Goal: Task Accomplishment & Management: Use online tool/utility

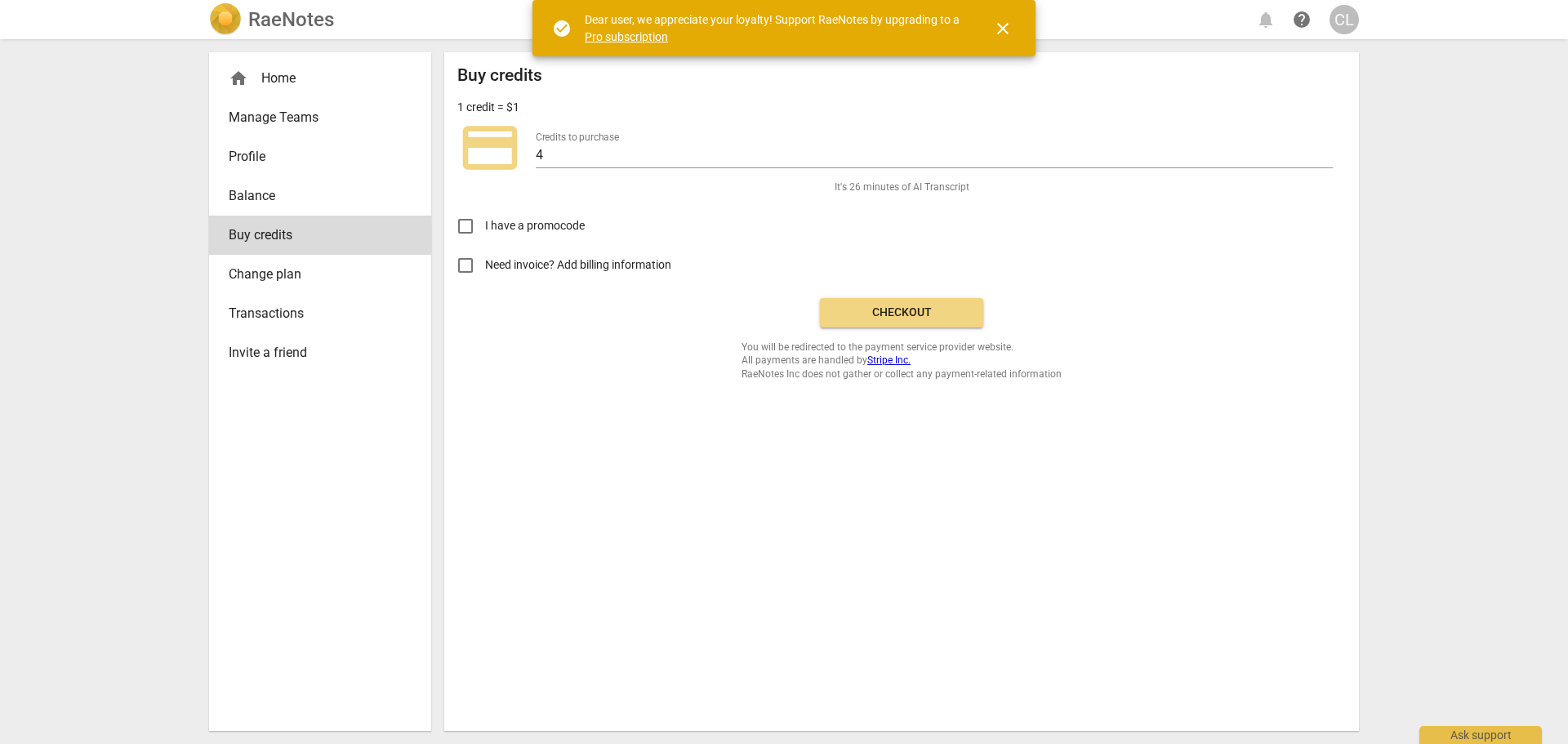
click at [999, 28] on span "close" at bounding box center [1002, 28] width 19 height 19
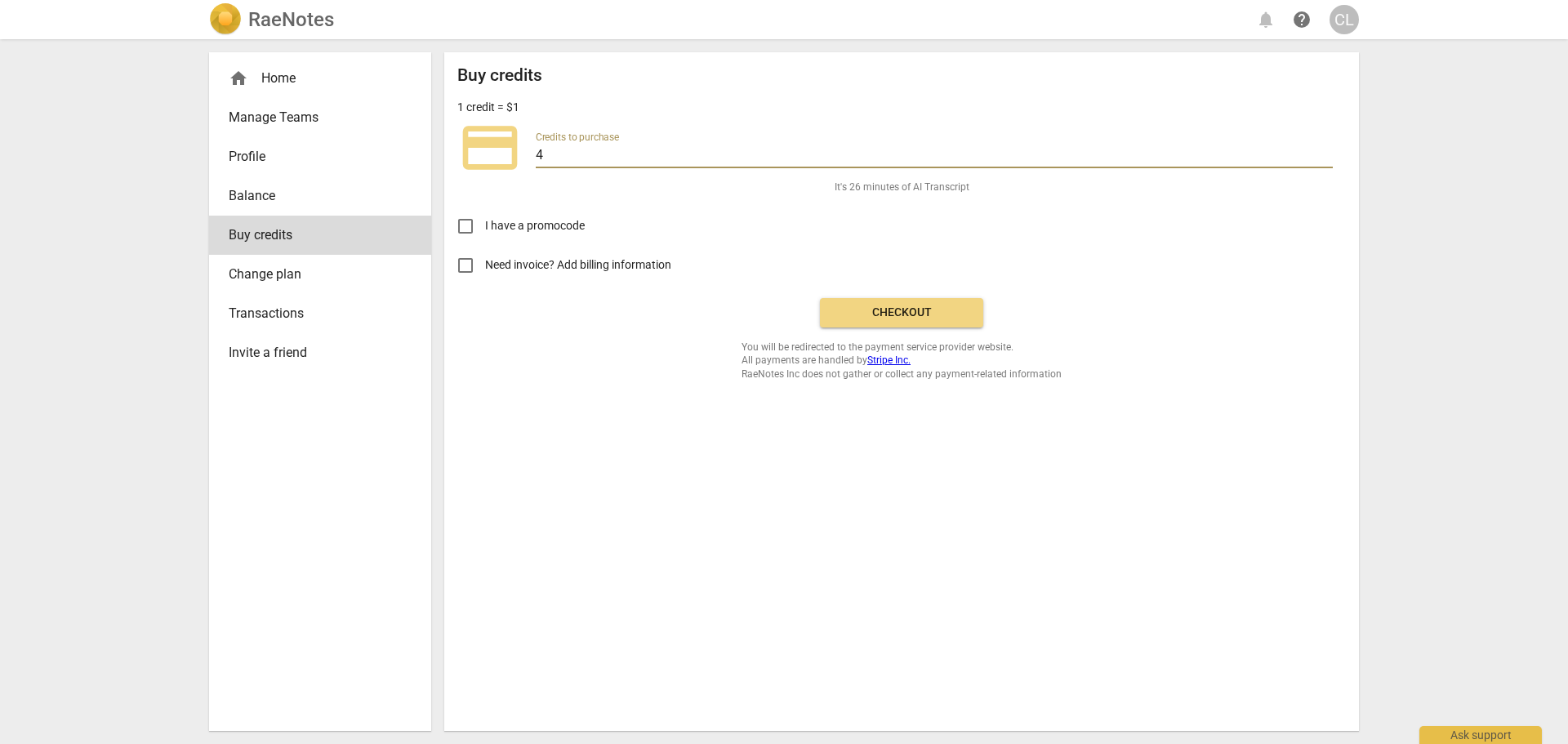
drag, startPoint x: 551, startPoint y: 152, endPoint x: 535, endPoint y: 154, distance: 16.1
click at [535, 154] on div "credit_card Credits to purchase 4" at bounding box center [902, 147] width 888 height 65
type input "50"
click at [941, 317] on span "Checkout" at bounding box center [902, 312] width 137 height 16
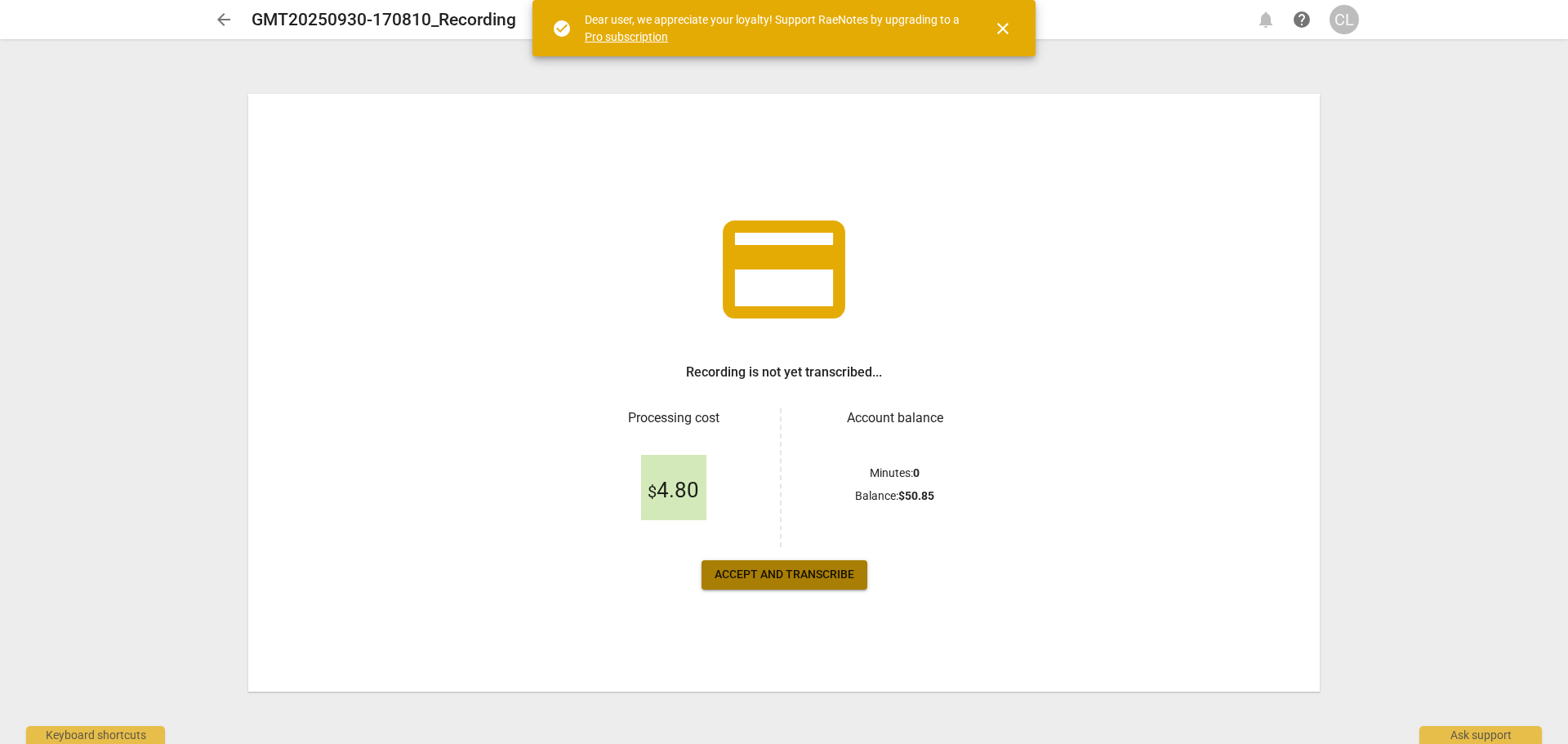
click at [787, 578] on span "Accept and transcribe" at bounding box center [784, 574] width 140 height 16
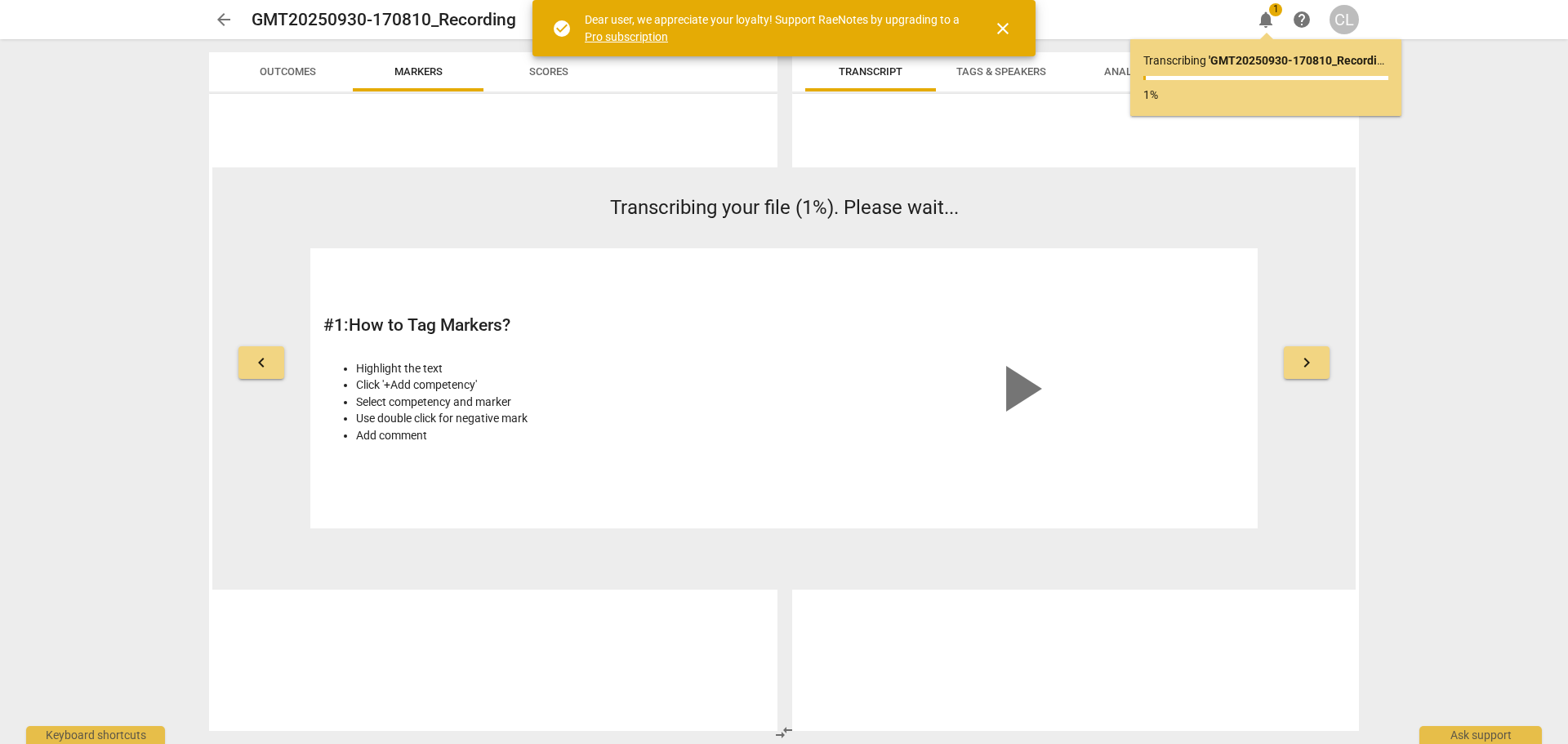
drag, startPoint x: 999, startPoint y: 26, endPoint x: 996, endPoint y: 2, distance: 24.2
click at [998, 20] on span "close" at bounding box center [1002, 28] width 19 height 19
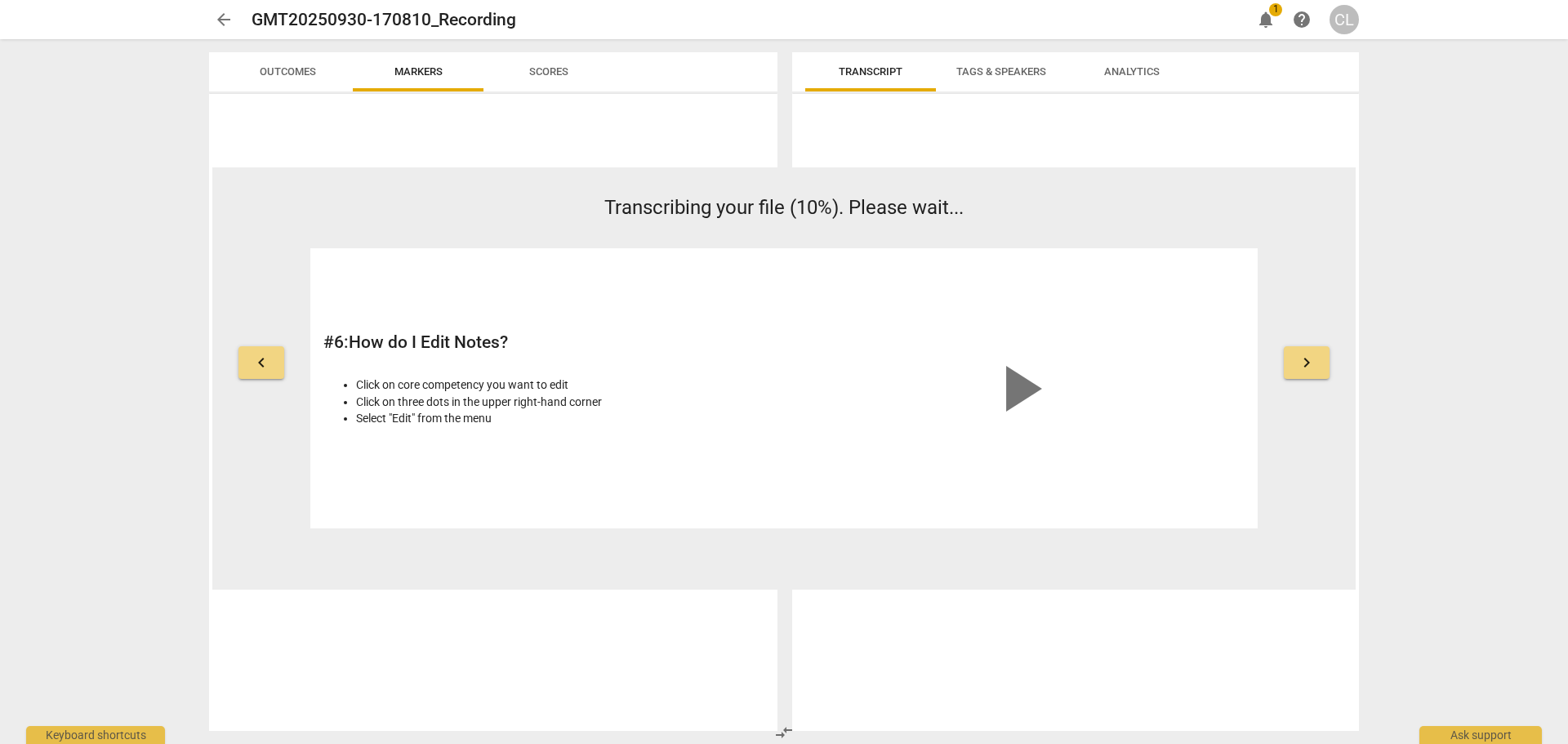
click at [1028, 387] on span "play_arrow" at bounding box center [1019, 388] width 79 height 79
click at [1306, 367] on span "keyboard_arrow_right" at bounding box center [1306, 362] width 19 height 19
click at [1309, 364] on span "keyboard_arrow_right" at bounding box center [1306, 362] width 19 height 19
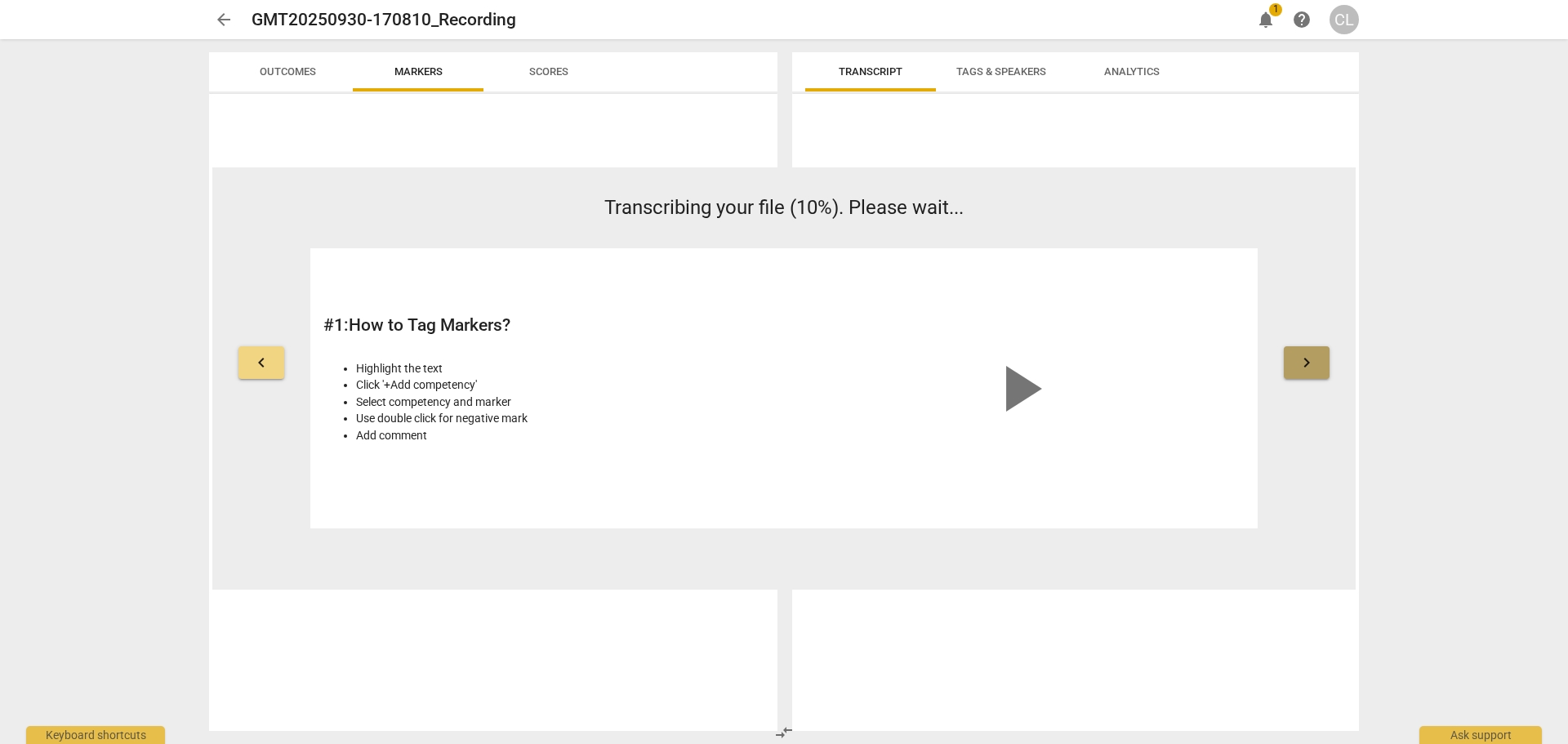
click at [1307, 368] on span "keyboard_arrow_right" at bounding box center [1306, 362] width 19 height 19
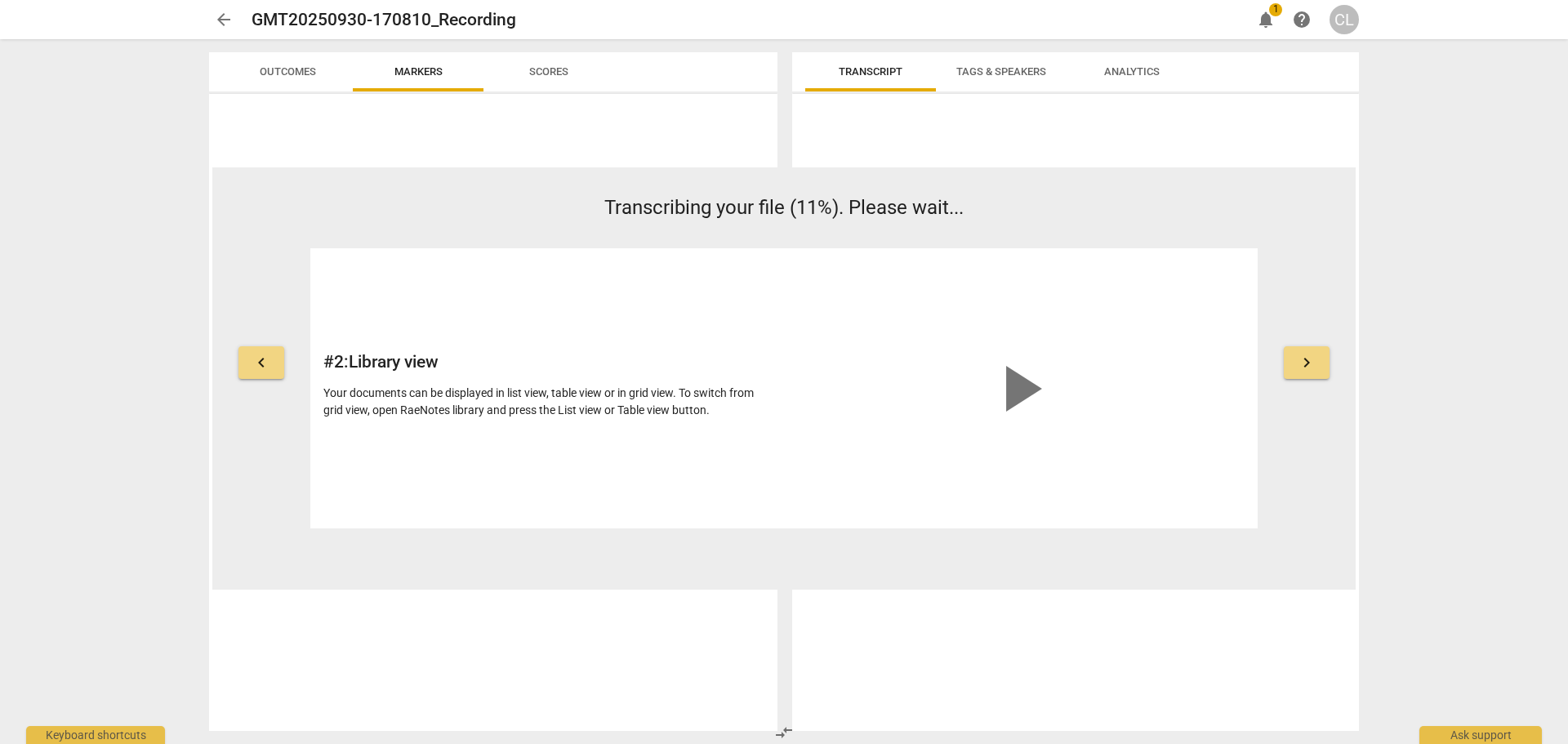
click at [216, 22] on span "arrow_back" at bounding box center [223, 19] width 19 height 19
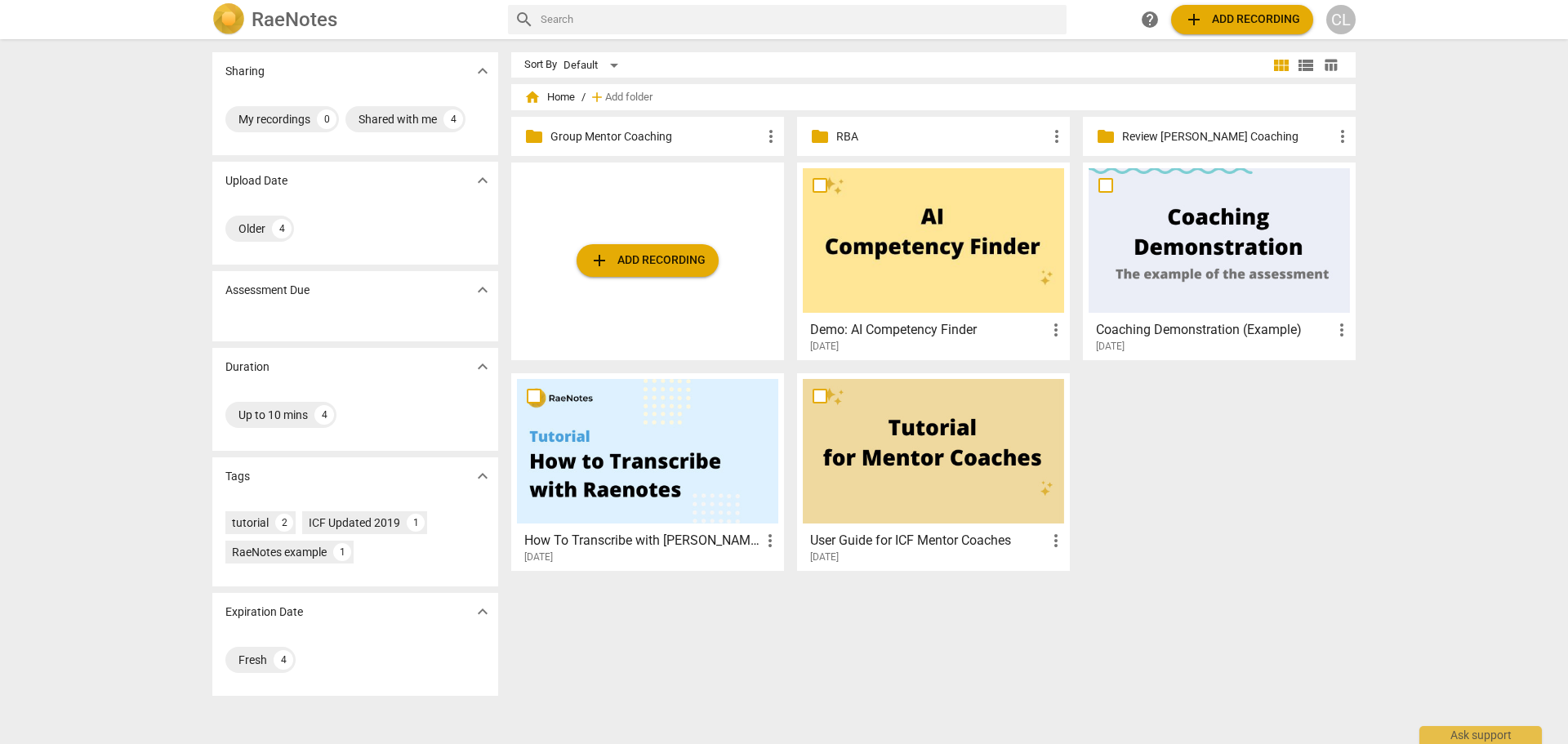
click at [614, 130] on p "Group Mentor Coaching" at bounding box center [655, 137] width 211 height 17
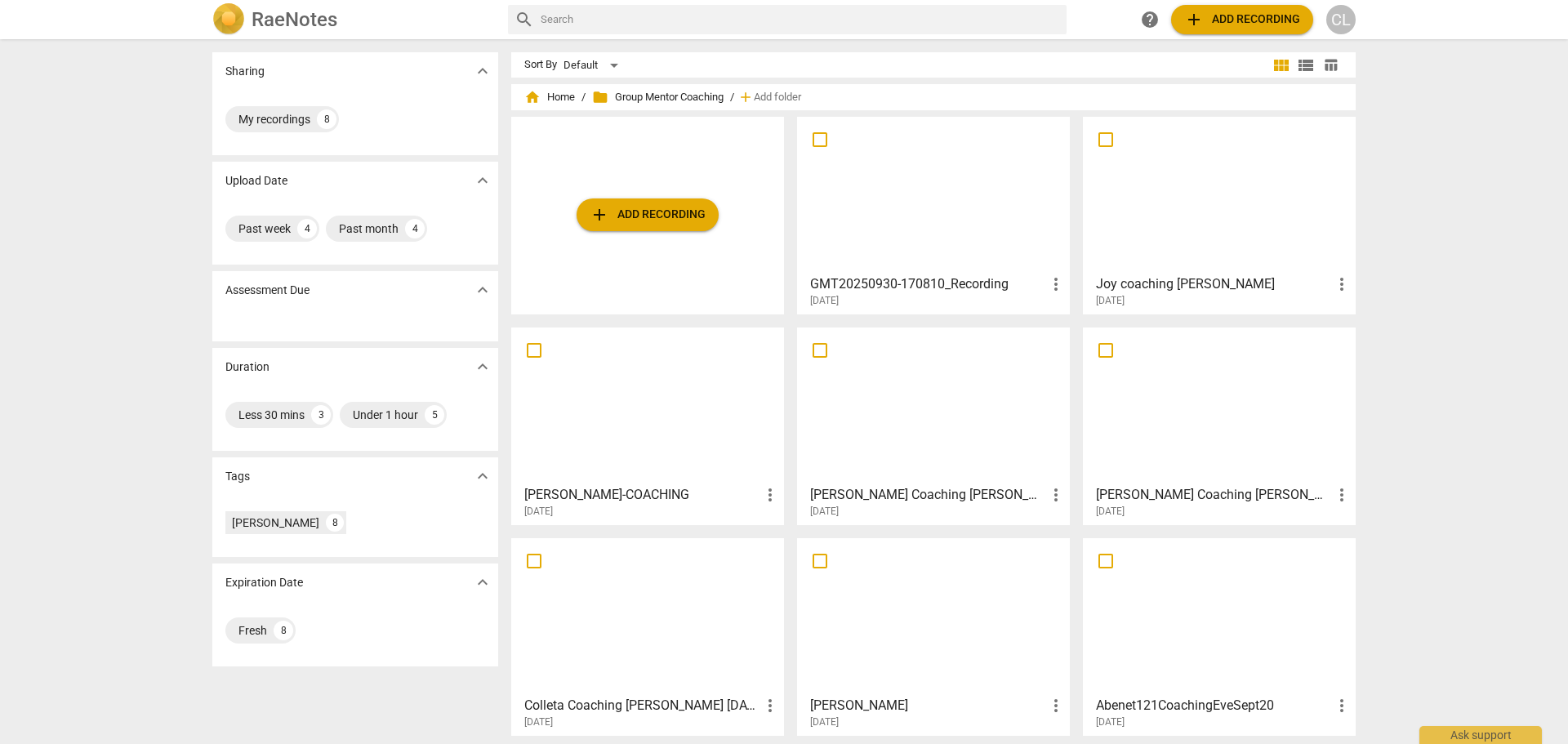
click at [903, 258] on div at bounding box center [933, 194] width 261 height 145
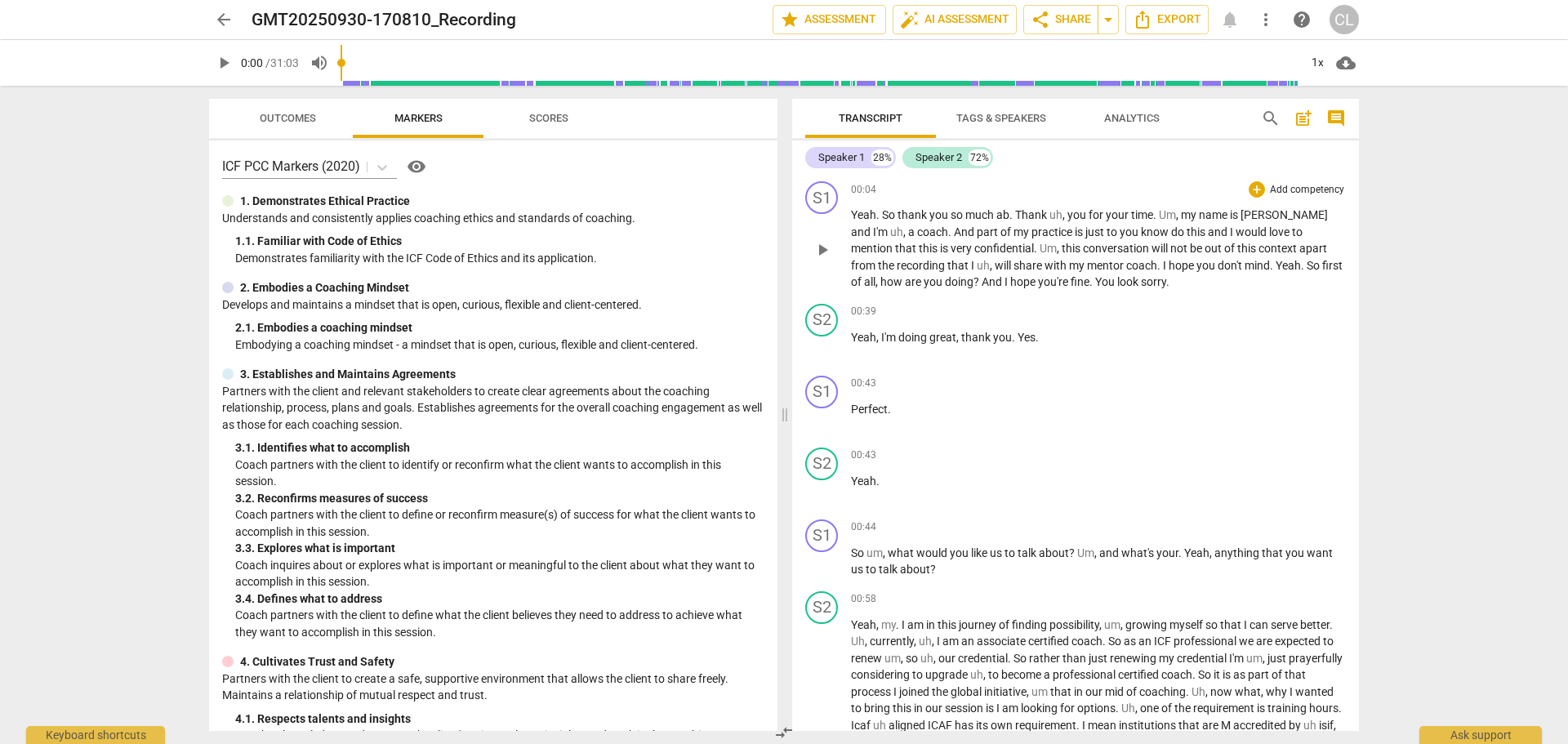
click at [822, 251] on span "play_arrow" at bounding box center [822, 249] width 19 height 19
type input "22"
click at [225, 22] on span "arrow_back" at bounding box center [223, 19] width 19 height 19
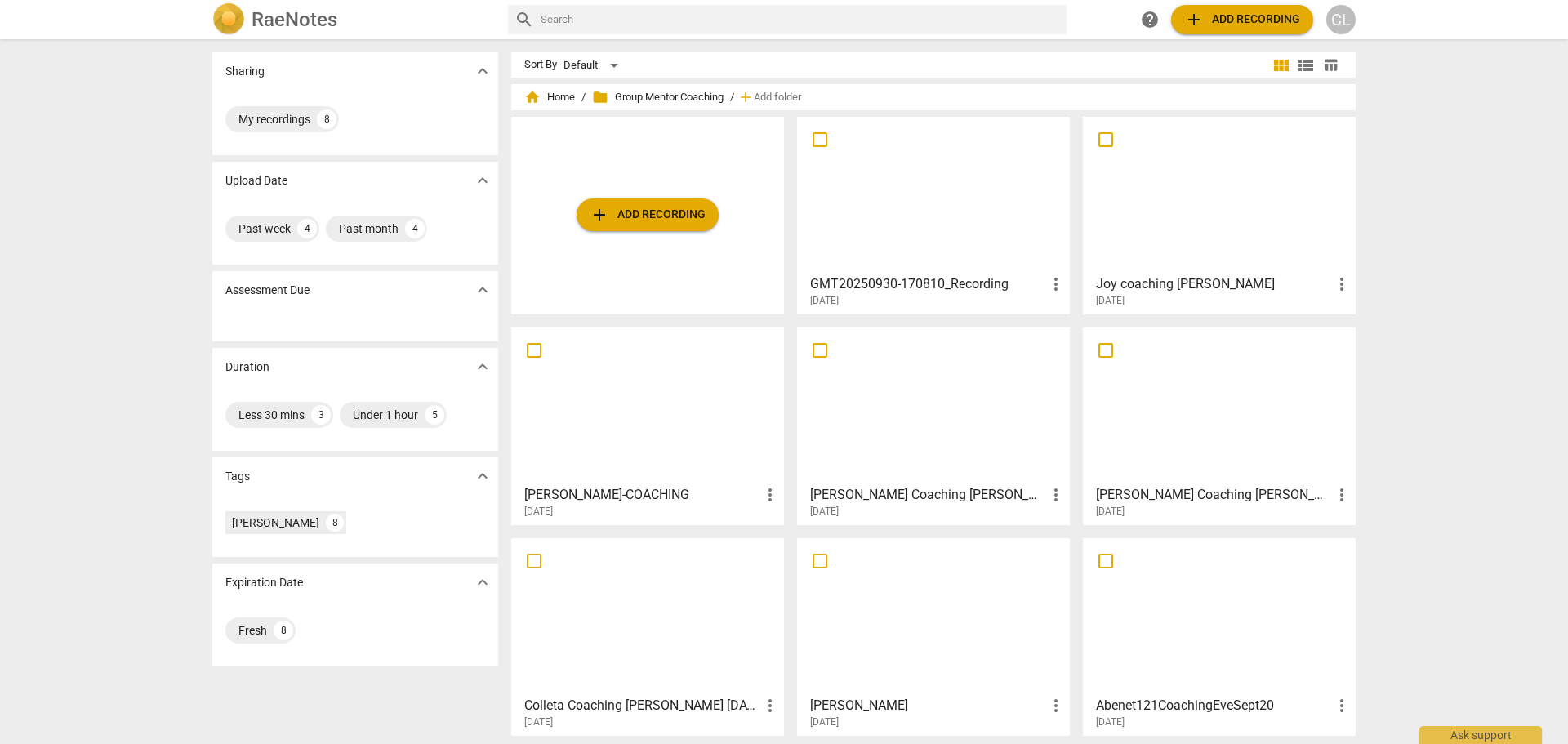
click at [1056, 284] on span "more_vert" at bounding box center [1055, 283] width 19 height 19
click at [1001, 285] on div at bounding box center [784, 372] width 1568 height 744
click at [913, 192] on div at bounding box center [933, 194] width 261 height 145
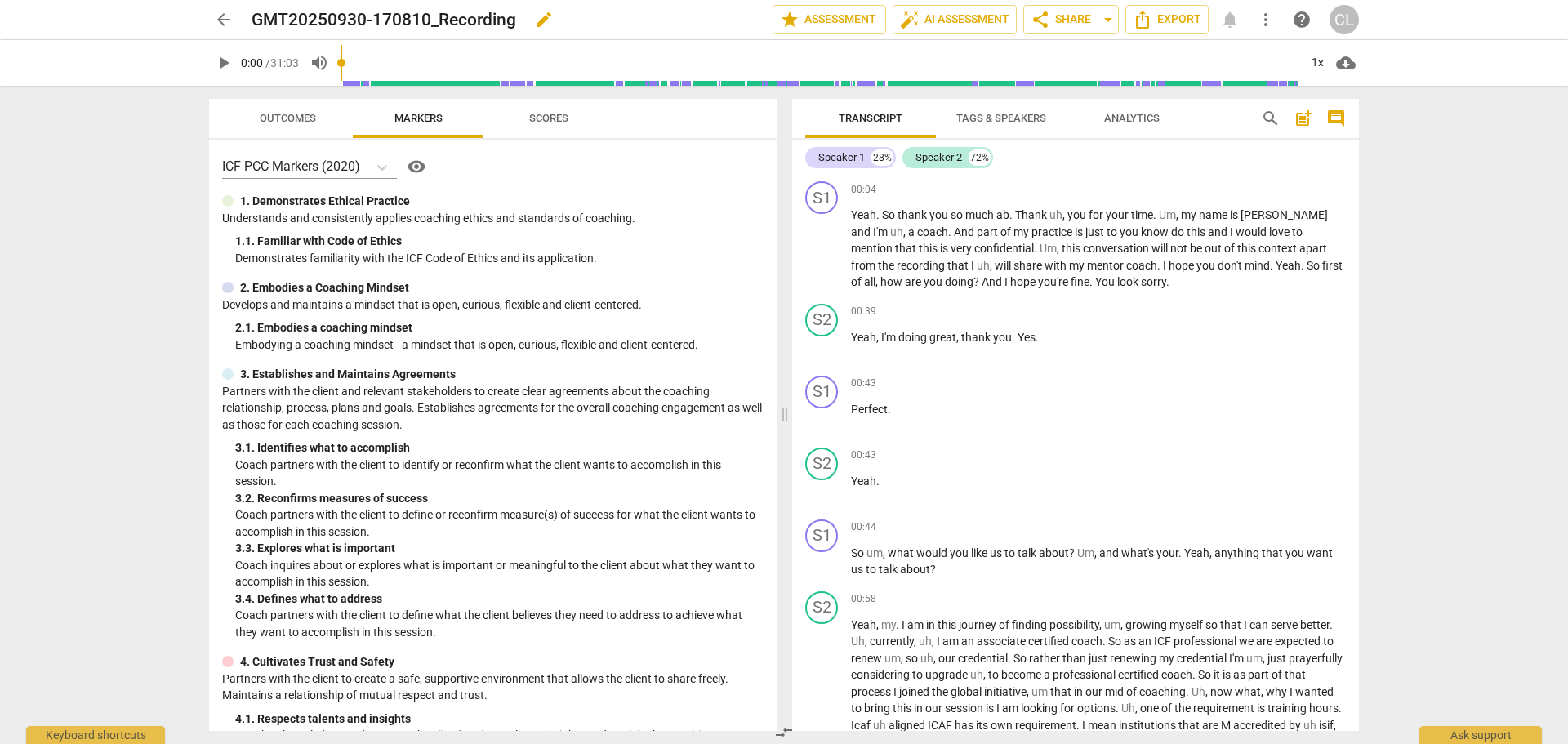
click at [539, 25] on span "edit" at bounding box center [543, 19] width 19 height 19
drag, startPoint x: 253, startPoint y: 15, endPoint x: 425, endPoint y: 12, distance: 172.0
click at [430, 15] on input "GMT20250930-170810_Recording" at bounding box center [475, 19] width 449 height 31
type input "[PERSON_NAME]"
click at [710, 26] on span "done" at bounding box center [715, 19] width 19 height 19
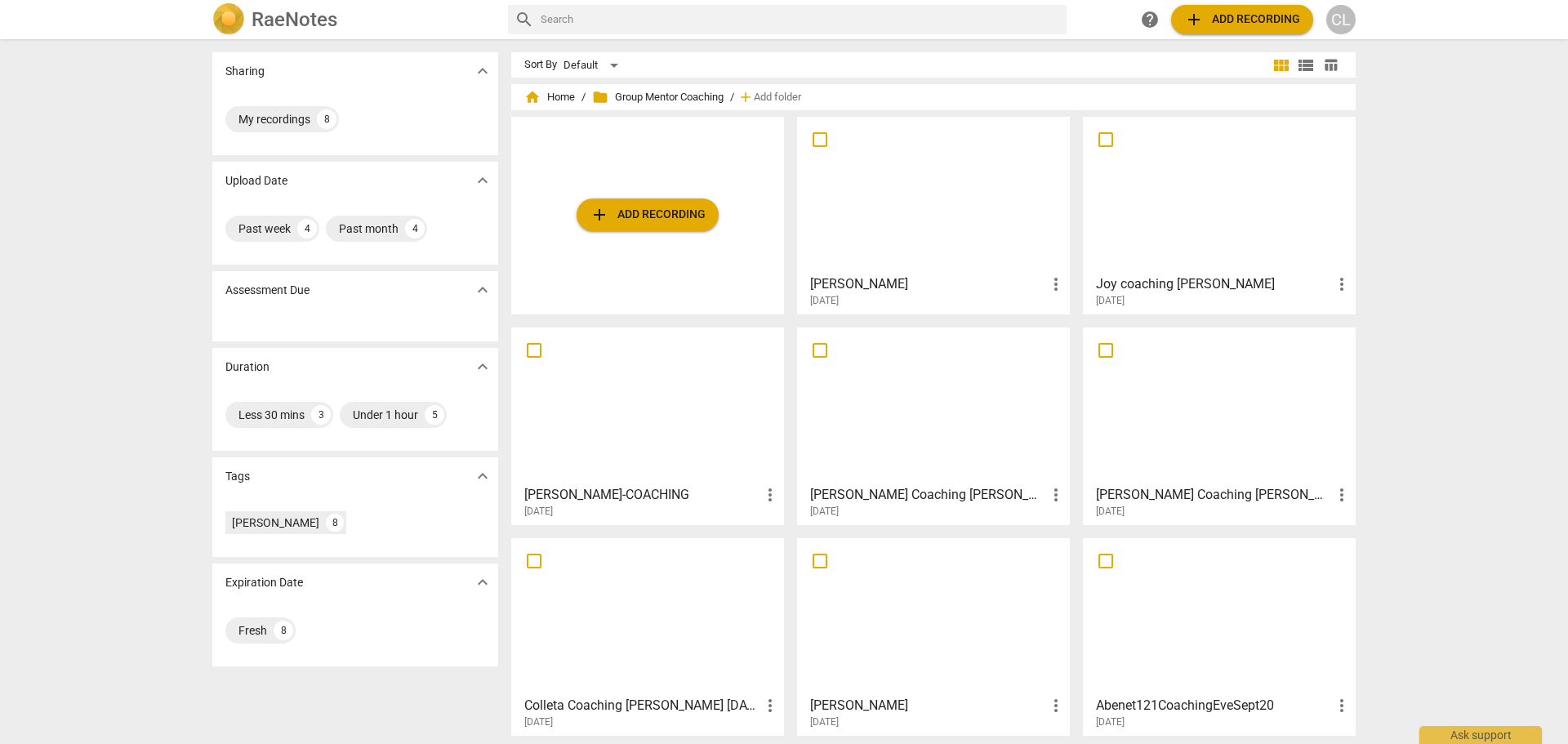
click at [852, 287] on h3 "[PERSON_NAME]" at bounding box center [928, 283] width 236 height 19
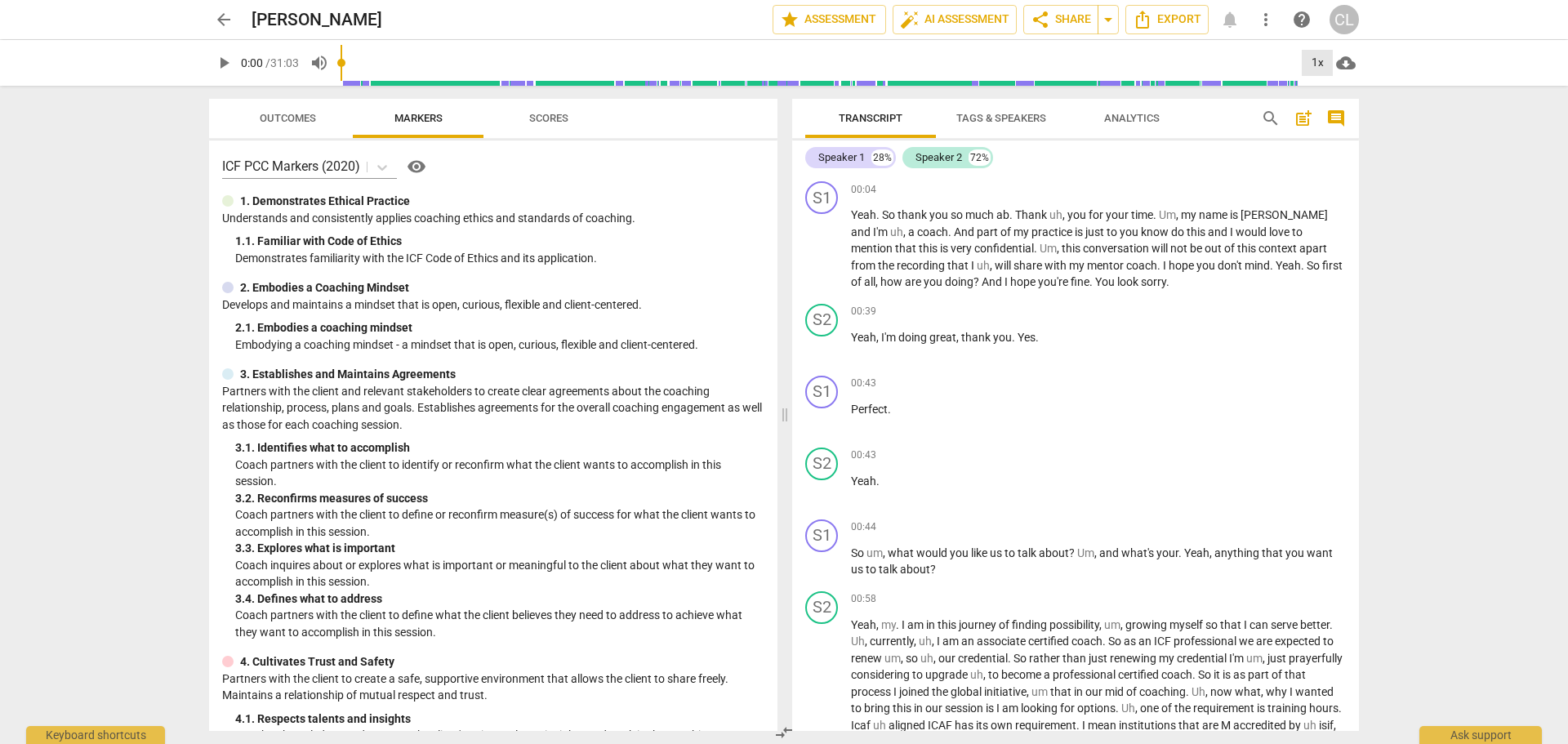
click at [1319, 66] on div "1x" at bounding box center [1317, 63] width 31 height 26
click at [1324, 192] on li "2x" at bounding box center [1329, 189] width 55 height 31
click at [942, 220] on span "you" at bounding box center [940, 214] width 21 height 13
click at [1151, 249] on span "will" at bounding box center [1160, 248] width 19 height 13
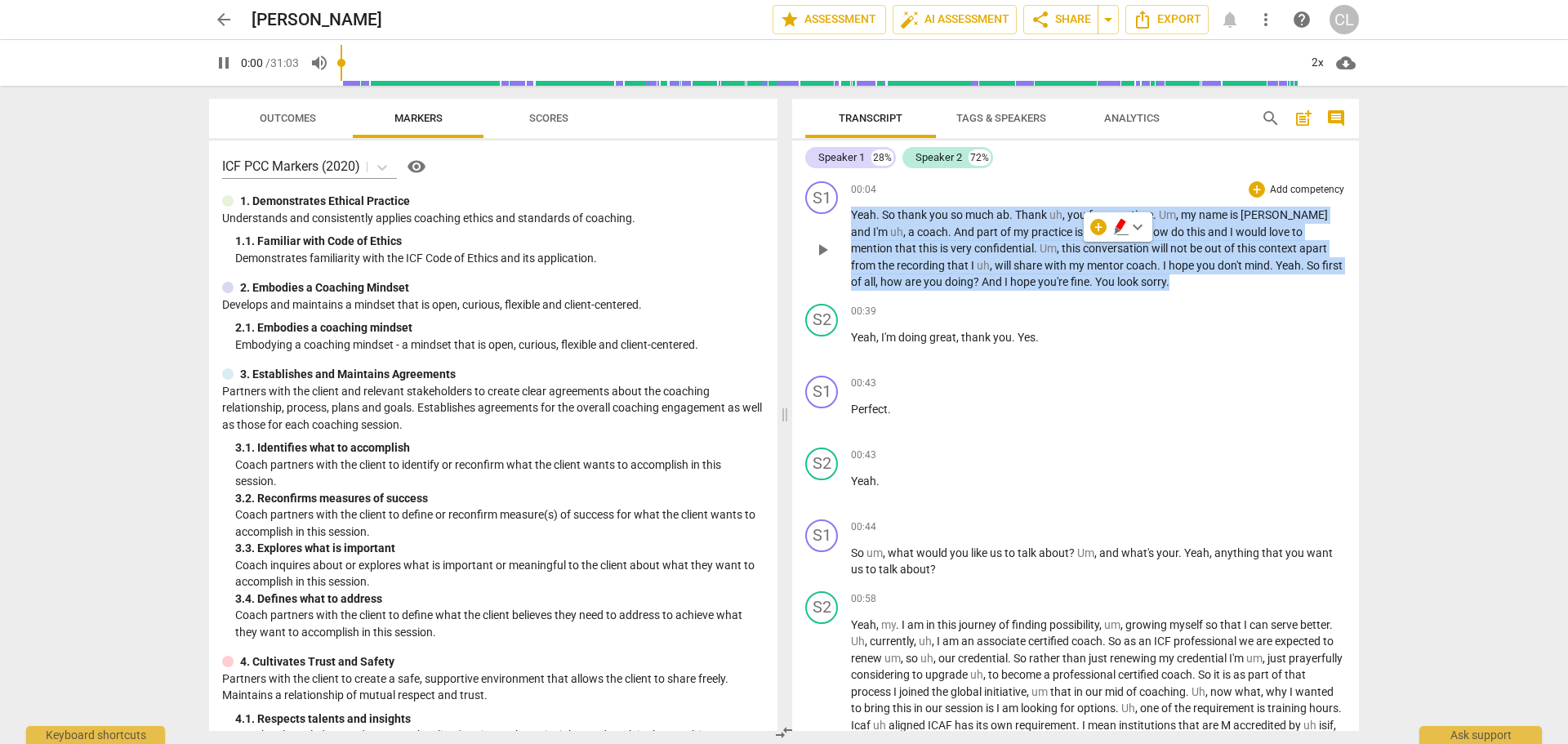
click at [1151, 249] on span "will" at bounding box center [1160, 248] width 19 height 13
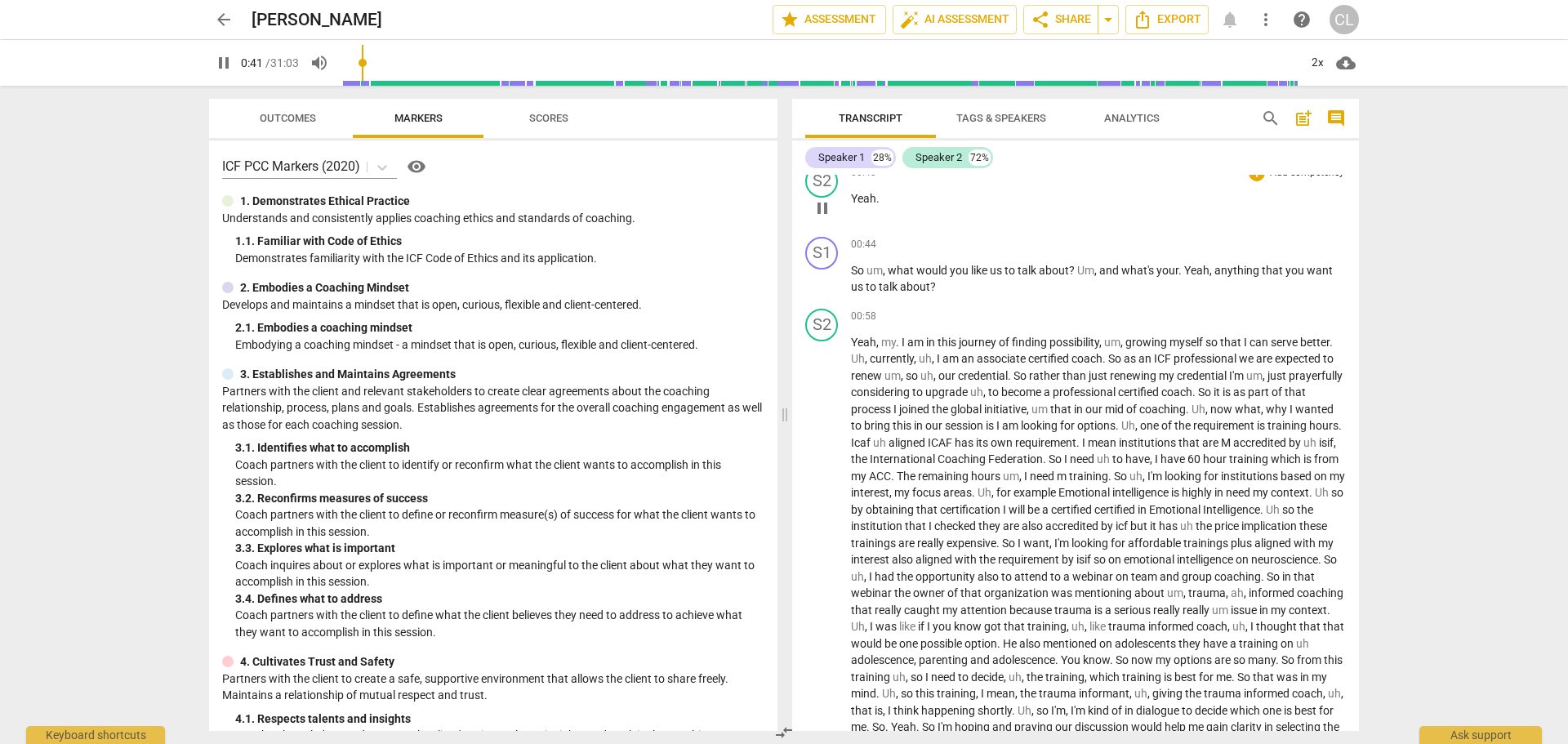
scroll to position [326, 0]
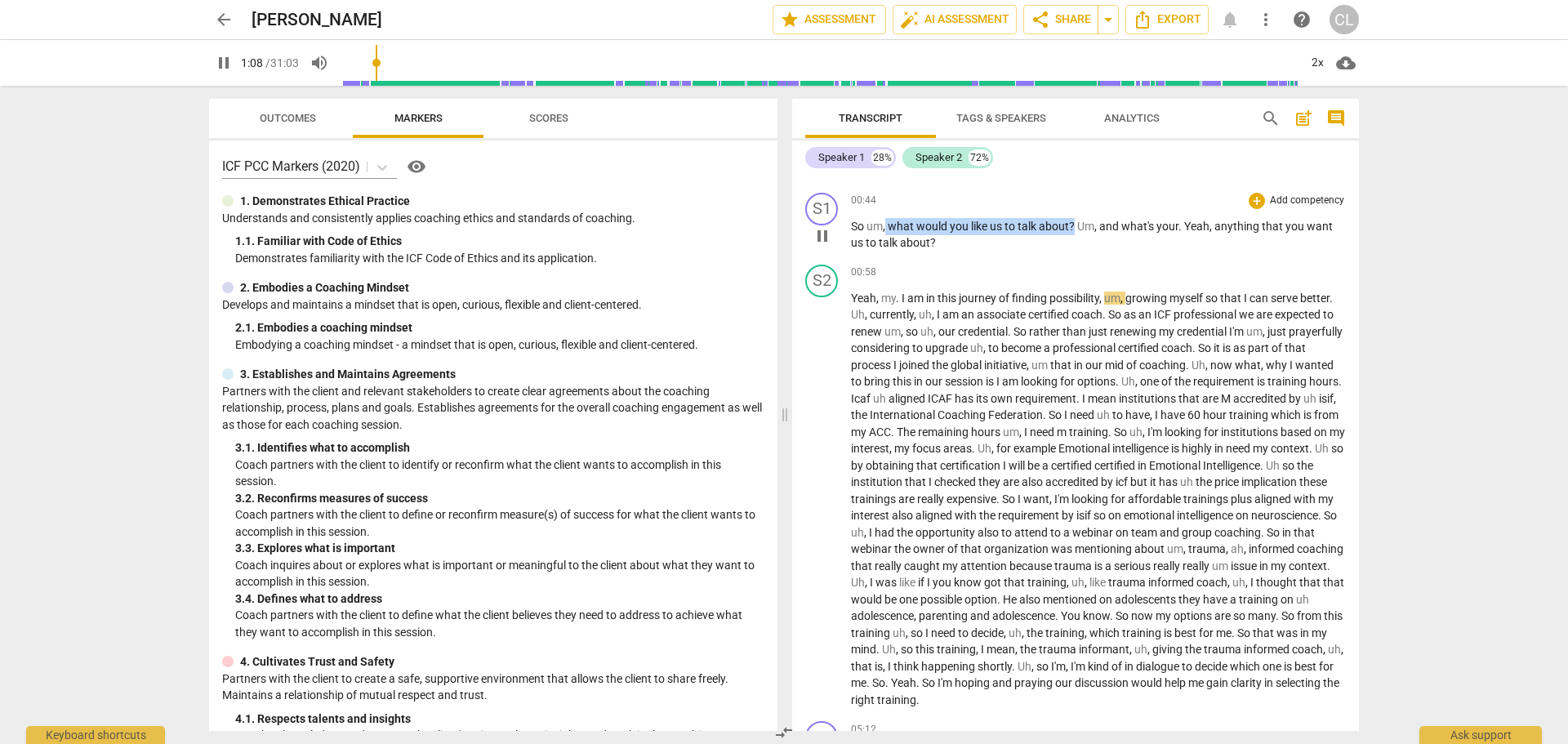
drag, startPoint x: 887, startPoint y: 224, endPoint x: 1076, endPoint y: 223, distance: 189.0
click at [1076, 223] on p "So um , what would you like us to talk about ? Um , and what's your . Yeah , an…" at bounding box center [1098, 235] width 495 height 34
click at [1132, 205] on span "keyboard_arrow_down" at bounding box center [1132, 205] width 19 height 19
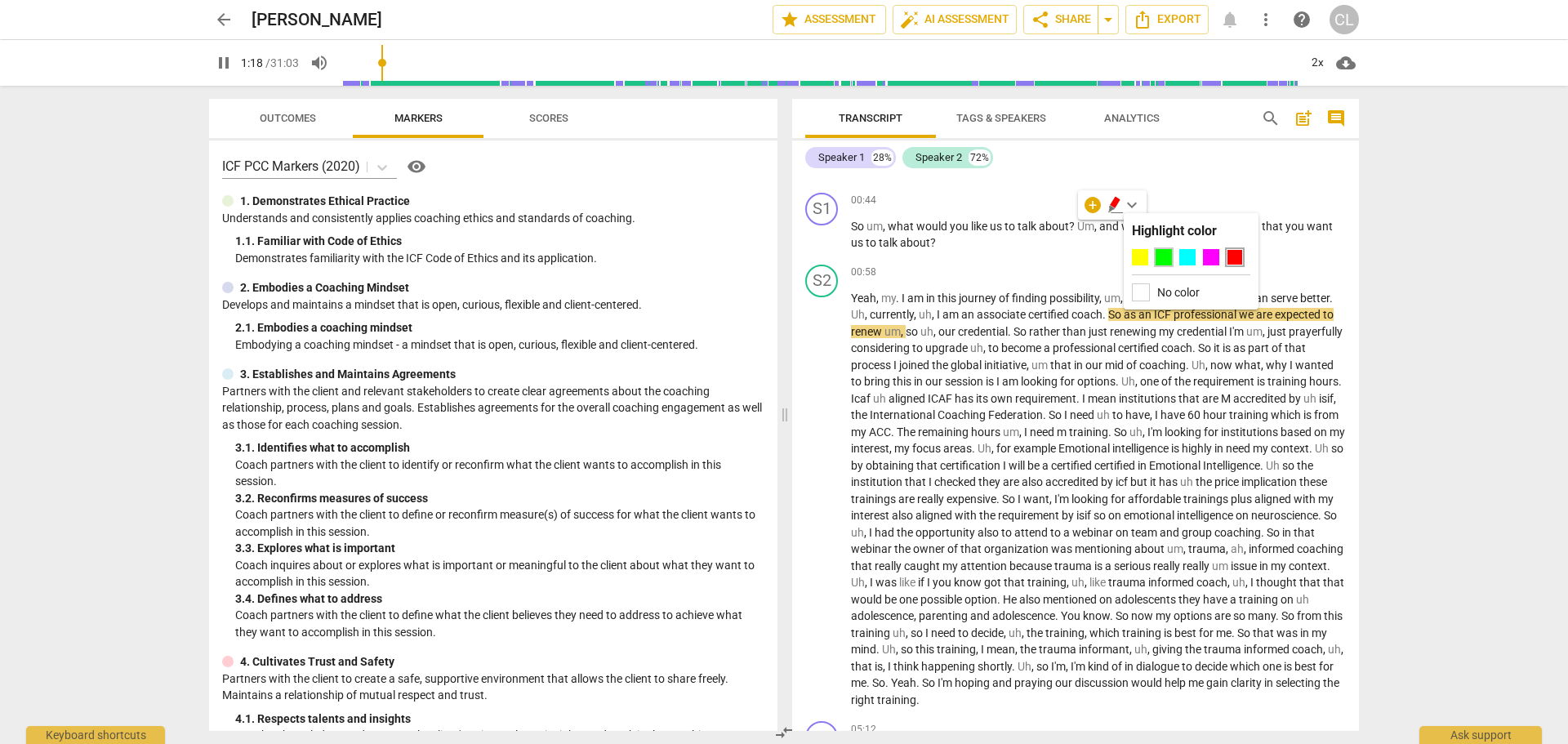
click at [1161, 256] on div at bounding box center [1163, 256] width 16 height 16
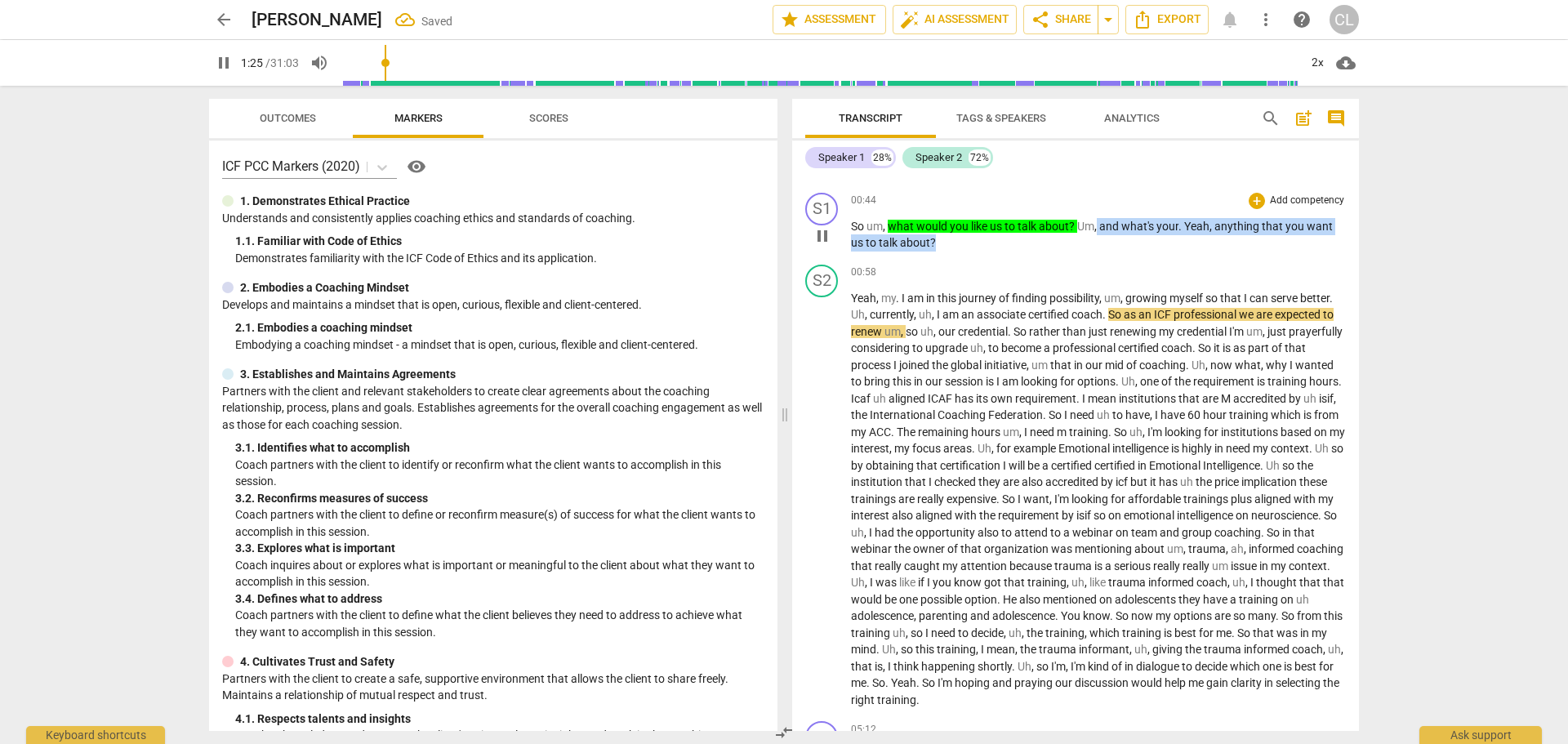
drag, startPoint x: 1099, startPoint y: 226, endPoint x: 1110, endPoint y: 249, distance: 25.5
click at [1110, 249] on p "So um , what would you like us to talk about ? Um , and what's your . Yeah , an…" at bounding box center [1098, 235] width 495 height 34
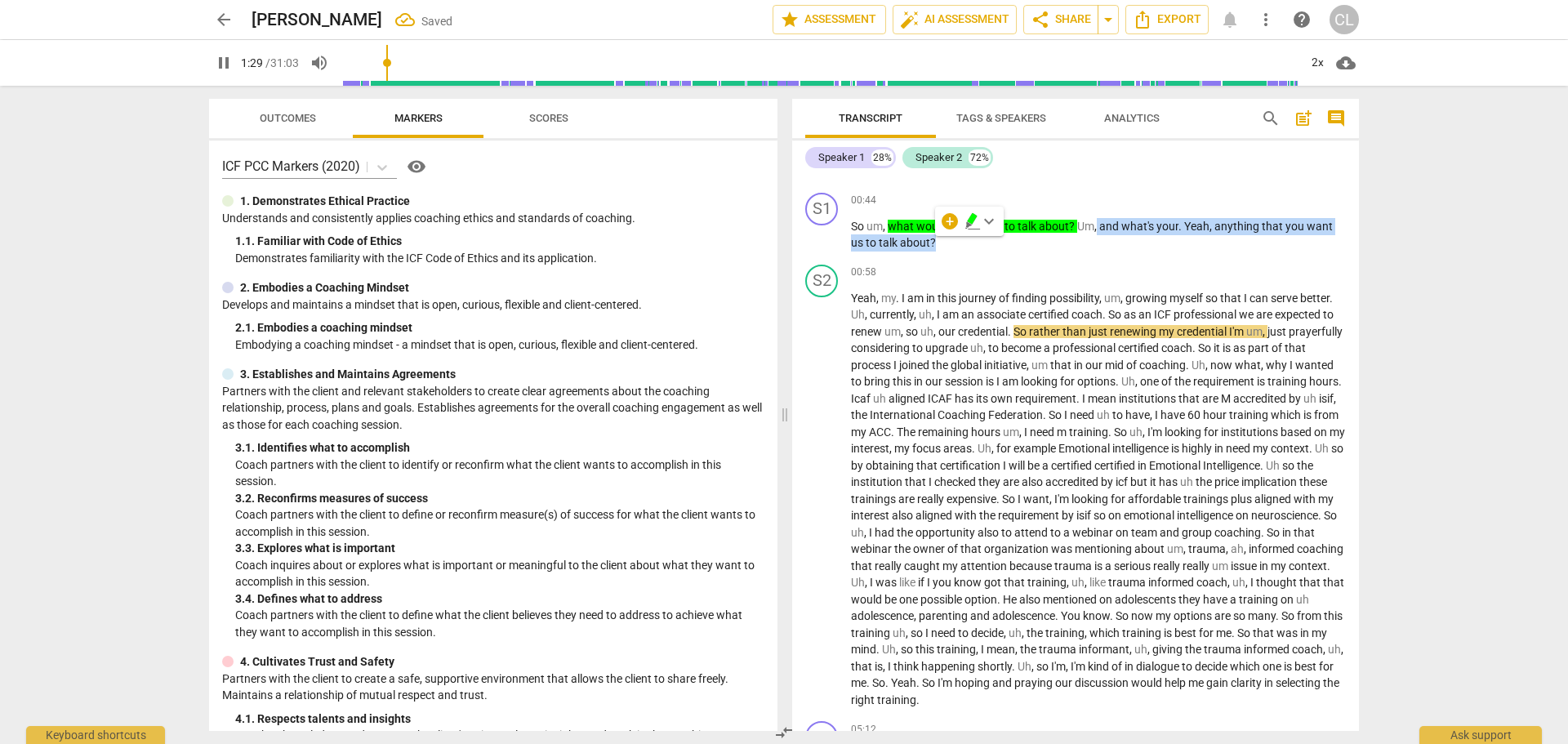
click at [985, 218] on span "keyboard_arrow_down" at bounding box center [989, 221] width 19 height 19
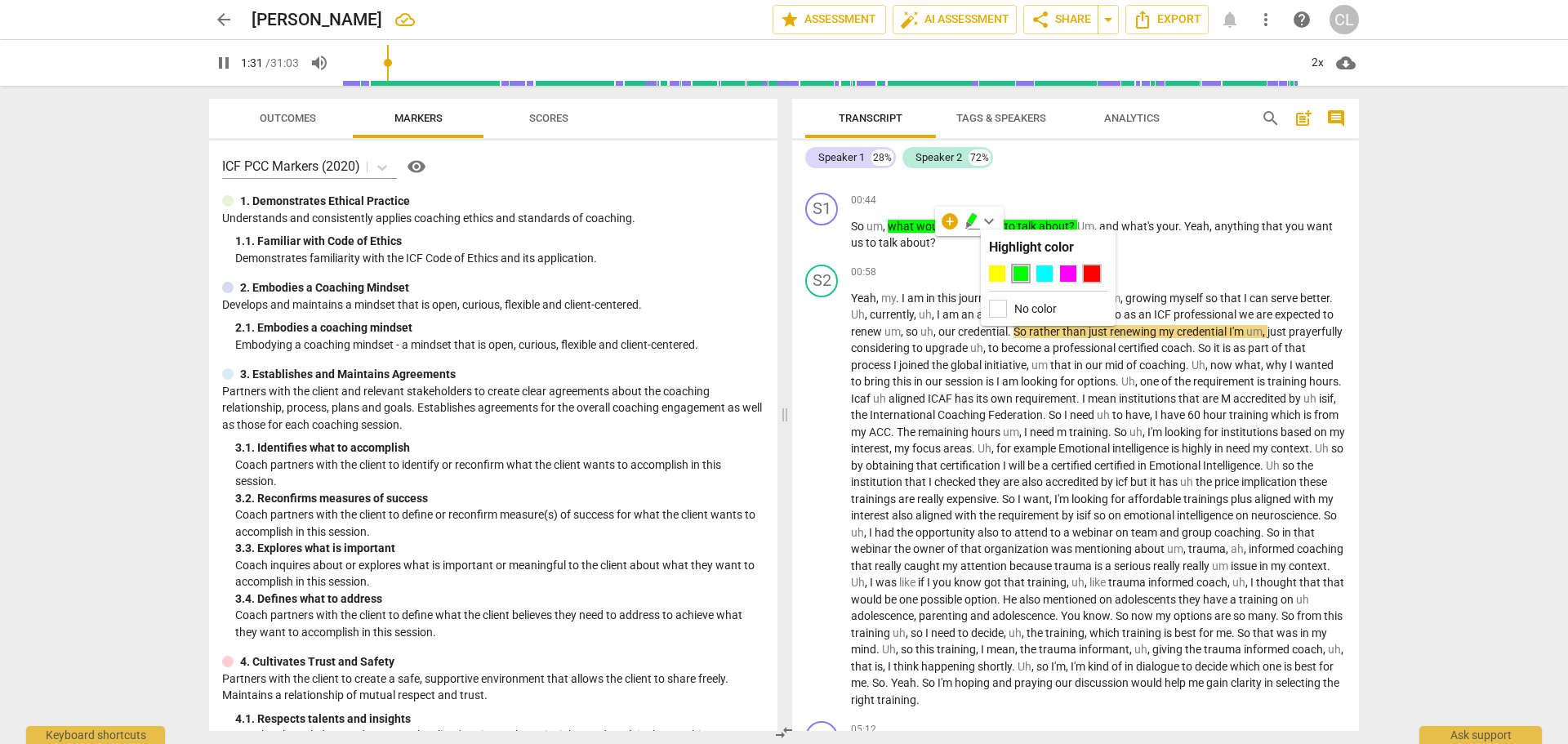
click at [1089, 270] on div at bounding box center [1091, 273] width 16 height 16
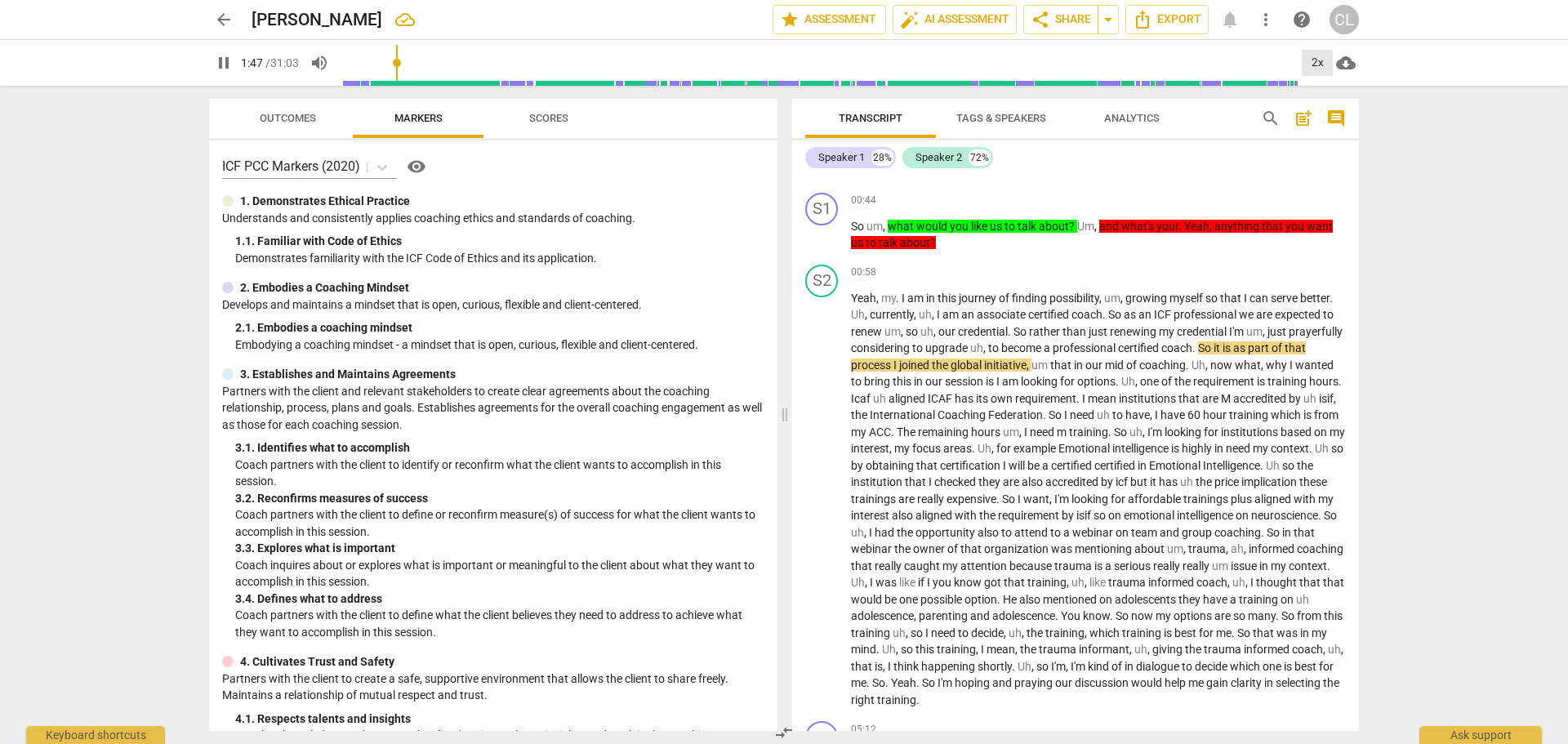
click at [1319, 56] on div "2x" at bounding box center [1317, 63] width 31 height 26
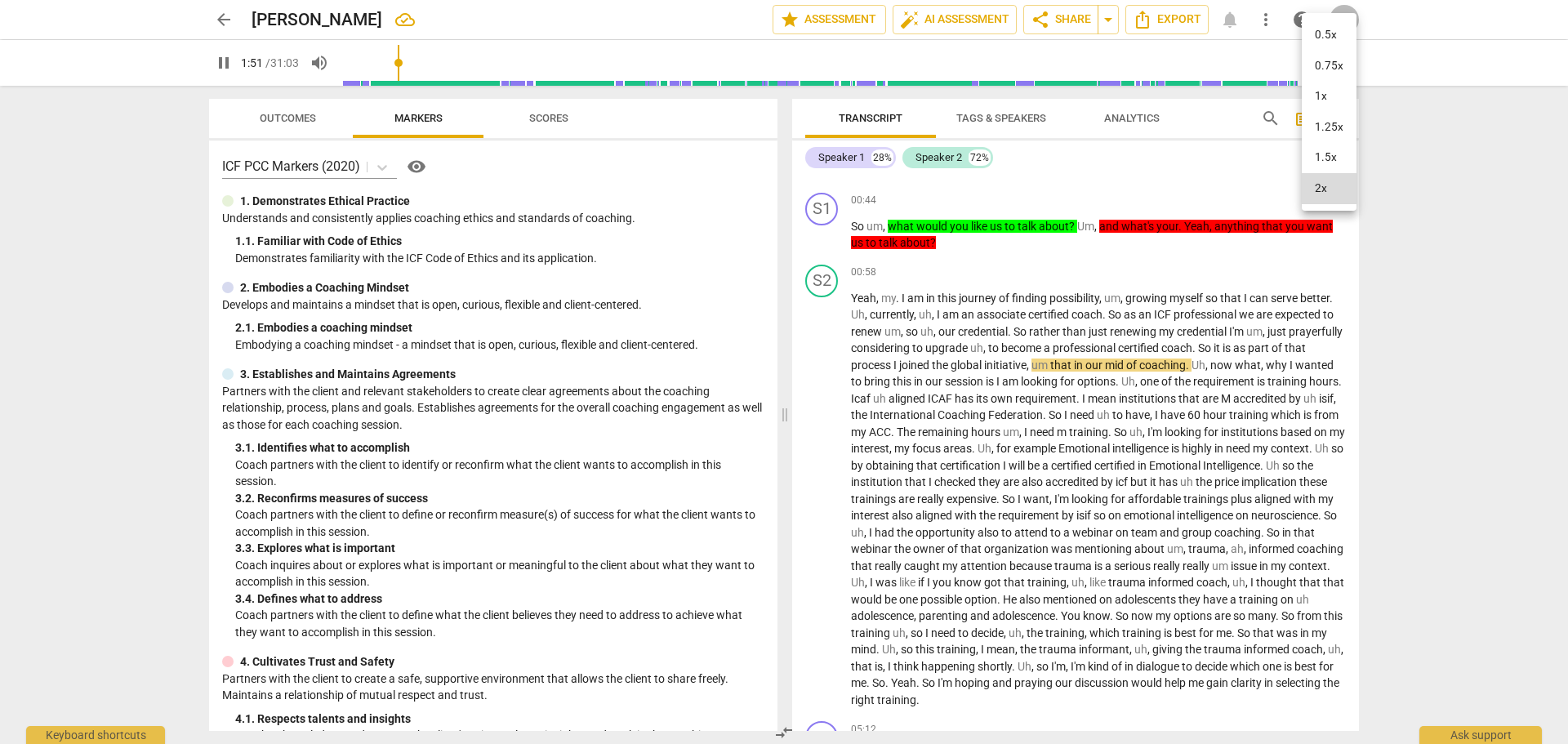
click at [1327, 157] on li "1.5x" at bounding box center [1329, 157] width 55 height 31
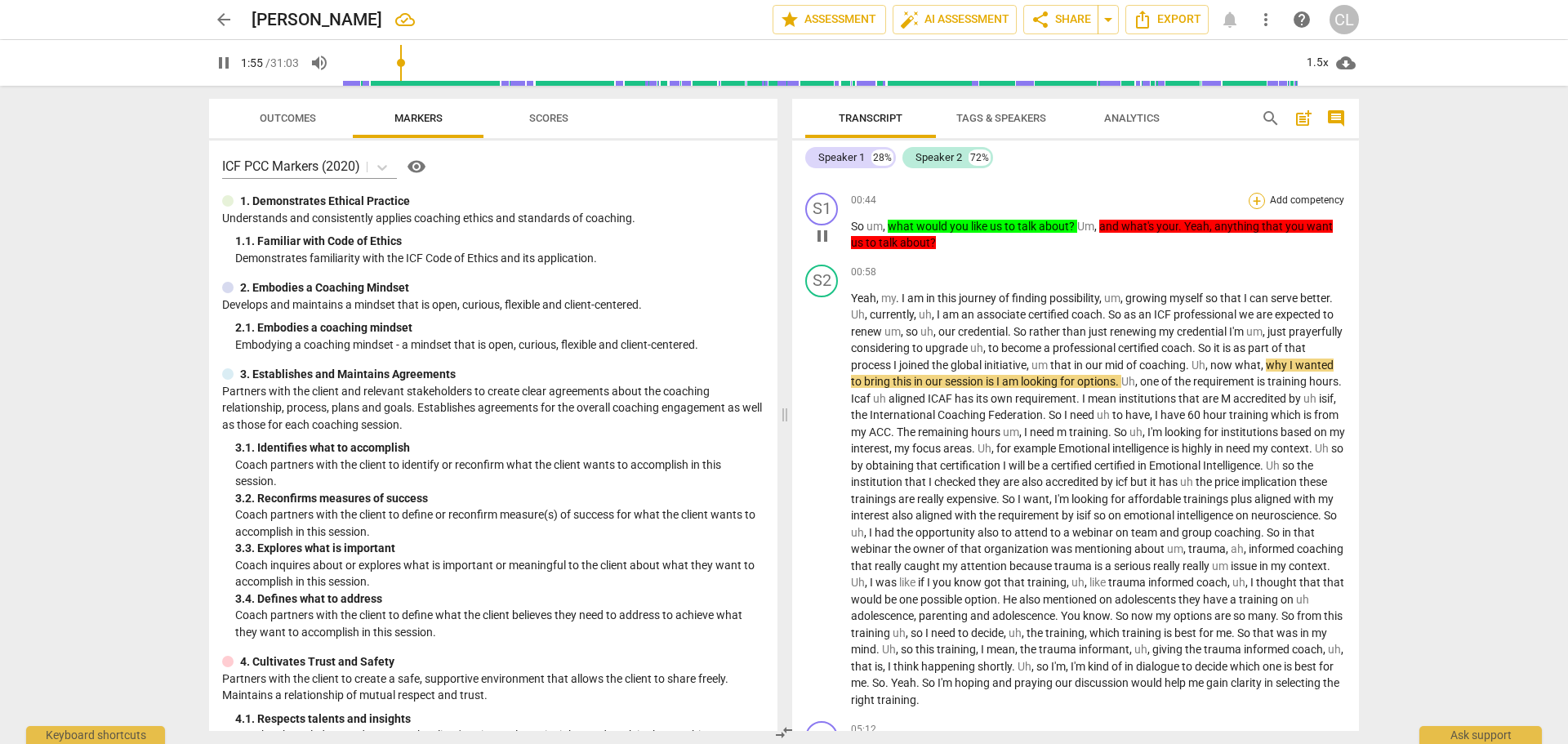
click at [1252, 198] on div "+" at bounding box center [1256, 200] width 16 height 16
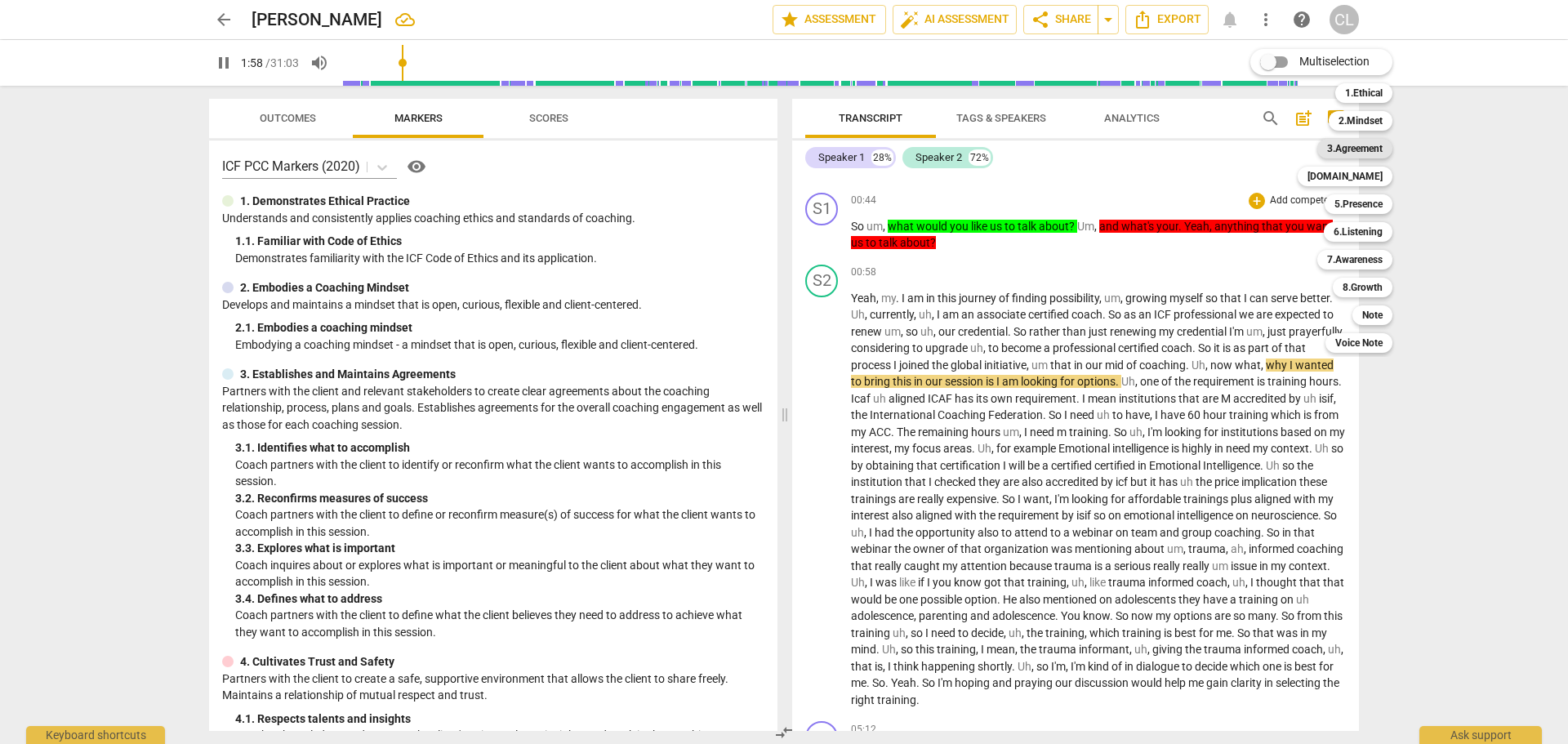
click at [1362, 145] on b "3.Agreement" at bounding box center [1355, 148] width 56 height 19
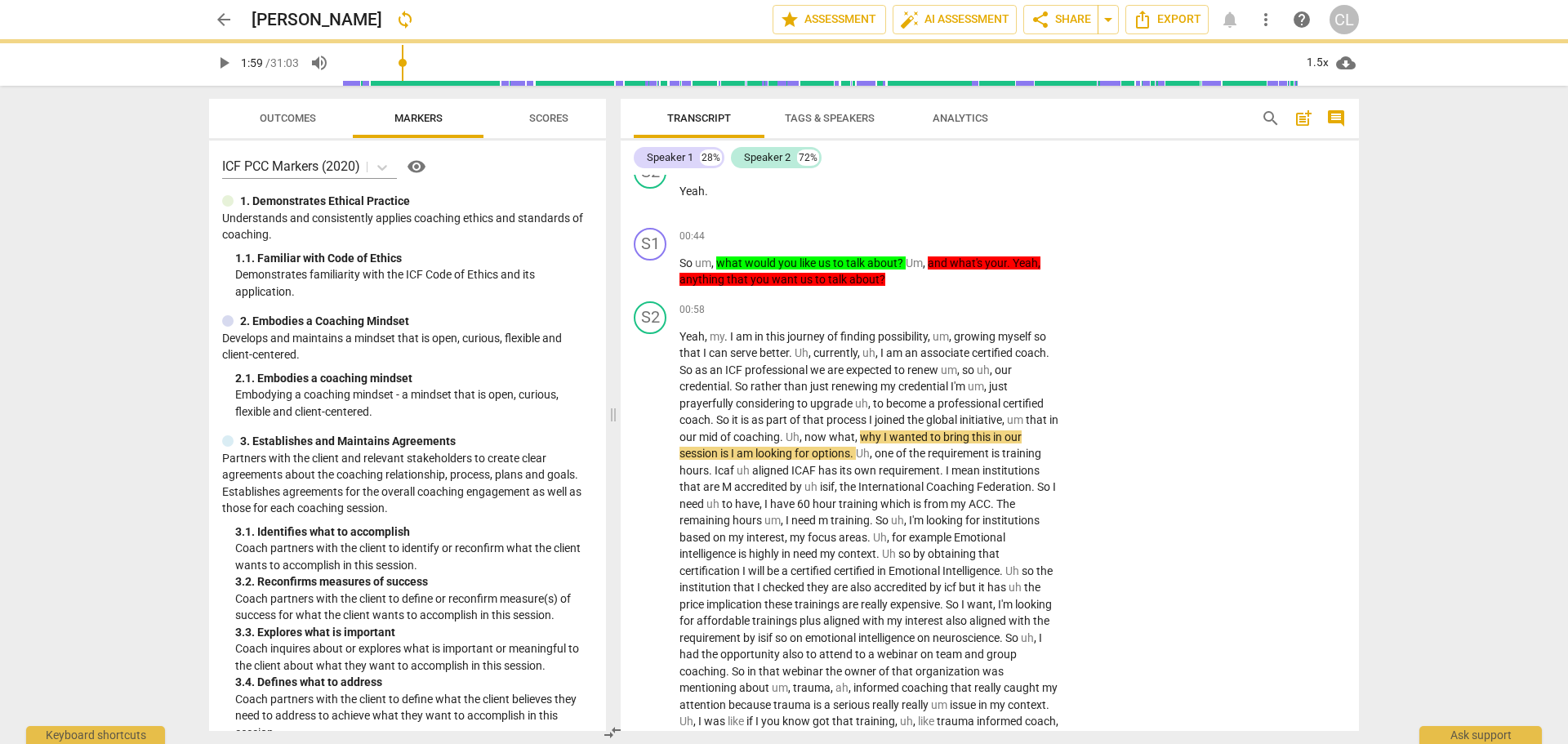
type input "119"
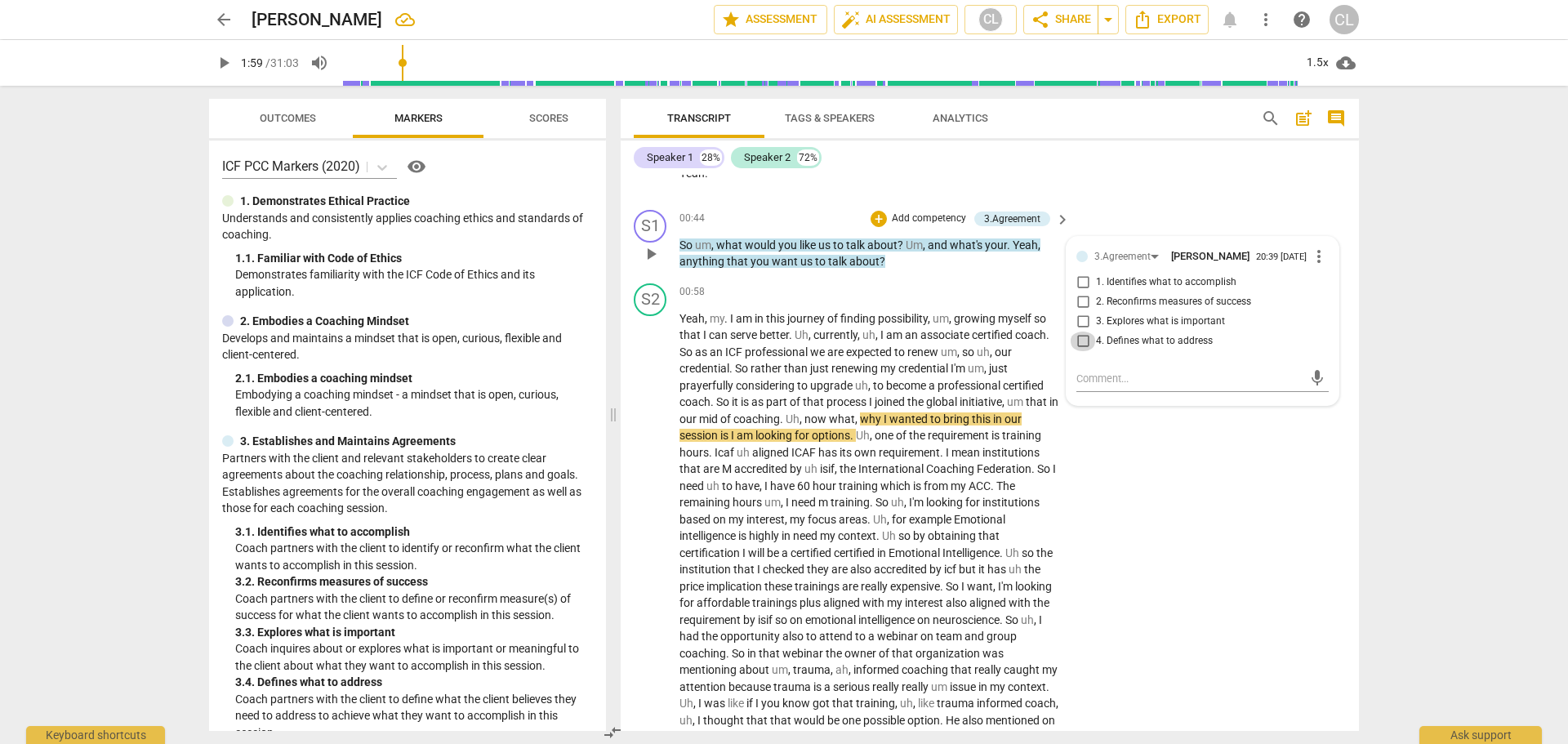
click at [1080, 333] on input "4. Defines what to address" at bounding box center [1083, 341] width 26 height 19
checkbox input "true"
click at [1238, 481] on div "S2 play_arrow pause 00:58 + Add competency keyboard_arrow_right Yeah , my . I a…" at bounding box center [990, 572] width 738 height 593
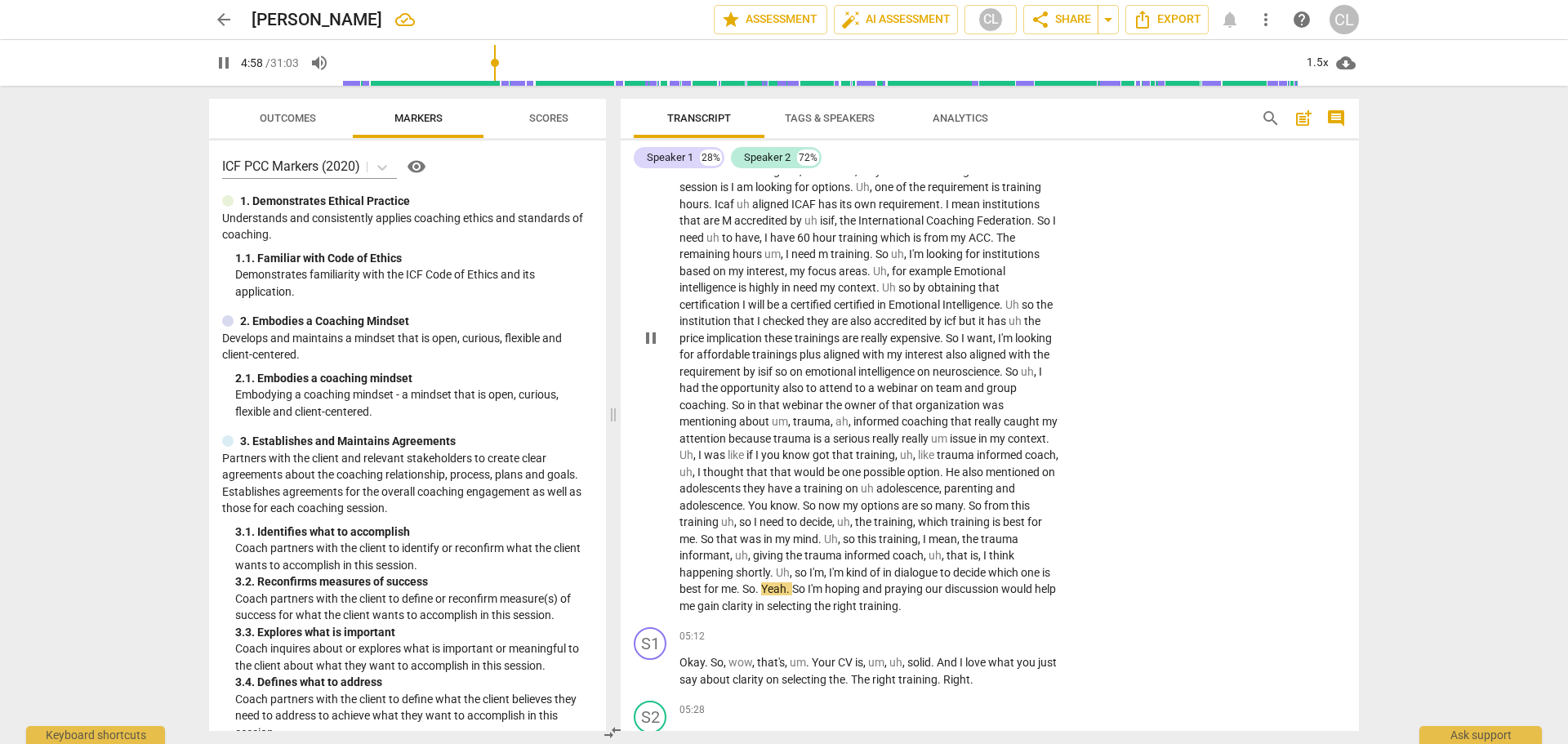
scroll to position [589, 0]
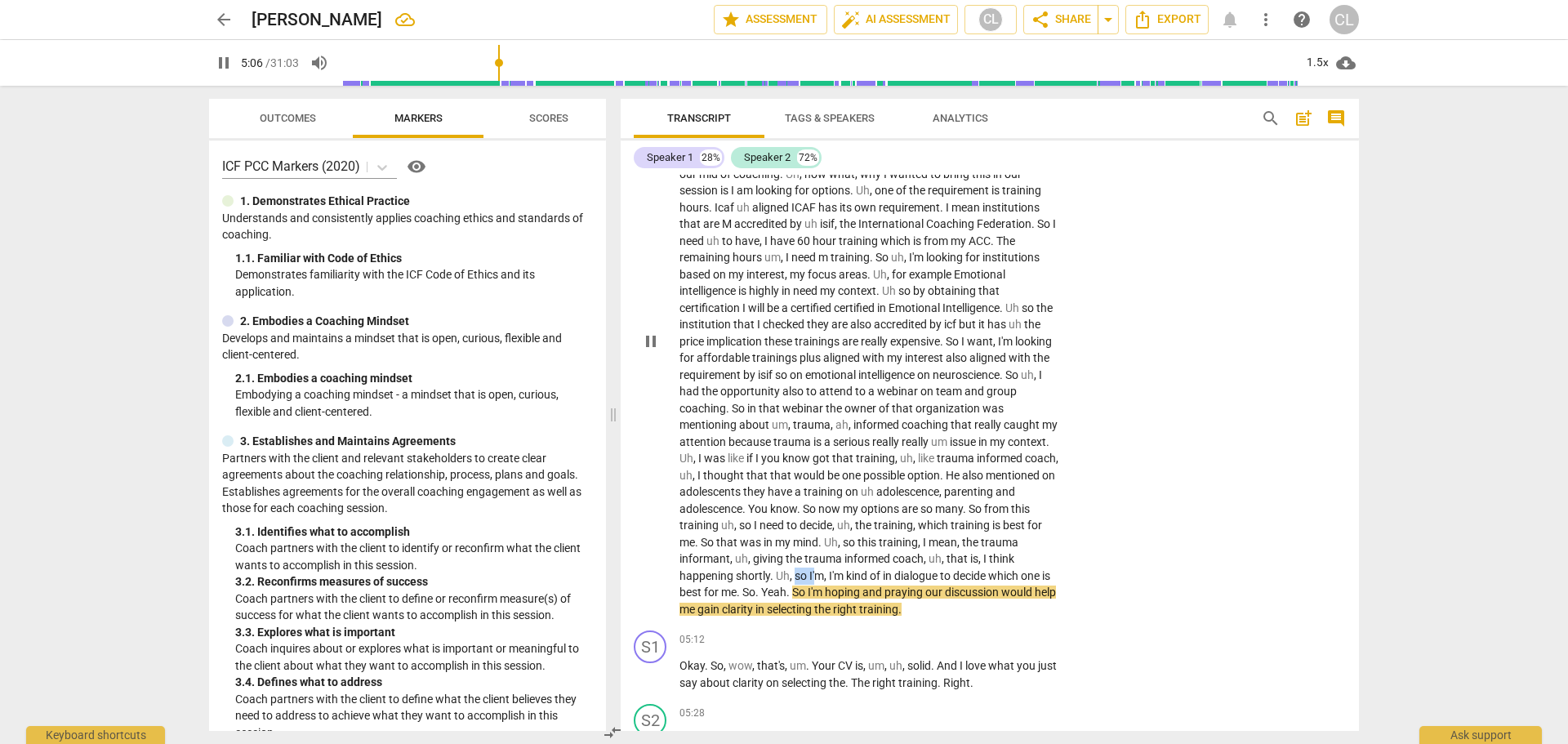
drag, startPoint x: 795, startPoint y: 559, endPoint x: 816, endPoint y: 561, distance: 21.1
click at [816, 561] on p "Yeah , my . I am in this journey of finding possibility , um , growing myself s…" at bounding box center [870, 342] width 382 height 553
click at [808, 585] on span "So" at bounding box center [800, 591] width 15 height 13
drag, startPoint x: 809, startPoint y: 575, endPoint x: 937, endPoint y: 594, distance: 129.4
click at [937, 594] on p "Yeah , my . I am in this journey of finding possibility , um , growing myself s…" at bounding box center [870, 342] width 382 height 553
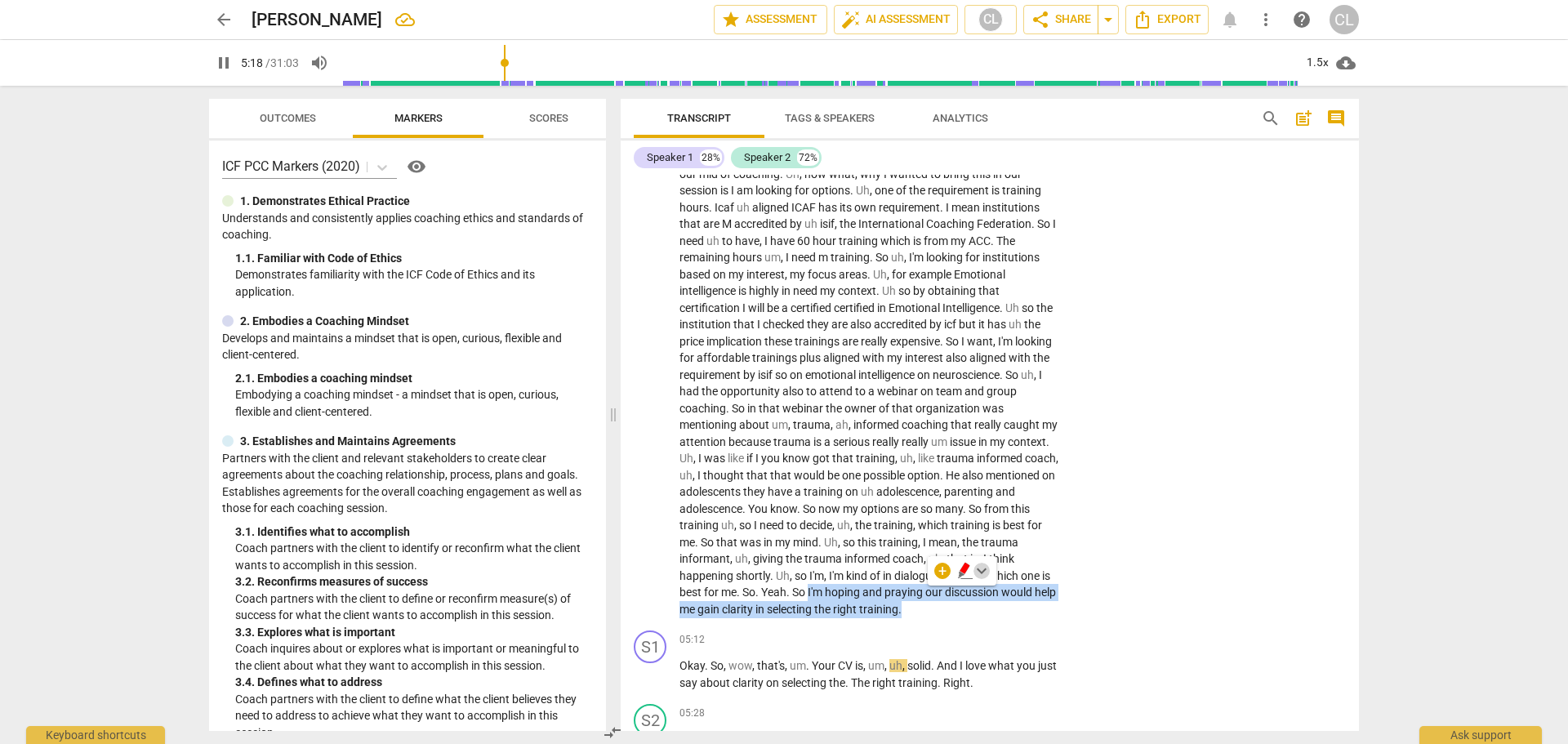
click at [983, 573] on span "keyboard_arrow_down" at bounding box center [981, 570] width 19 height 19
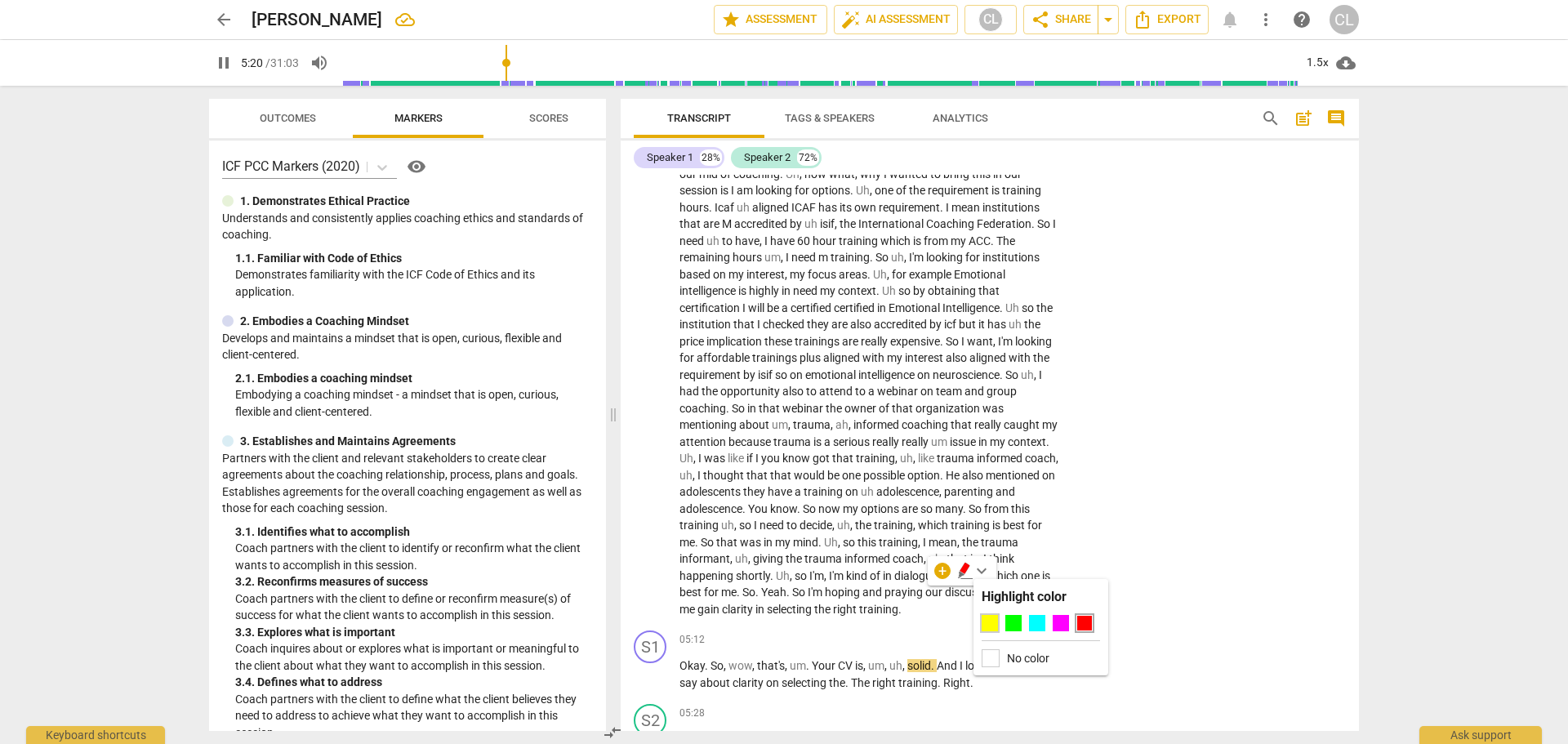
click at [987, 626] on div at bounding box center [990, 622] width 16 height 16
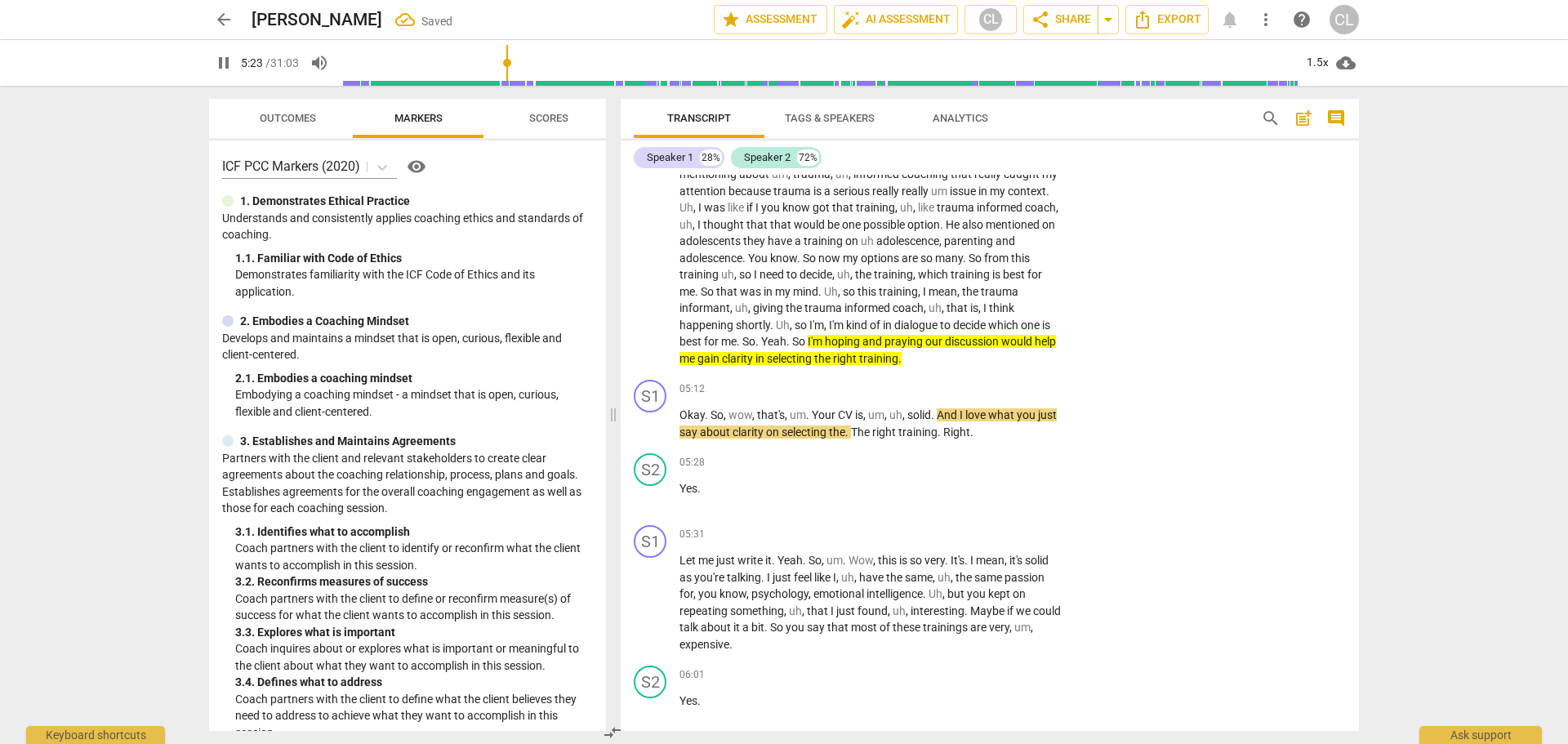
scroll to position [916, 0]
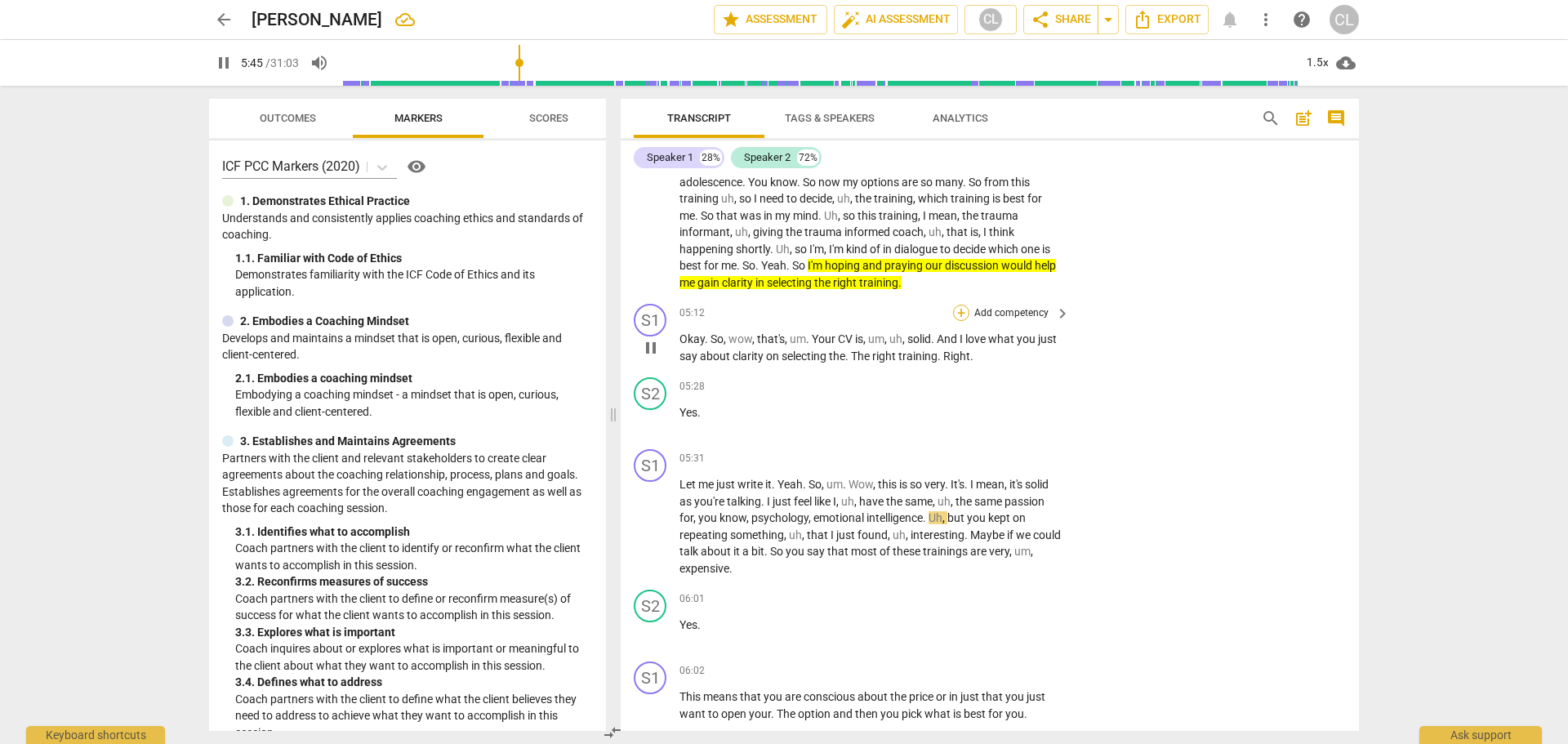
click at [959, 304] on div "+" at bounding box center [961, 312] width 16 height 16
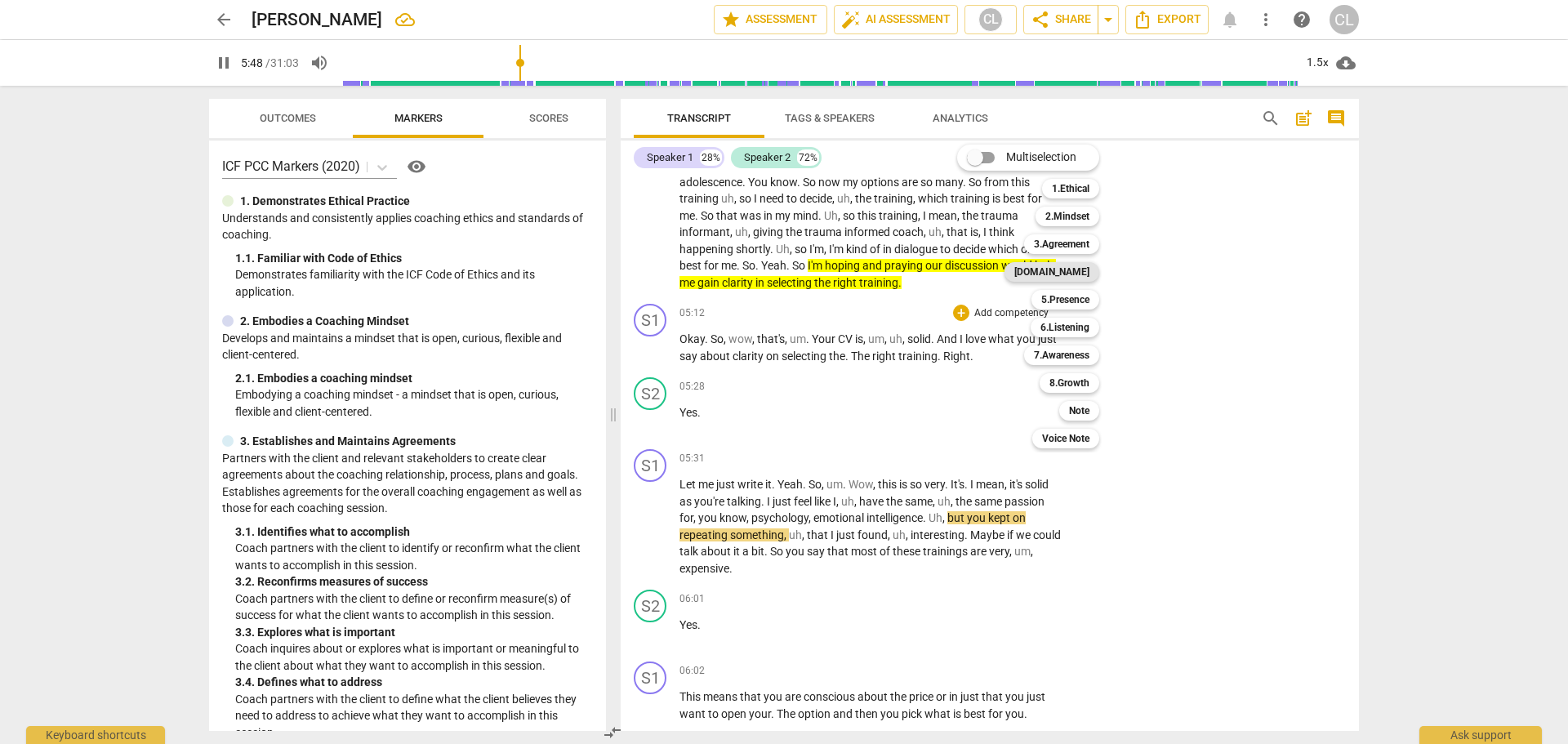
click at [1076, 275] on b "[DOMAIN_NAME]" at bounding box center [1051, 271] width 75 height 19
type input "349"
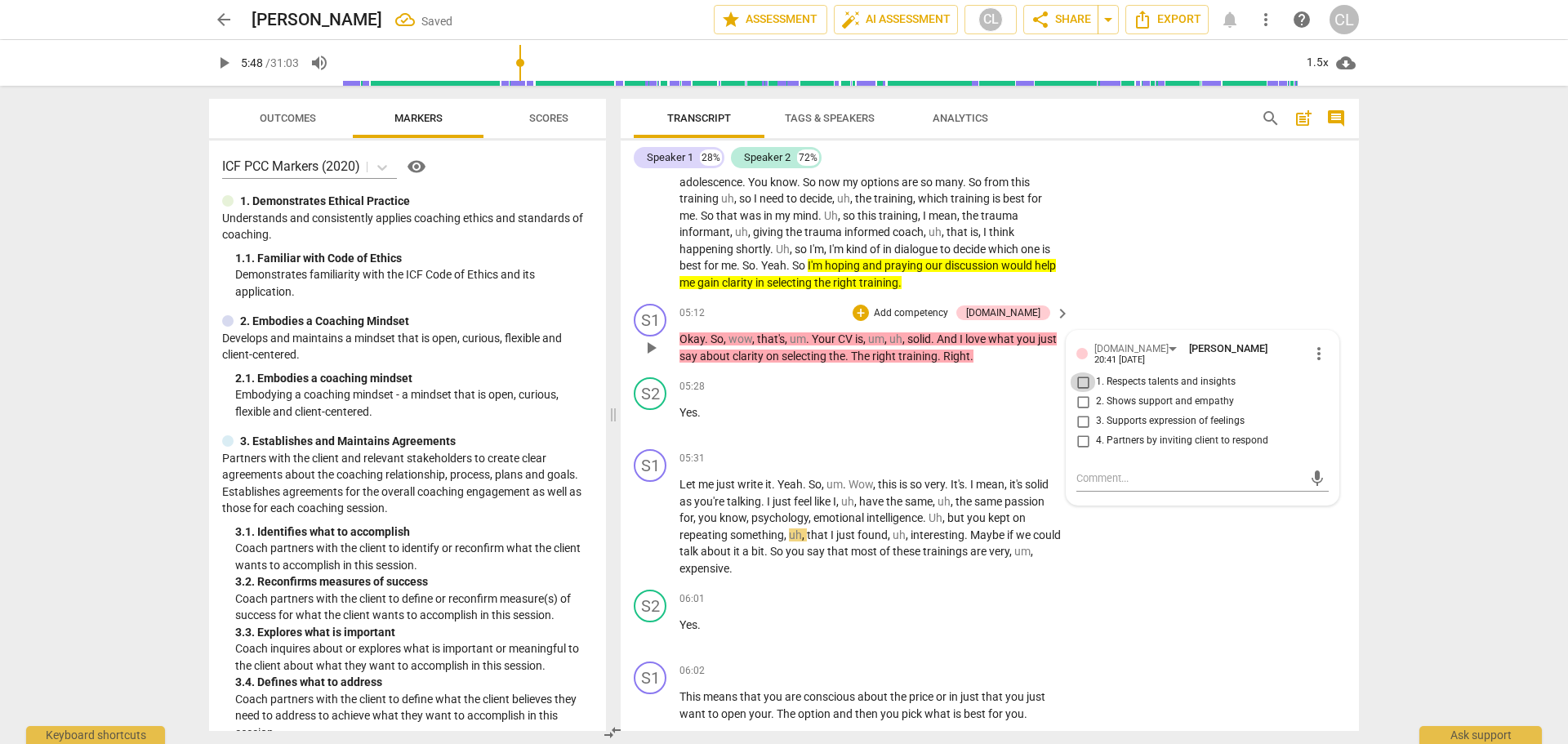
click at [1076, 372] on input "1. Respects talents and insights" at bounding box center [1083, 381] width 26 height 19
checkbox input "true"
click at [902, 404] on p "Yes ." at bounding box center [870, 413] width 382 height 17
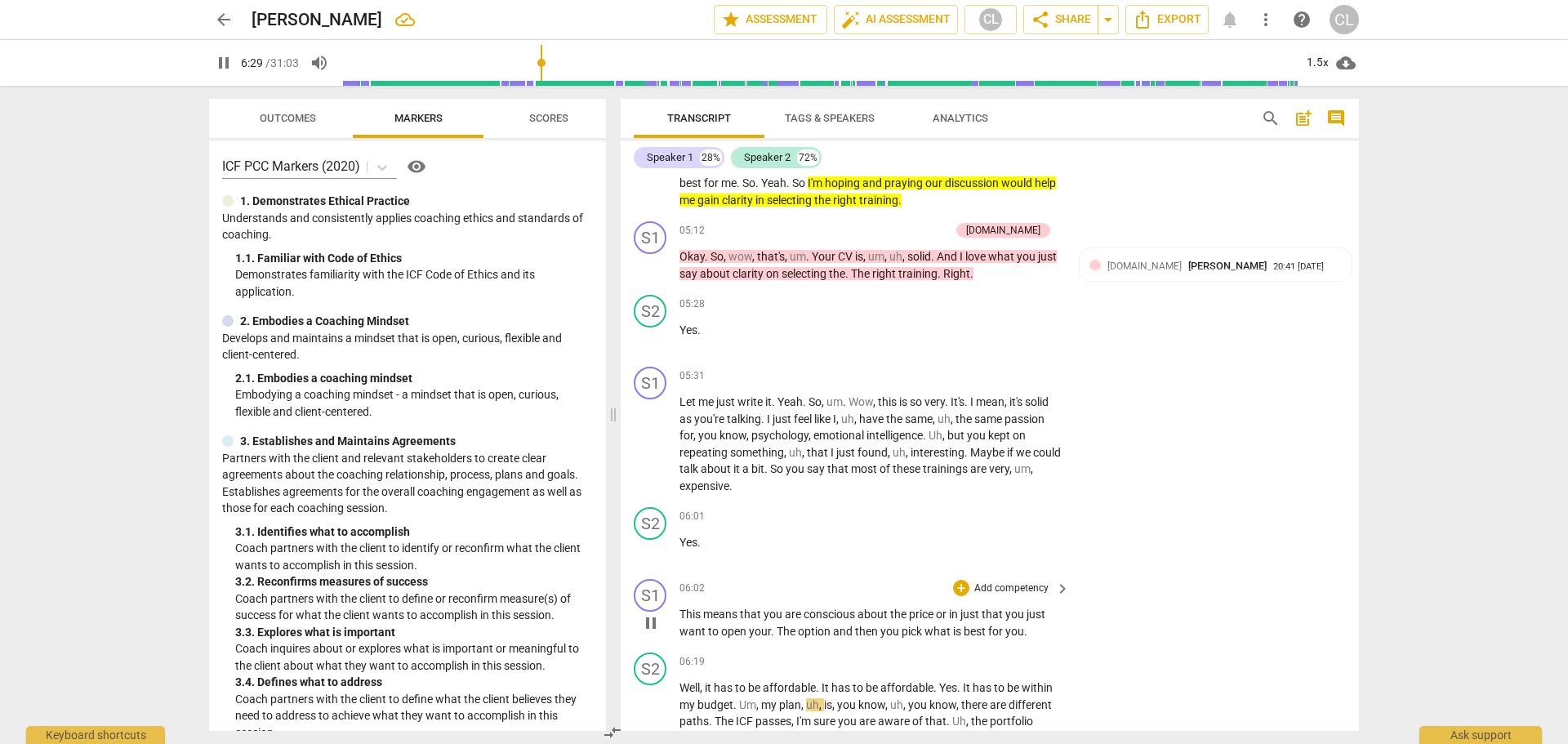
scroll to position [998, 0]
click at [649, 435] on span "pause" at bounding box center [650, 445] width 19 height 19
type input "395"
click at [957, 368] on div "+" at bounding box center [961, 375] width 16 height 16
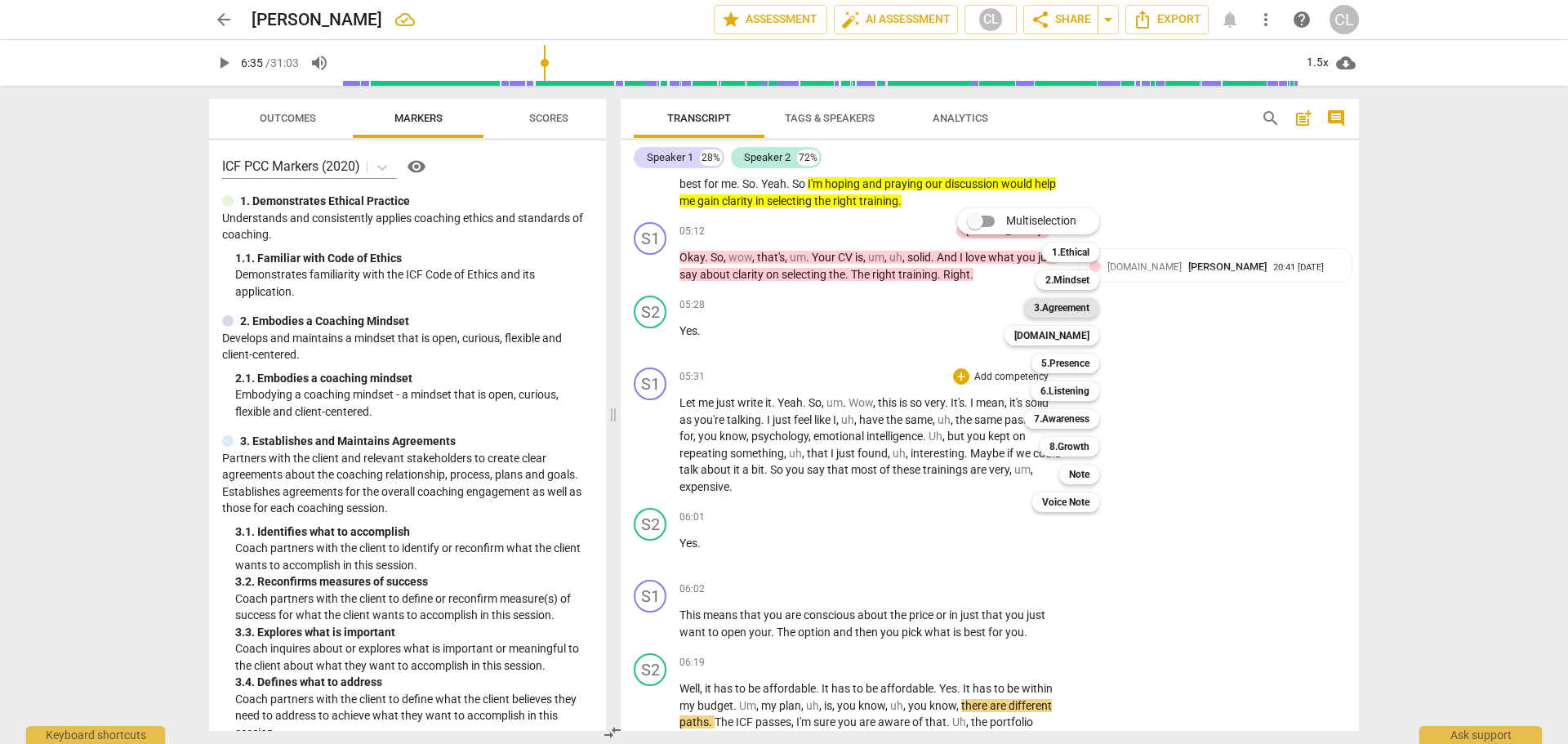
click at [1075, 306] on b "3.Agreement" at bounding box center [1061, 307] width 56 height 19
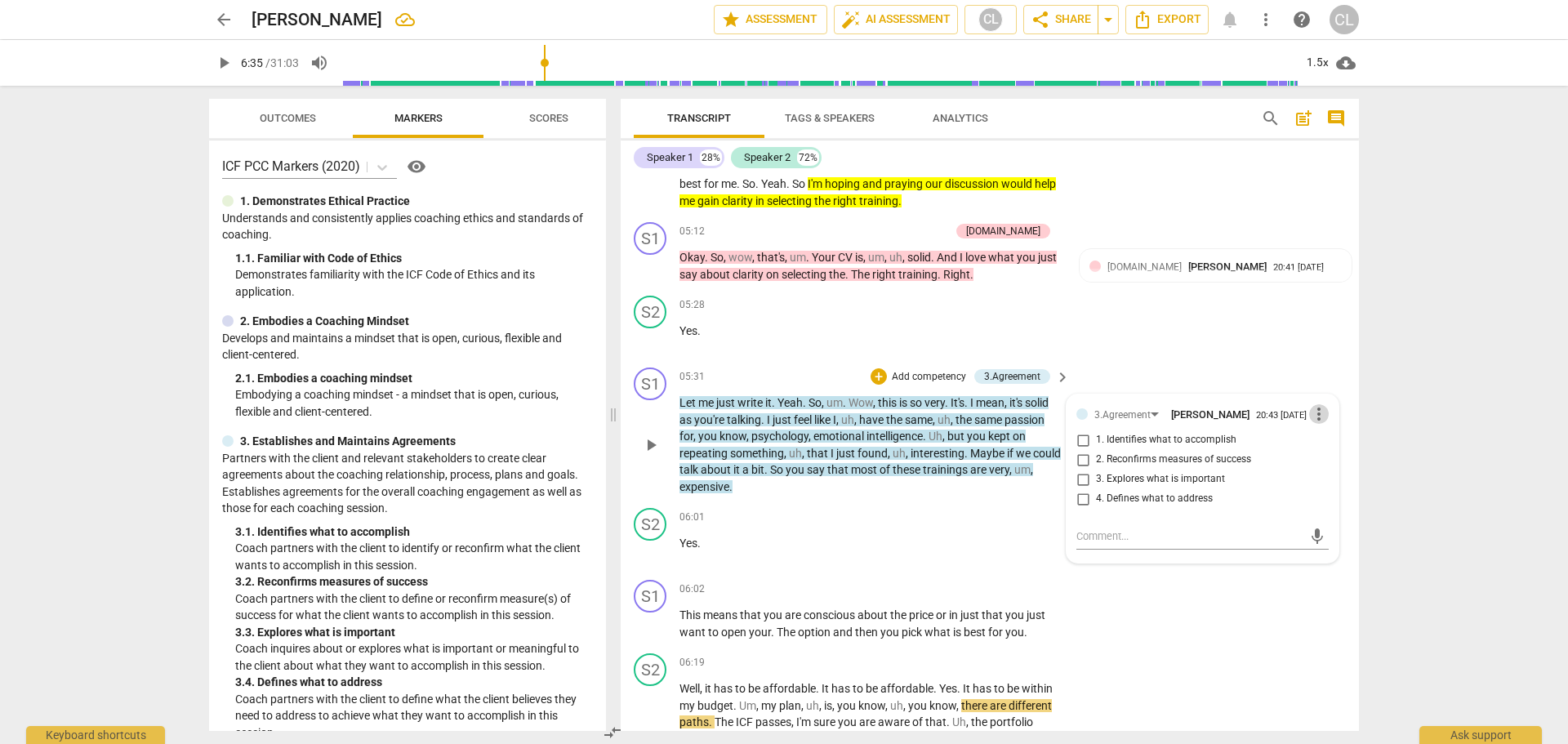
click at [1310, 404] on span "more_vert" at bounding box center [1319, 413] width 19 height 19
drag, startPoint x: 1320, startPoint y: 429, endPoint x: 854, endPoint y: 54, distance: 598.1
click at [1319, 429] on li "Delete" at bounding box center [1331, 430] width 57 height 31
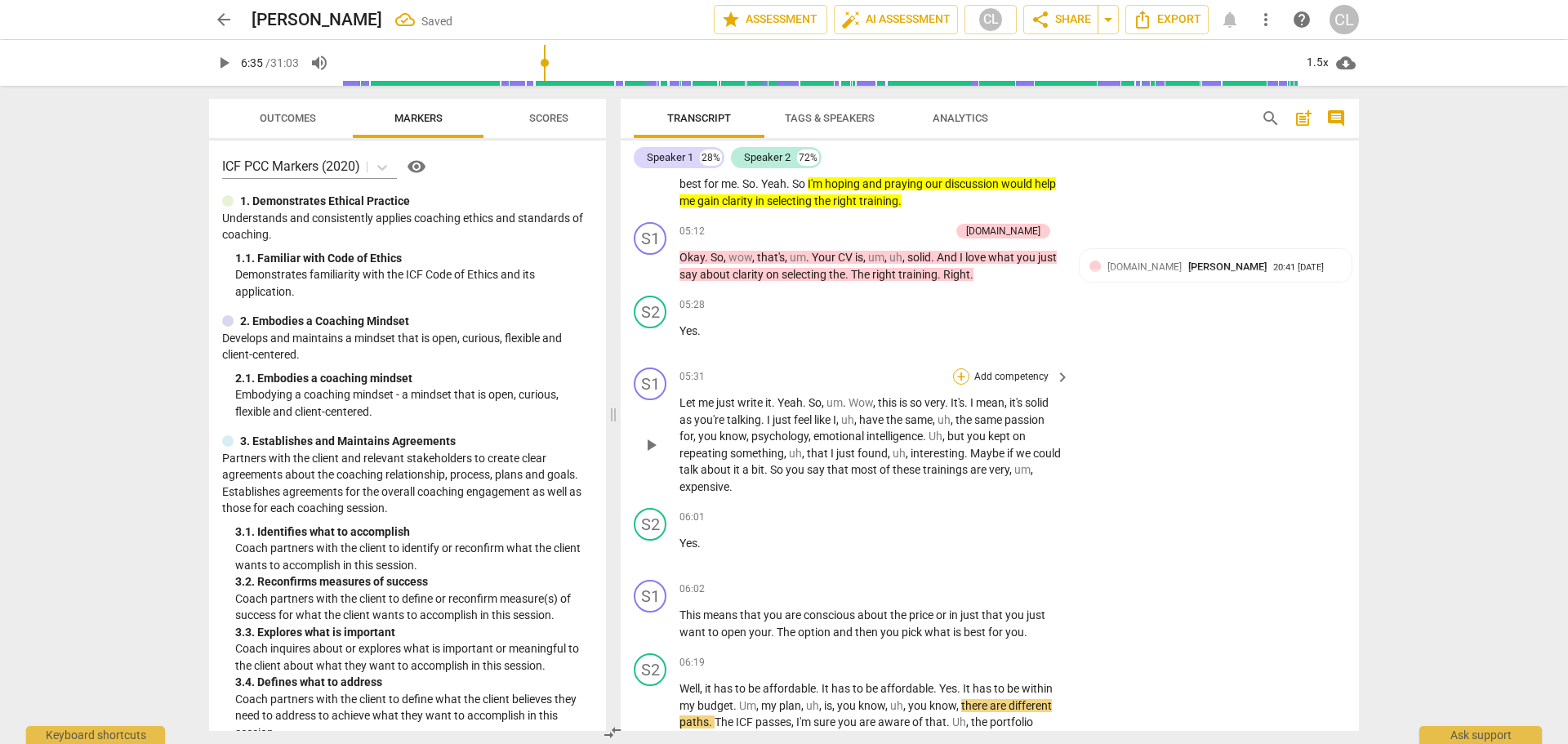
click at [961, 368] on div "+" at bounding box center [961, 375] width 16 height 16
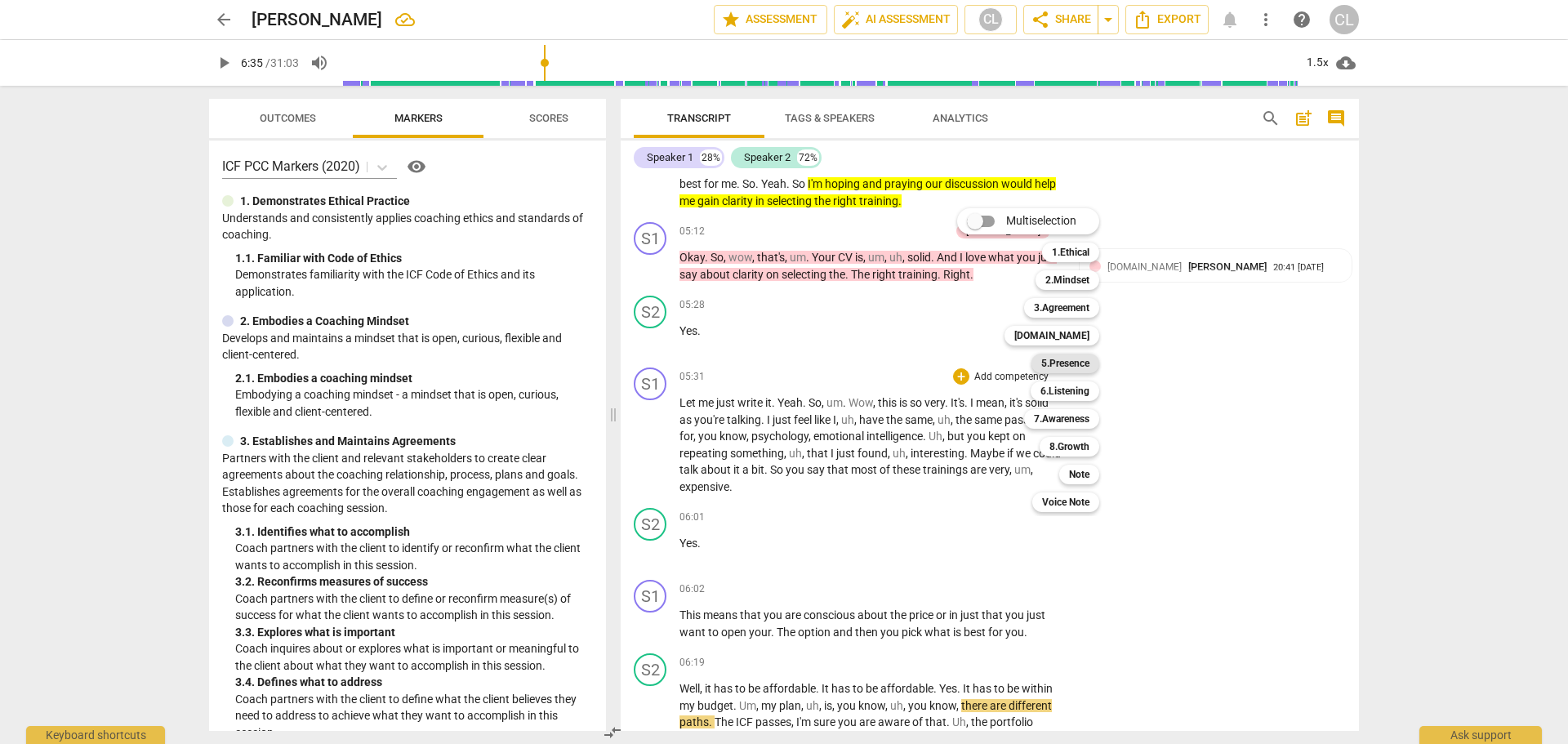
click at [1087, 358] on b "5.Presence" at bounding box center [1065, 363] width 48 height 19
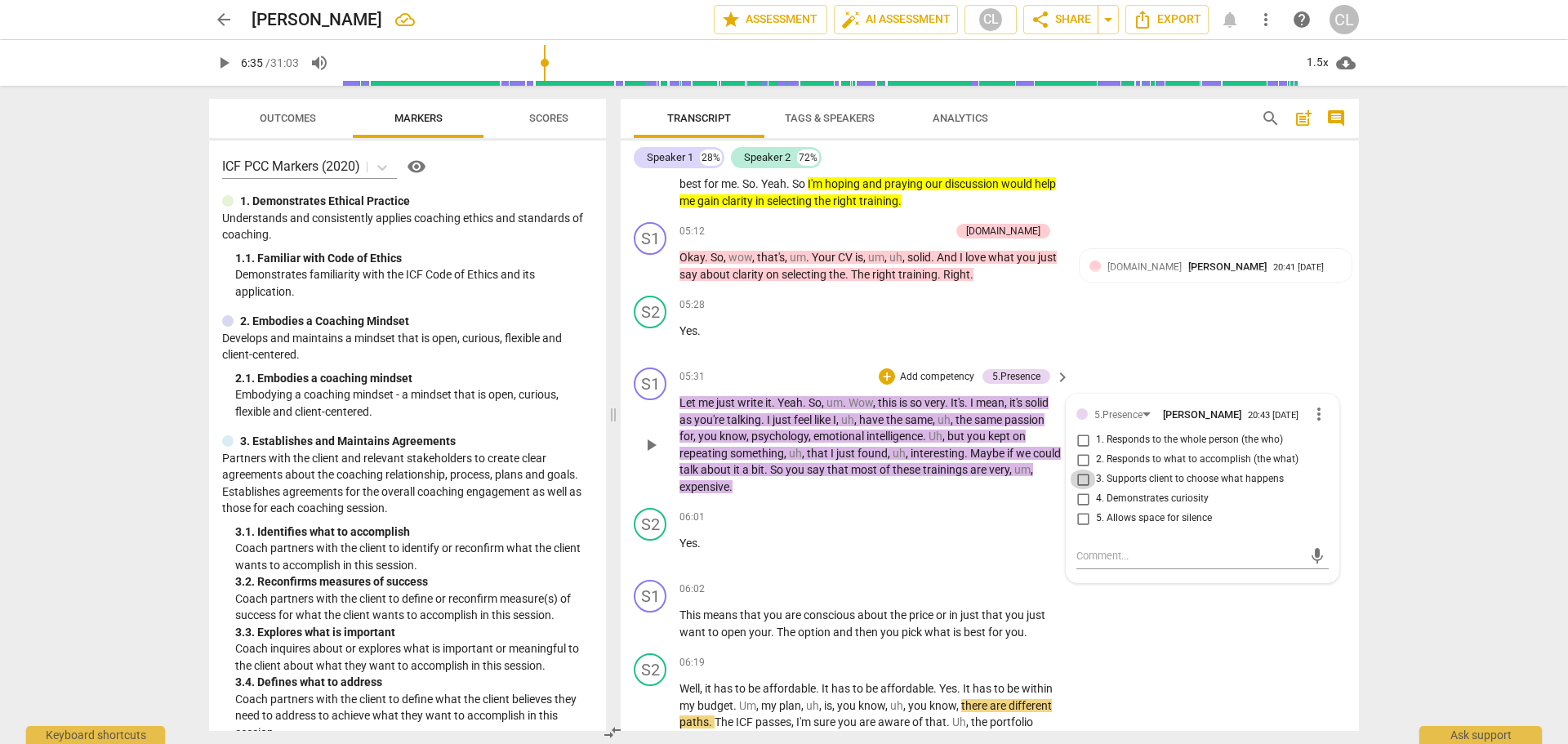
click at [1077, 469] on input "3. Supports client to choose what happens" at bounding box center [1083, 479] width 26 height 19
checkbox input "true"
click at [1131, 548] on textarea at bounding box center [1189, 555] width 226 height 15
type textarea "Y"
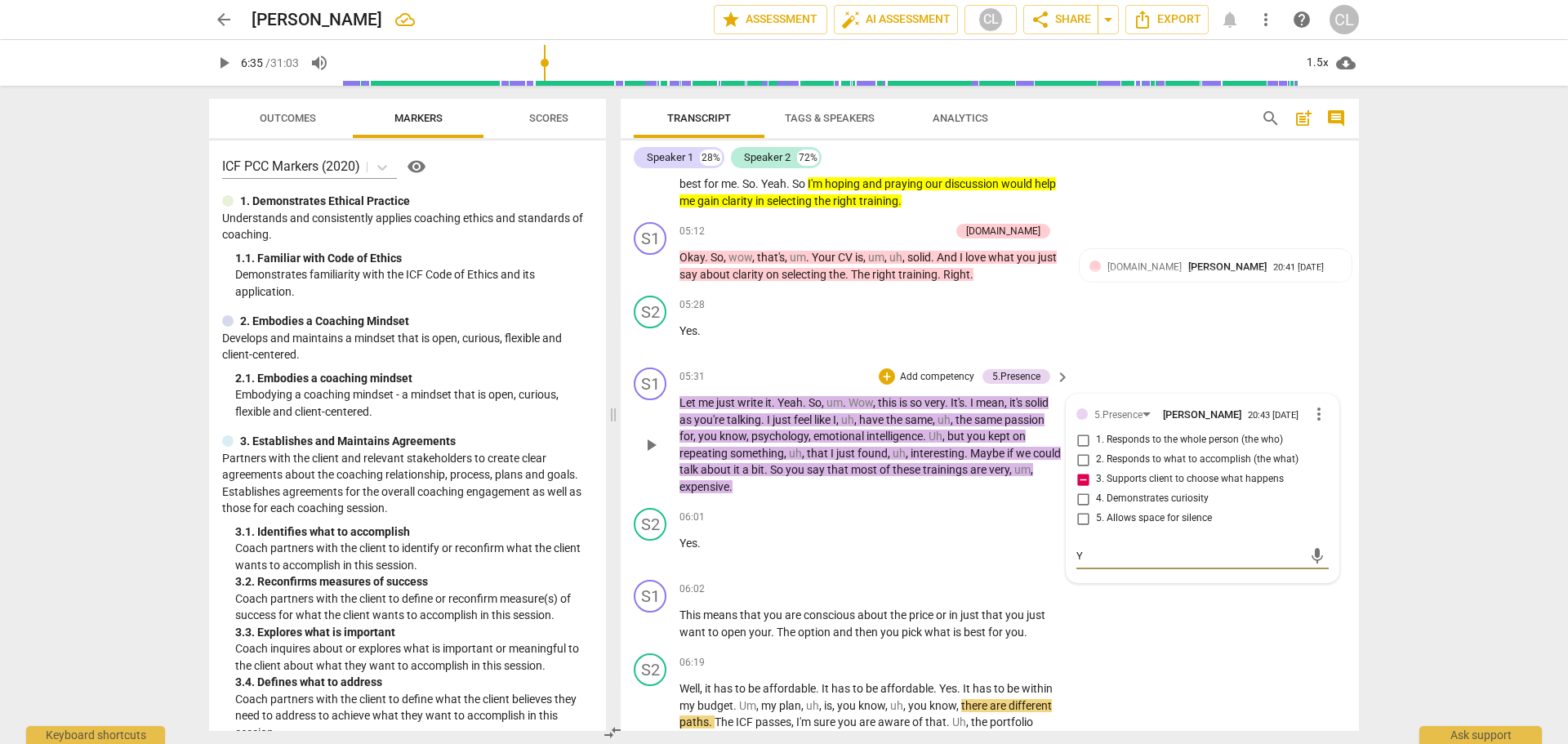
type textarea "Yo"
type textarea "You"
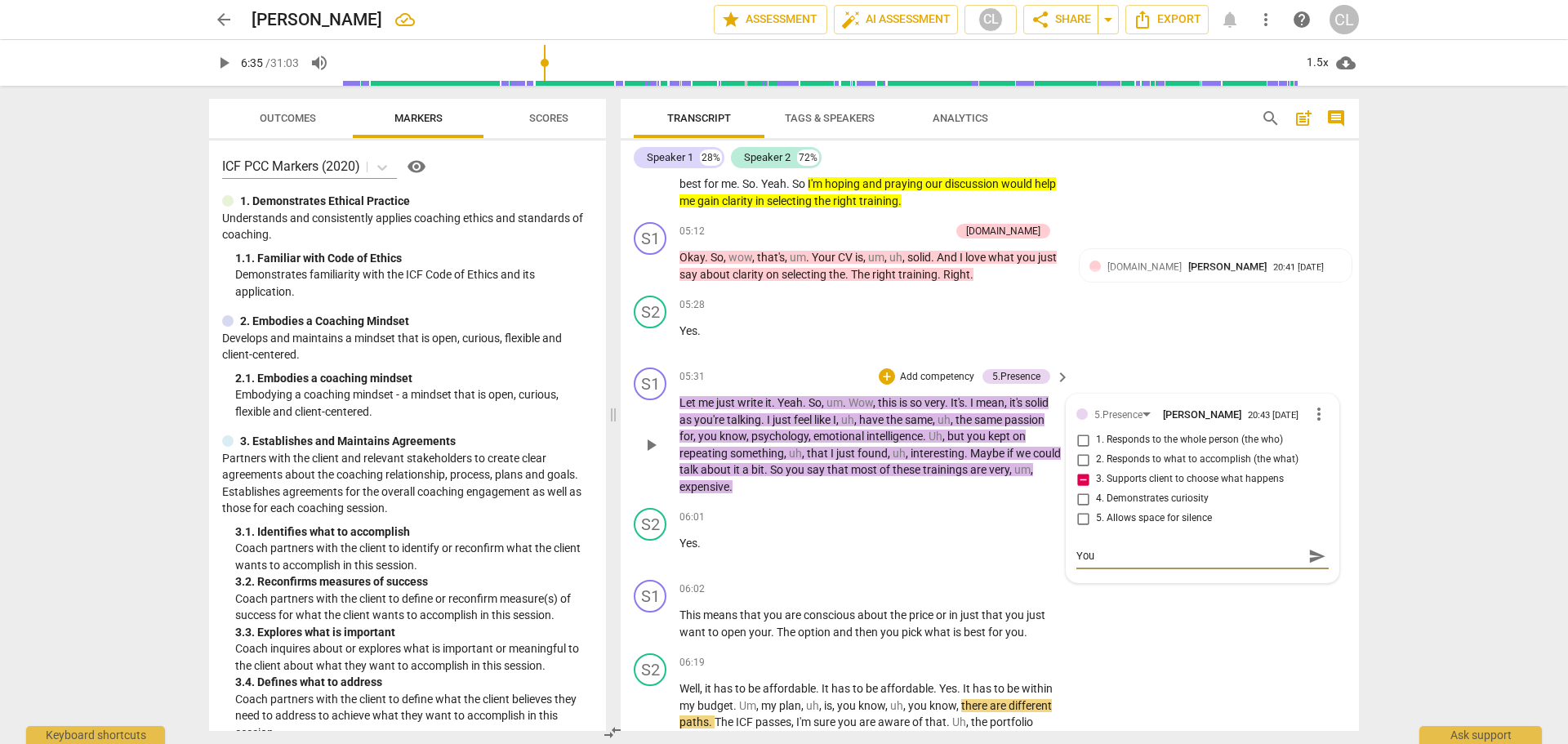
type textarea "You a"
type textarea "You ar"
type textarea "You are"
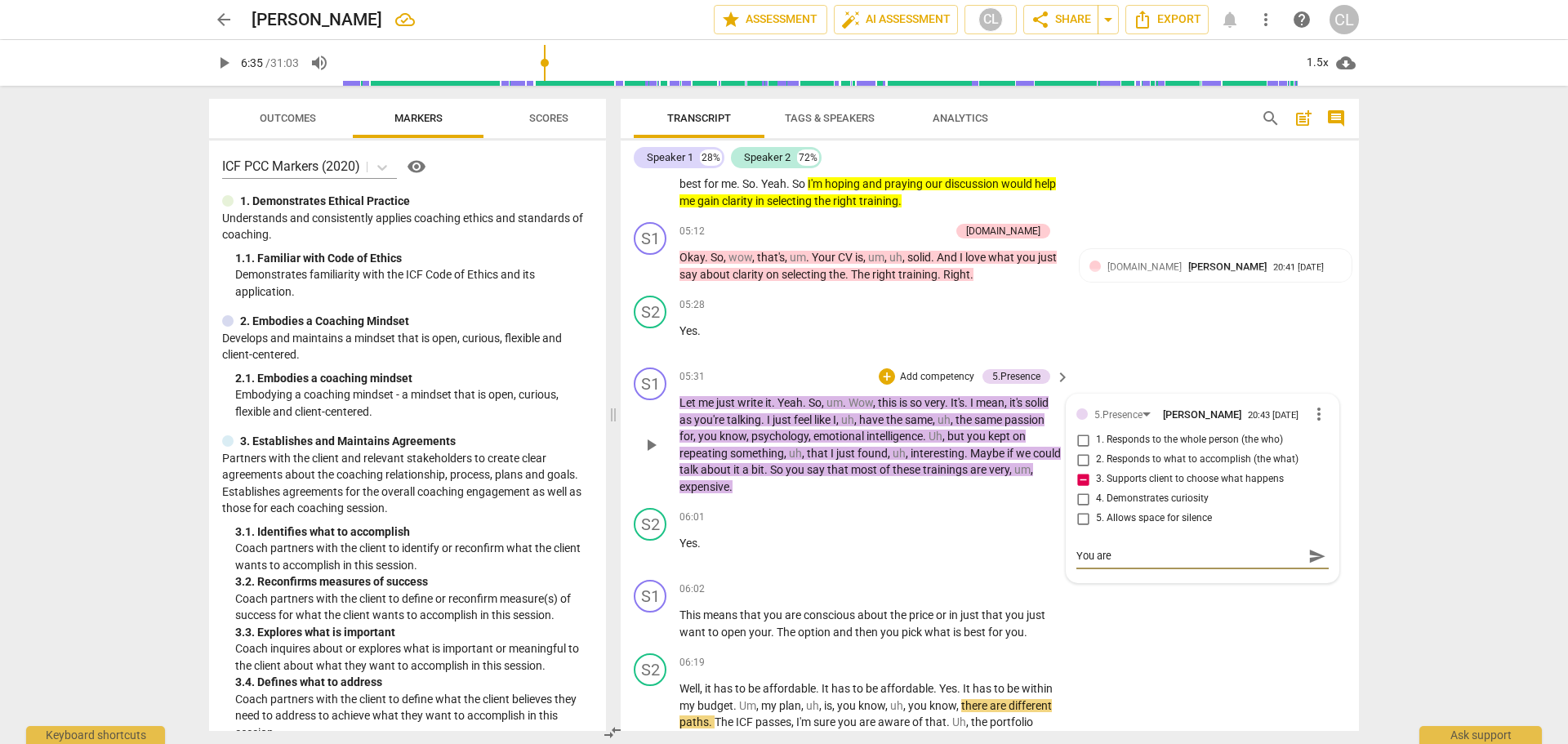
type textarea "You are"
type textarea "You are p"
type textarea "You are pi"
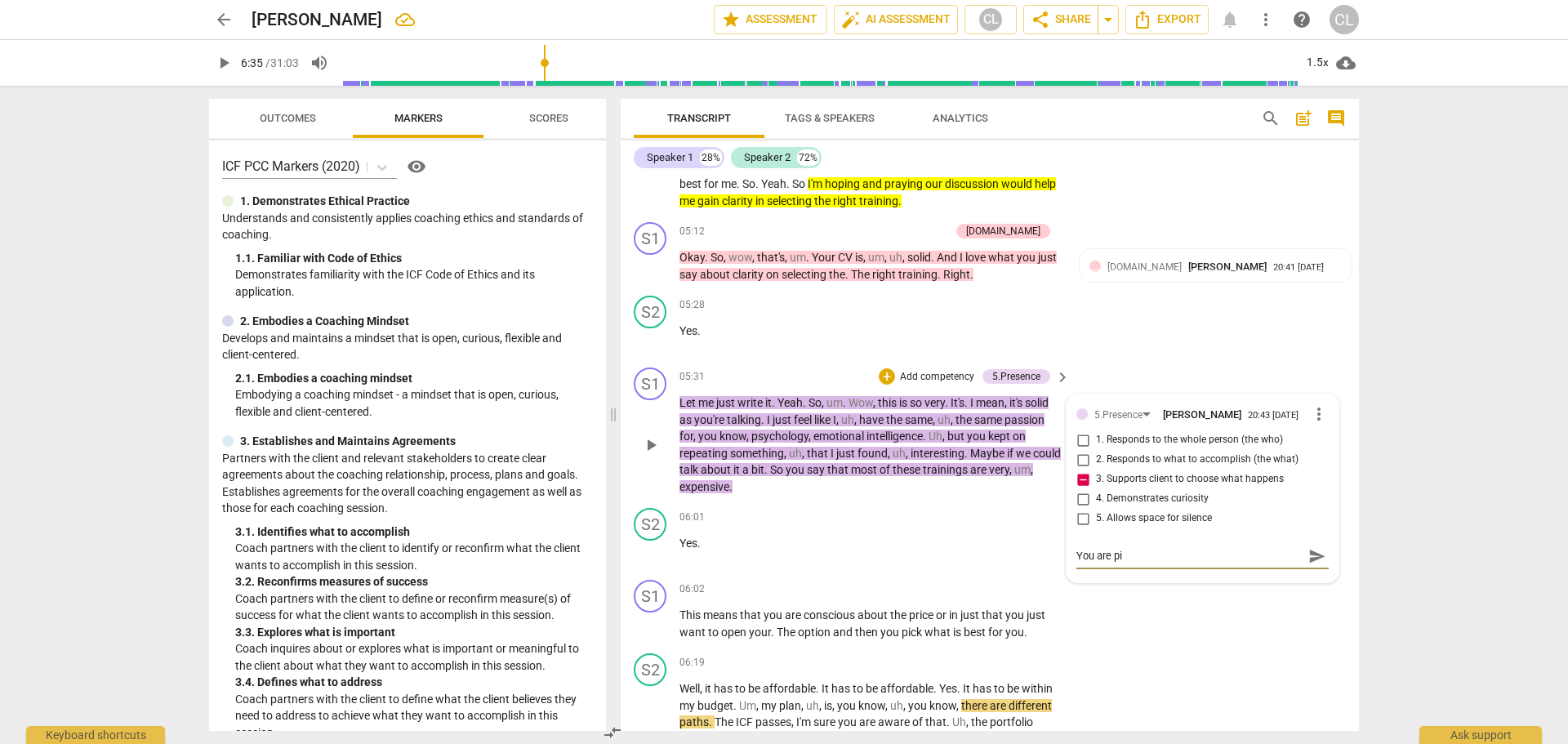
type textarea "You are pic"
type textarea "You are pick"
type textarea "You are picki"
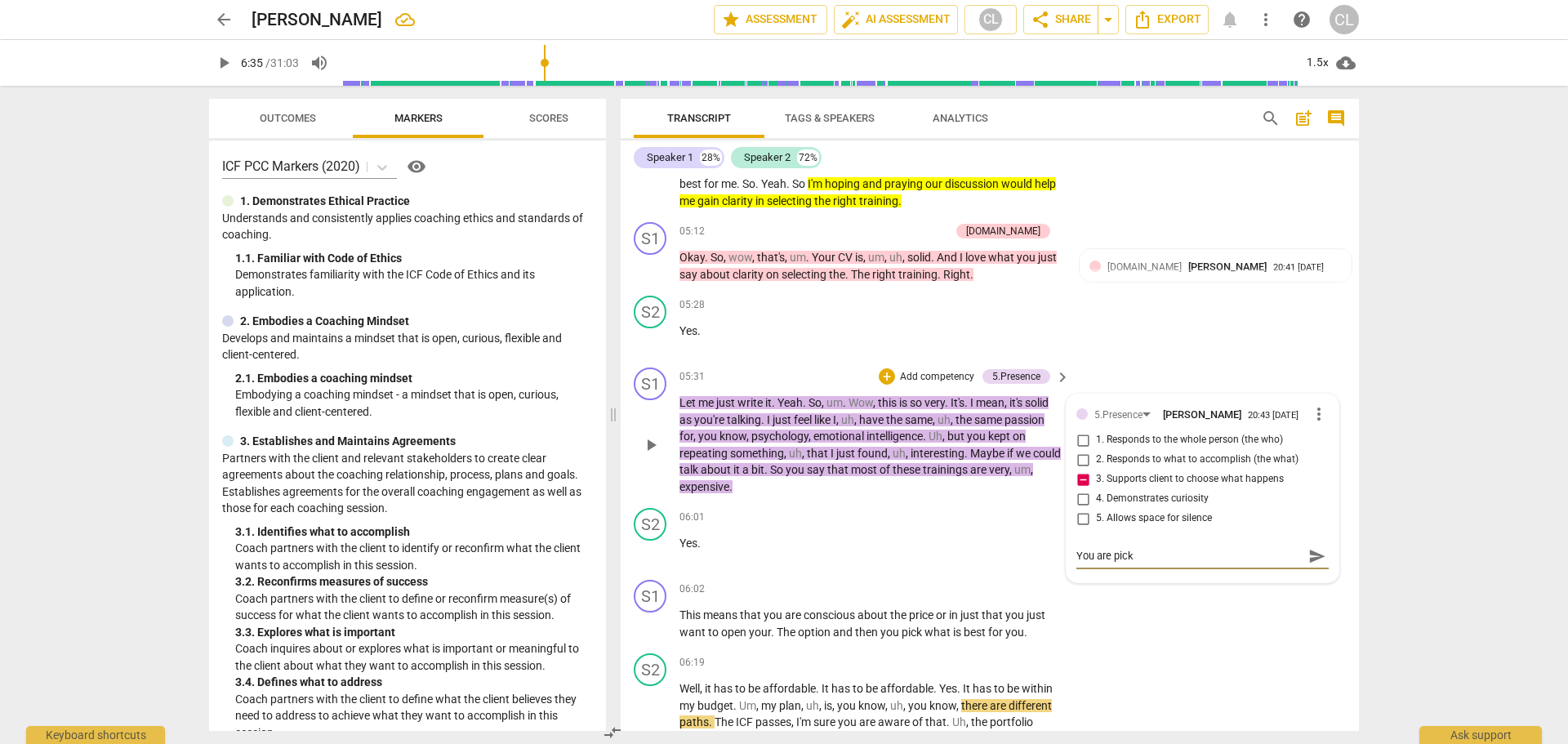
type textarea "You are picki"
type textarea "You are pickin"
type textarea "You are picking"
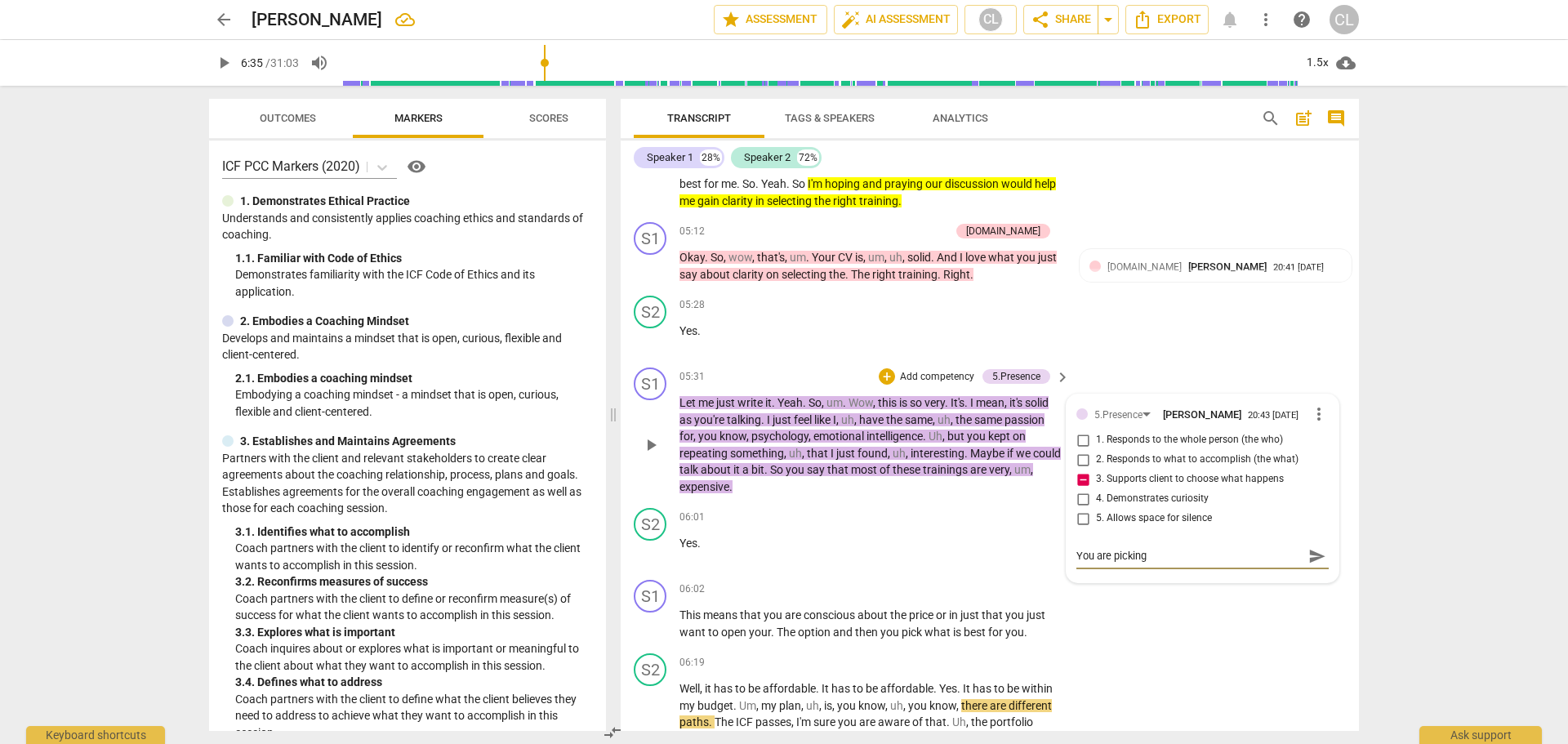
type textarea "You are picking t"
type textarea "You are picking th"
type textarea "You are picking the"
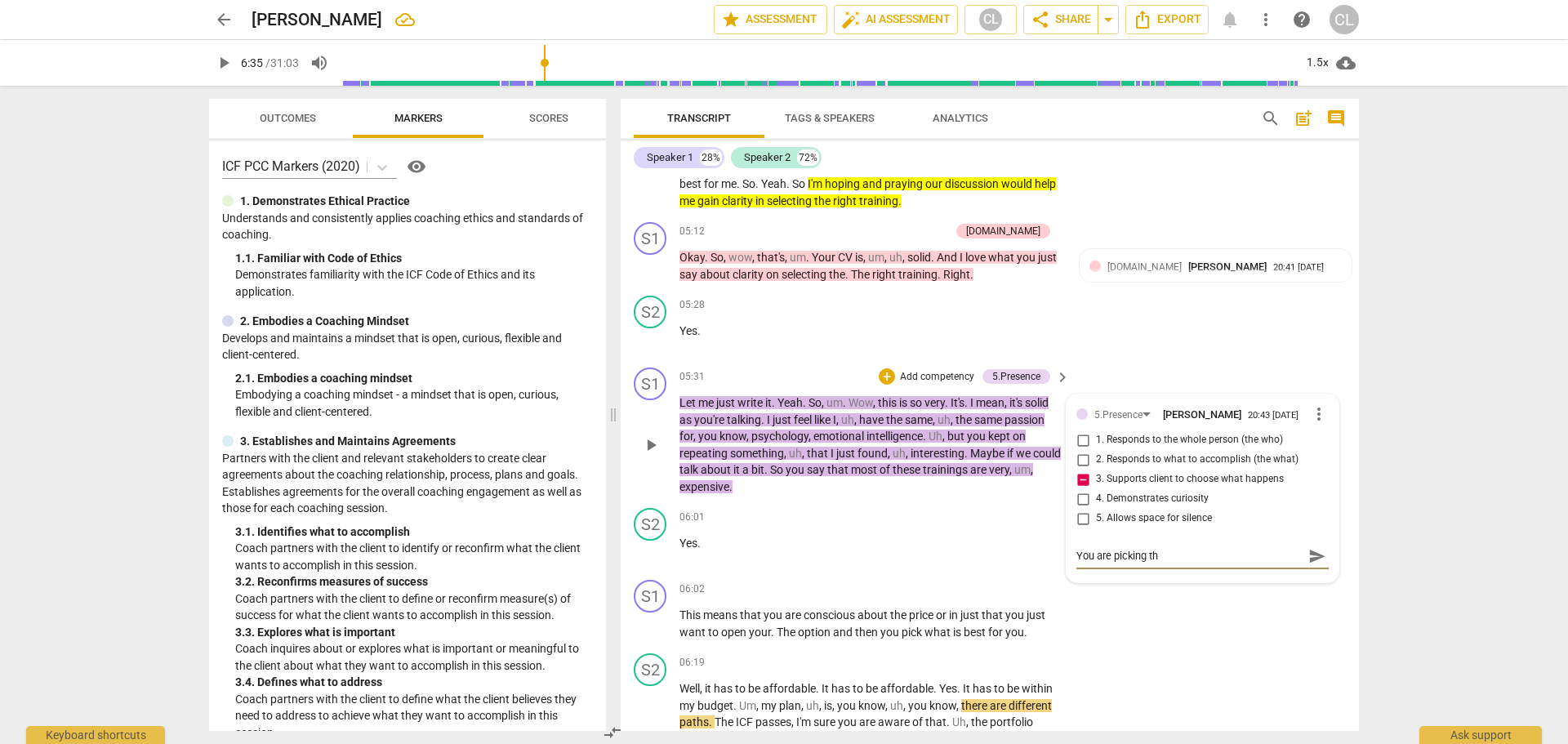
type textarea "You are picking the"
type textarea "You are picking the t"
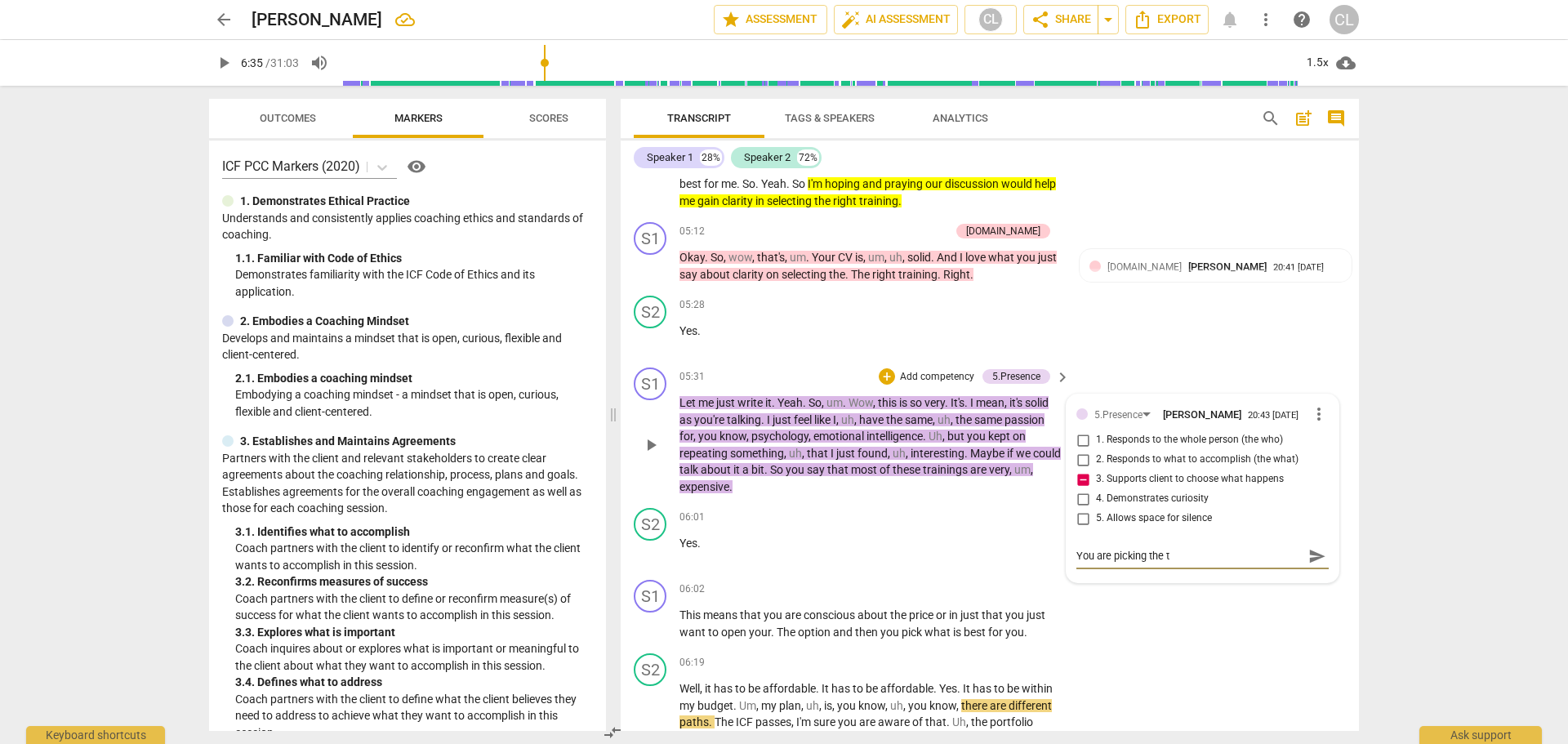
type textarea "You are picking the to"
type textarea "You are picking the top"
type textarea "You are picking the topi"
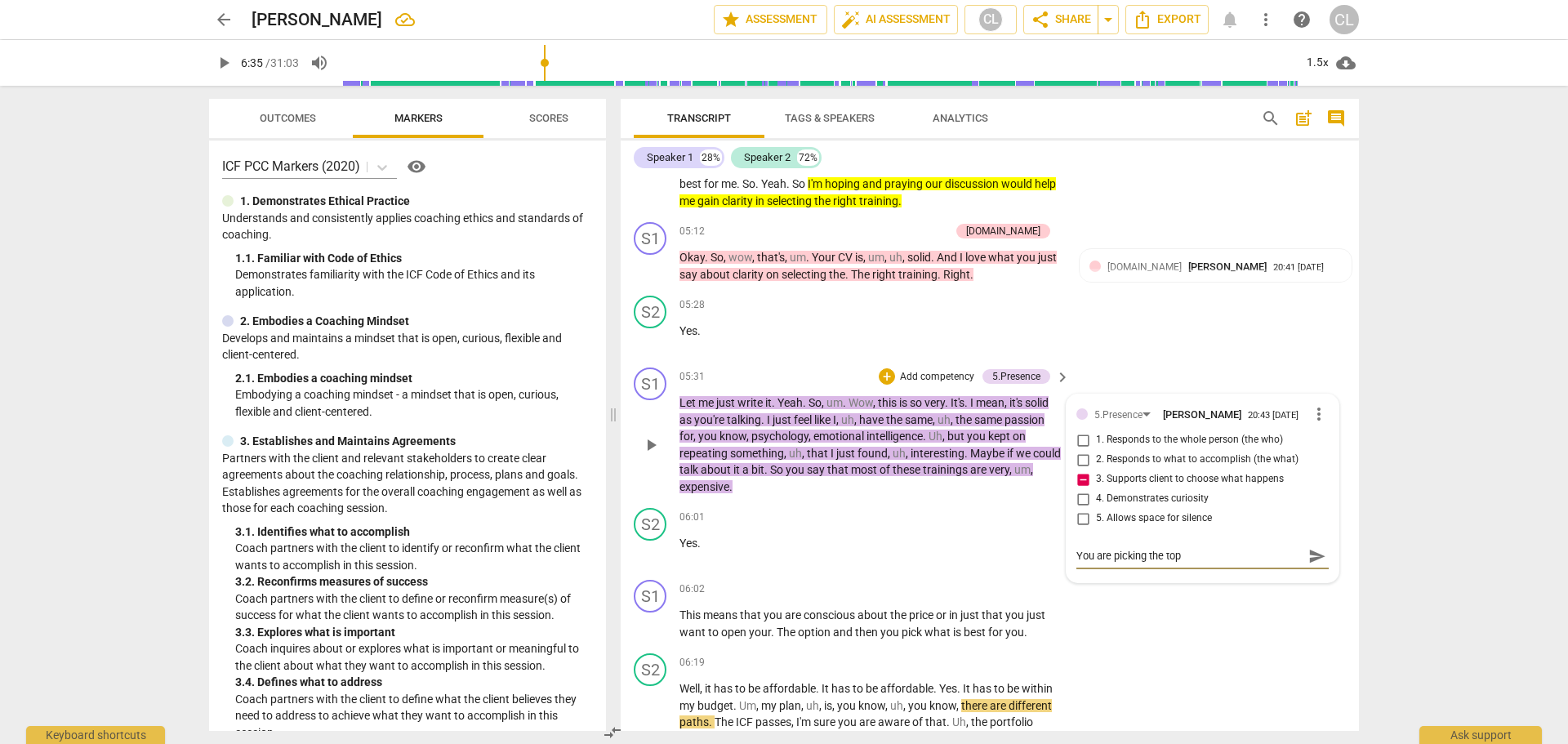
type textarea "You are picking the topi"
type textarea "You are picking the topic"
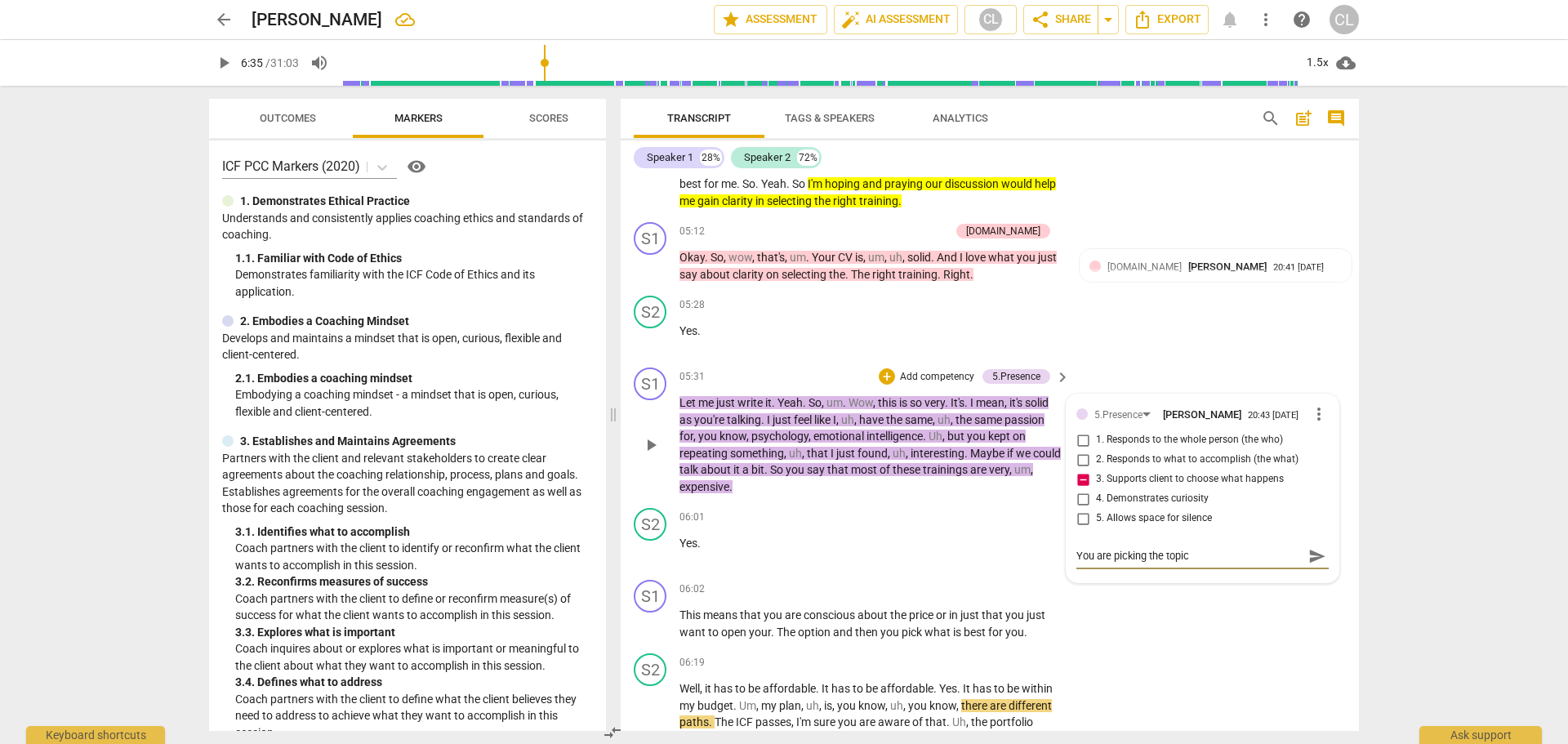
type textarea "You are picking the topic h"
type textarea "You are picking the topic he"
type textarea "You are picking the topic her"
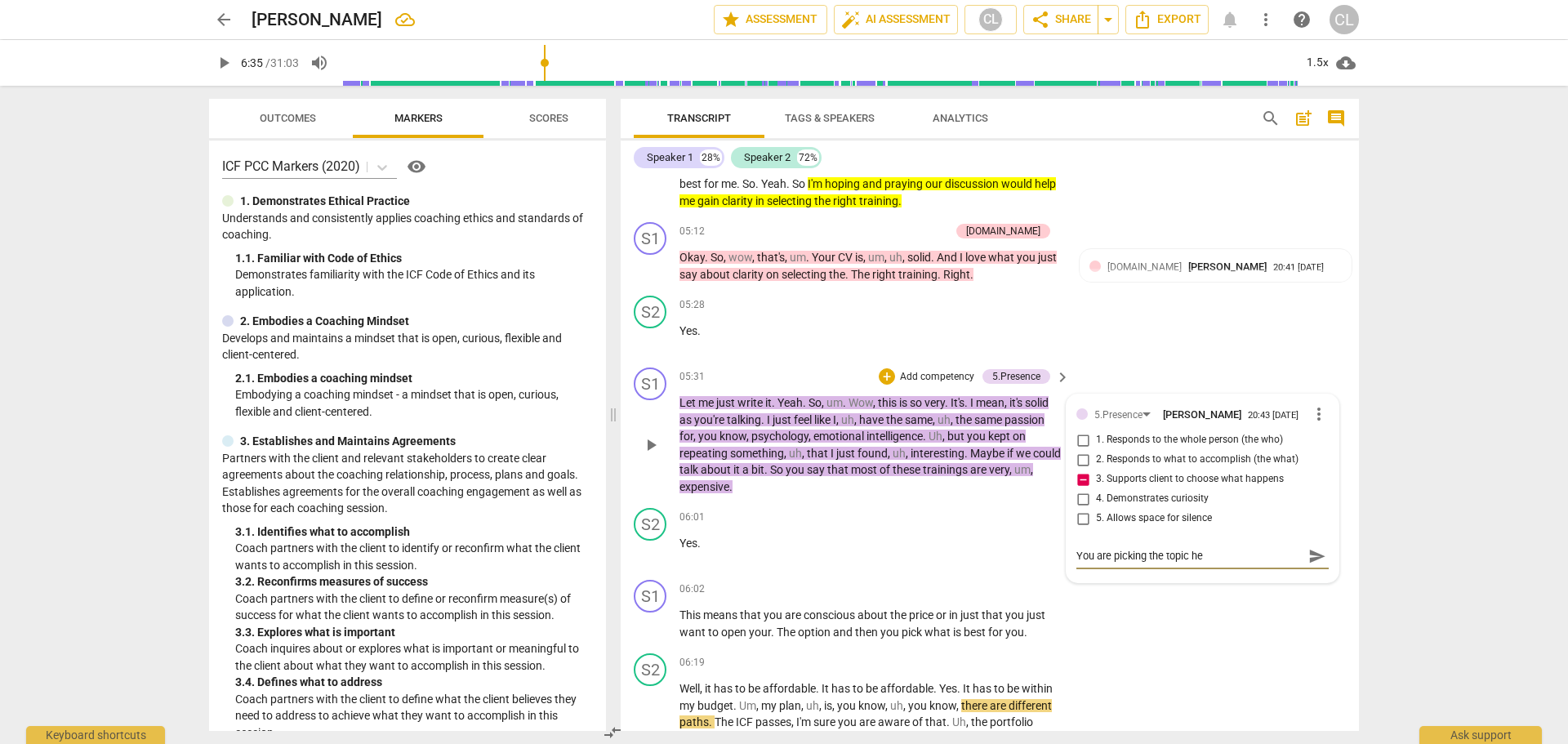
type textarea "You are picking the topic her"
type textarea "You are picking the topic here"
type textarea "You are picking the topic here,"
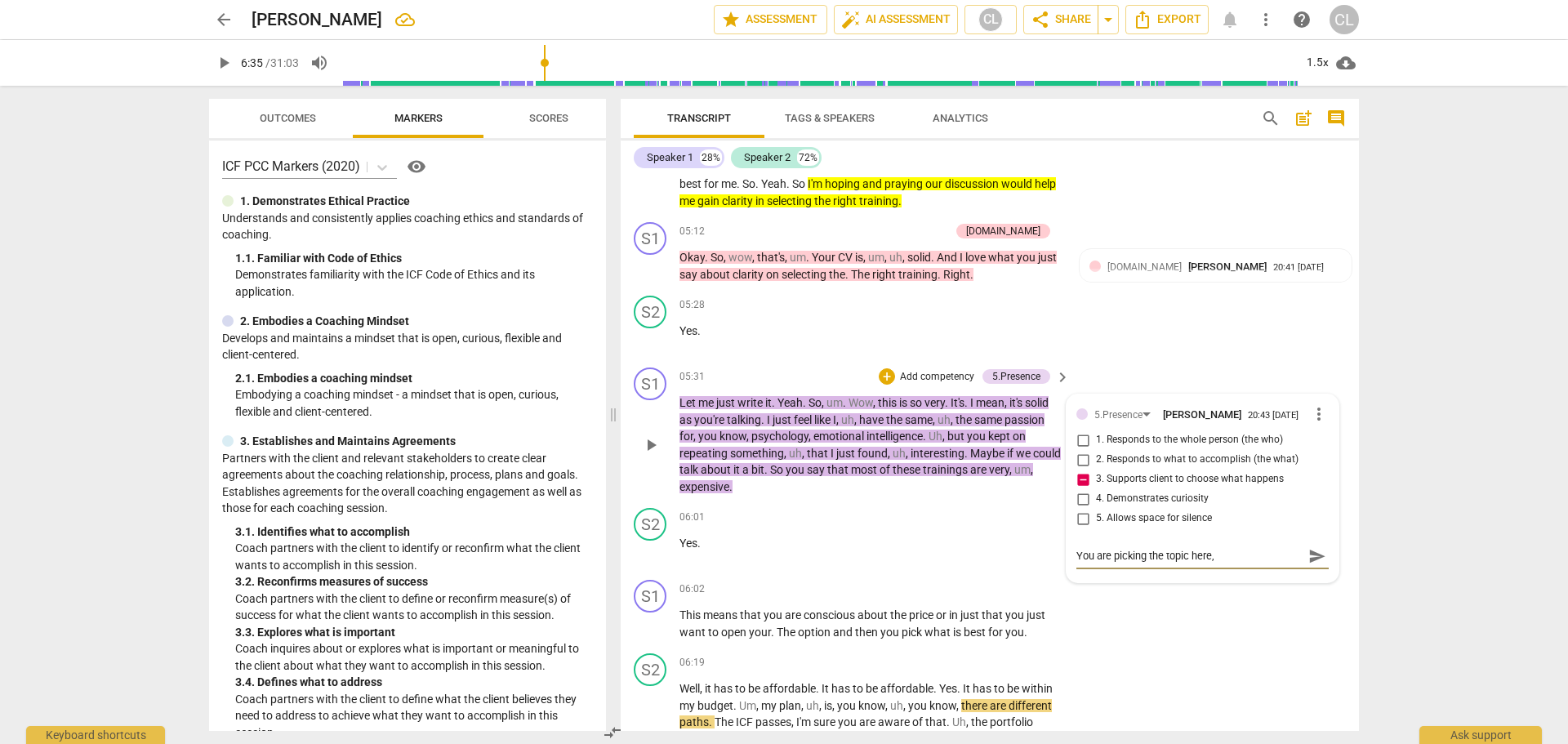
type textarea "You are picking the topic here,"
type textarea "You are picking the topic here, n"
type textarea "You are picking the topic here, no"
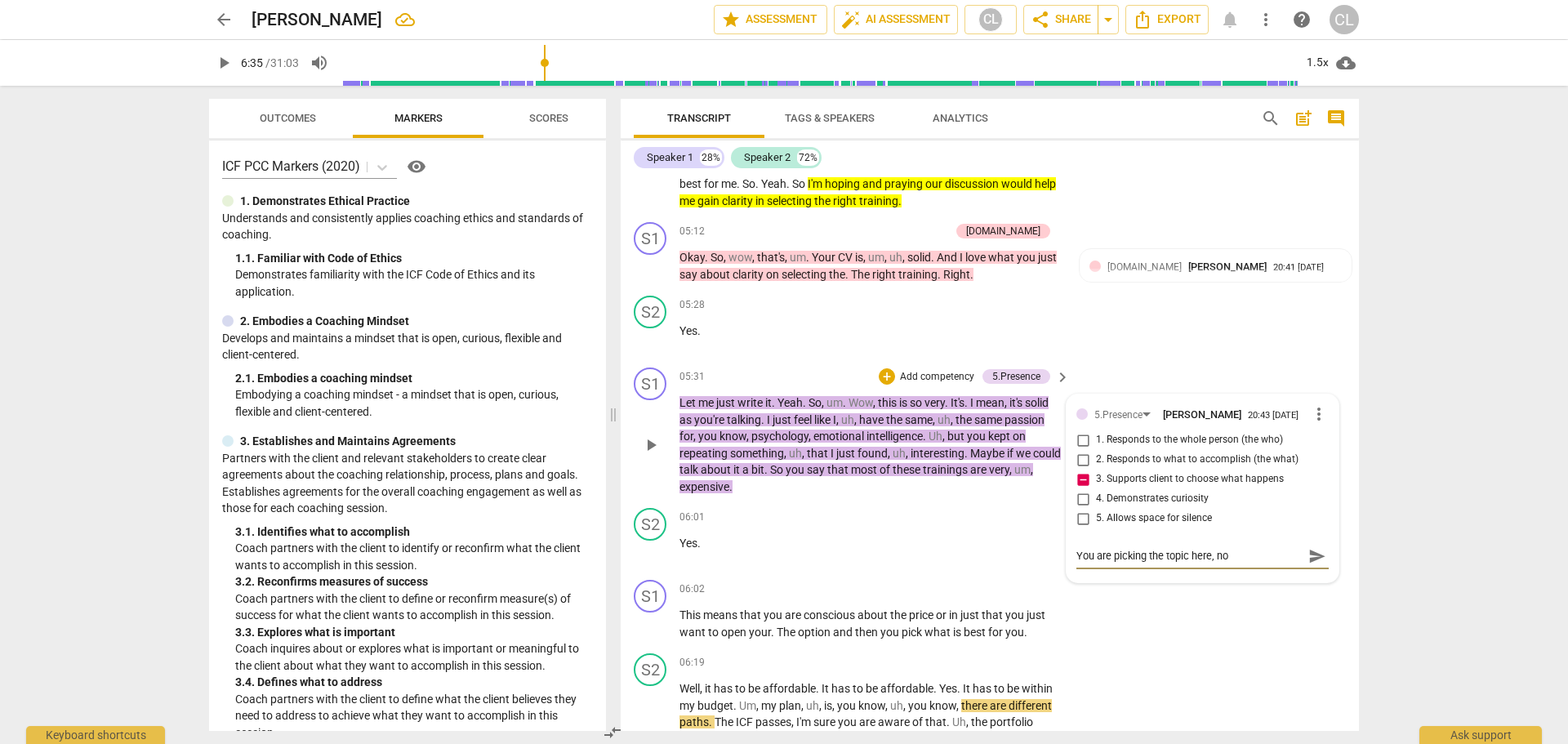
type textarea "You are picking the topic here, not"
type textarea "You are picking the topic here, not h"
type textarea "You are picking the topic here, not he"
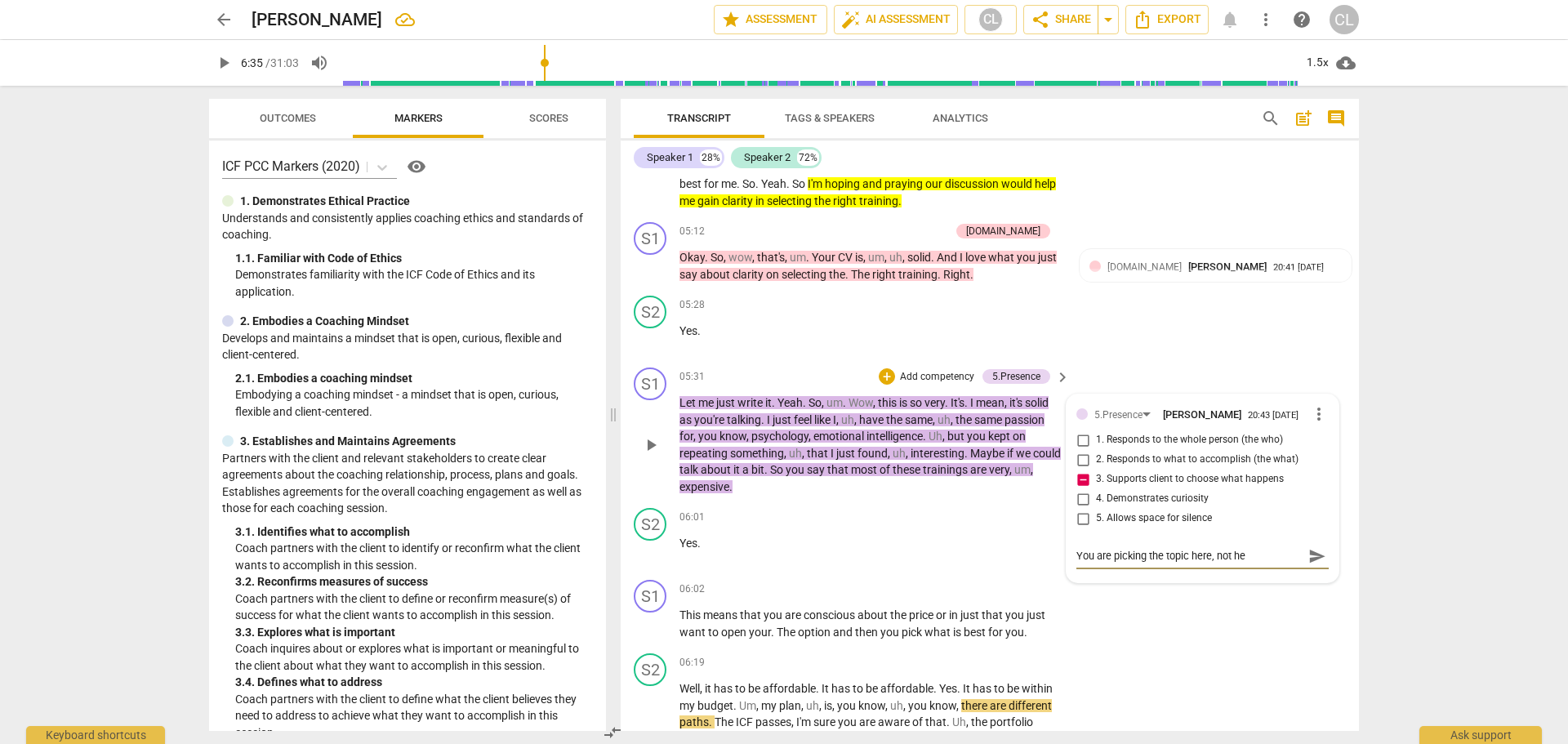
type textarea "You are picking the topic here, not he"
type textarea "You are picking the topic here, not her"
type textarea "You are picking the topic here, not her."
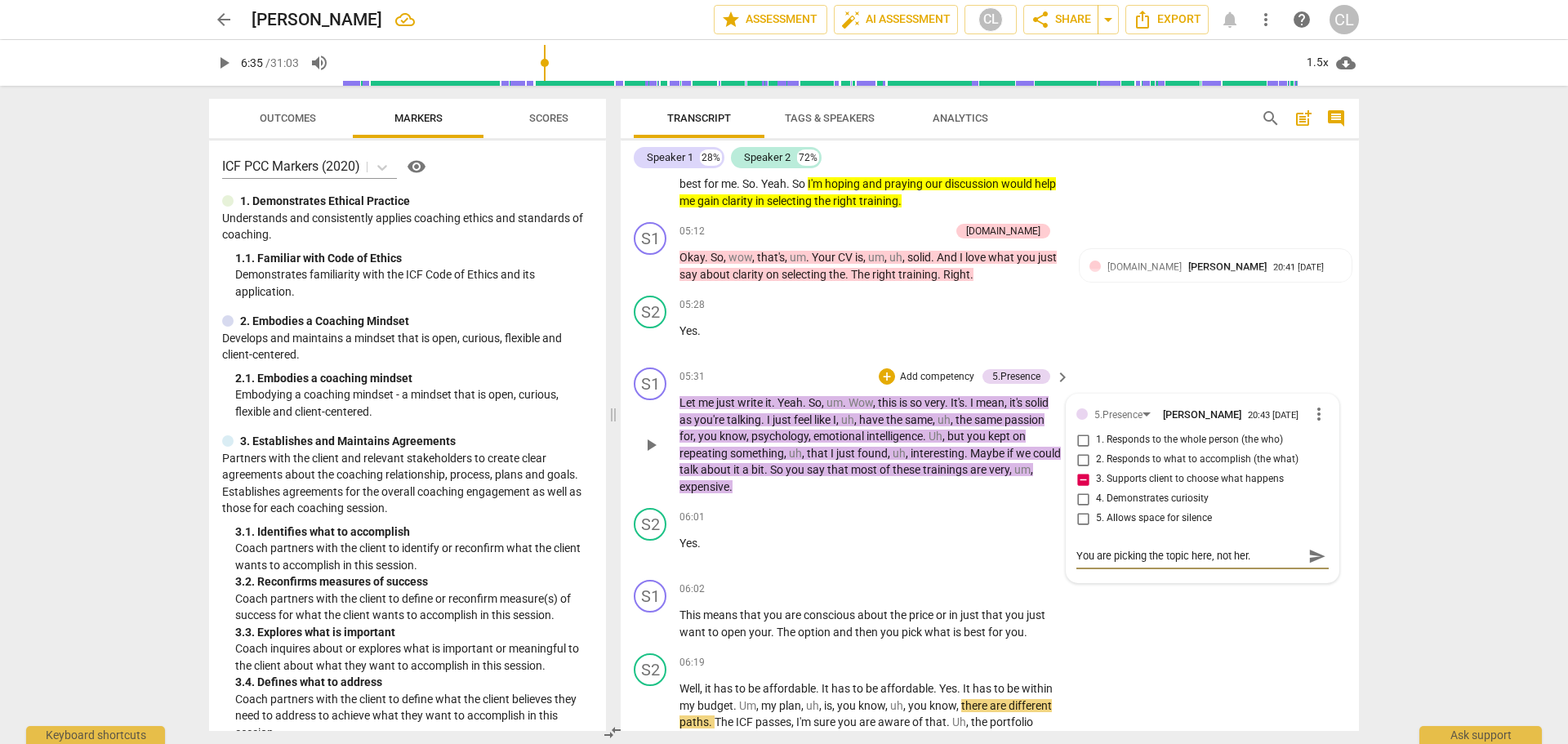
type textarea "You are picking the topic here, not her."
type textarea "You are picking the topic here, not her. j"
type textarea "You are picking the topic here, not her. jW"
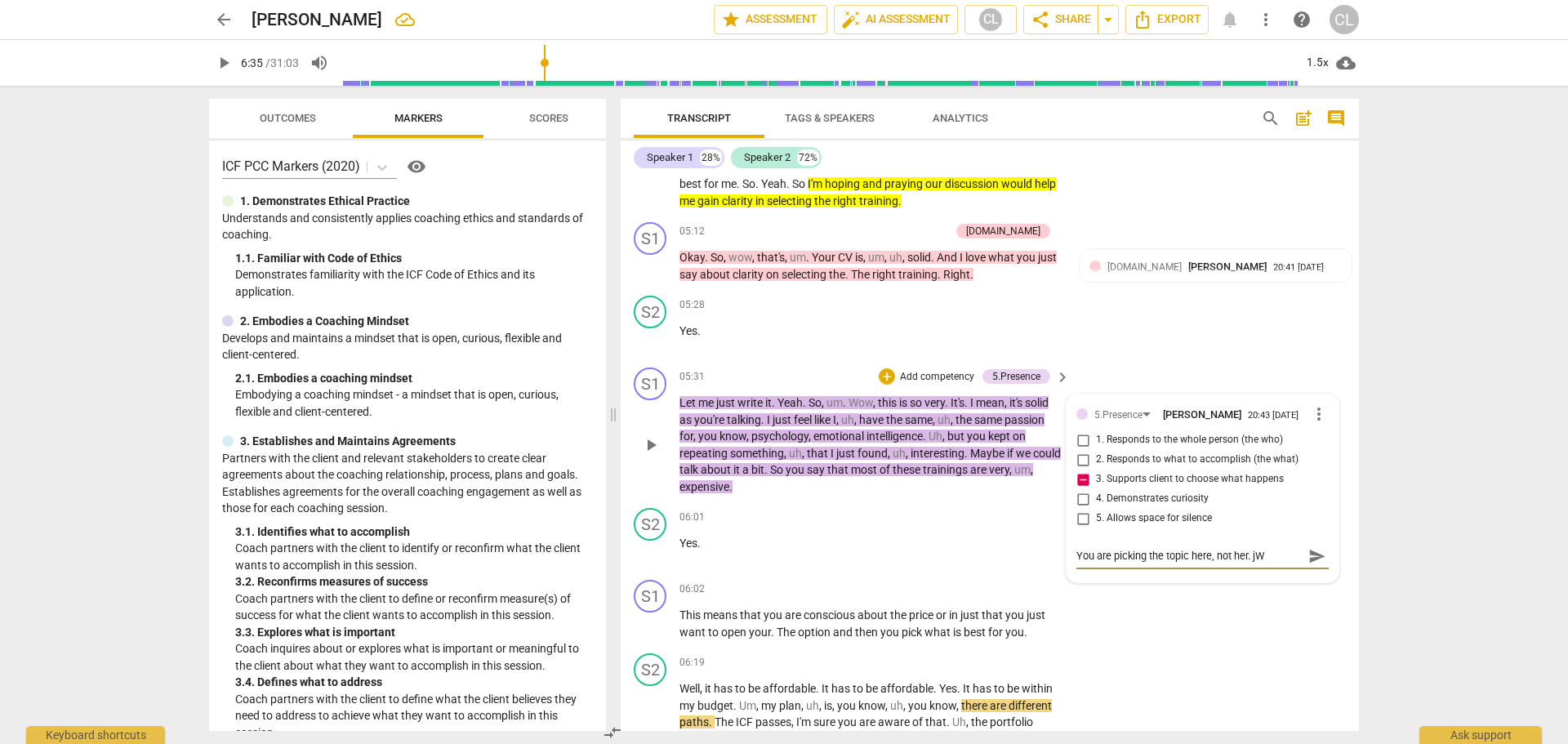
type textarea "You are picking the topic here, not her. j"
type textarea "You are picking the topic here, not her."
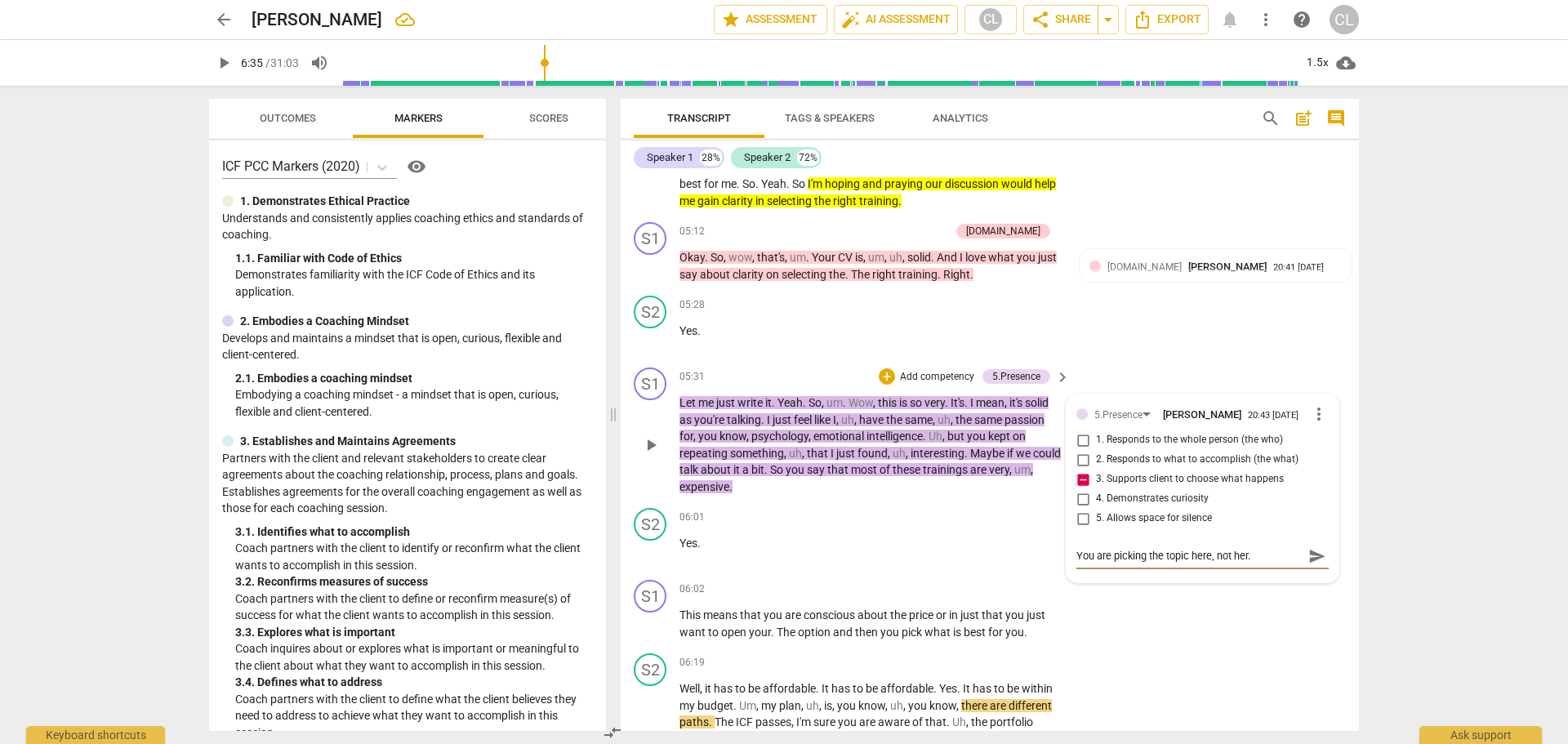
type textarea "You are picking the topic here, not her."
type textarea "You are picking the topic here, not her"
type textarea "You are picking the topic here, not he"
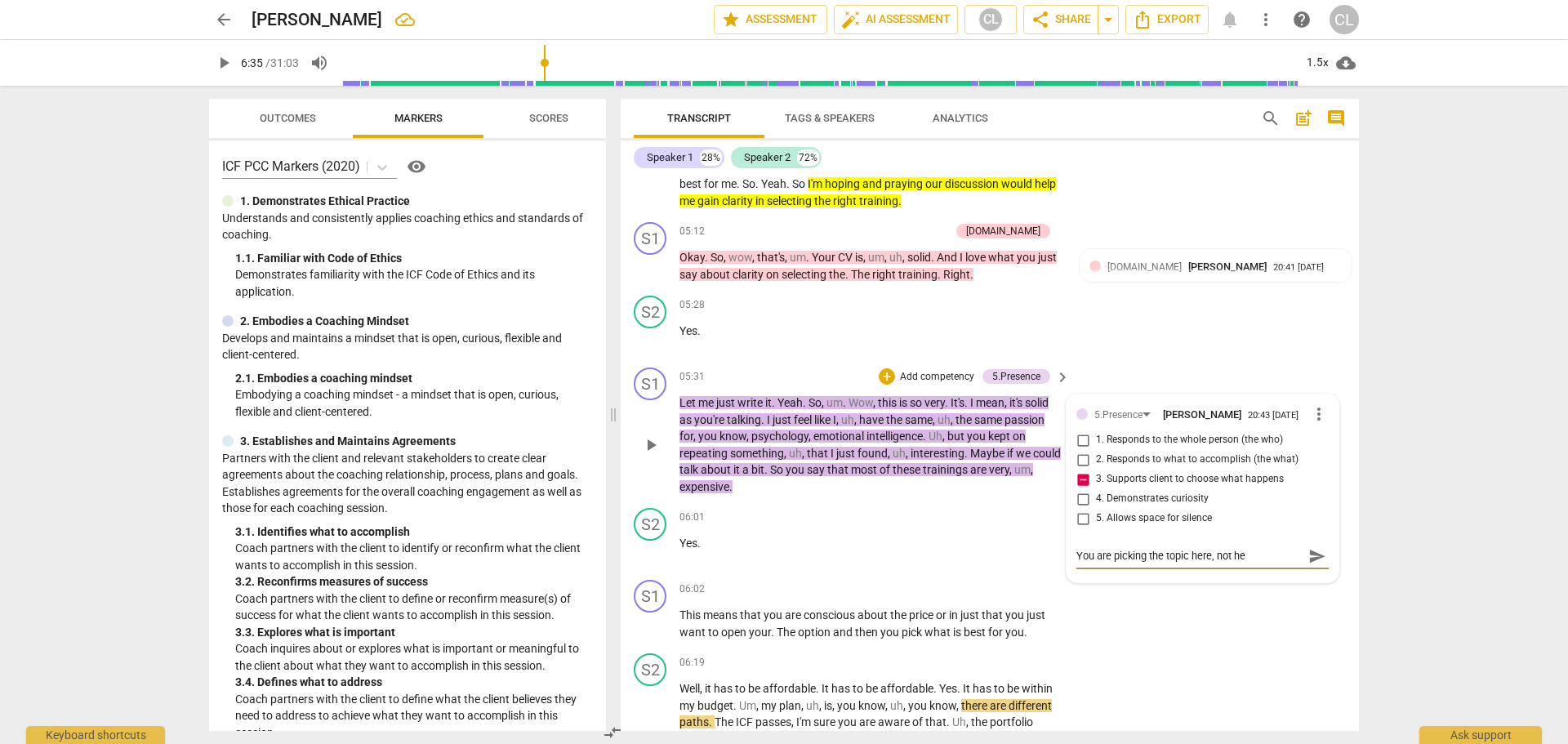
type textarea "You are picking the topic here, not h"
type textarea "You are picking the topic here, not"
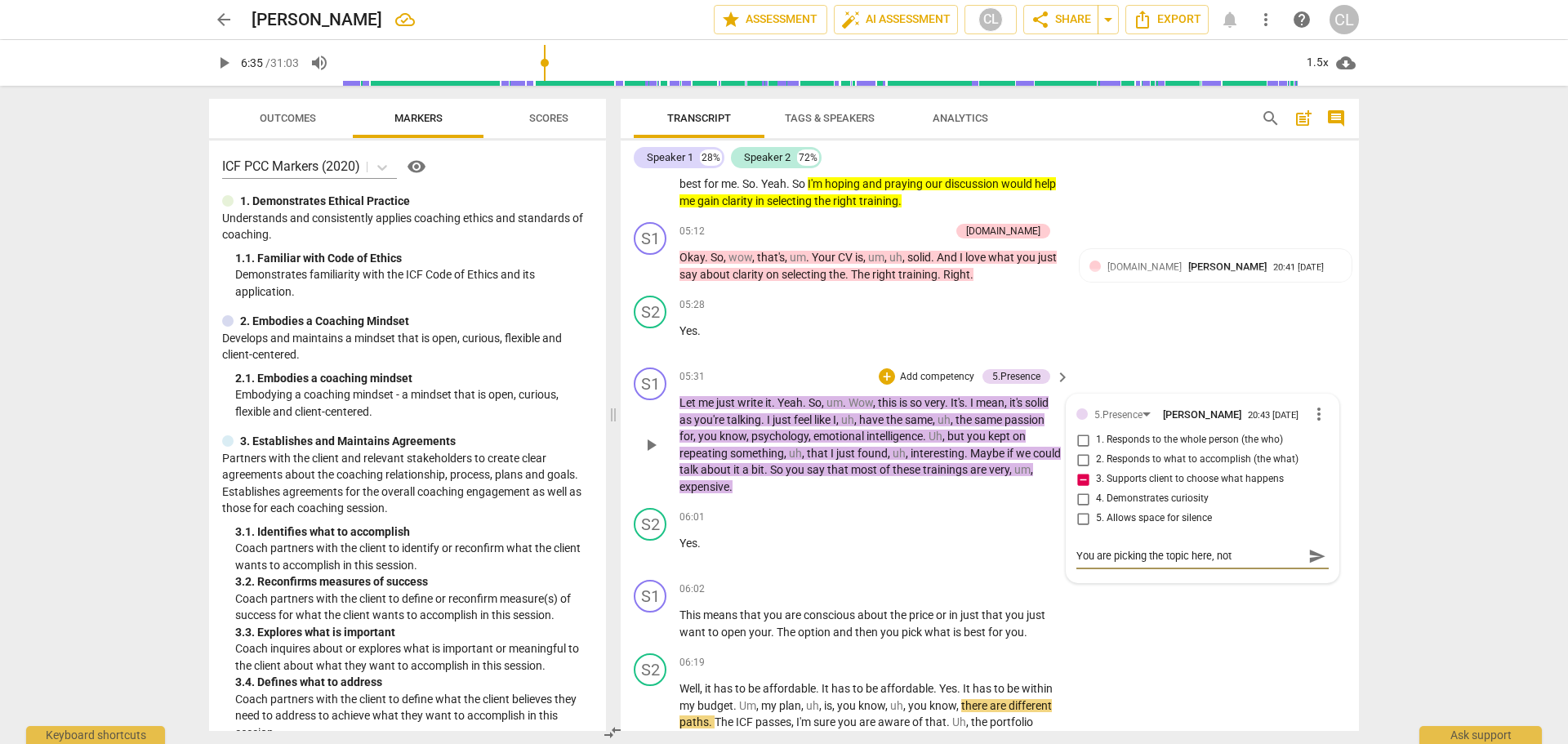
type textarea "You are picking the topic here, not"
type textarea "You are picking the topic here, no"
type textarea "You are picking the topic here, n"
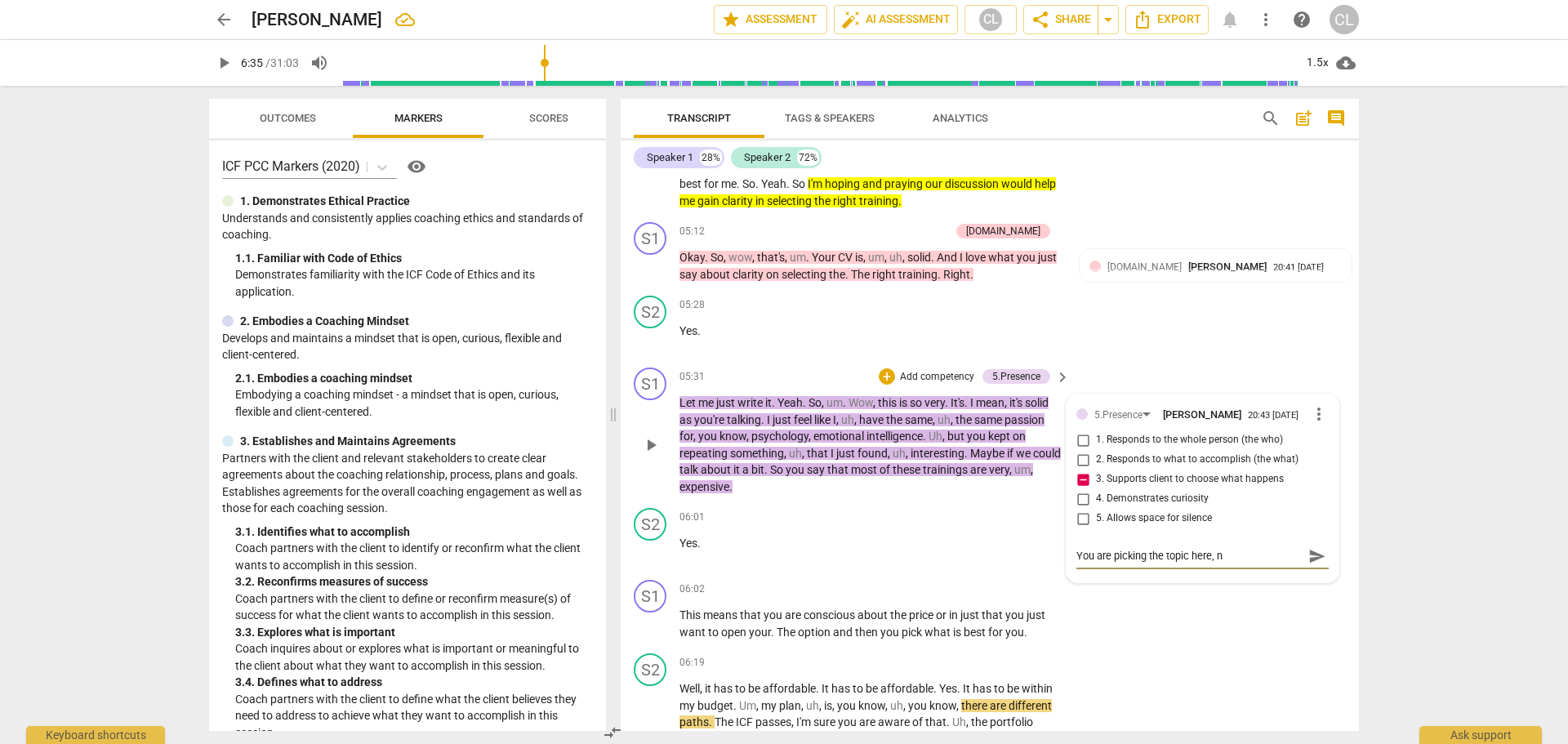
type textarea "You are picking the topic here,"
type textarea "You are picking the topic here"
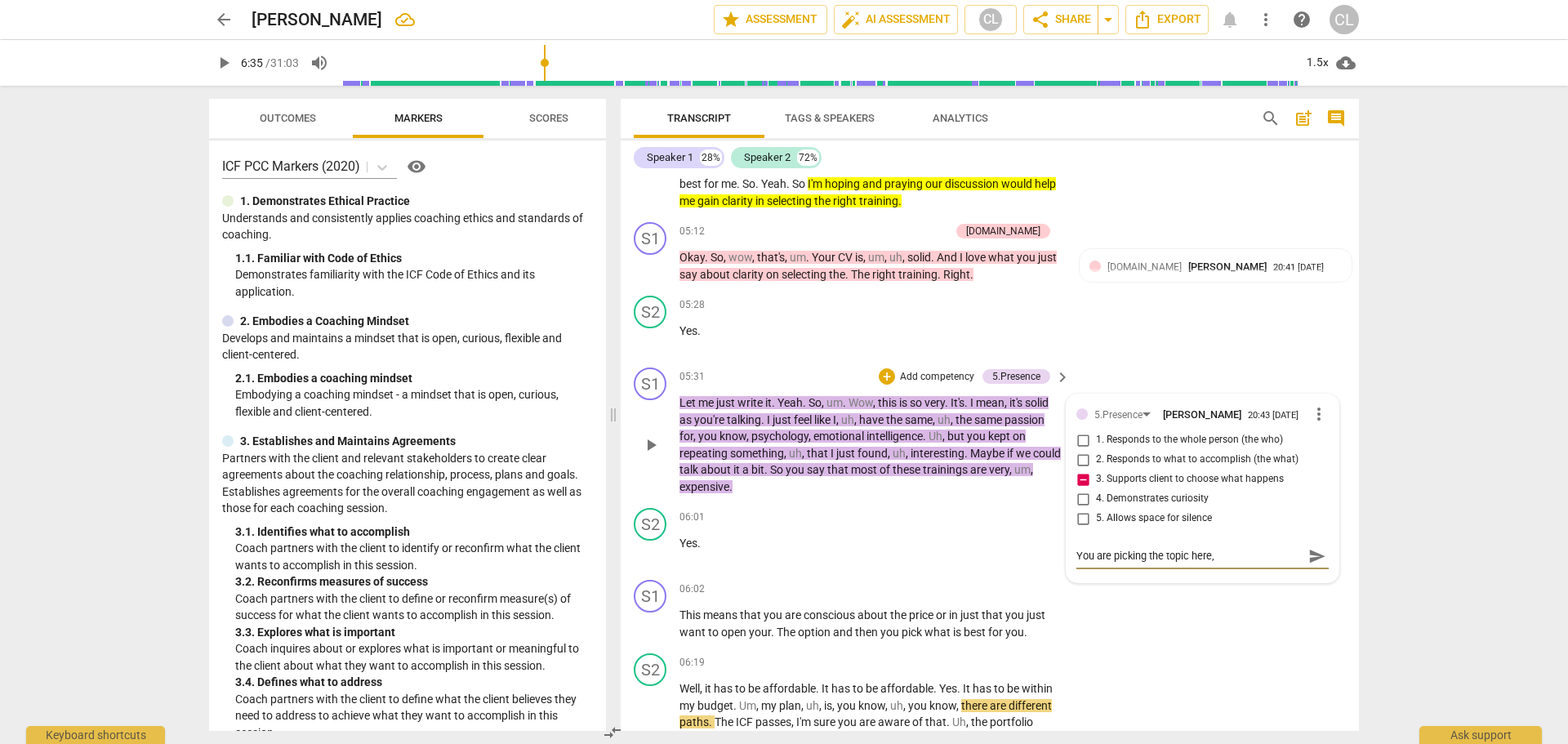
type textarea "You are picking the topic here"
type textarea "You are picking the topic her"
type textarea "You are picking the topic he"
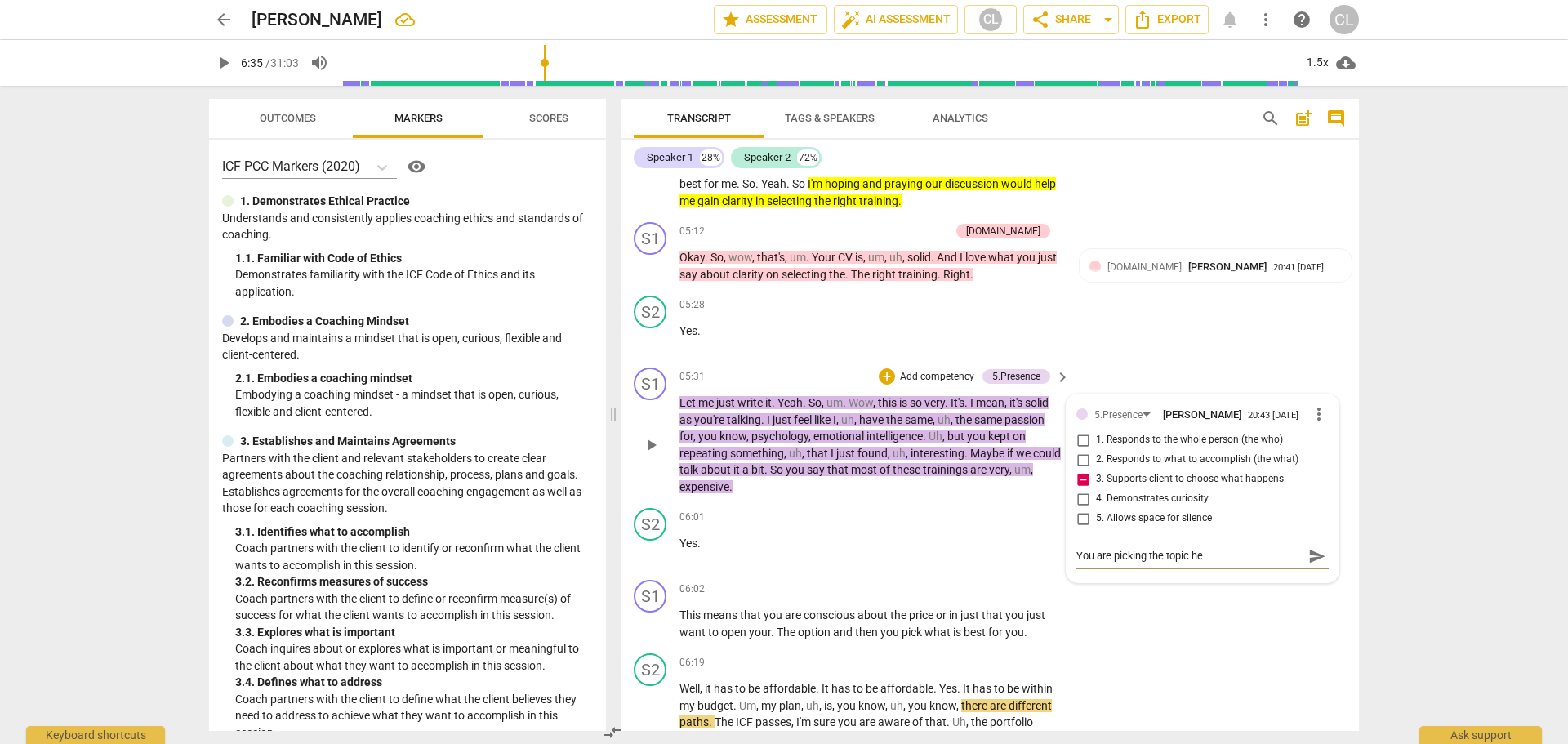
type textarea "You are picking the topic h"
type textarea "You are picking the topic"
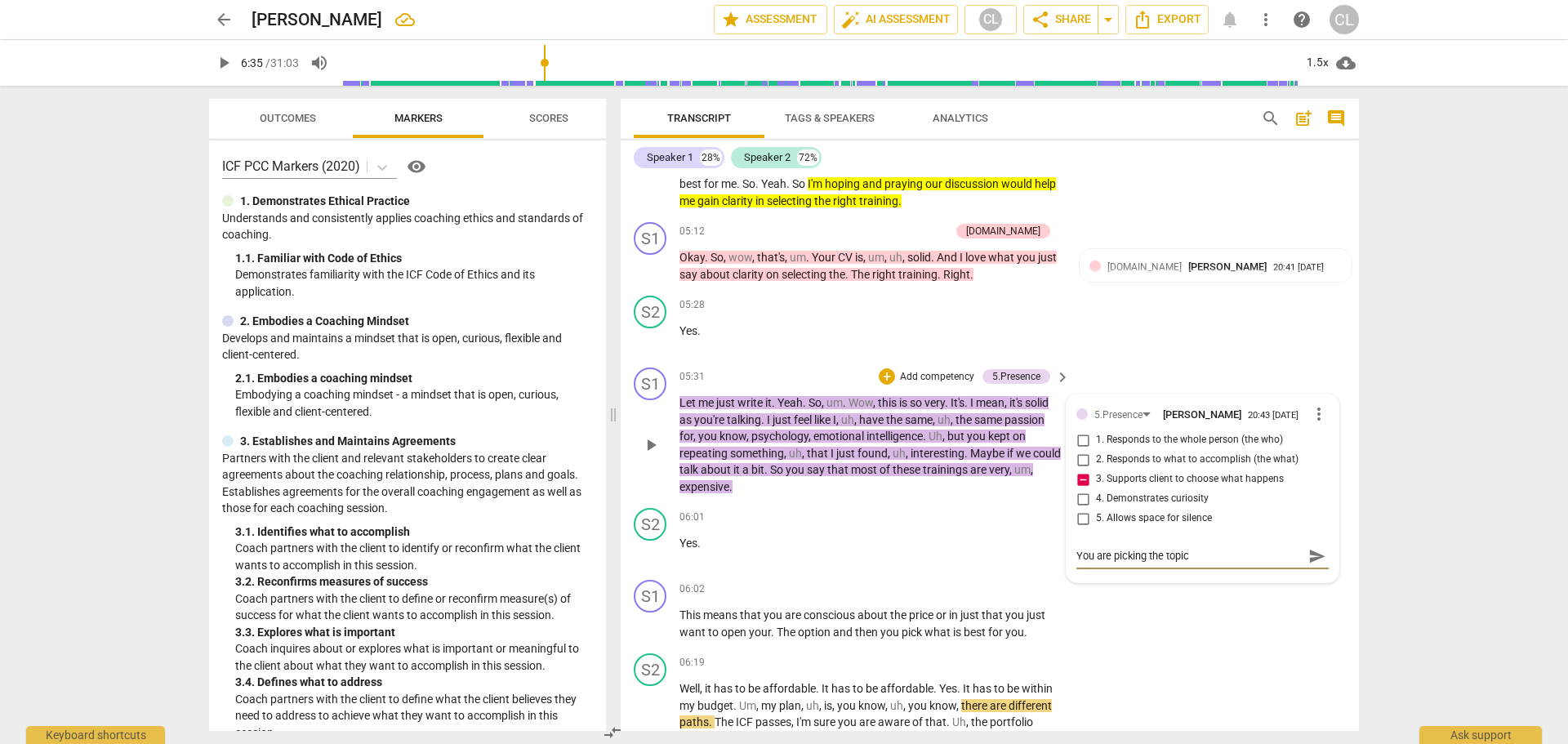
type textarea "You are picking the topic"
type textarea "You are picking the topi"
type textarea "You are picking the top"
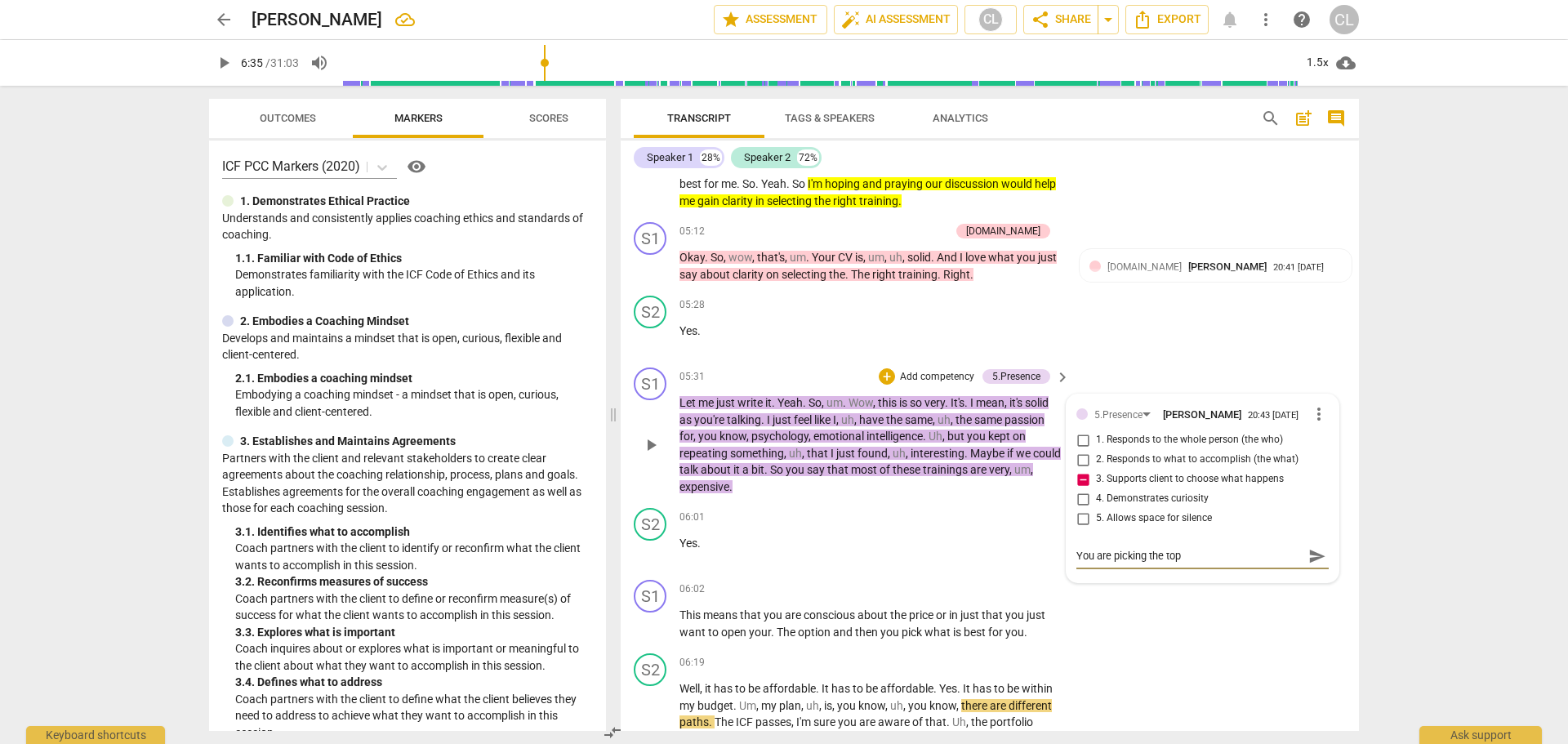
type textarea "You are picking the to"
type textarea "You are picking the t"
type textarea "You are picking the"
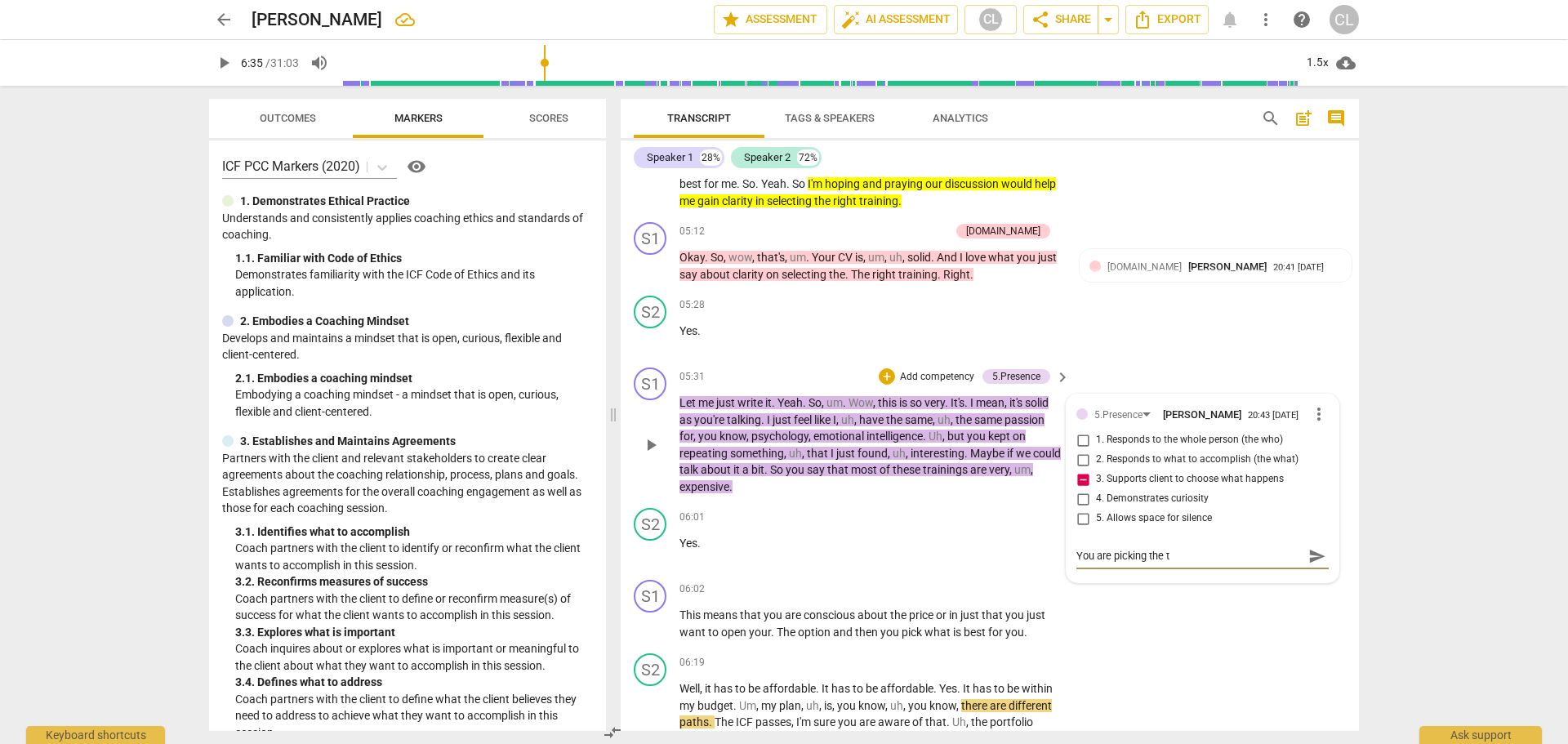
type textarea "You are picking the"
type textarea "You are picking th"
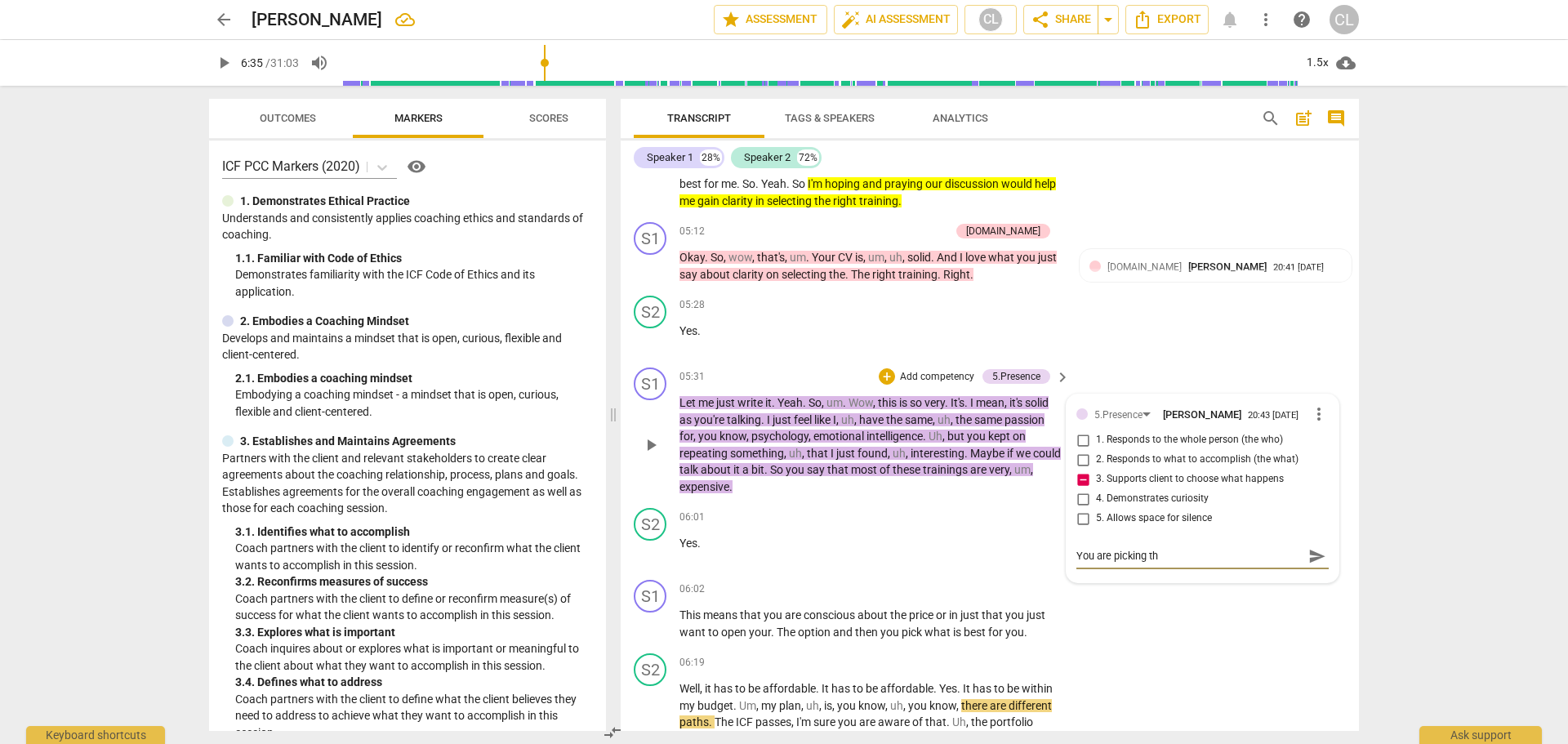
type textarea "You are picking t"
type textarea "You are picking"
type textarea "You are picking w"
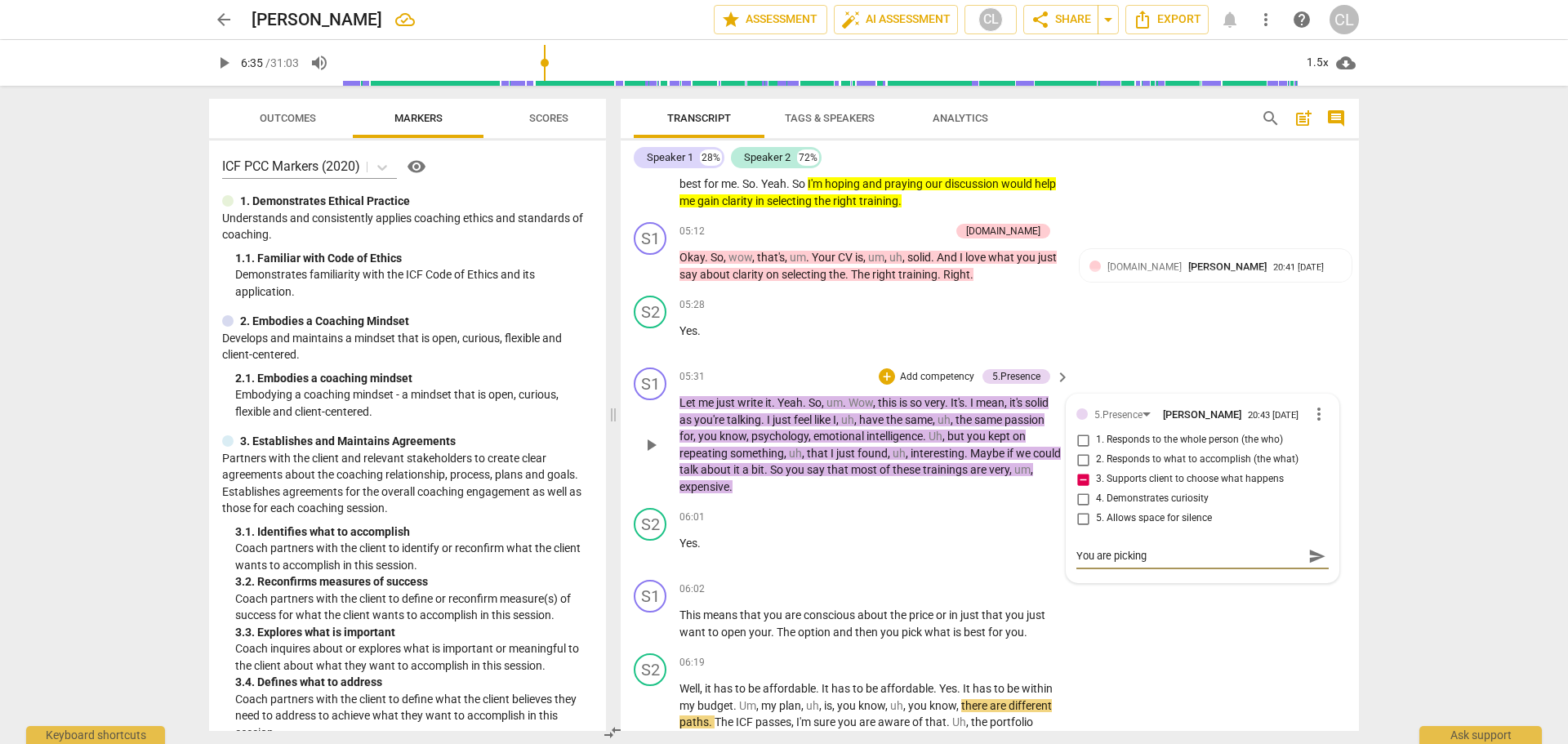
type textarea "You are picking w"
type textarea "You are picking wh"
type textarea "You are picking wha"
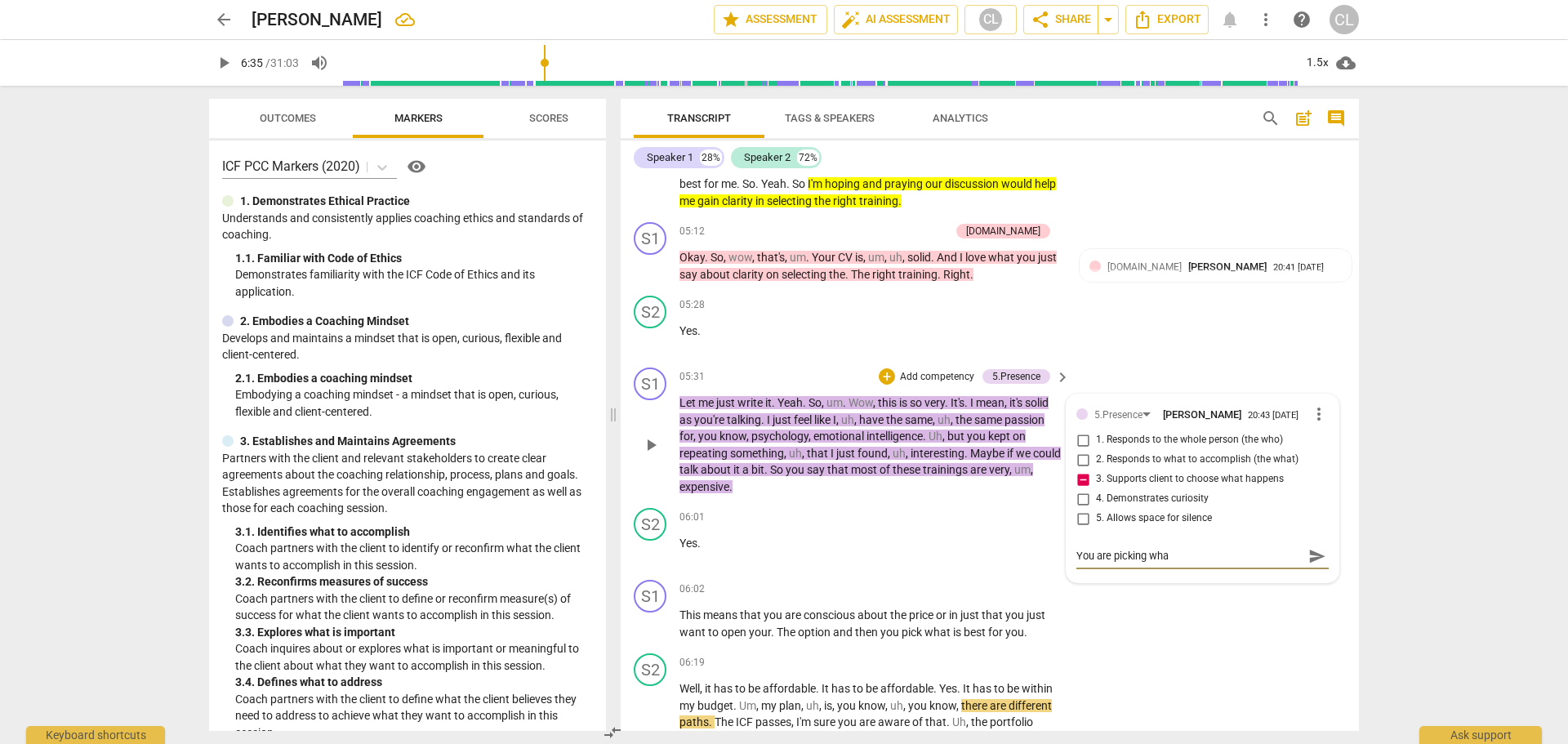
type textarea "You are picking what"
type textarea "You are picking what m"
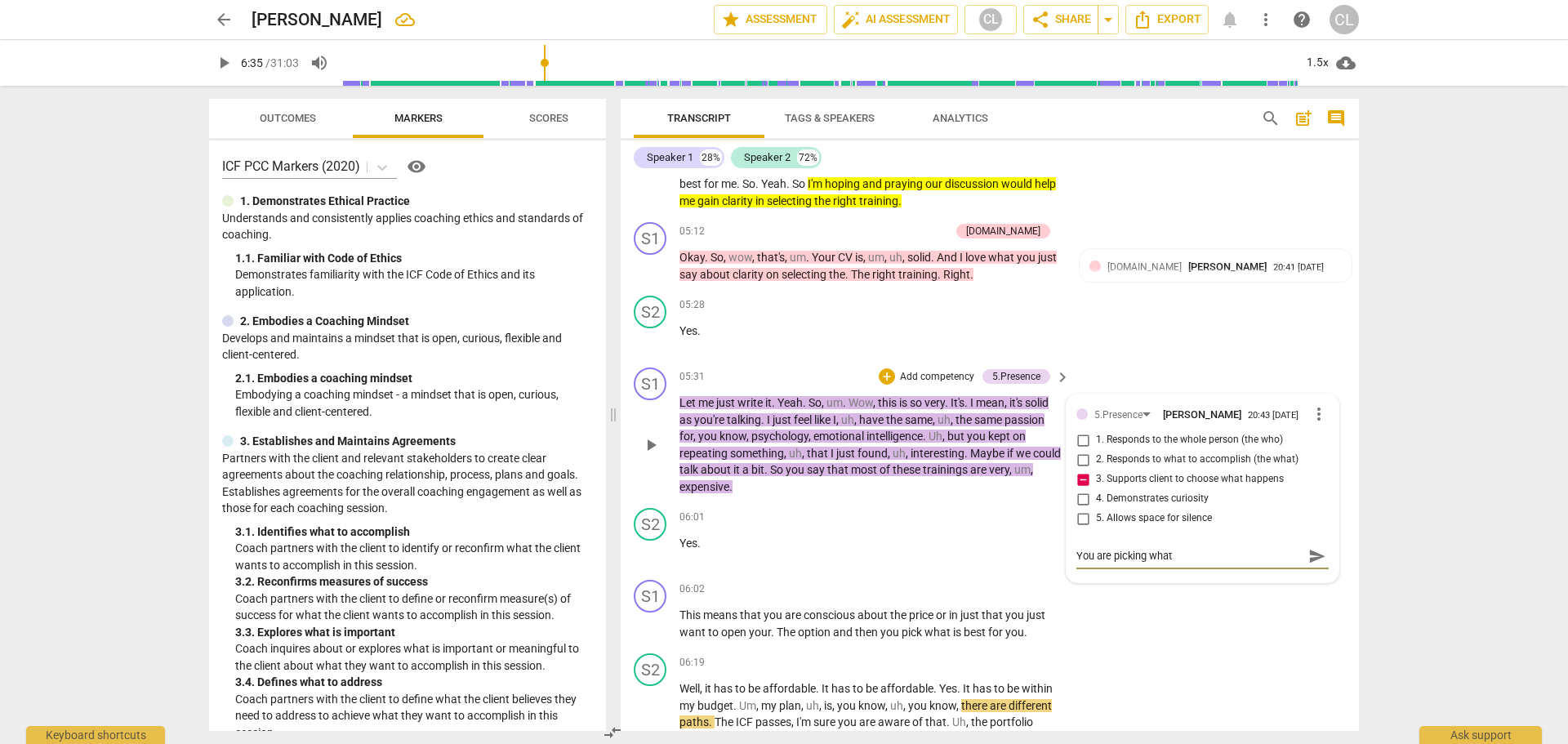
type textarea "You are picking what m"
type textarea "You are picking what ma"
type textarea "You are picking what mat"
type textarea "You are picking what [PERSON_NAME]"
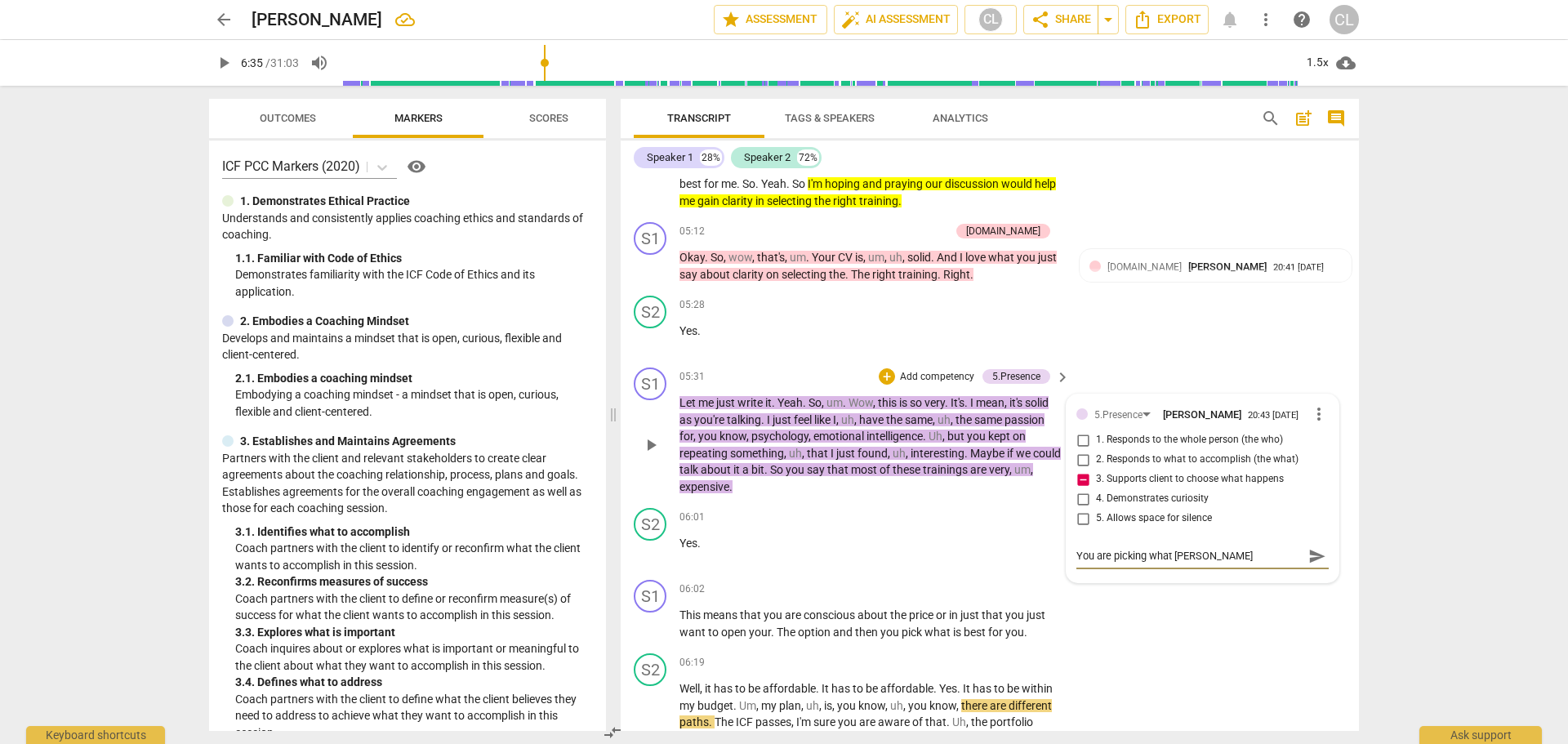
type textarea "You are picking what matte"
type textarea "You are picking what matter"
type textarea "You are picking what matters"
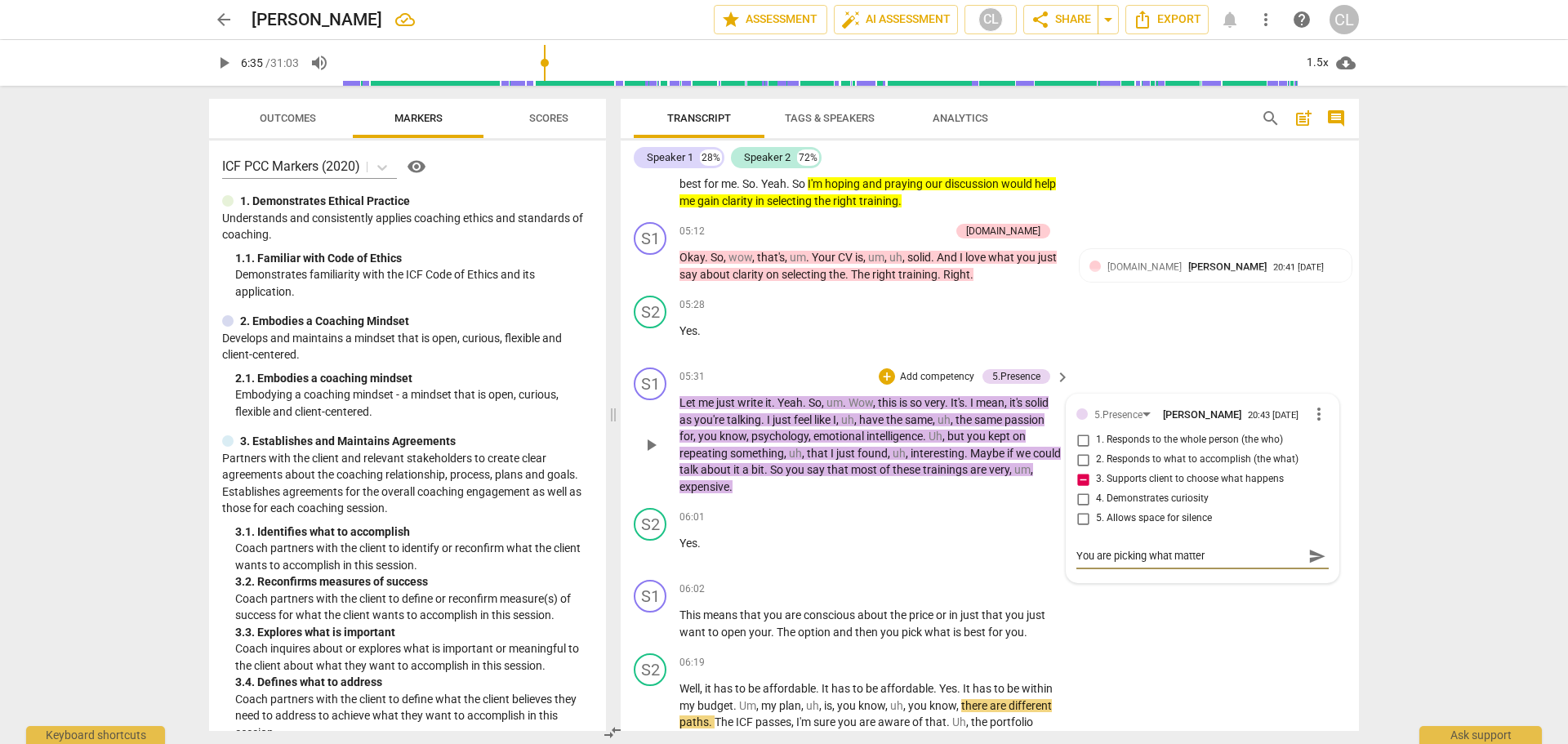
type textarea "You are picking what matters"
type textarea "You are picking what matters."
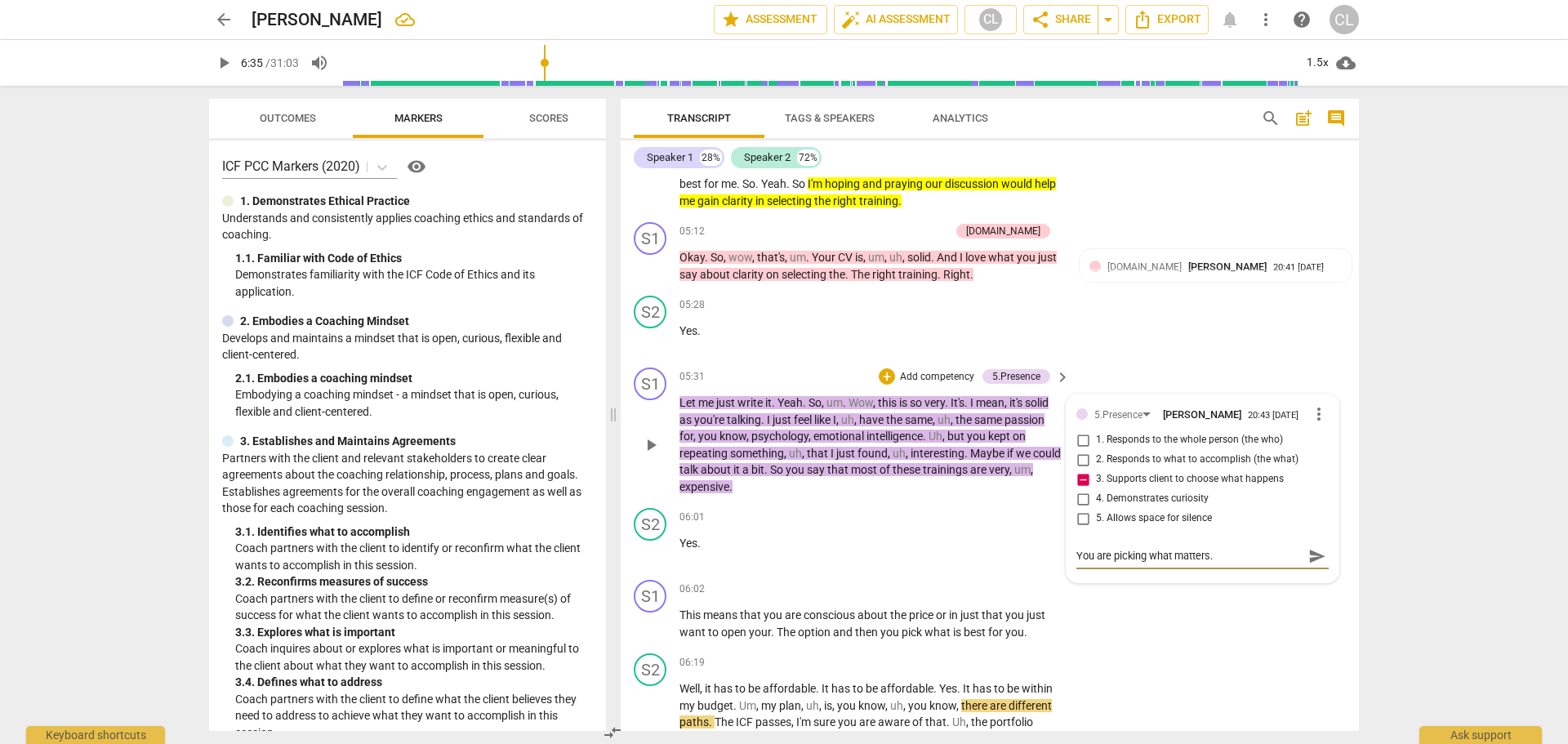
type textarea "You are picking what matters. A"
type textarea "You are picking what matters. As"
type textarea "You are picking what matters. A"
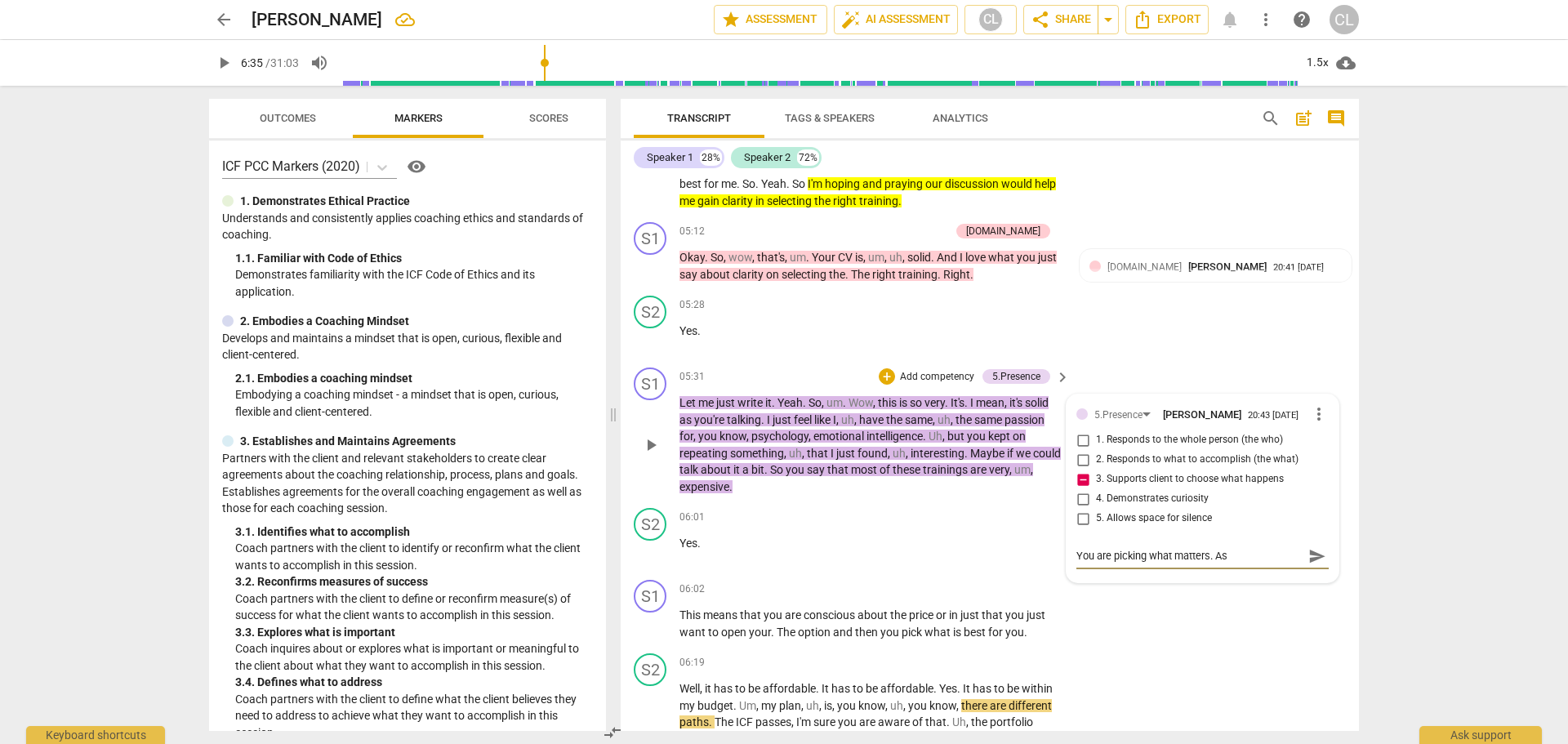
type textarea "You are picking what matters. A"
type textarea "You are picking what matters."
type textarea "You are picking what matters. I"
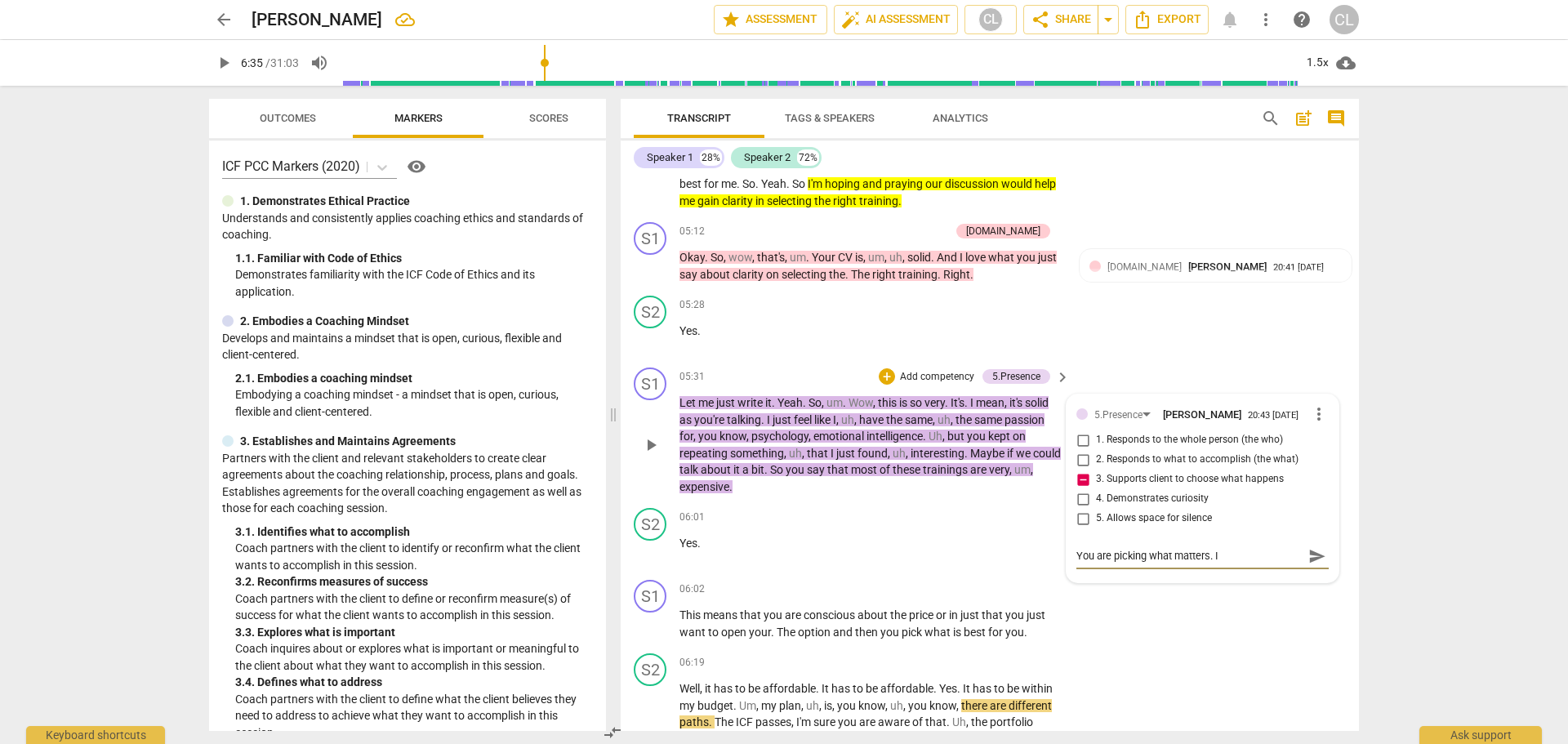
type textarea "You are picking what matters. In"
type textarea "You are picking what matters. Int"
type textarea "You are picking what matters. In"
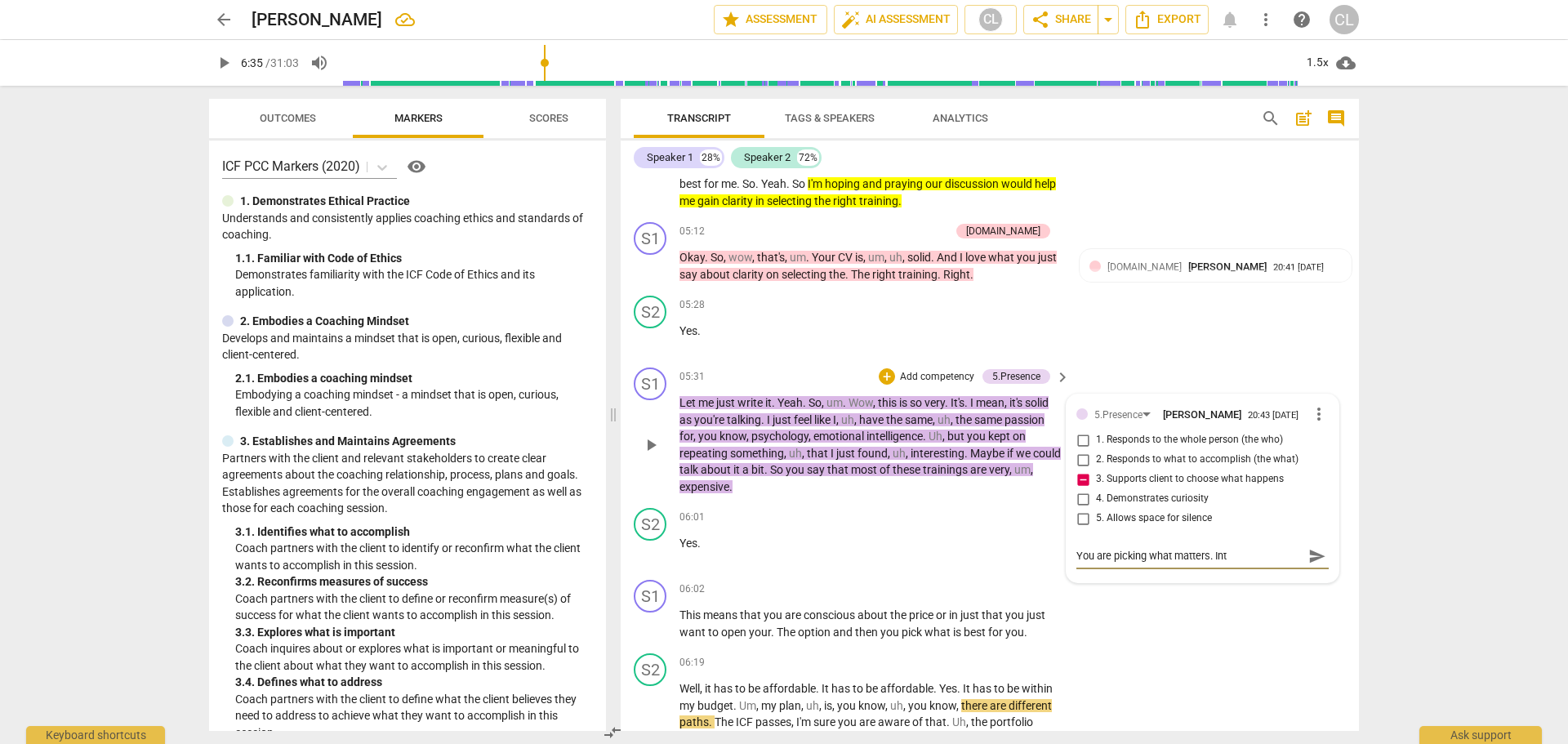
type textarea "You are picking what matters. In"
type textarea "You are picking what matters. Ins"
click at [1223, 548] on textarea "You are picking what matters. Ins" at bounding box center [1189, 555] width 226 height 15
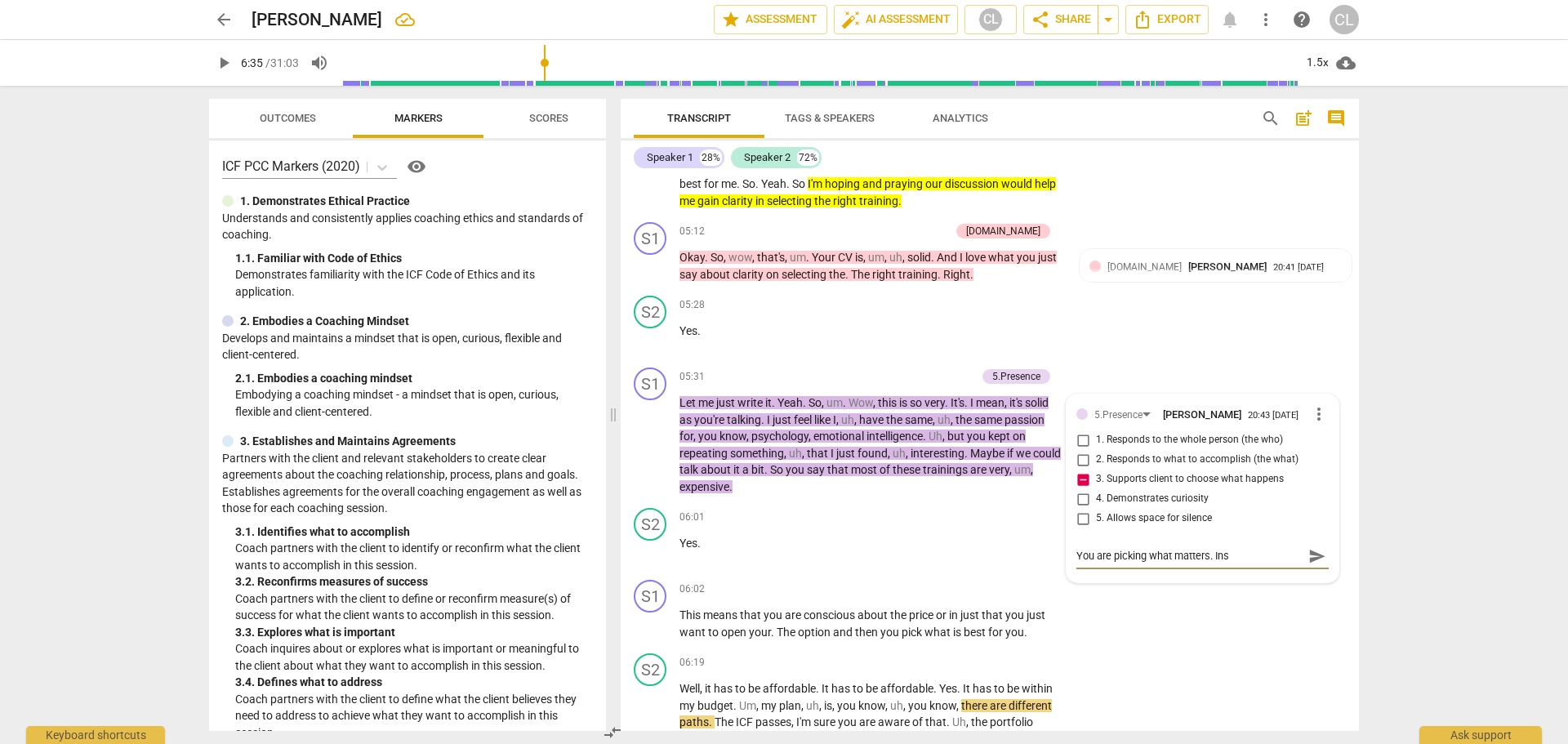
type textarea "You are picking what matters. Instead ask an open knitted question"
type textarea "You are picking what matters. Instead ask an open knitted question in quest"
type textarea "You are picking what matters. Instead ask an open knitted question in question"
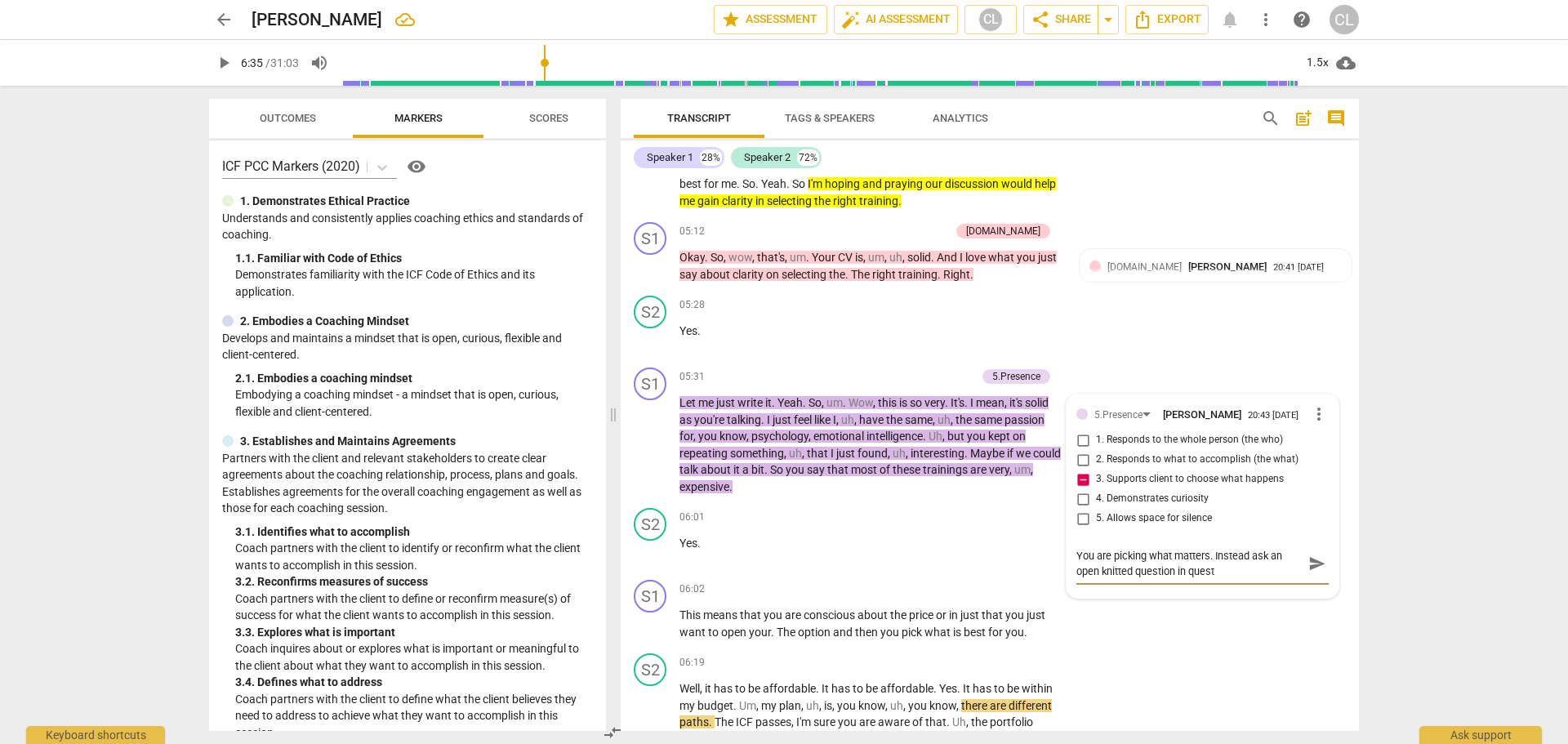
type textarea "You are picking what matters. Instead ask an open knitted question in question"
type textarea "You are picking what matters. Instead ask an open knitted question In question"
type textarea "You are picking what matters. Instead ask an open knitted question In question,"
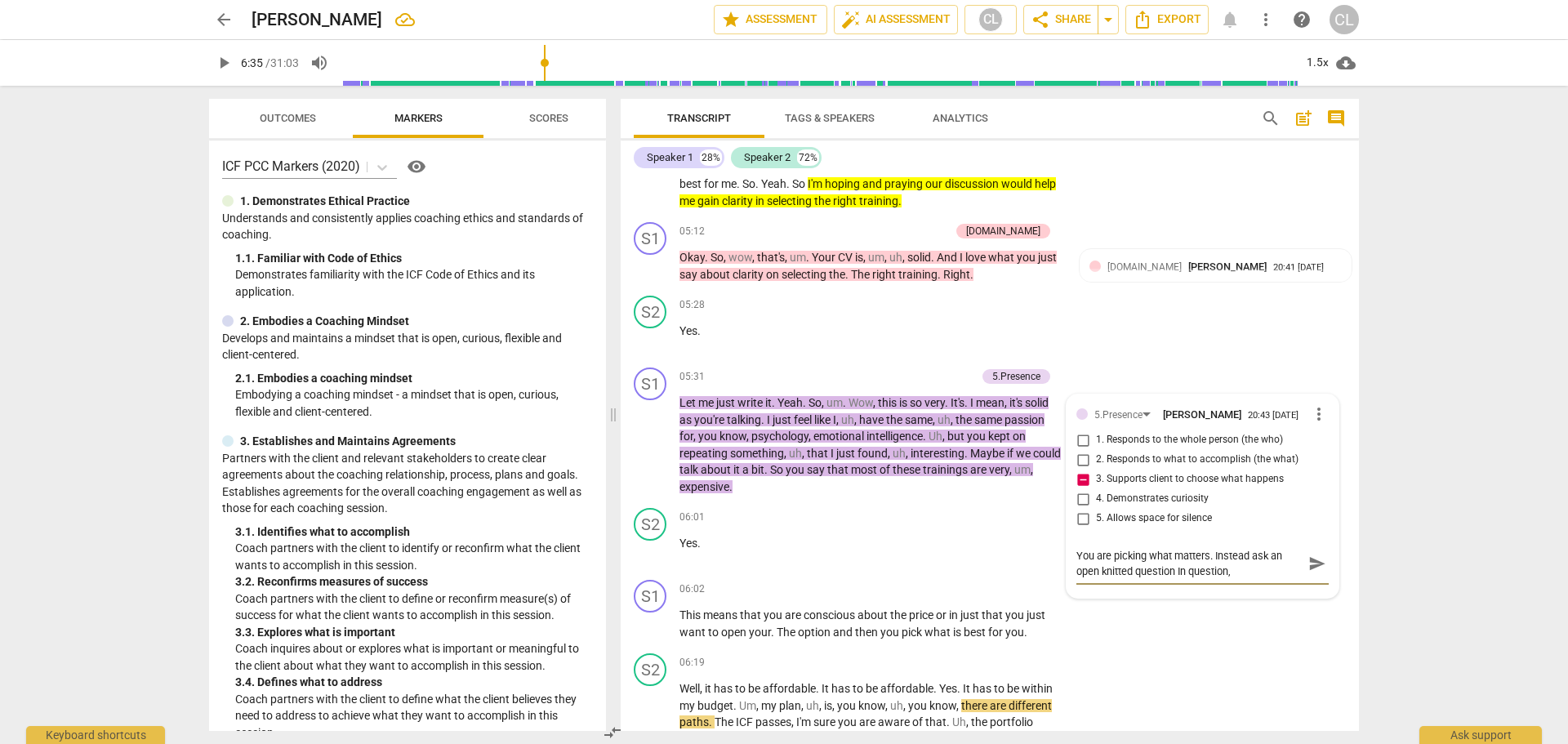
type textarea "You are picking what matters. Instead ask an open knitted question In question,…"
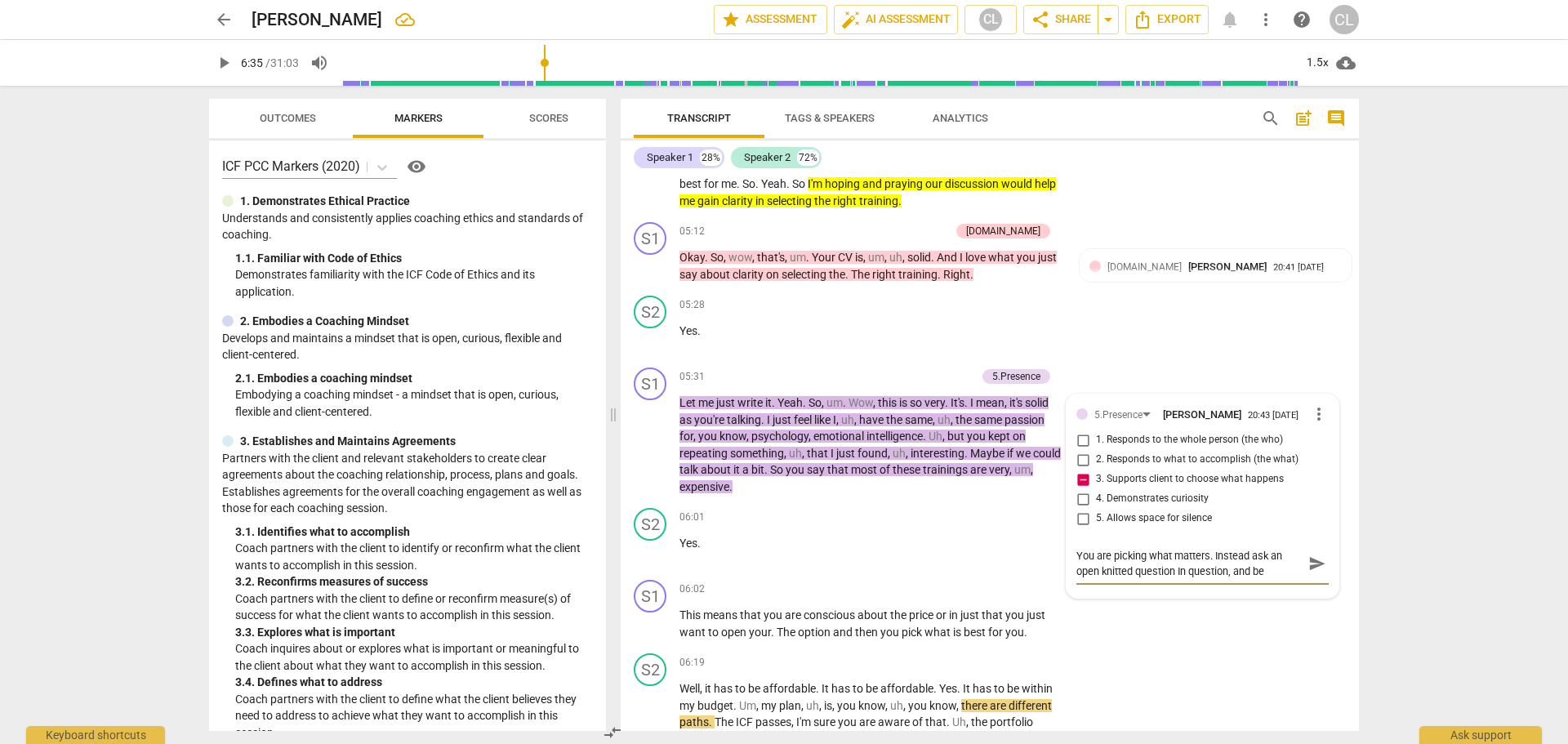
type textarea "You are picking what matters. Instead ask an open knitted question In question,…"
click at [1308, 578] on span "send" at bounding box center [1317, 587] width 18 height 18
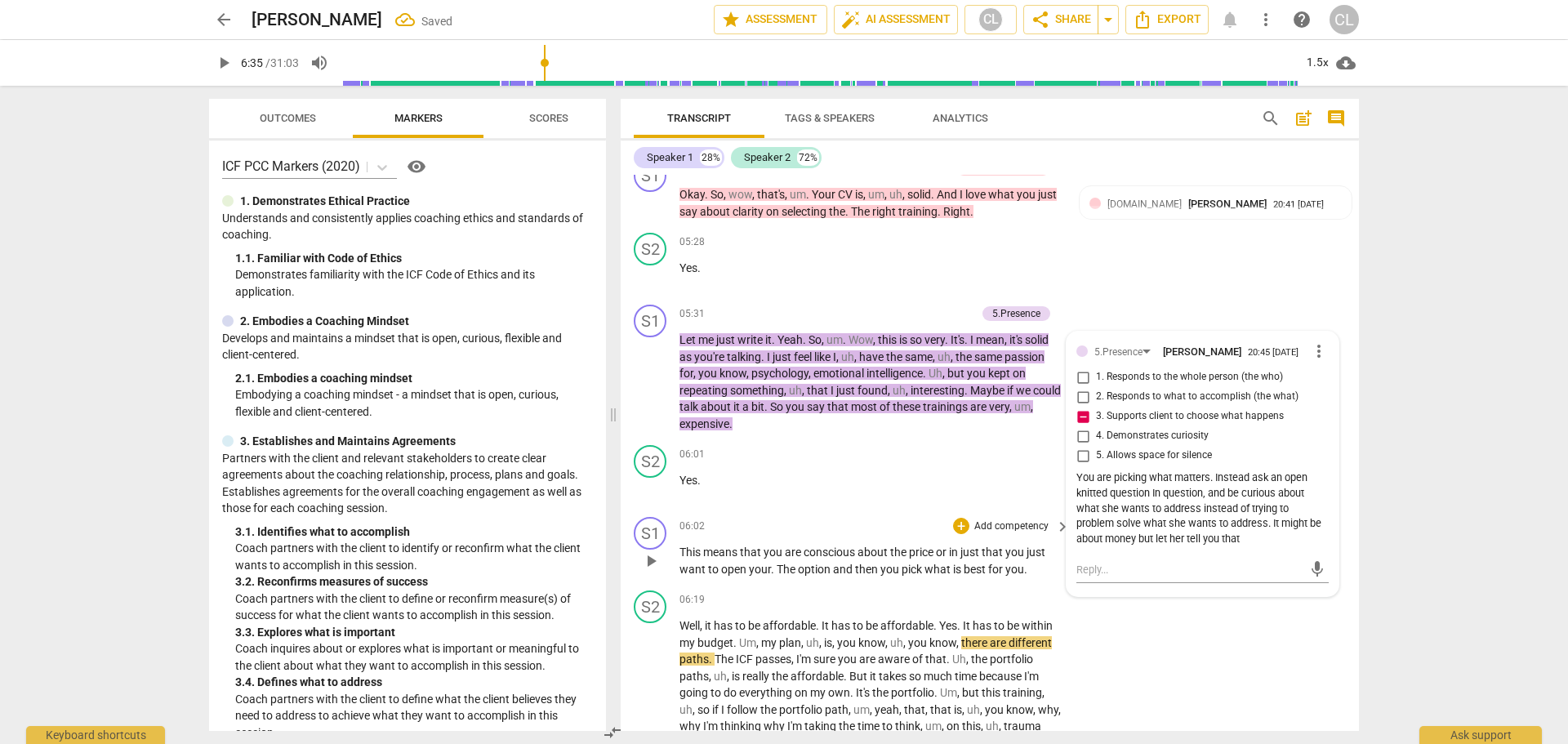
scroll to position [1243, 0]
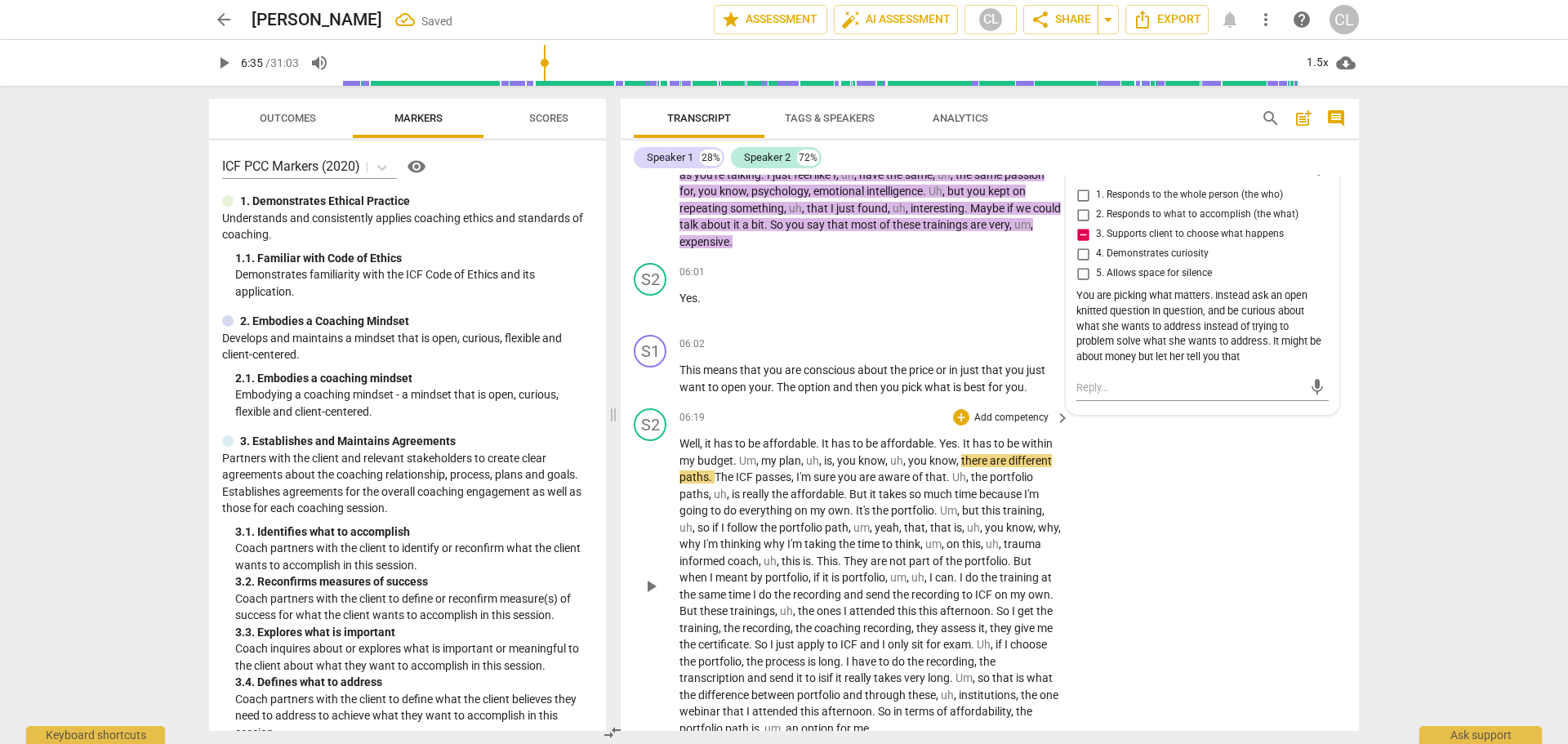
click at [747, 402] on div "S2 play_arrow pause 06:19 + Add competency keyboard_arrow_right Well , it has t…" at bounding box center [990, 572] width 738 height 342
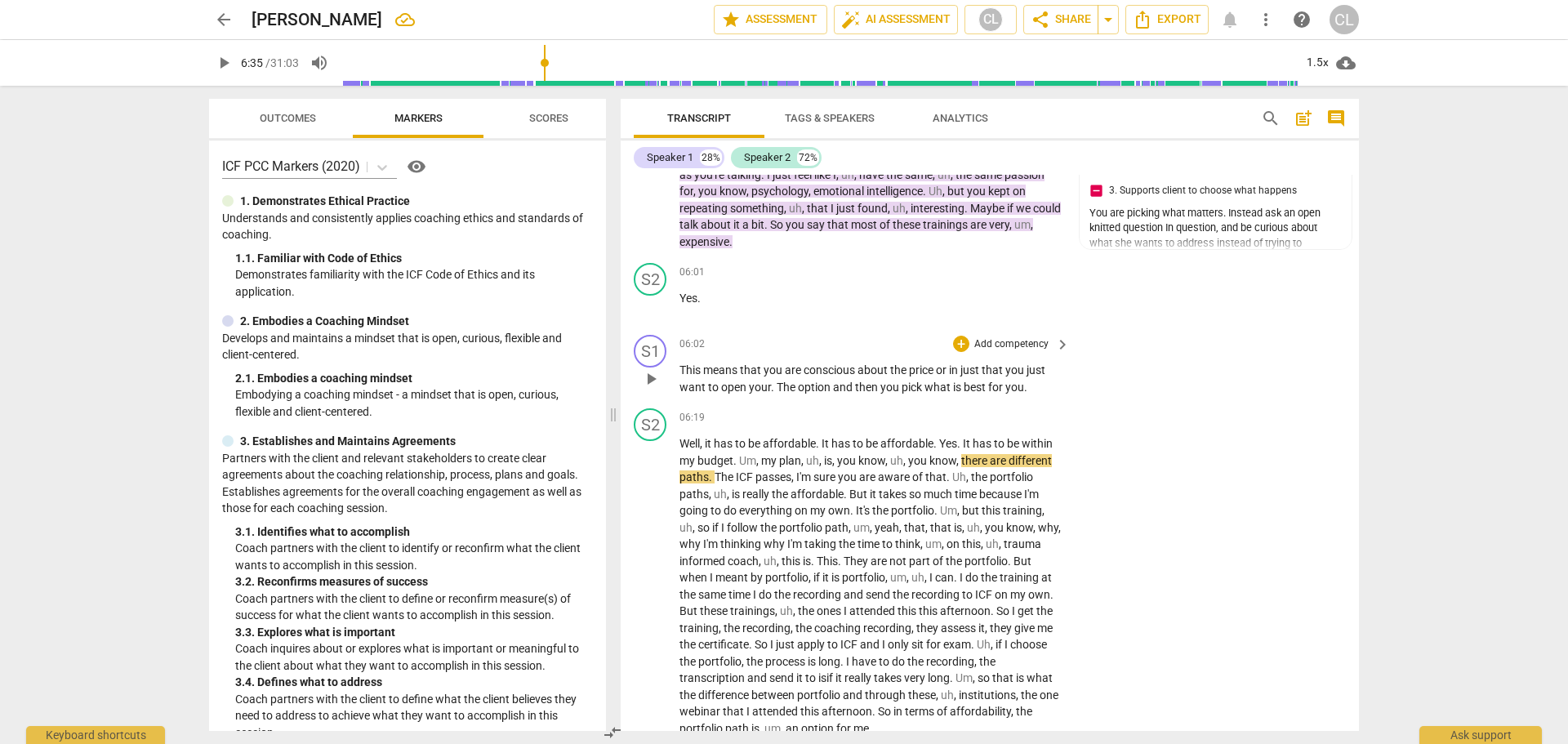
click at [652, 369] on span "play_arrow" at bounding box center [650, 378] width 19 height 19
click at [678, 349] on div "S1 play_arrow pause" at bounding box center [656, 364] width 46 height 60
drag, startPoint x: 678, startPoint y: 349, endPoint x: 891, endPoint y: 357, distance: 213.2
click at [930, 366] on div "S1 play_arrow pause 06:02 + Add competency keyboard_arrow_right This means that…" at bounding box center [990, 364] width 738 height 74
click at [681, 364] on span "This" at bounding box center [691, 369] width 24 height 13
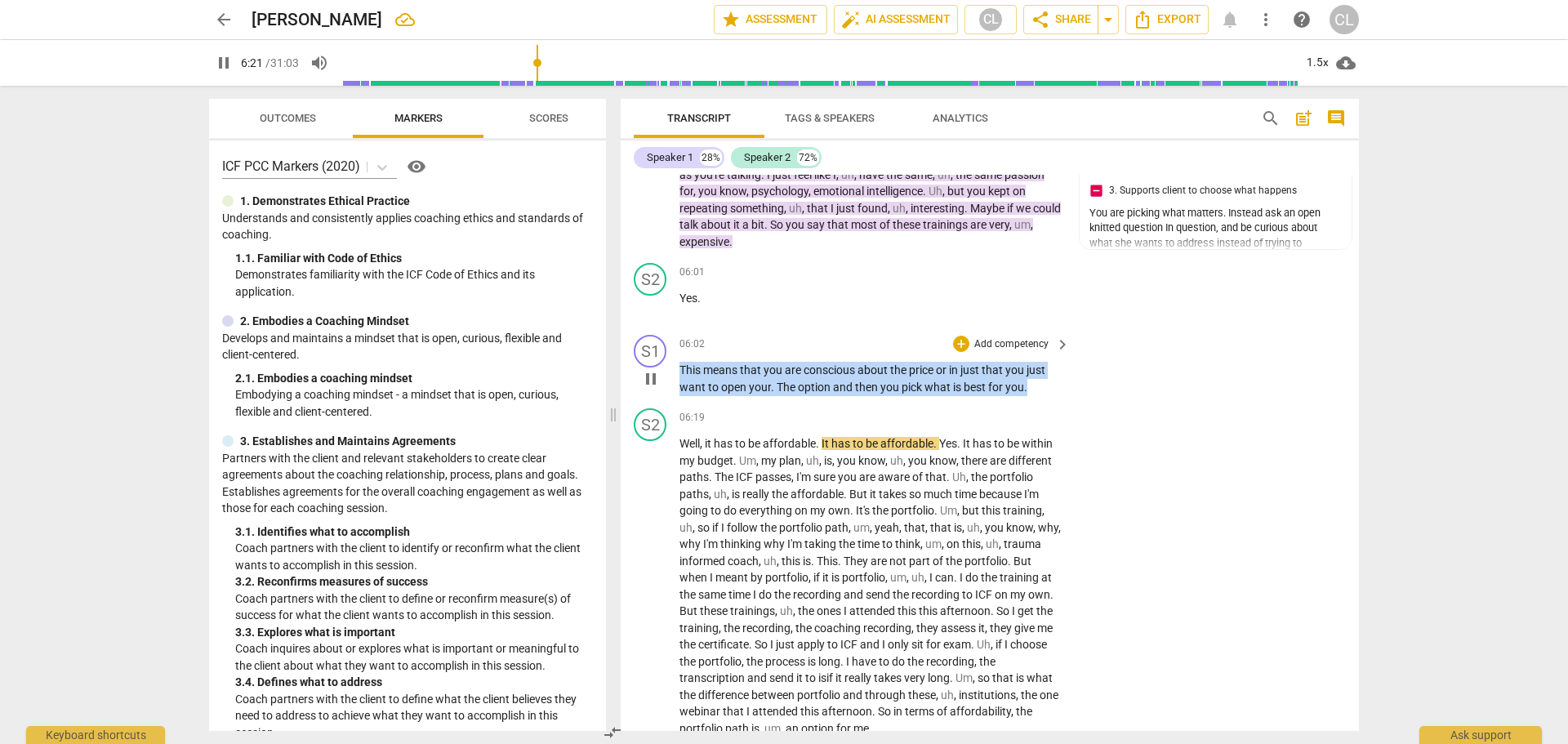
drag, startPoint x: 682, startPoint y: 353, endPoint x: 1028, endPoint y: 375, distance: 346.7
click at [1028, 375] on p "This means that you are conscious about the price or in just that you just want…" at bounding box center [870, 379] width 382 height 34
click at [955, 336] on div "+" at bounding box center [961, 343] width 16 height 16
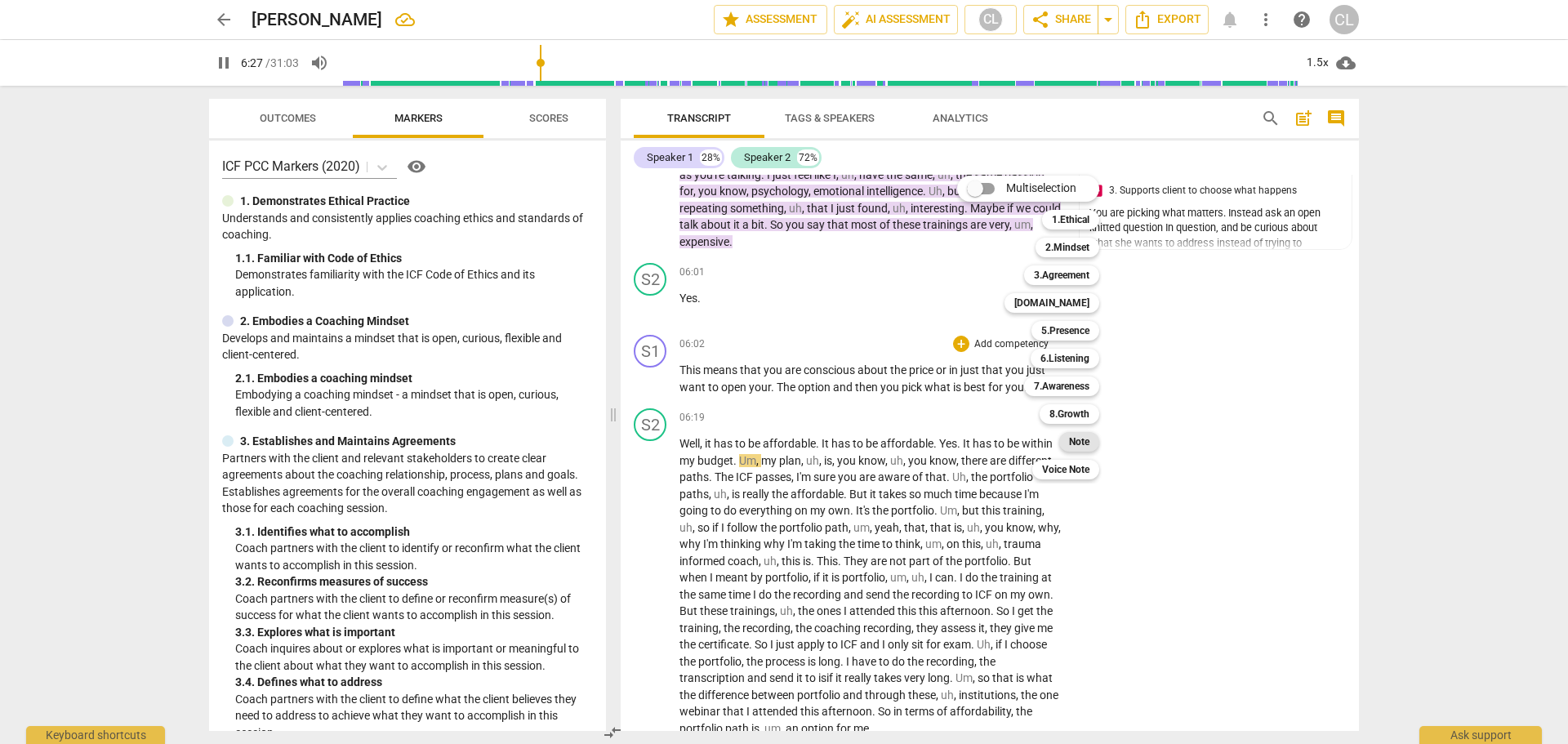
click at [1084, 451] on b "Note" at bounding box center [1079, 441] width 20 height 19
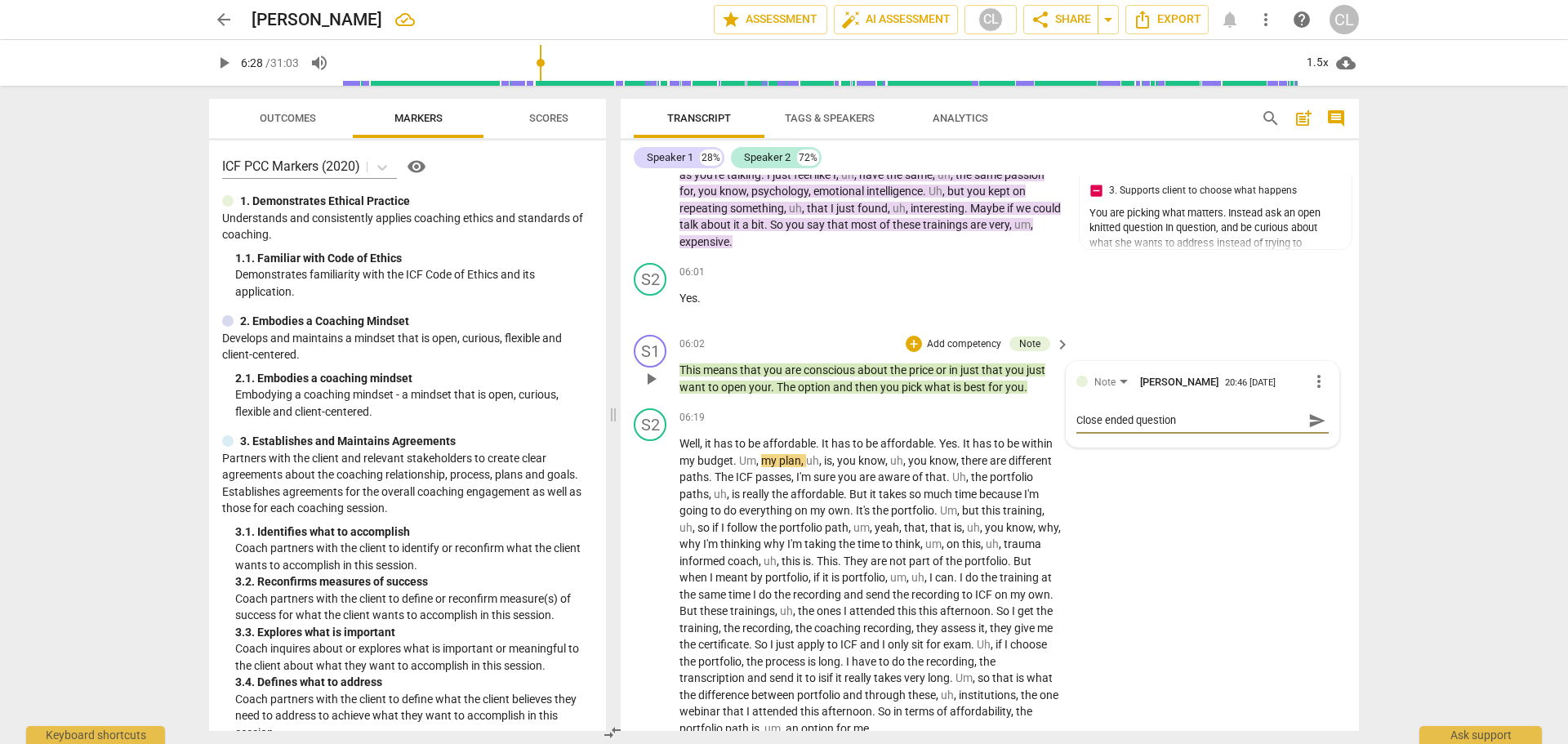
click at [1308, 412] on span "send" at bounding box center [1317, 420] width 18 height 18
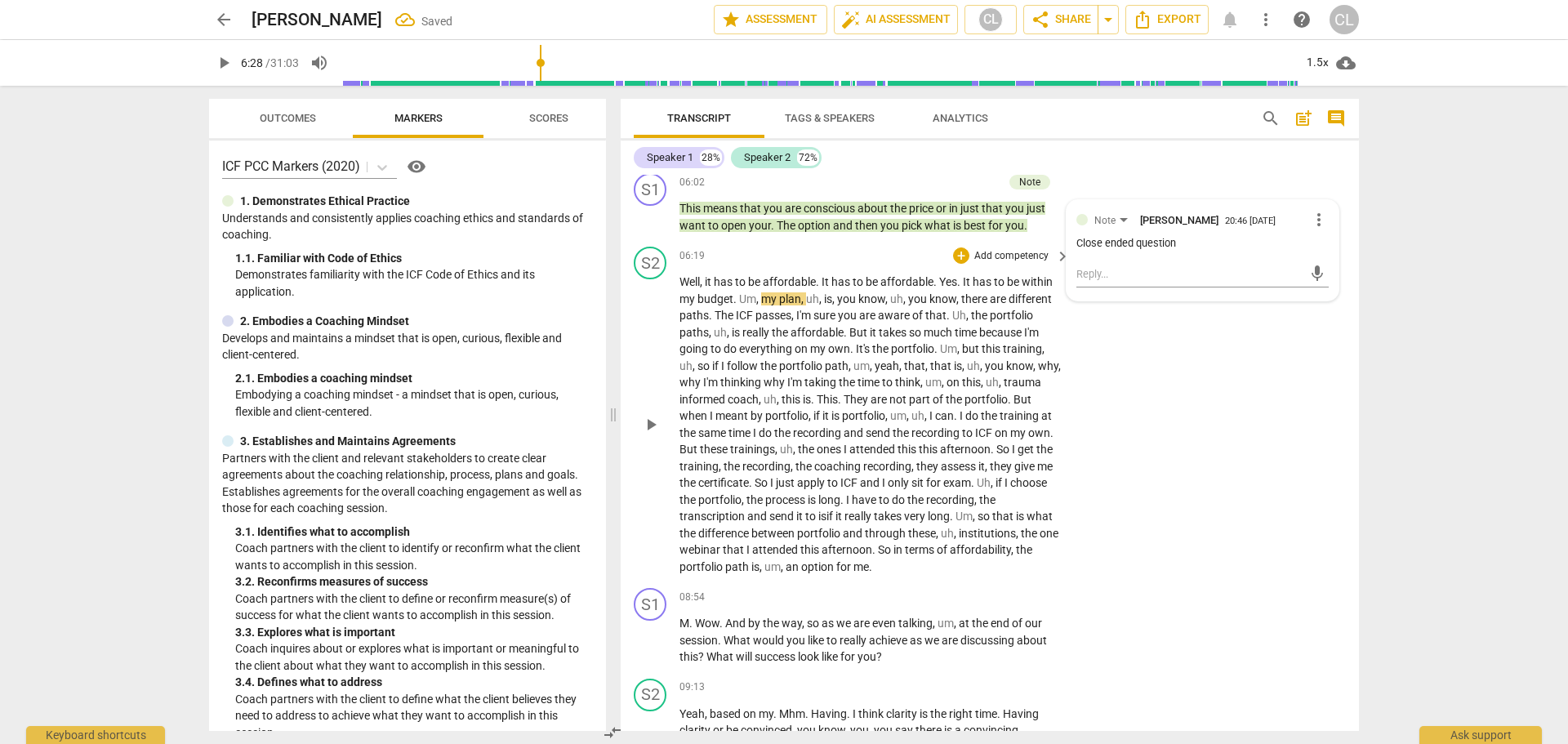
scroll to position [1406, 0]
click at [819, 307] on span "sure" at bounding box center [825, 313] width 25 height 13
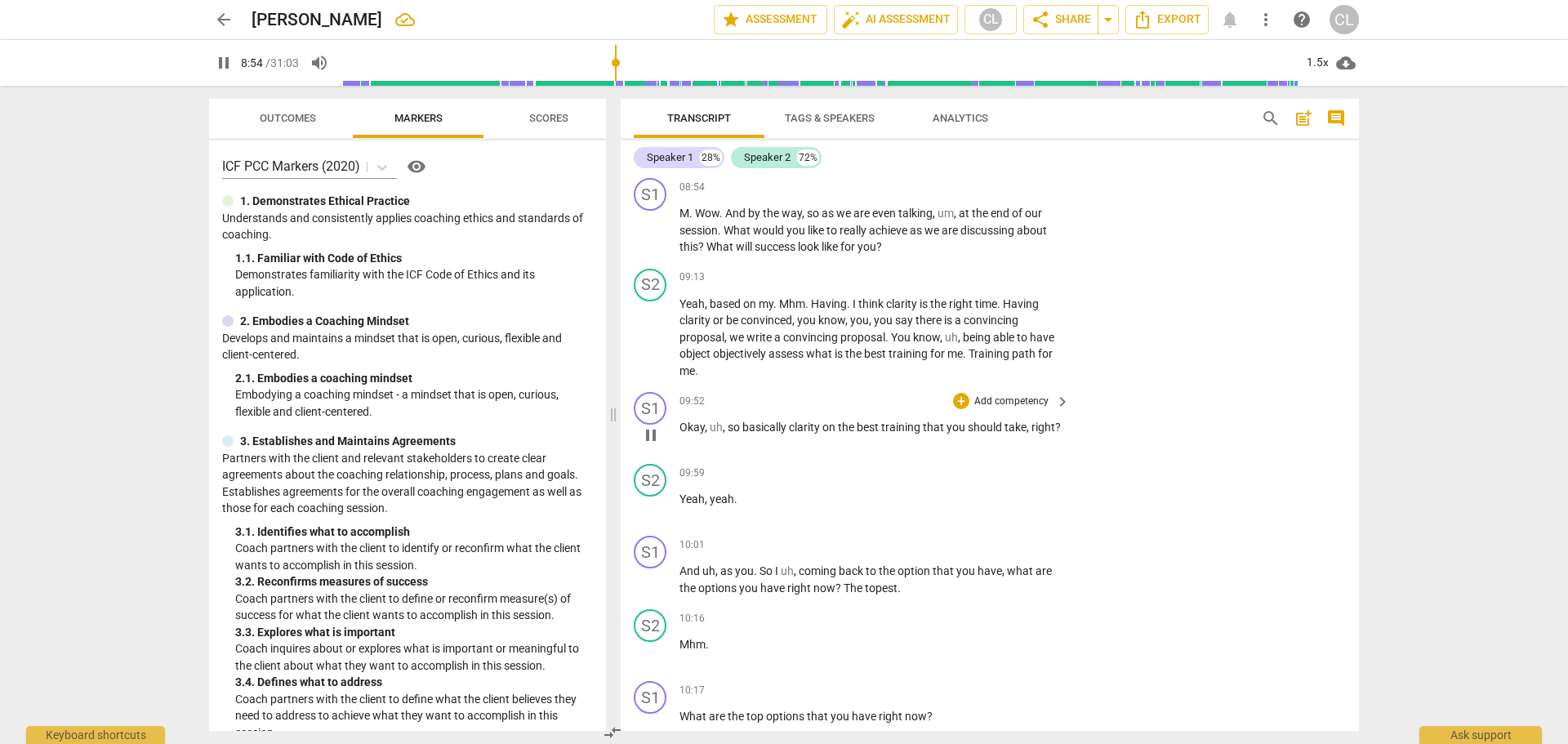
scroll to position [1732, 0]
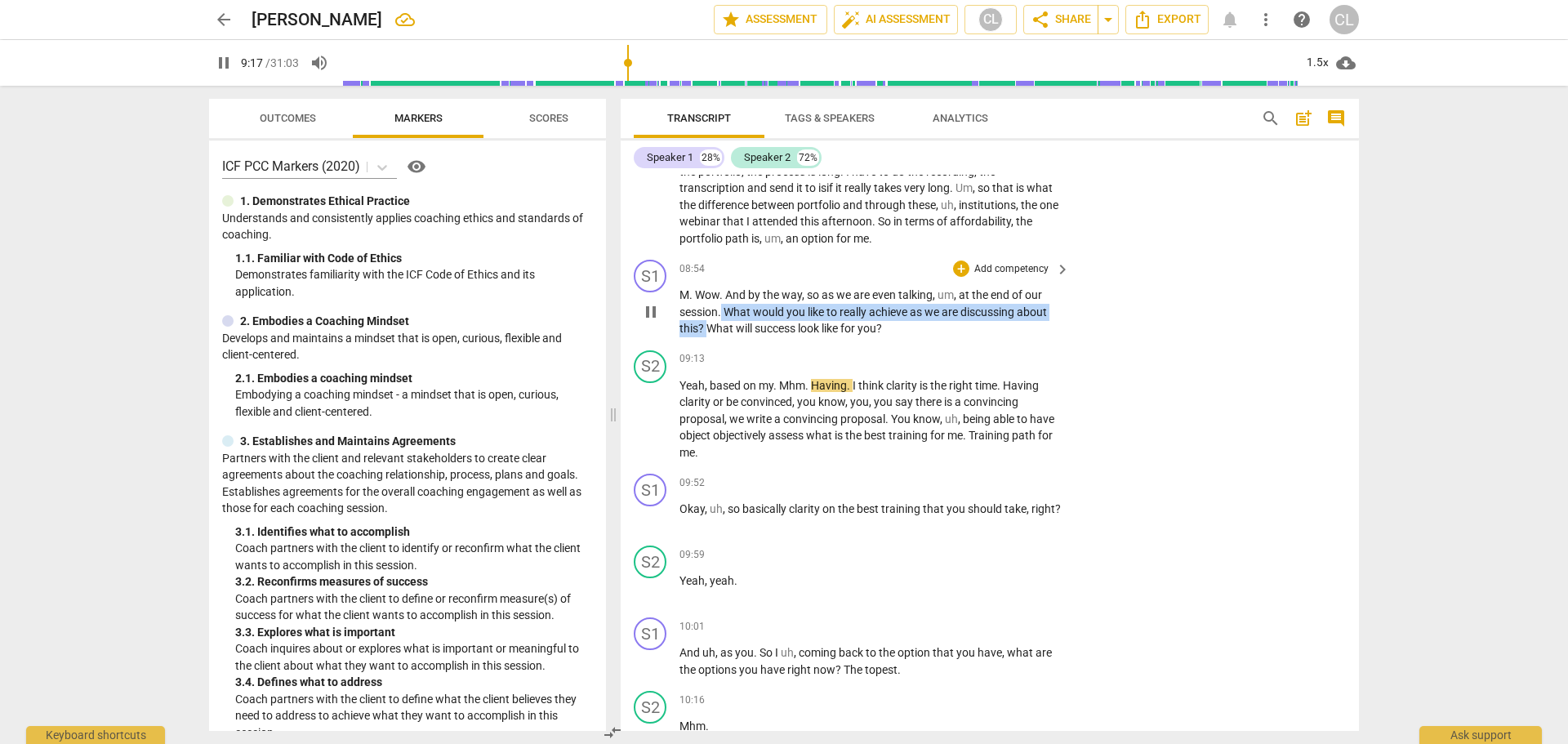
drag, startPoint x: 722, startPoint y: 295, endPoint x: 707, endPoint y: 313, distance: 23.4
click at [707, 313] on p "M . Wow . And by the way , so as we are even talking , um , at the end of our s…" at bounding box center [870, 312] width 382 height 51
click at [759, 295] on span "keyboard_arrow_down" at bounding box center [759, 290] width 19 height 19
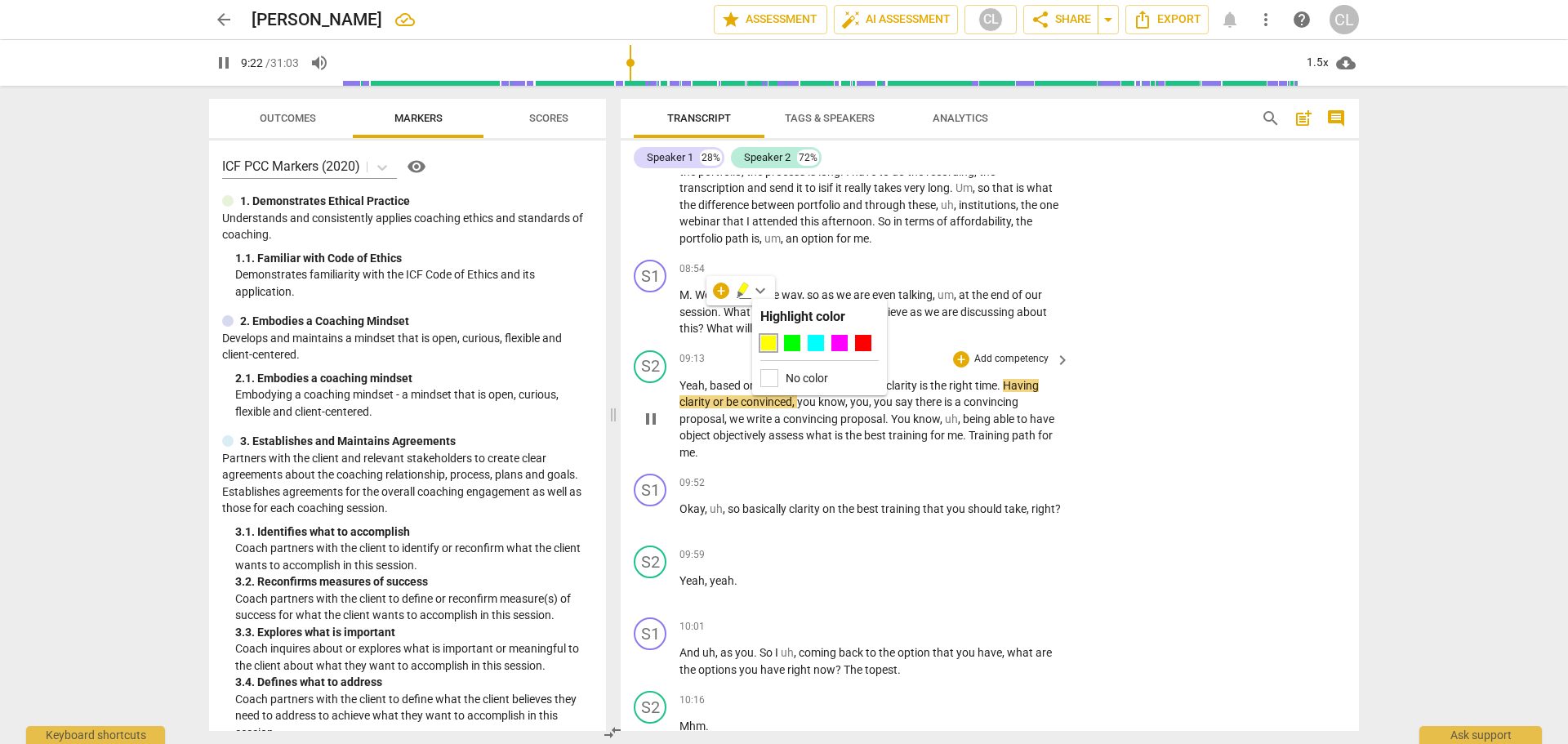
click at [791, 343] on div at bounding box center [792, 342] width 16 height 16
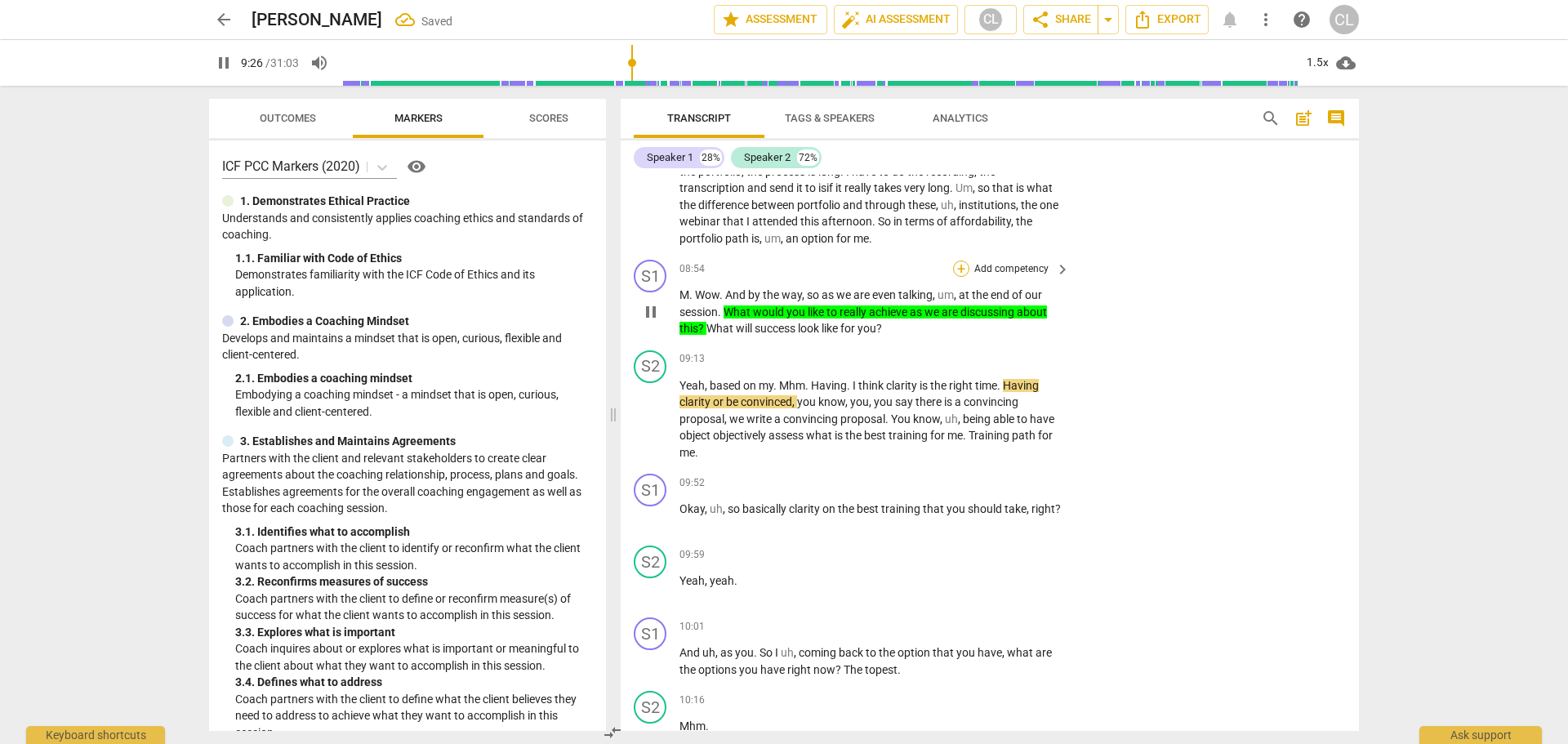
click at [960, 260] on div "+" at bounding box center [961, 268] width 16 height 16
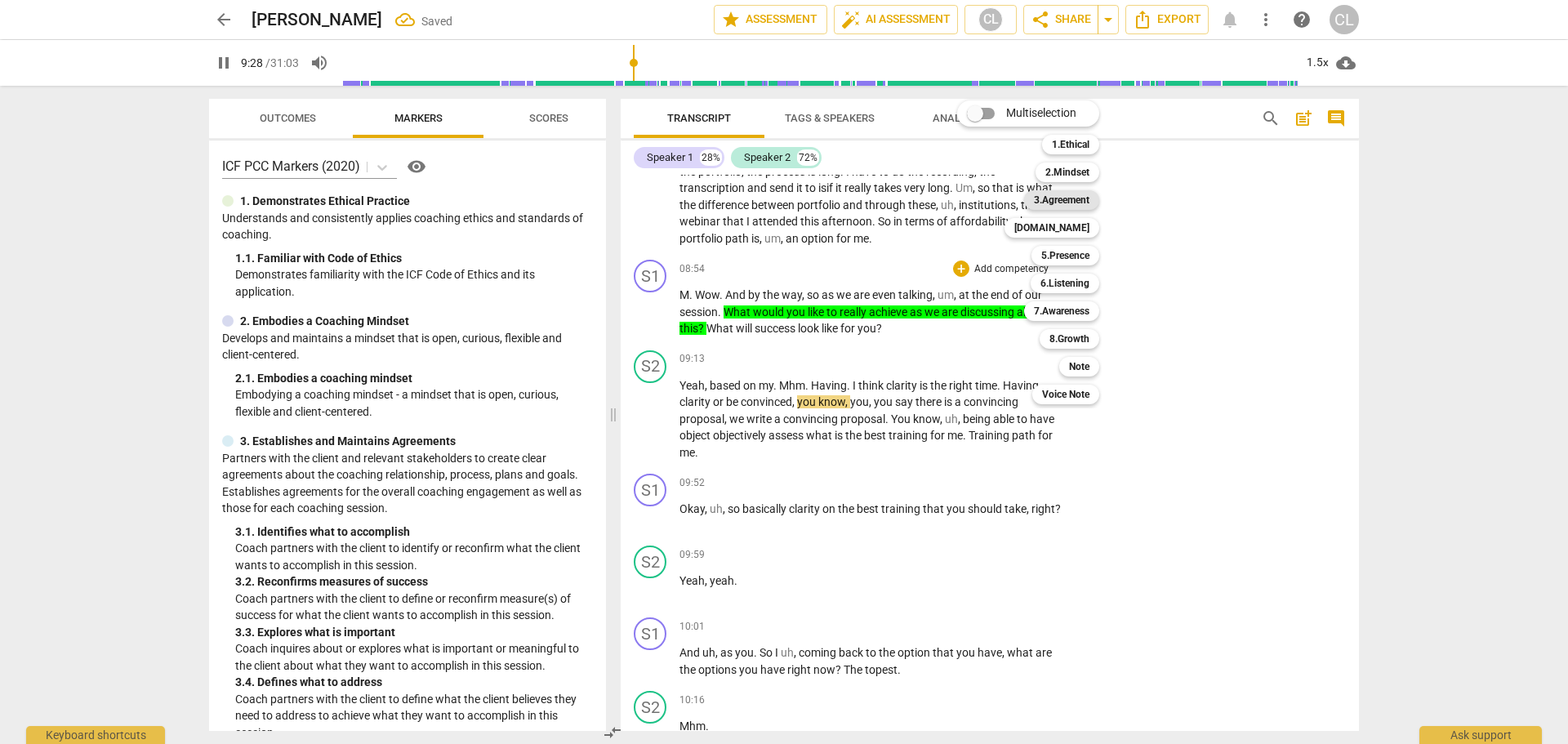
click at [1080, 201] on b "3.Agreement" at bounding box center [1061, 200] width 56 height 19
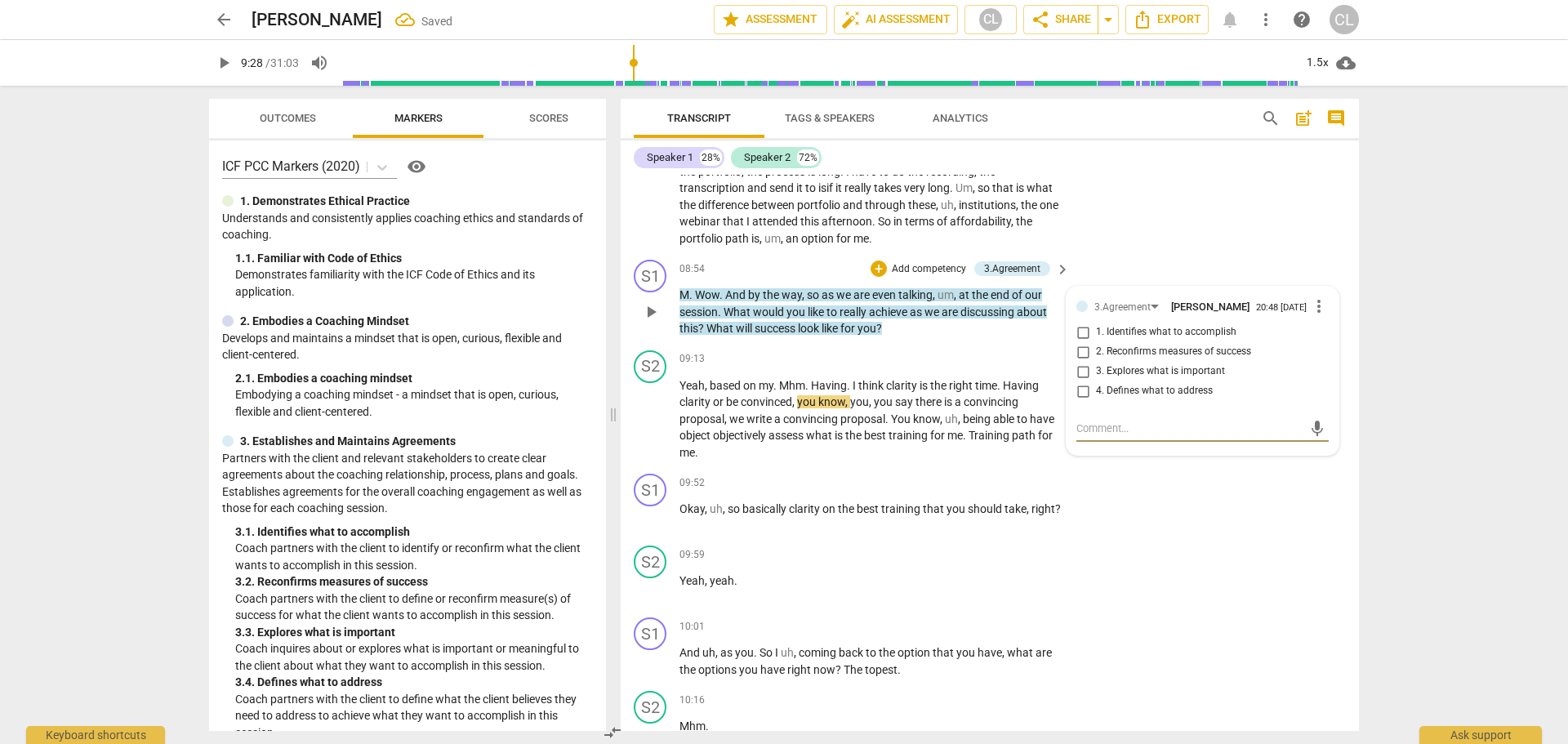
click at [1082, 342] on input "2. Reconfirms measures of success" at bounding box center [1083, 352] width 26 height 19
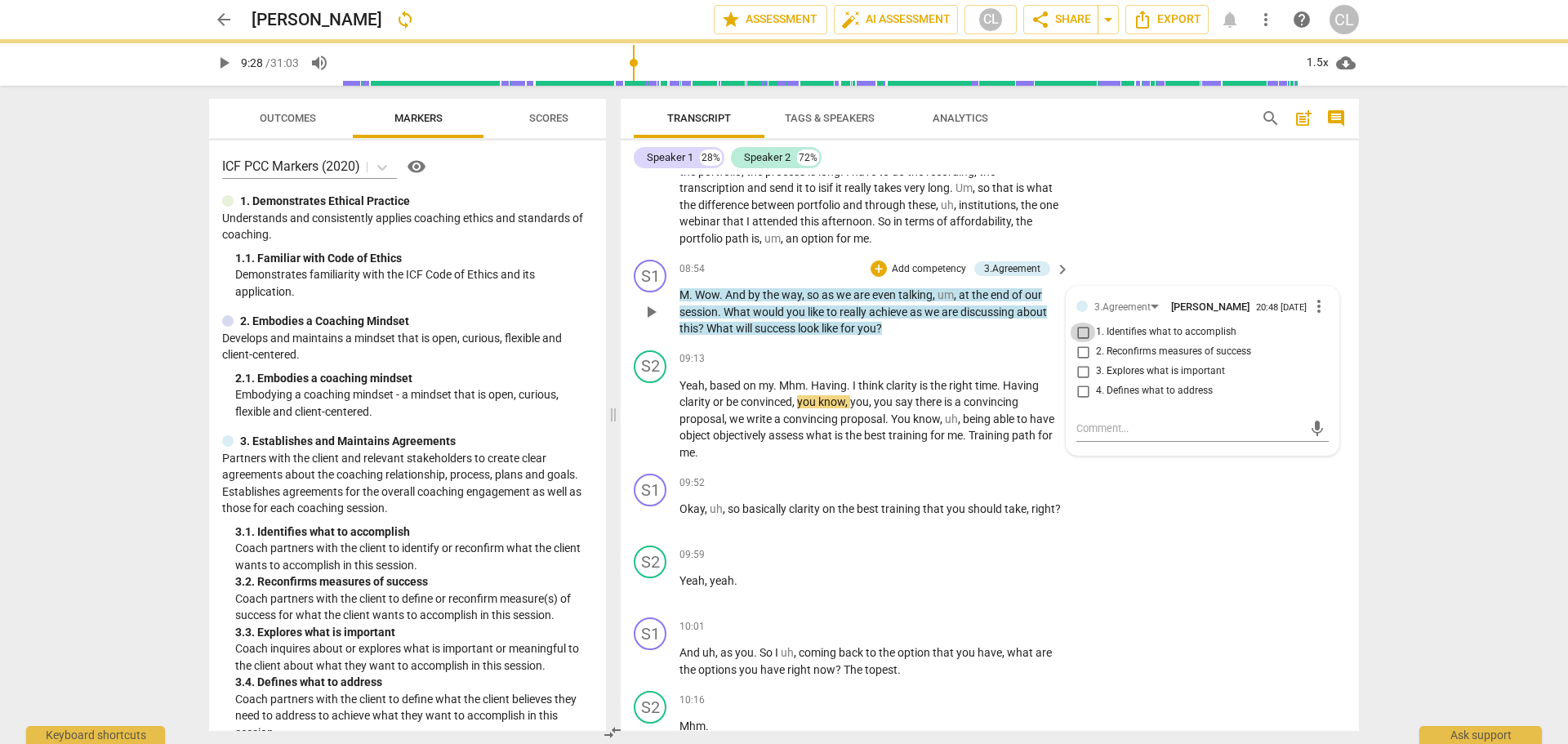
click at [1083, 322] on input "1. Identifies what to accomplish" at bounding box center [1083, 331] width 26 height 19
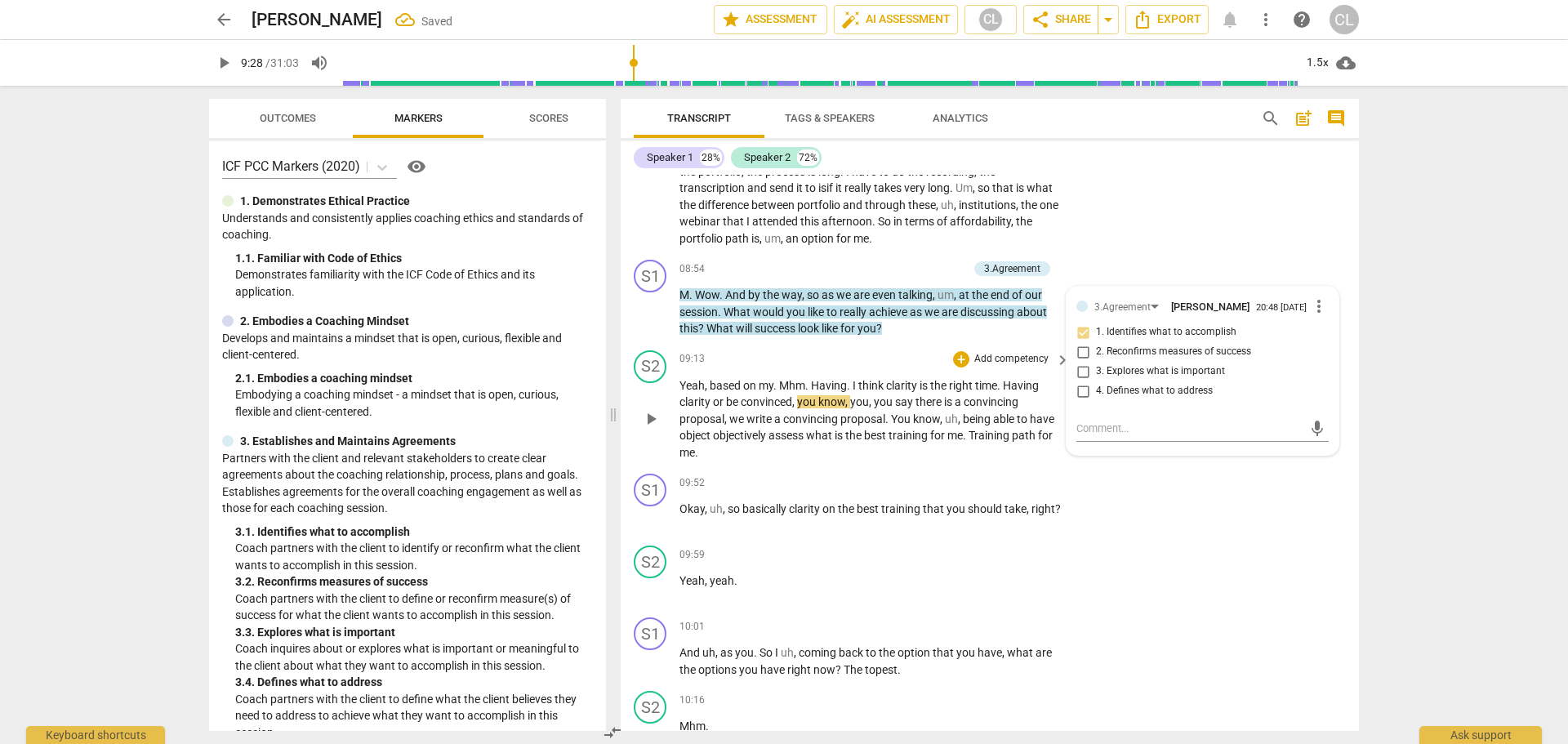
click at [888, 343] on div "S2 play_arrow pause 09:13 + Add competency keyboard_arrow_right Yeah , based on…" at bounding box center [990, 405] width 738 height 124
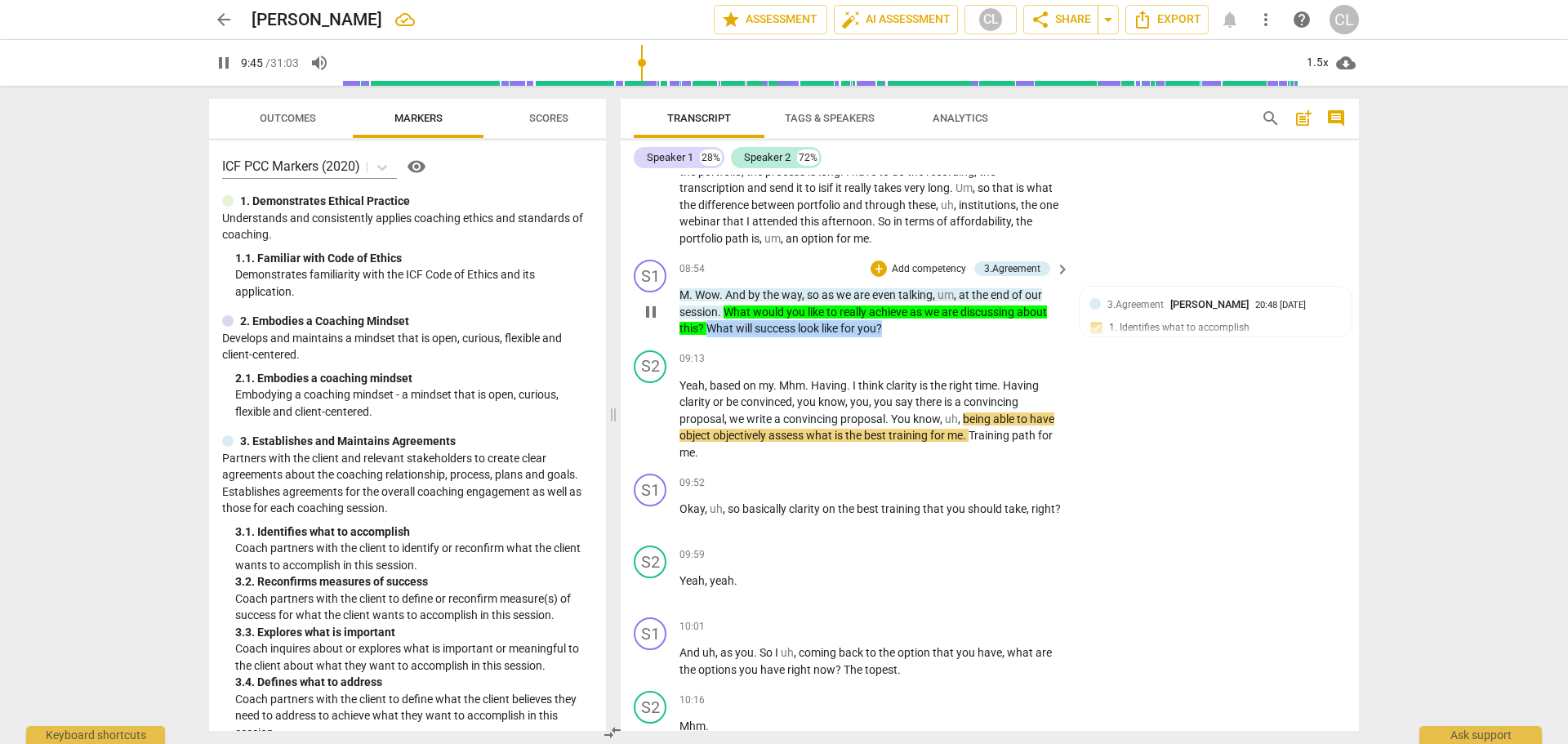
drag, startPoint x: 705, startPoint y: 313, endPoint x: 891, endPoint y: 316, distance: 186.0
click at [891, 316] on p "M . Wow . And by the way , so as we are even talking , um , at the end of our s…" at bounding box center [870, 312] width 382 height 51
click at [874, 260] on div "+" at bounding box center [878, 268] width 16 height 16
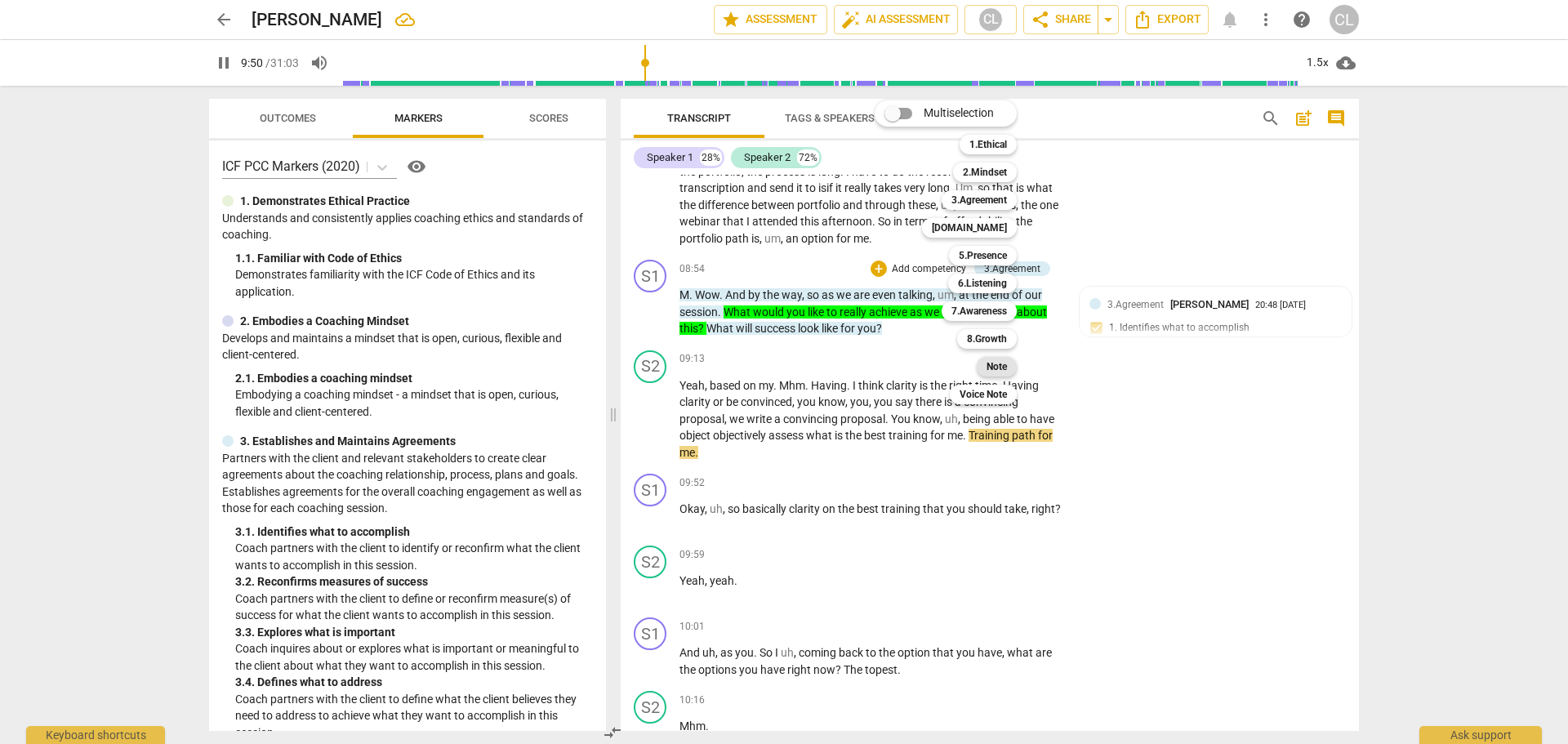
click at [1013, 368] on div "Note" at bounding box center [996, 366] width 40 height 19
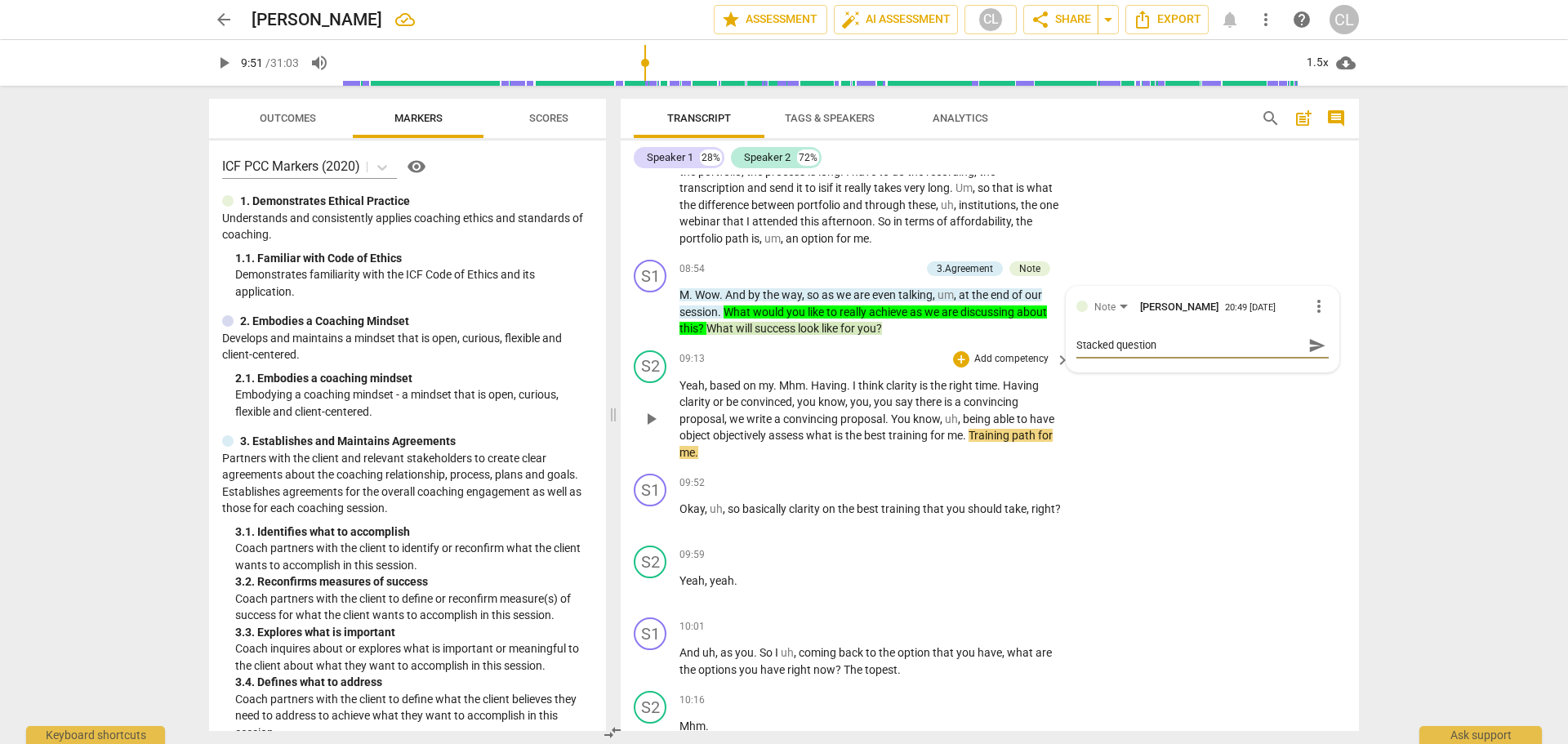
click at [1167, 408] on div "S2 play_arrow pause 09:13 + Add competency keyboard_arrow_right Yeah , based on…" at bounding box center [990, 405] width 738 height 124
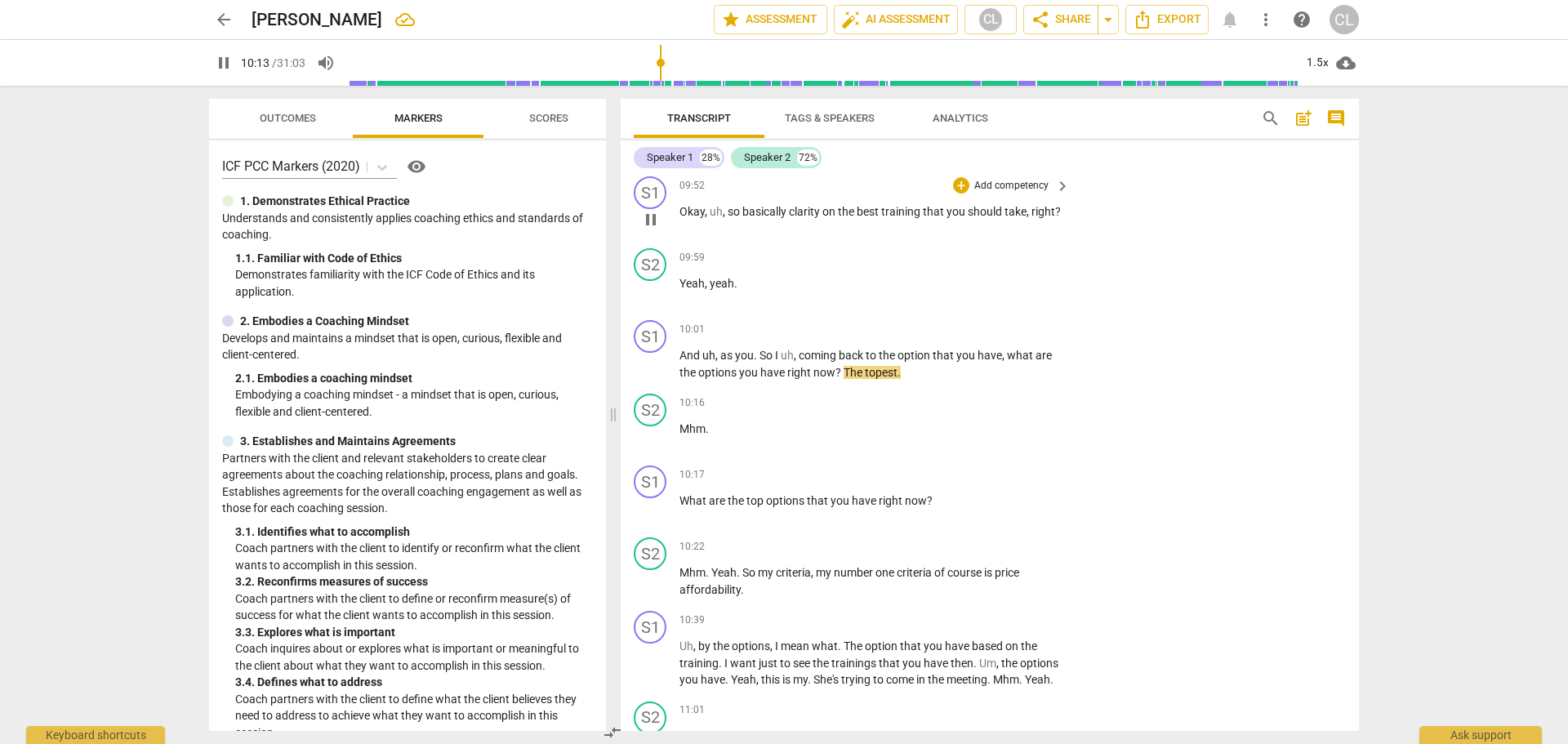
scroll to position [2059, 0]
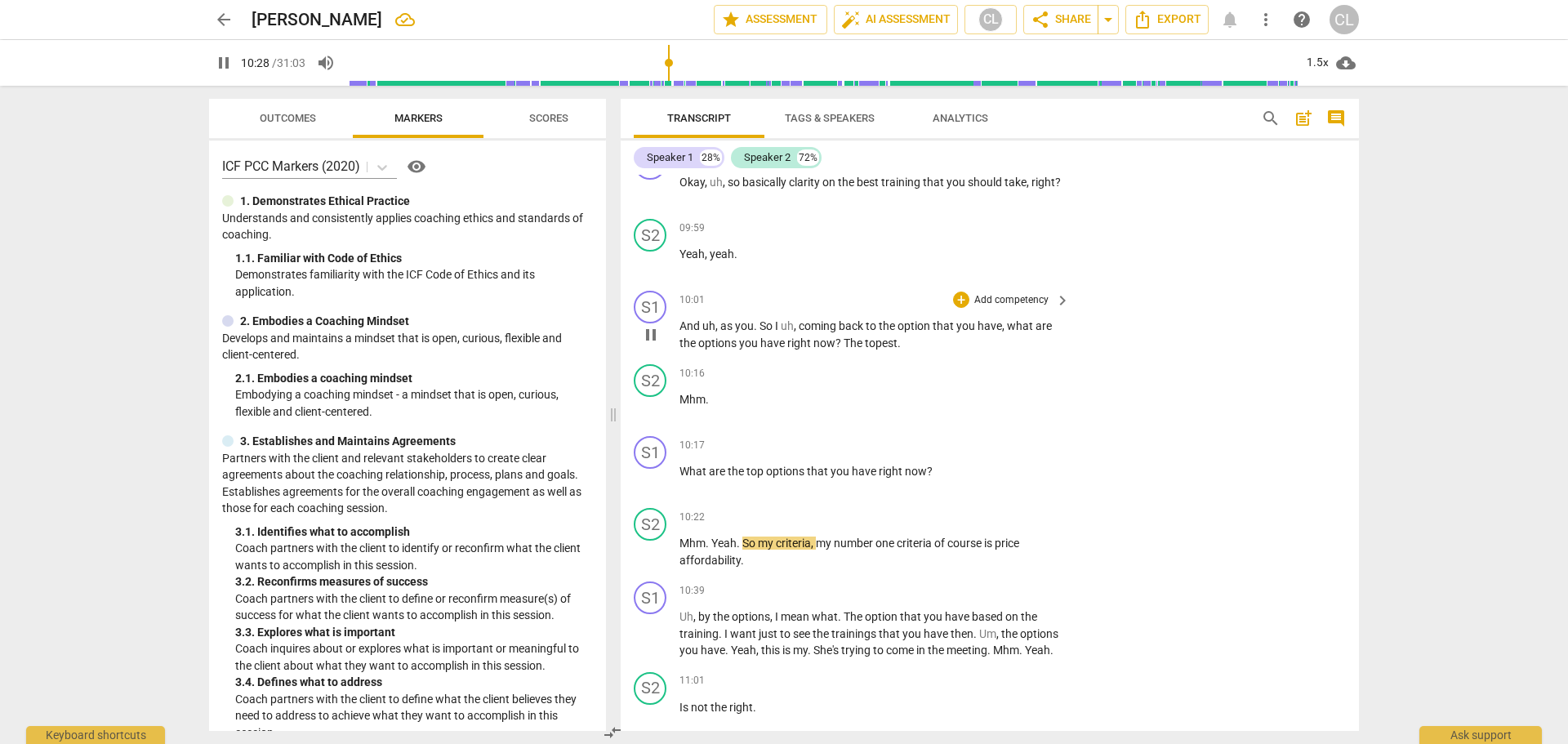
click at [651, 325] on span "pause" at bounding box center [650, 334] width 19 height 19
click at [967, 292] on div "+ Add competency" at bounding box center [1001, 299] width 97 height 16
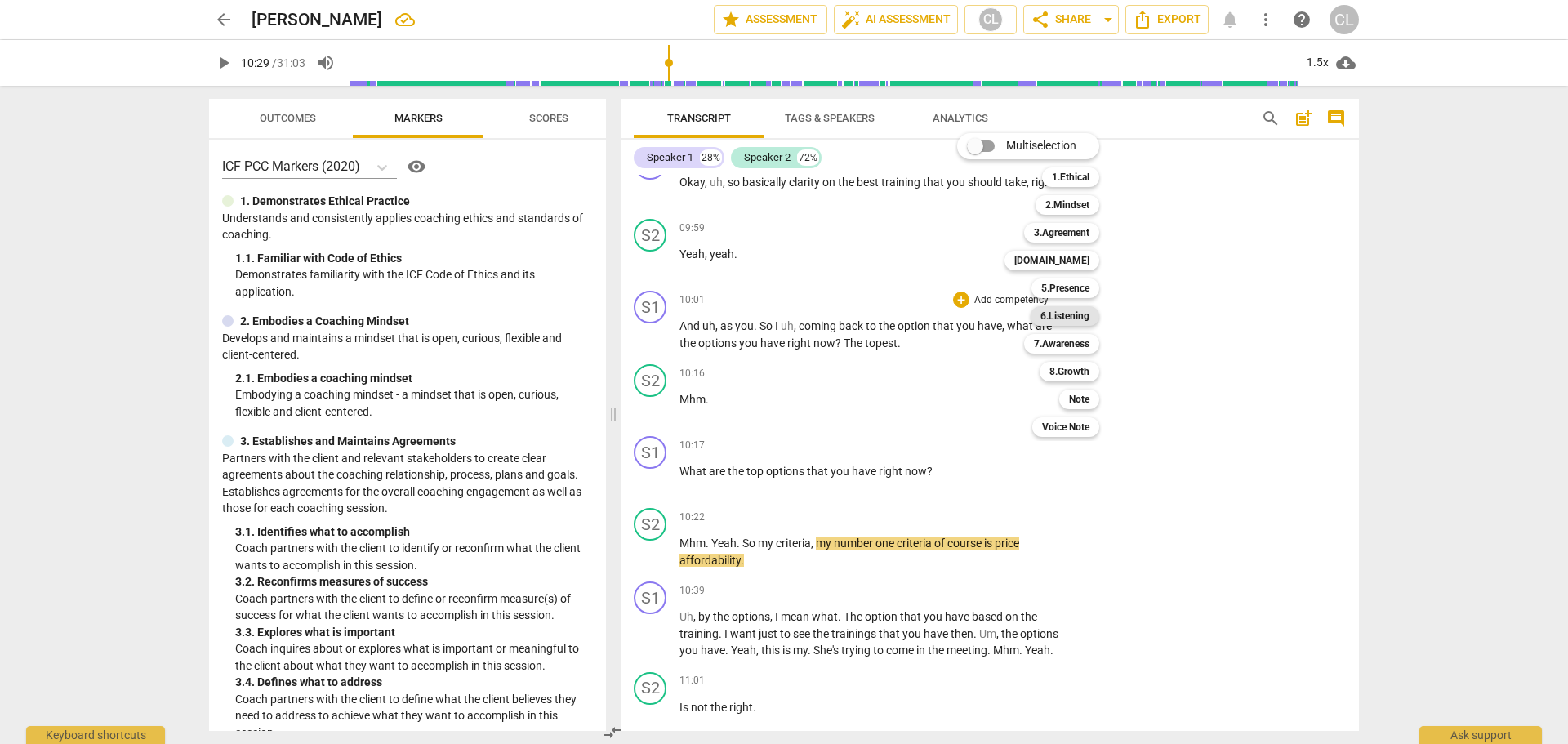
click at [1084, 318] on b "6.Listening" at bounding box center [1065, 315] width 49 height 19
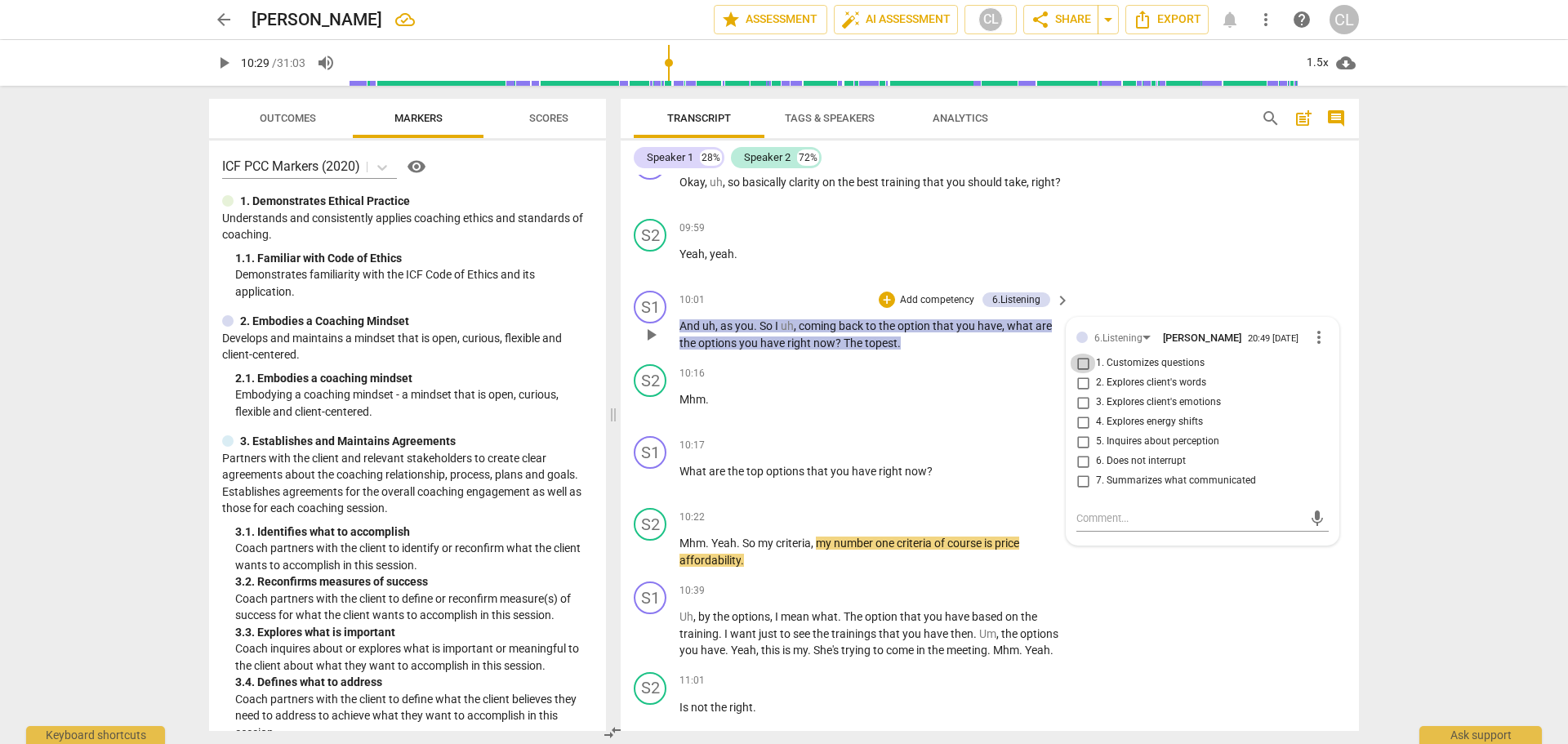
click at [1083, 353] on input "1. Customizes questions" at bounding box center [1083, 363] width 26 height 19
click at [921, 326] on p "And uh , as you . So I uh , coming back to the option that you have , what are …" at bounding box center [870, 335] width 382 height 34
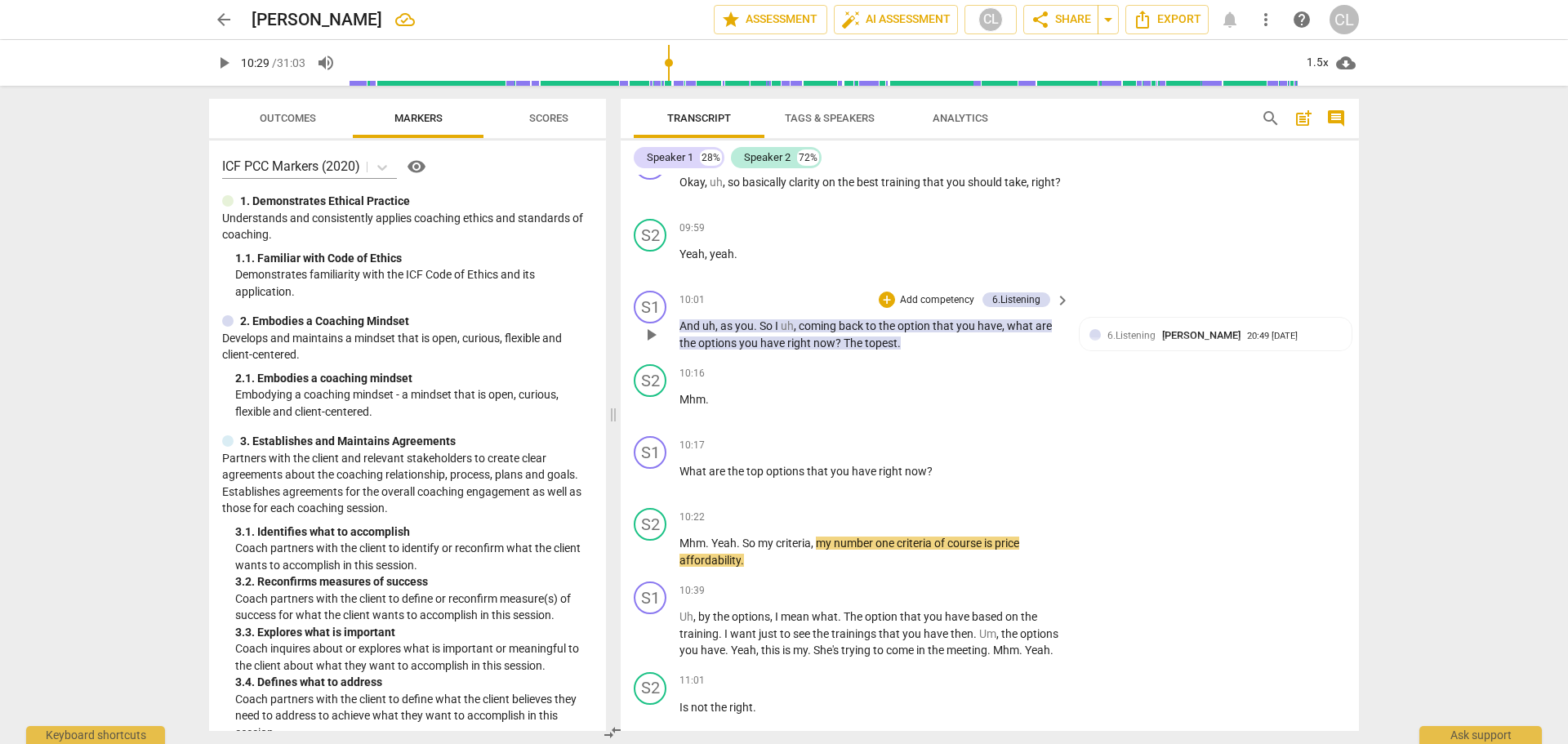
click at [875, 291] on div "+ Add competency 6.Listening keyboard_arrow_right" at bounding box center [973, 299] width 196 height 18
click at [887, 292] on div "+" at bounding box center [886, 299] width 16 height 16
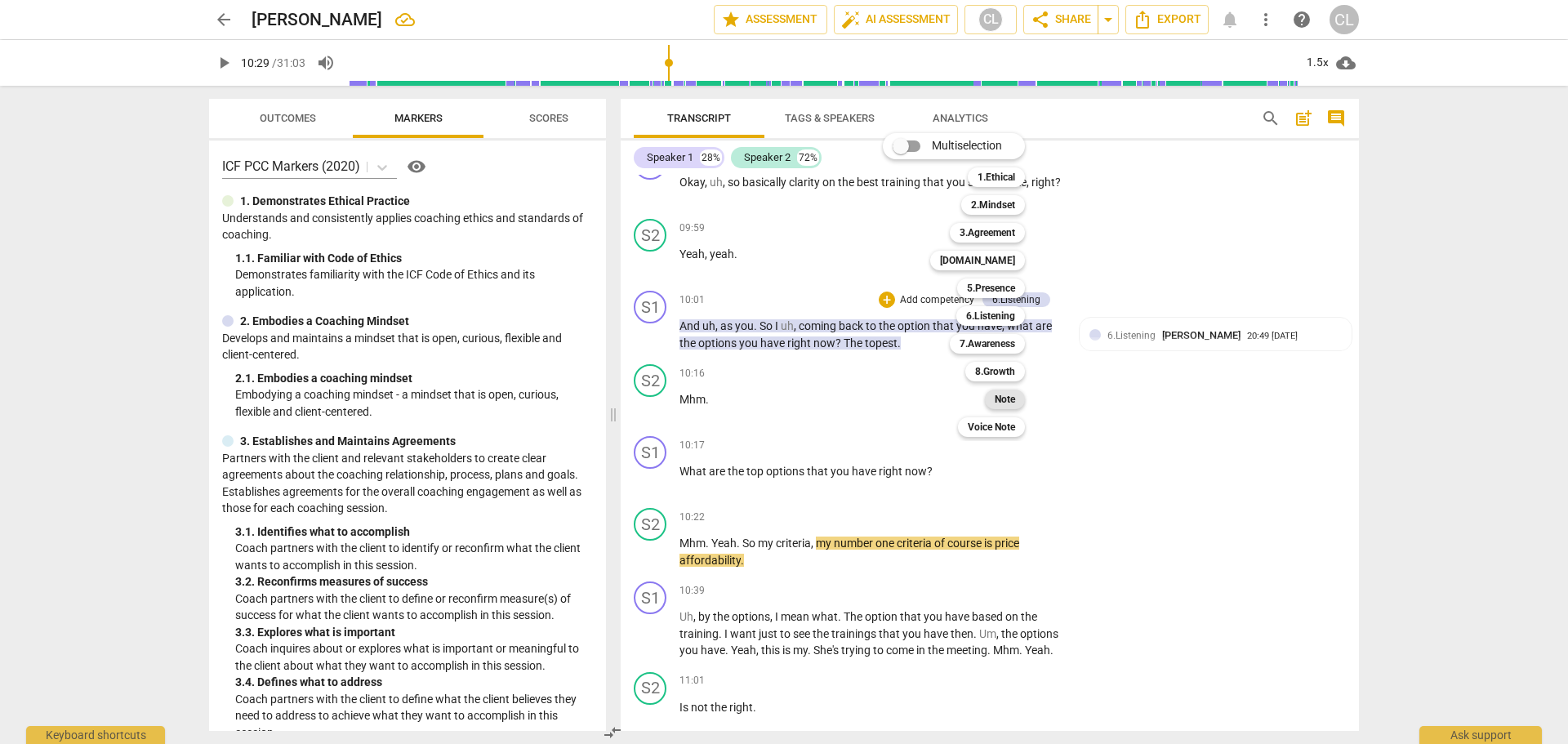
click at [1011, 397] on b "Note" at bounding box center [1005, 399] width 20 height 19
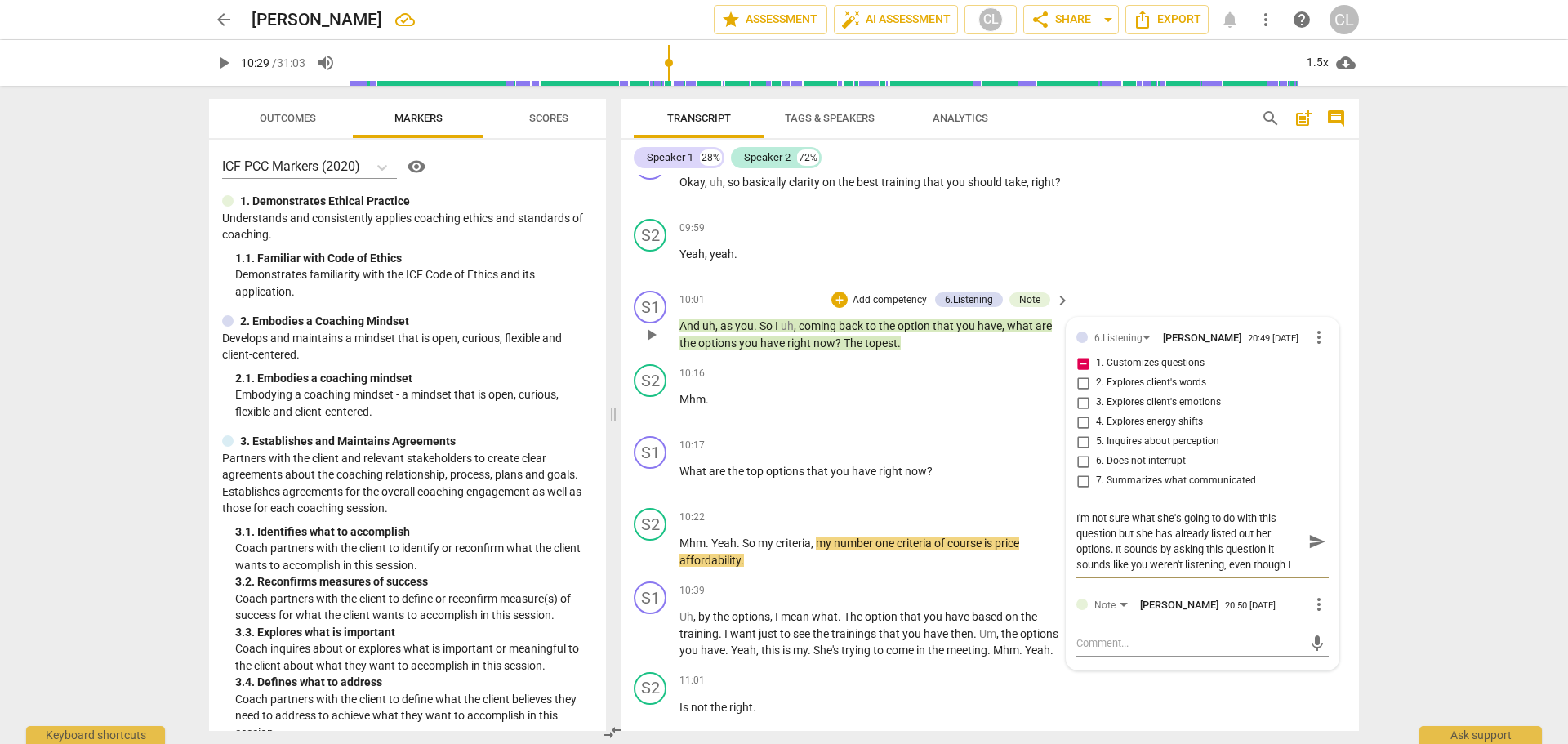
scroll to position [14, 0]
click at [1313, 533] on span "send" at bounding box center [1317, 541] width 18 height 18
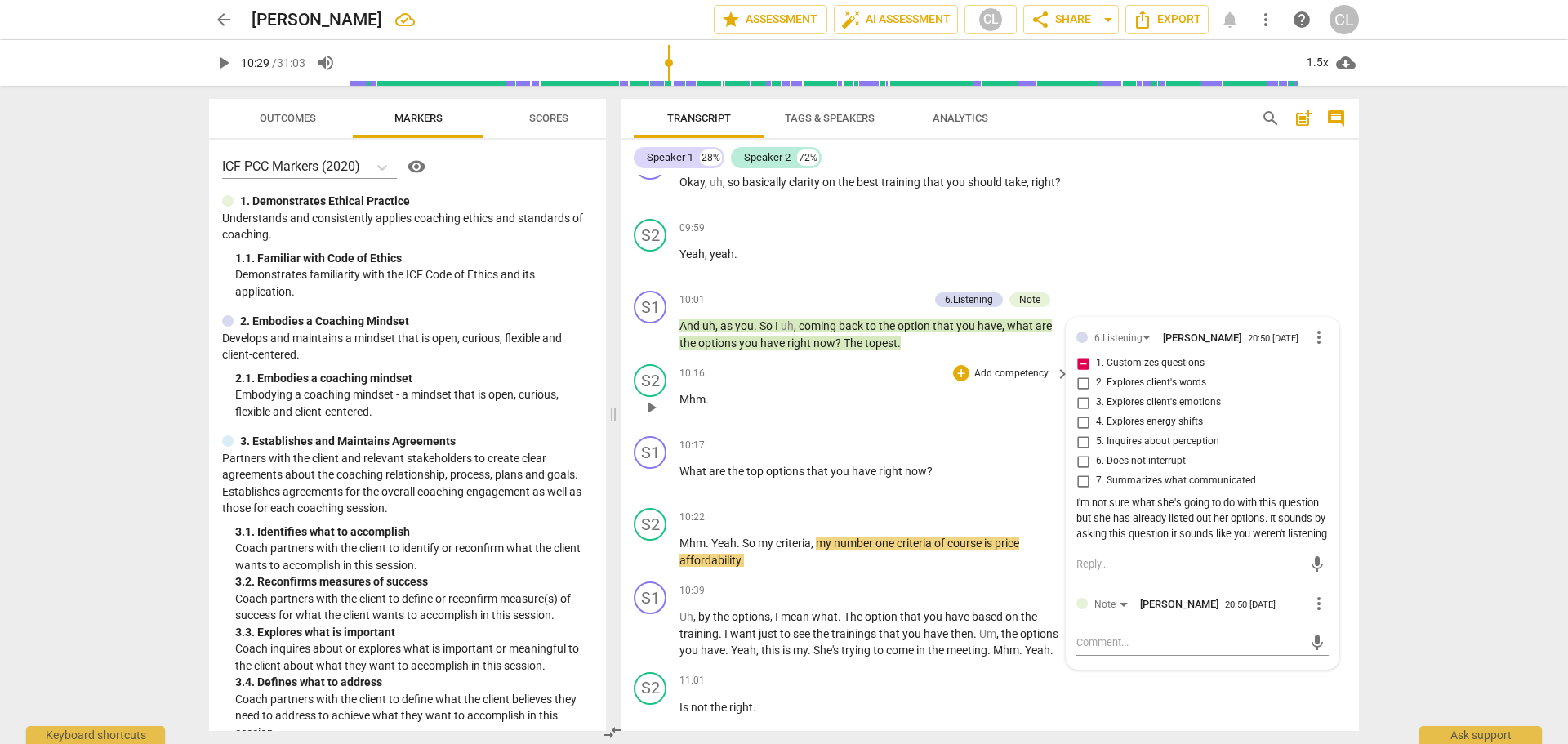
click at [836, 392] on div "10:16 + Add competency keyboard_arrow_right Mhm ." at bounding box center [874, 394] width 392 height 59
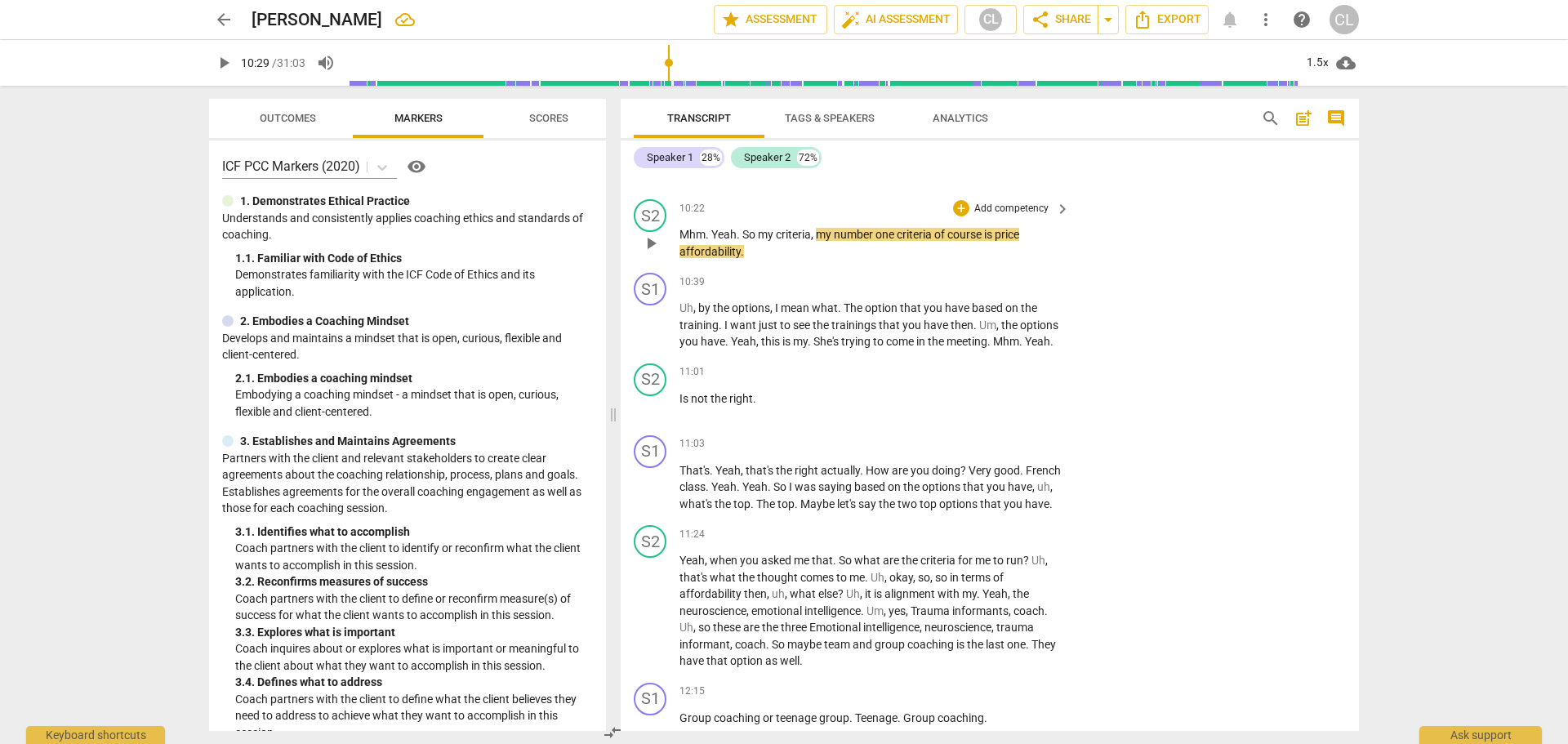
scroll to position [2385, 0]
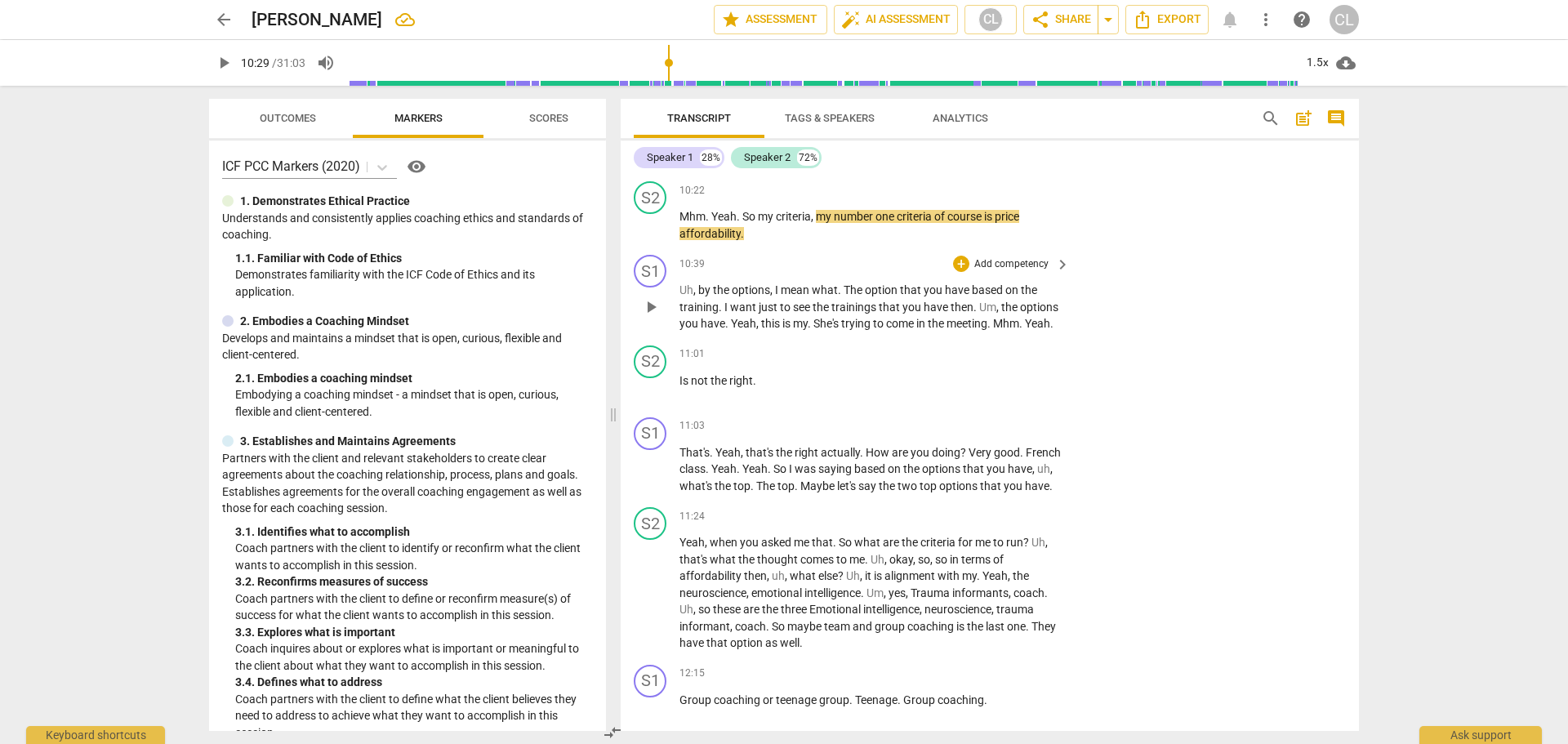
click at [704, 283] on span "by" at bounding box center [705, 289] width 14 height 13
click at [798, 123] on span "Tags & Speakers" at bounding box center [830, 118] width 90 height 12
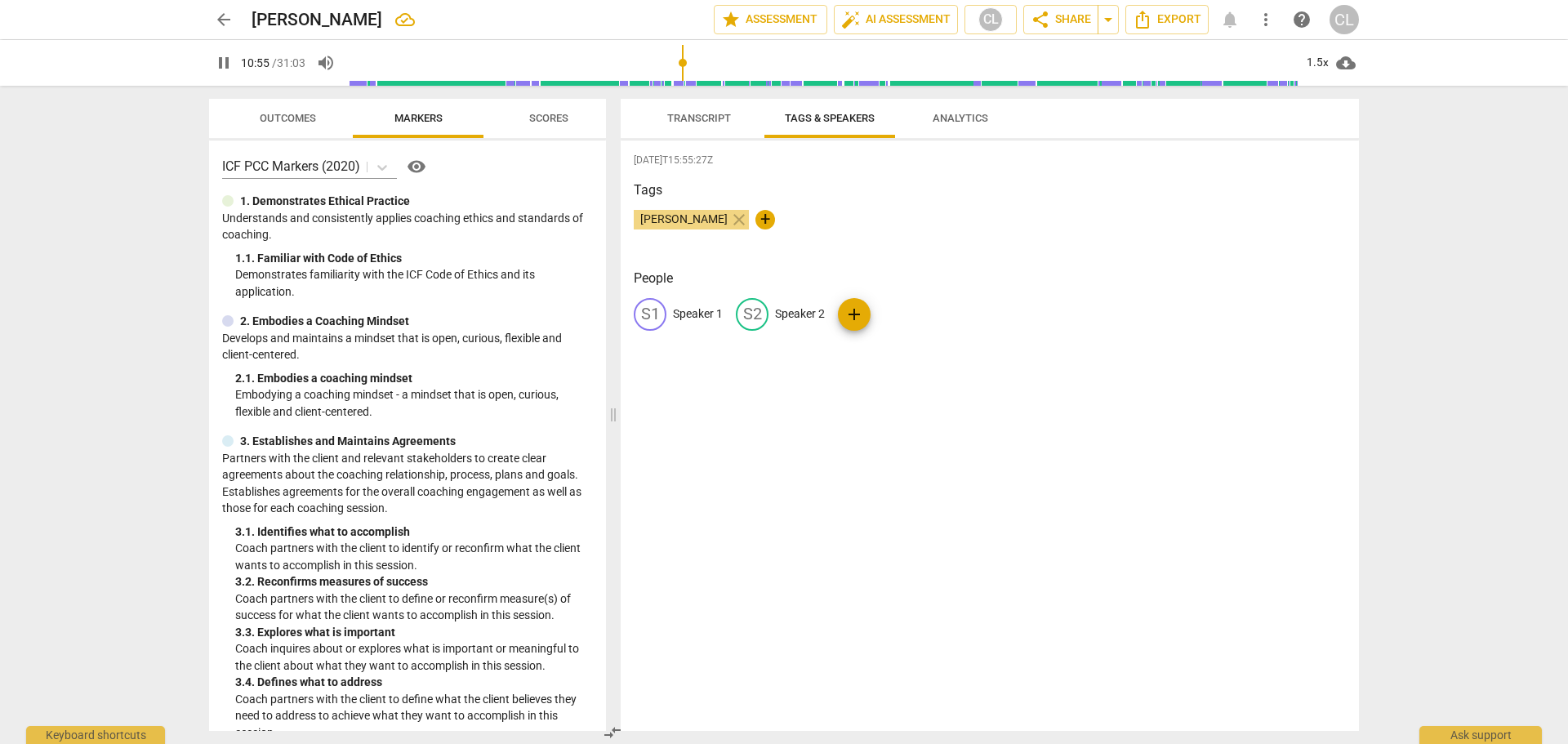
click at [687, 310] on p "Speaker 1" at bounding box center [698, 314] width 50 height 17
click at [896, 316] on p "Speaker 2" at bounding box center [906, 314] width 50 height 17
click at [940, 424] on div "[DATE]T15:55:27Z Tags [PERSON_NAME] close + People FR [PERSON_NAME] edit ab del…" at bounding box center [990, 435] width 738 height 590
click at [695, 128] on span "Transcript" at bounding box center [699, 118] width 103 height 22
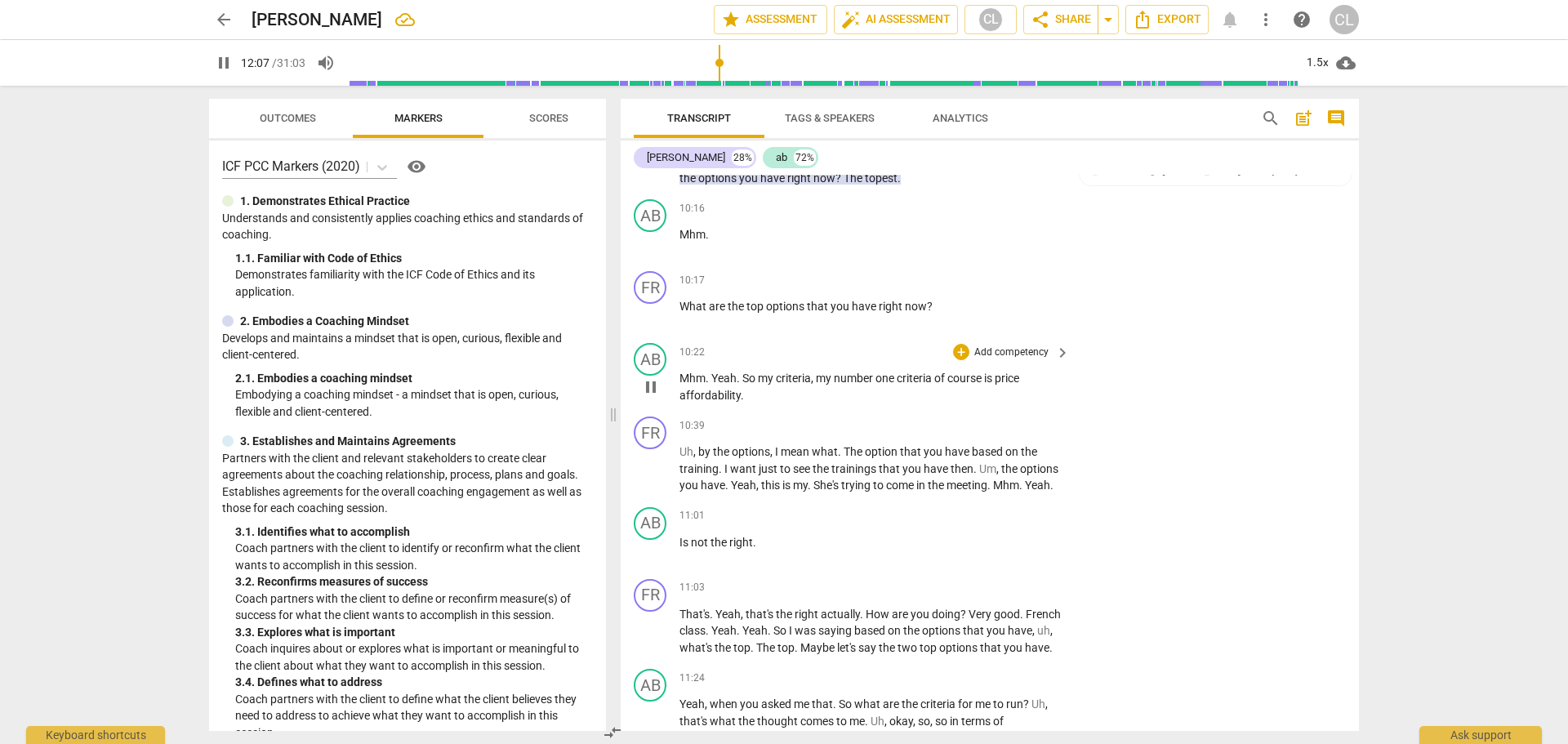
scroll to position [2304, 0]
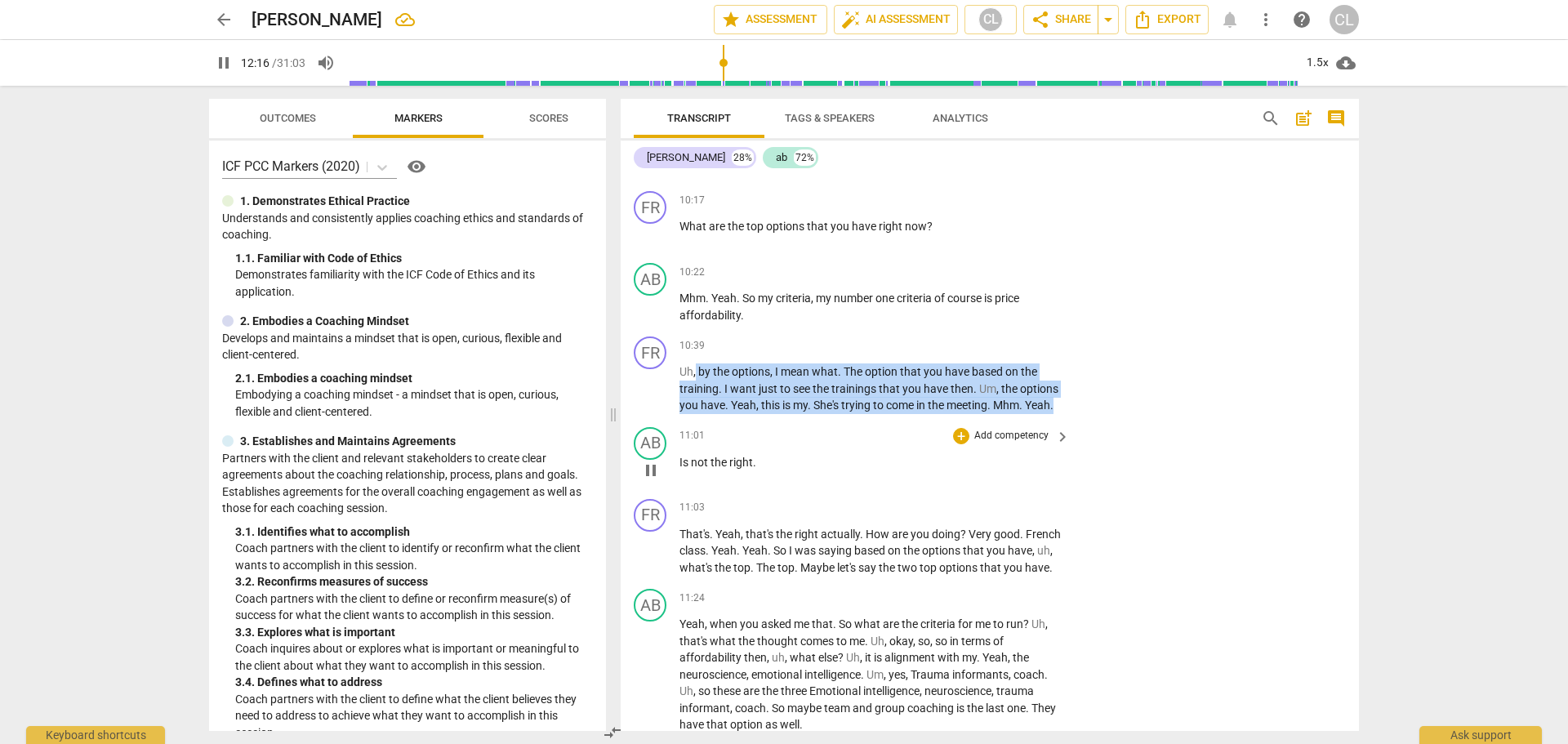
drag, startPoint x: 695, startPoint y: 355, endPoint x: 1094, endPoint y: 413, distance: 403.2
click at [1094, 413] on div "FR play_arrow pause 00:04 + Add competency keyboard_arrow_right Yeah . So thank…" at bounding box center [990, 453] width 738 height 556
click at [953, 337] on div "+" at bounding box center [961, 345] width 16 height 16
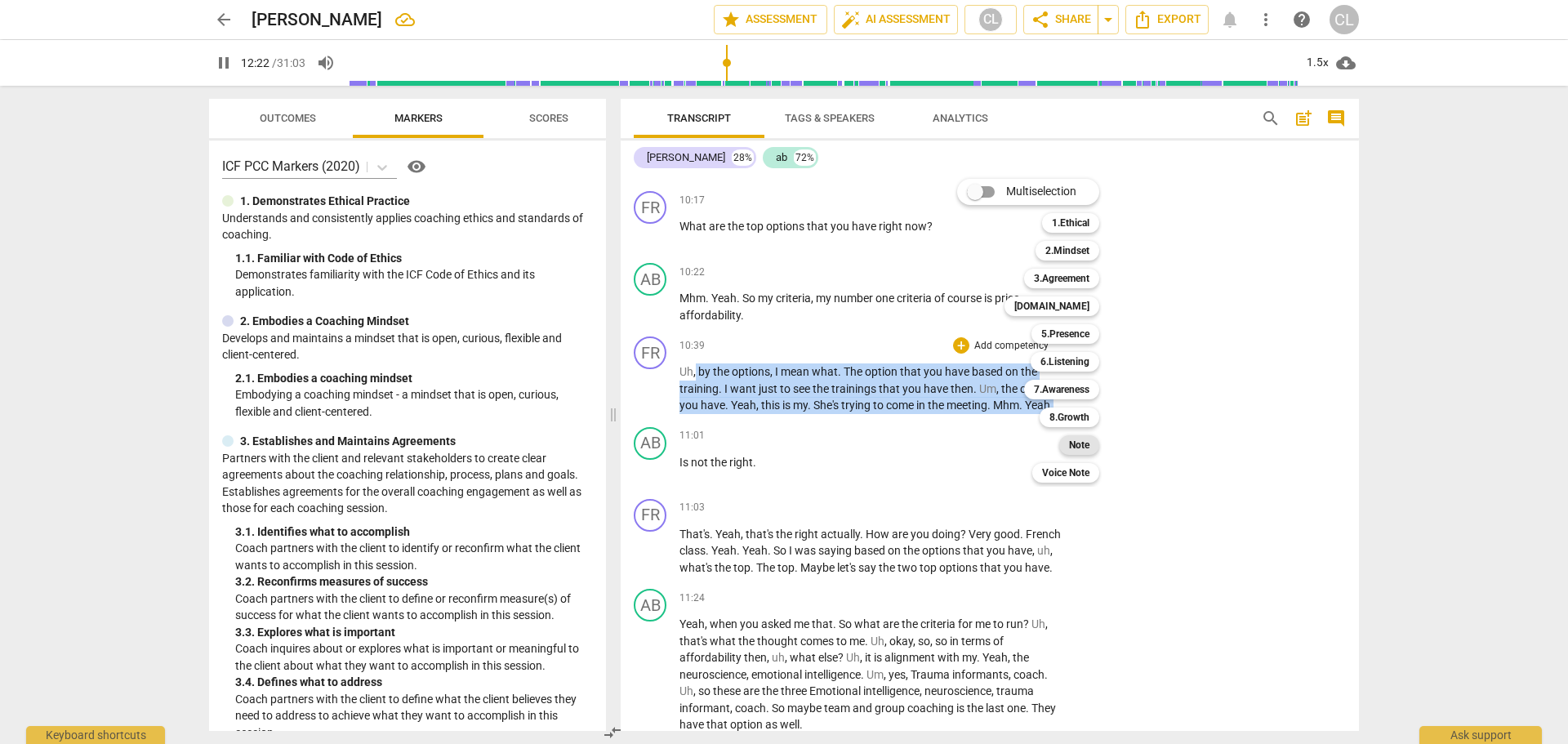
click at [1083, 444] on b "Note" at bounding box center [1079, 445] width 20 height 19
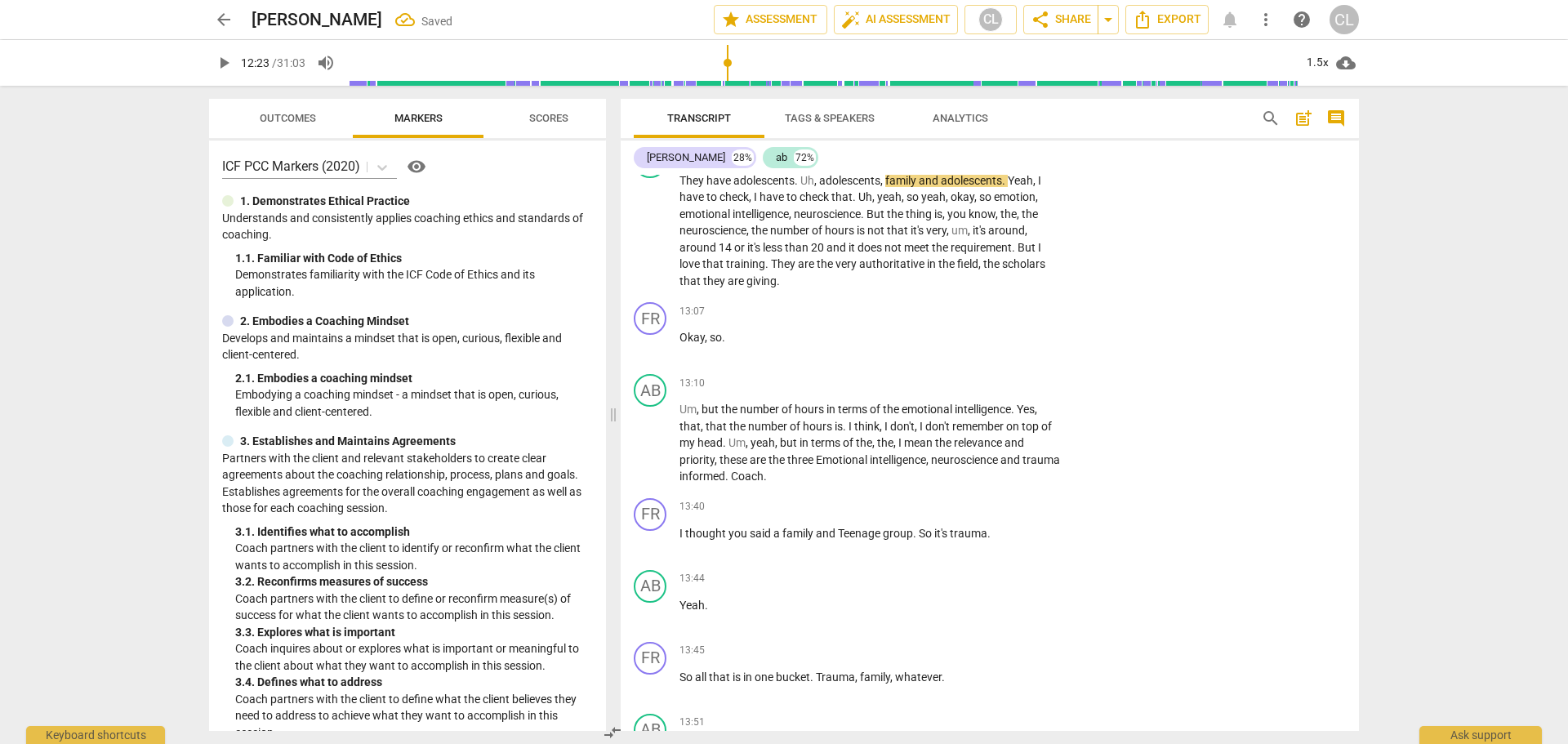
scroll to position [2257, 0]
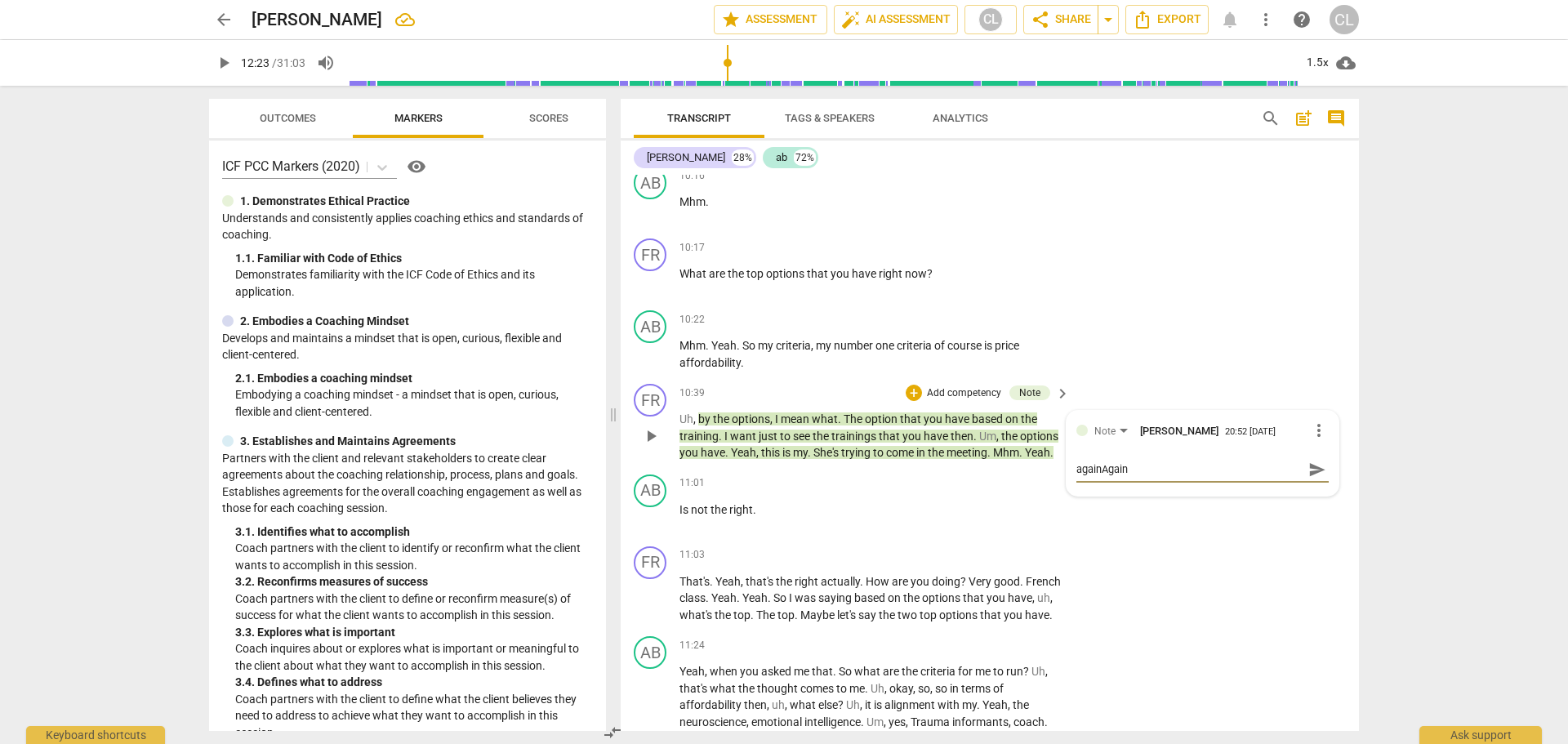
click at [1106, 462] on textarea "againAgain" at bounding box center [1189, 469] width 226 height 15
click at [1107, 462] on textarea "againAgain" at bounding box center [1189, 469] width 226 height 15
click at [1308, 468] on span "send" at bounding box center [1317, 476] width 18 height 18
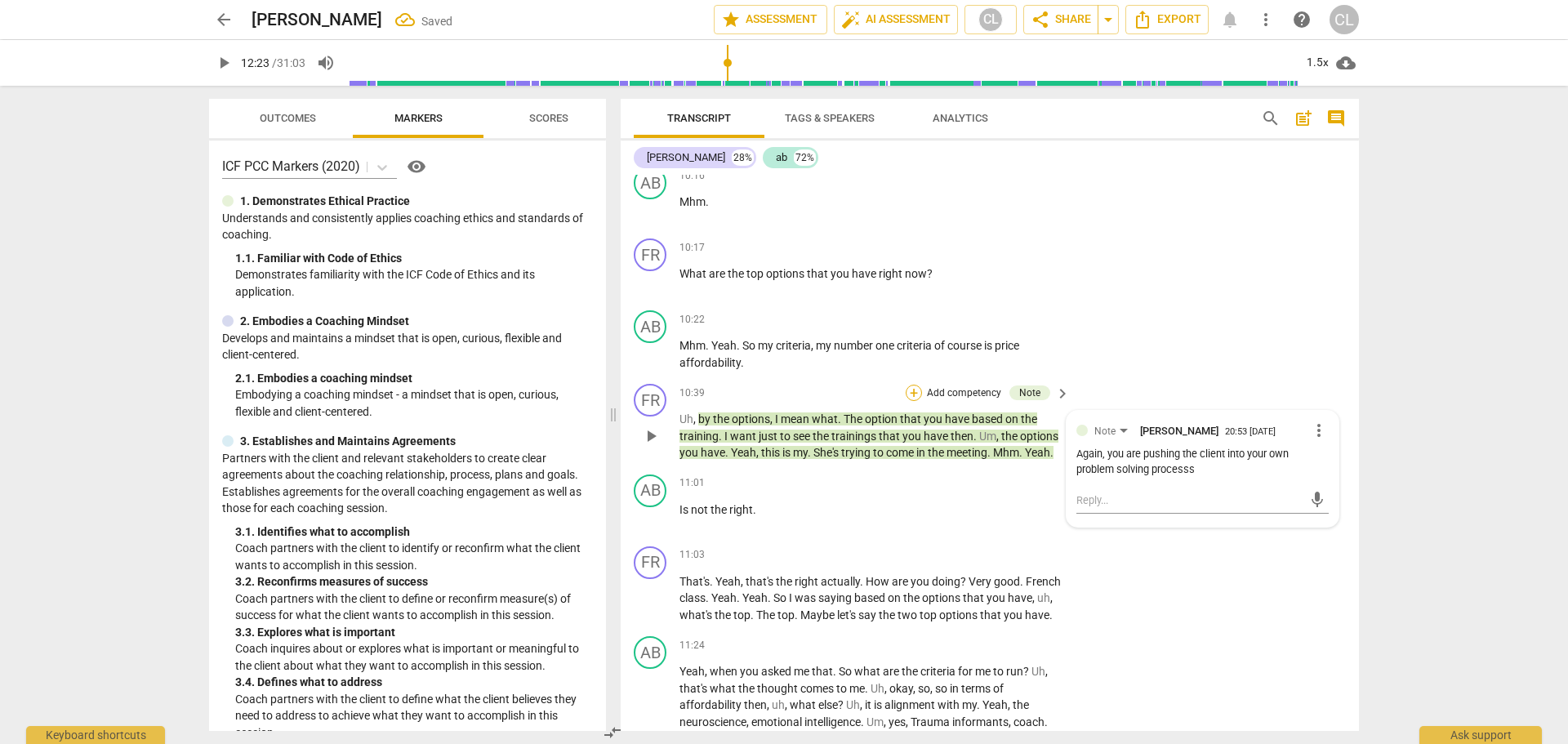
click at [913, 385] on div "+" at bounding box center [913, 392] width 16 height 16
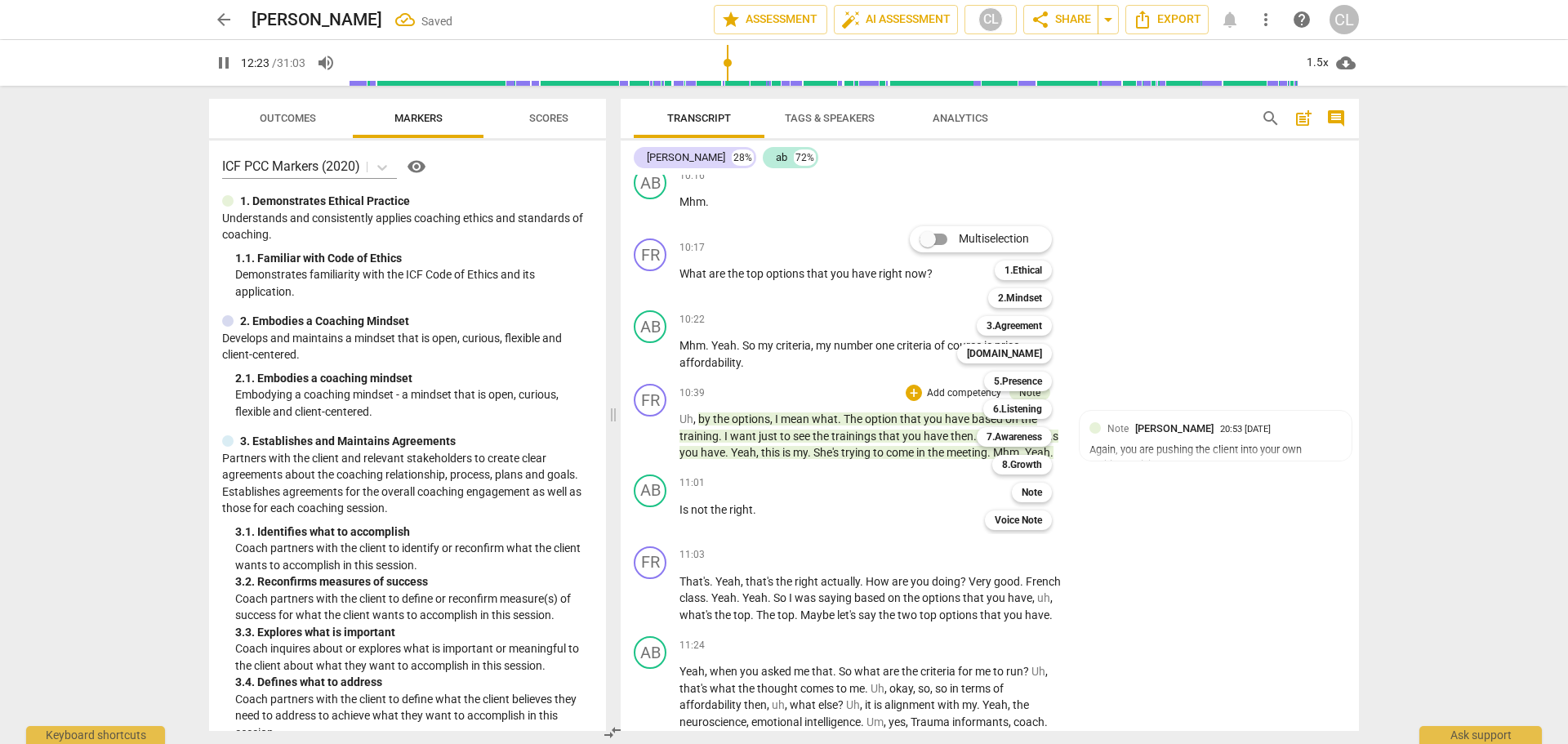
scroll to position [2976, 0]
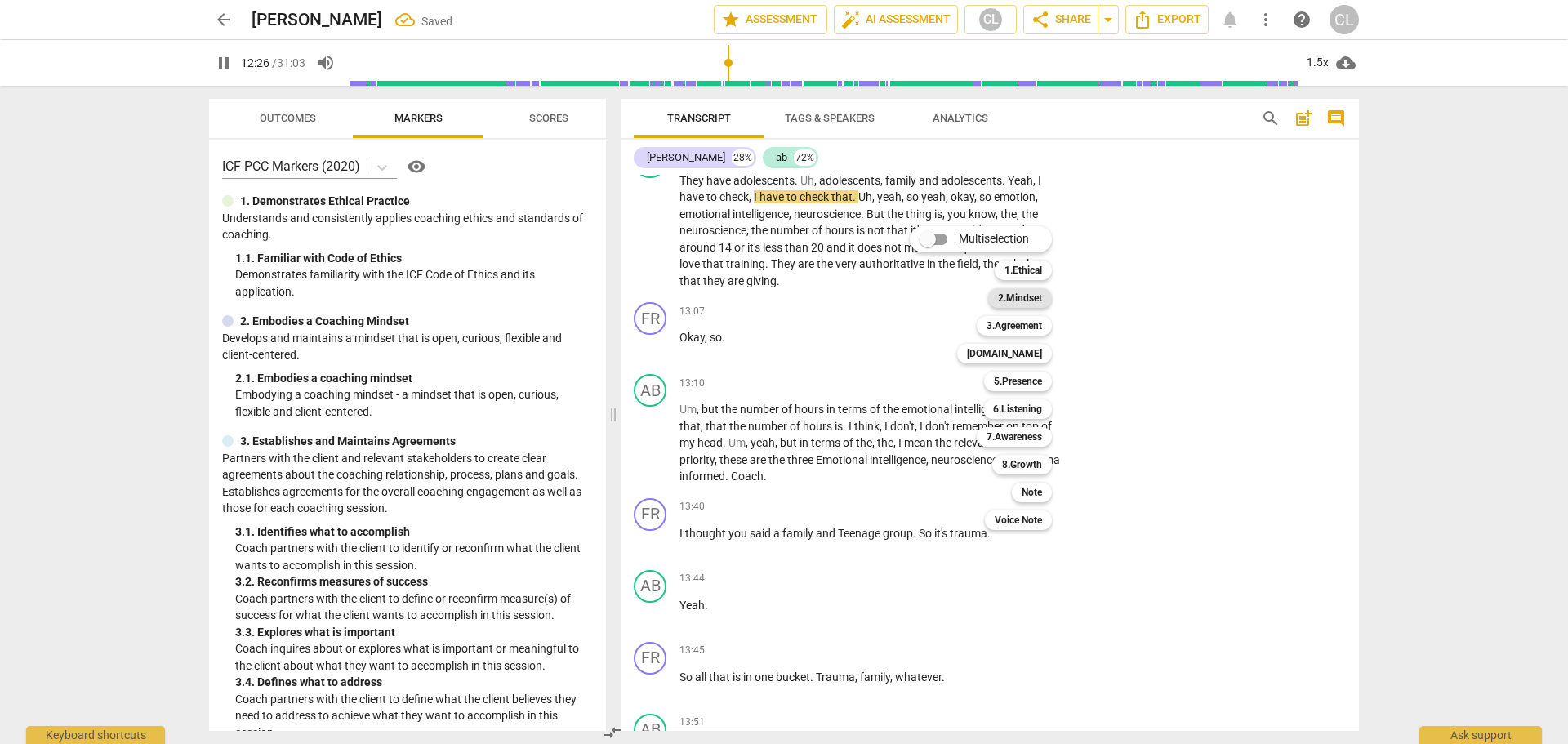
click at [1036, 294] on b "2.Mindset" at bounding box center [1020, 298] width 44 height 19
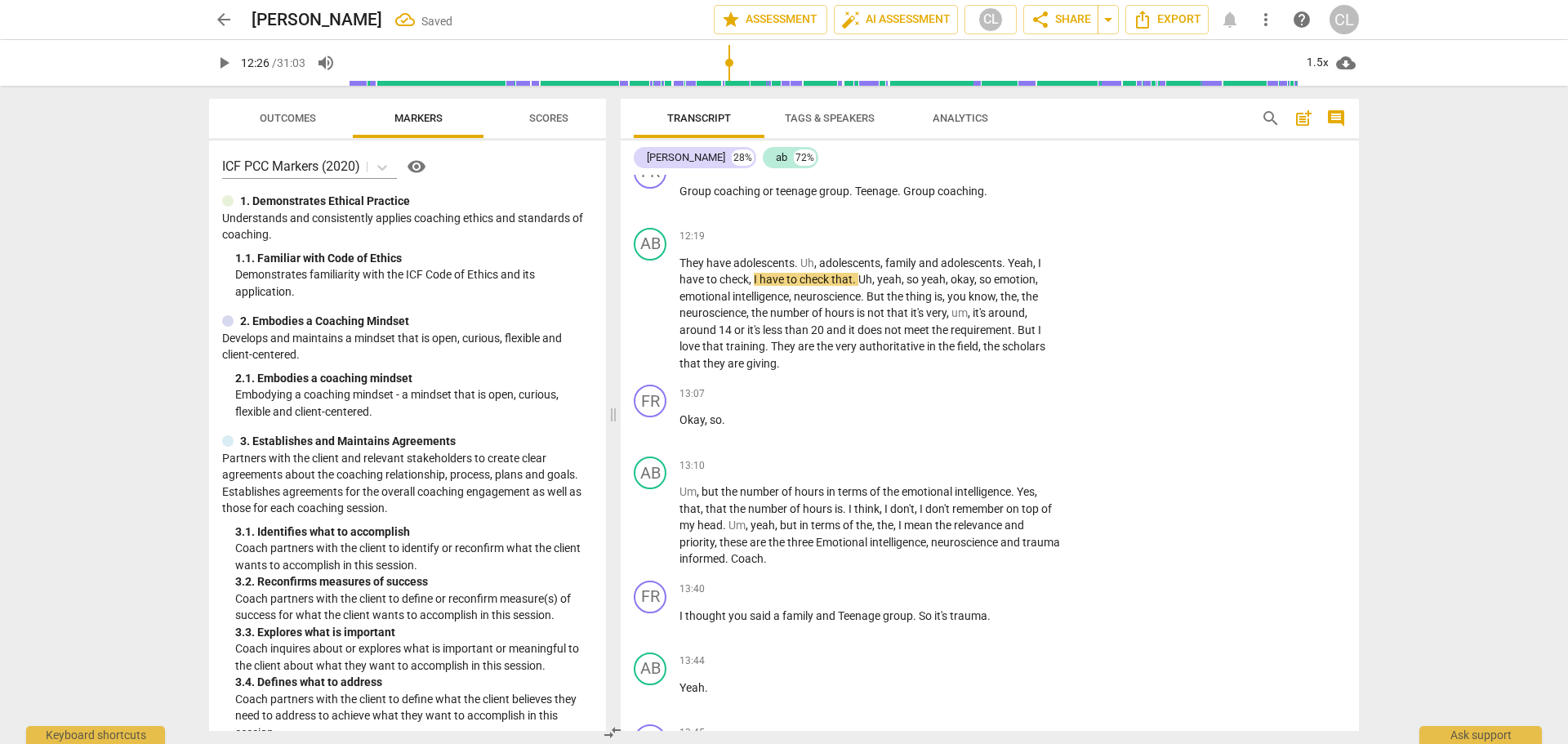
scroll to position [2186, 0]
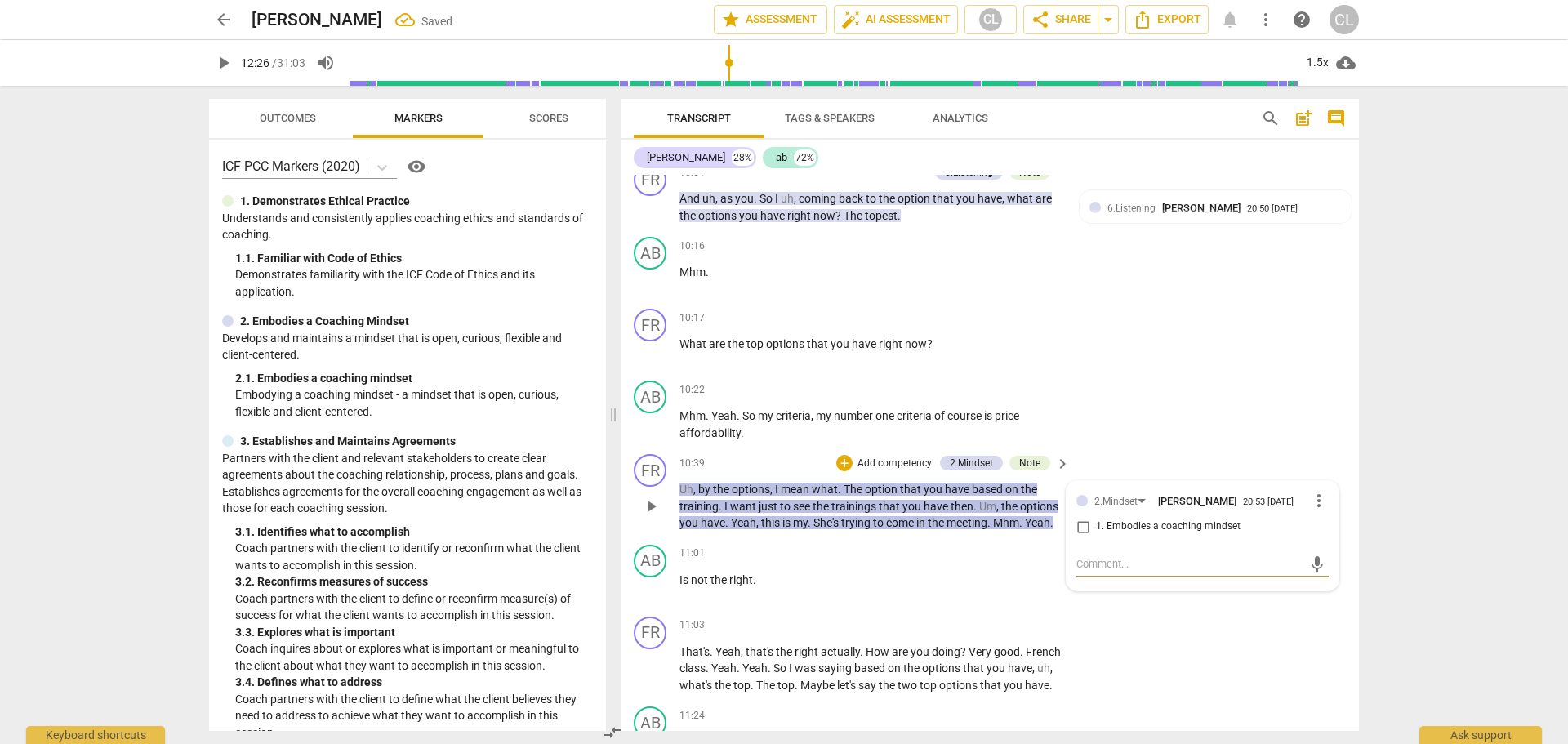
click at [1083, 517] on input "1. Embodies a coaching mindset" at bounding box center [1083, 526] width 26 height 19
click at [1132, 610] on div "FR play_arrow pause 11:03 + Add competency keyboard_arrow_right That's . Yeah ,…" at bounding box center [990, 654] width 738 height 90
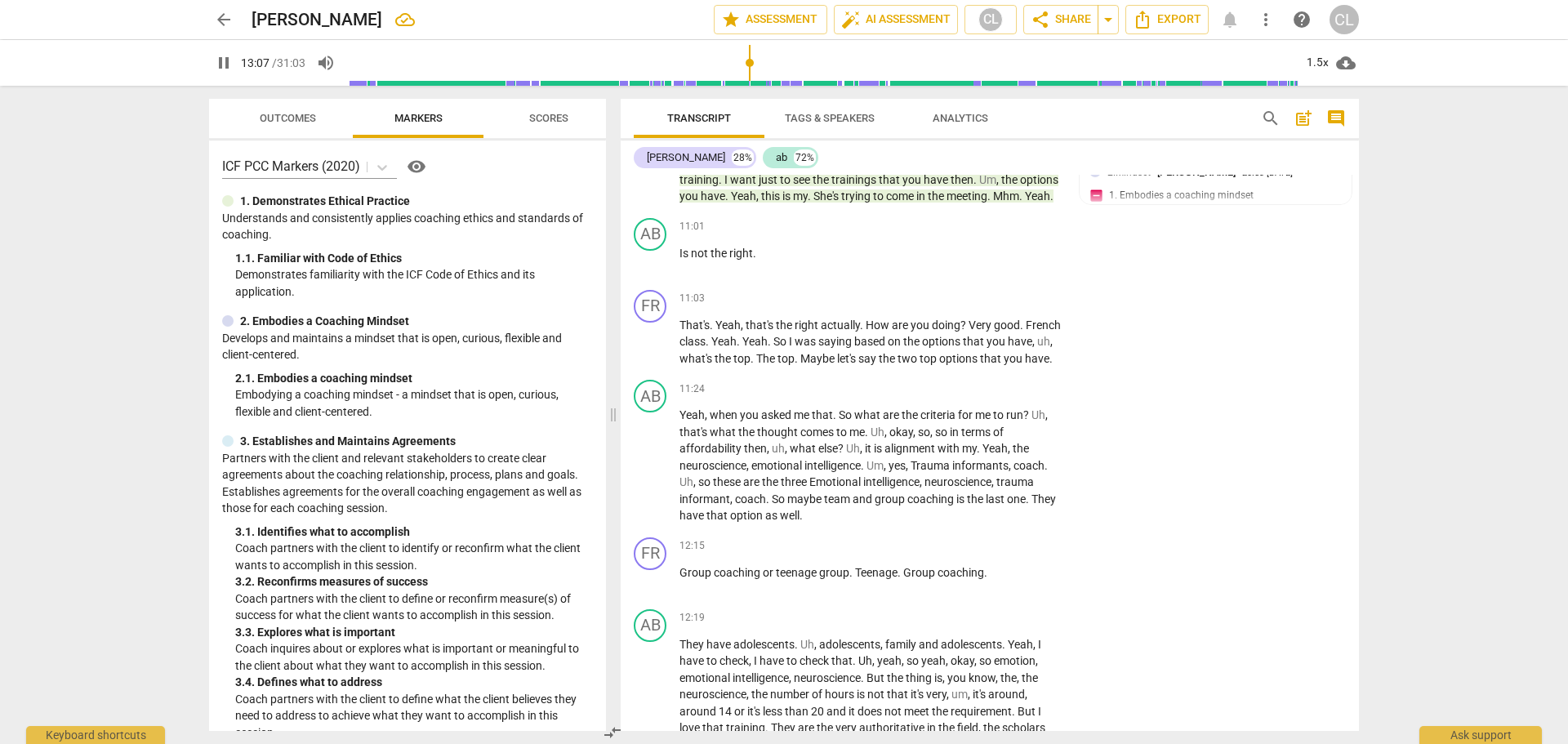
scroll to position [3133, 0]
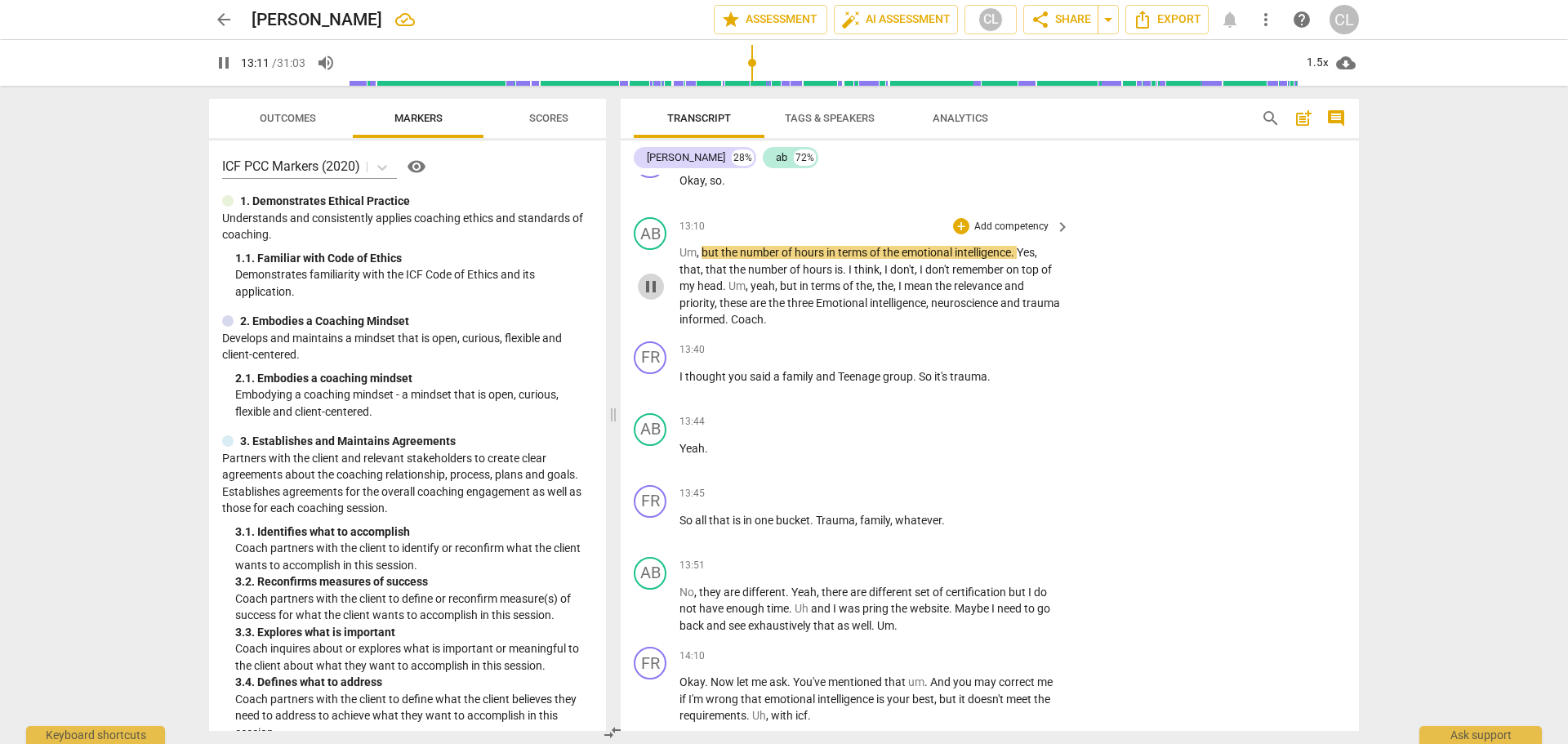
click at [654, 291] on span "pause" at bounding box center [650, 286] width 19 height 19
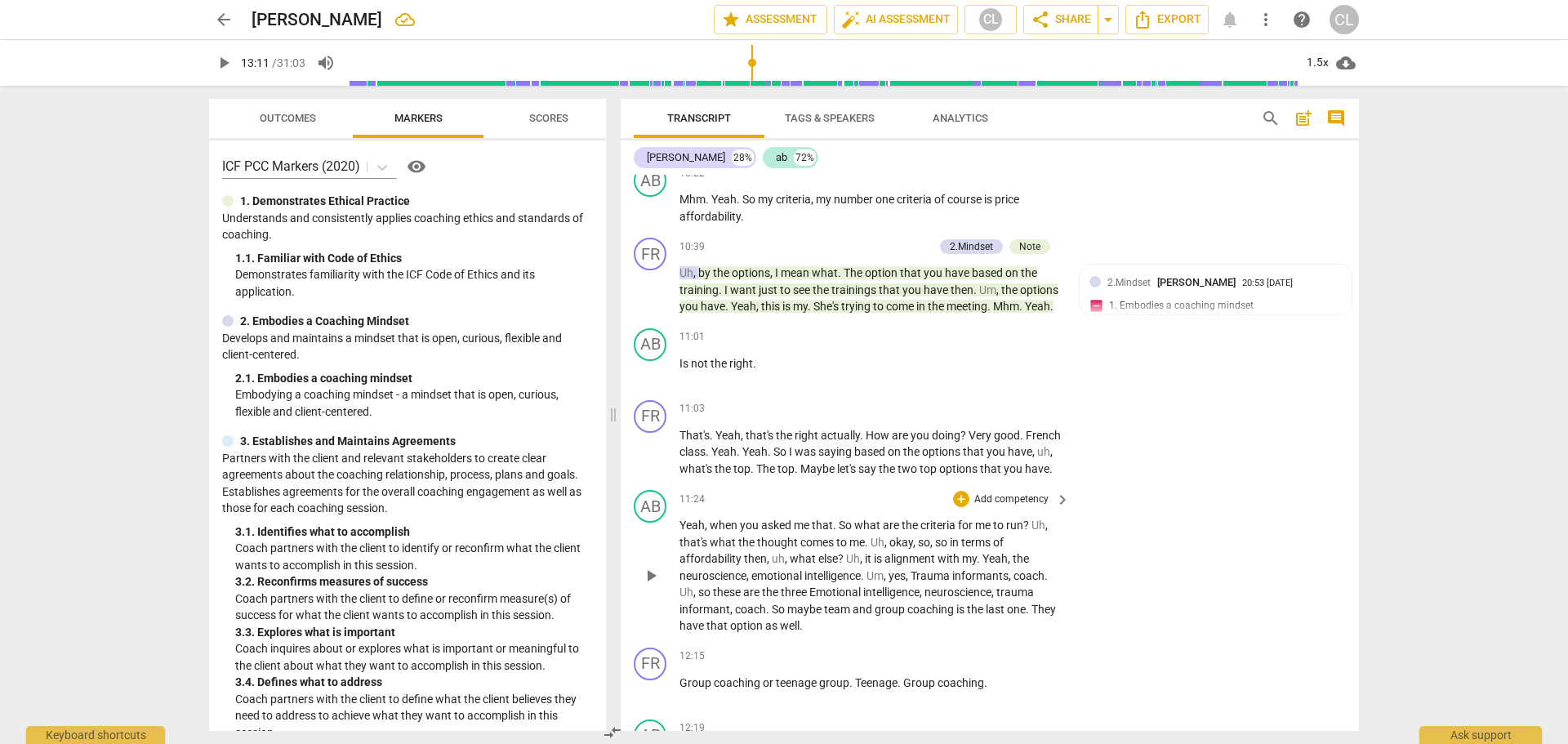
scroll to position [2399, 0]
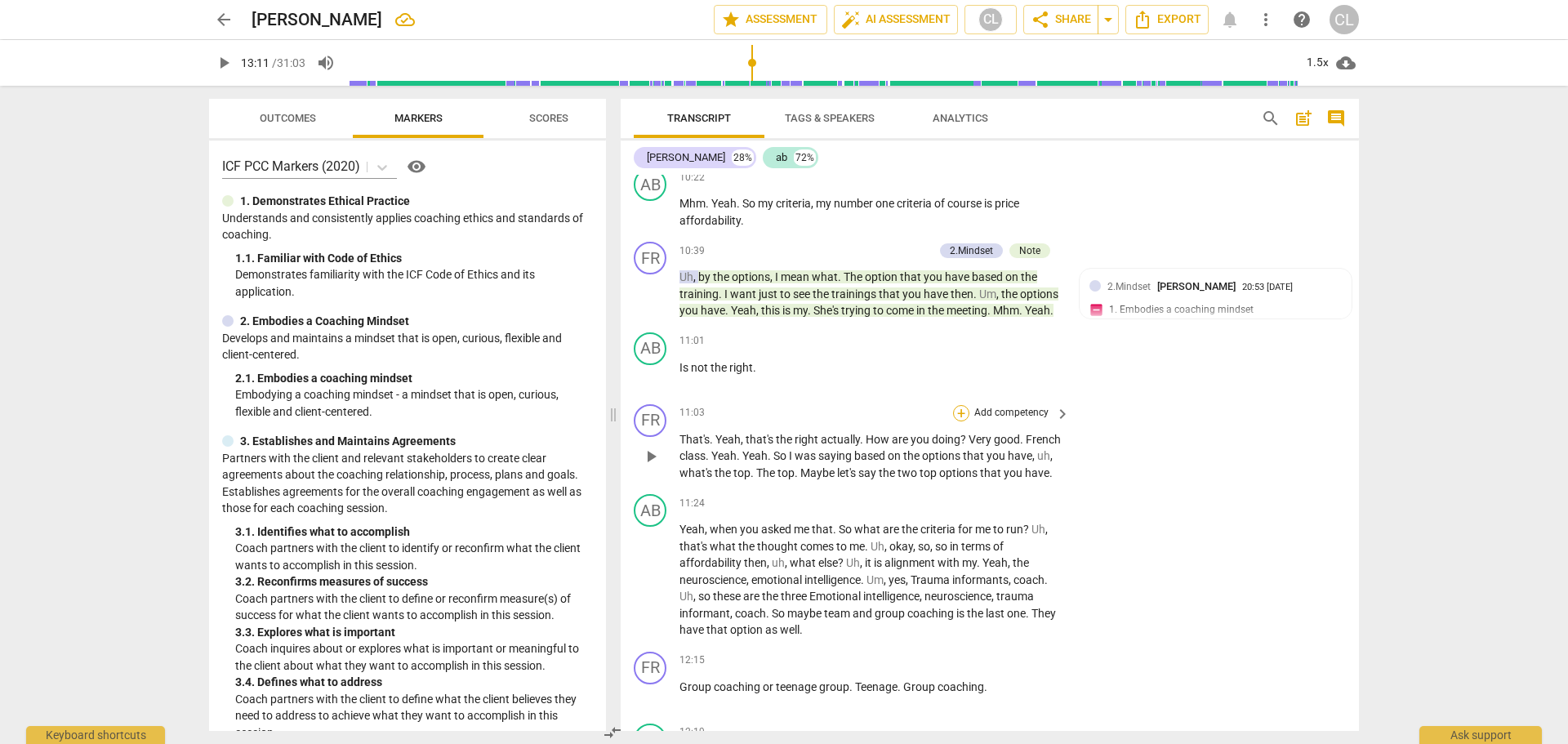
click at [961, 405] on div "+" at bounding box center [961, 413] width 16 height 16
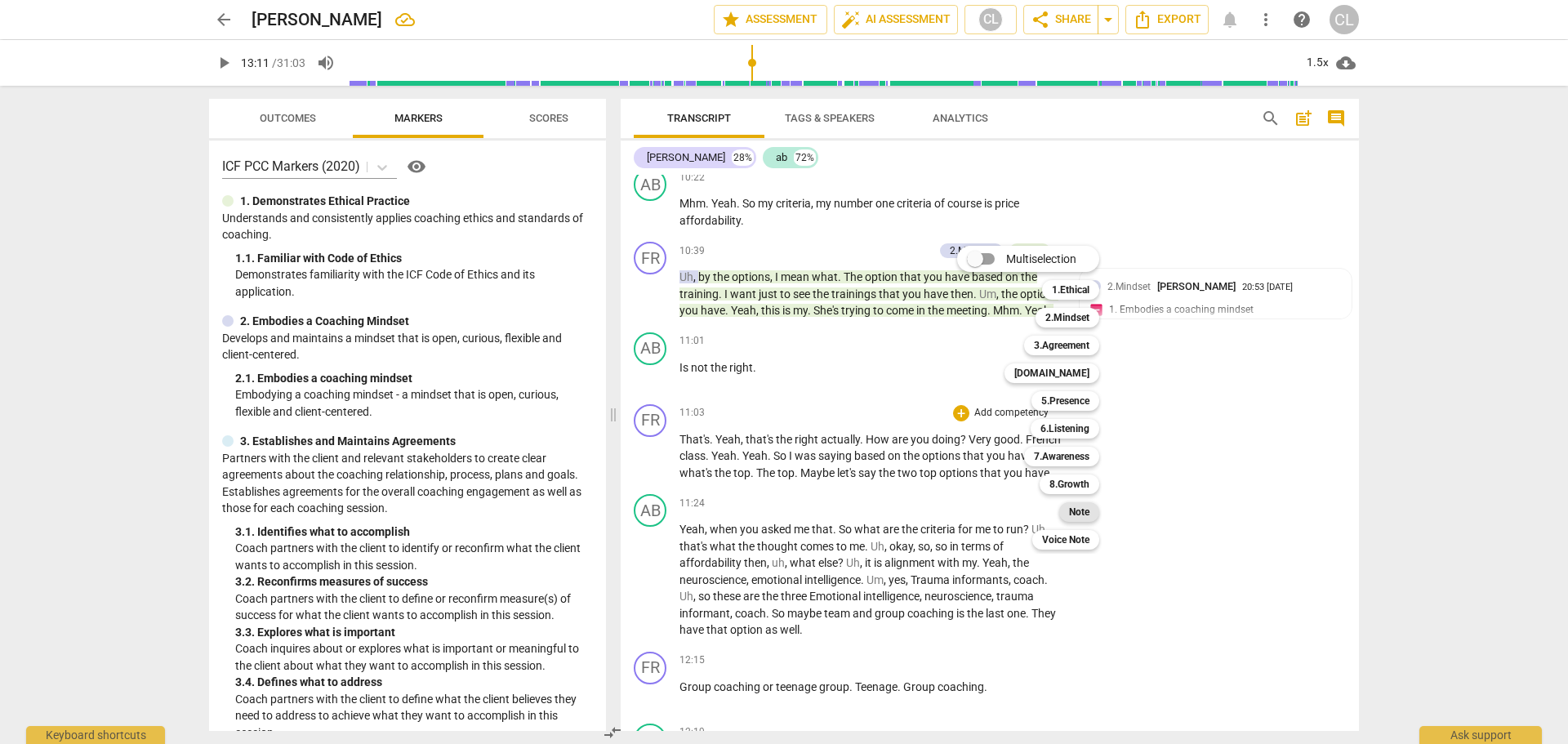
click at [1080, 508] on b "Note" at bounding box center [1079, 512] width 20 height 19
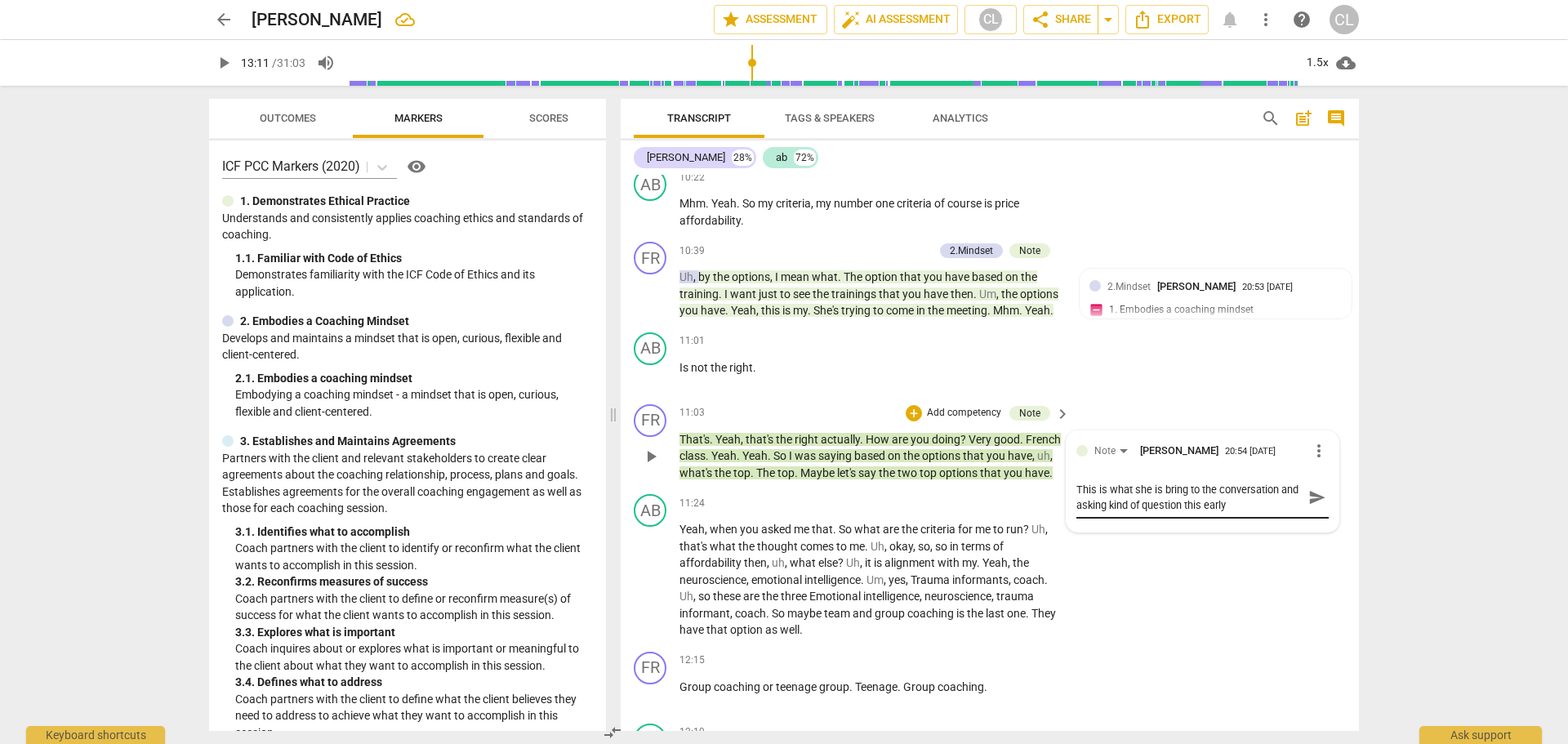
drag, startPoint x: 1072, startPoint y: 488, endPoint x: 1178, endPoint y: 487, distance: 106.0
click at [1178, 487] on div "Note [PERSON_NAME] 20:54 [DATE] more_vert This is what she is bring to the conv…" at bounding box center [1203, 481] width 272 height 101
drag, startPoint x: 1243, startPoint y: 490, endPoint x: 1074, endPoint y: 496, distance: 169.1
click at [1077, 496] on textarea "This is what she is bring to the conversation and asking kind of question this …" at bounding box center [1189, 497] width 226 height 31
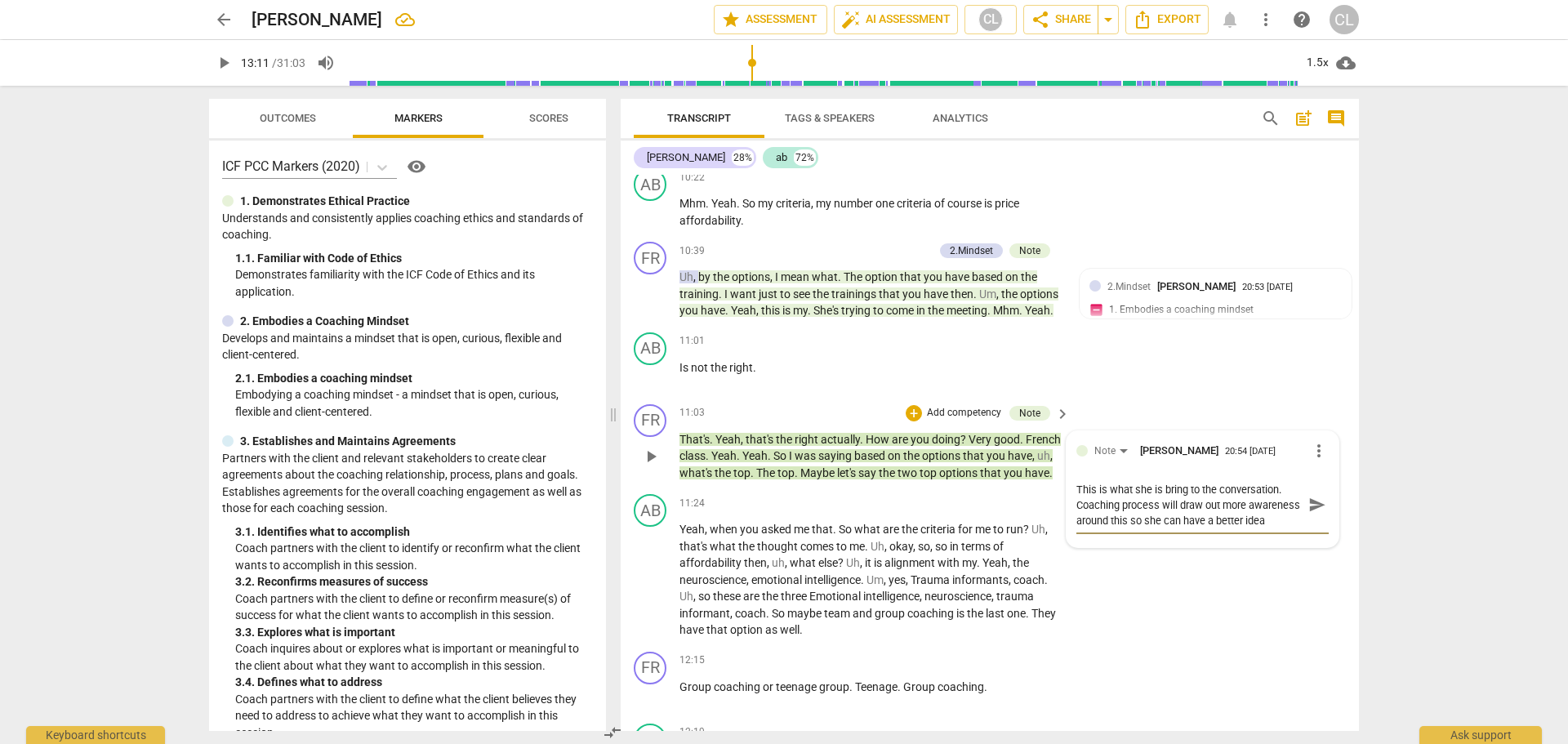
drag, startPoint x: 1304, startPoint y: 497, endPoint x: 1314, endPoint y: 477, distance: 22.4
click at [1308, 497] on span "send" at bounding box center [1317, 504] width 18 height 18
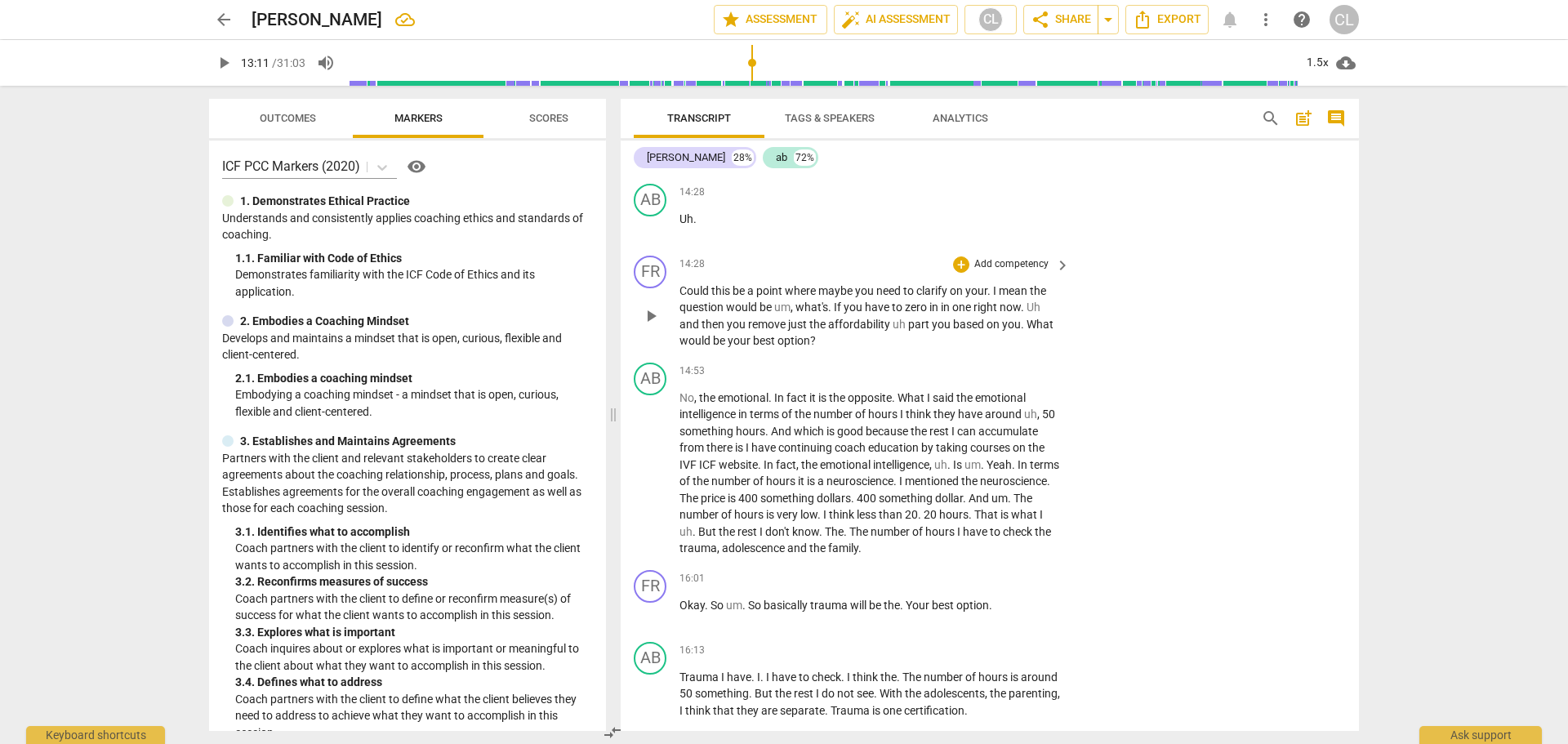
scroll to position [3705, 0]
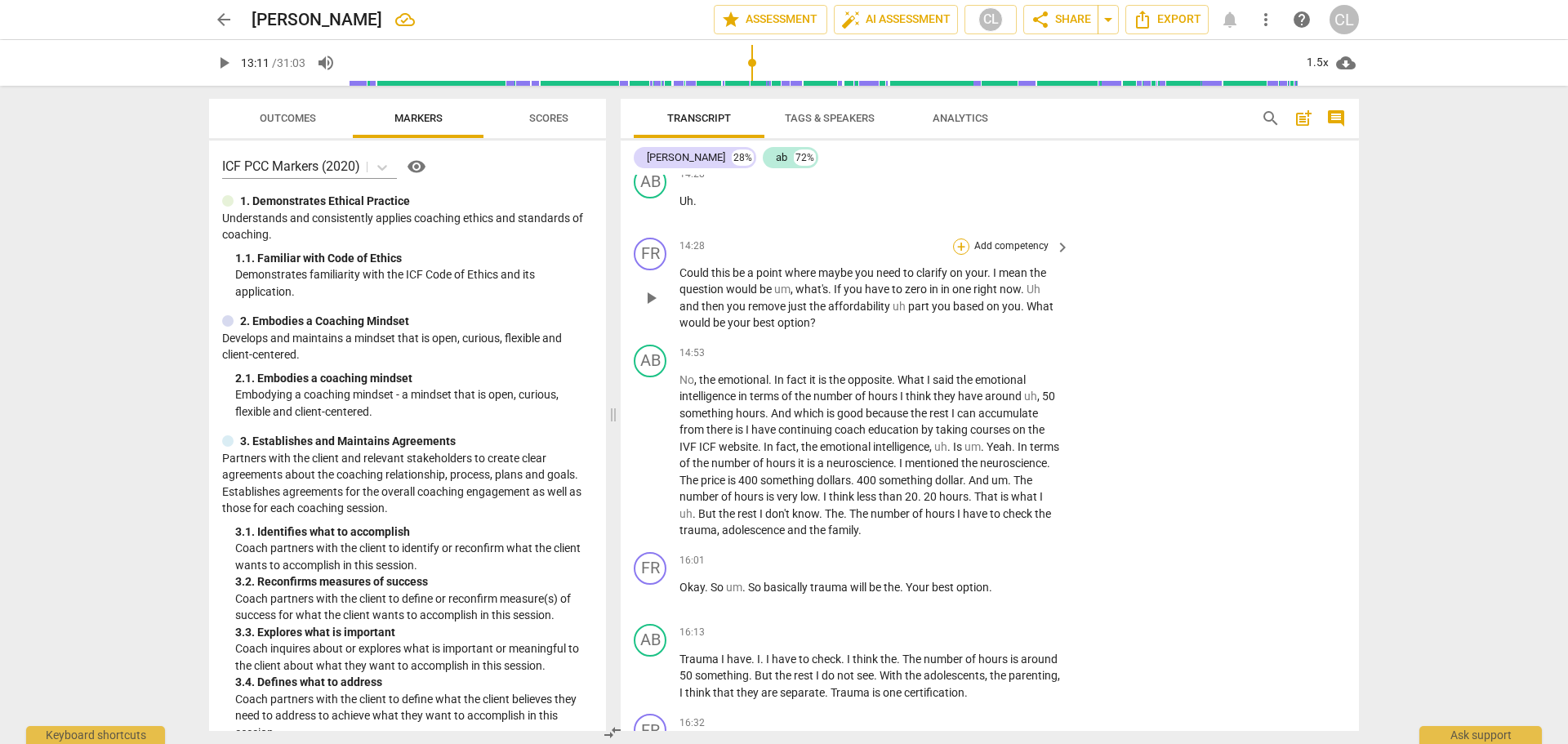
click at [959, 249] on div "+" at bounding box center [961, 246] width 16 height 16
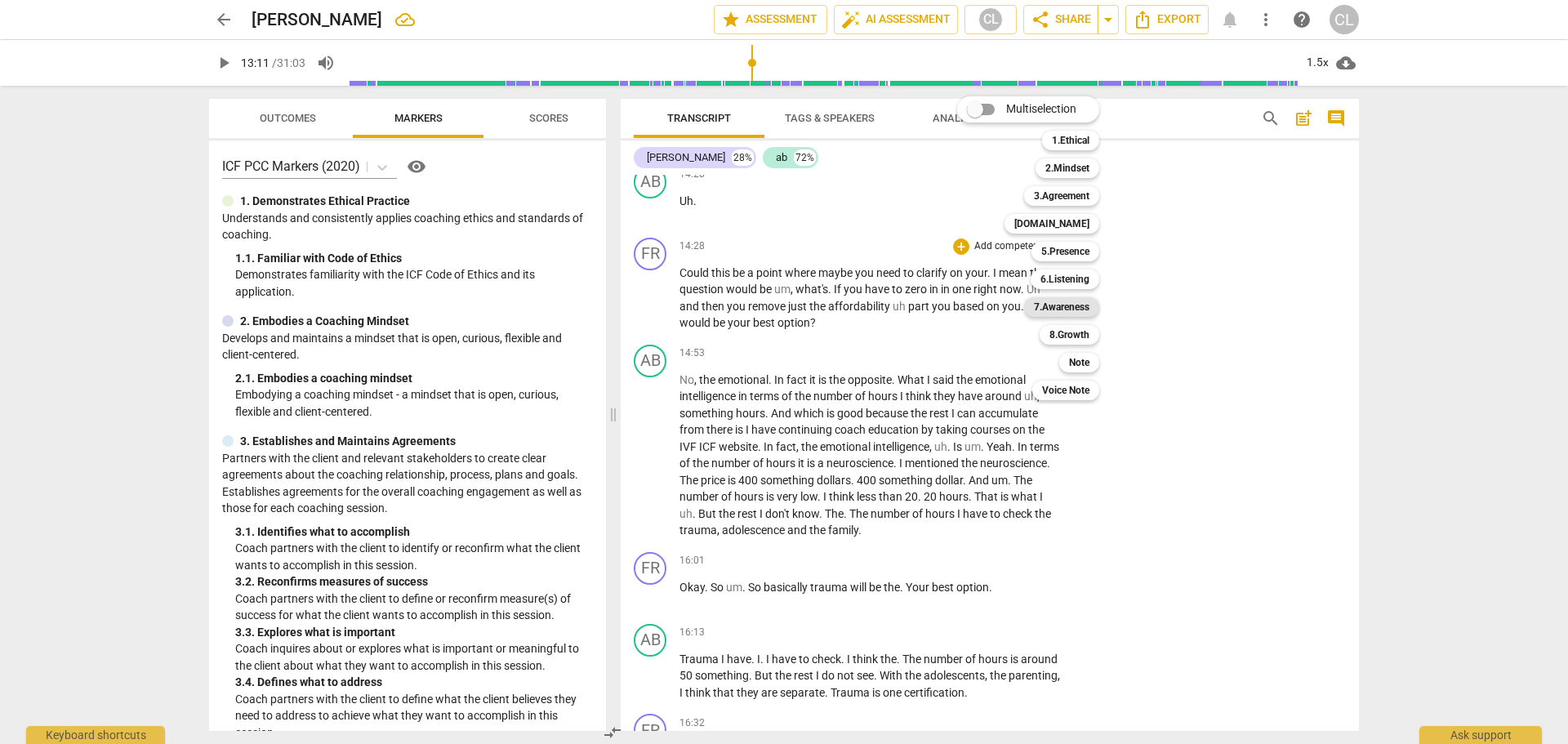
click at [1080, 309] on b "7.Awareness" at bounding box center [1061, 306] width 56 height 19
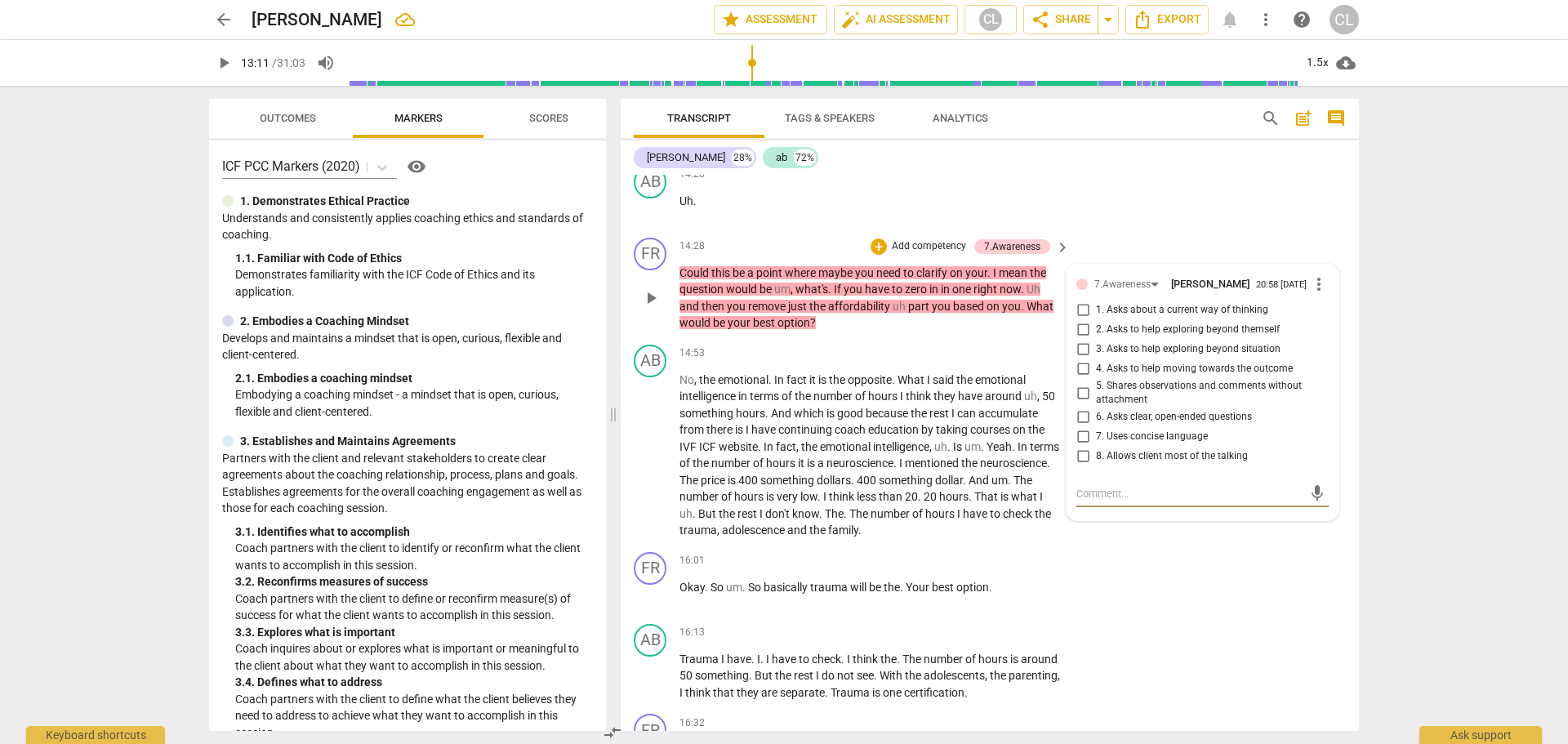
click at [1079, 353] on input "3. Asks to help exploring beyond situation" at bounding box center [1083, 349] width 26 height 19
click at [762, 424] on span "have" at bounding box center [765, 429] width 27 height 13
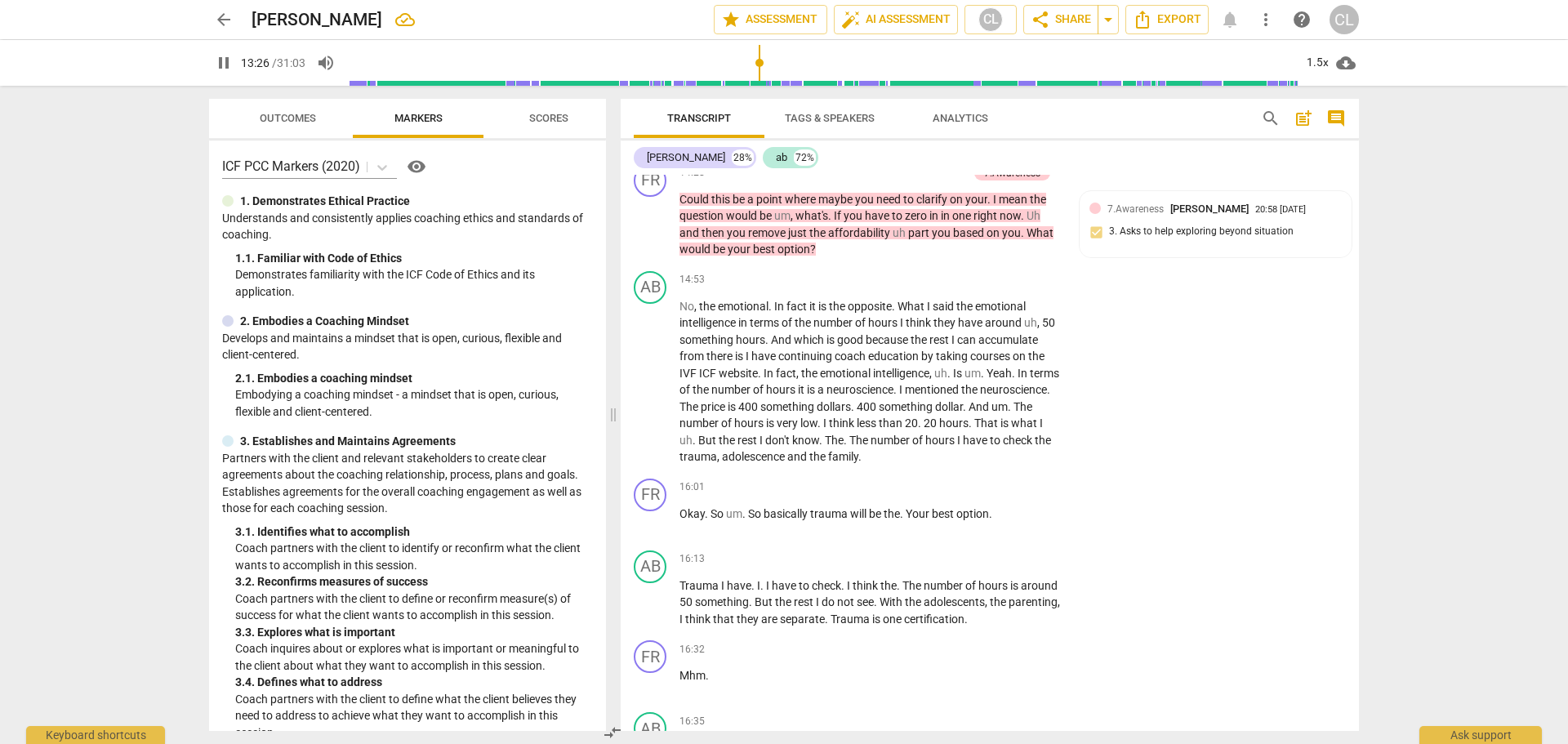
scroll to position [3858, 0]
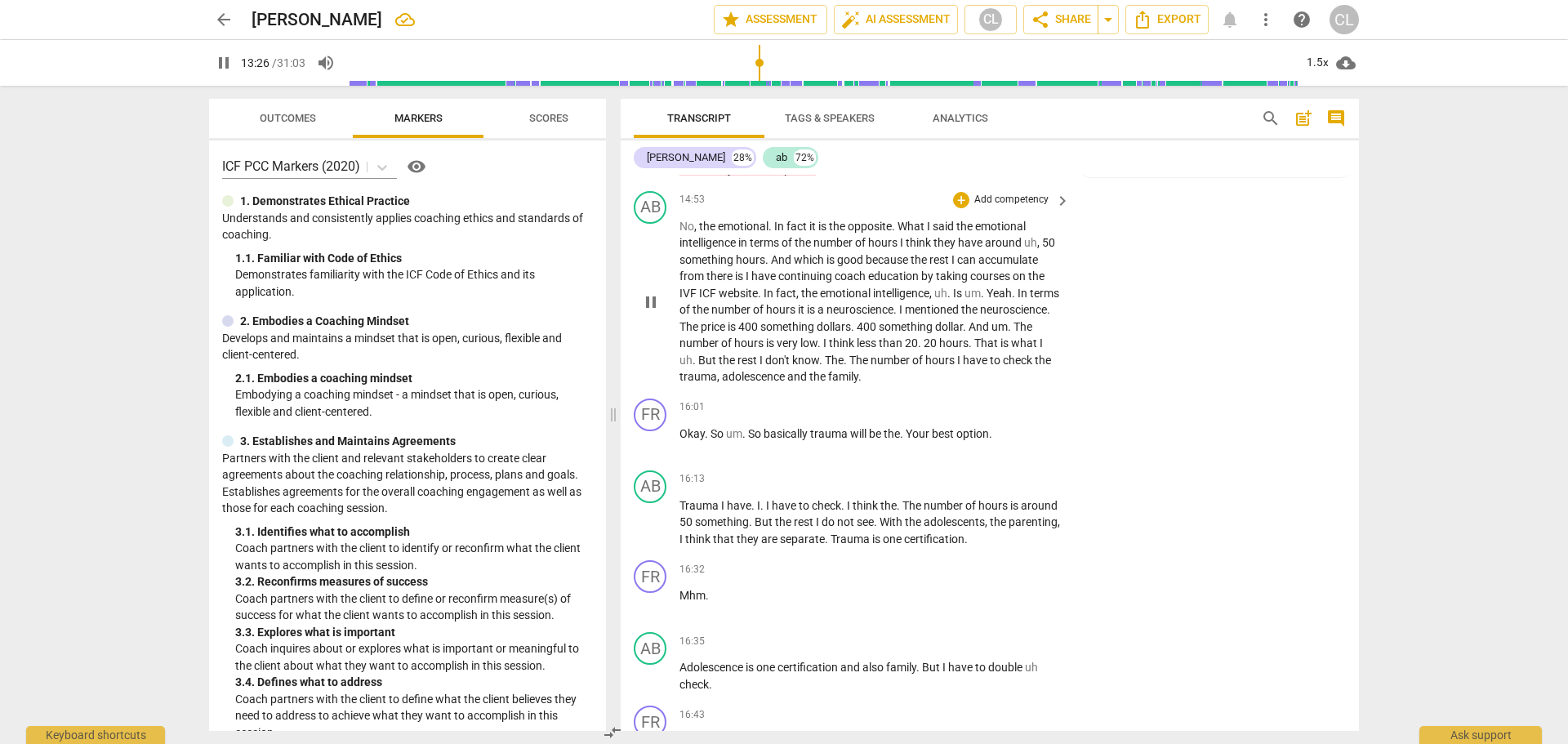
click at [700, 333] on span "The" at bounding box center [689, 326] width 21 height 13
click at [649, 310] on span "pause" at bounding box center [650, 302] width 19 height 19
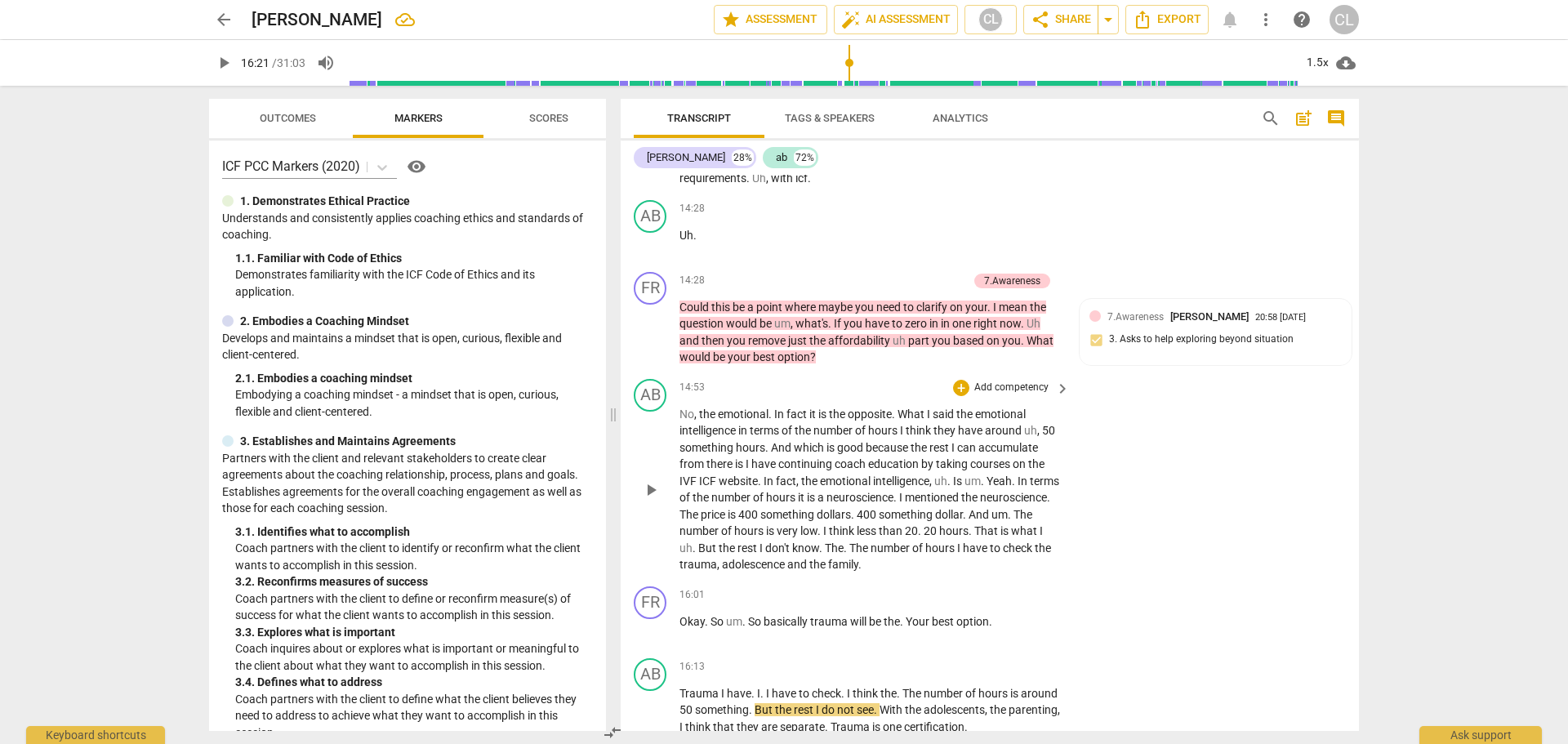
scroll to position [3613, 0]
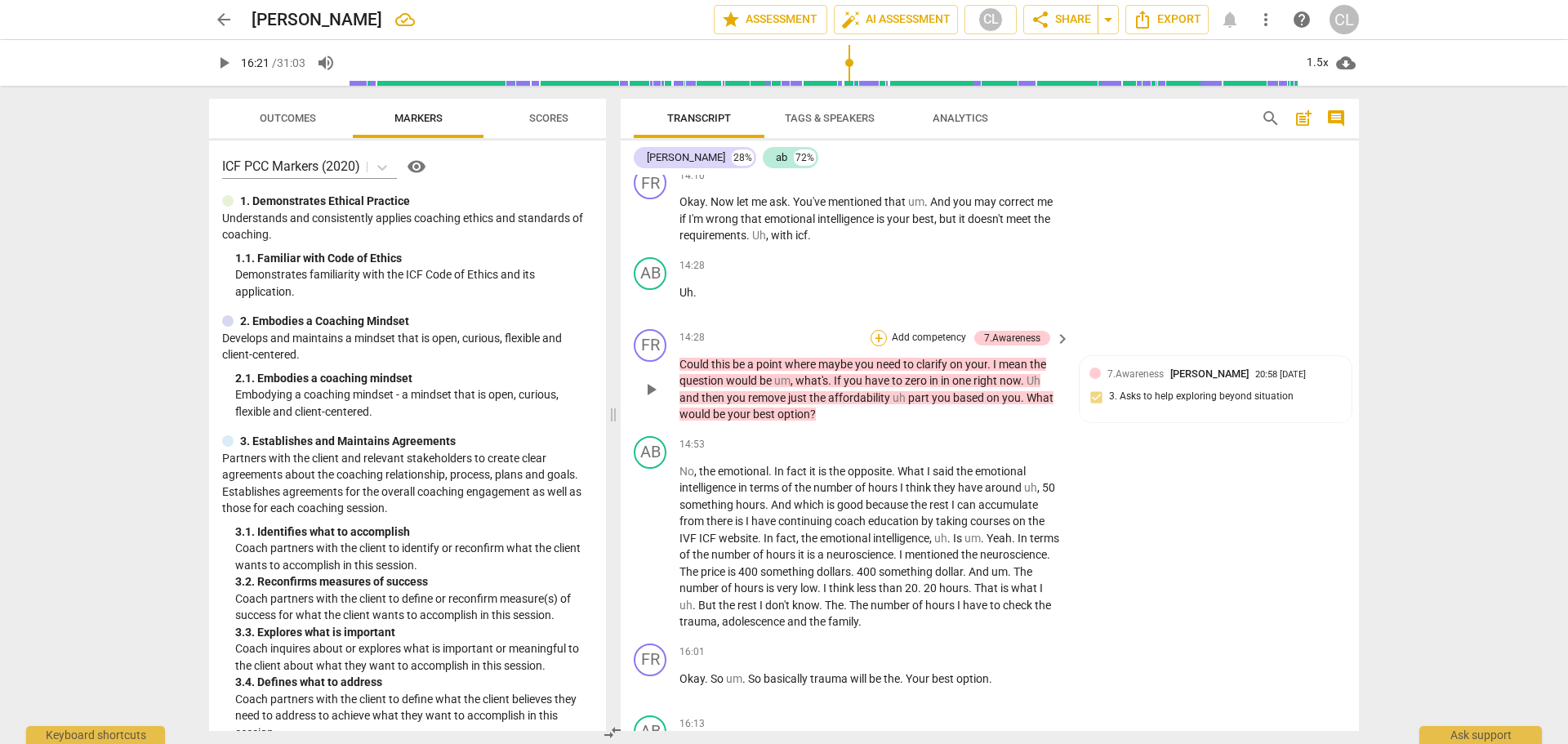
click at [875, 336] on div "+" at bounding box center [878, 337] width 16 height 16
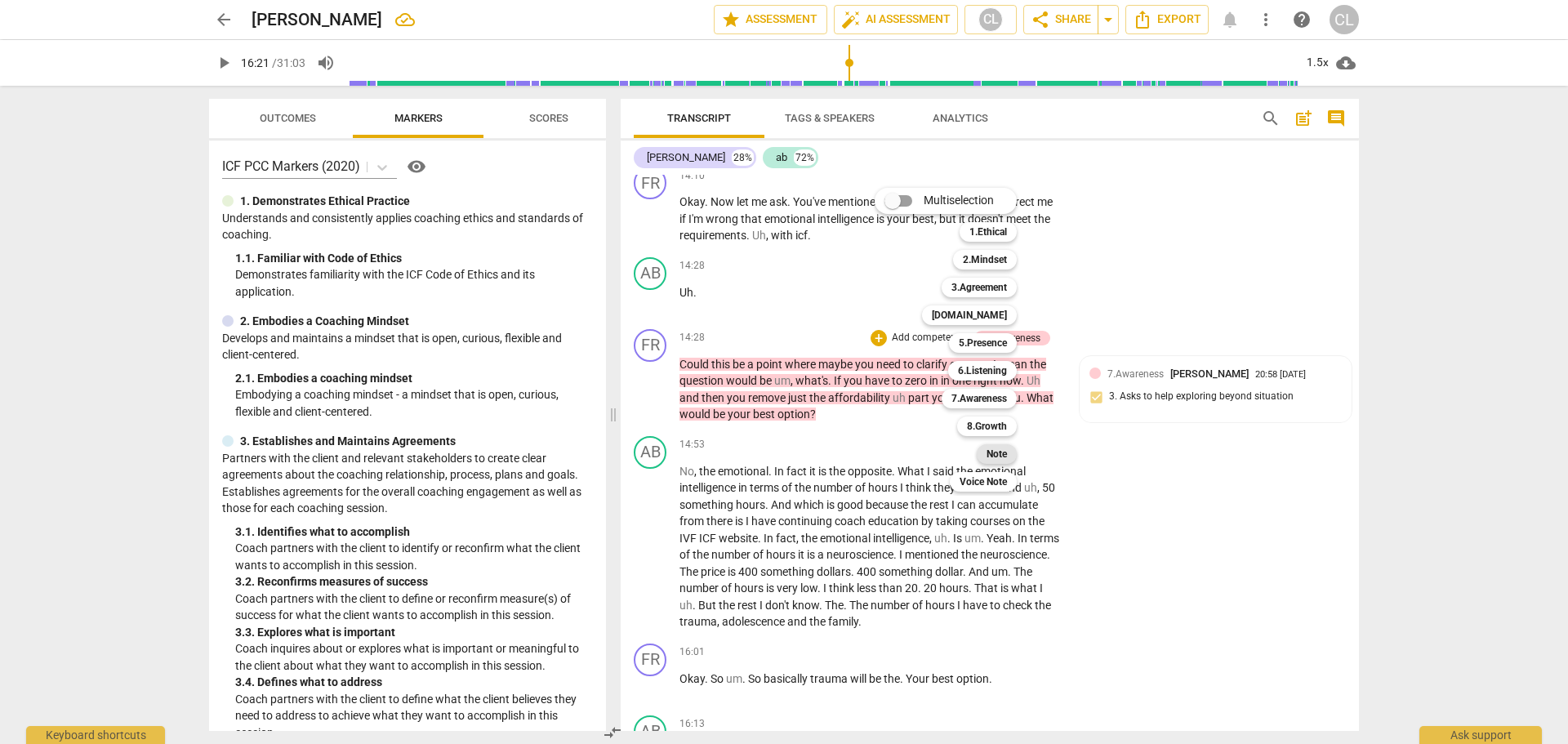
click at [1006, 447] on b "Note" at bounding box center [996, 453] width 20 height 19
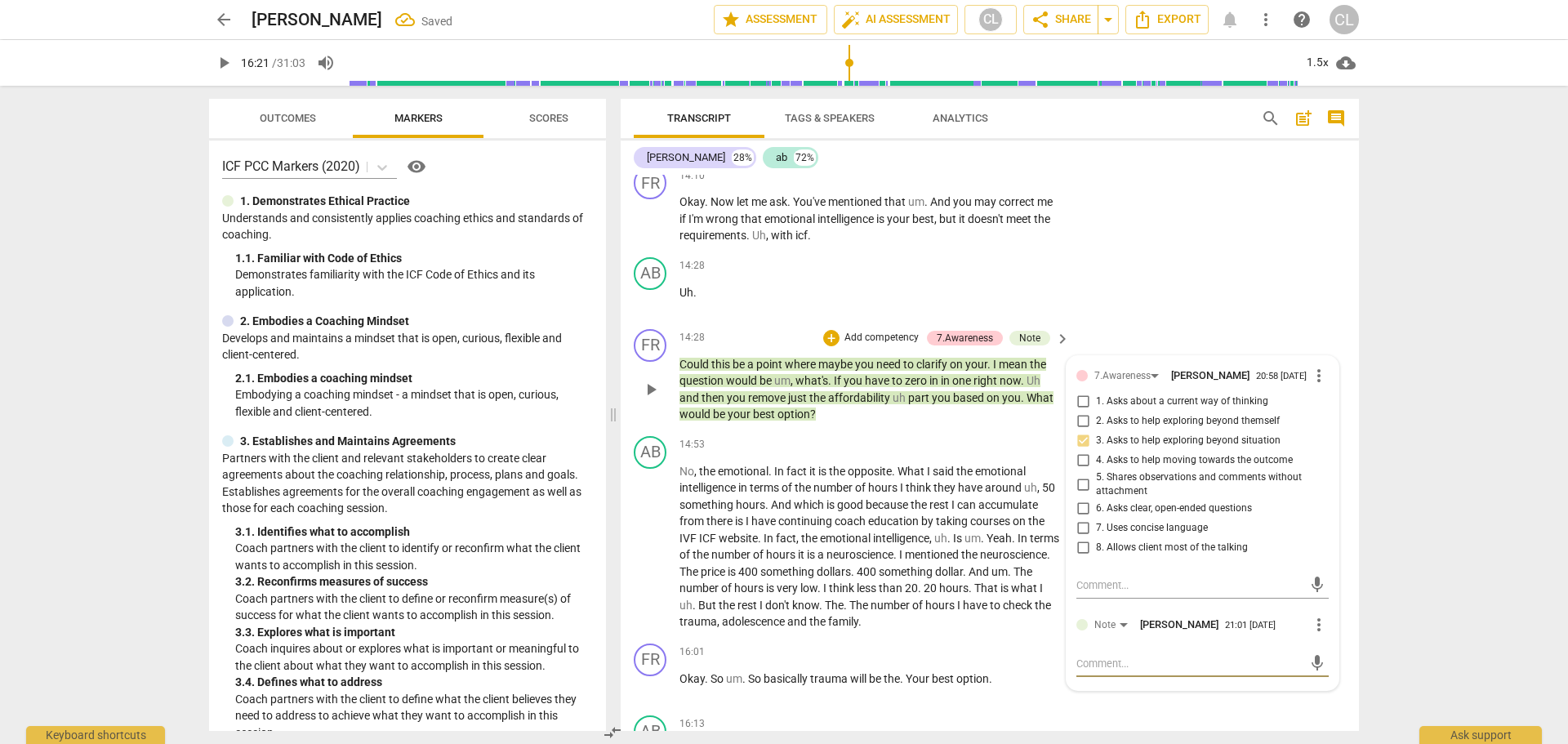
drag, startPoint x: 1121, startPoint y: 665, endPoint x: 1136, endPoint y: 642, distance: 27.5
click at [1121, 665] on textarea at bounding box center [1189, 663] width 226 height 15
drag, startPoint x: 1211, startPoint y: 687, endPoint x: 1291, endPoint y: 682, distance: 80.2
click at [1290, 682] on textarea "If you are separating out money and asking her if the money was not a factor Ho…" at bounding box center [1189, 670] width 226 height 31
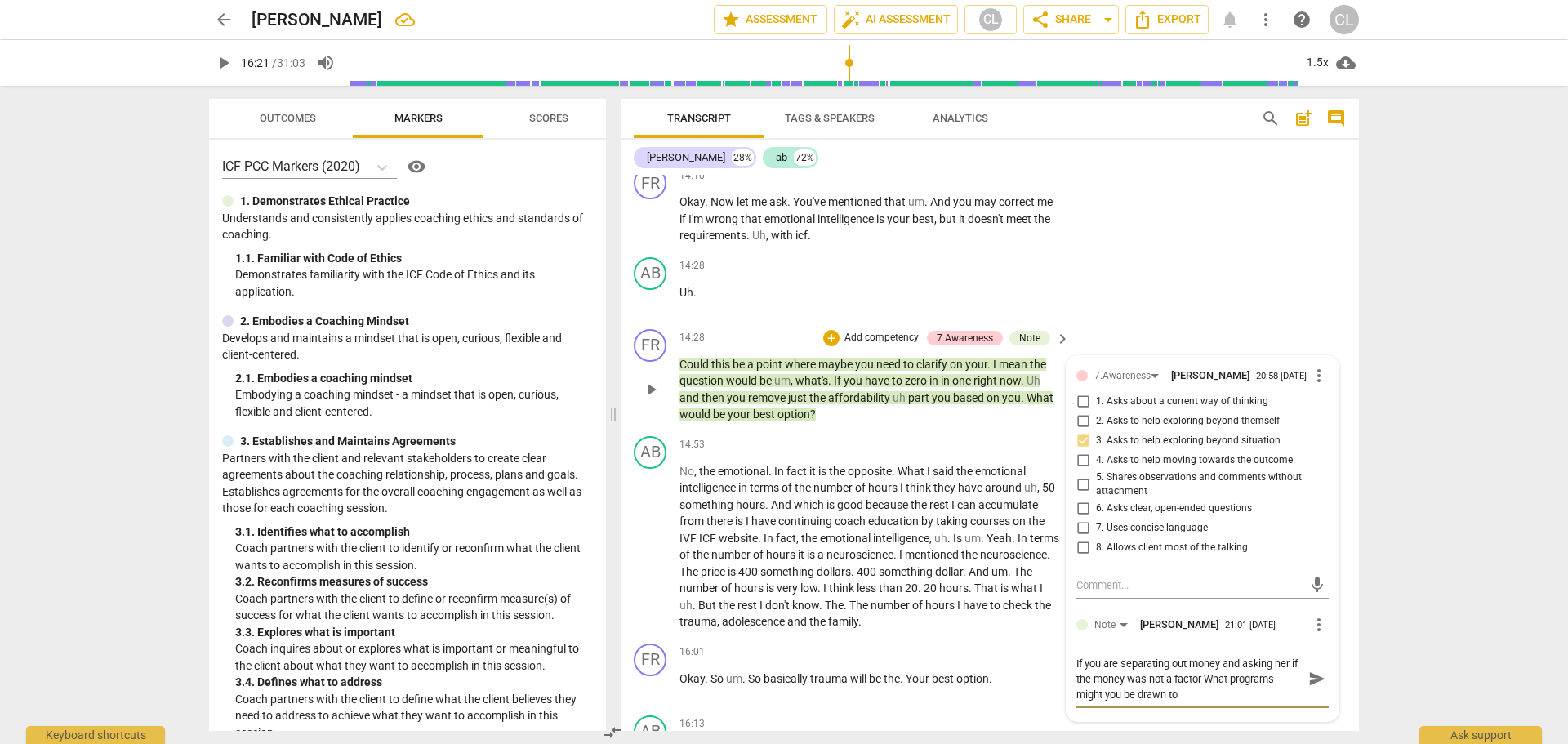
click at [1310, 687] on span "send" at bounding box center [1317, 678] width 18 height 18
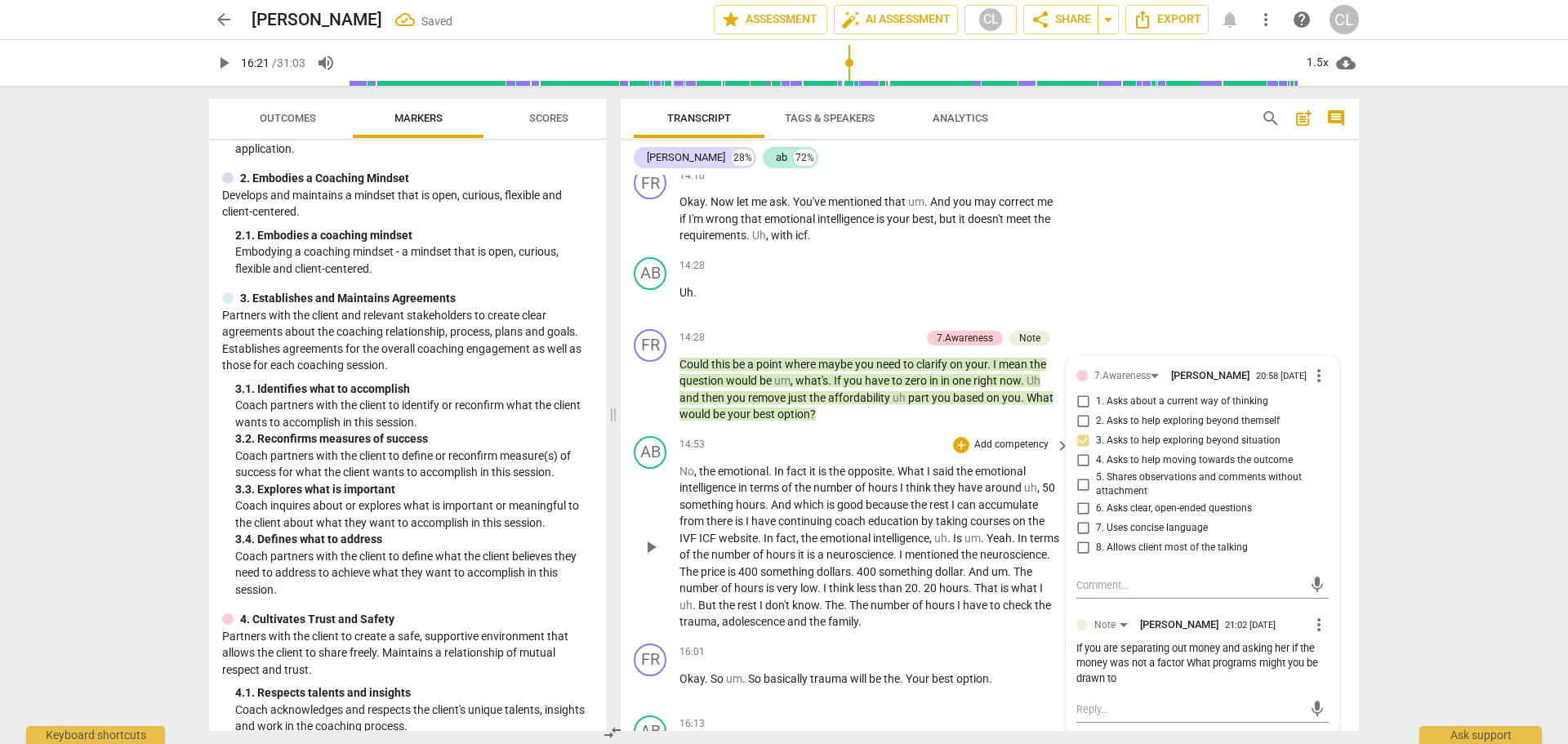
scroll to position [163, 0]
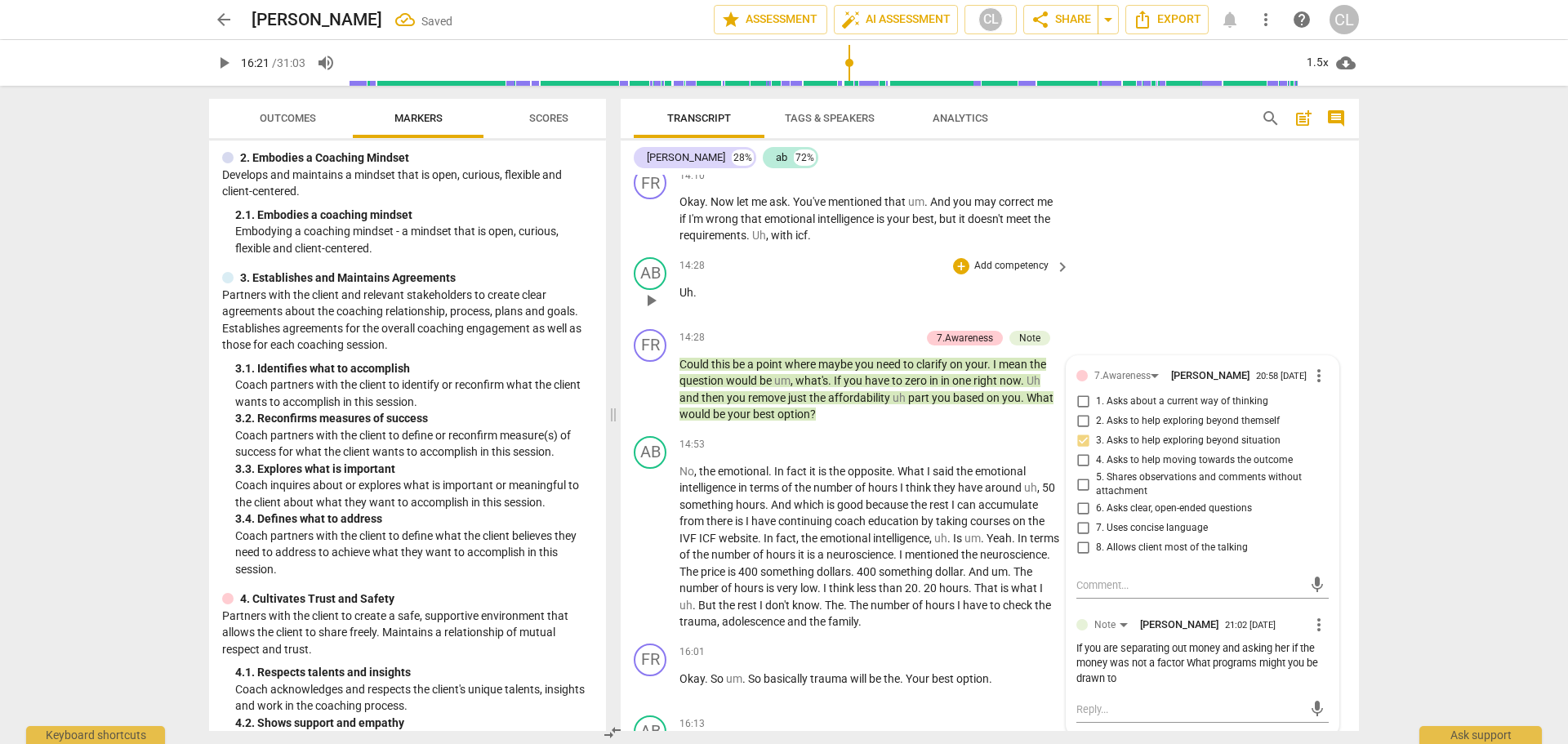
click at [1140, 263] on div "AB play_arrow pause 14:28 + Add competency keyboard_arrow_right Uh ." at bounding box center [990, 286] width 738 height 72
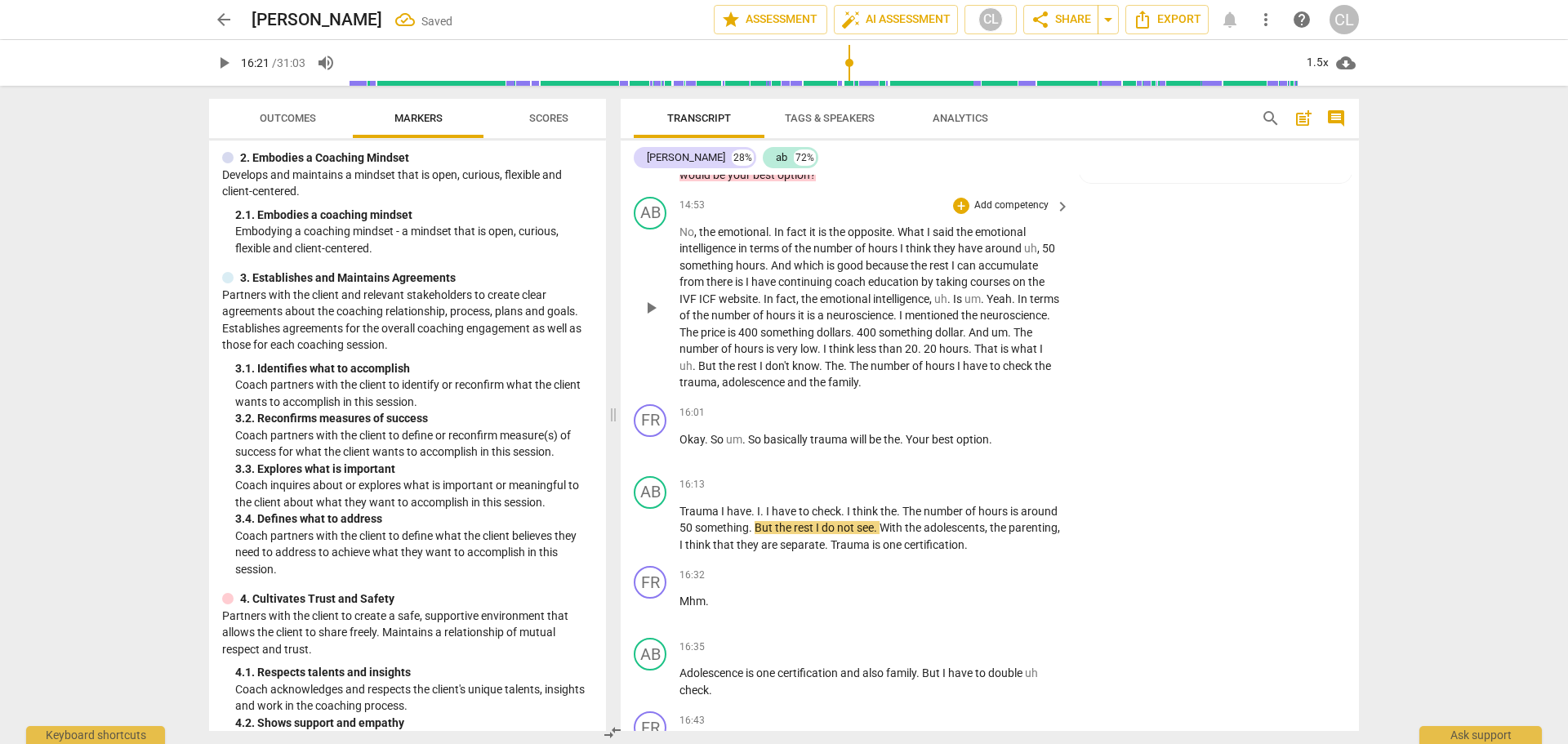
scroll to position [3858, 0]
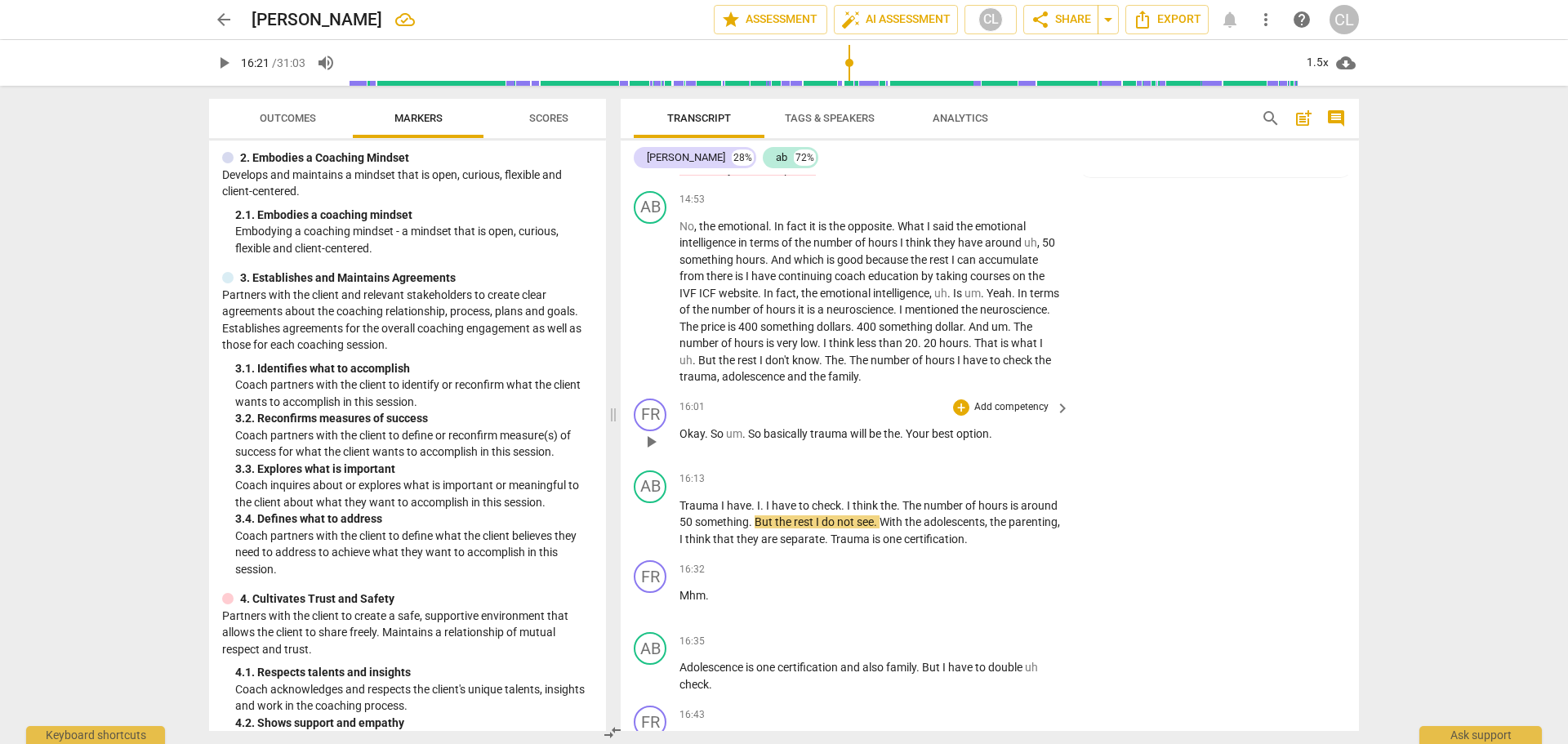
click at [754, 436] on span "So" at bounding box center [755, 433] width 15 height 13
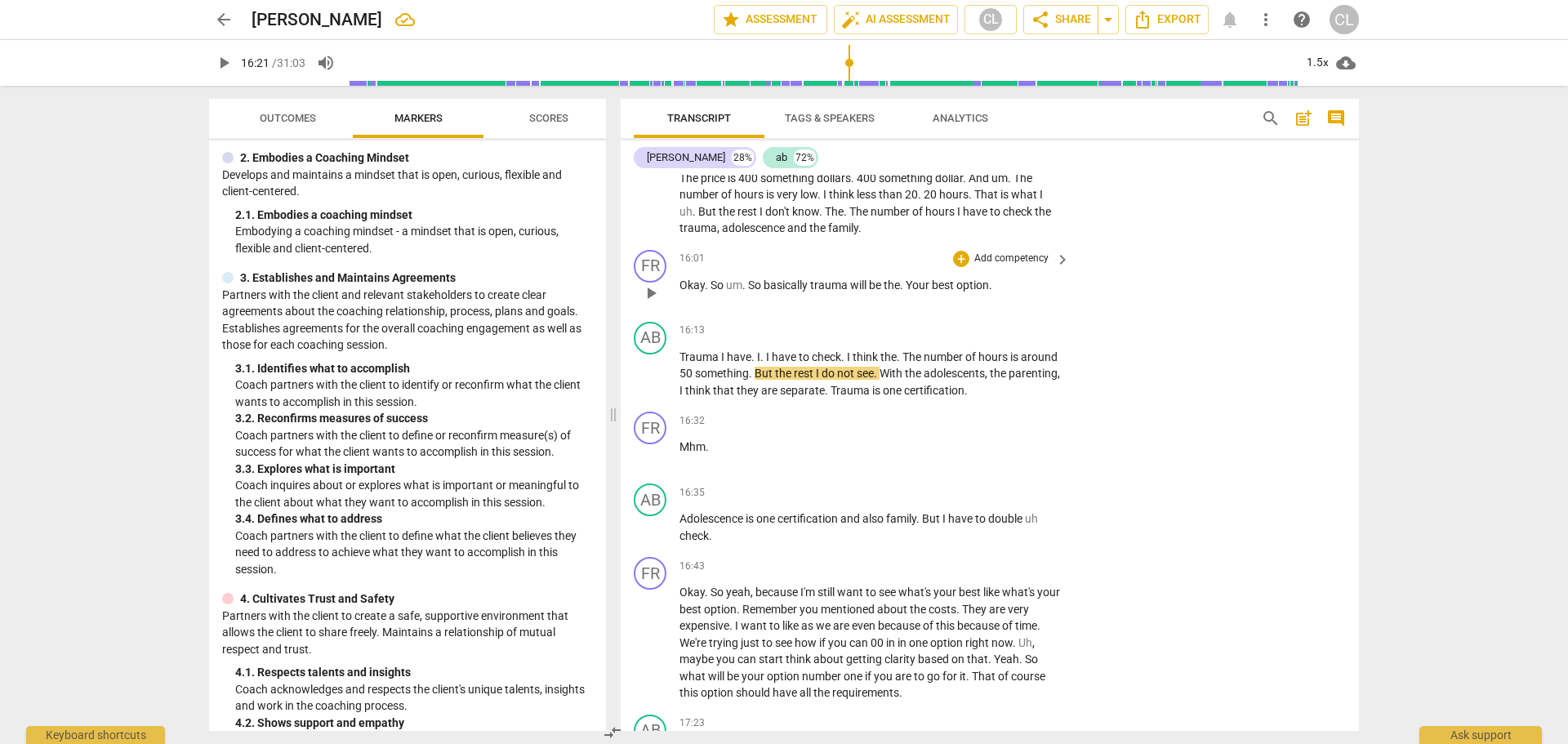
scroll to position [4021, 0]
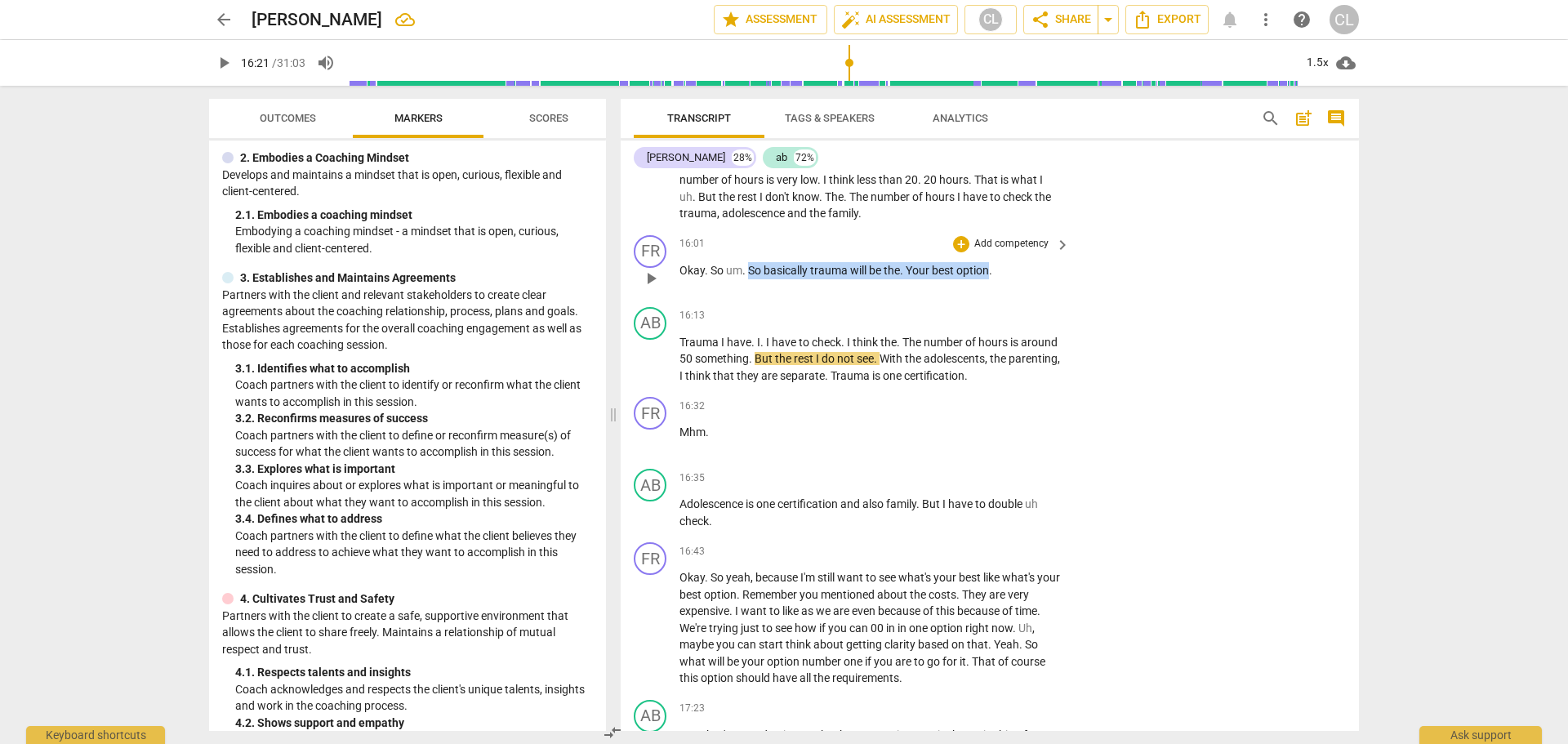
drag, startPoint x: 748, startPoint y: 270, endPoint x: 991, endPoint y: 276, distance: 243.1
click at [991, 276] on p "Okay . So um . So basically trauma will be the . Your best option ." at bounding box center [870, 271] width 382 height 17
click at [958, 248] on div "+" at bounding box center [961, 243] width 16 height 16
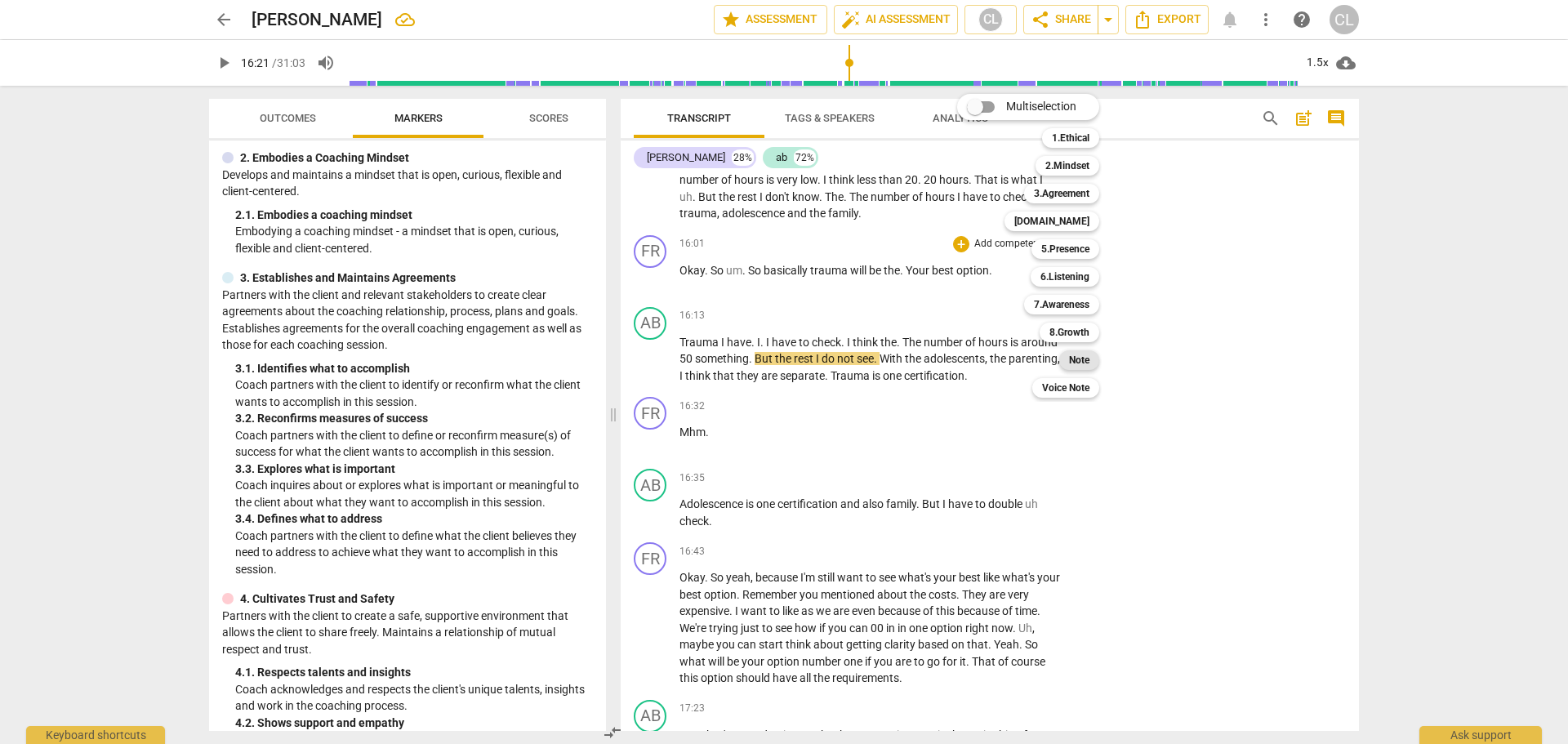
click at [1067, 360] on div "Note" at bounding box center [1078, 359] width 40 height 19
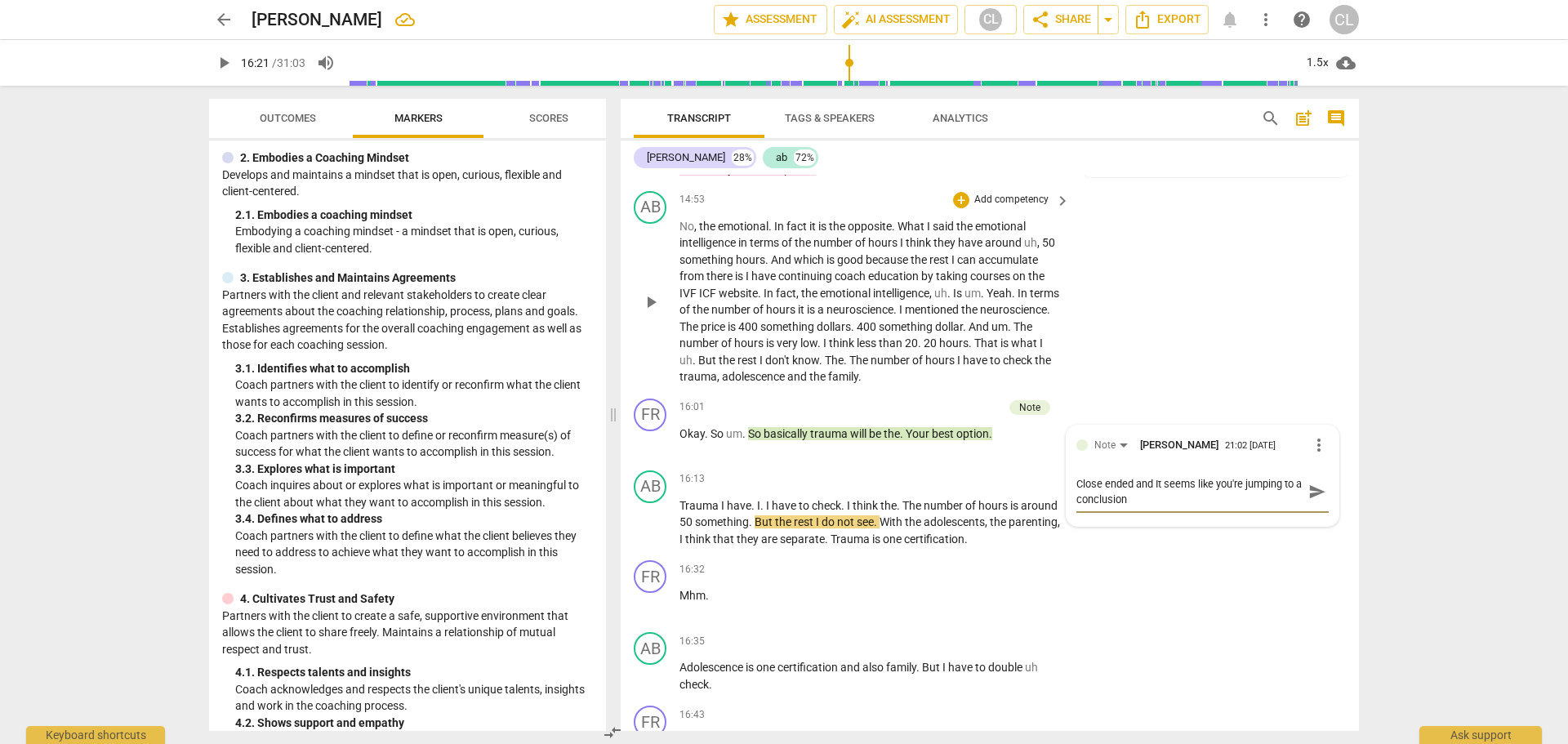
scroll to position [0, 0]
click at [1308, 490] on span "send" at bounding box center [1317, 491] width 18 height 18
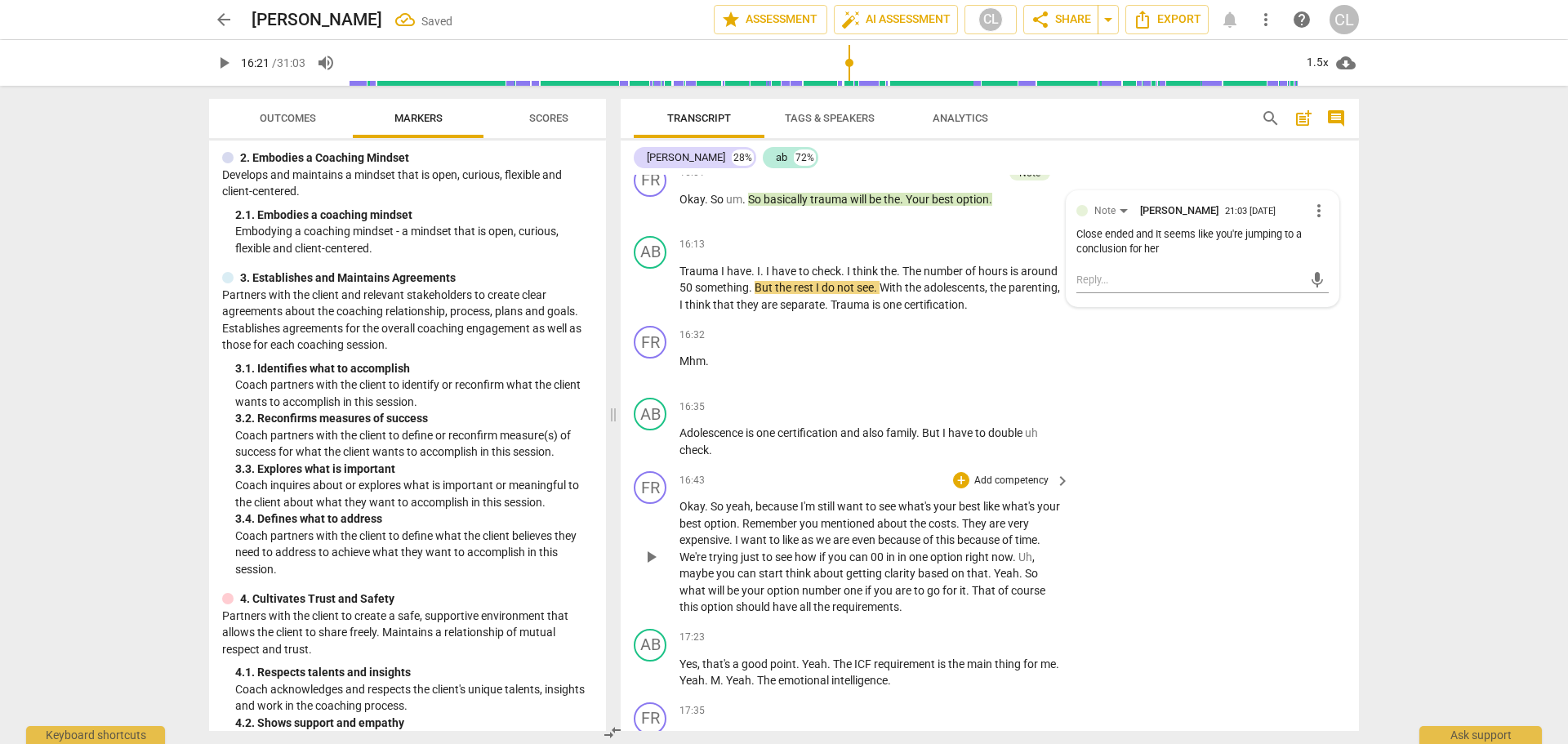
scroll to position [4103, 0]
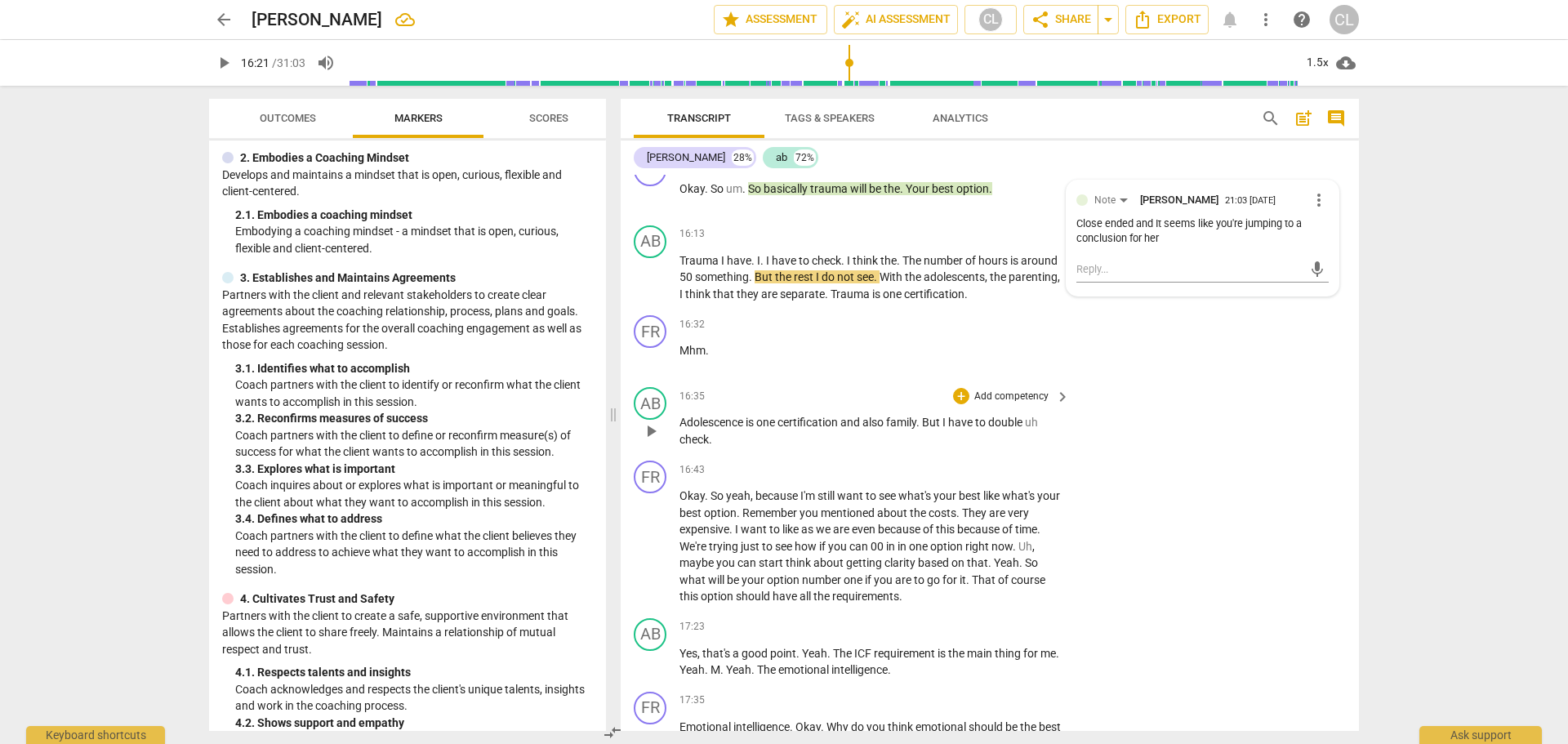
click at [748, 426] on span "is" at bounding box center [751, 421] width 11 height 13
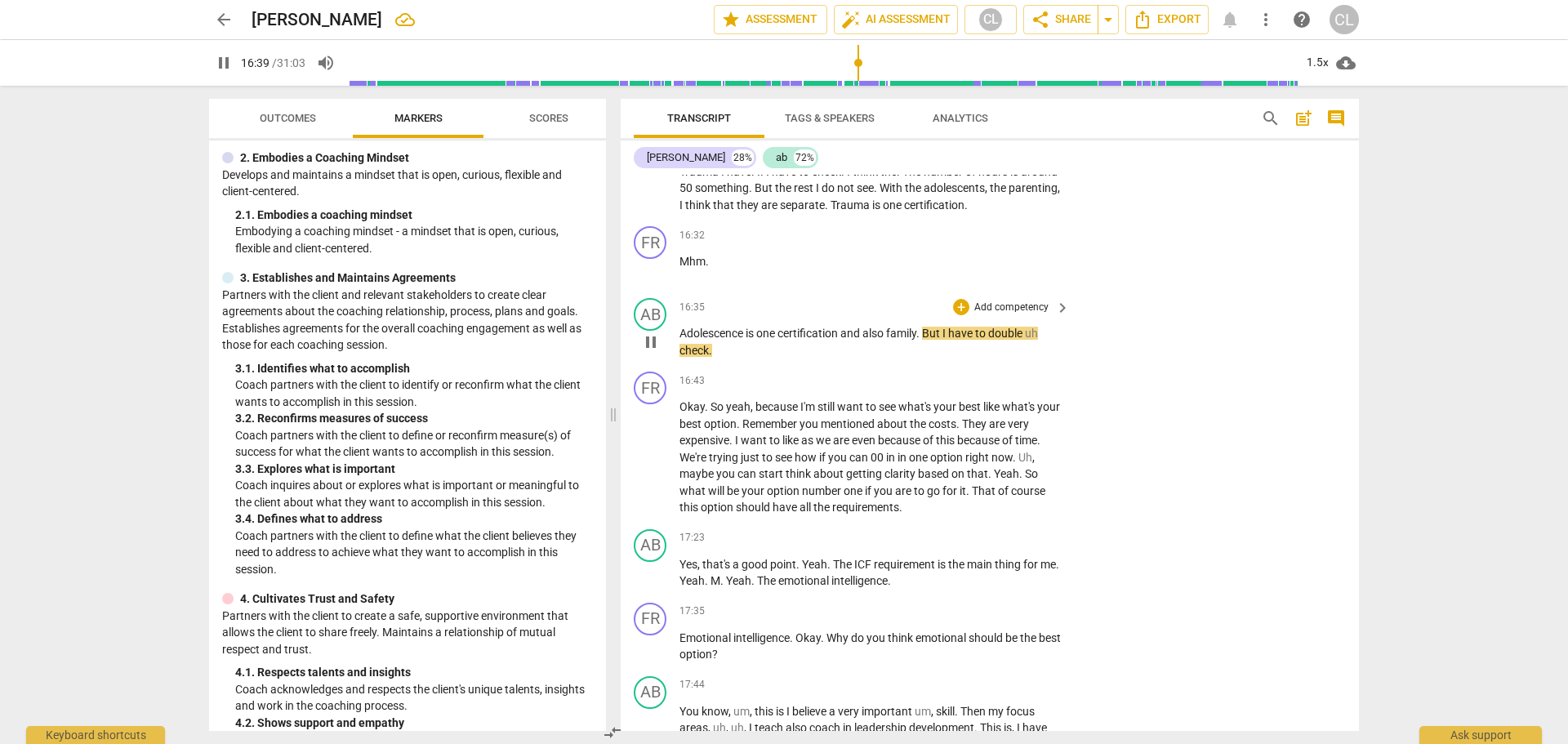
scroll to position [4266, 0]
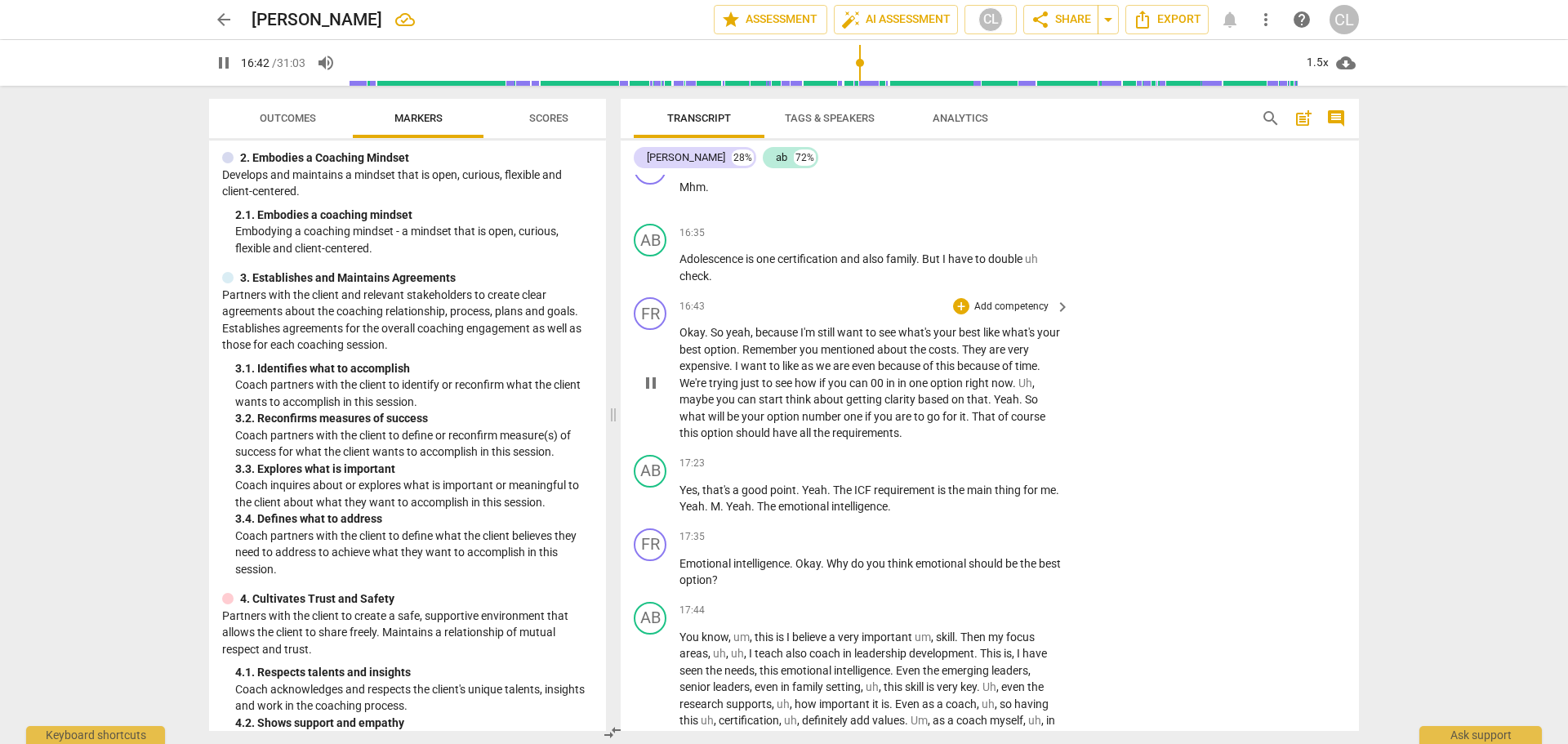
click at [770, 336] on span "because" at bounding box center [777, 331] width 45 height 13
click at [651, 392] on span "pause" at bounding box center [650, 382] width 19 height 19
click at [957, 309] on div "+" at bounding box center [961, 305] width 16 height 16
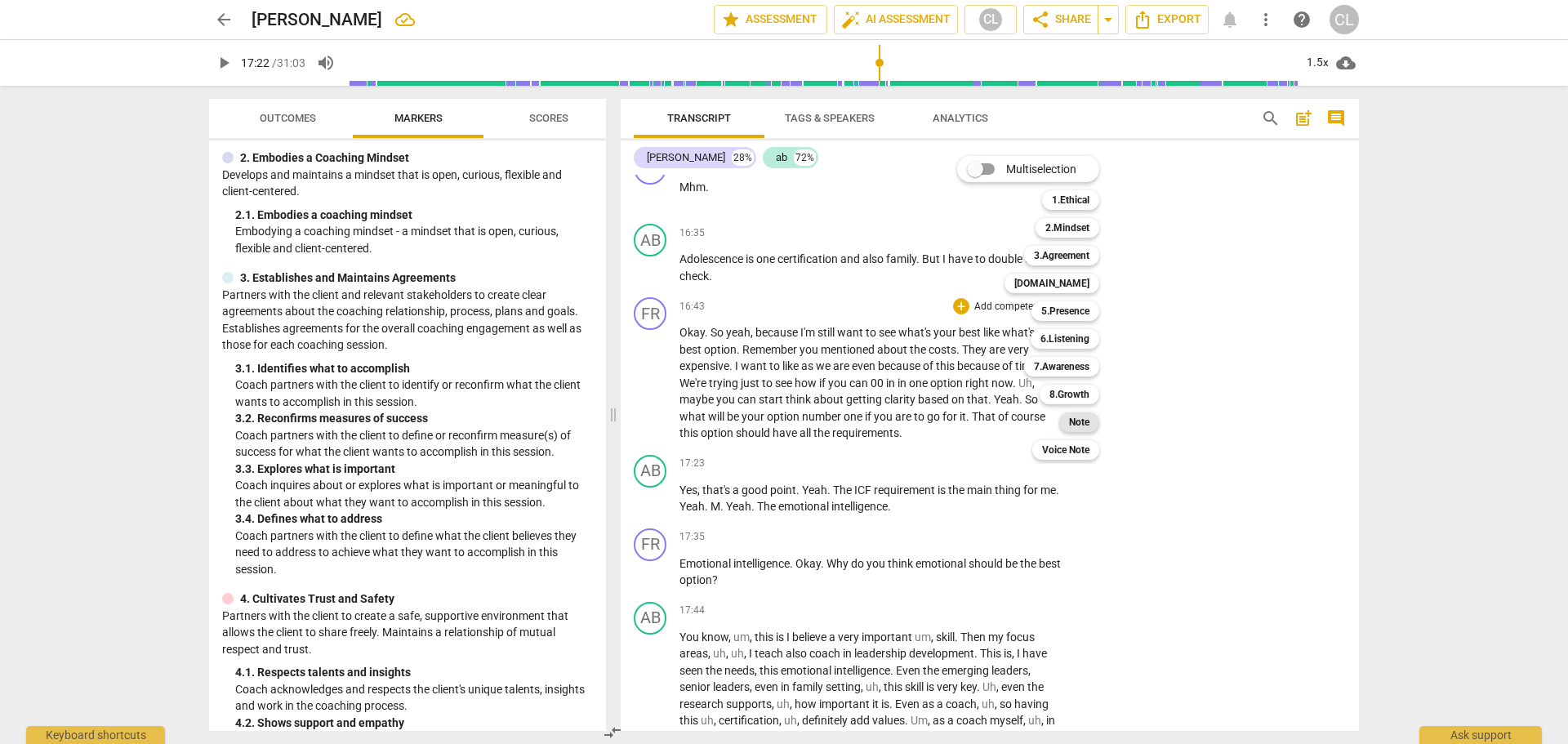
click at [1079, 429] on b "Note" at bounding box center [1079, 422] width 20 height 19
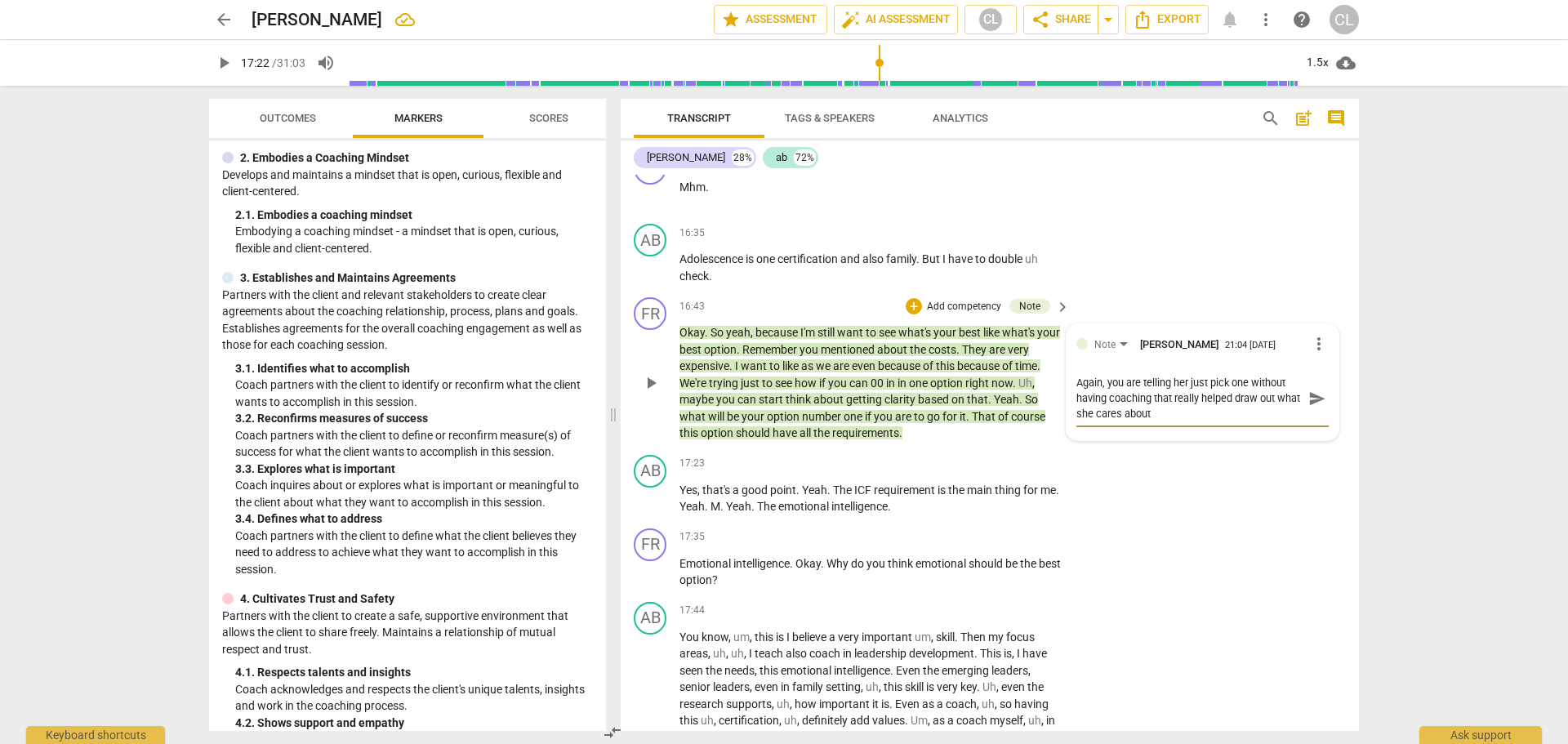
scroll to position [0, 0]
click at [1222, 462] on div "AB play_arrow pause 17:23 + Add competency keyboard_arrow_right Yes , that's a …" at bounding box center [990, 484] width 738 height 74
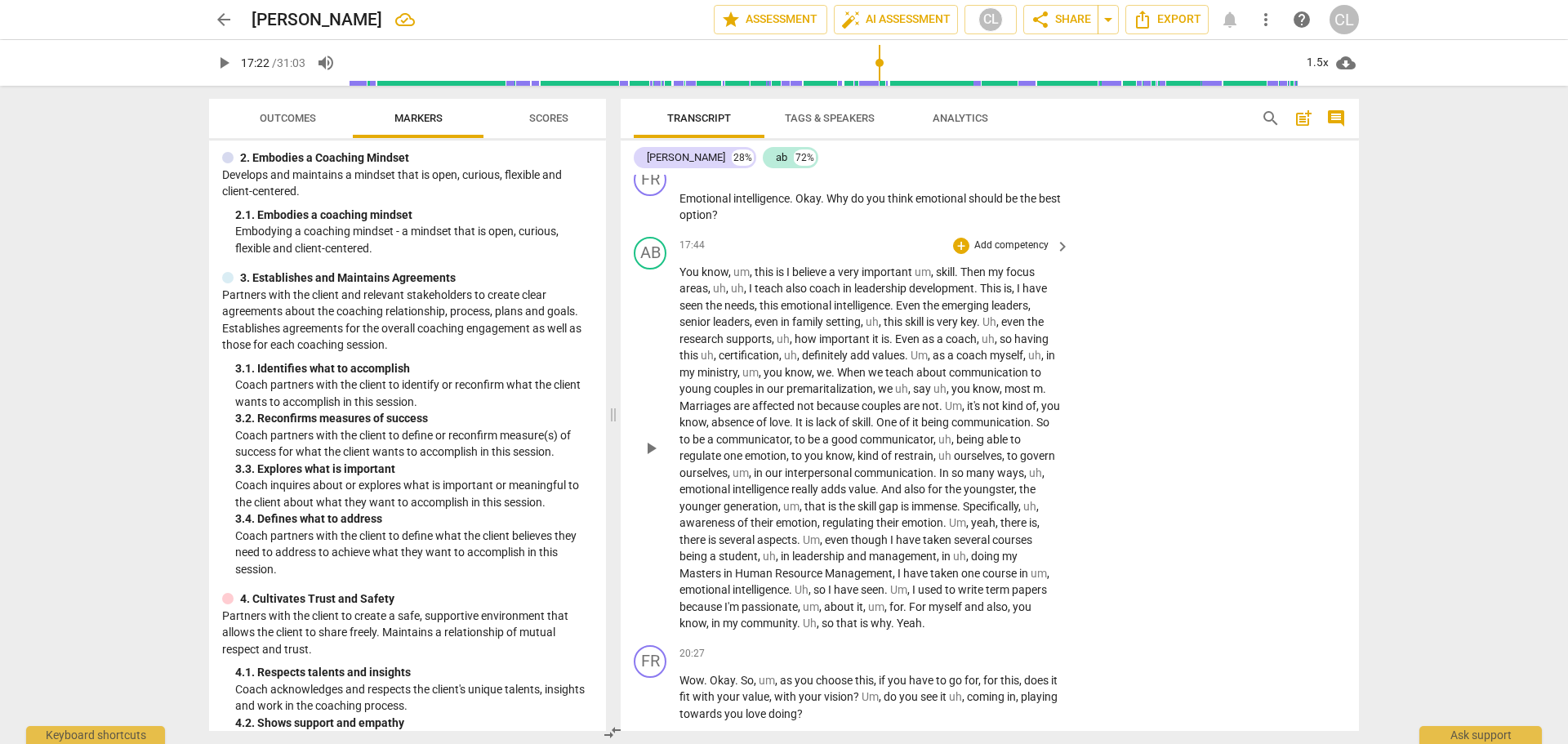
scroll to position [4675, 0]
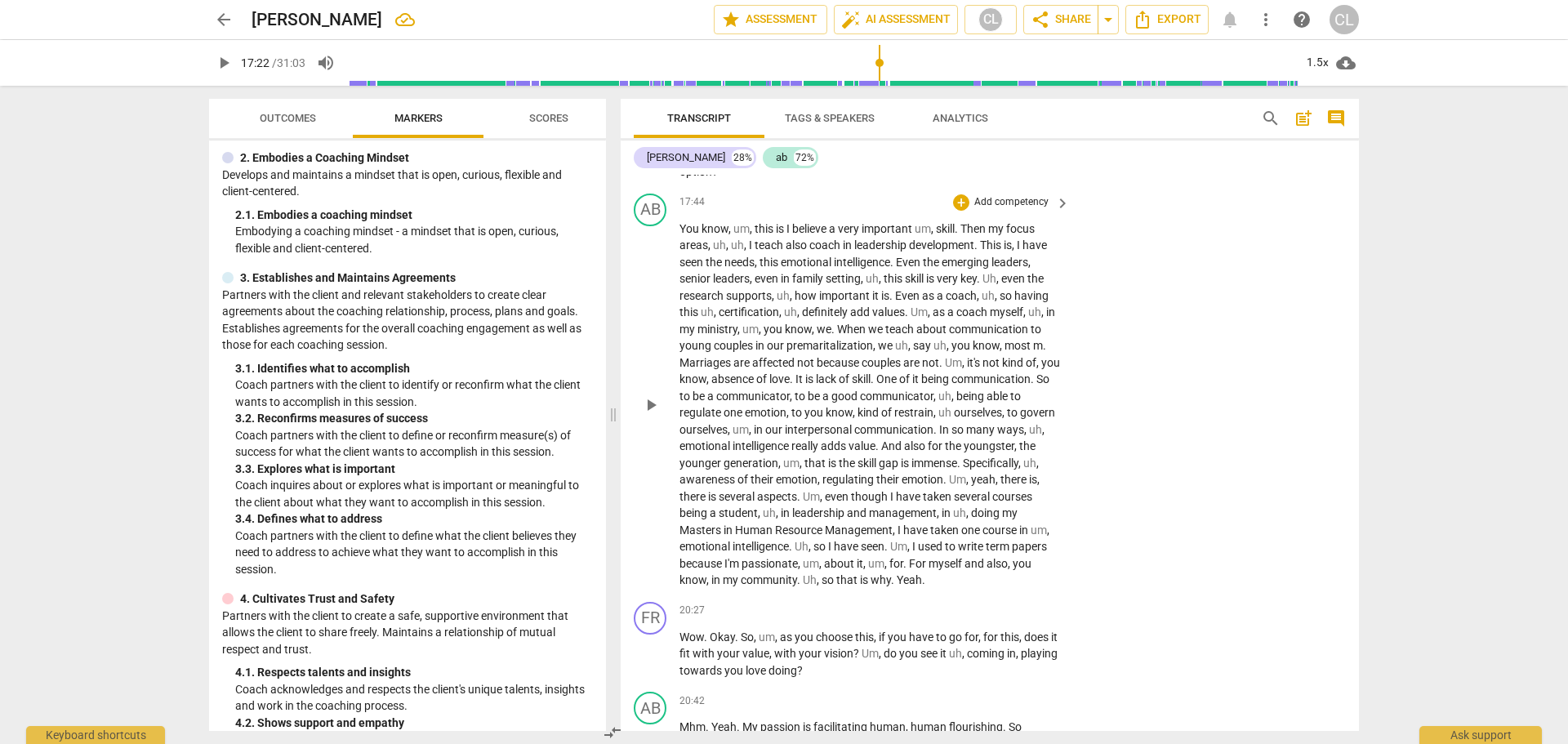
click at [764, 228] on span "this" at bounding box center [765, 228] width 21 height 13
click at [1317, 69] on div "1.5x" at bounding box center [1317, 63] width 31 height 26
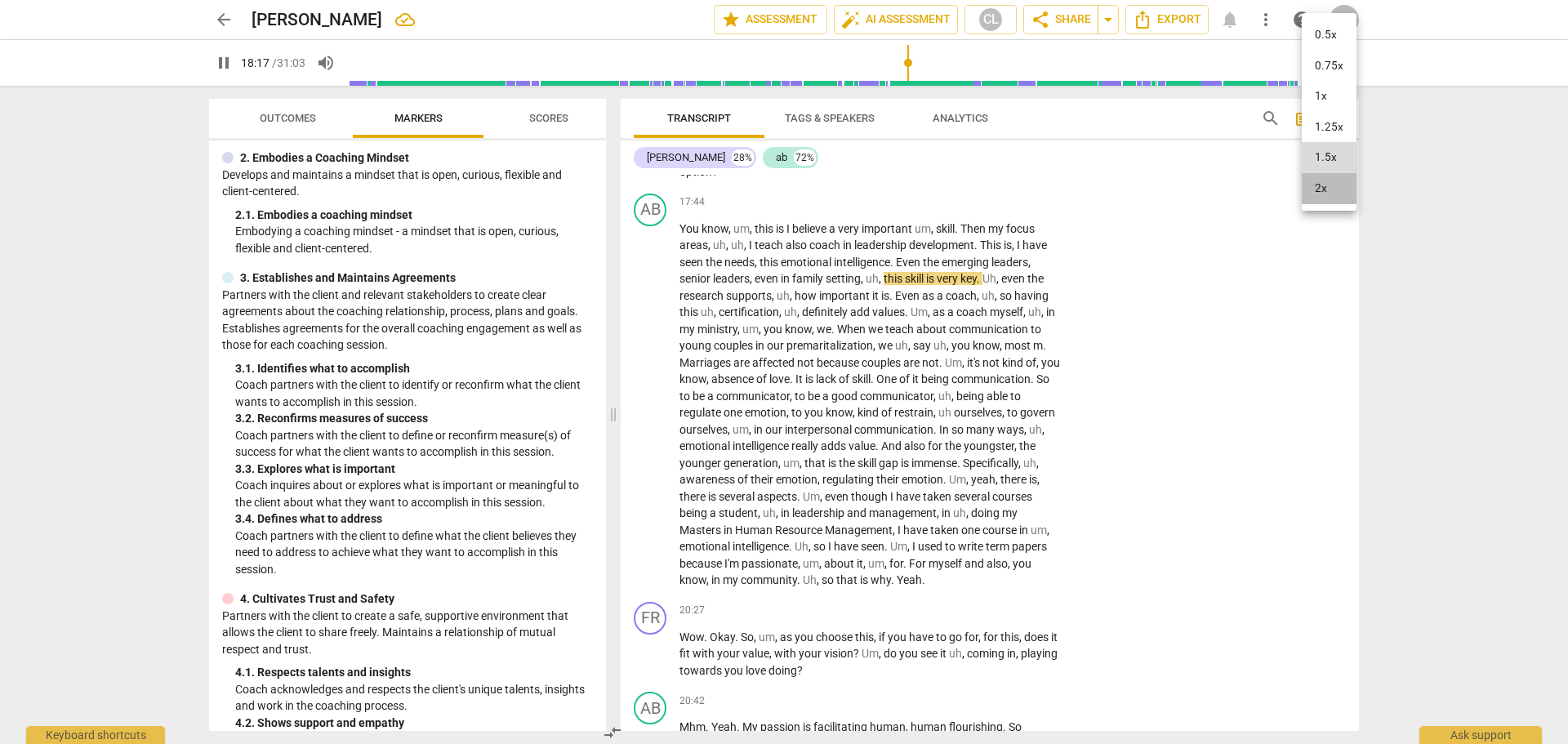
click at [1330, 192] on li "2x" at bounding box center [1329, 189] width 55 height 31
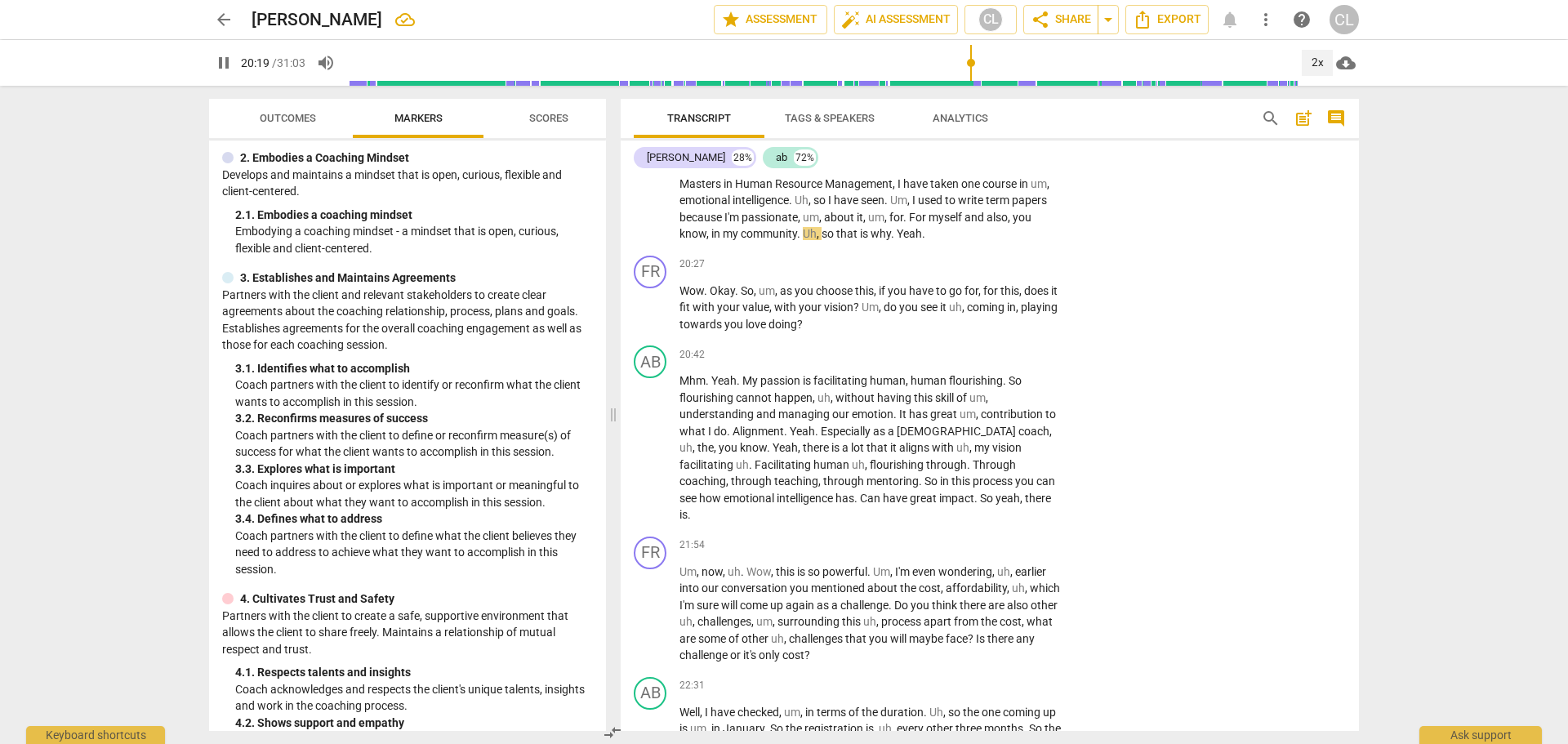
scroll to position [5082, 0]
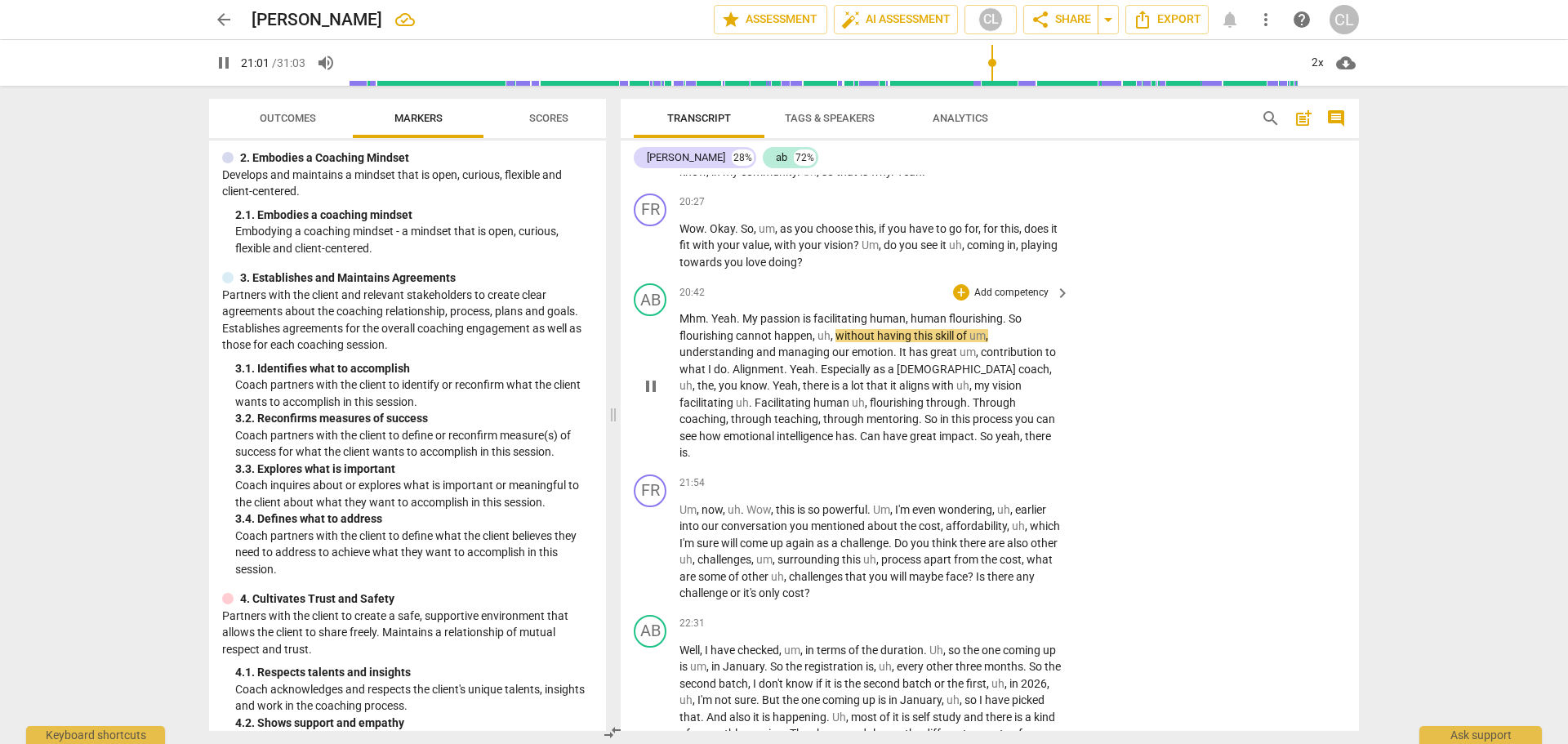
click at [657, 383] on span "pause" at bounding box center [650, 386] width 19 height 19
drag, startPoint x: 894, startPoint y: 247, endPoint x: 924, endPoint y: 249, distance: 30.1
click at [924, 249] on p "Wow . Okay . So , um , as you choose this , if you have to go for , for this , …" at bounding box center [870, 246] width 382 height 51
click at [983, 230] on span "keyboard_arrow_down" at bounding box center [983, 225] width 19 height 19
click at [1088, 277] on div at bounding box center [1085, 277] width 16 height 16
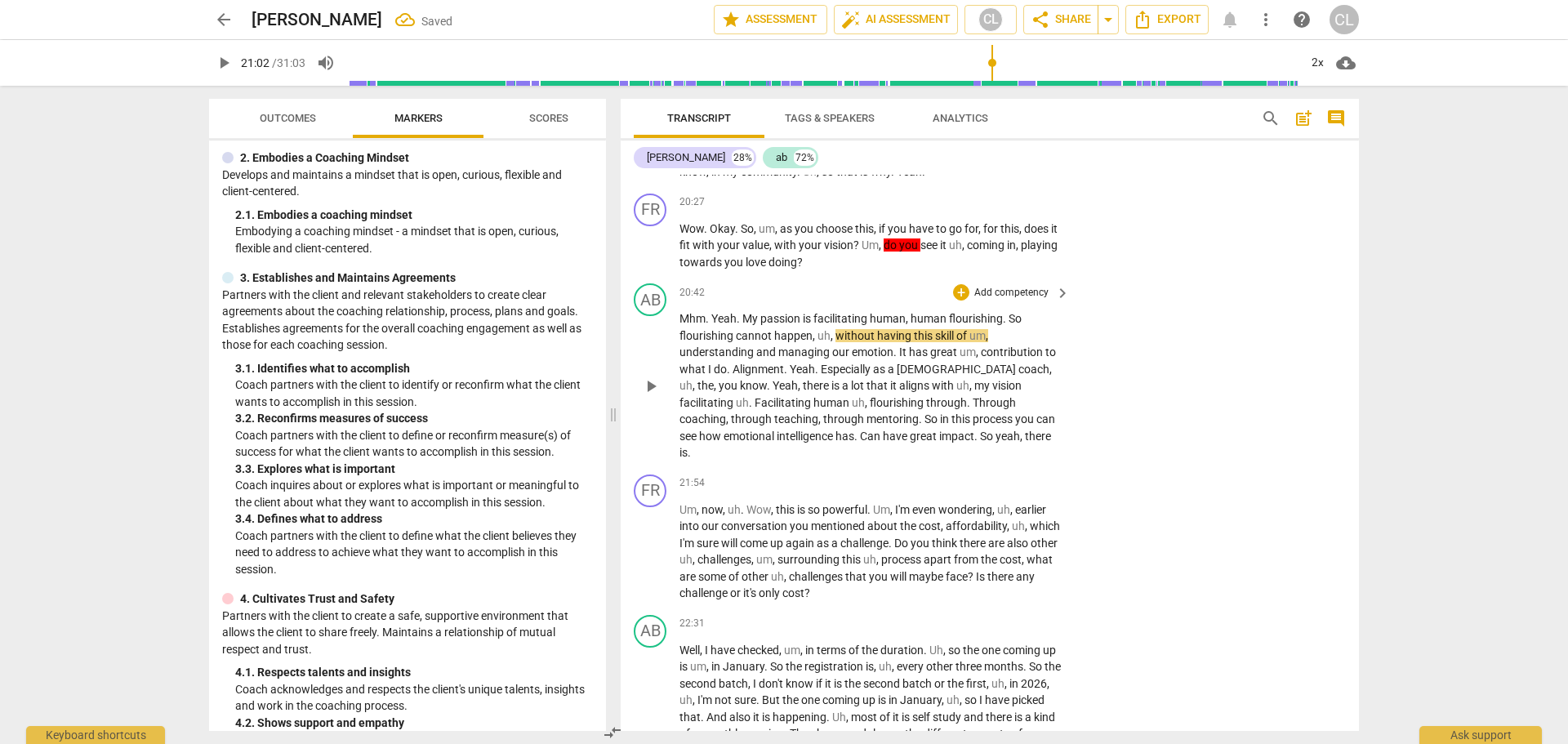
click at [874, 287] on div "20:42 + Add competency keyboard_arrow_right" at bounding box center [874, 292] width 392 height 18
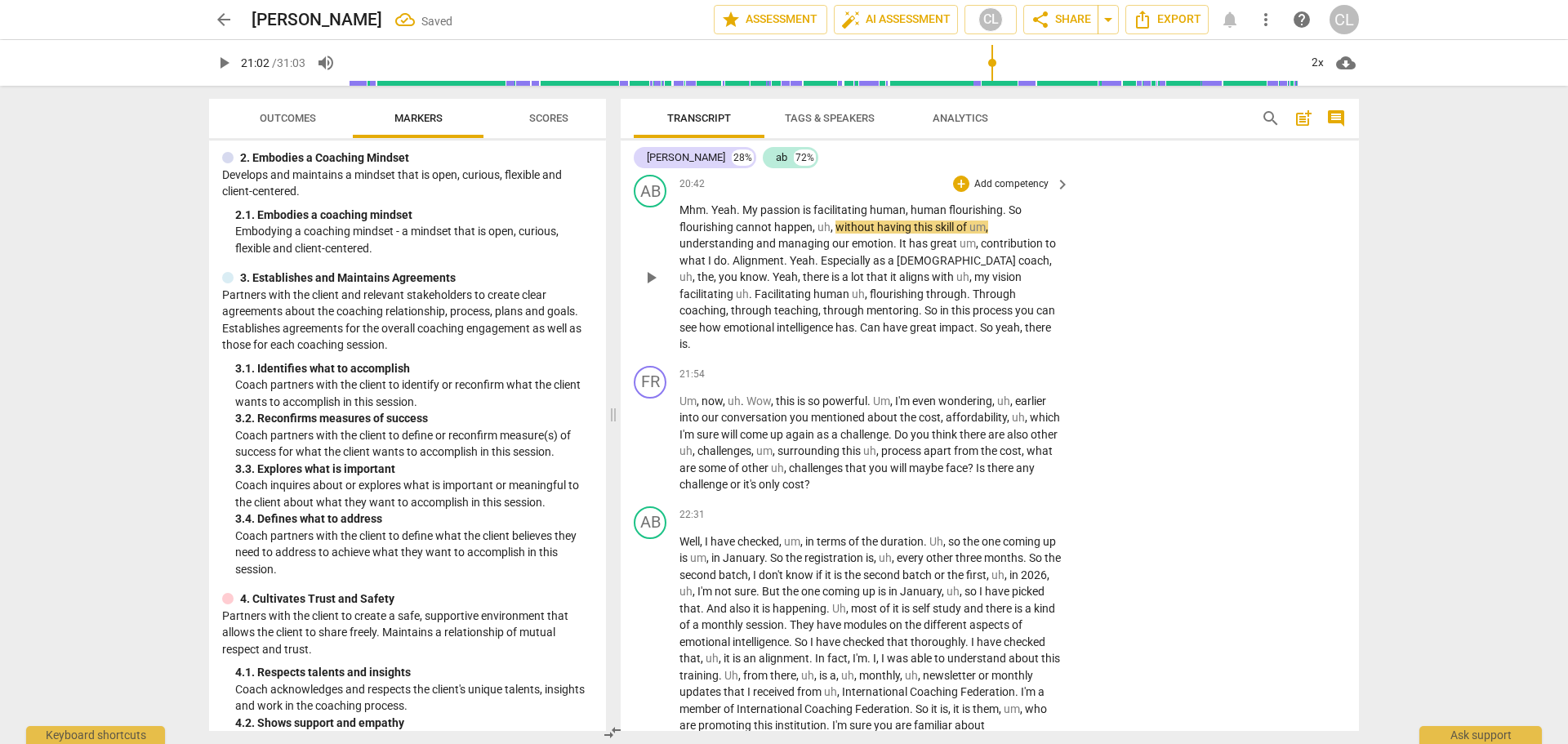
scroll to position [5164, 0]
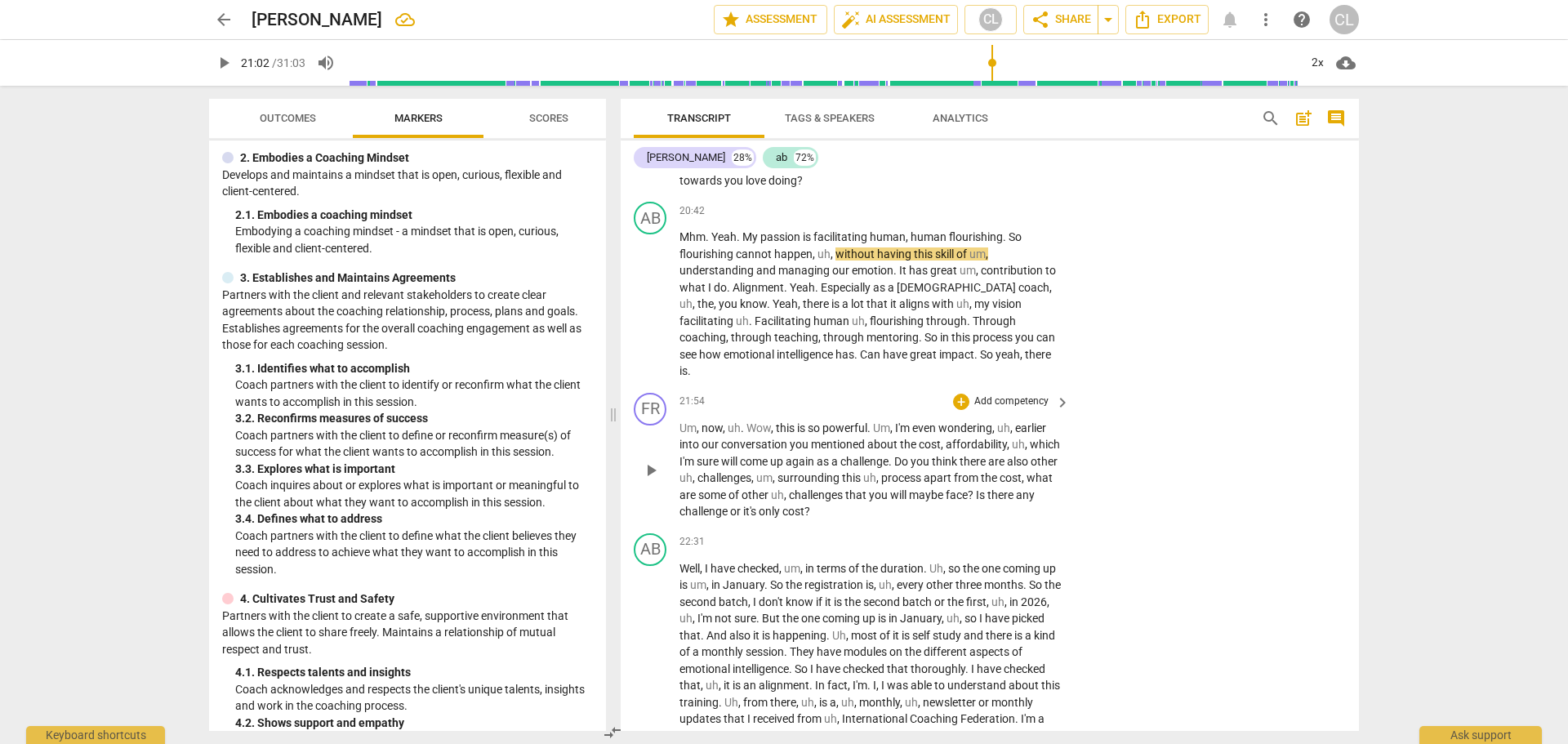
click at [705, 421] on span "now" at bounding box center [711, 427] width 21 height 13
click at [780, 421] on span "this" at bounding box center [786, 427] width 21 height 13
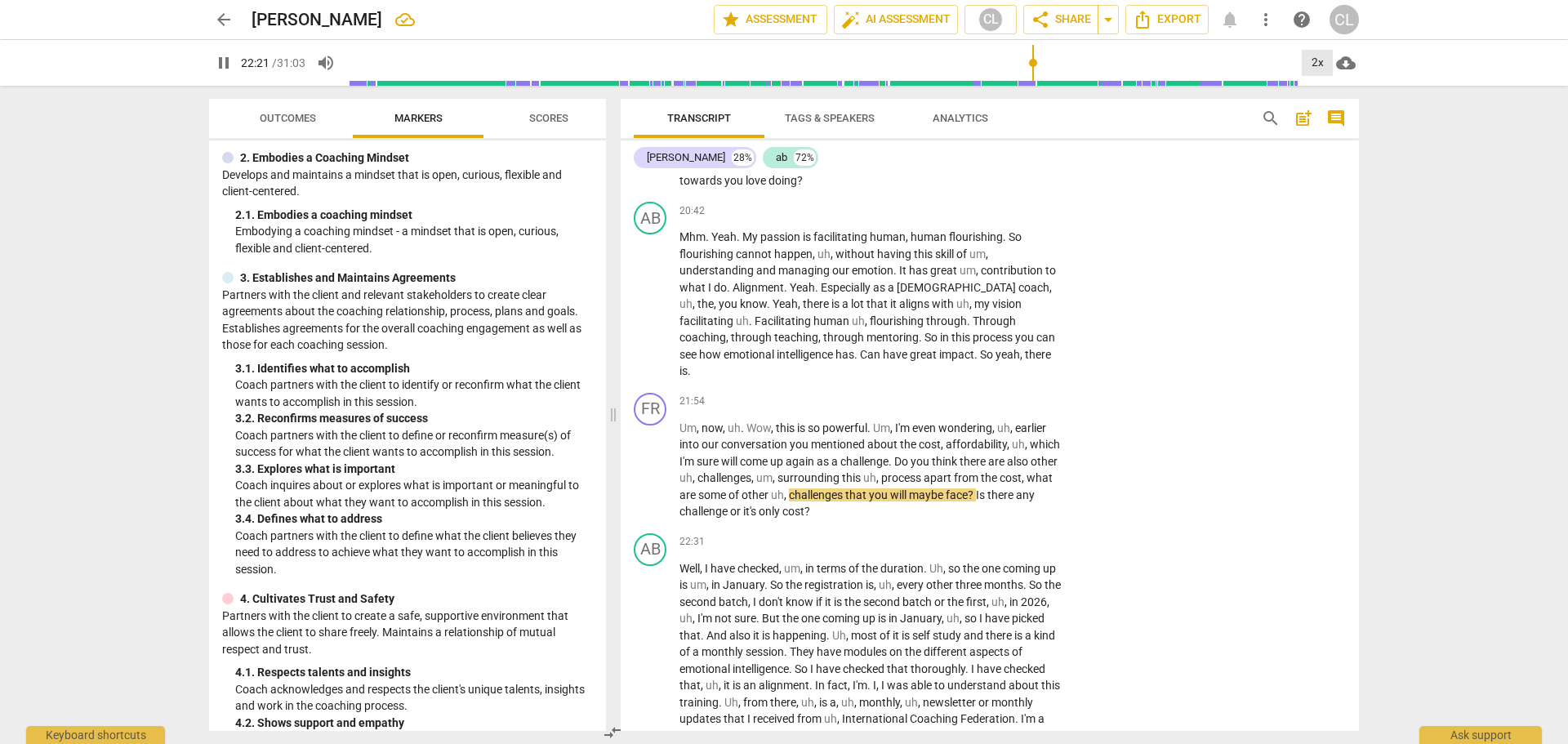
click at [1320, 60] on div "2x" at bounding box center [1317, 63] width 31 height 26
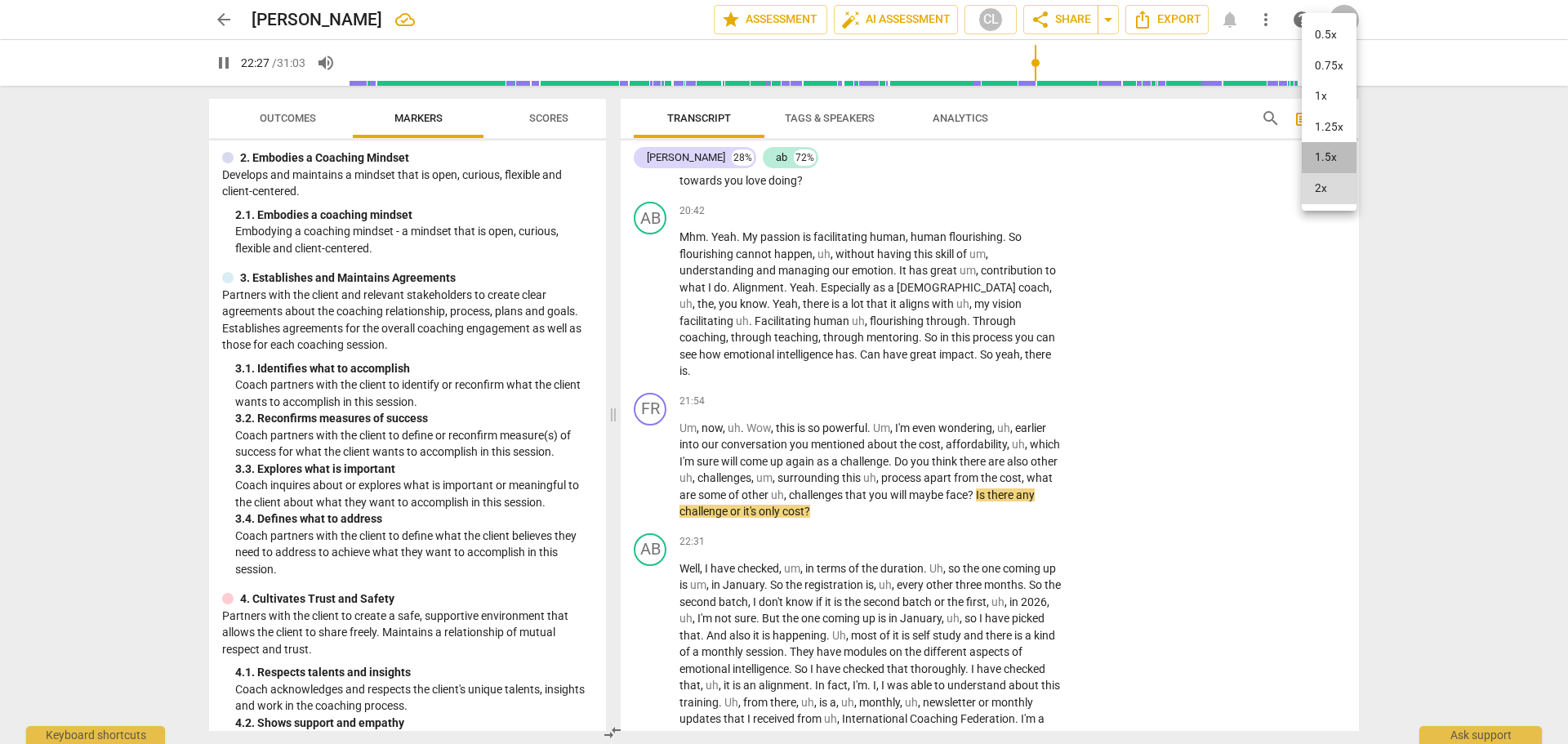
click at [1320, 156] on li "1.5x" at bounding box center [1329, 157] width 55 height 31
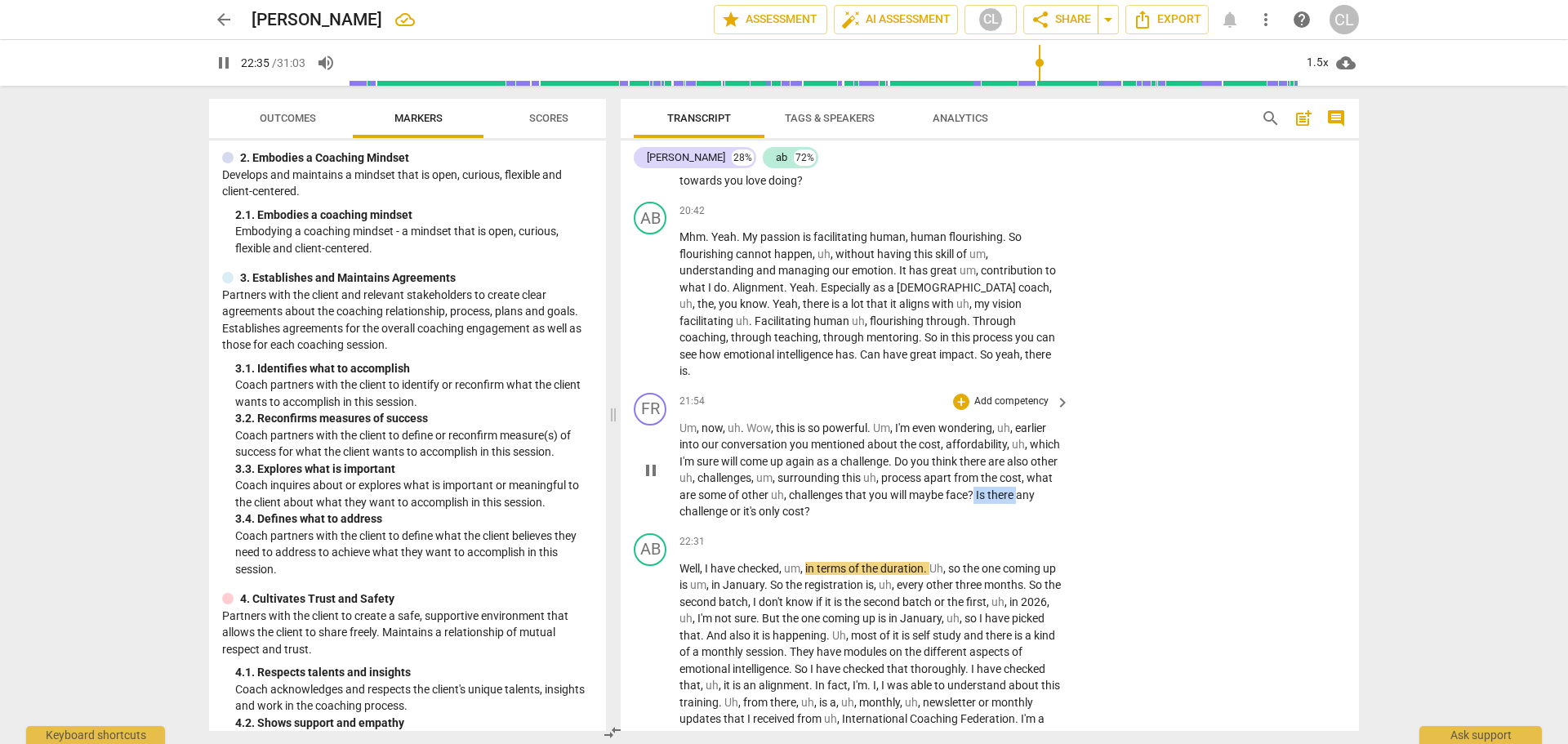
drag, startPoint x: 1032, startPoint y: 479, endPoint x: 707, endPoint y: 501, distance: 325.7
click at [707, 501] on p "Um , now , uh . Wow , this is so powerful . Um , I'm even wondering , uh , earl…" at bounding box center [870, 469] width 382 height 101
click at [958, 393] on div "+" at bounding box center [961, 401] width 16 height 16
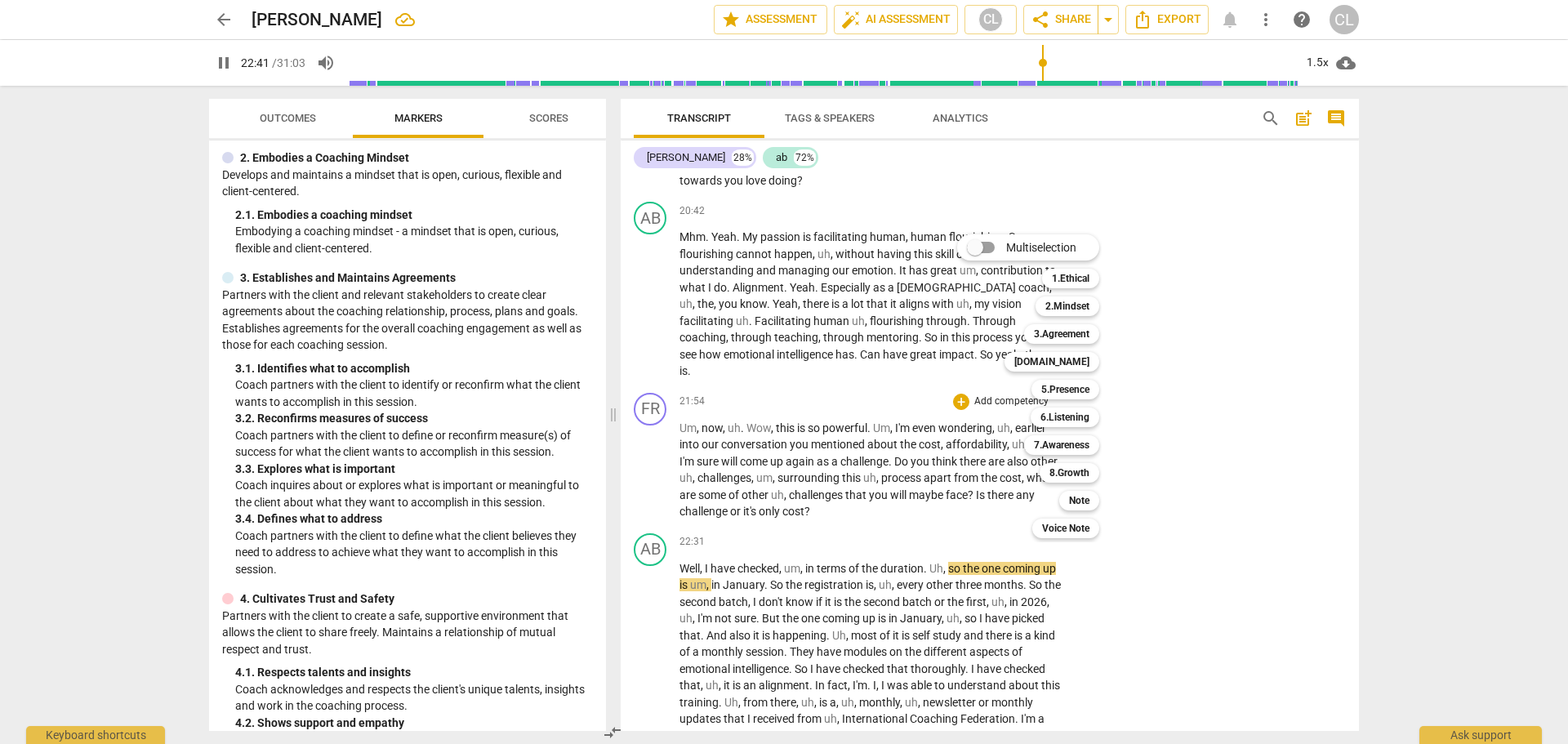
click at [921, 382] on div at bounding box center [784, 372] width 1568 height 744
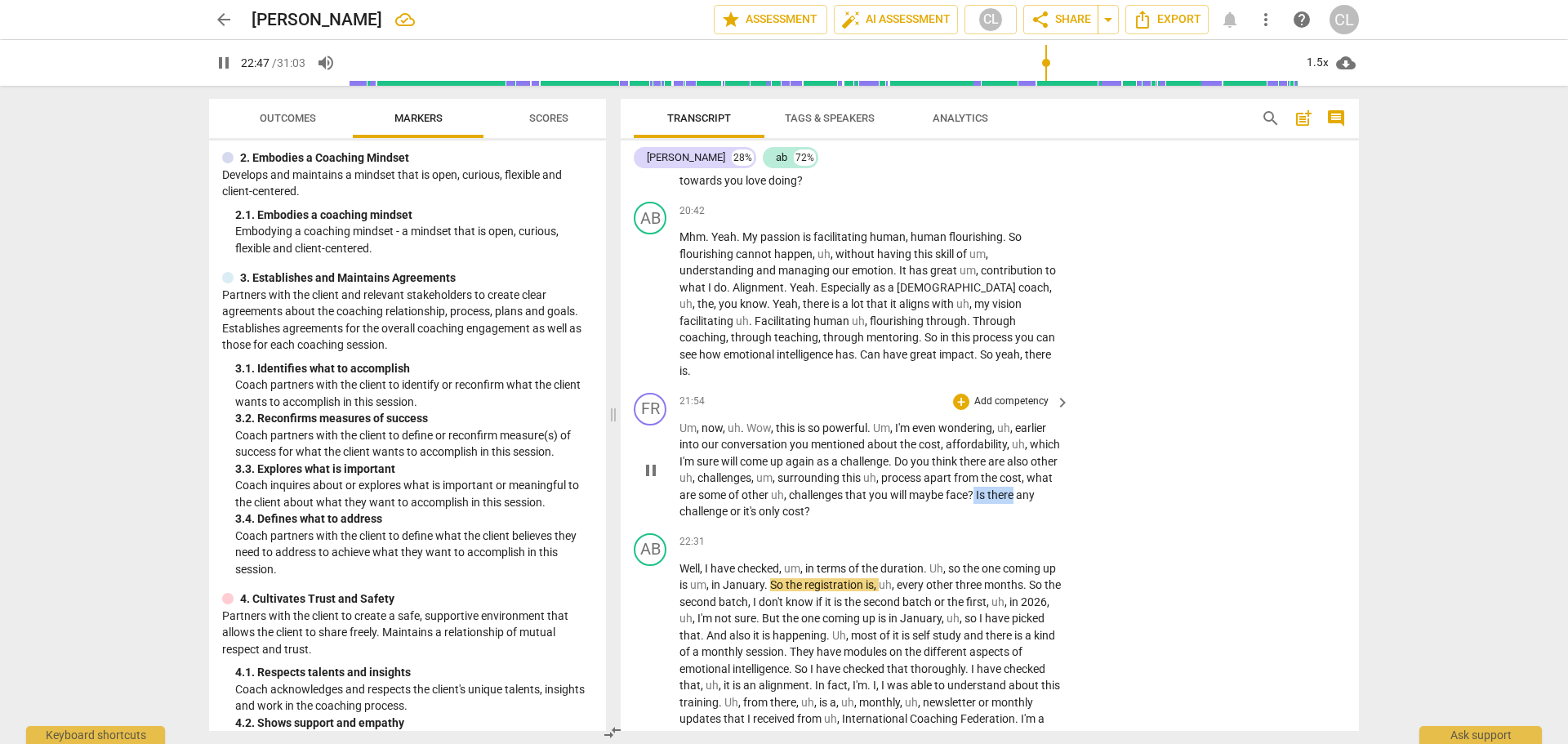
drag, startPoint x: 1031, startPoint y: 477, endPoint x: 706, endPoint y: 493, distance: 325.4
click at [706, 493] on p "Um , now , uh . Wow , this is so powerful . Um , I'm even wondering , uh , earl…" at bounding box center [870, 469] width 382 height 101
click at [740, 474] on icon "button" at bounding box center [745, 474] width 16 height 19
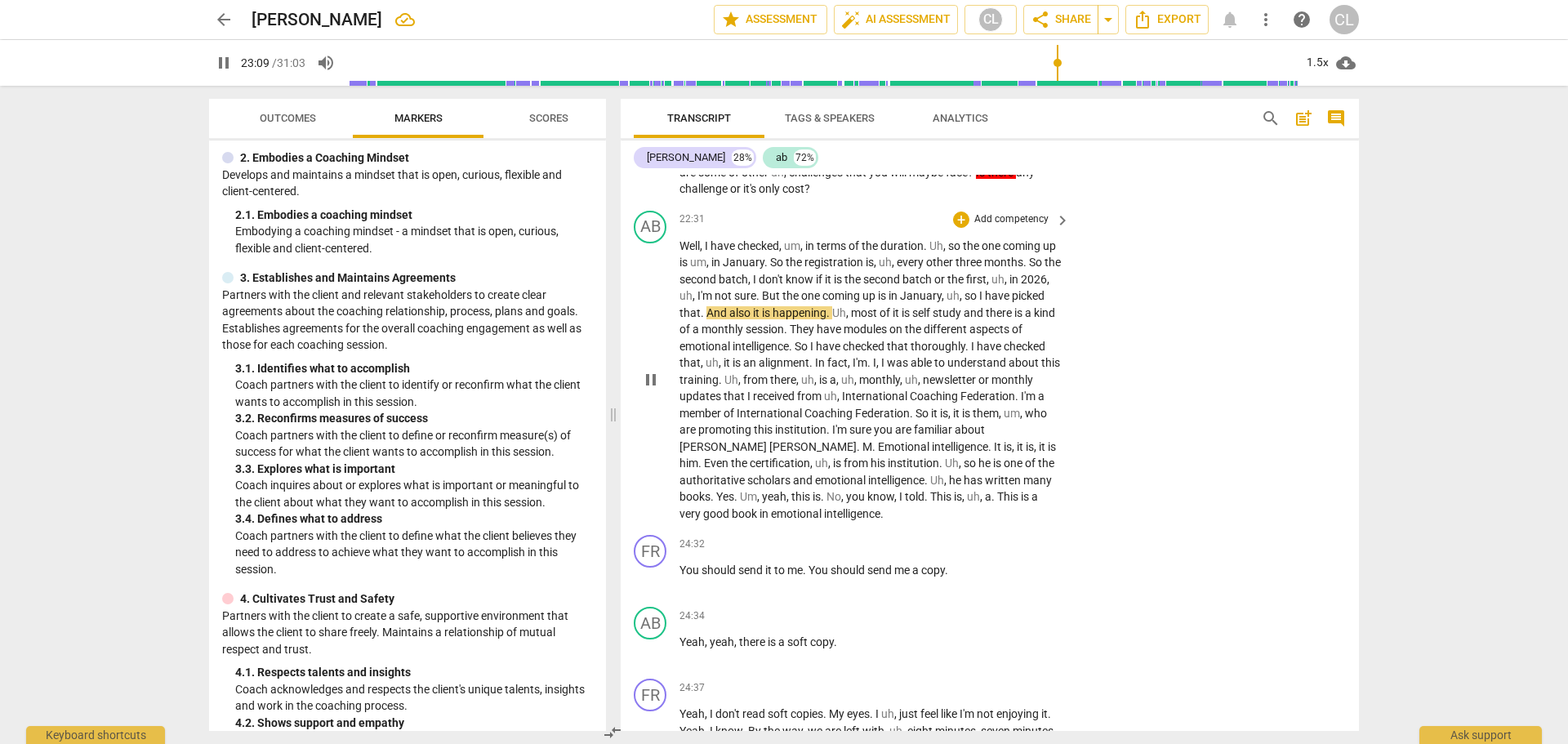
scroll to position [5572, 0]
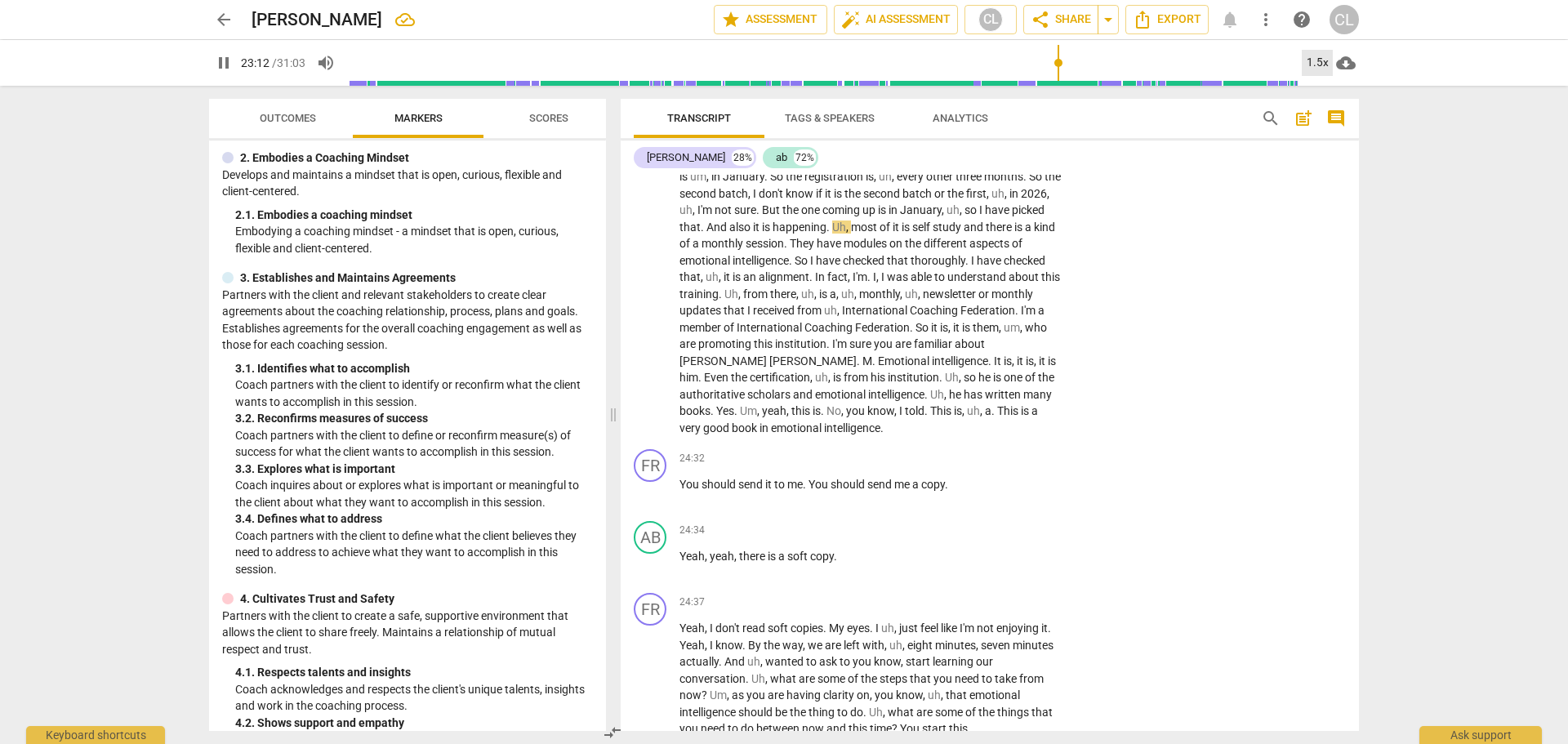
click at [1320, 63] on div "1.5x" at bounding box center [1317, 63] width 31 height 26
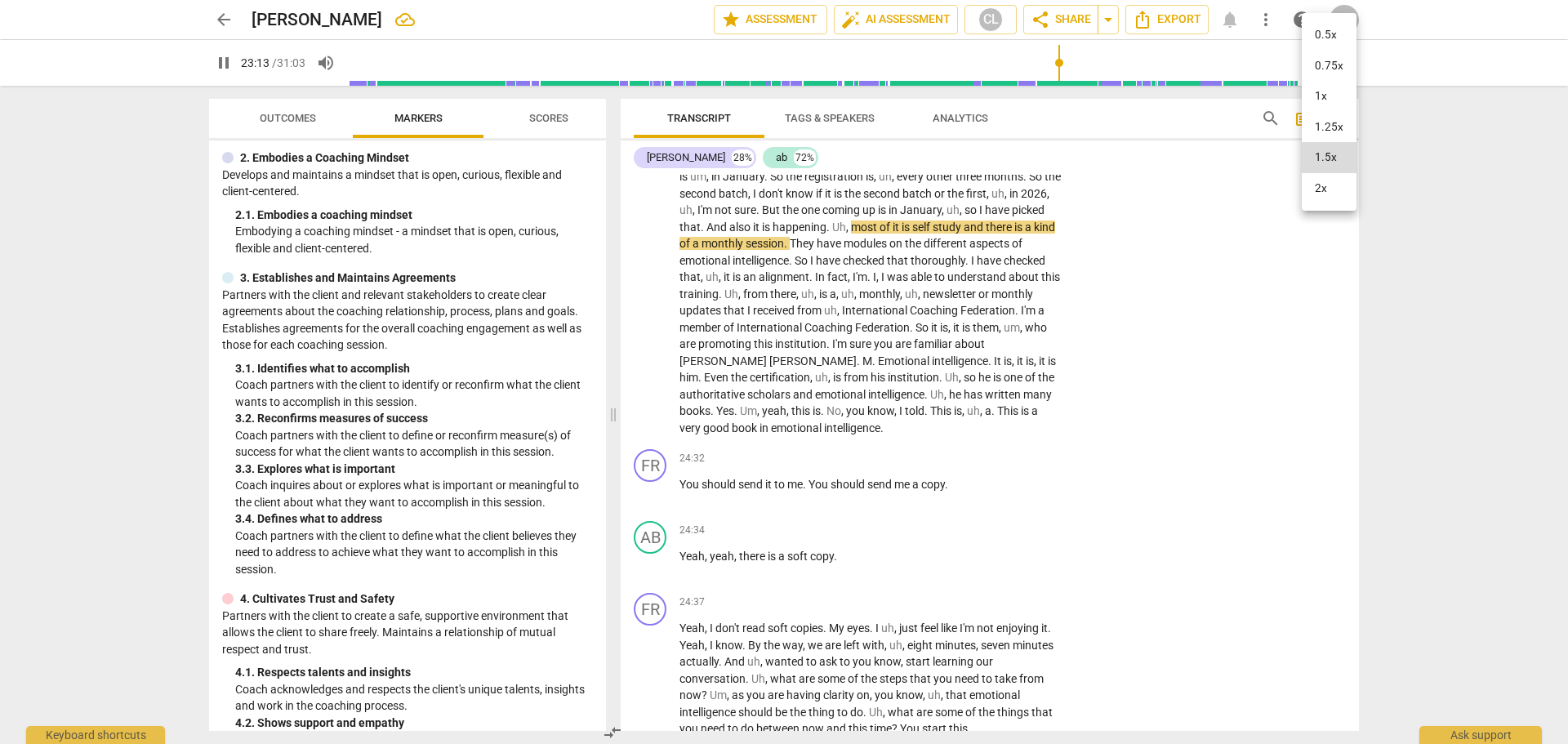
click at [1332, 183] on li "2x" at bounding box center [1329, 189] width 55 height 31
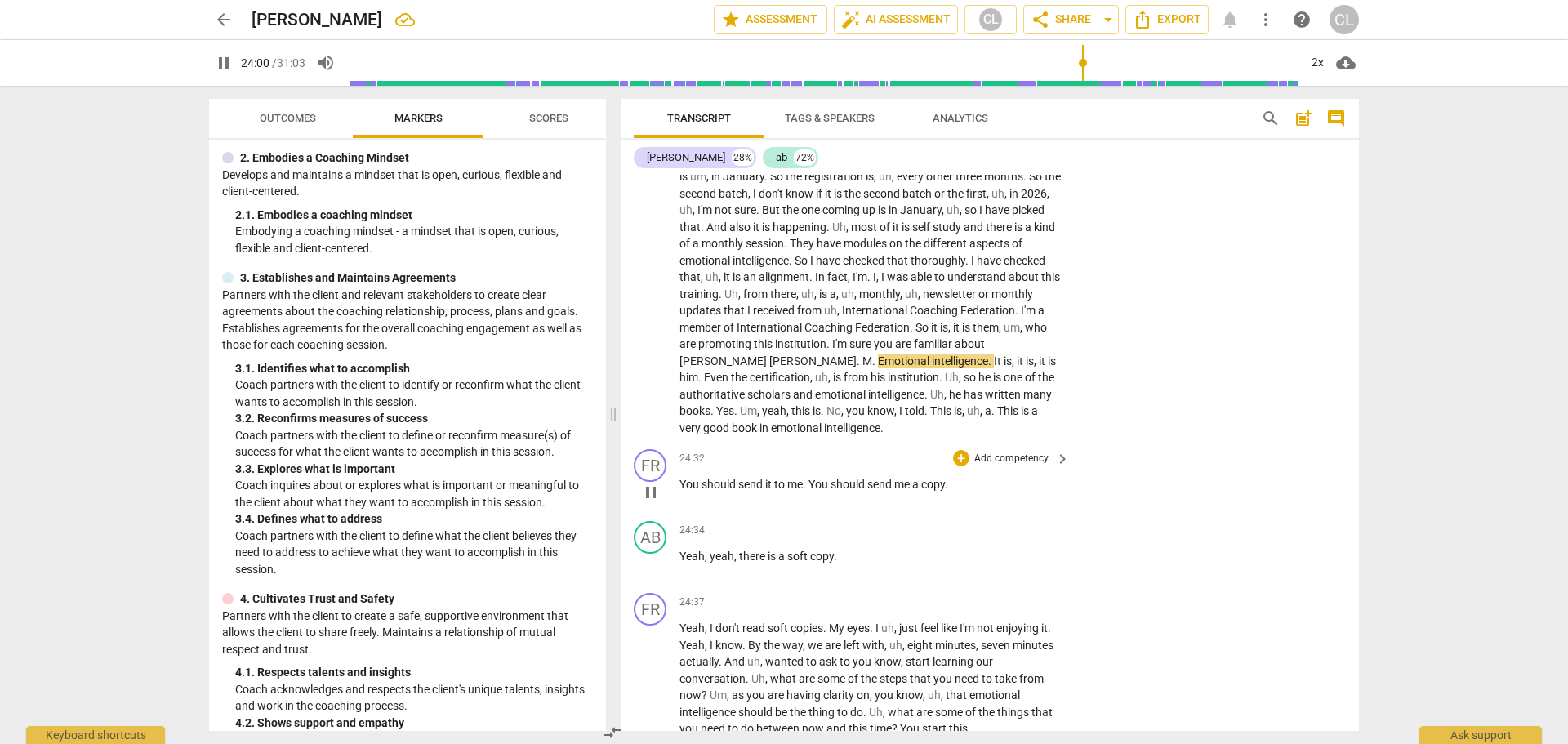
click at [688, 478] on span "You" at bounding box center [690, 484] width 22 height 13
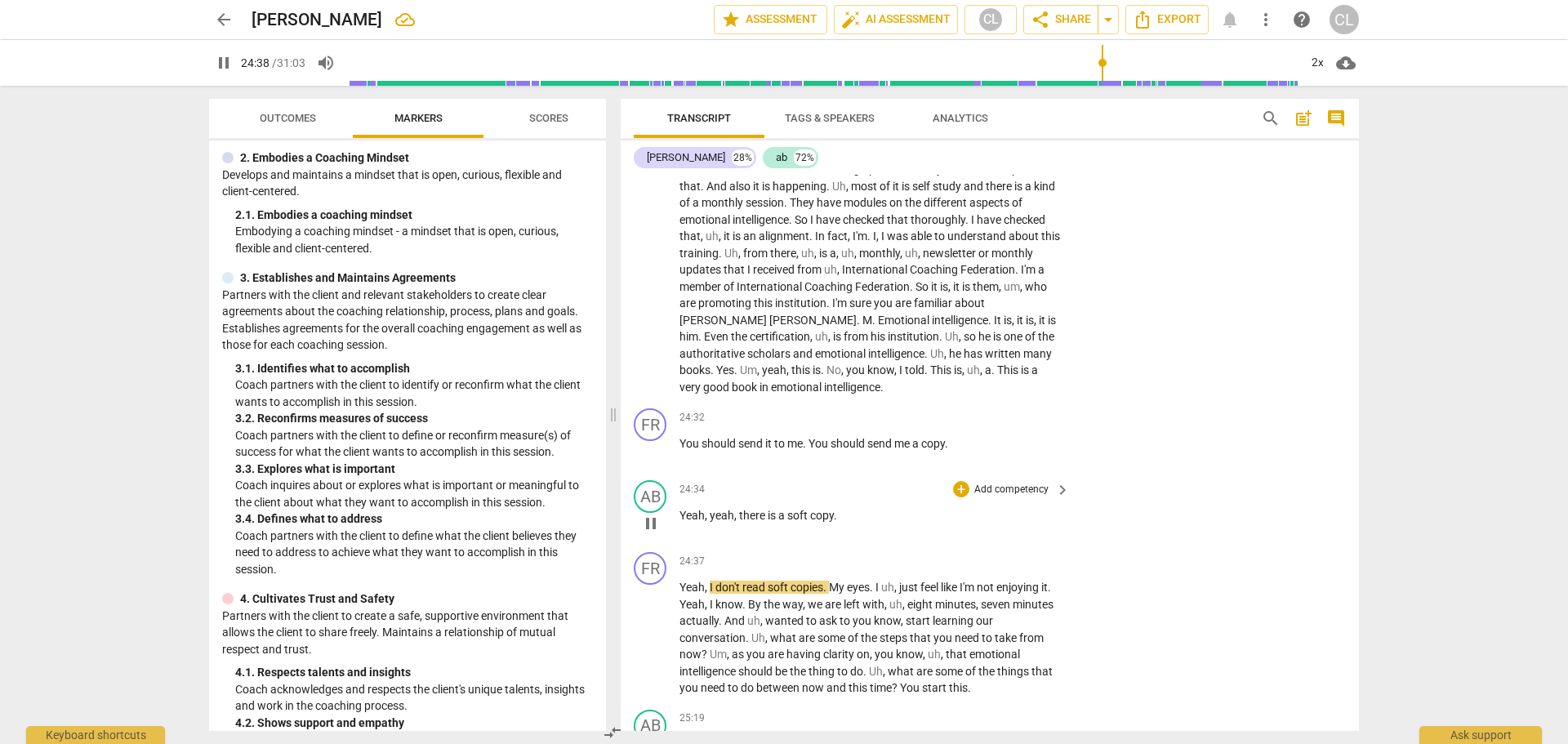
scroll to position [5654, 0]
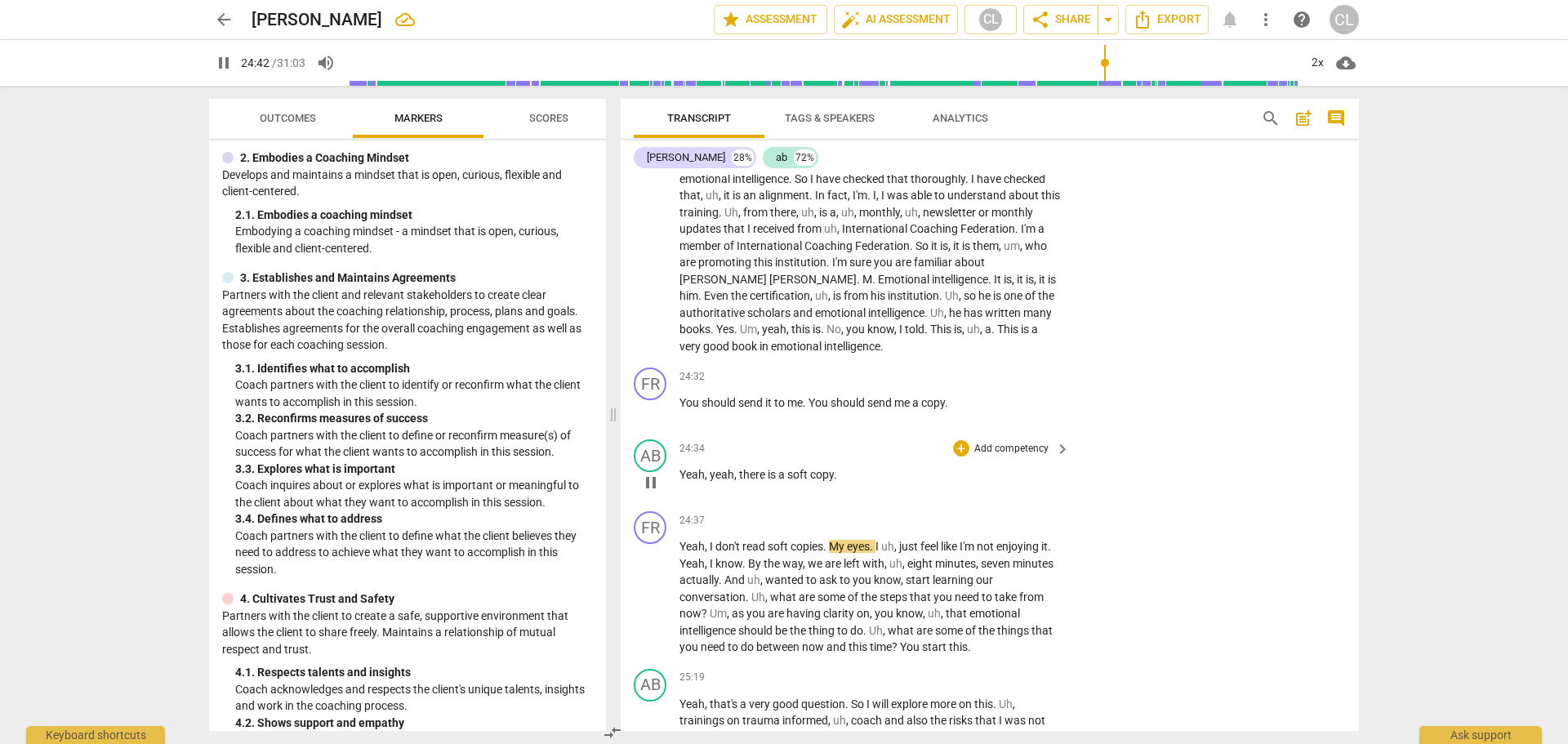
click at [655, 473] on span "pause" at bounding box center [650, 482] width 19 height 19
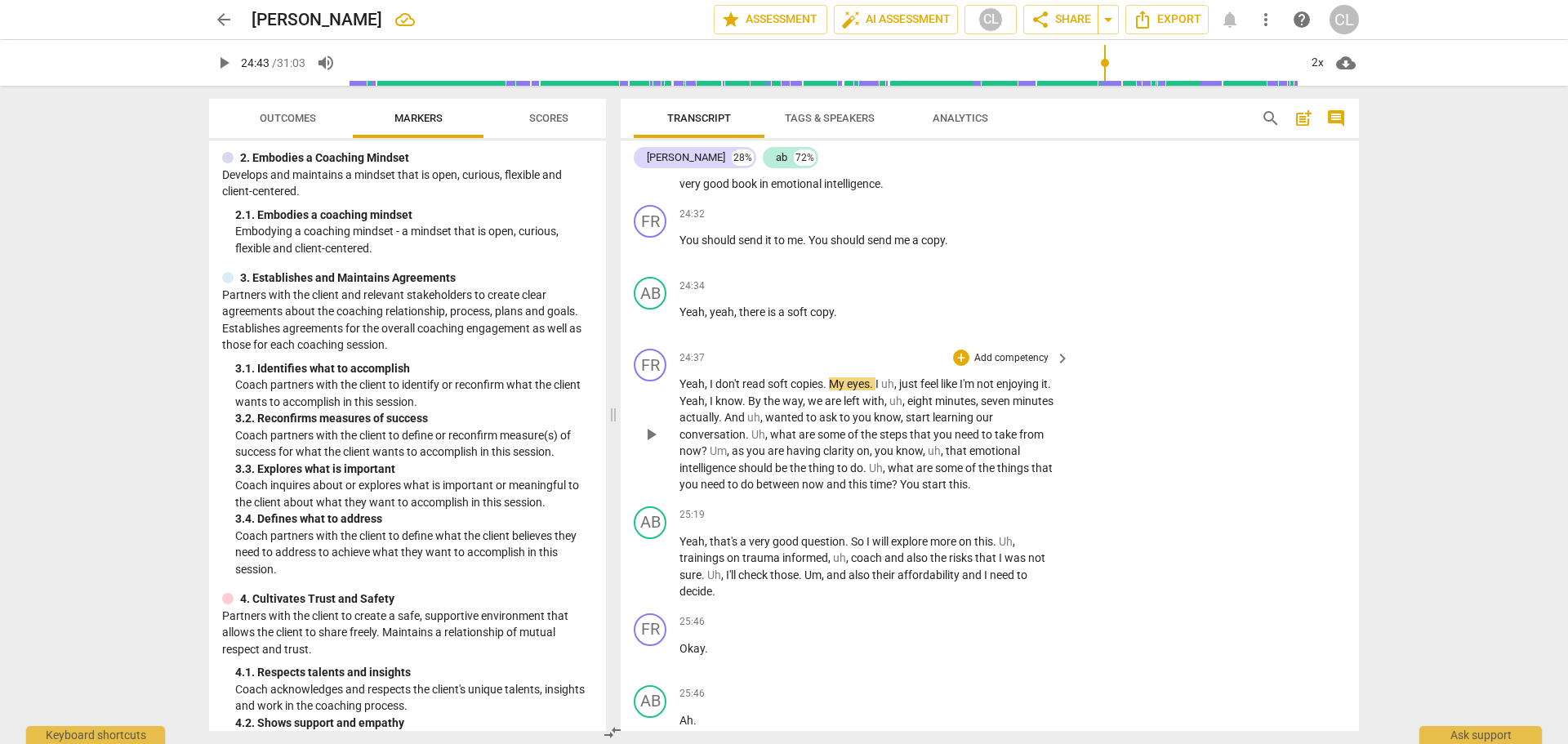
scroll to position [5817, 0]
click at [905, 376] on span "just" at bounding box center [909, 382] width 21 height 13
click at [1321, 59] on div "2x" at bounding box center [1317, 63] width 31 height 26
click at [1335, 161] on li "1.5x" at bounding box center [1329, 157] width 55 height 31
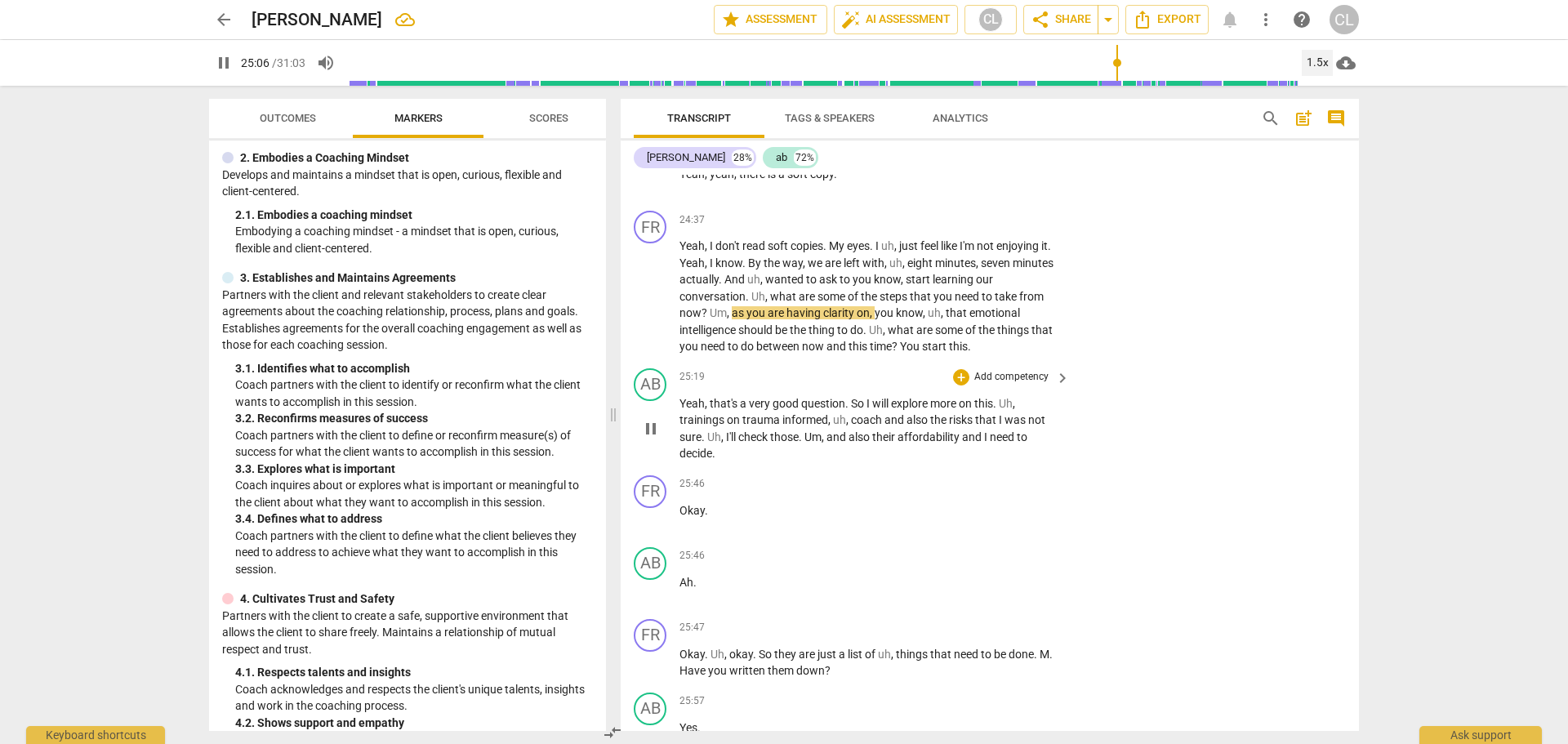
scroll to position [5980, 0]
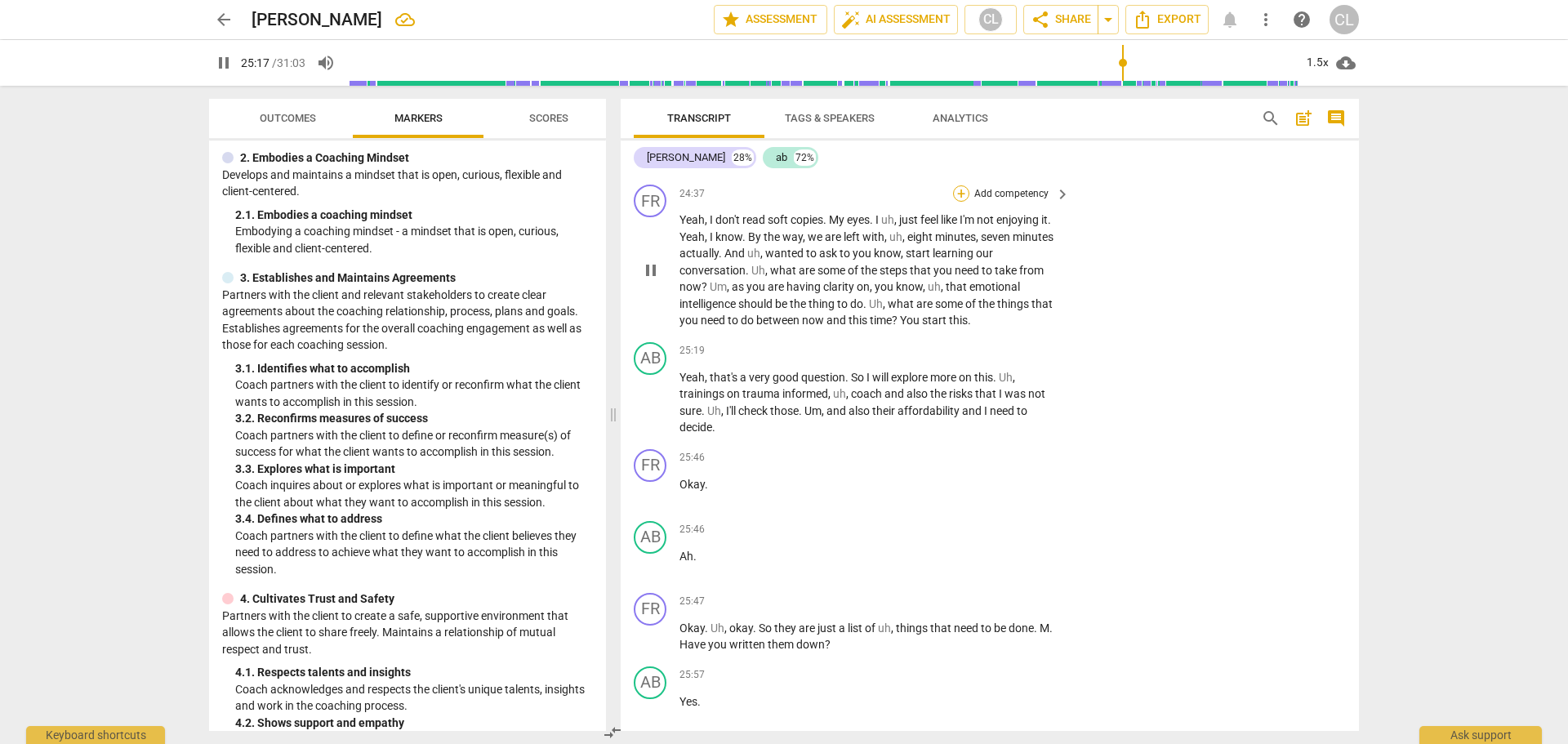
click at [959, 185] on div "+" at bounding box center [961, 193] width 16 height 16
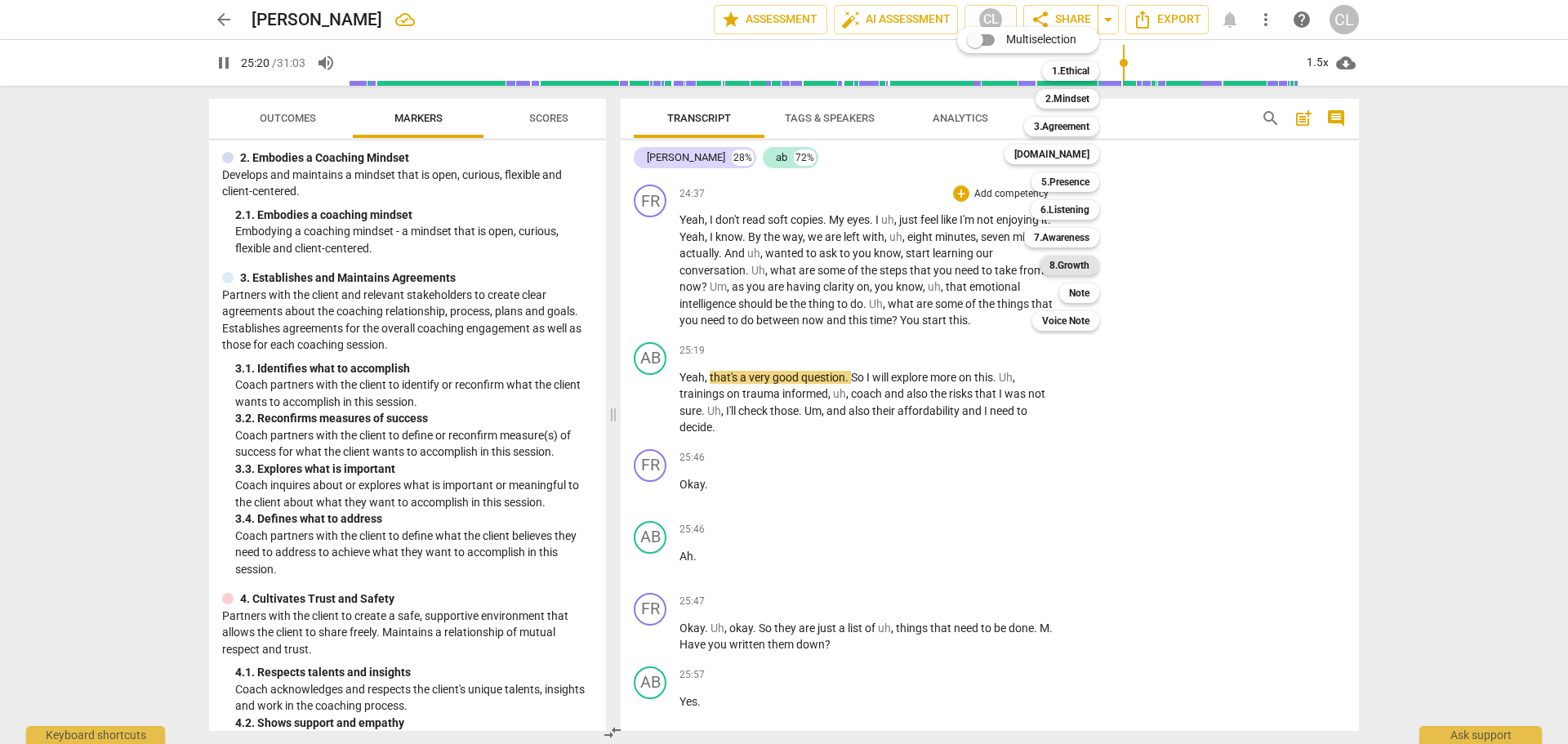
click at [1082, 267] on b "8.Growth" at bounding box center [1069, 265] width 40 height 19
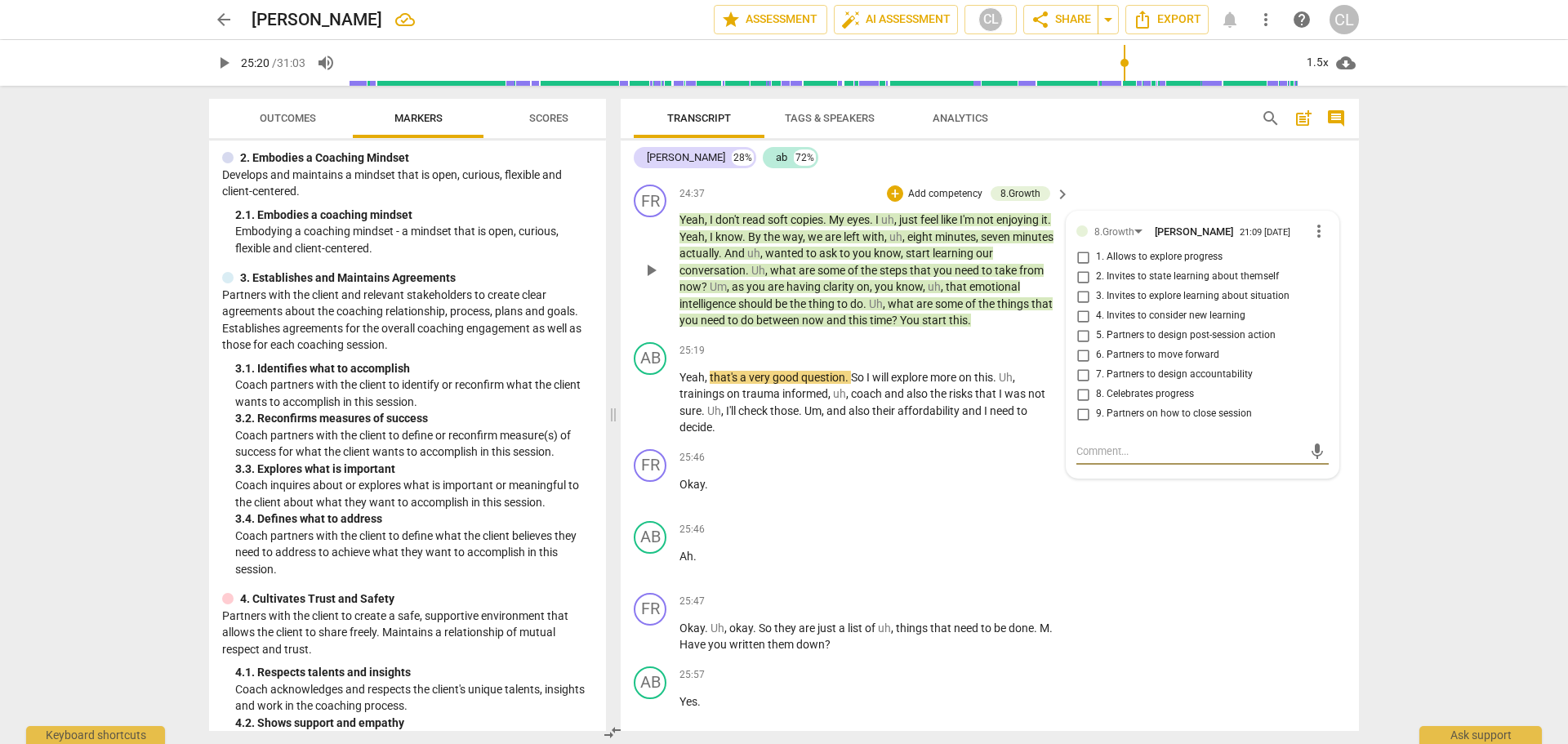
click at [1080, 326] on input "5. Partners to design post-session action" at bounding box center [1083, 335] width 26 height 19
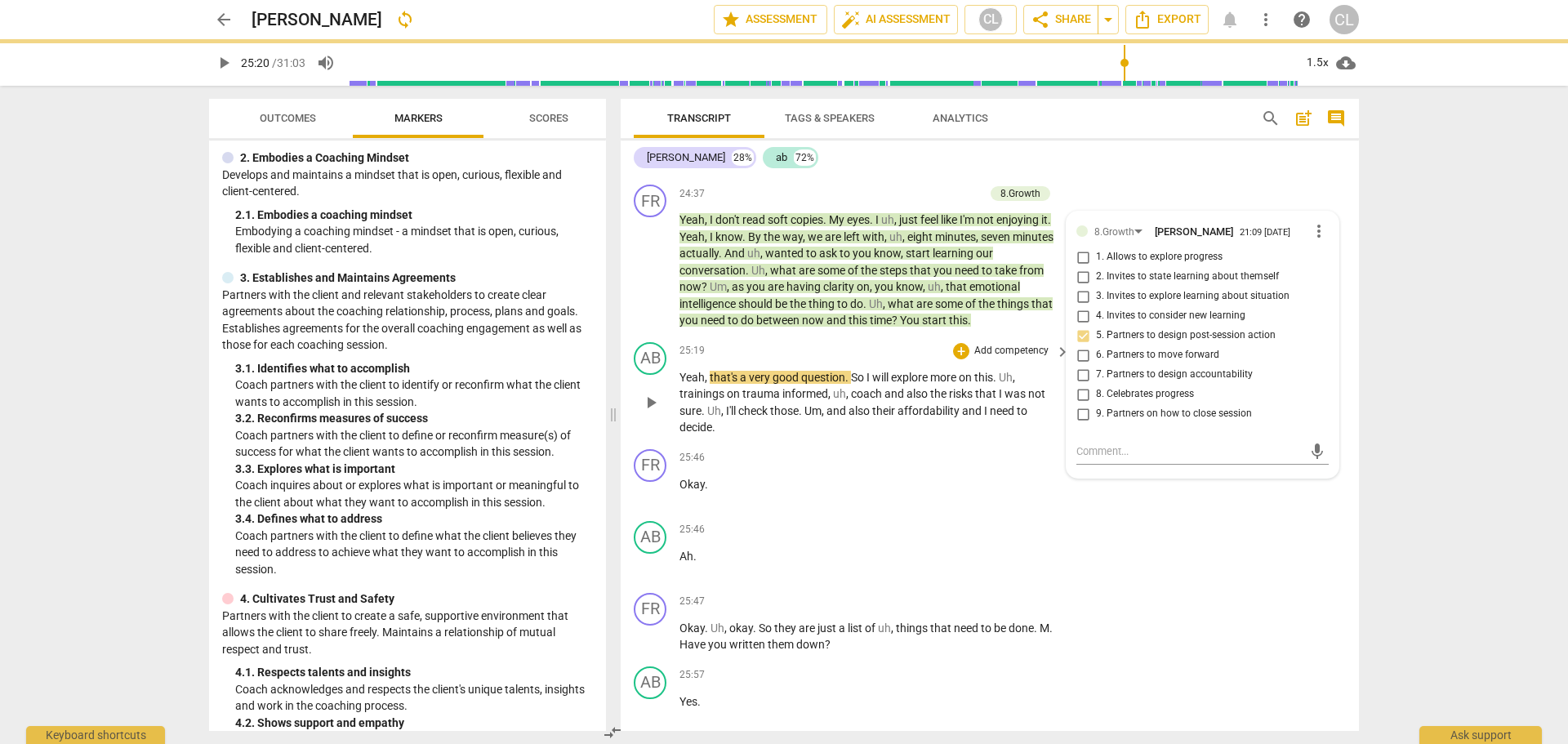
click at [908, 342] on div "25:19 + Add competency keyboard_arrow_right" at bounding box center [874, 351] width 392 height 18
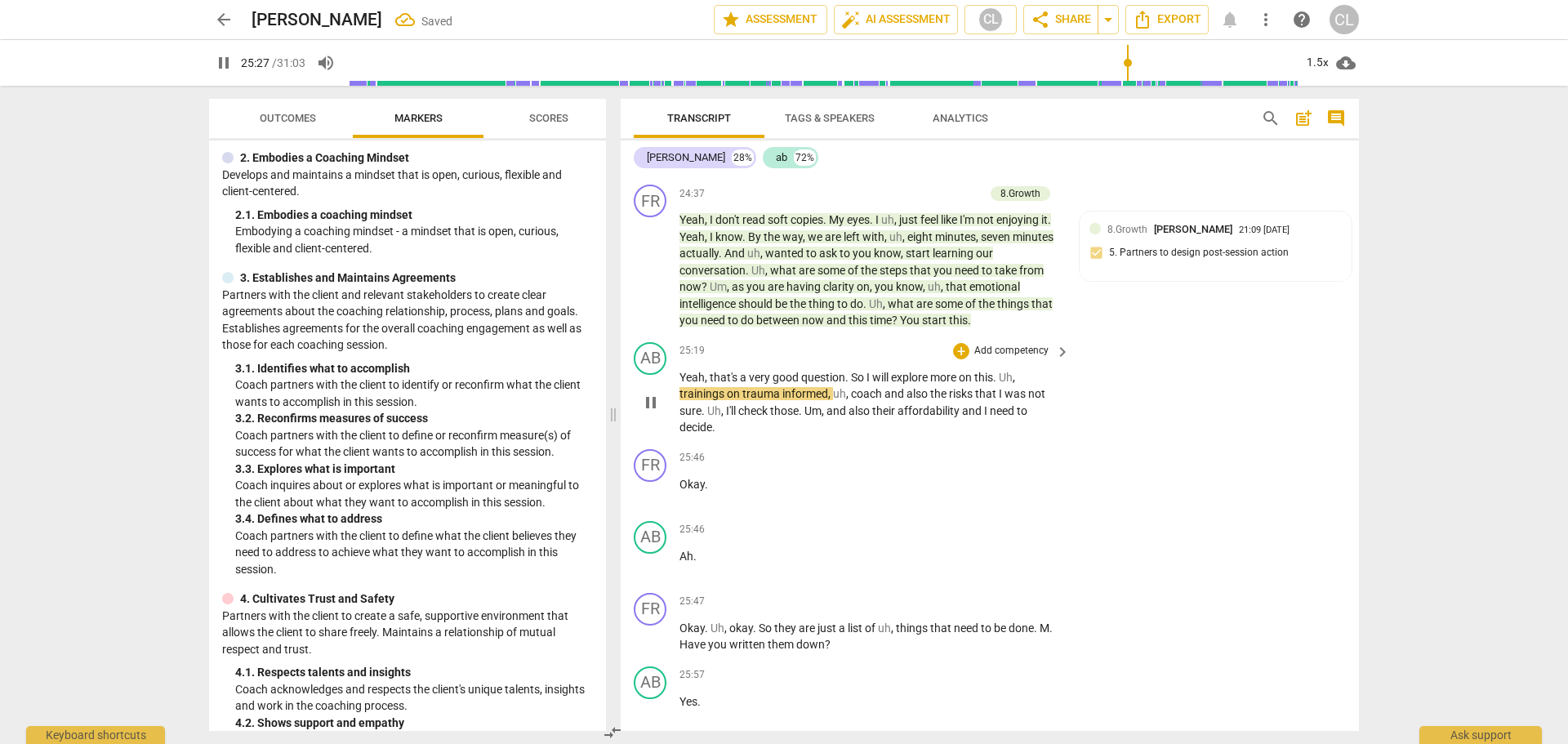
click at [862, 387] on span "coach" at bounding box center [868, 393] width 34 height 13
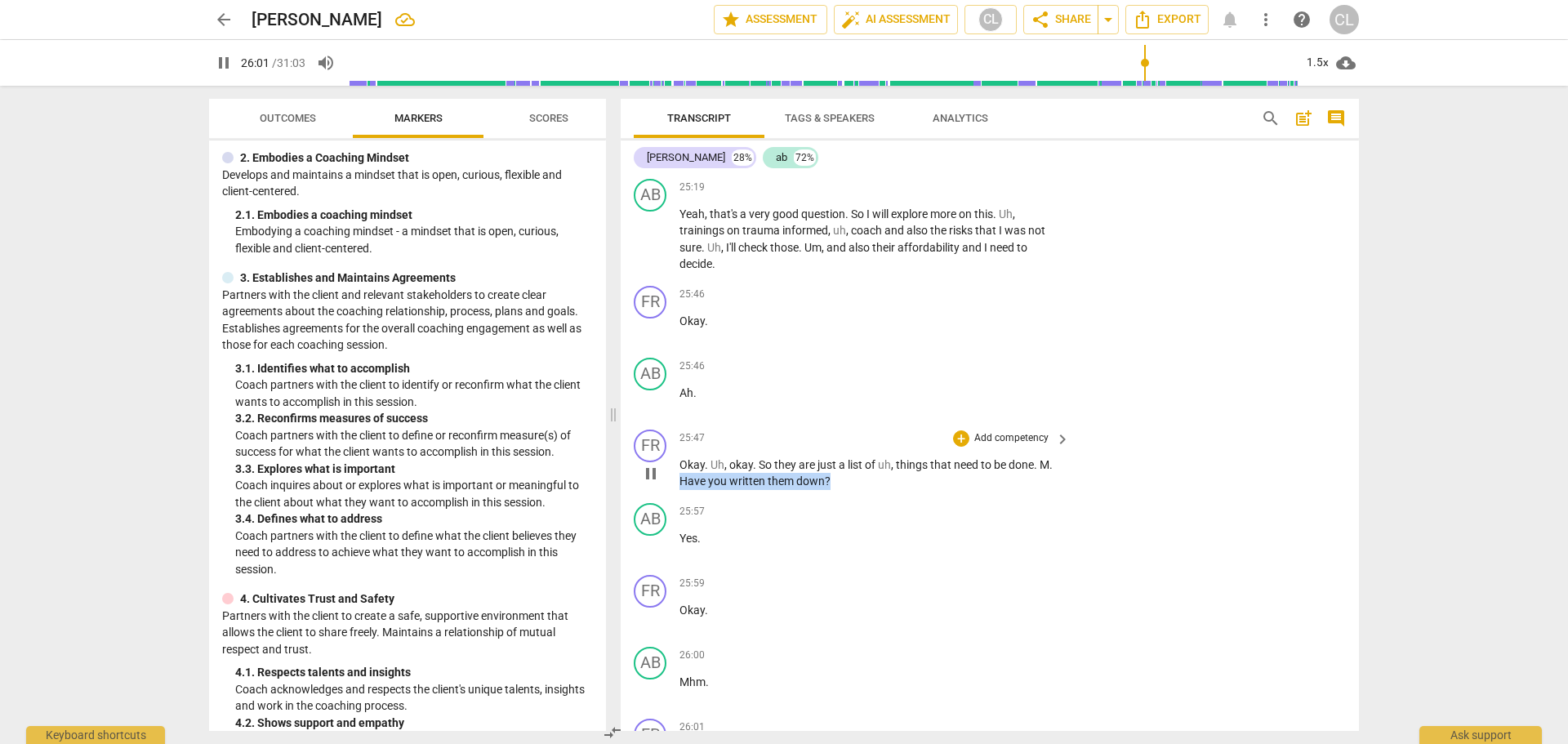
scroll to position [6699, 0]
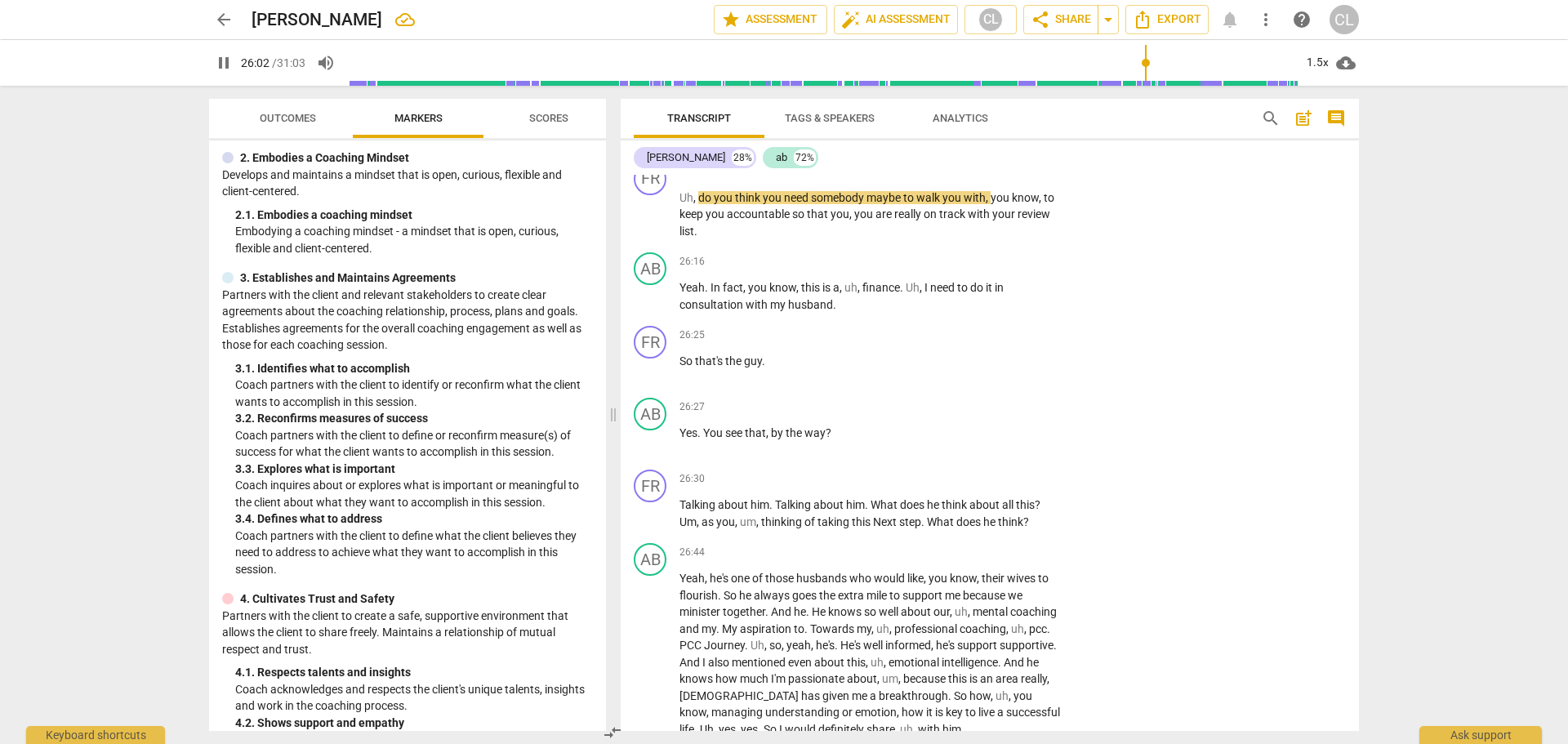
drag, startPoint x: 681, startPoint y: 465, endPoint x: 829, endPoint y: 465, distance: 148.0
click at [829, 465] on div "FR play_arrow pause 00:04 + Add competency keyboard_arrow_right Yeah . So thank…" at bounding box center [990, 453] width 738 height 556
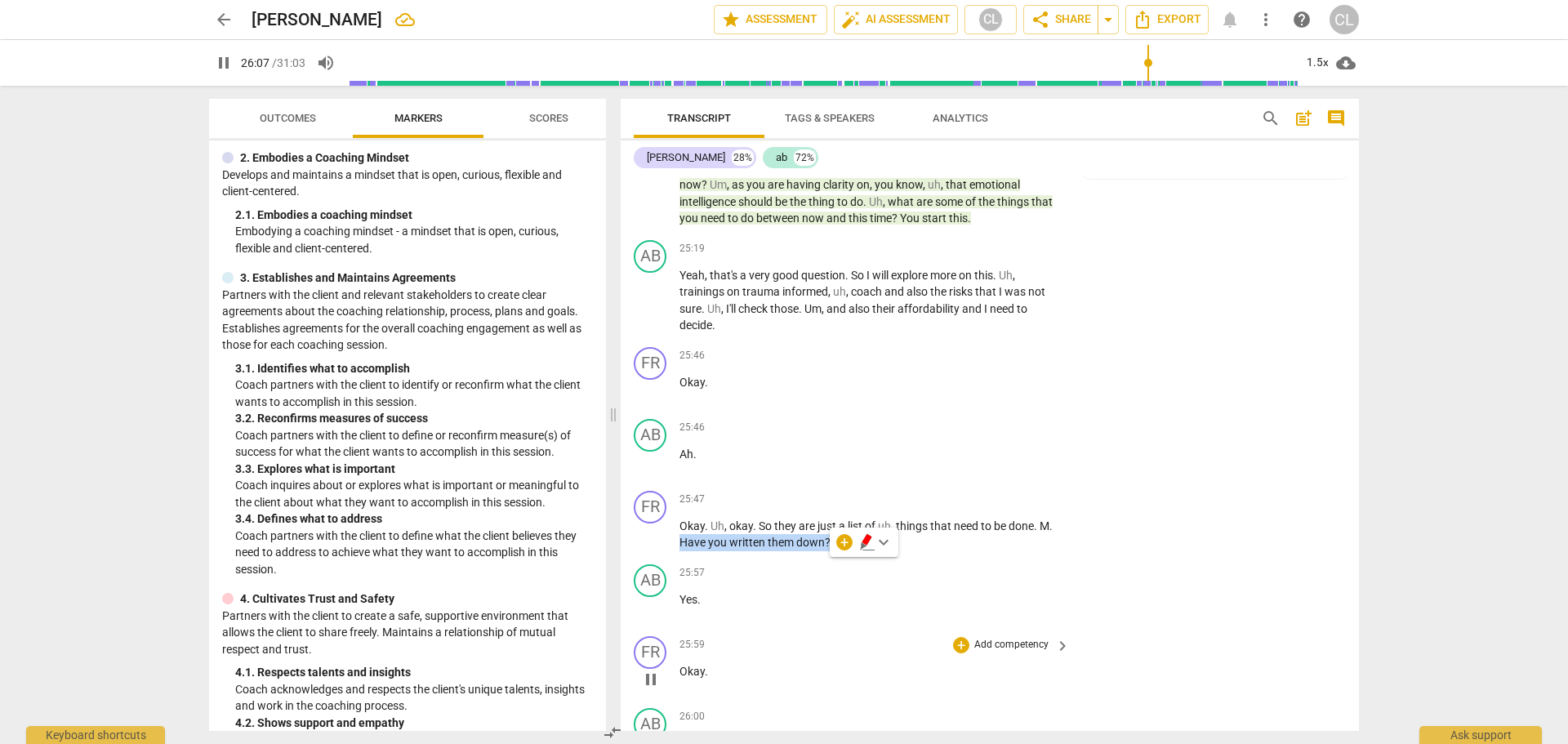
scroll to position [6047, 0]
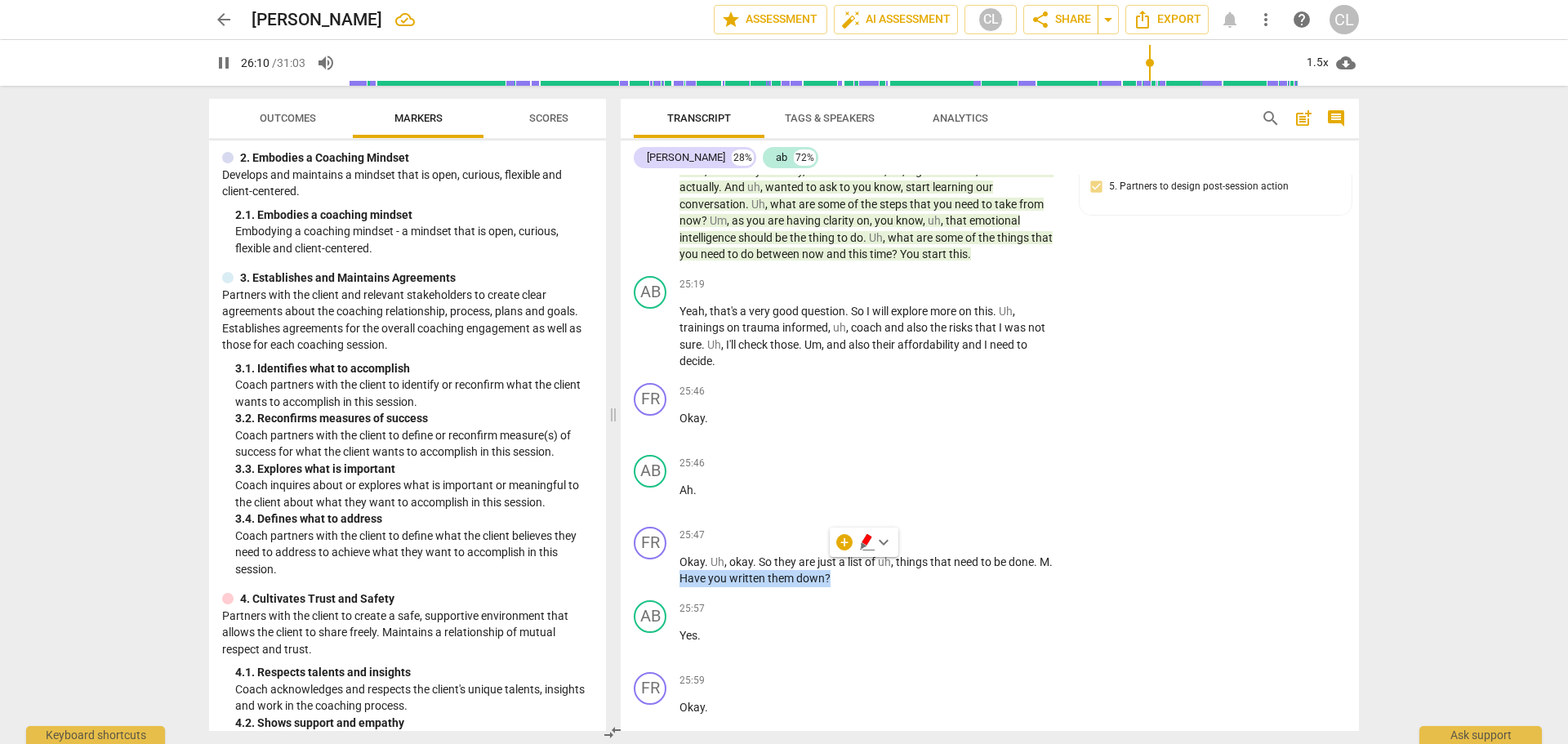
click at [868, 538] on icon "button" at bounding box center [867, 539] width 10 height 12
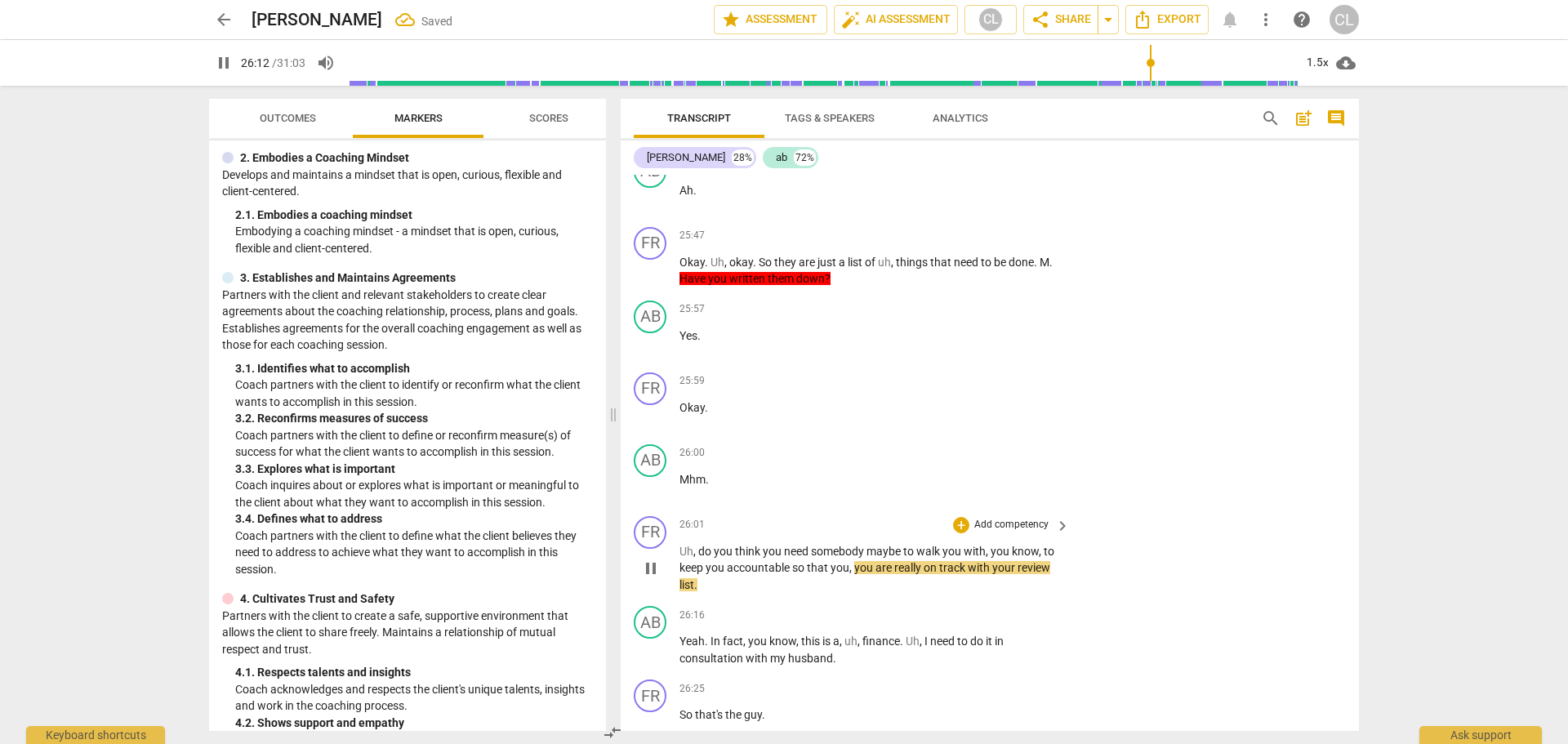
scroll to position [6454, 0]
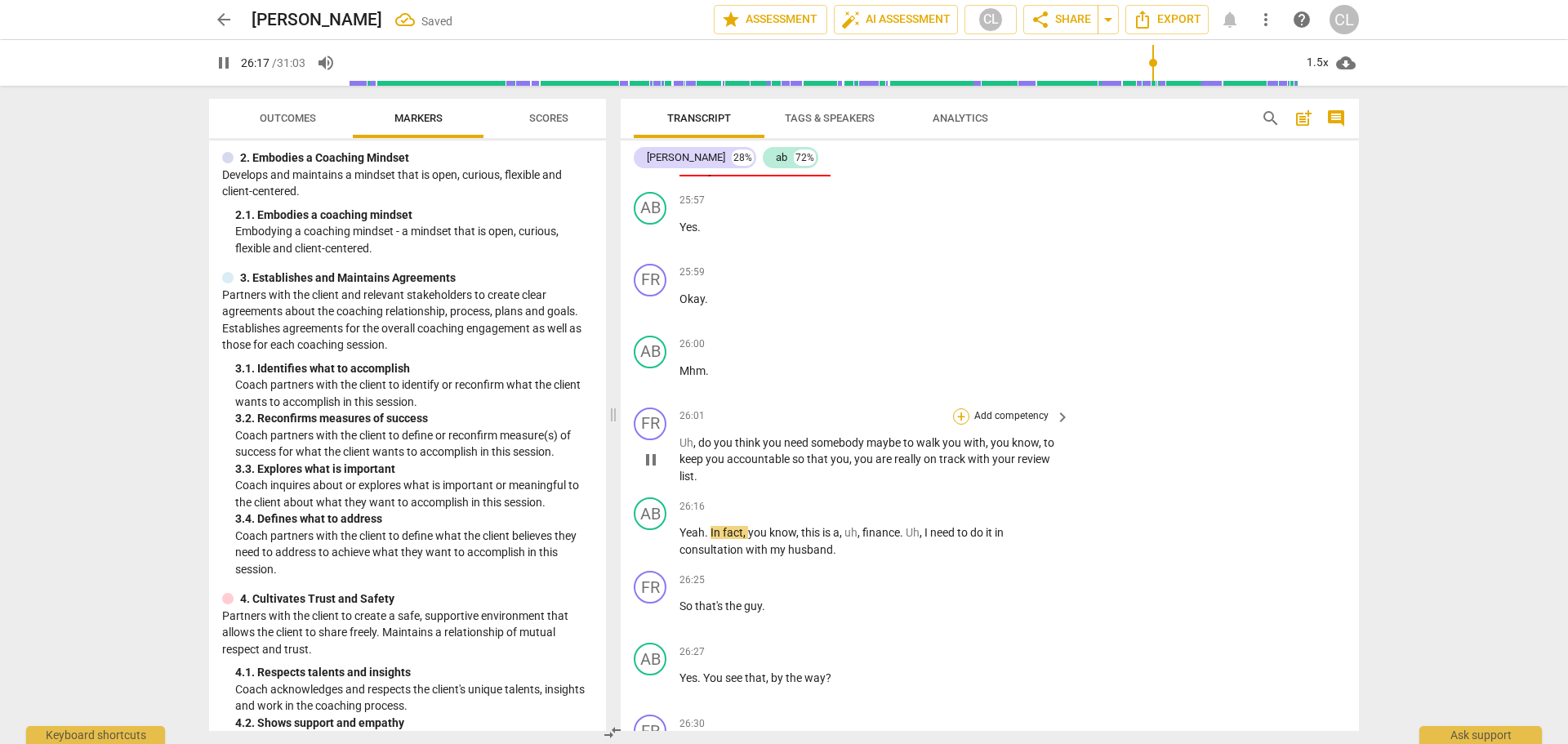
click at [955, 408] on div "+" at bounding box center [961, 416] width 16 height 16
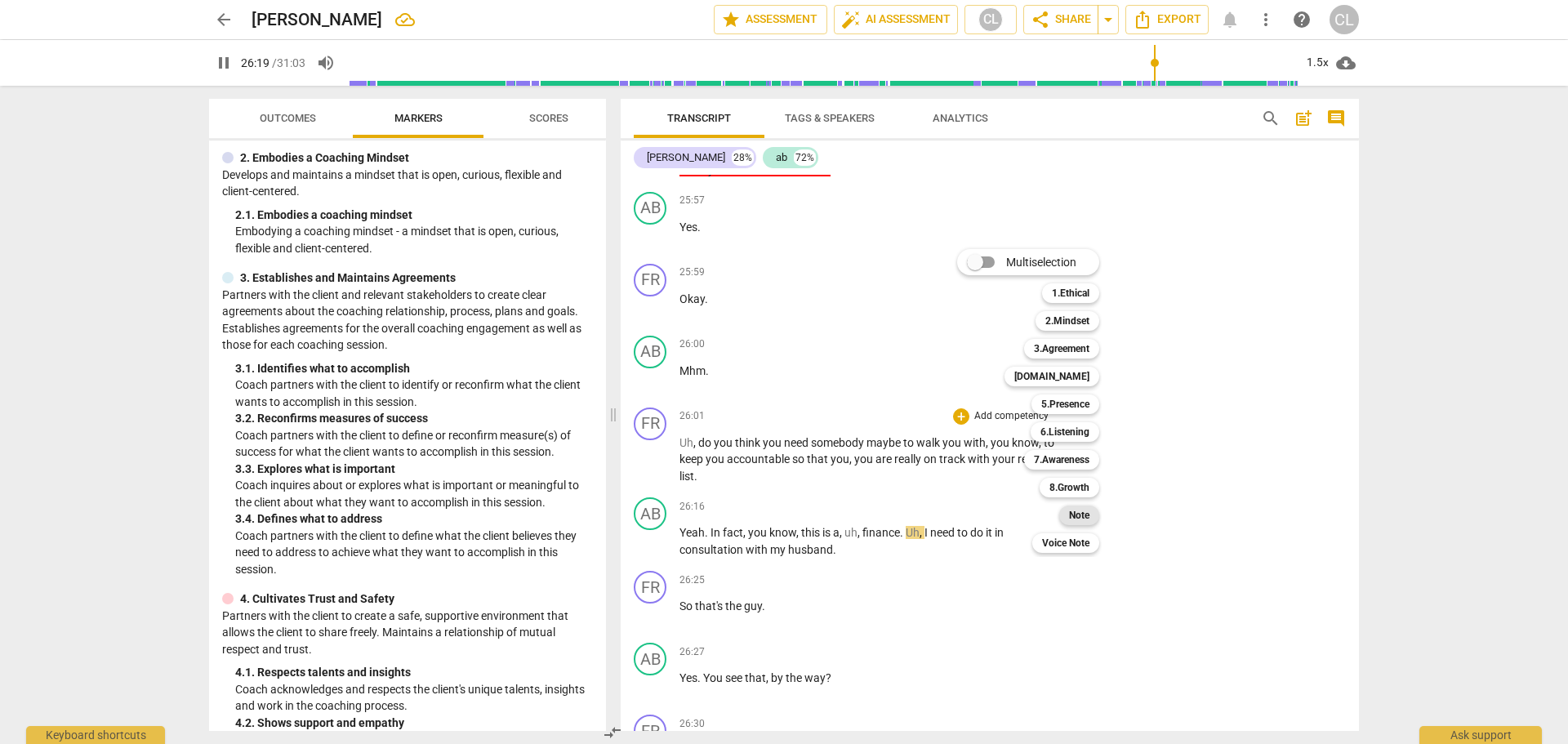
click at [1077, 516] on b "Note" at bounding box center [1079, 515] width 20 height 19
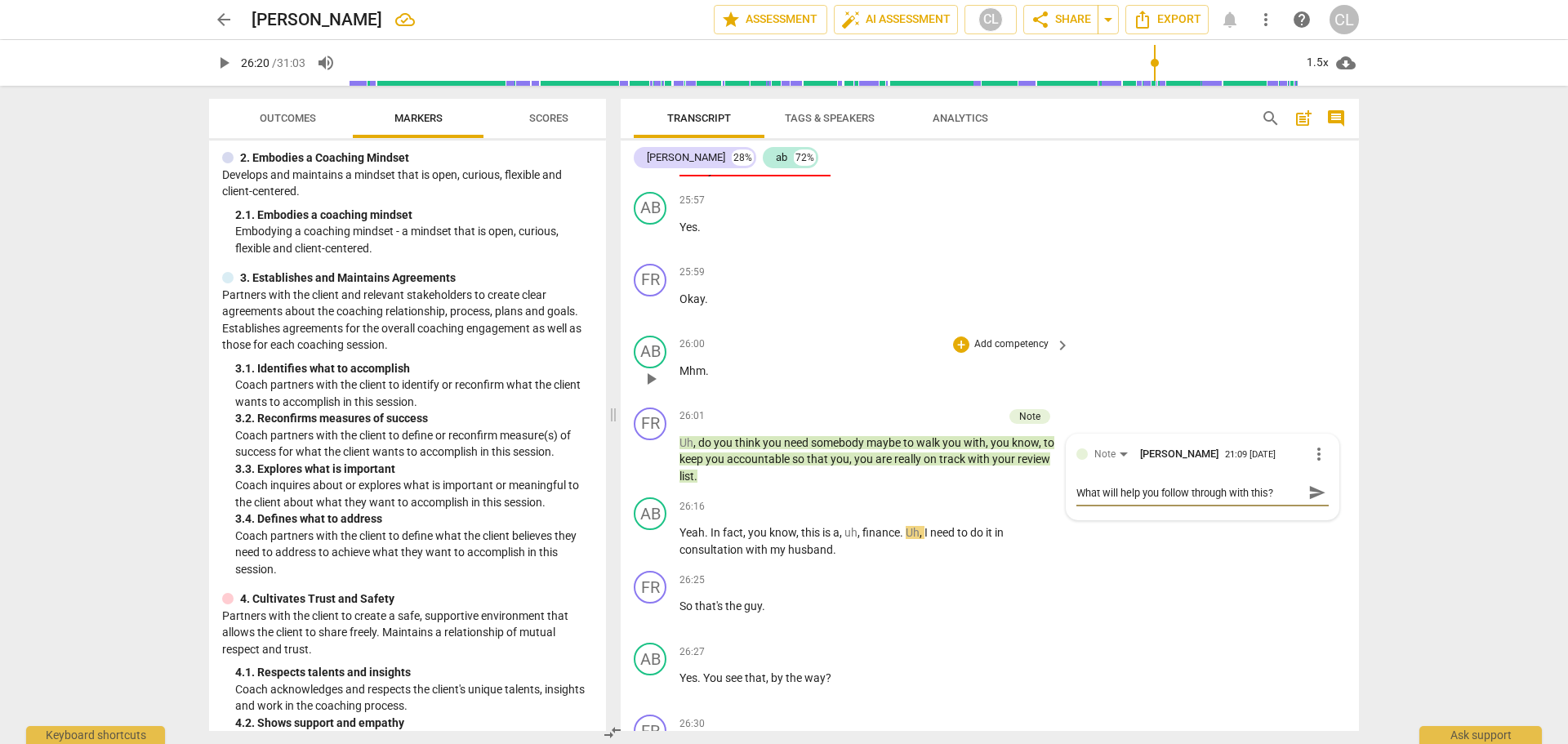
scroll to position [0, 0]
click at [883, 464] on p "Uh , do you think you need somebody maybe to walk you with , you know , to keep…" at bounding box center [870, 460] width 382 height 51
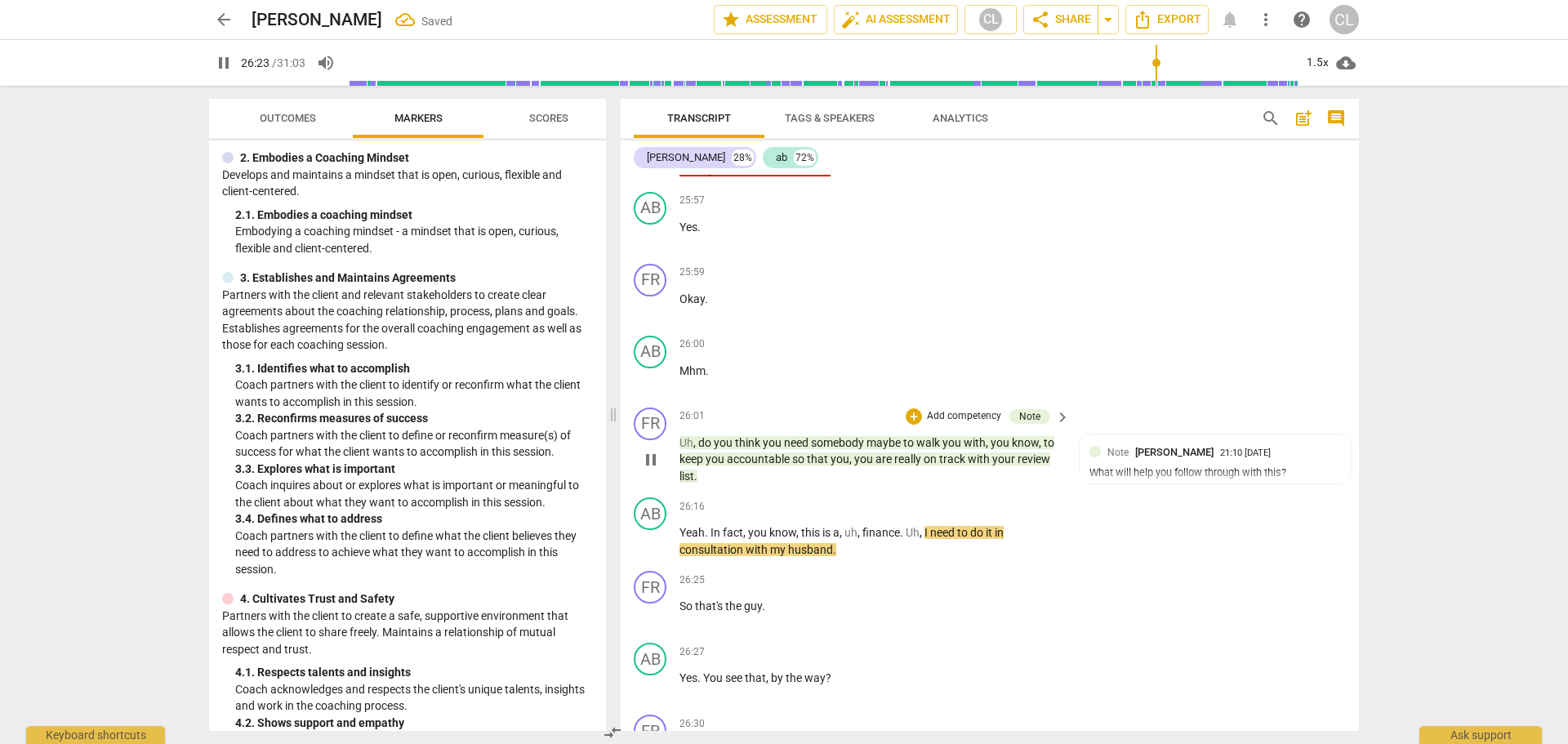
click at [699, 436] on span "do" at bounding box center [706, 442] width 15 height 13
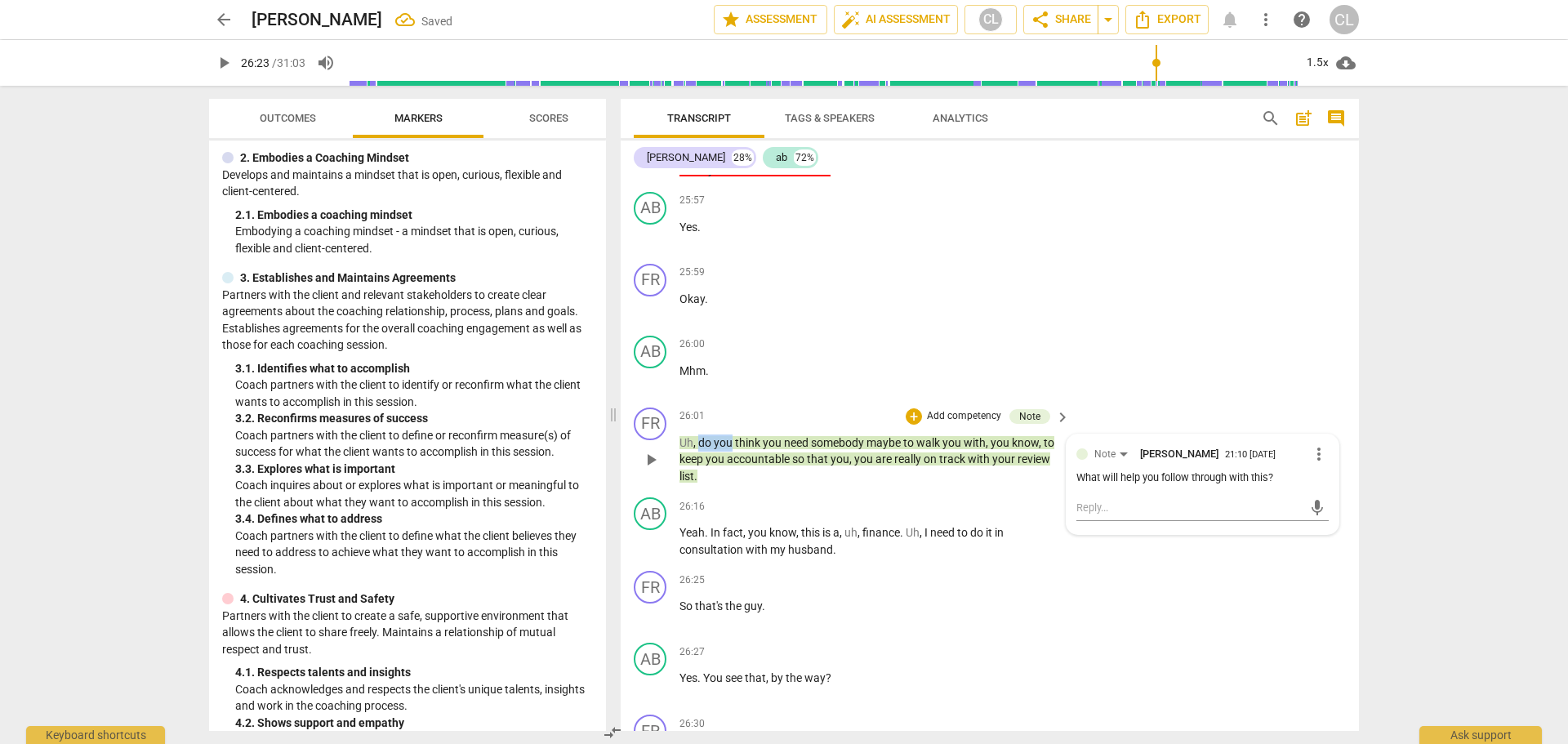
drag, startPoint x: 699, startPoint y: 425, endPoint x: 731, endPoint y: 430, distance: 32.4
click at [731, 435] on p "Uh , do you think you need somebody maybe to walk you with , you know , to keep…" at bounding box center [870, 460] width 382 height 51
click at [770, 406] on icon "button" at bounding box center [772, 403] width 10 height 12
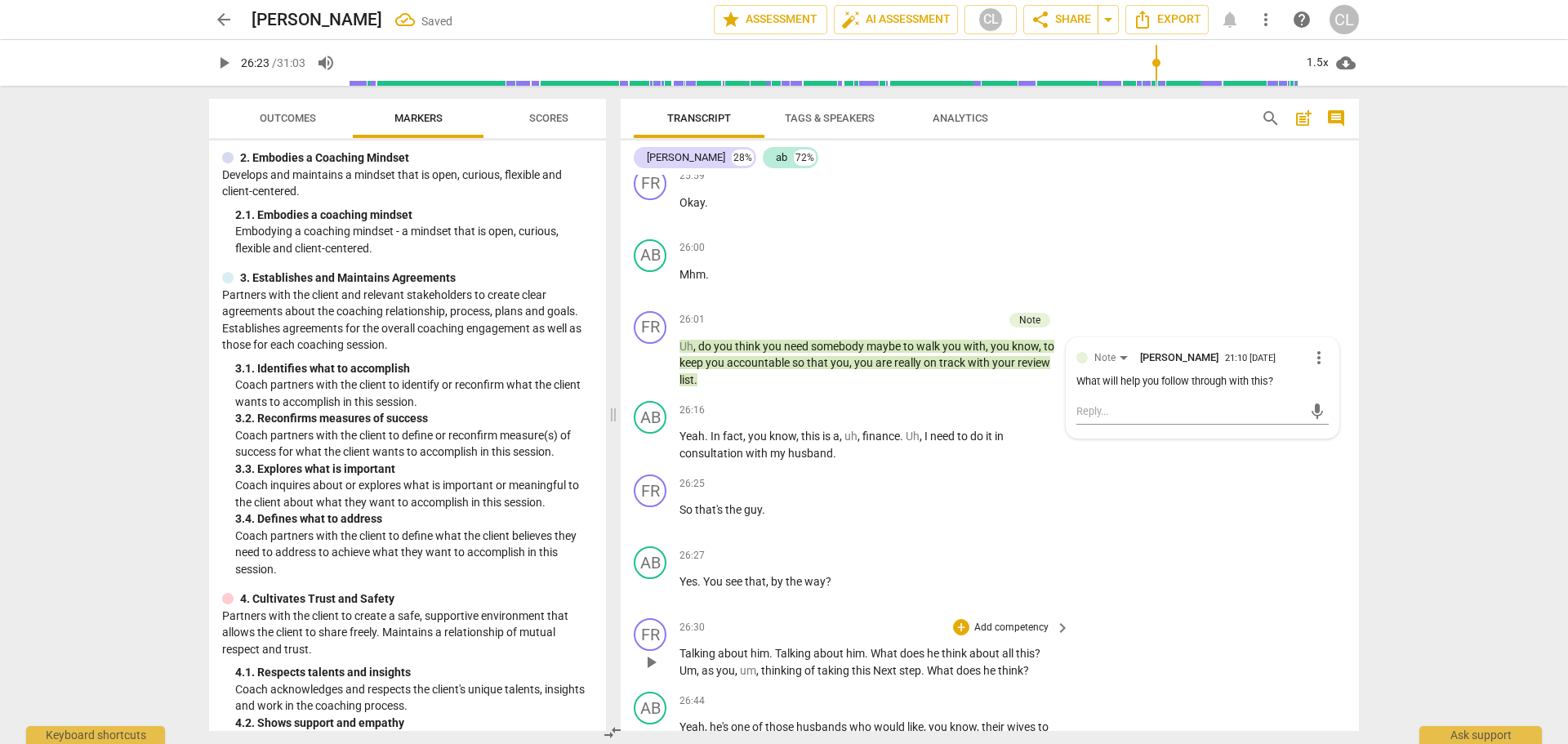
scroll to position [6536, 0]
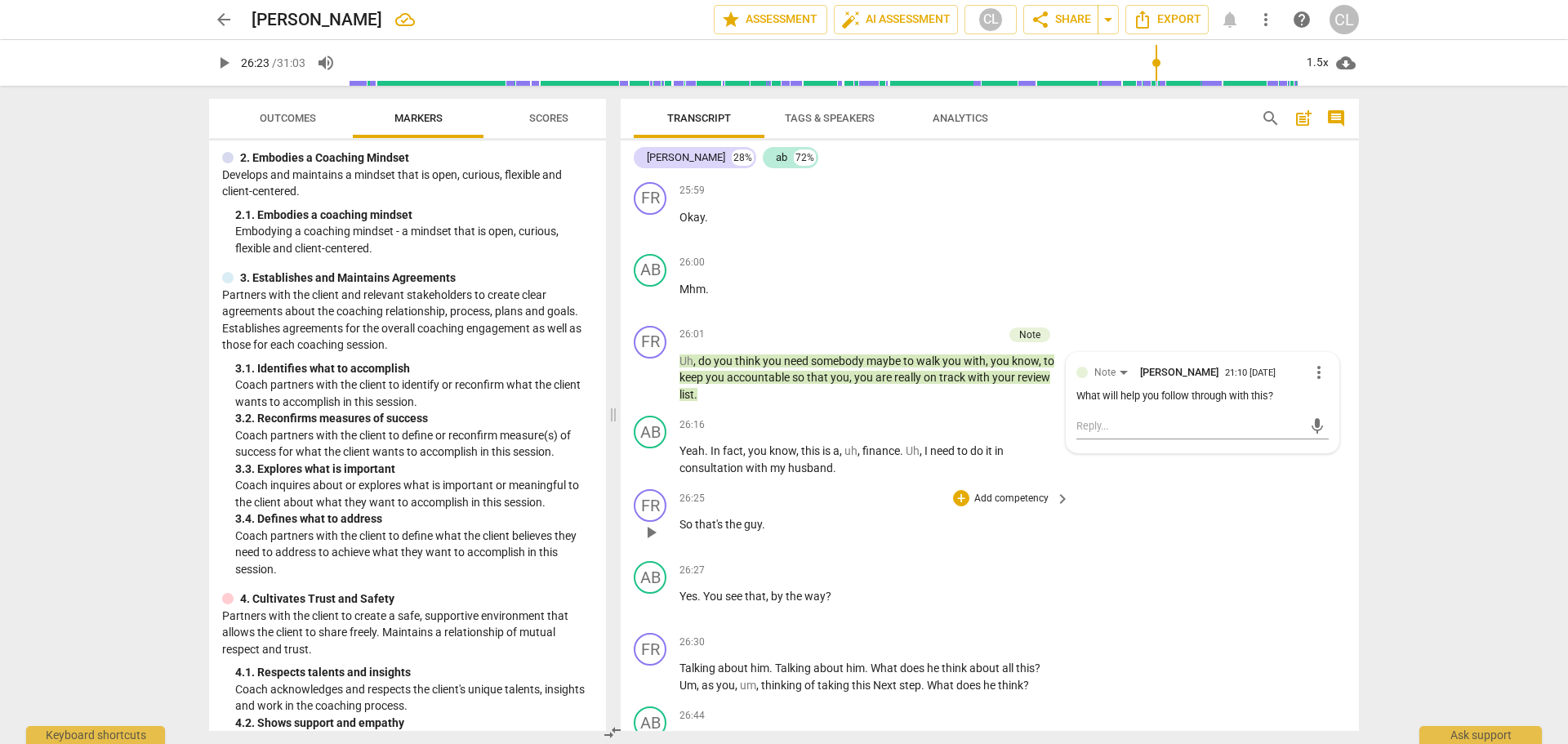
click at [1244, 483] on div "FR play_arrow pause 26:25 + Add competency keyboard_arrow_right So that's the g…" at bounding box center [990, 518] width 738 height 72
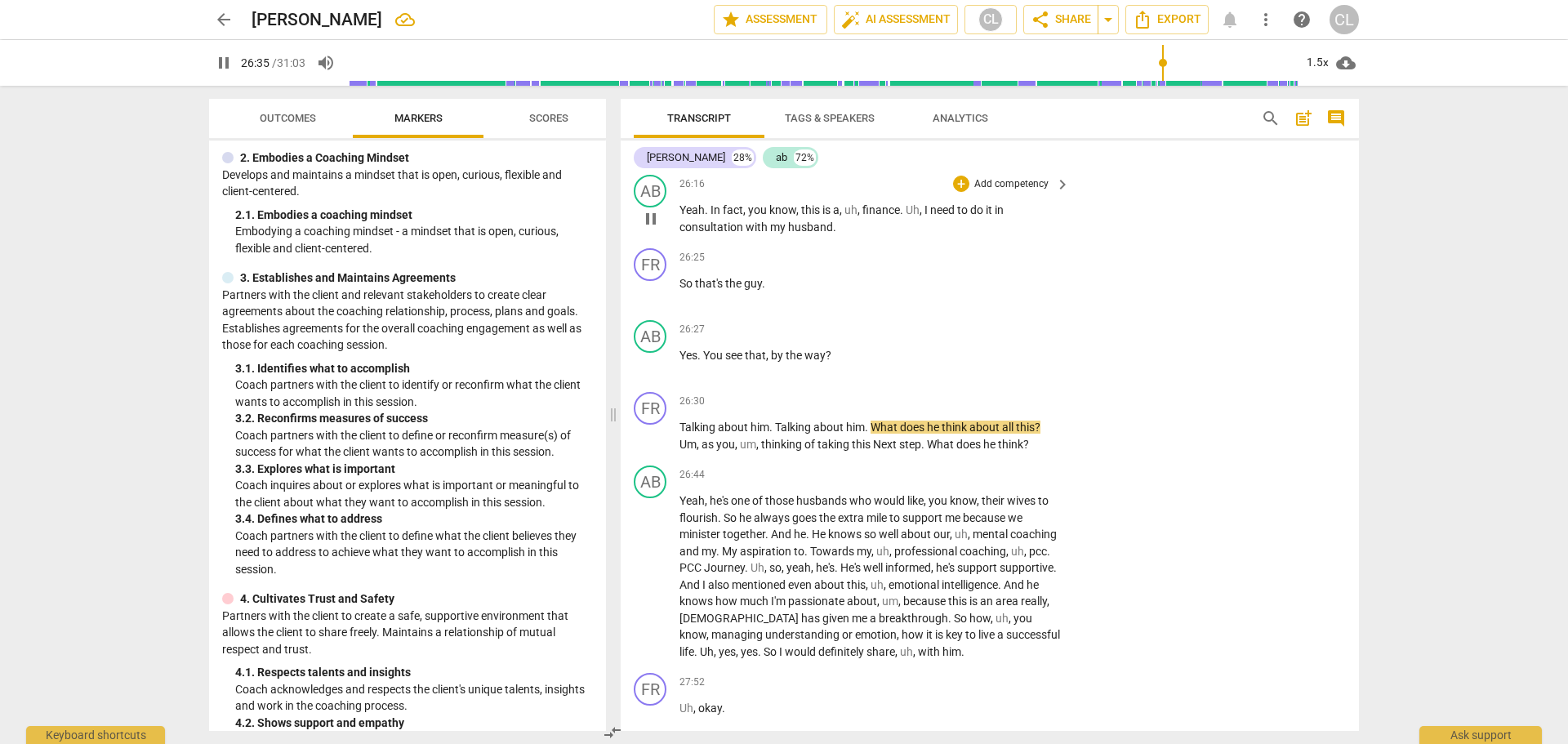
scroll to position [6781, 0]
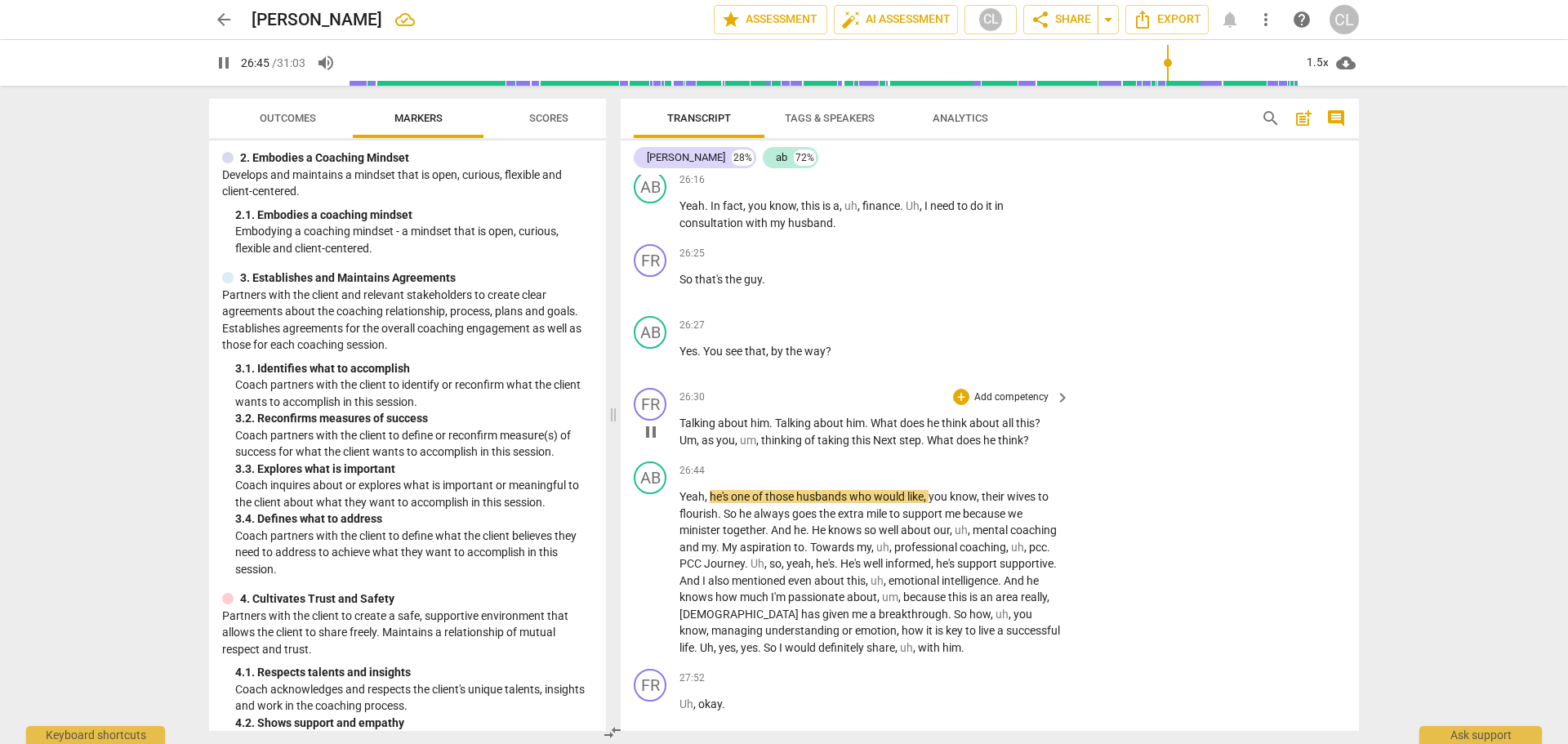
click at [653, 422] on span "pause" at bounding box center [650, 431] width 19 height 19
click at [963, 389] on div "+" at bounding box center [961, 397] width 16 height 16
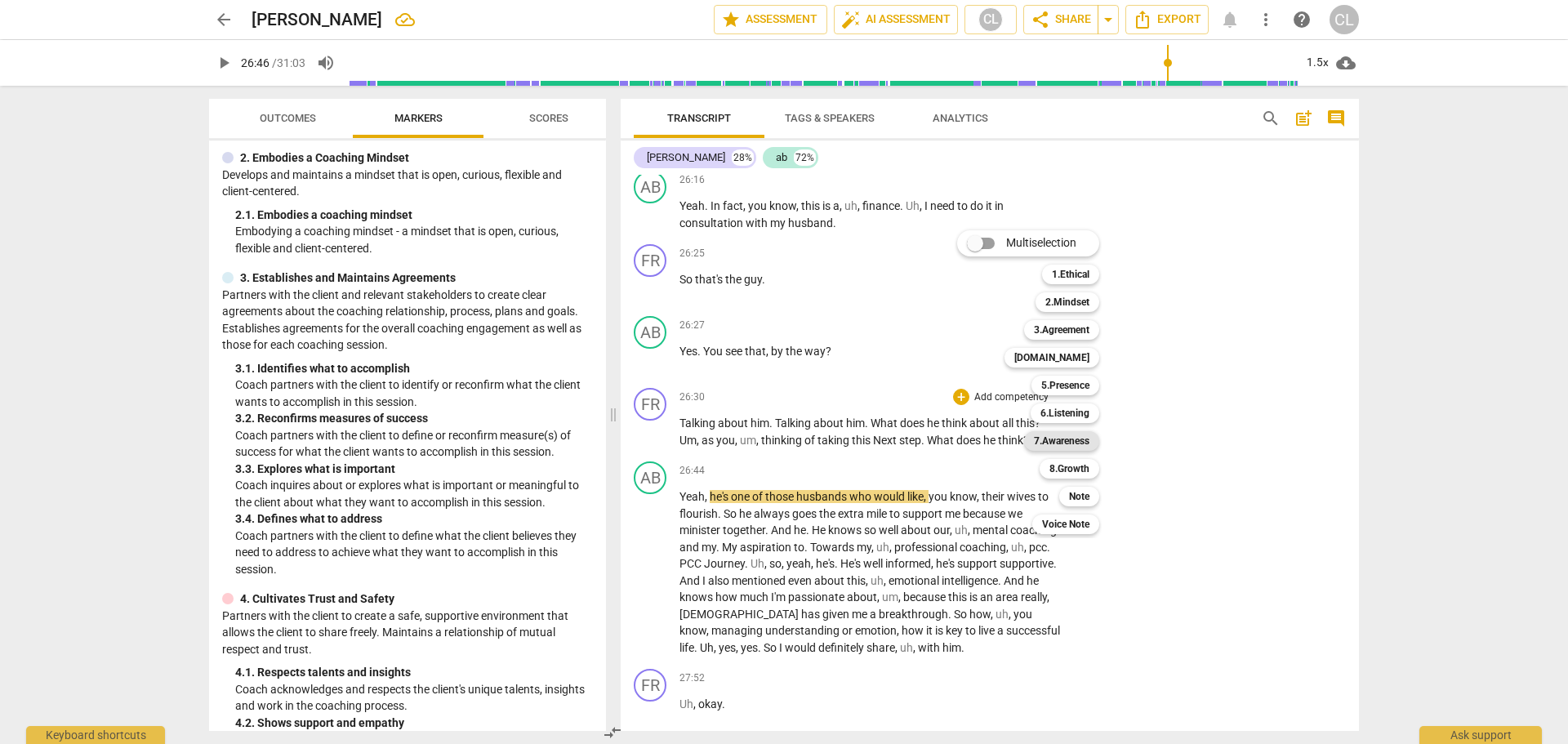
click at [1081, 438] on b "7.Awareness" at bounding box center [1061, 440] width 56 height 19
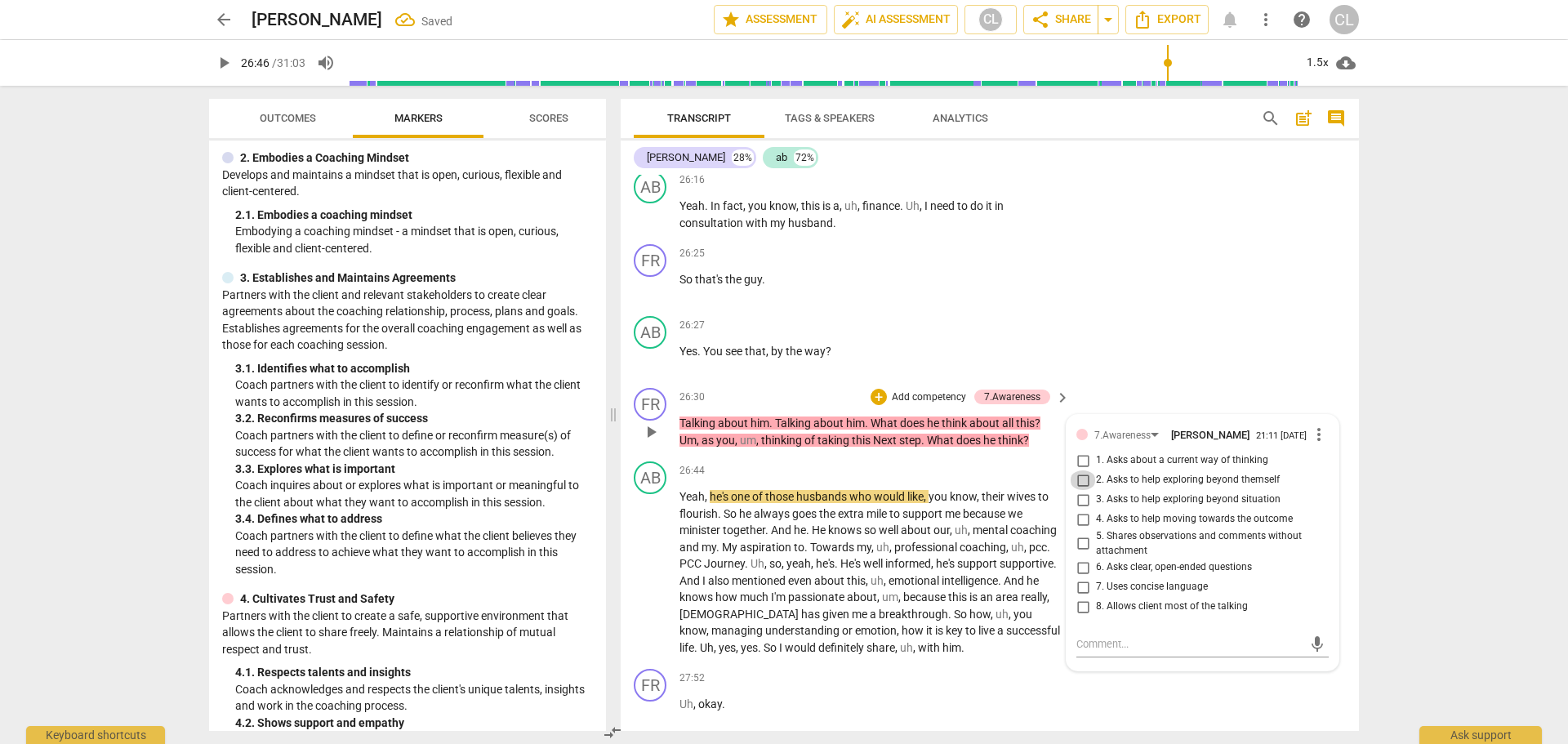
click at [1081, 471] on input "2. Asks to help exploring beyond themself" at bounding box center [1083, 479] width 26 height 19
click at [1079, 636] on textarea at bounding box center [1189, 643] width 226 height 15
click at [1035, 350] on div "26:27 + Add competency keyboard_arrow_right Yes . You see that , by the way ?" at bounding box center [874, 346] width 392 height 59
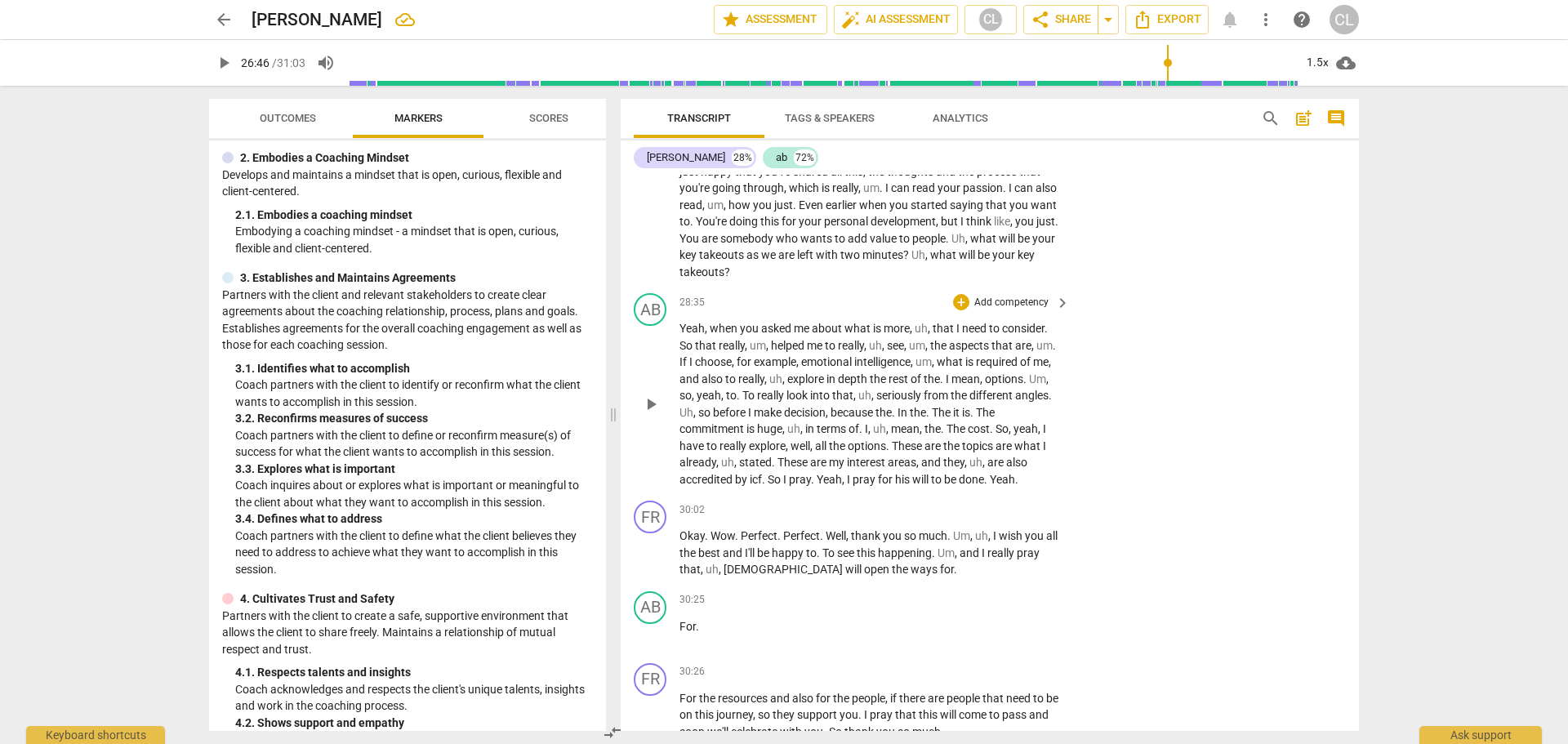
scroll to position [7434, 0]
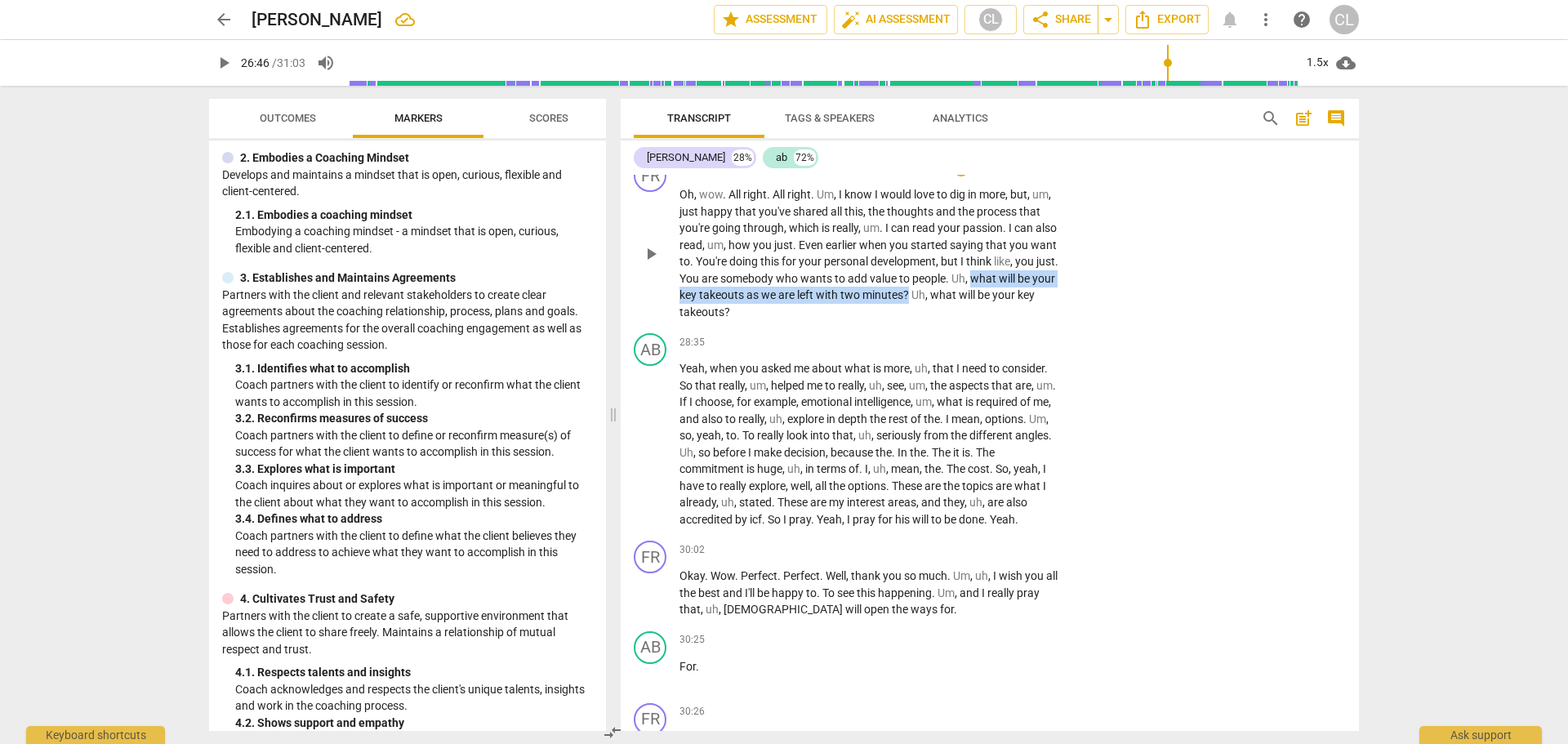
drag, startPoint x: 1021, startPoint y: 261, endPoint x: 970, endPoint y: 285, distance: 56.4
click at [970, 285] on p "Oh , wow . All right . All right . Um , I know I would love to dig in more , bu…" at bounding box center [870, 253] width 382 height 134
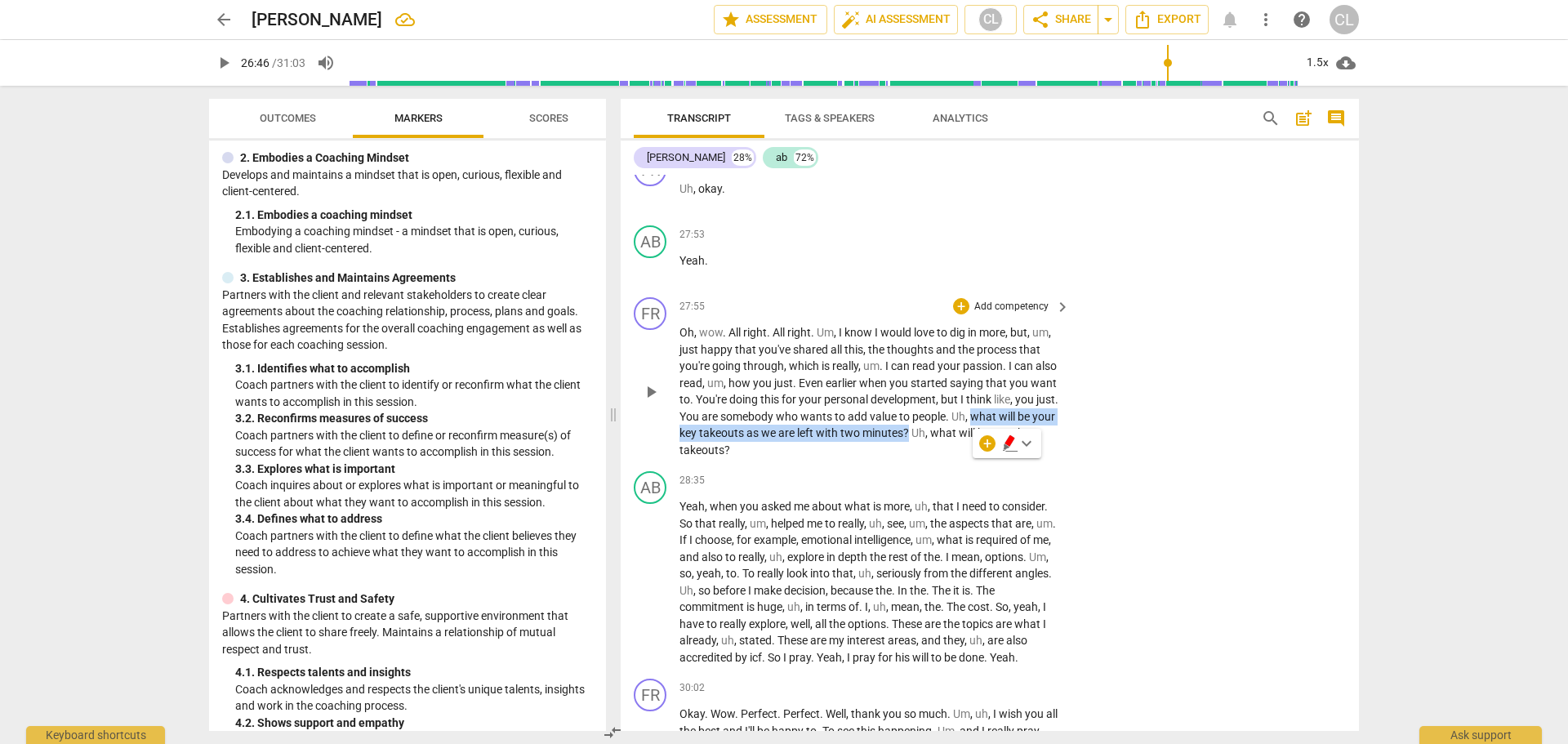
scroll to position [7189, 0]
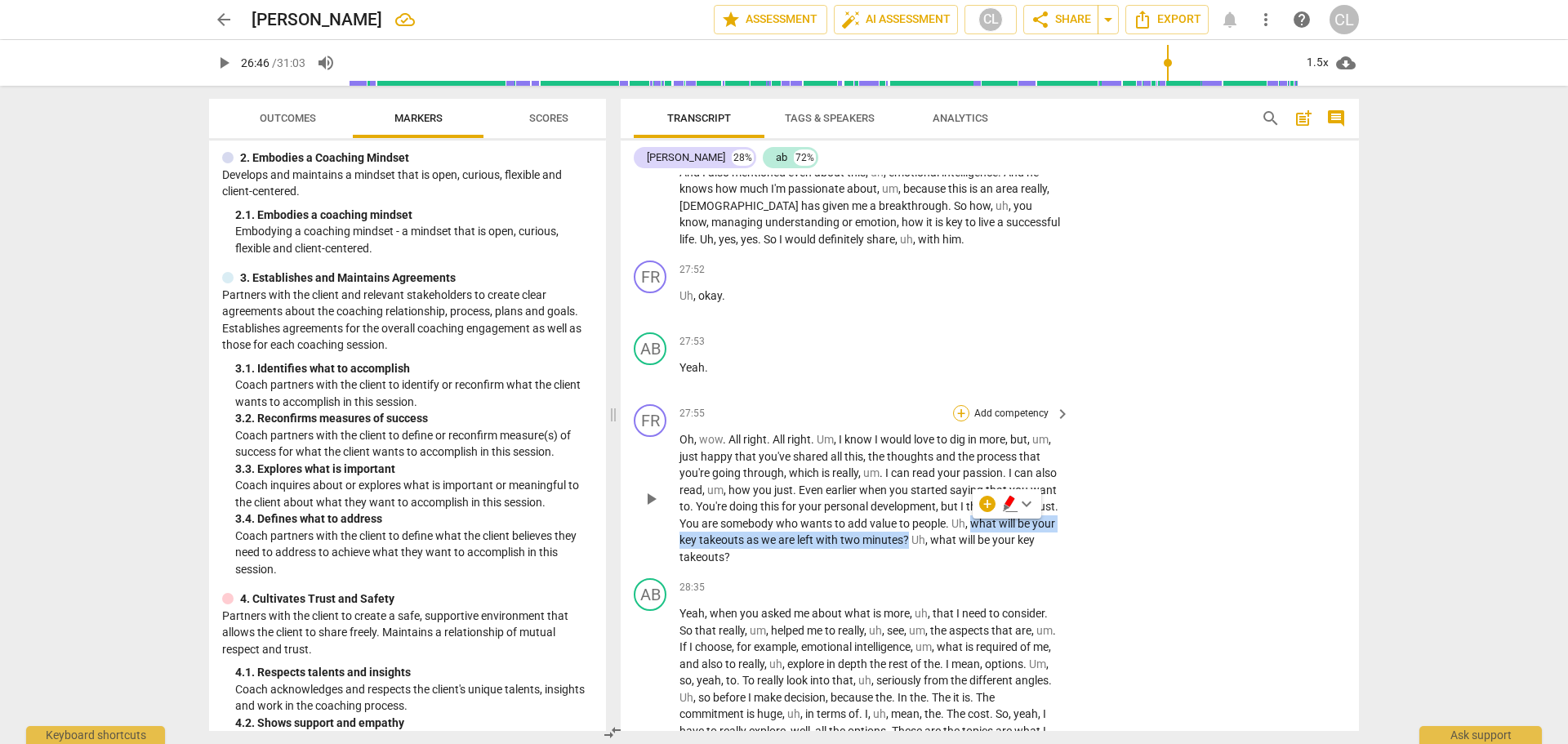
click at [954, 405] on div "+" at bounding box center [961, 413] width 16 height 16
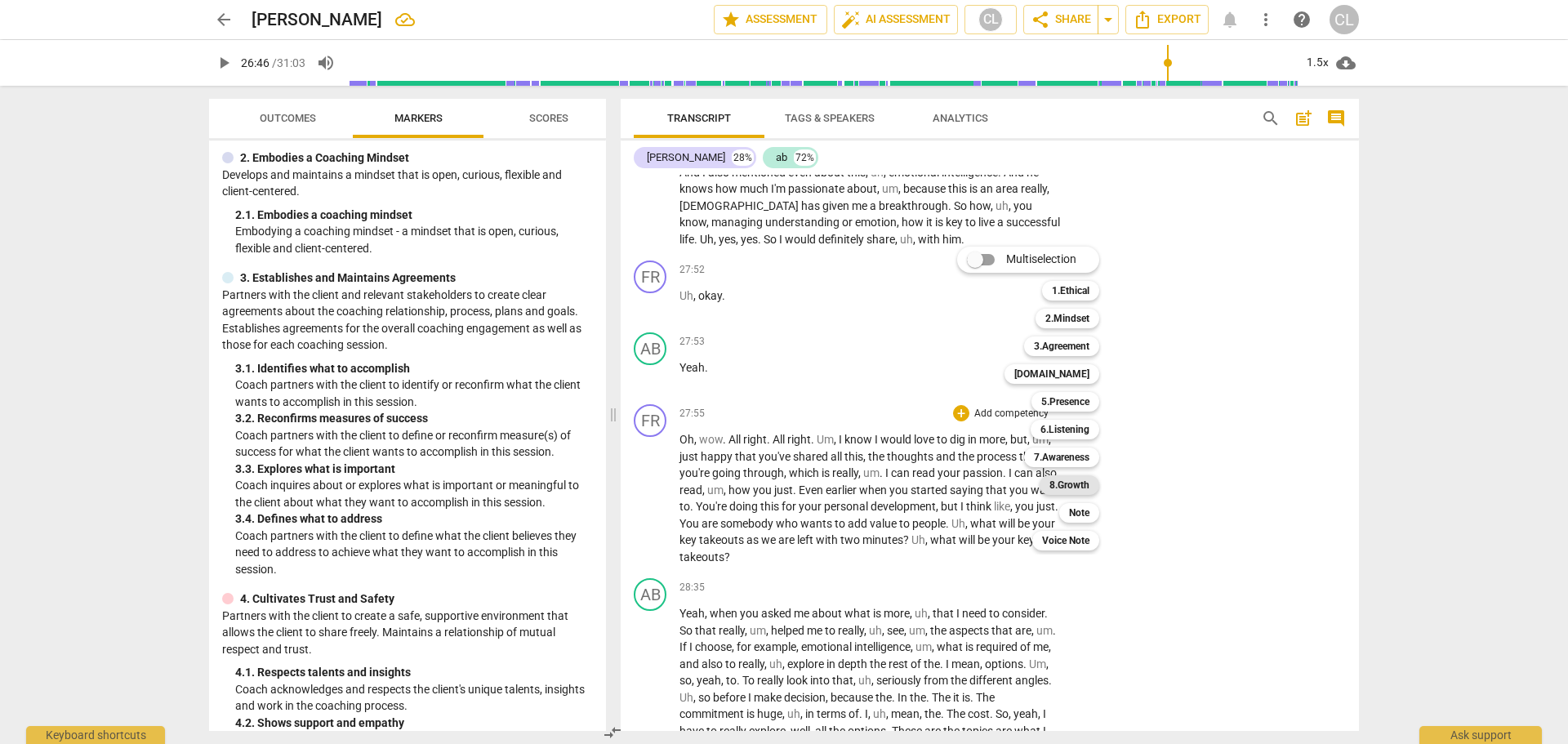
click at [1076, 486] on b "8.Growth" at bounding box center [1069, 484] width 40 height 19
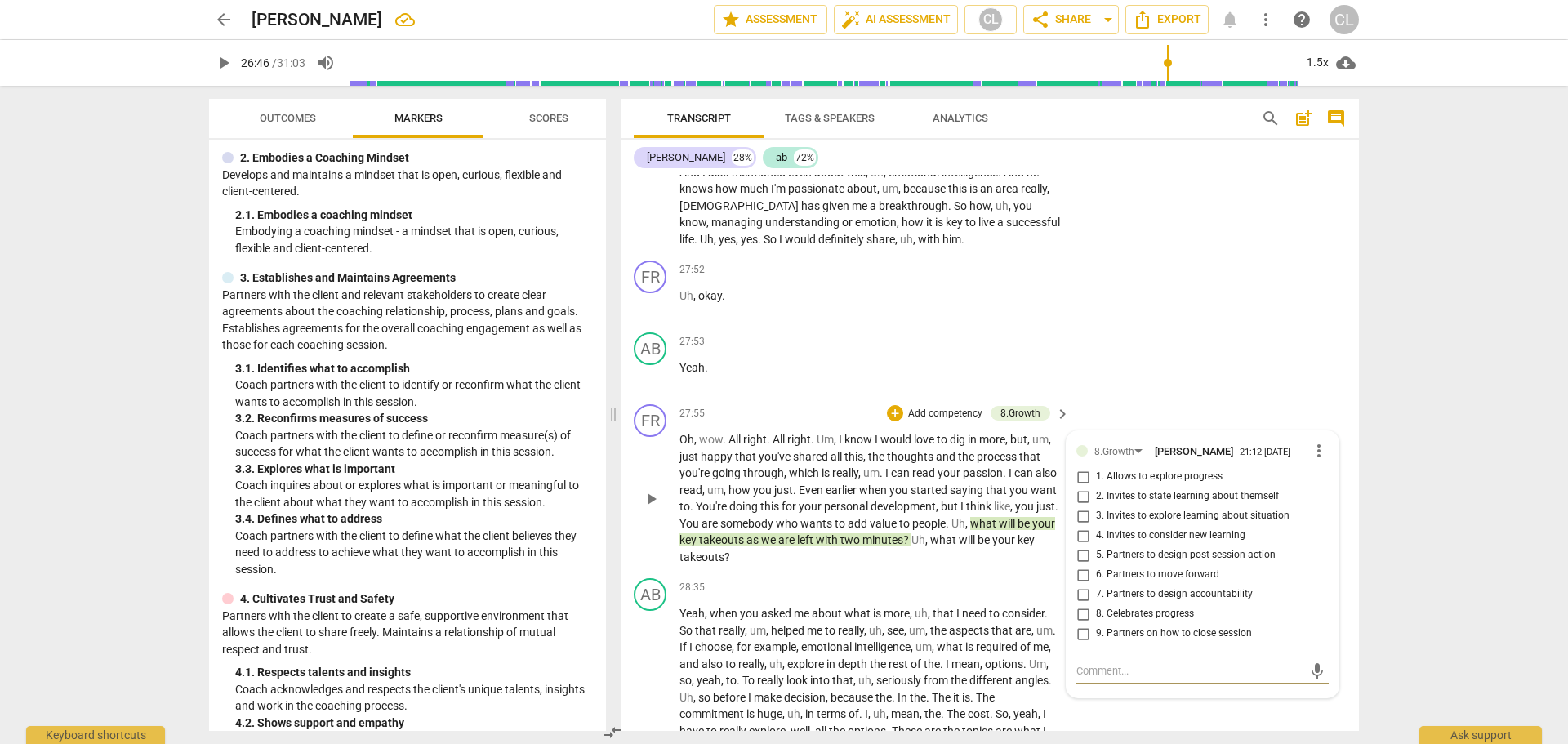
click at [1082, 506] on input "3. Invites to explore learning about situation" at bounding box center [1083, 516] width 26 height 19
click at [1207, 295] on div "FR play_arrow pause 27:52 + Add competency keyboard_arrow_right Uh , okay ." at bounding box center [990, 289] width 738 height 72
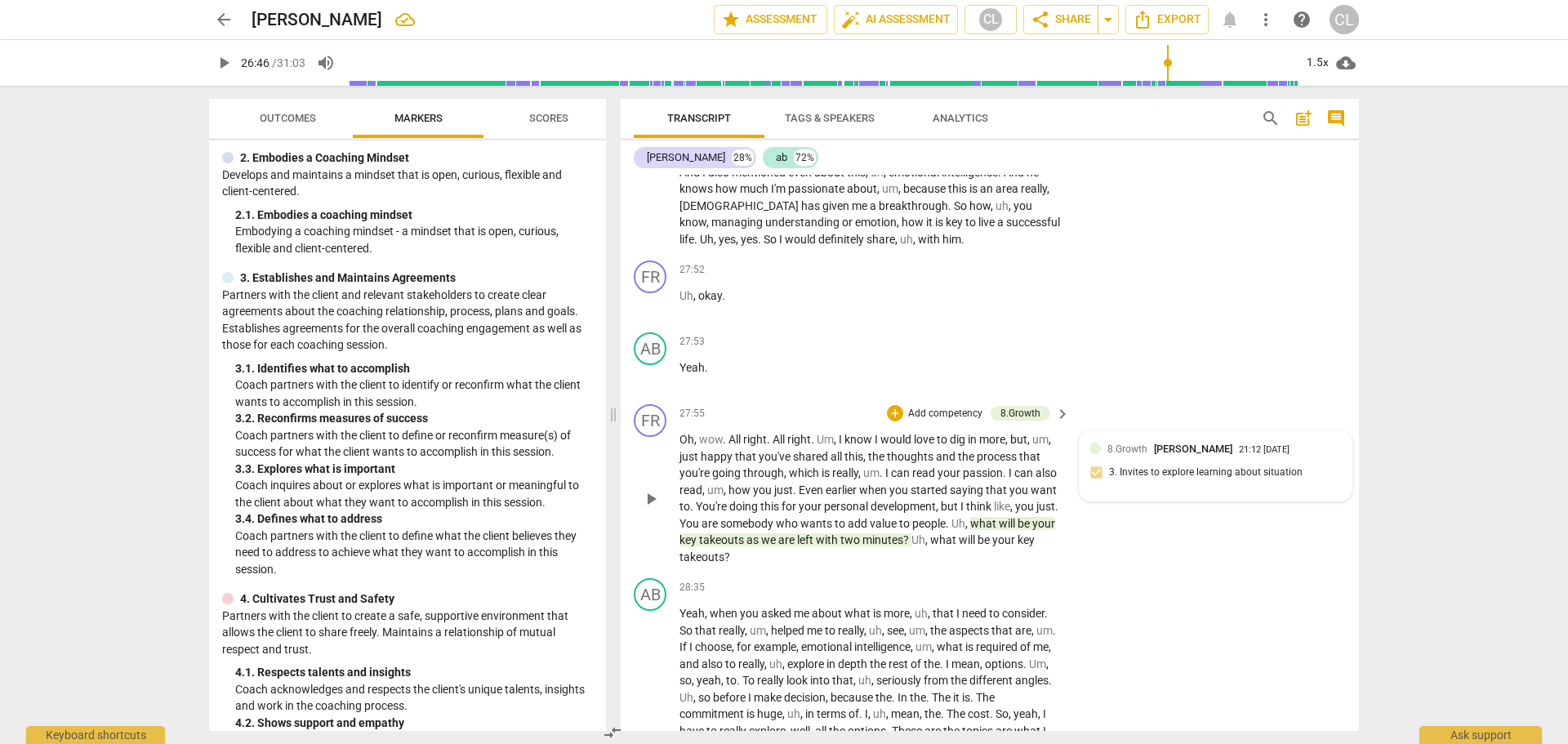
click at [1310, 440] on div "8.Growth [PERSON_NAME] 21:12 [DATE]" at bounding box center [1224, 448] width 234 height 15
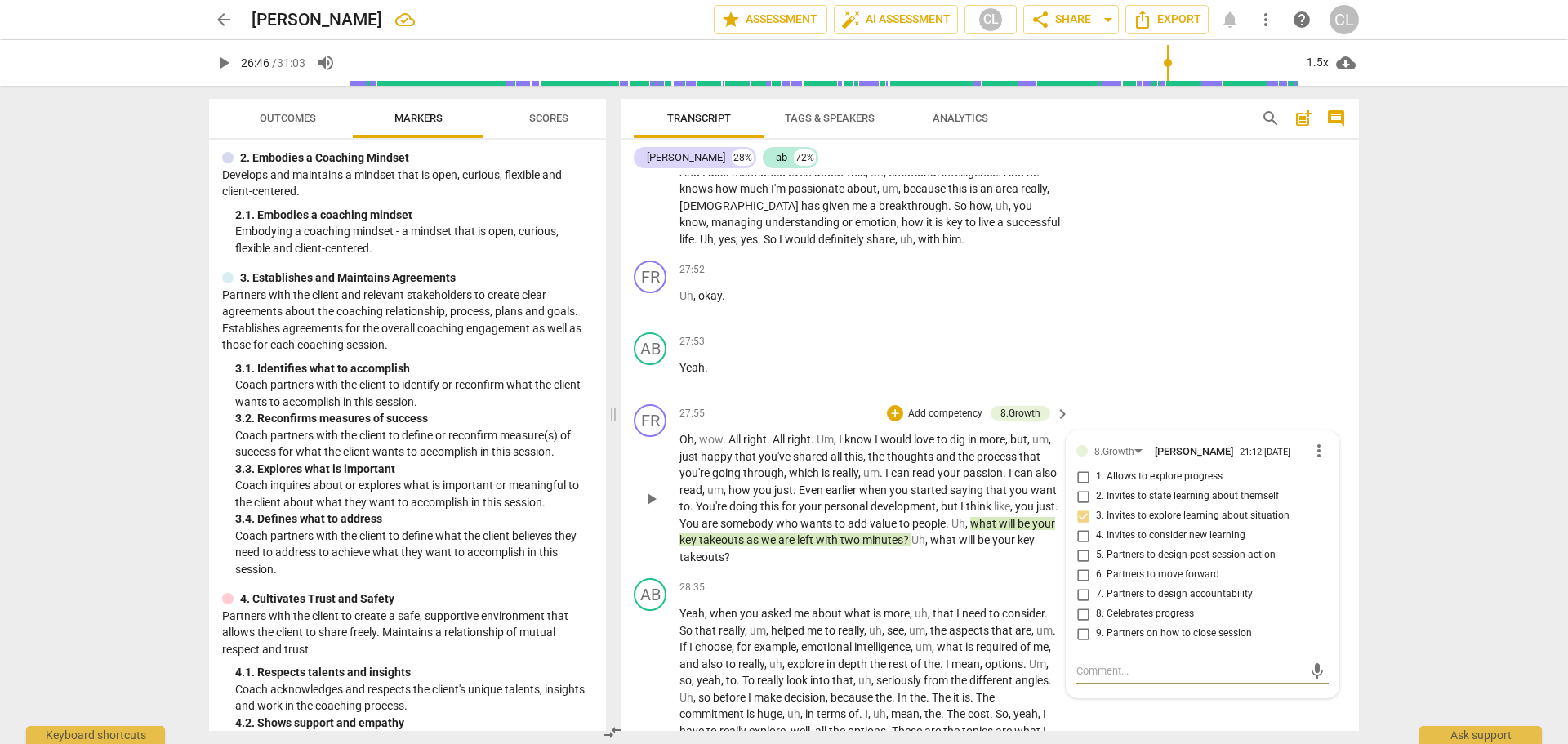
click at [1154, 663] on textarea at bounding box center [1189, 670] width 226 height 15
click at [1178, 326] on div "AB play_arrow pause 27:53 + Add competency keyboard_arrow_right Yeah ." at bounding box center [990, 361] width 738 height 72
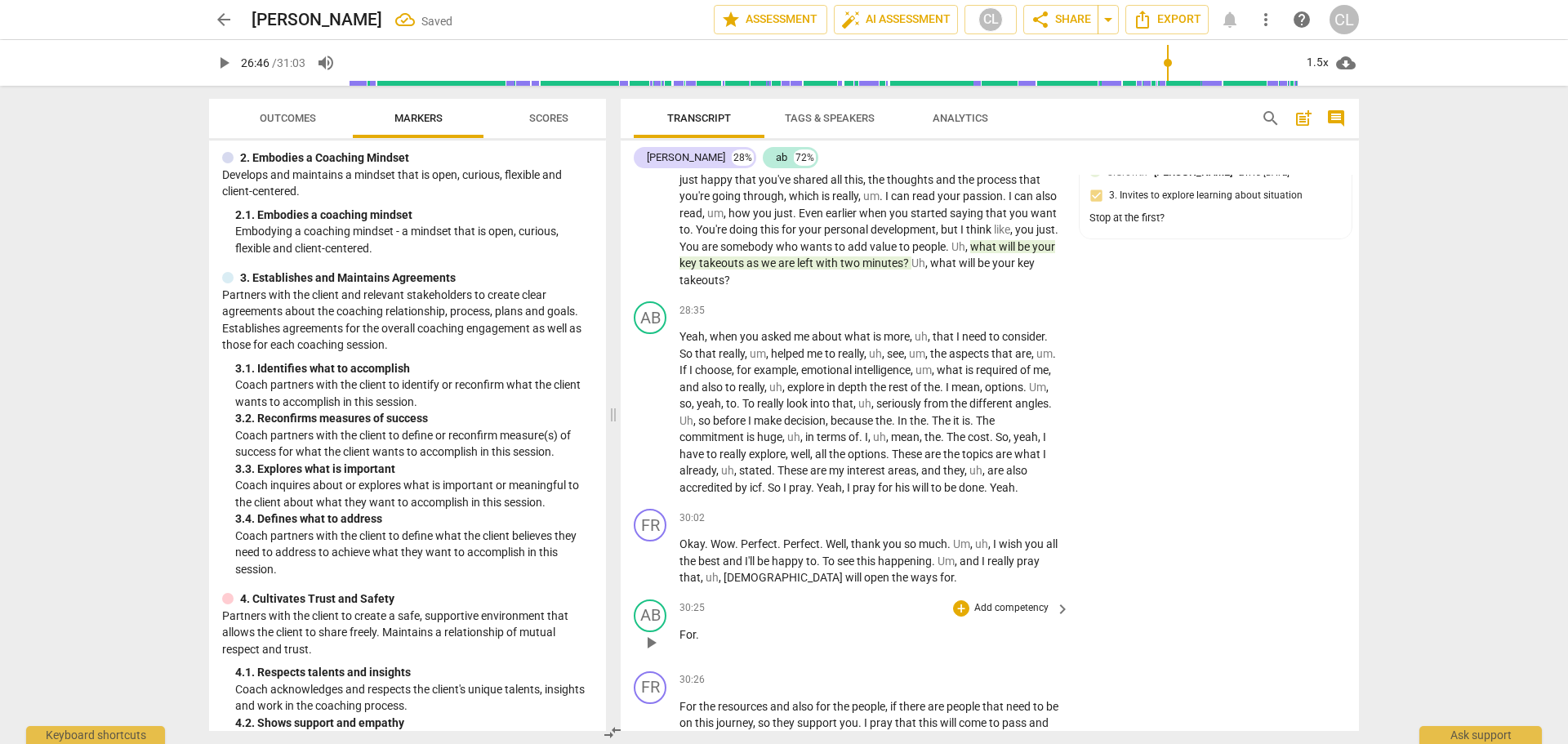
scroll to position [7516, 0]
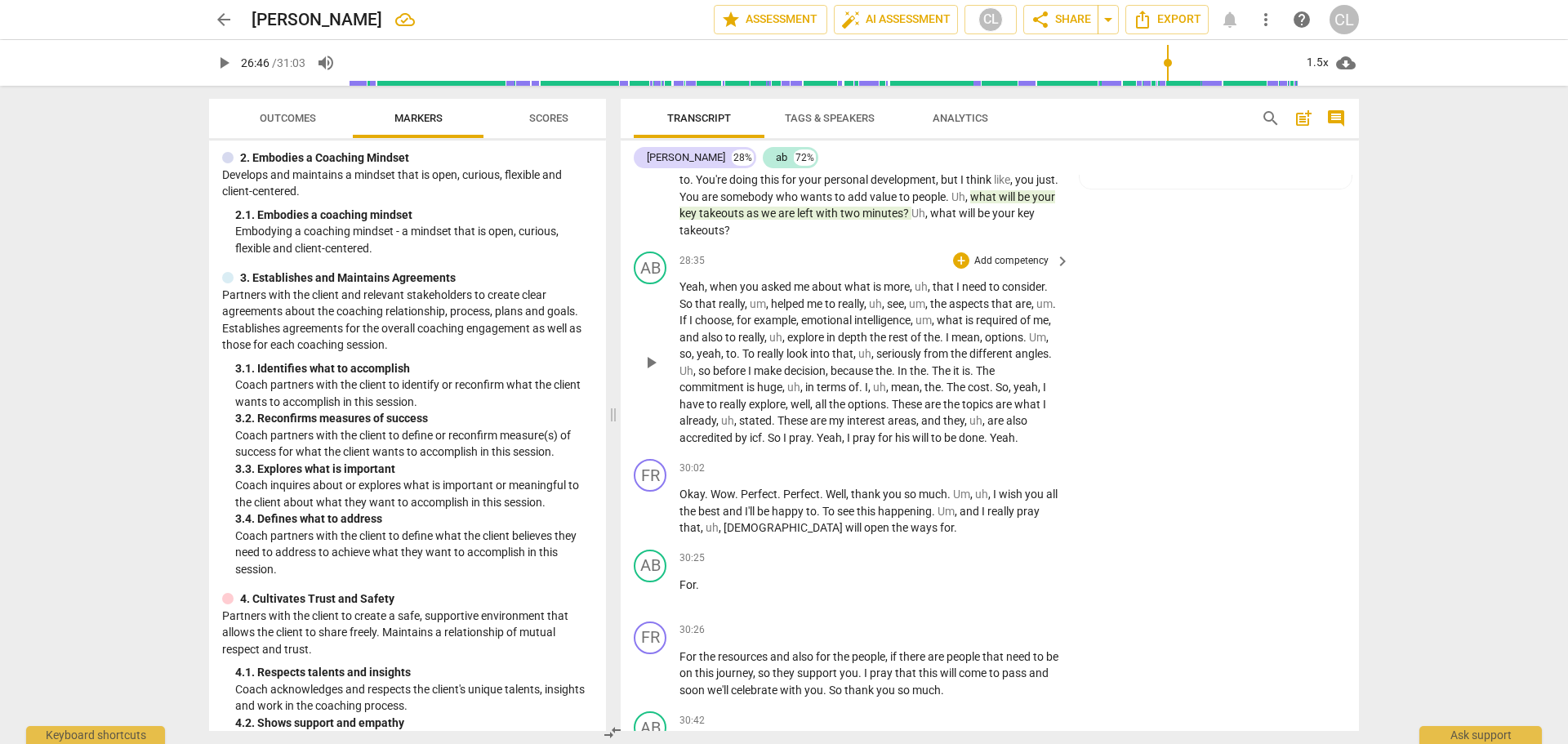
click at [819, 280] on span "about" at bounding box center [828, 286] width 33 height 13
click at [1315, 56] on div "1.5x" at bounding box center [1317, 63] width 31 height 26
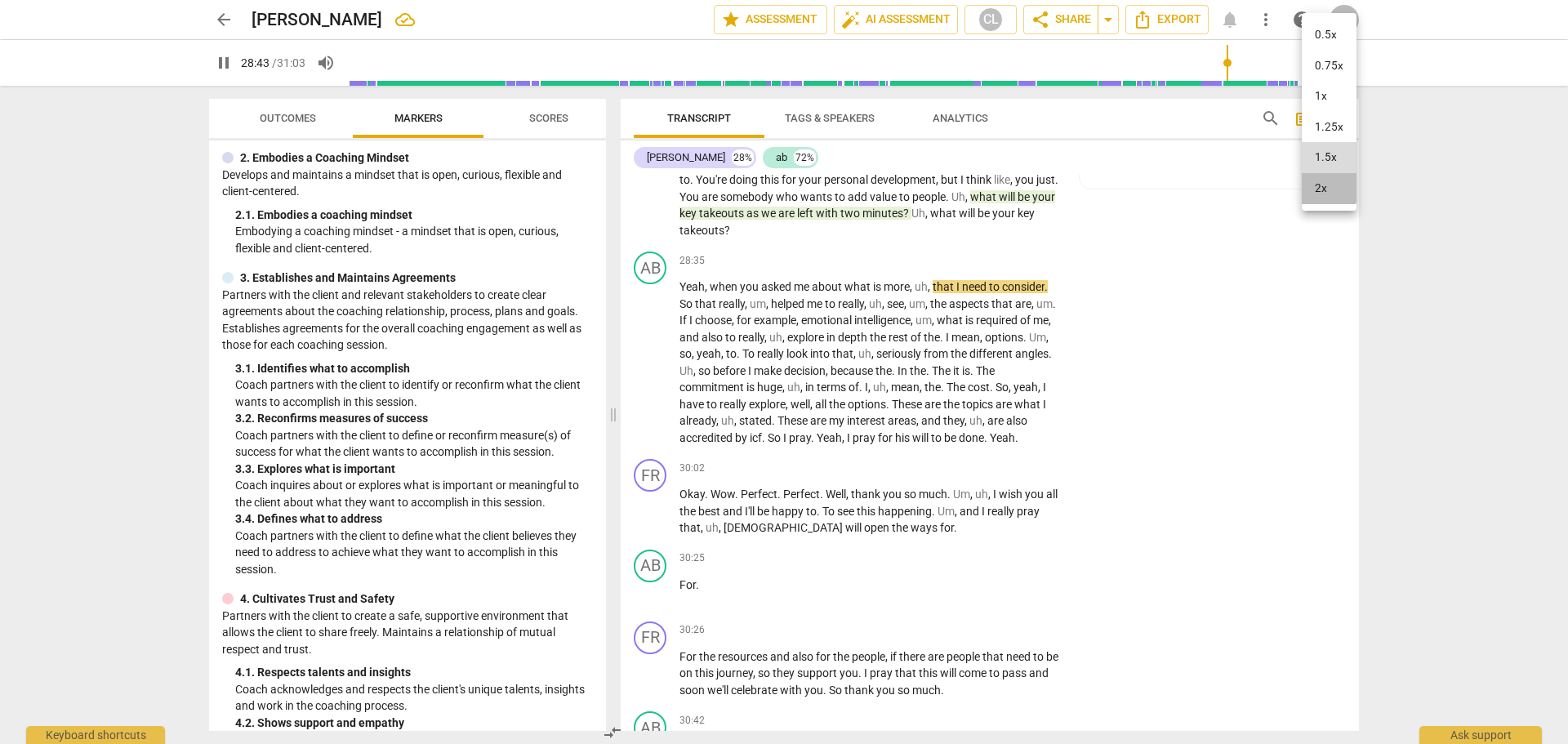
click at [1324, 188] on li "2x" at bounding box center [1329, 189] width 55 height 31
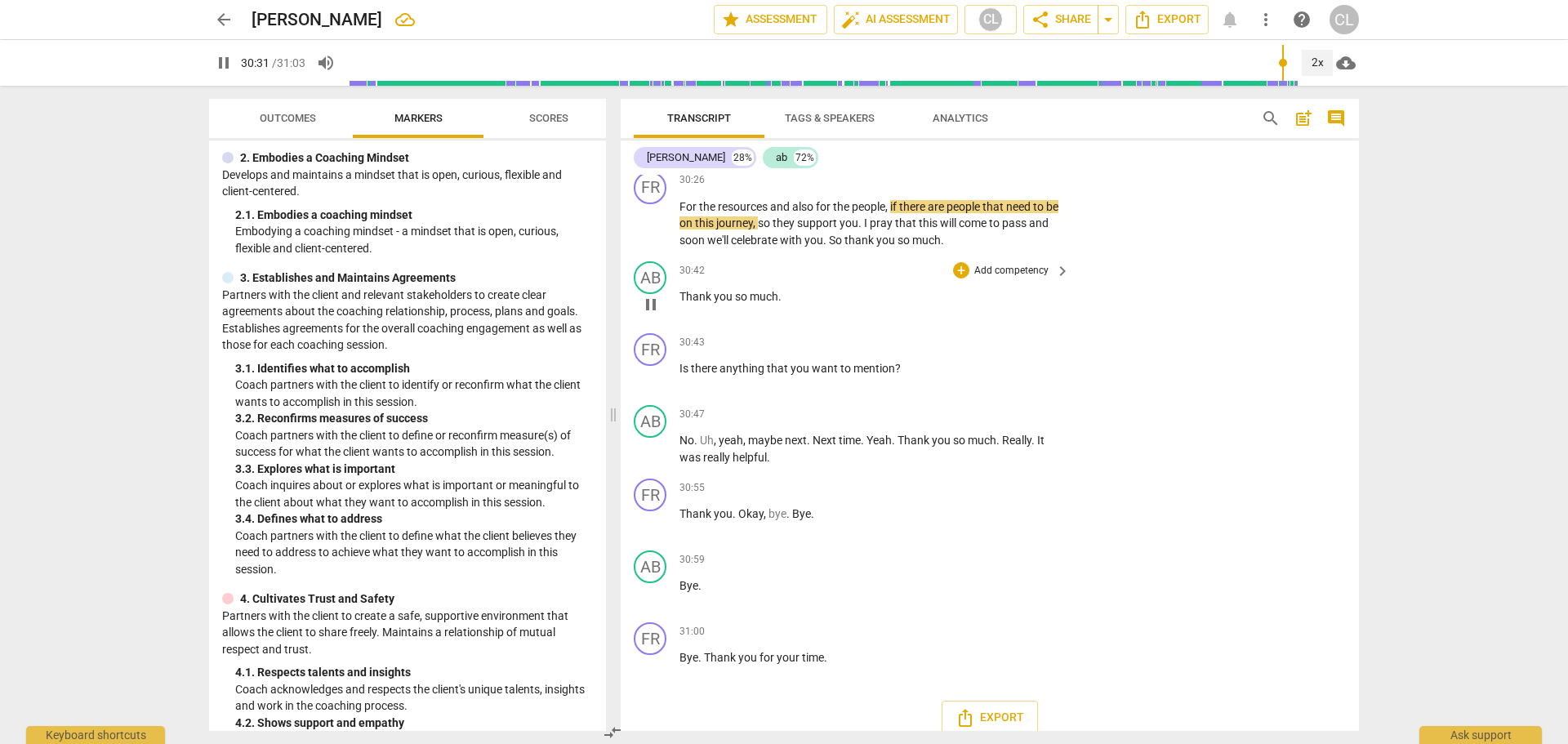
scroll to position [7968, 0]
click at [957, 621] on div "+" at bounding box center [961, 628] width 16 height 16
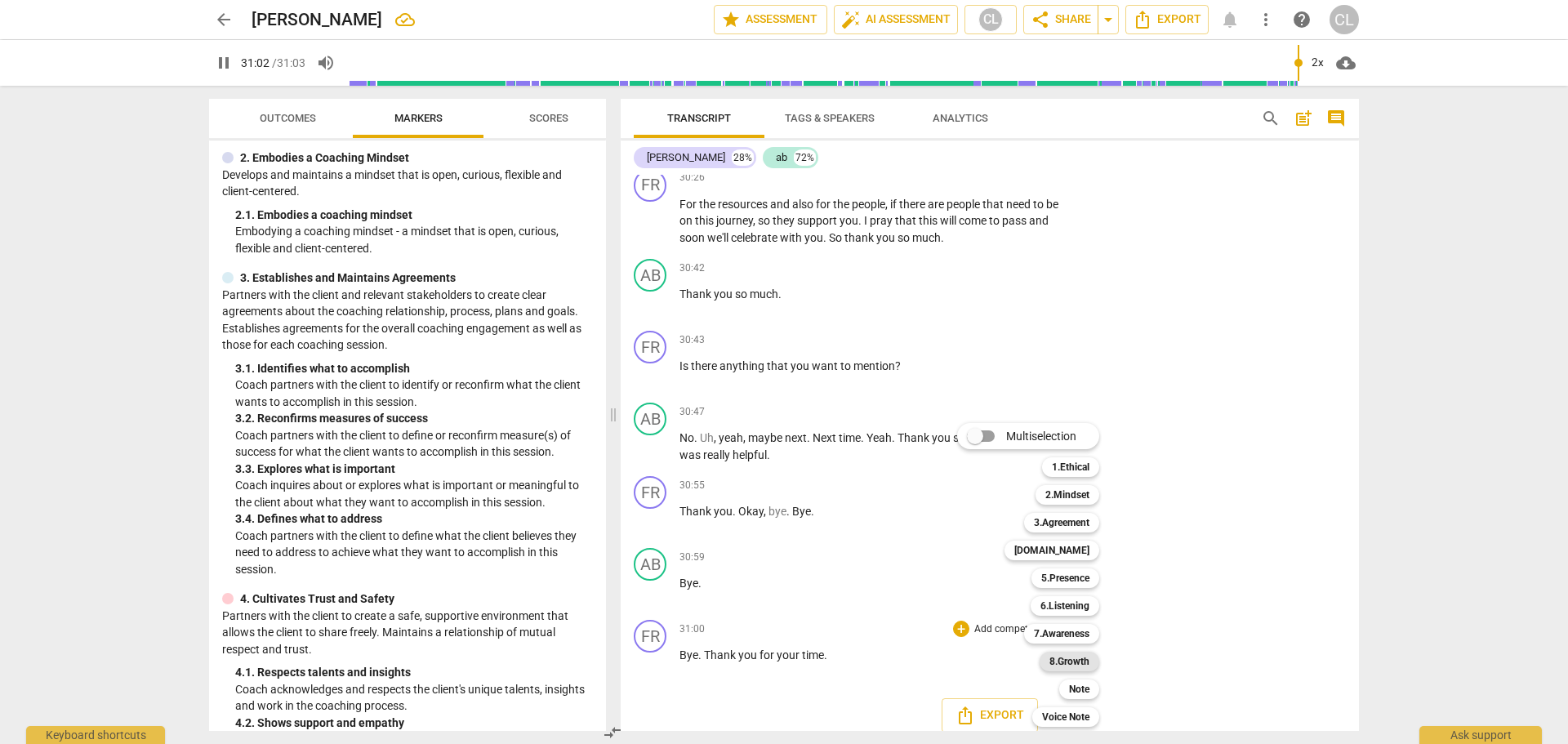
click at [1082, 659] on b "8.Growth" at bounding box center [1069, 660] width 40 height 19
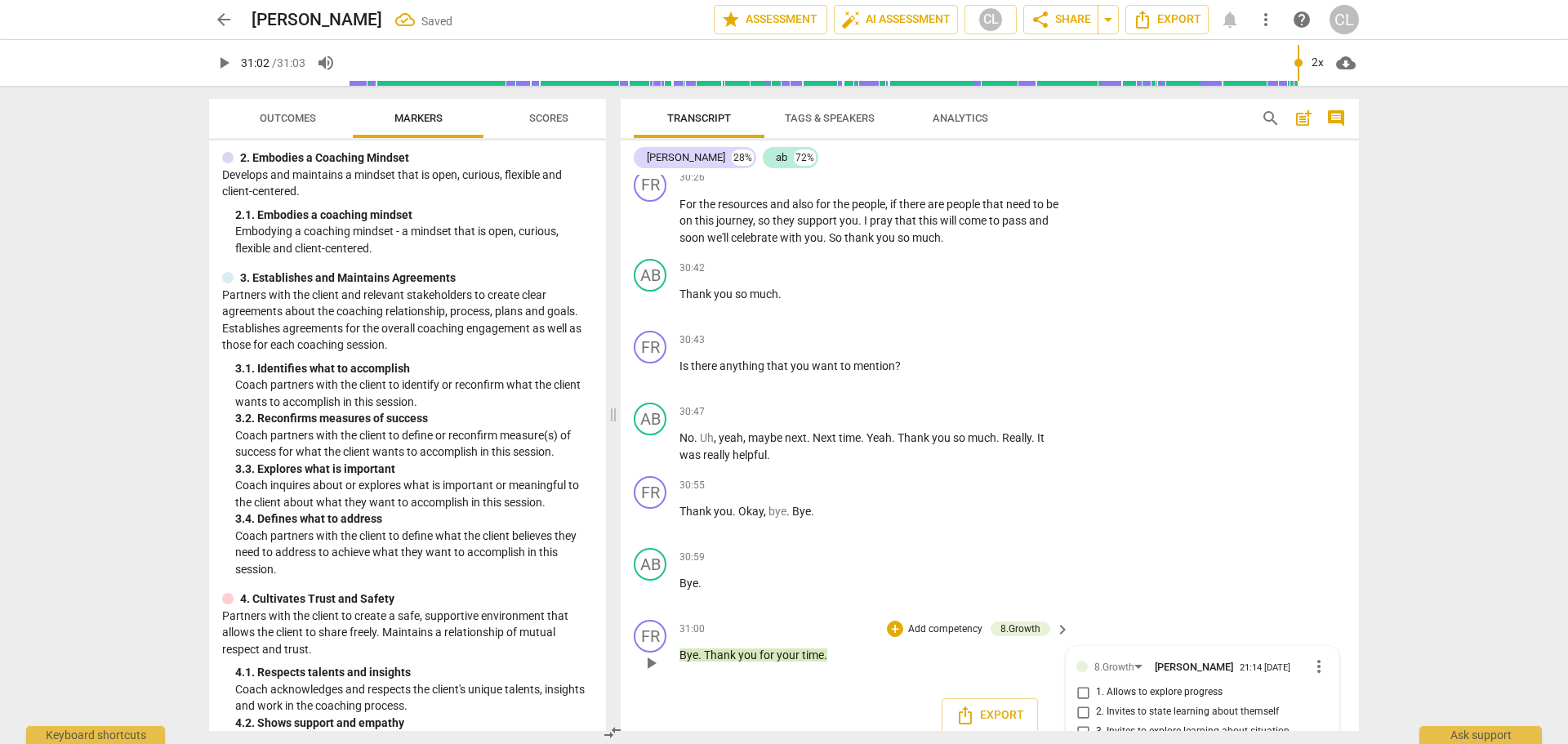
scroll to position [8136, 0]
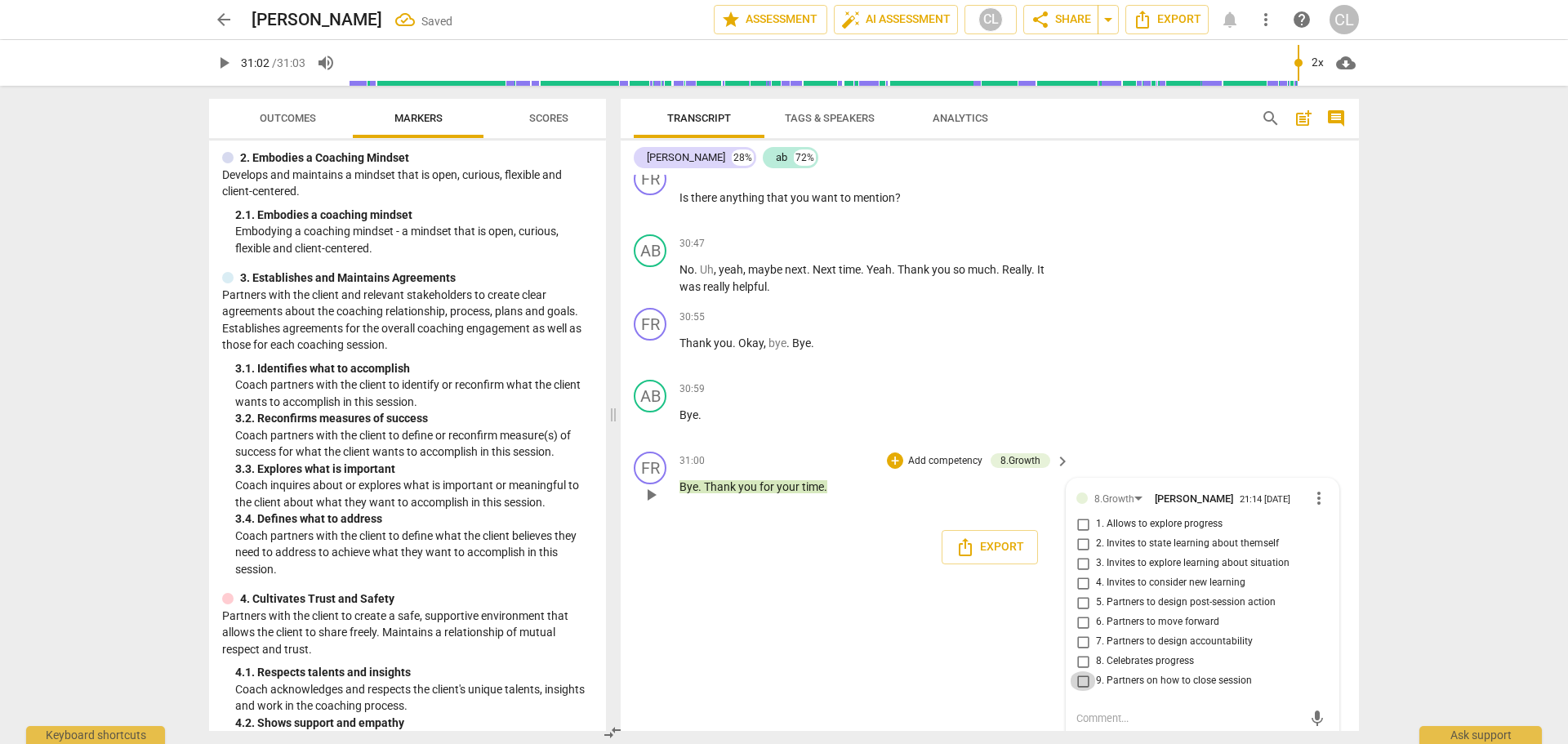
click at [1077, 671] on input "9. Partners on how to close session" at bounding box center [1083, 681] width 26 height 19
click at [1080, 671] on input "9. Partners on how to close session" at bounding box center [1083, 681] width 26 height 19
click at [836, 618] on div "FR play_arrow pause 00:04 + Add competency keyboard_arrow_right Yeah . So thank…" at bounding box center [990, 453] width 738 height 556
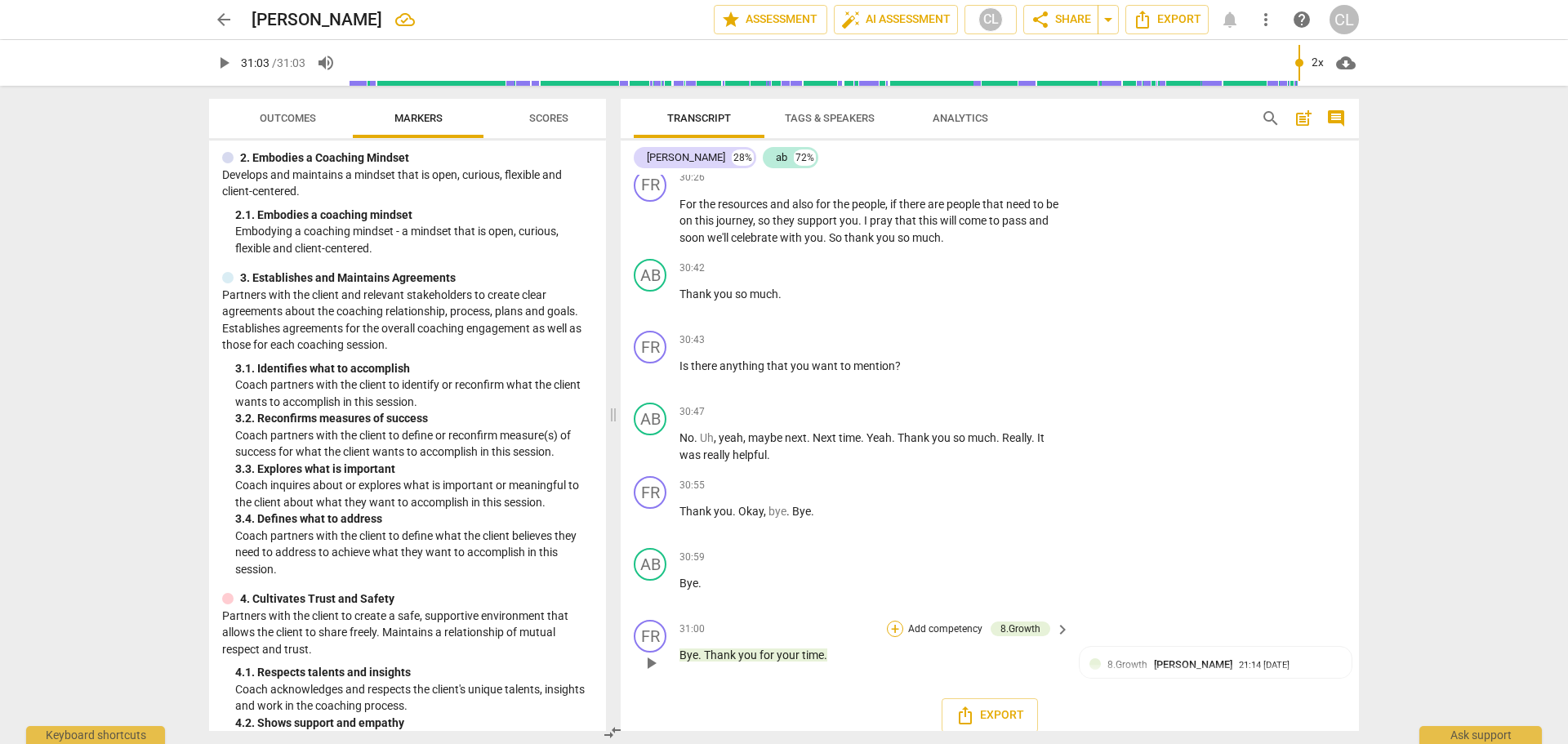
click at [896, 621] on div "+" at bounding box center [895, 628] width 16 height 16
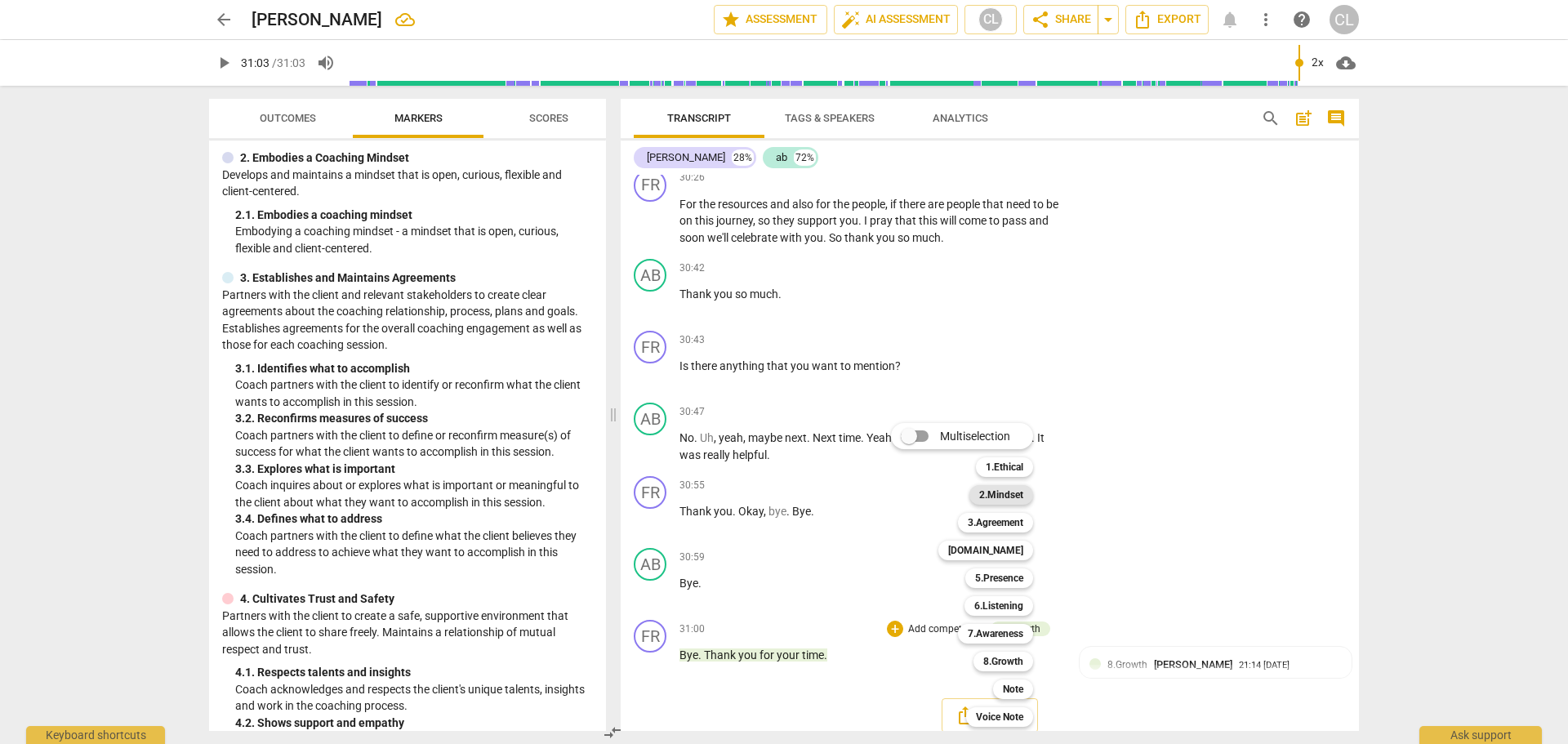
click at [1012, 495] on b "2.Mindset" at bounding box center [1001, 495] width 44 height 19
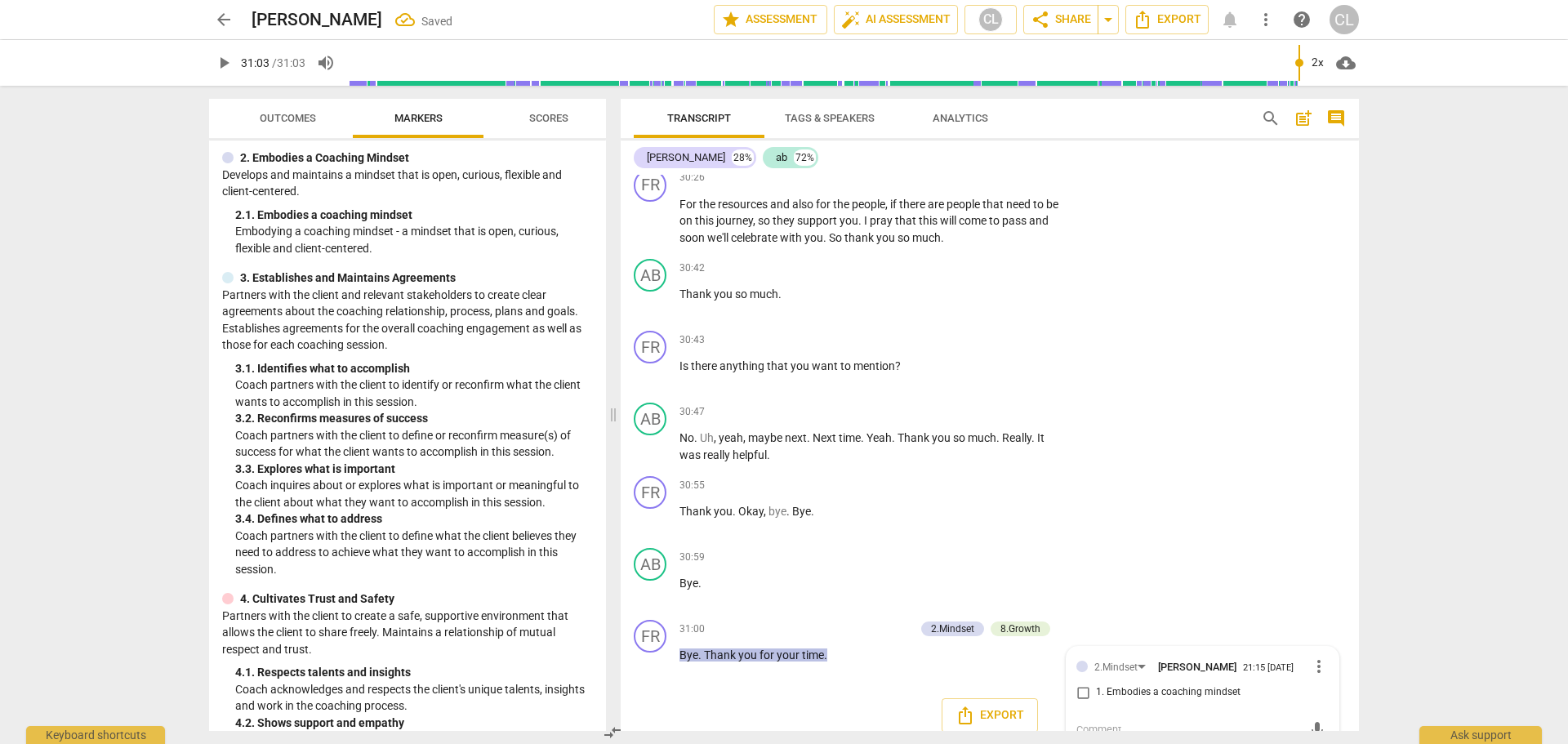
scroll to position [8136, 0]
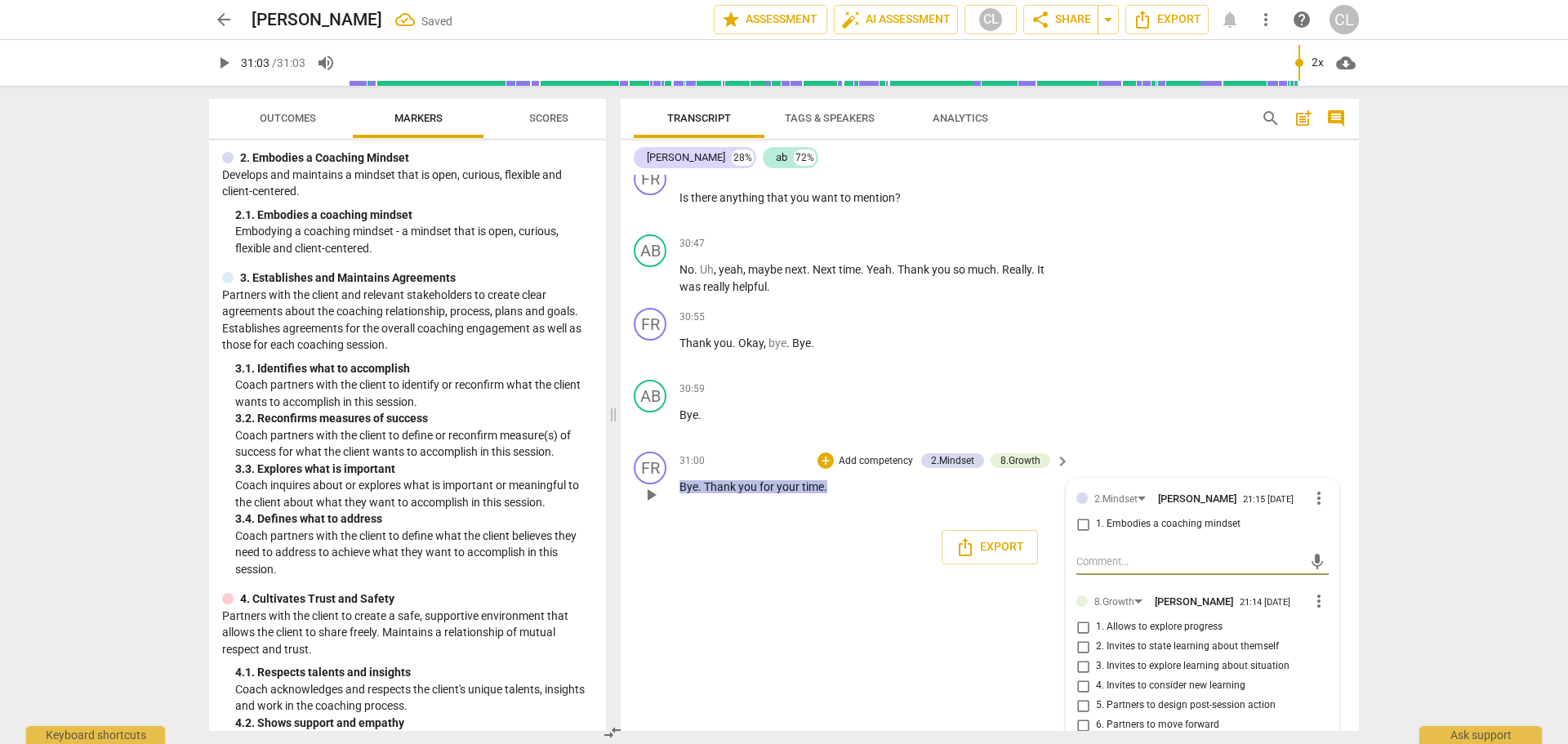
click at [1314, 488] on span "more_vert" at bounding box center [1319, 497] width 19 height 19
click at [1329, 517] on li "Delete" at bounding box center [1331, 513] width 57 height 31
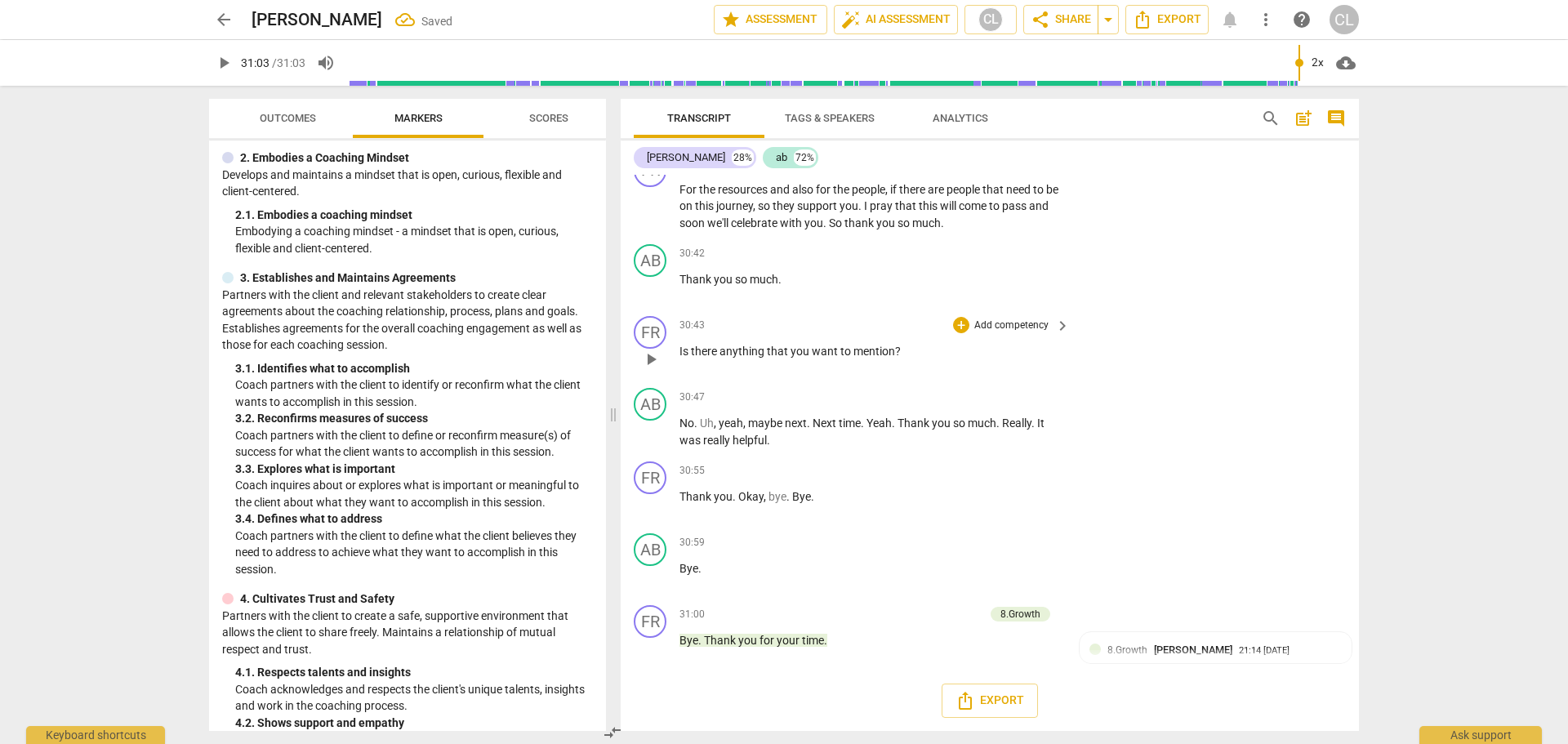
scroll to position [7968, 0]
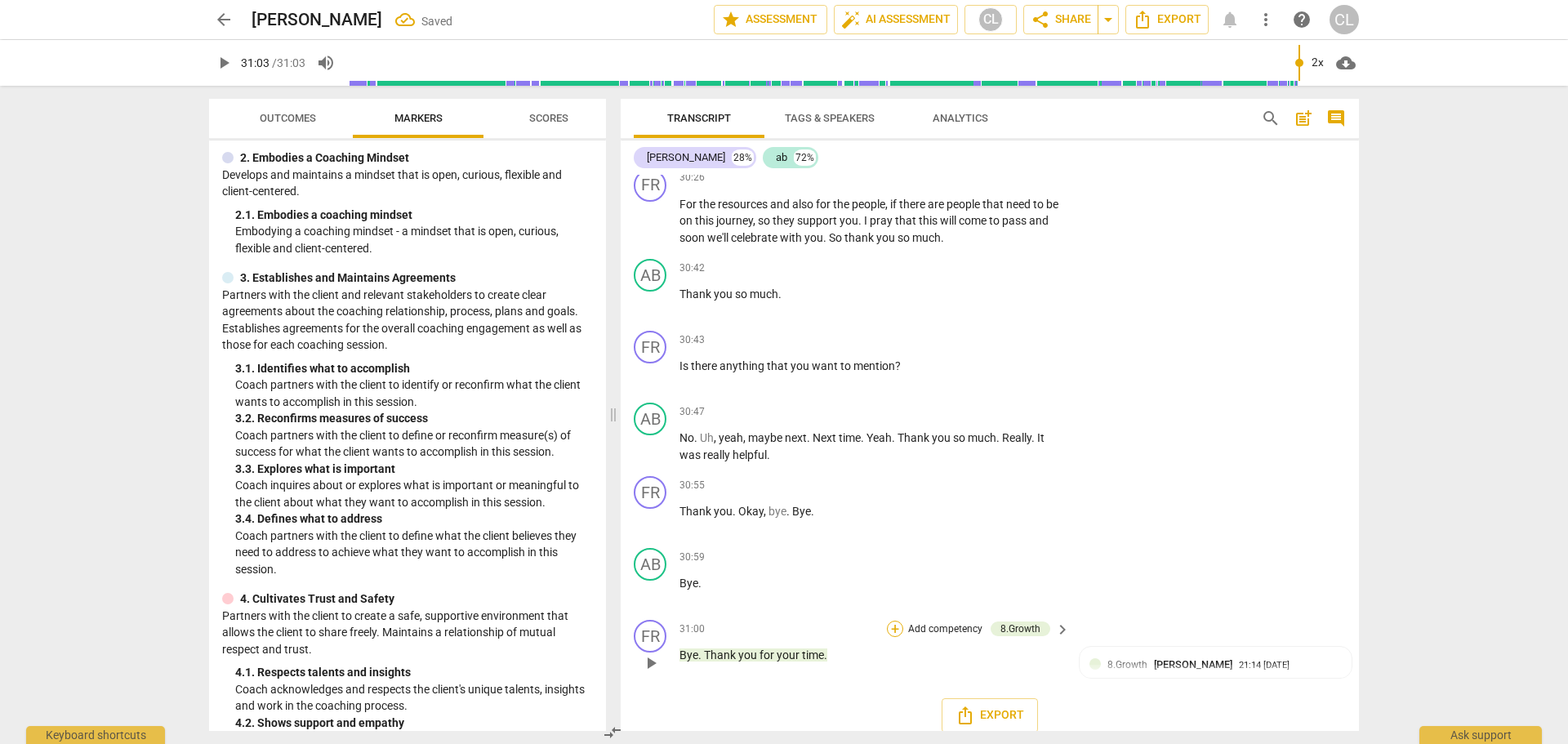
click at [891, 621] on div "+" at bounding box center [895, 628] width 16 height 16
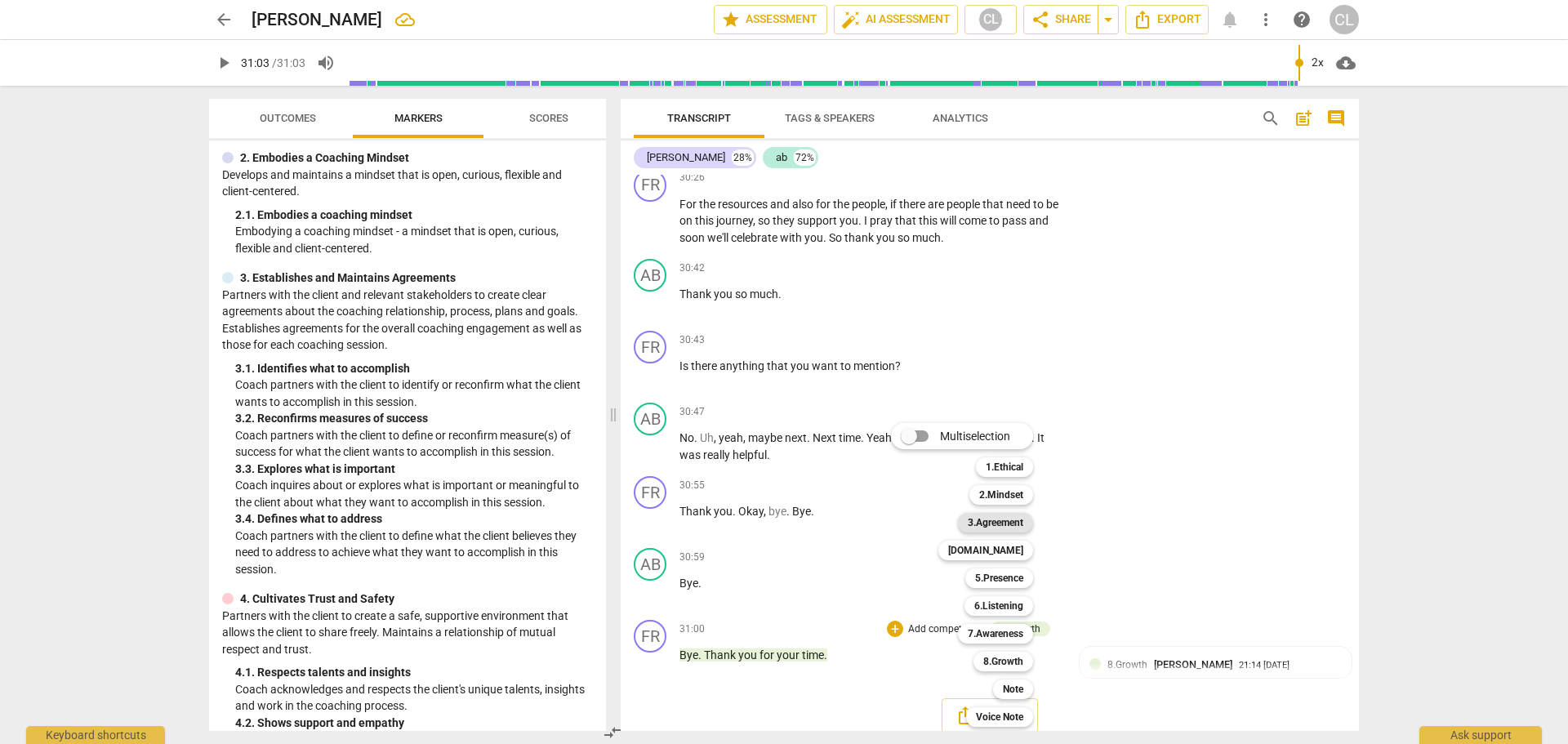
click at [1020, 526] on b "3.Agreement" at bounding box center [995, 522] width 56 height 19
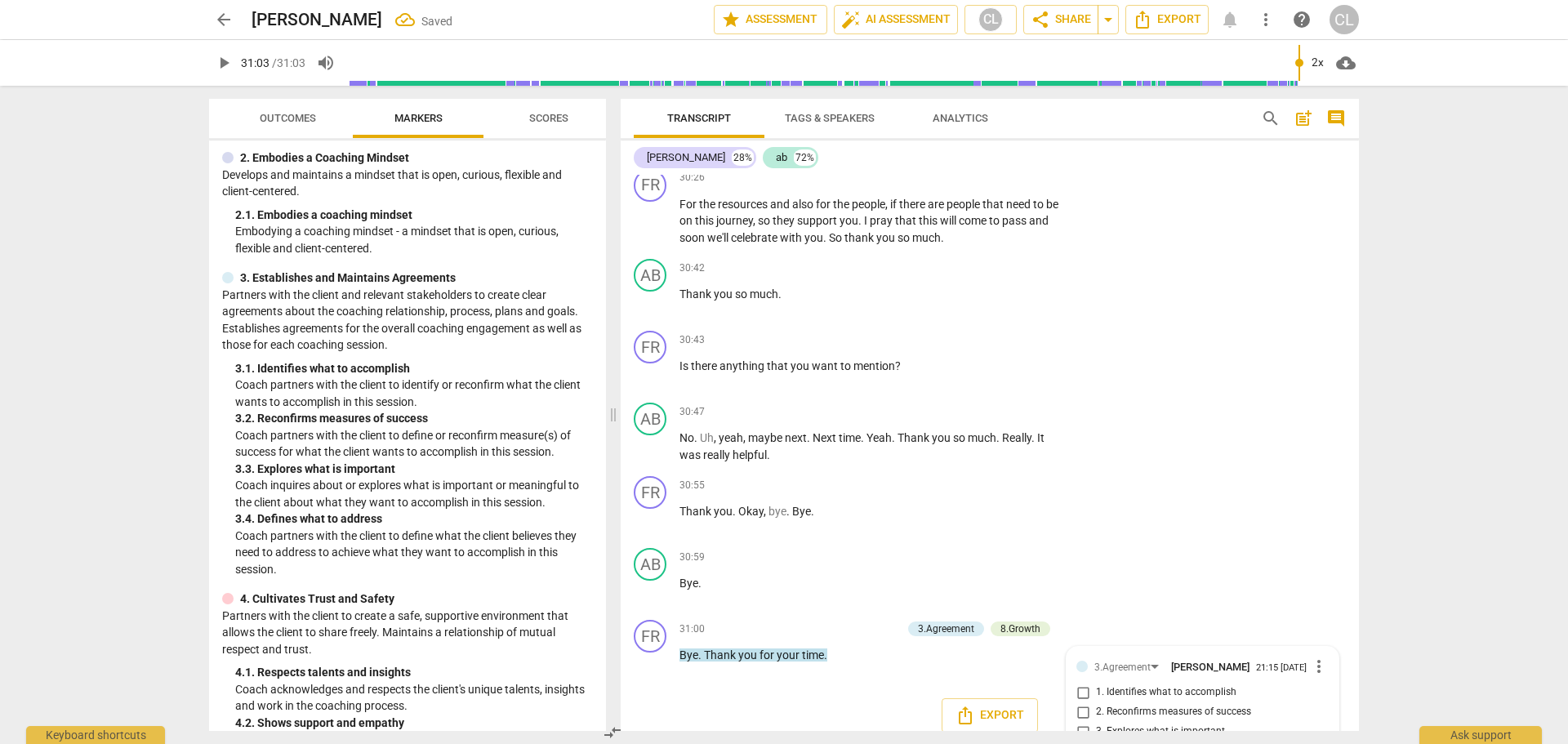
scroll to position [8136, 0]
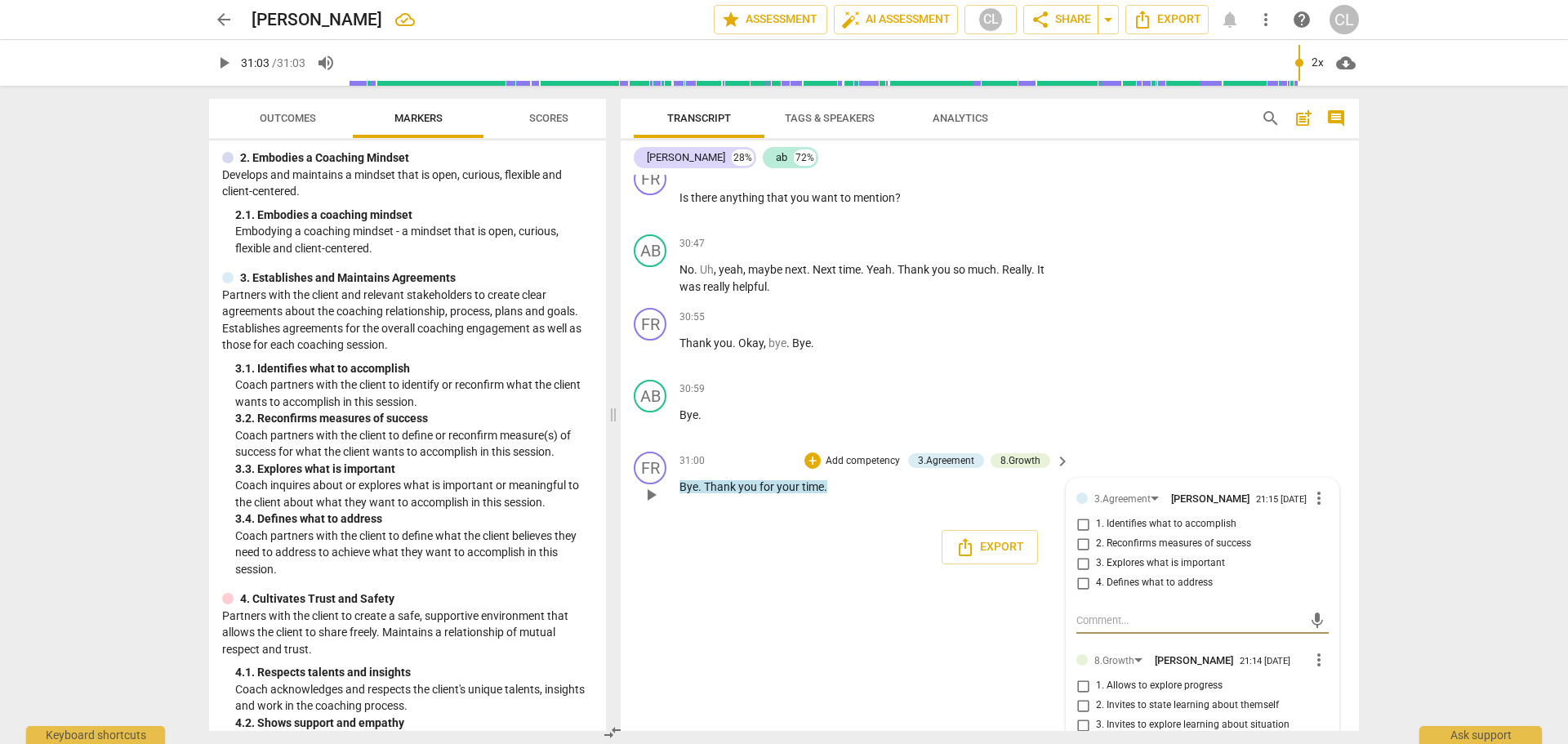
click at [1077, 556] on input "3. Explores what is important" at bounding box center [1083, 563] width 26 height 19
click at [1077, 555] on input "3. Explores what is important" at bounding box center [1083, 563] width 26 height 19
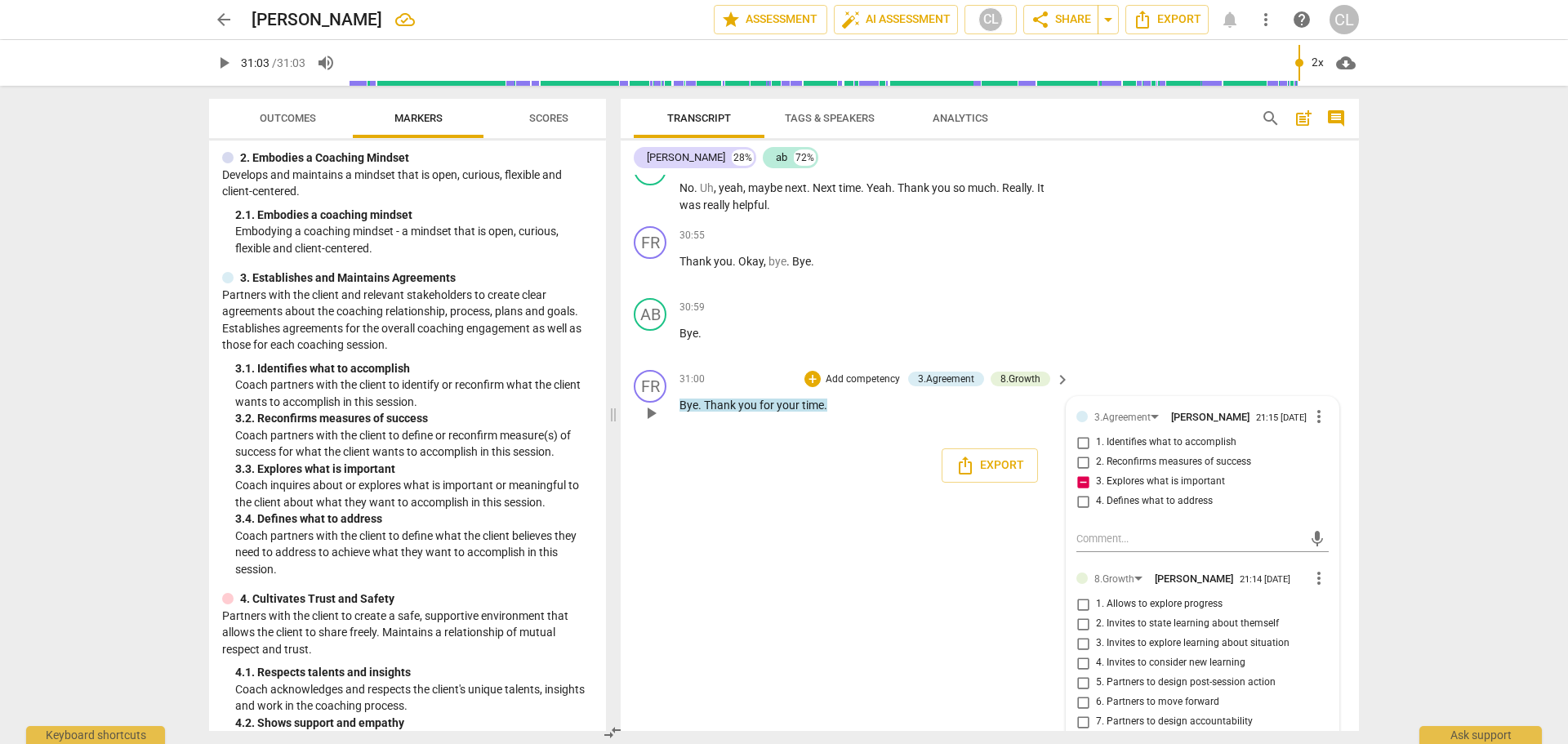
scroll to position [8303, 0]
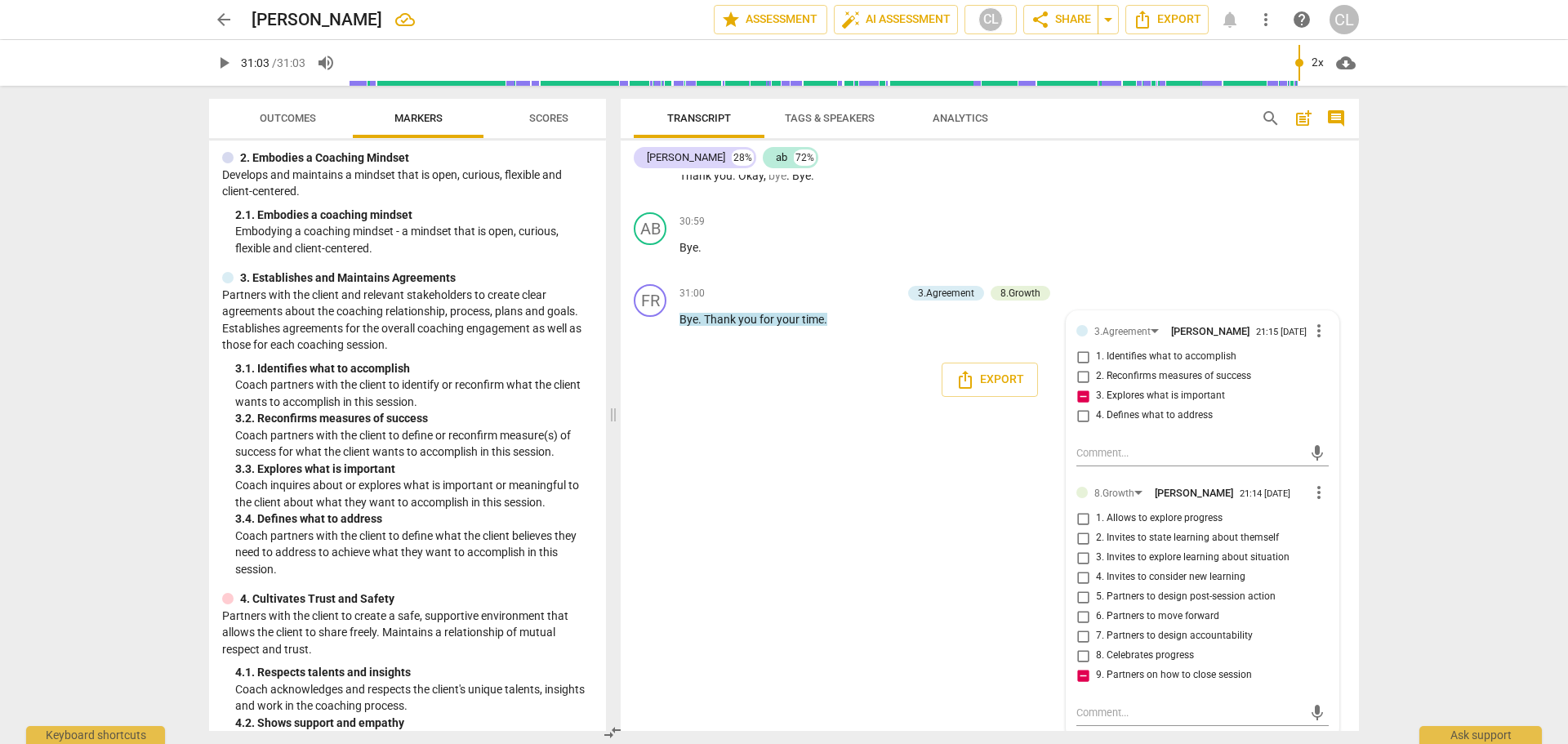
click at [903, 514] on div "FR play_arrow pause 00:04 + Add competency keyboard_arrow_right Yeah . So thank…" at bounding box center [990, 453] width 738 height 556
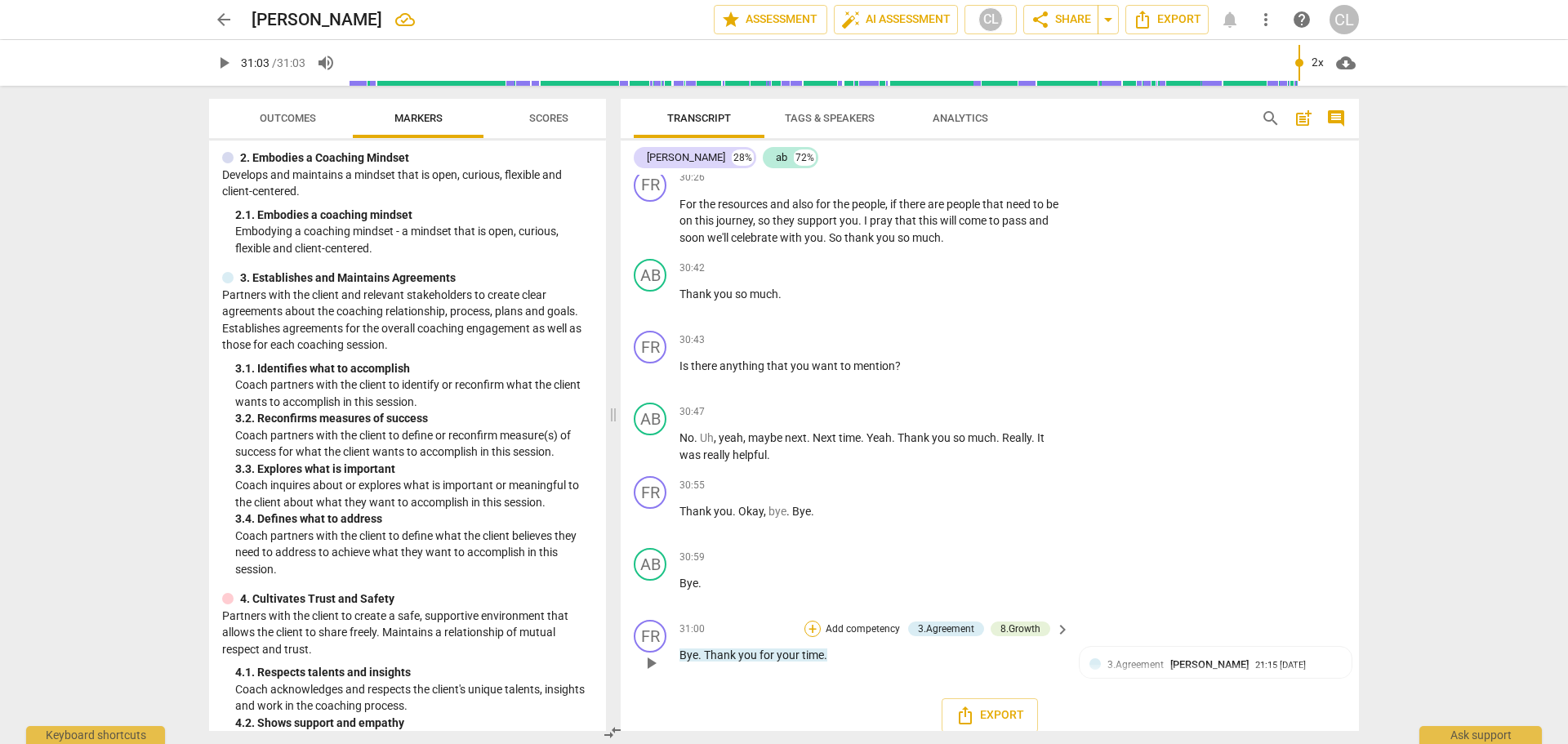
click at [808, 621] on div "+" at bounding box center [812, 628] width 16 height 16
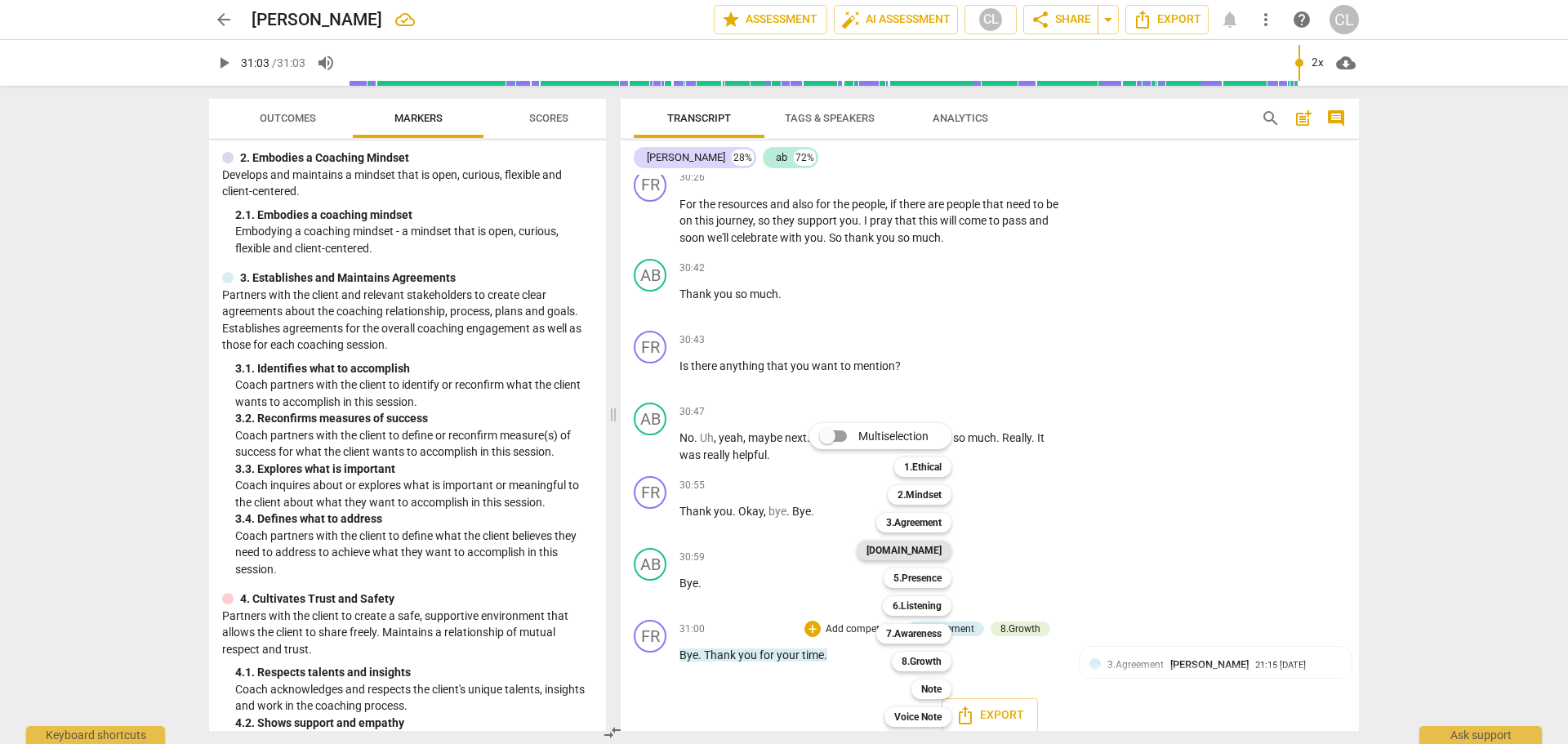
click at [932, 549] on b "[DOMAIN_NAME]" at bounding box center [903, 550] width 75 height 19
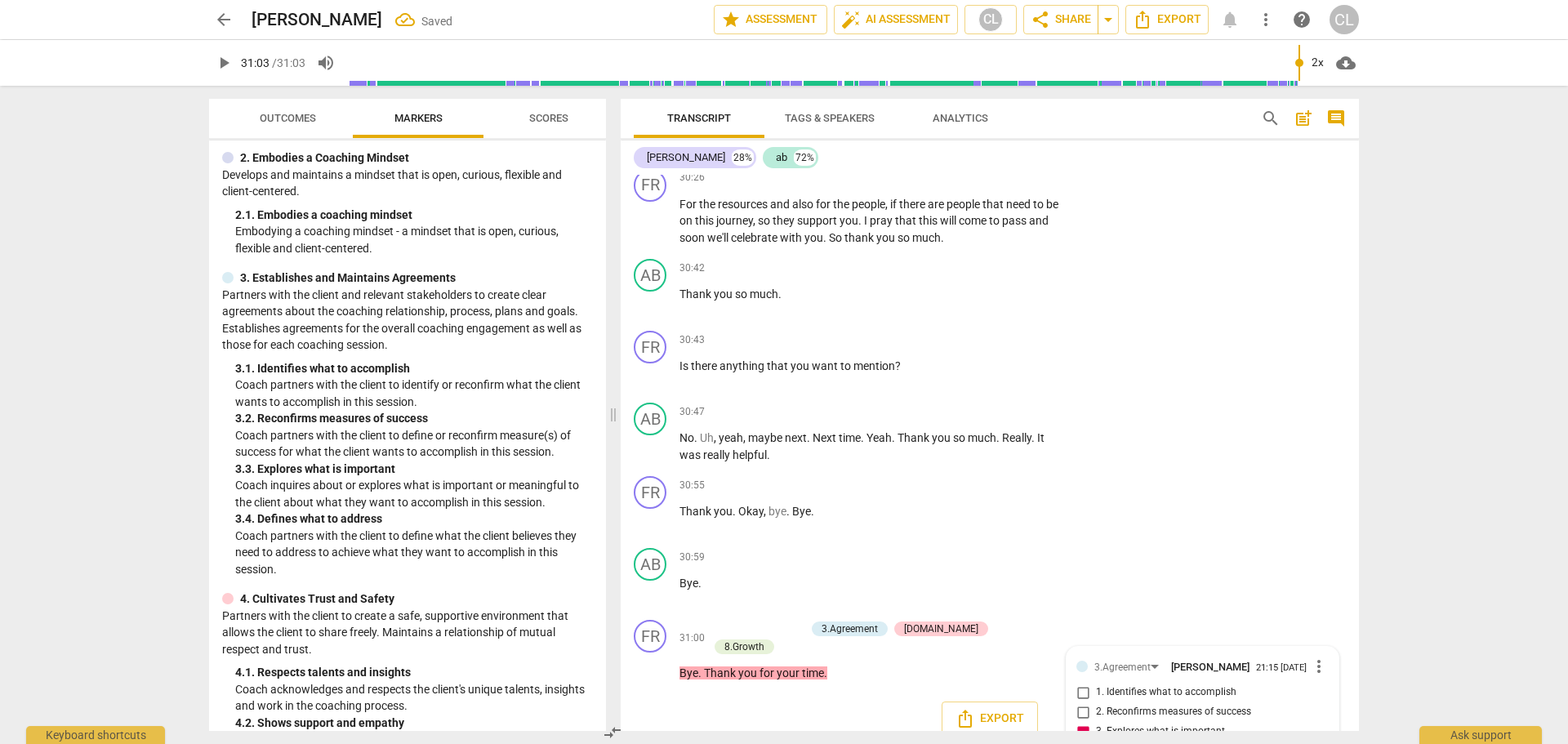
scroll to position [8303, 0]
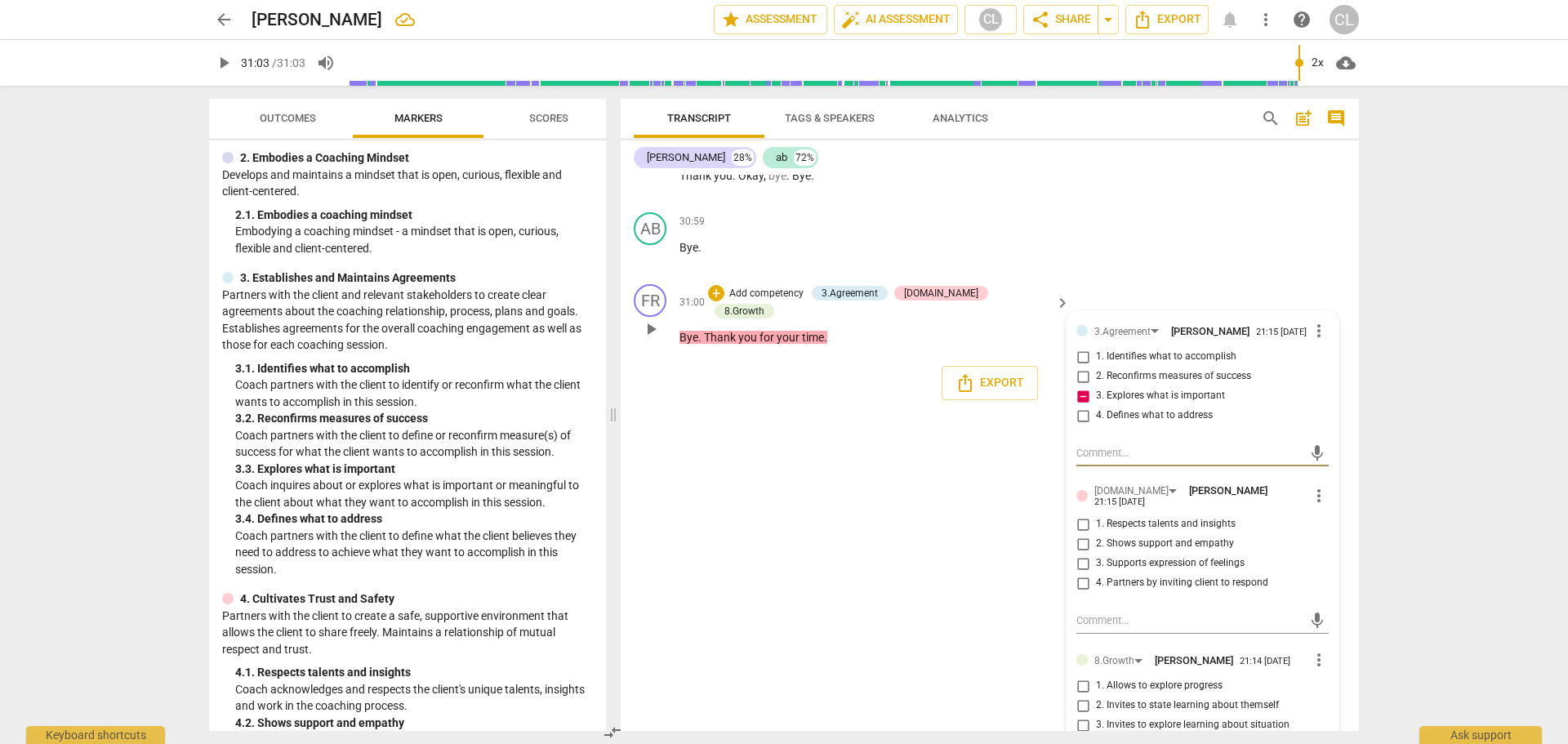
click at [1079, 533] on input "2. Shows support and empathy" at bounding box center [1083, 543] width 26 height 19
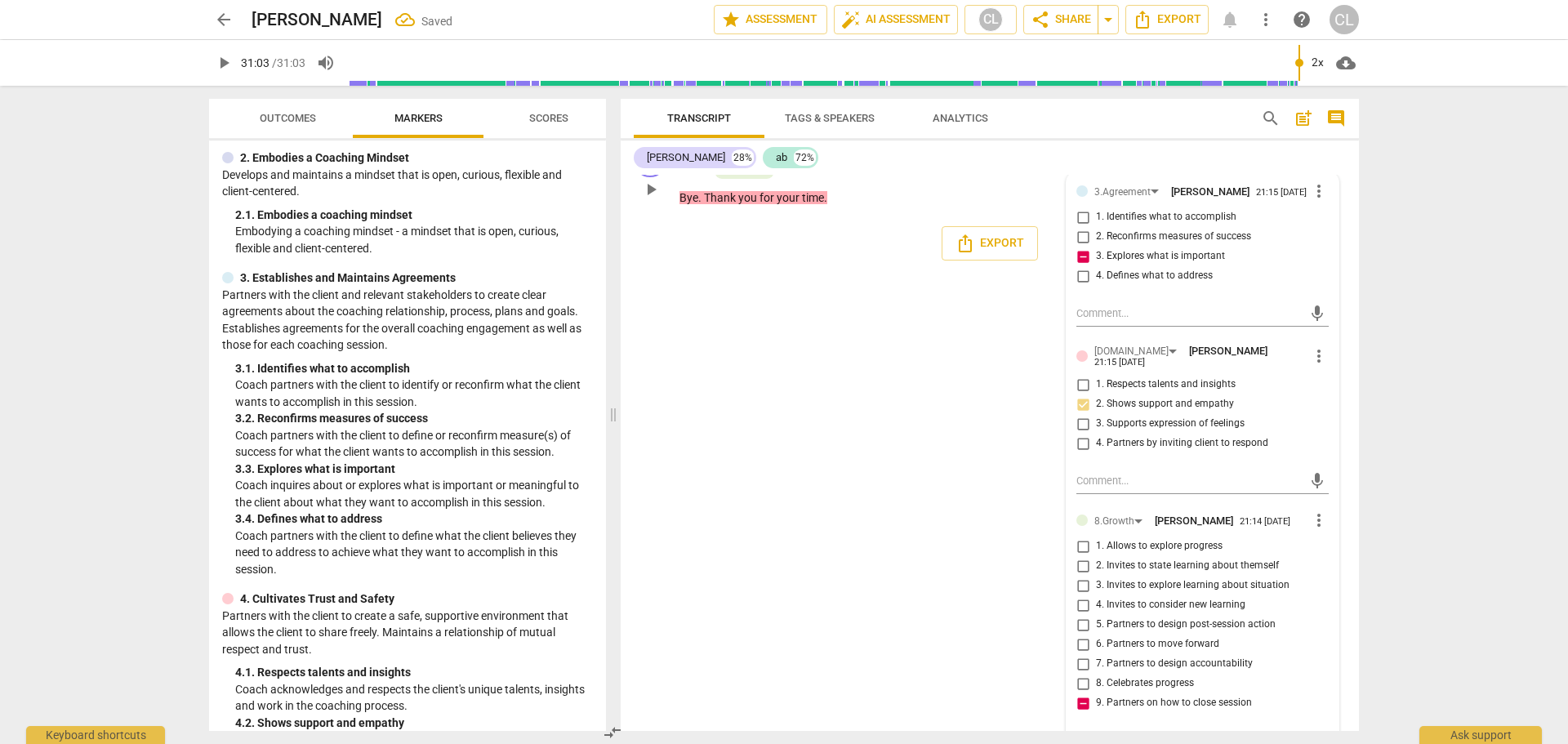
scroll to position [8465, 0]
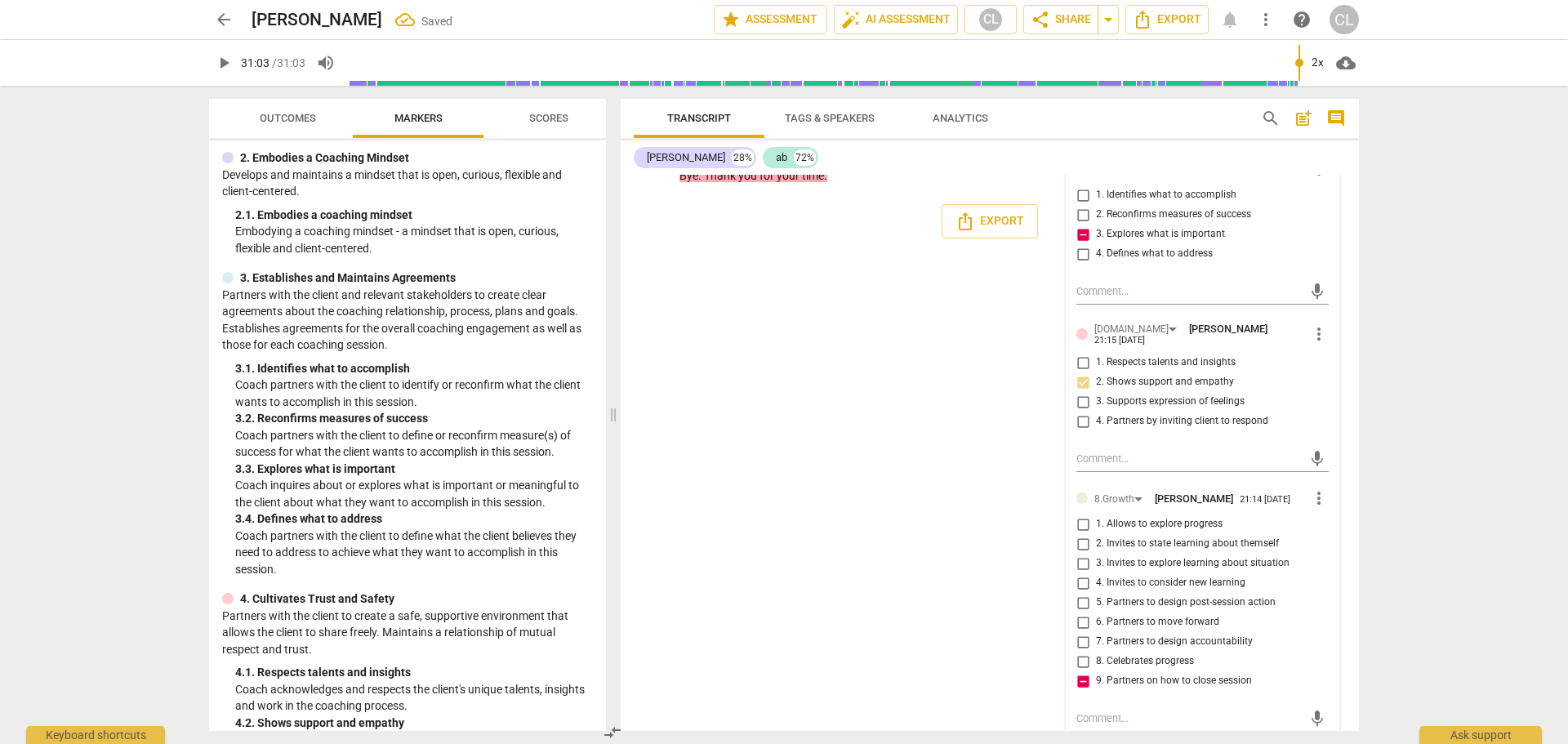
click at [863, 408] on div "FR play_arrow pause 00:04 + Add competency keyboard_arrow_right Yeah . So thank…" at bounding box center [990, 453] width 738 height 556
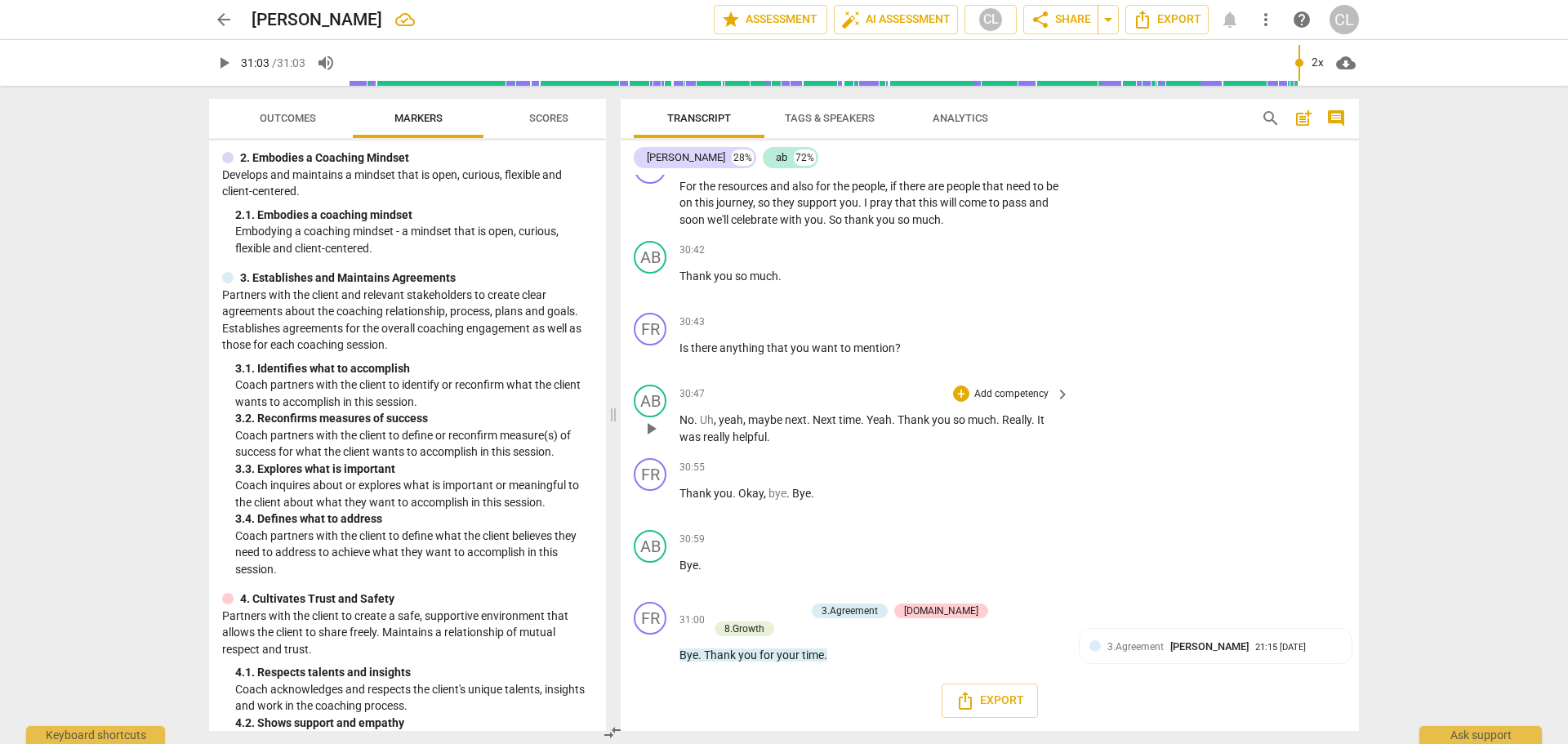
scroll to position [7968, 0]
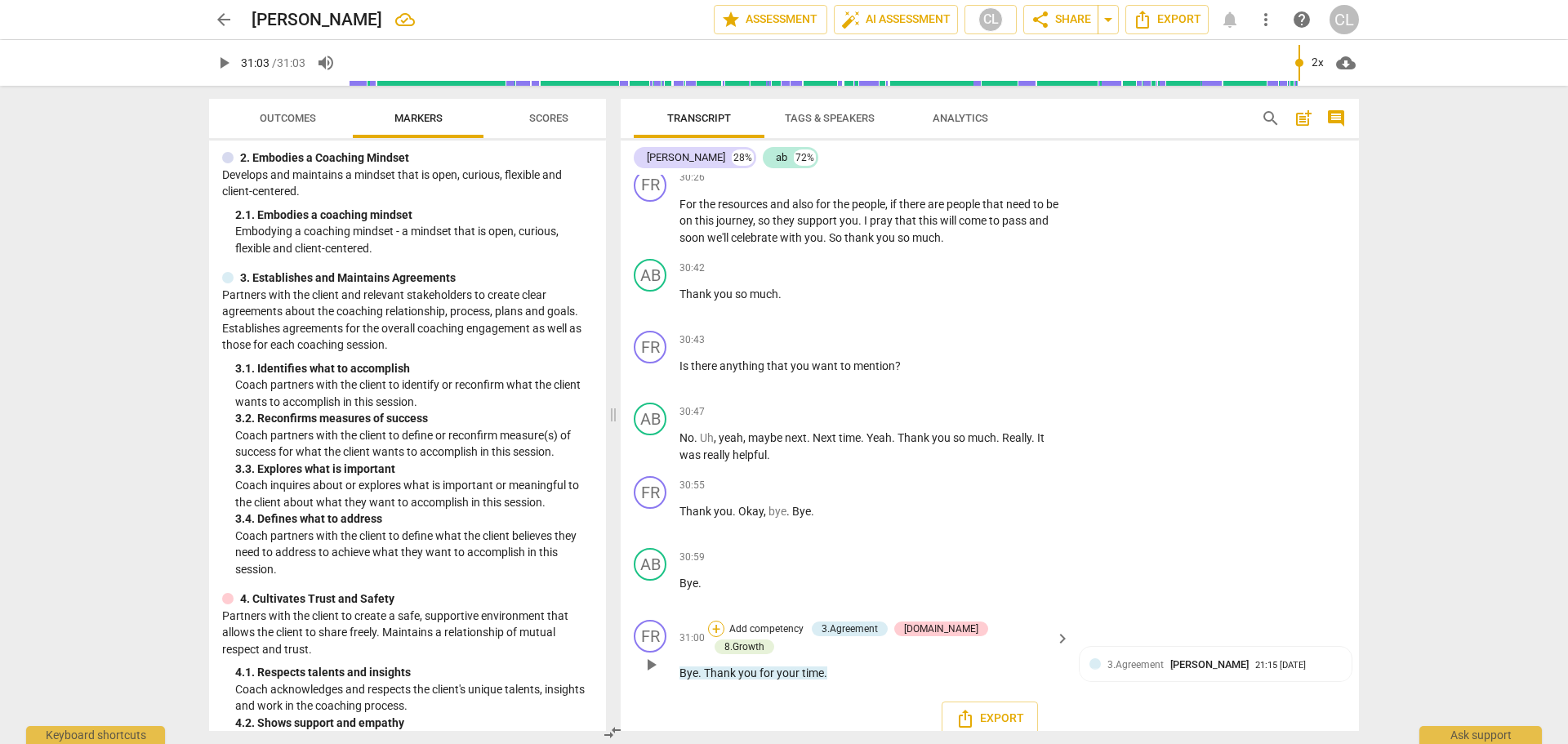
click at [724, 621] on div "+" at bounding box center [715, 628] width 16 height 16
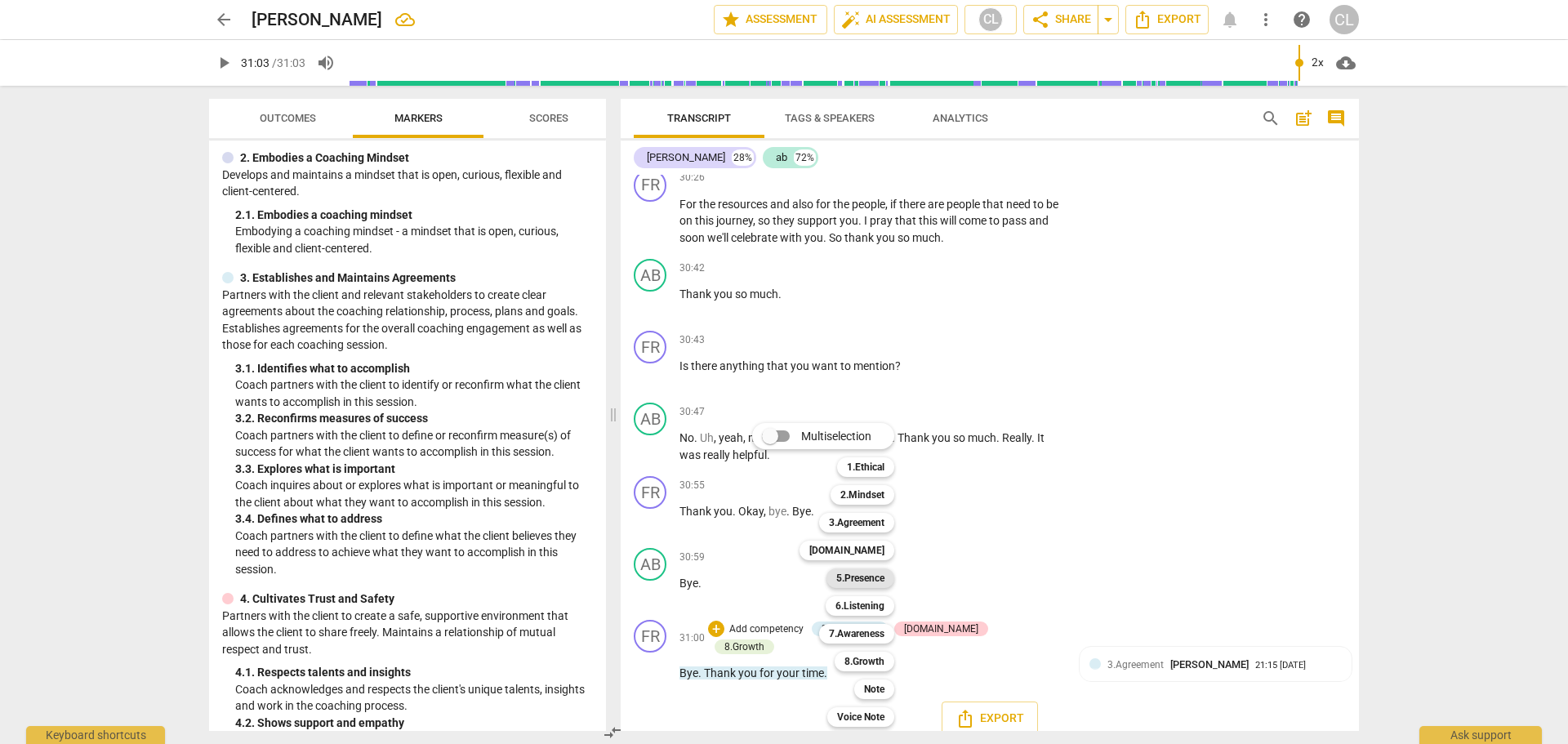
click at [875, 583] on b "5.Presence" at bounding box center [860, 577] width 48 height 19
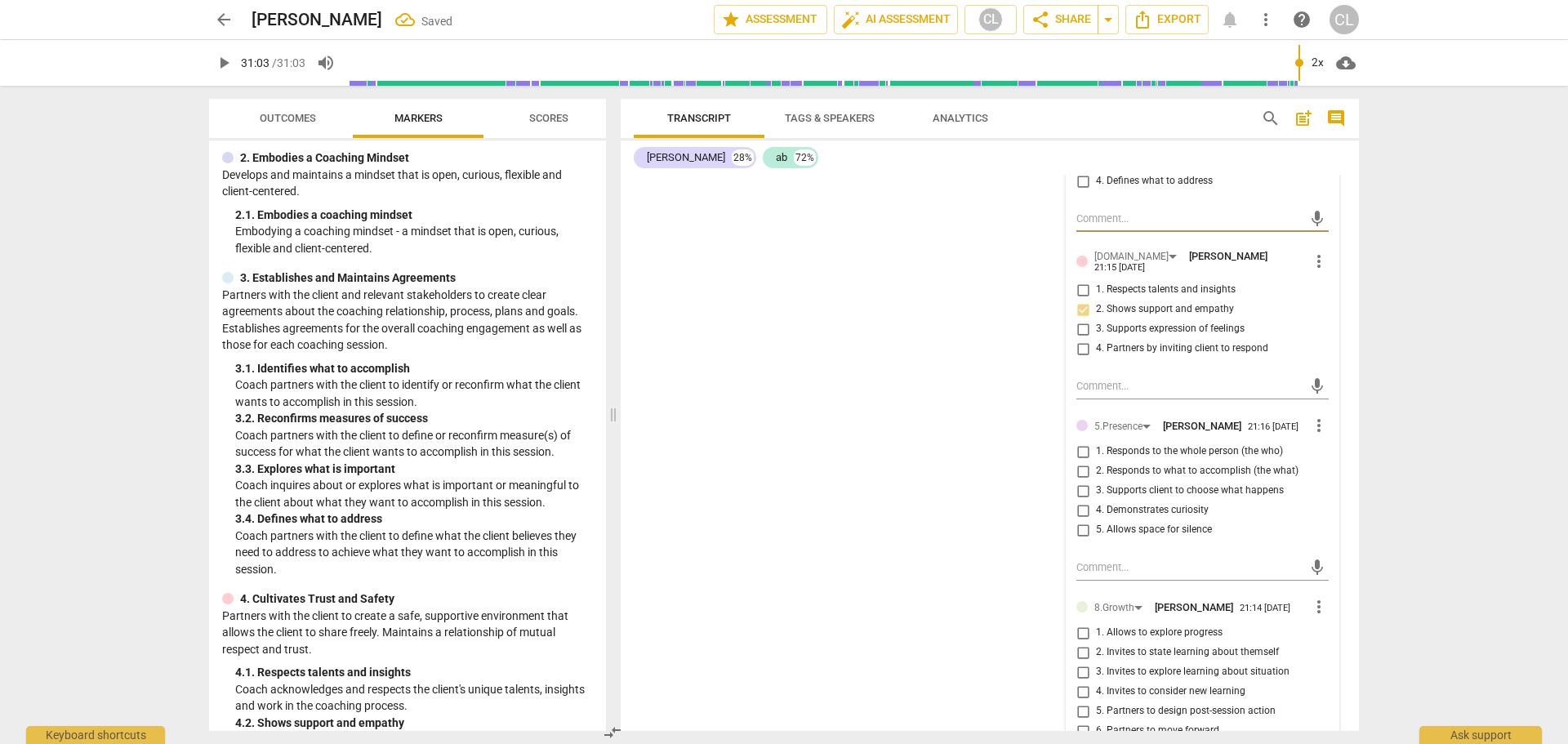
scroll to position [8539, 0]
click at [924, 536] on div "FR play_arrow pause 00:04 + Add competency keyboard_arrow_right Yeah . So thank…" at bounding box center [990, 453] width 738 height 556
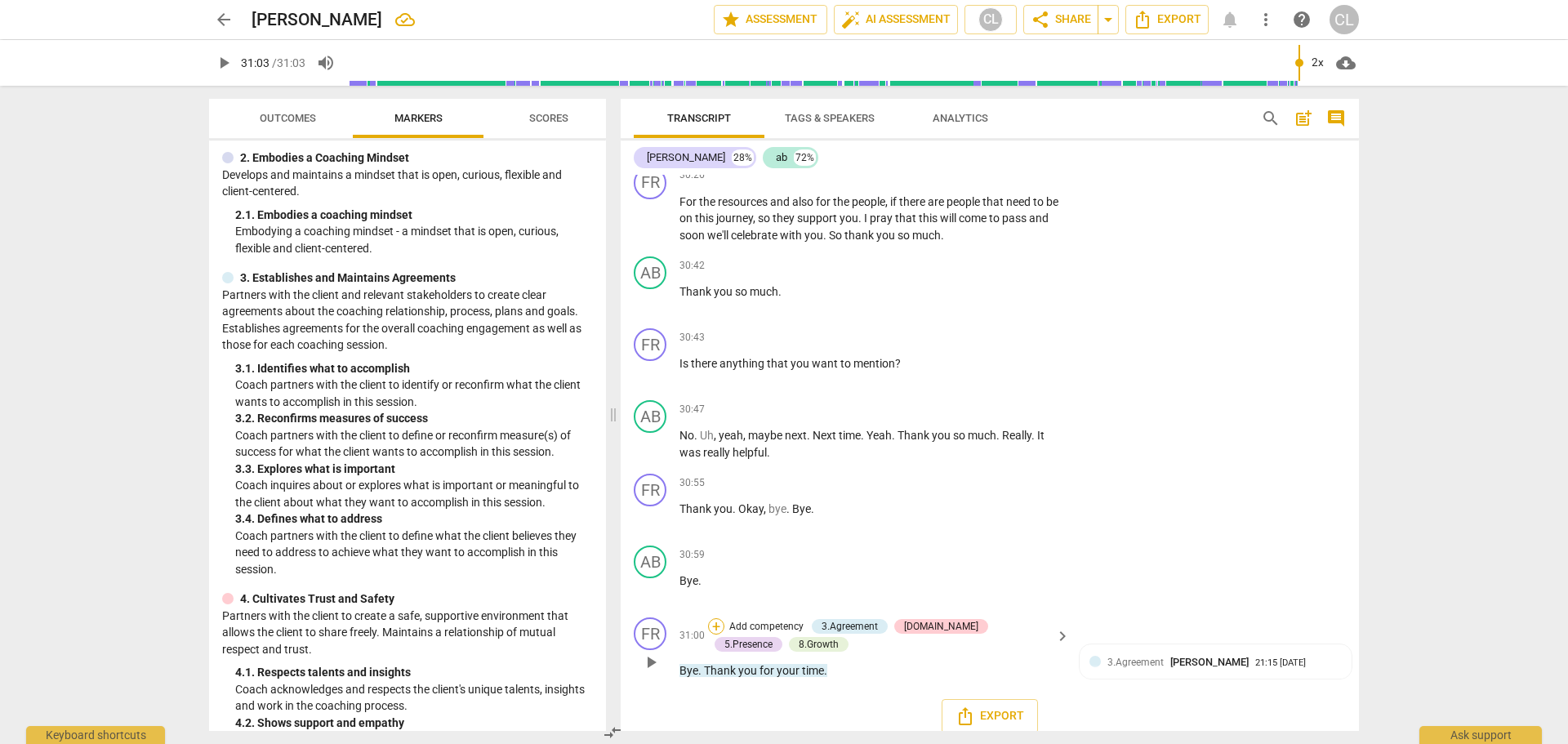
click at [718, 618] on div "+" at bounding box center [715, 626] width 16 height 16
click at [842, 607] on b "6.Listening" at bounding box center [821, 605] width 49 height 19
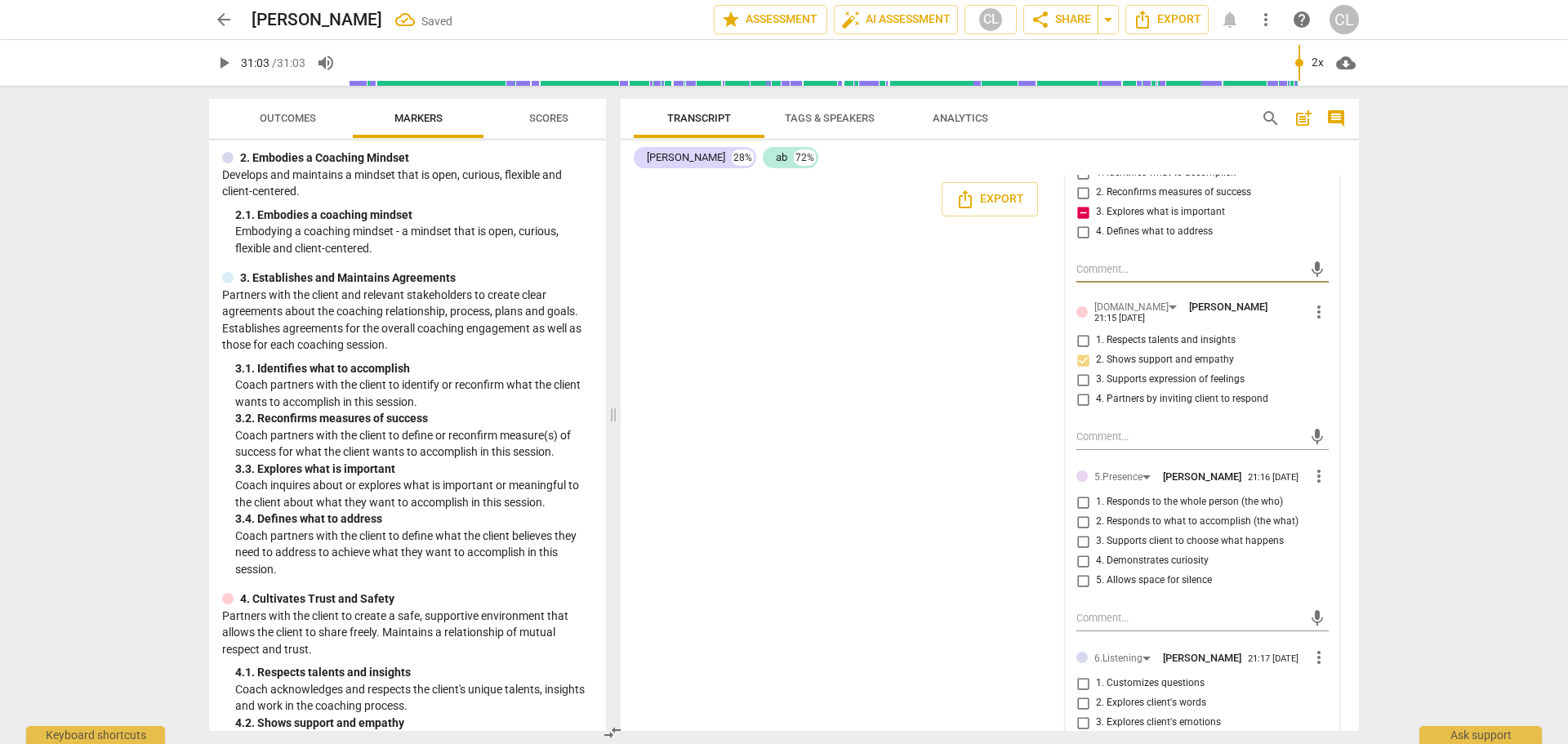
scroll to position [8539, 0]
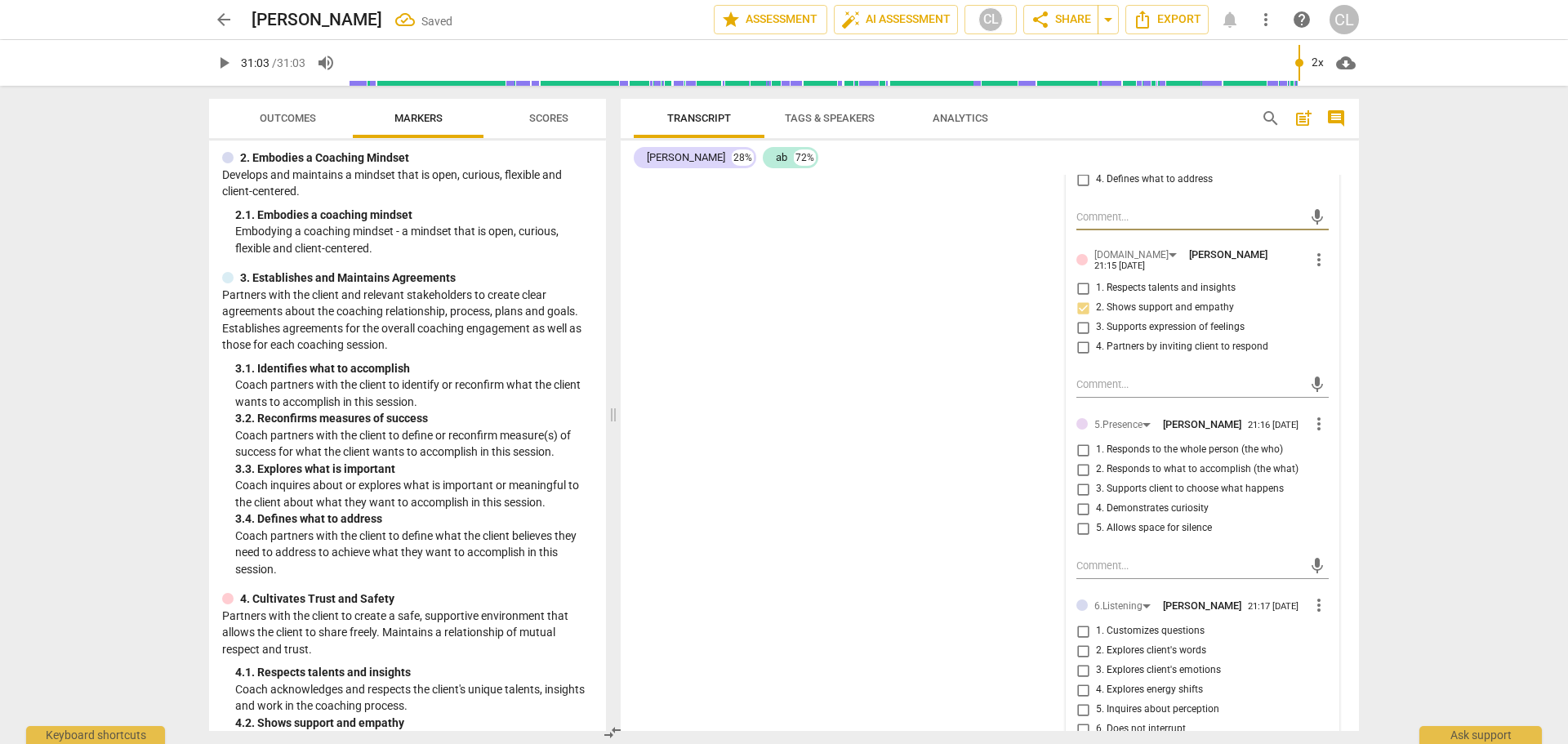
click at [1313, 414] on span "more_vert" at bounding box center [1319, 424] width 19 height 19
drag, startPoint x: 1328, startPoint y: 435, endPoint x: 864, endPoint y: 50, distance: 602.9
click at [1327, 435] on li "Delete" at bounding box center [1331, 439] width 57 height 31
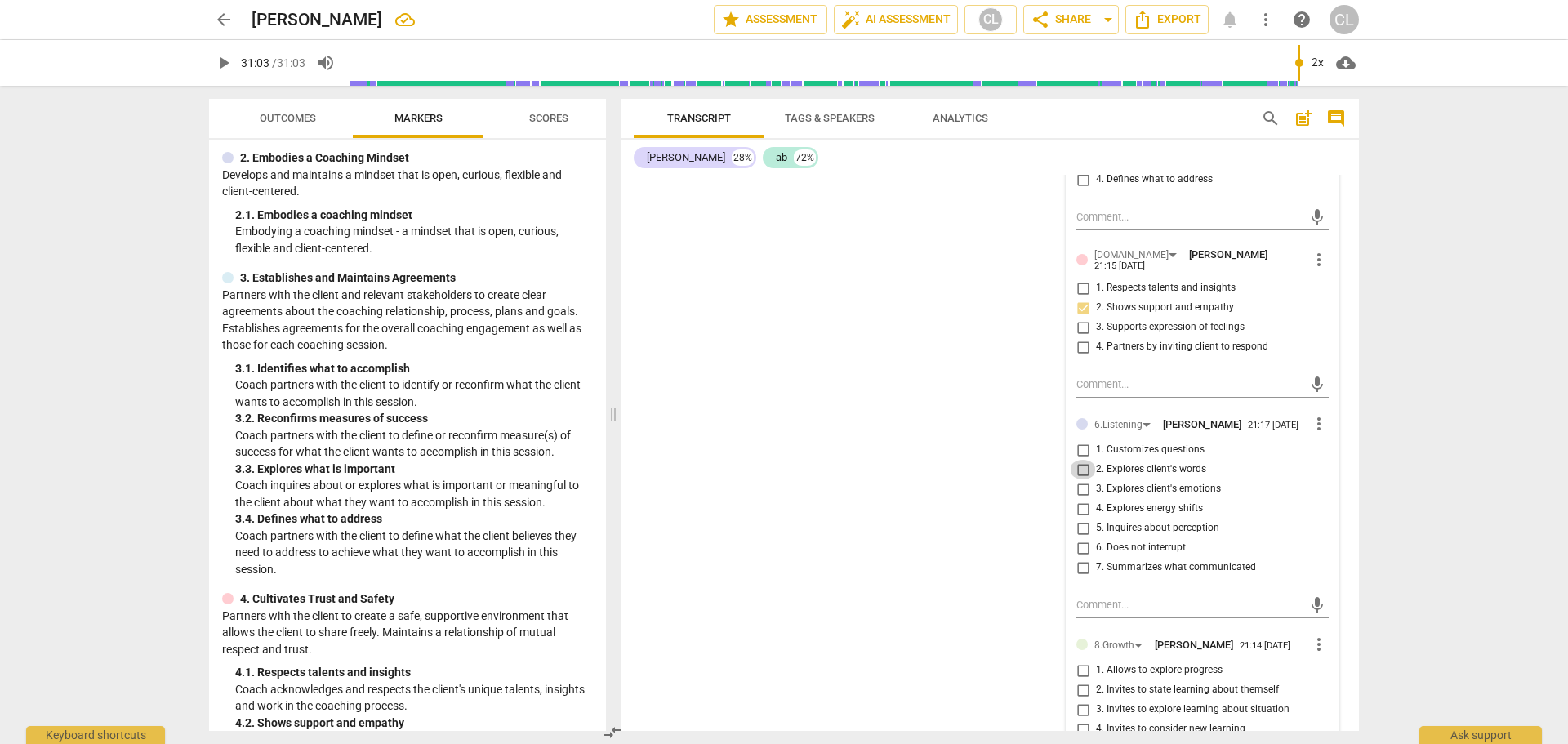
click at [1083, 460] on input "2. Explores client's words" at bounding box center [1083, 469] width 26 height 19
click at [1077, 538] on input "6. Does not interrupt" at bounding box center [1083, 547] width 26 height 19
click at [1077, 557] on input "7. Summarizes what communicated" at bounding box center [1083, 566] width 26 height 19
click at [968, 560] on div "FR play_arrow pause 00:04 + Add competency keyboard_arrow_right Yeah . So thank…" at bounding box center [990, 453] width 738 height 556
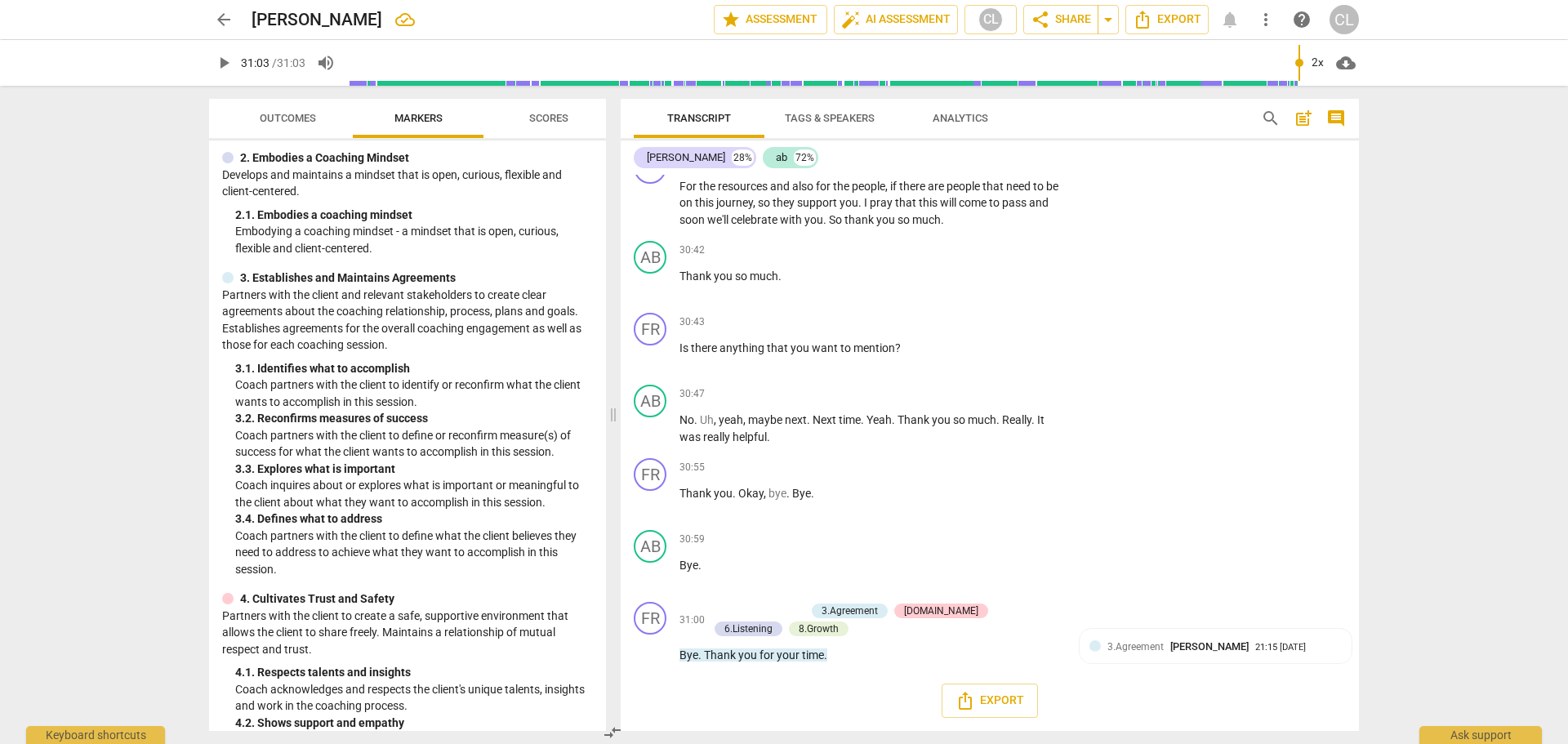
scroll to position [7970, 0]
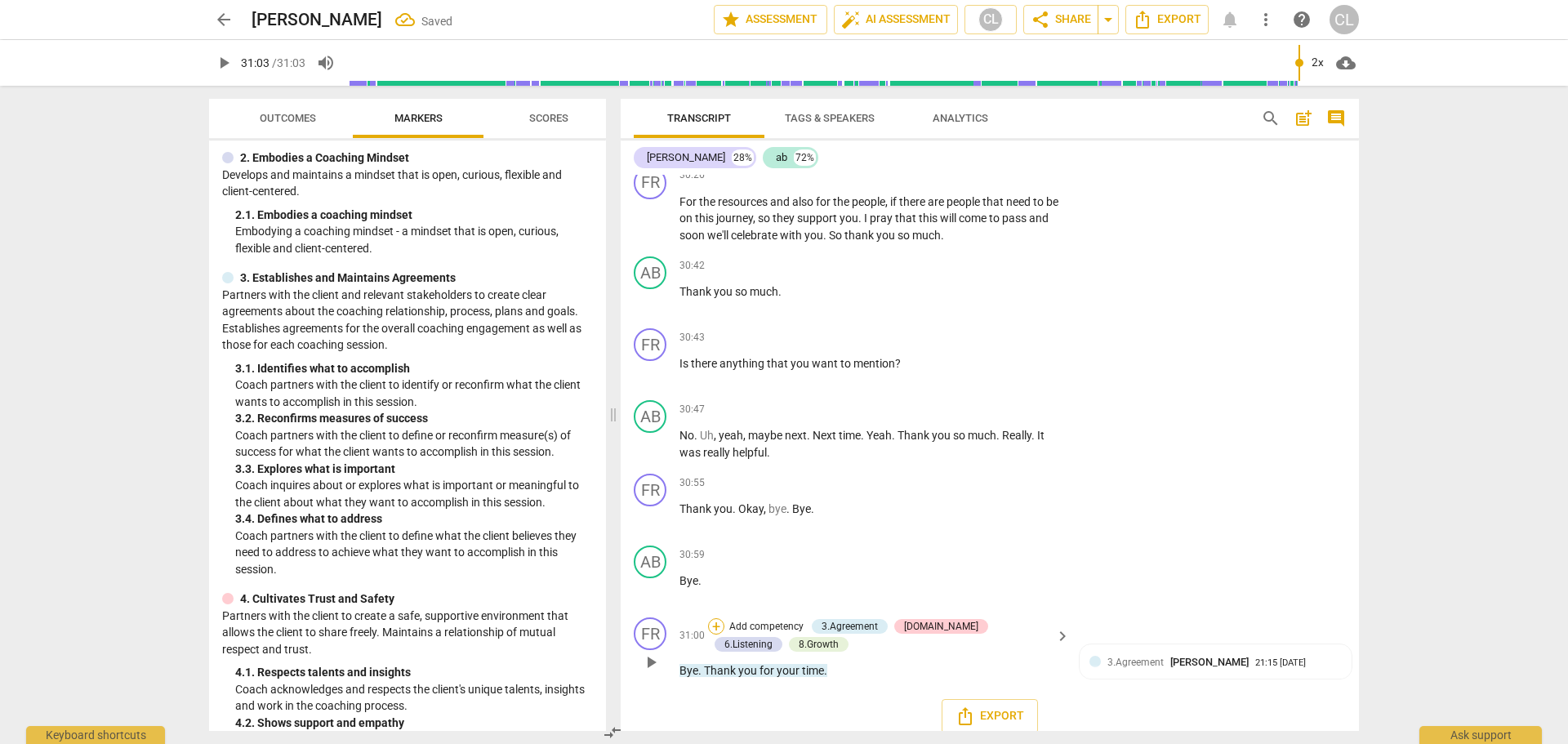
click at [718, 618] on div "+" at bounding box center [715, 626] width 16 height 16
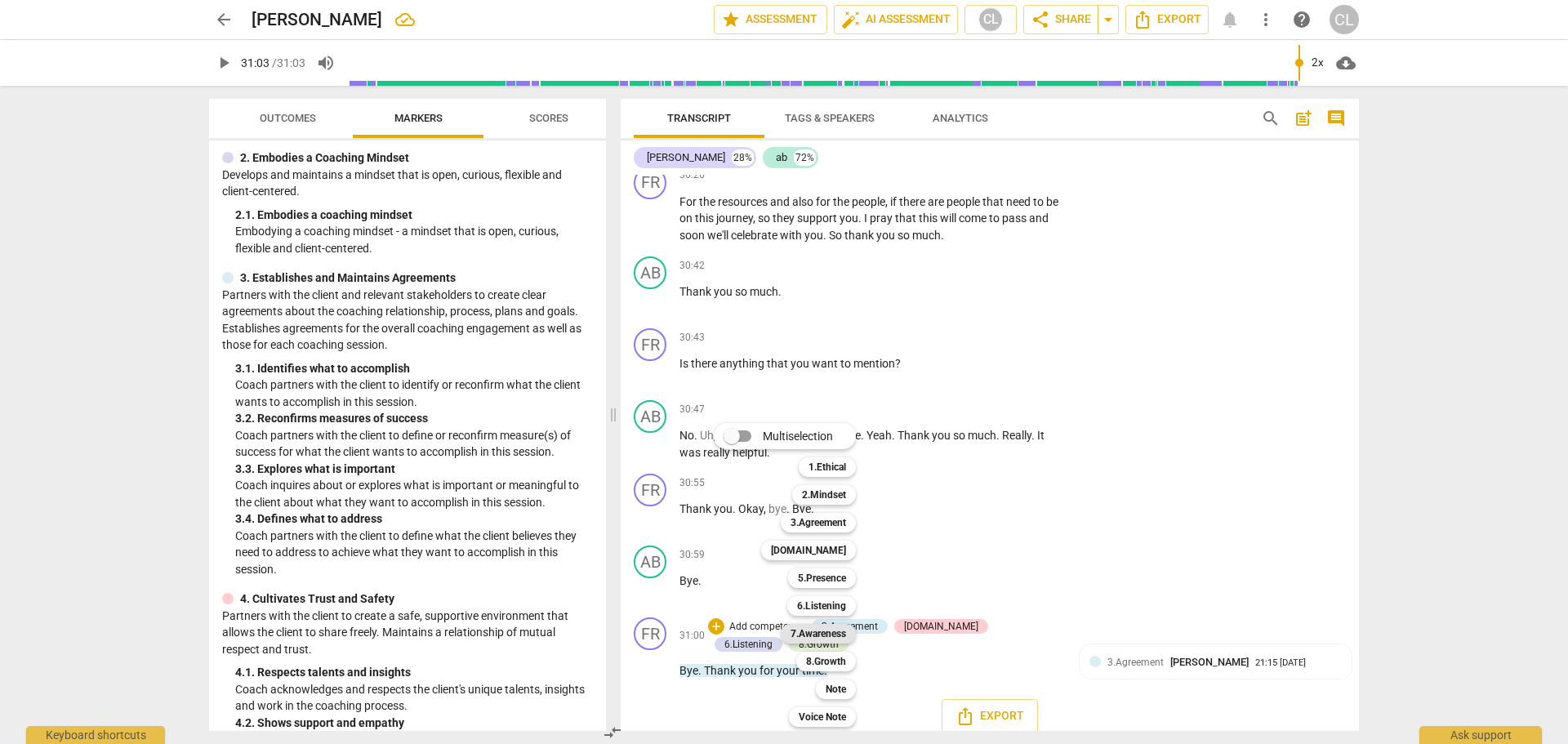
click at [833, 635] on b "7.Awareness" at bounding box center [819, 633] width 56 height 19
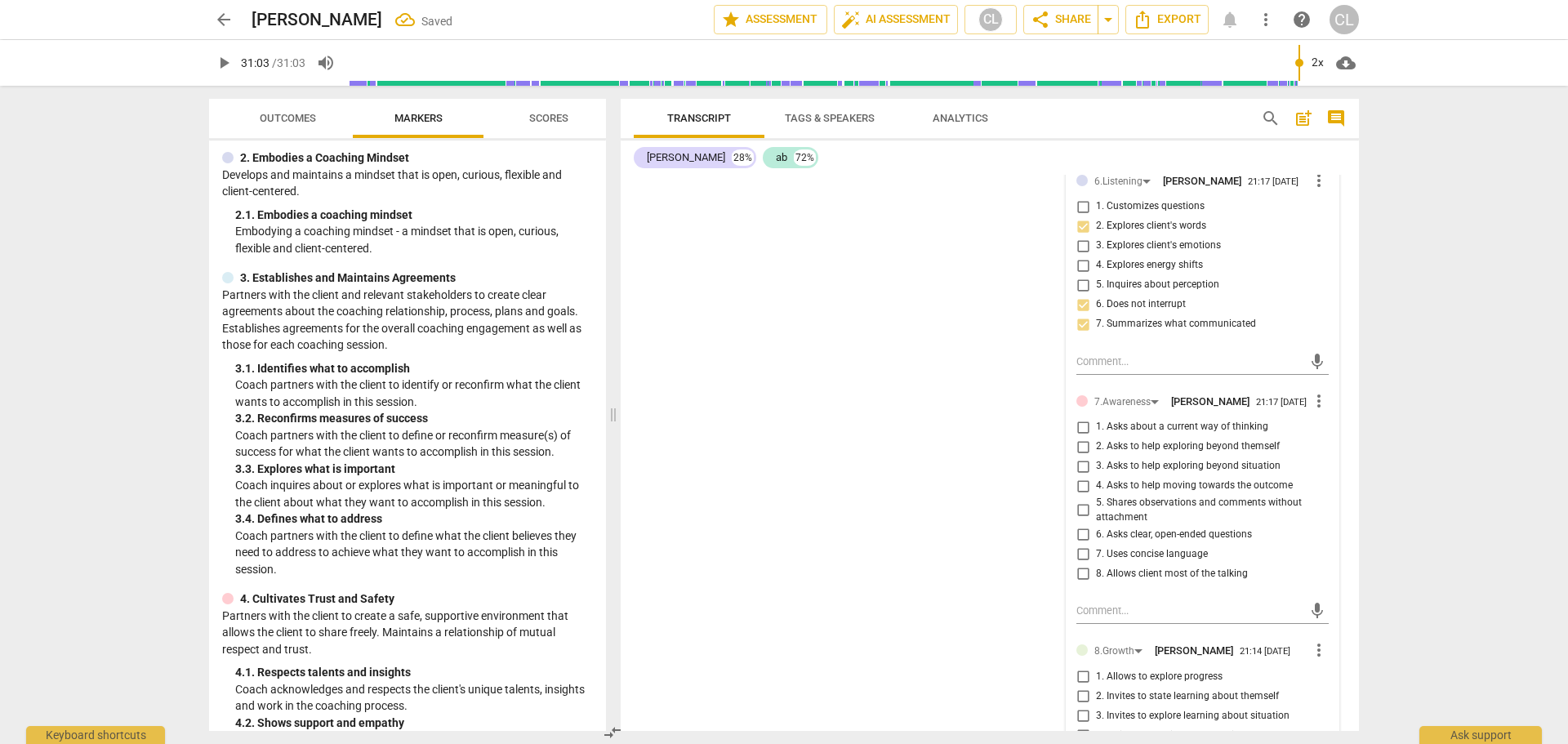
scroll to position [8784, 0]
click at [1080, 527] on input "6. Asks clear, open-ended questions" at bounding box center [1083, 532] width 26 height 19
click at [1079, 543] on input "7. Uses concise language" at bounding box center [1083, 551] width 26 height 19
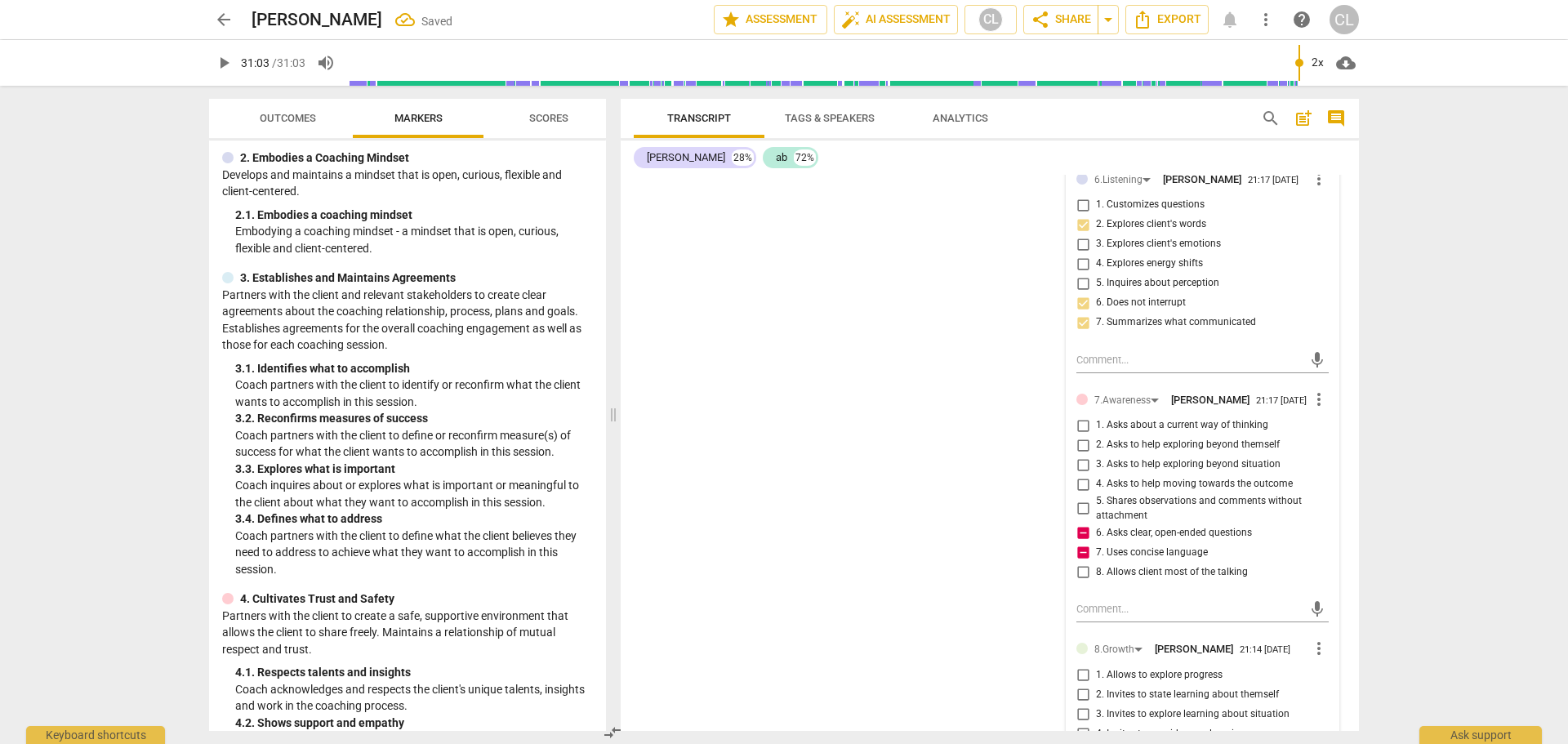
click at [1081, 562] on input "8. Allows client most of the talking" at bounding box center [1083, 571] width 26 height 19
click at [897, 487] on div "FR play_arrow pause 00:04 + Add competency keyboard_arrow_right Yeah . So thank…" at bounding box center [990, 453] width 738 height 556
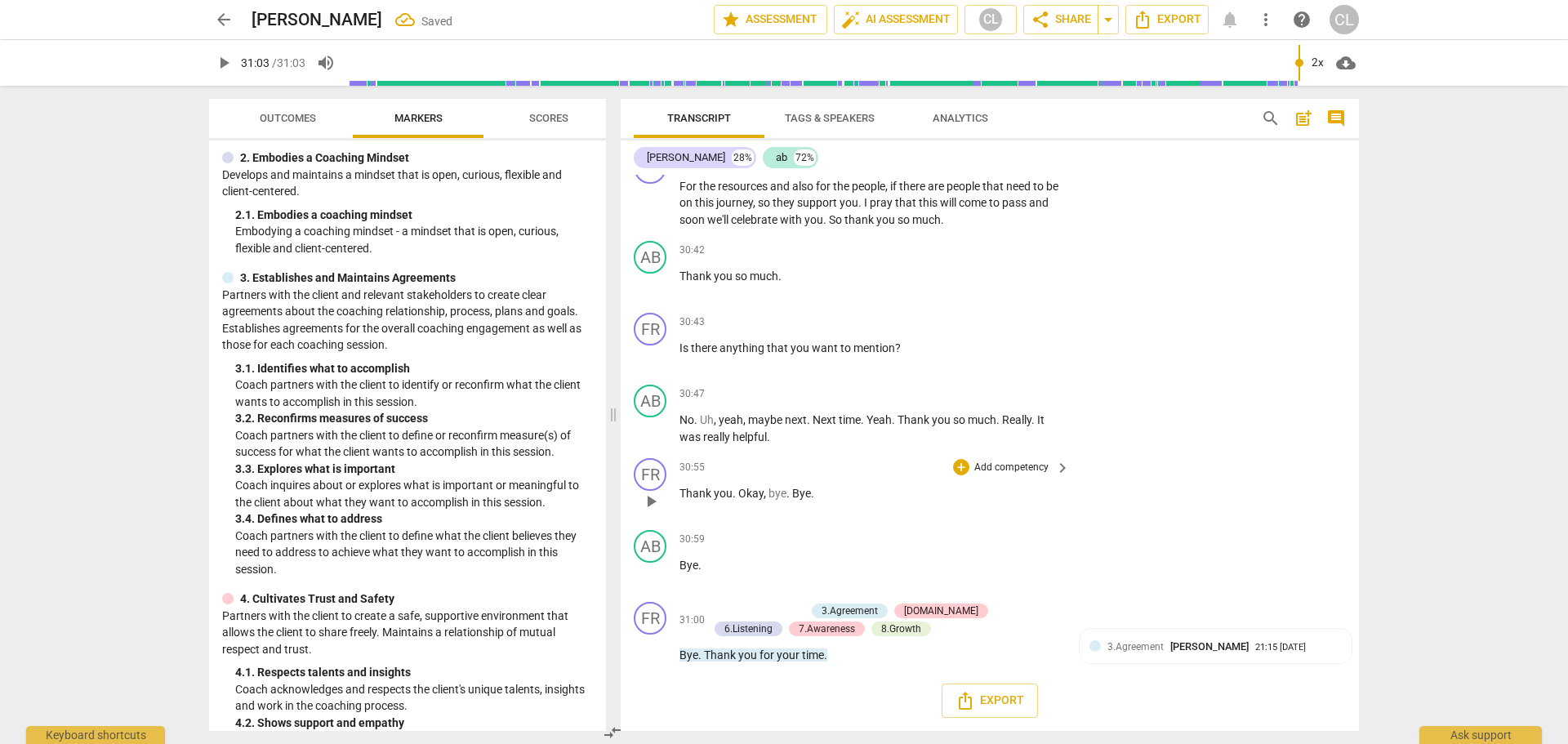
scroll to position [7970, 0]
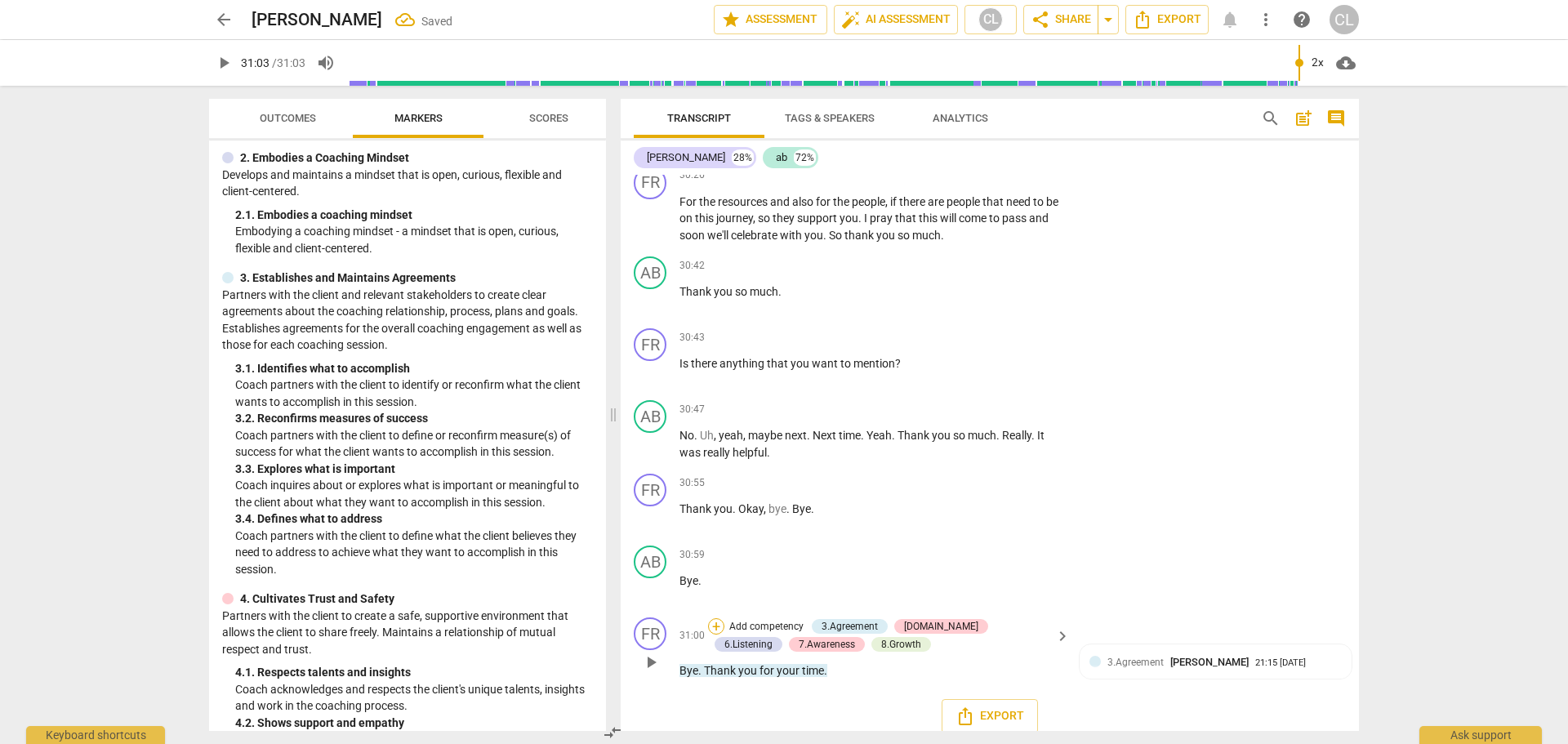
click at [715, 618] on div "+" at bounding box center [715, 626] width 16 height 16
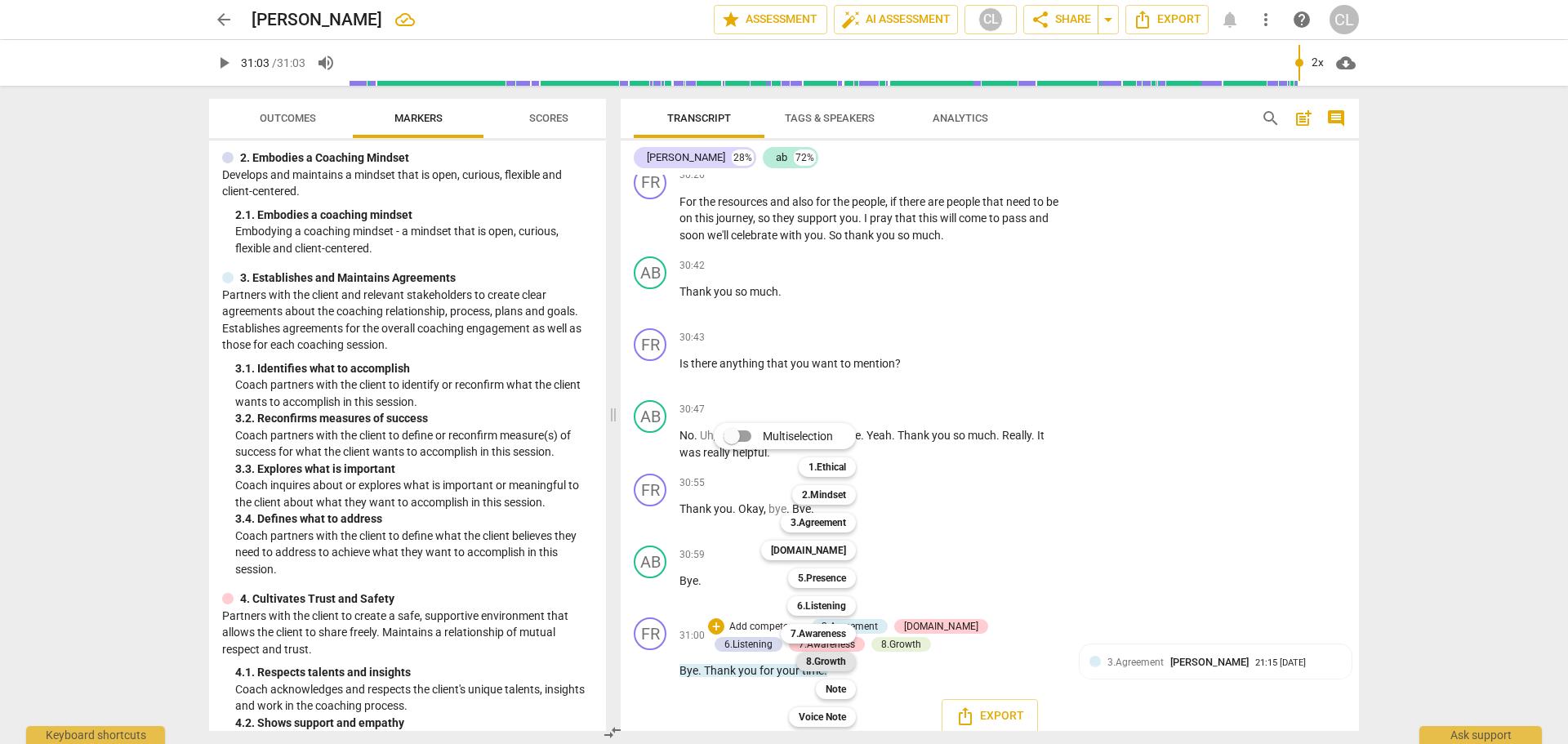
click at [832, 659] on b "8.Growth" at bounding box center [825, 660] width 40 height 19
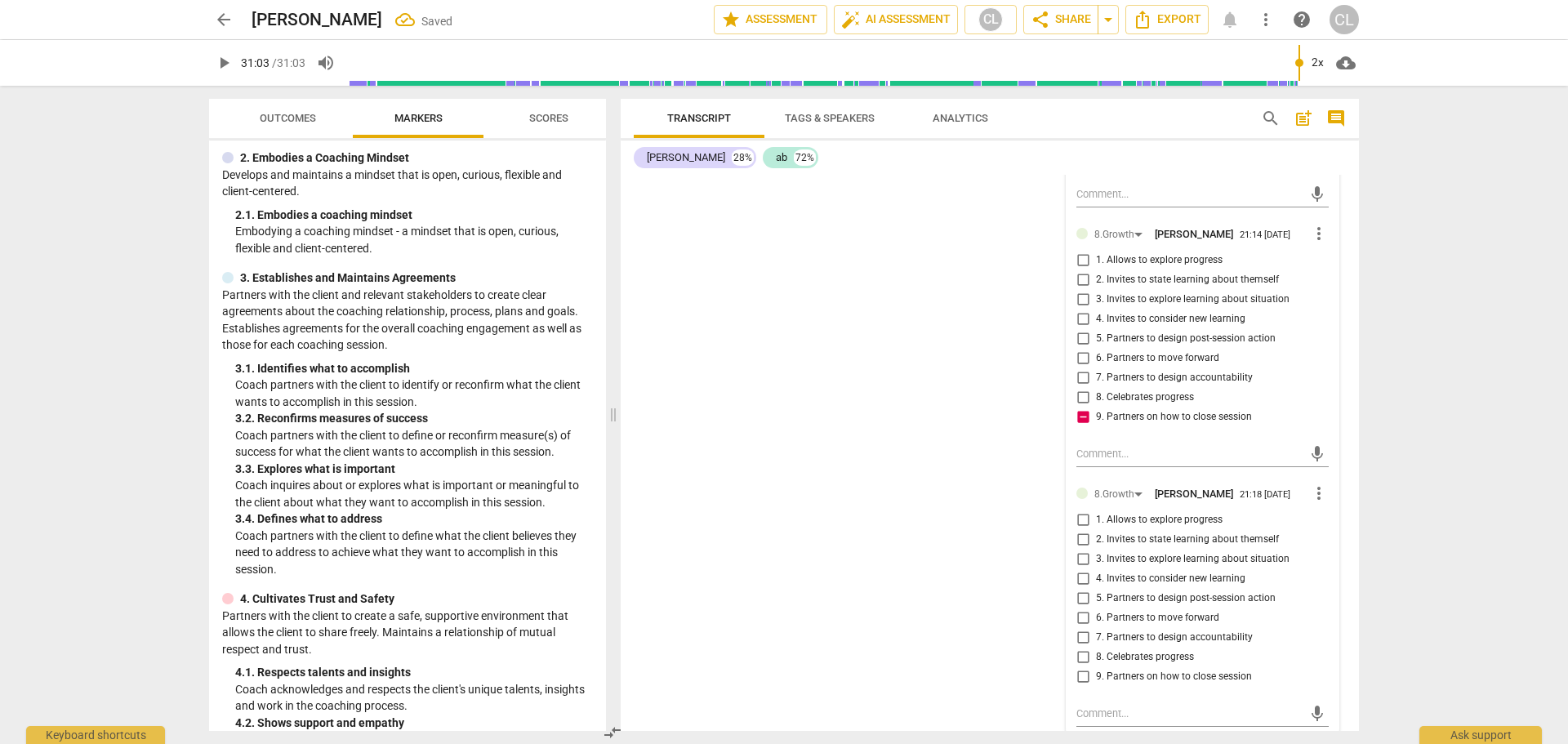
scroll to position [9199, 0]
click at [1081, 569] on input "4. Invites to consider new learning" at bounding box center [1083, 577] width 26 height 19
click at [1079, 626] on input "7. Partners to design accountability" at bounding box center [1083, 636] width 26 height 19
click at [911, 616] on div "FR play_arrow pause 00:04 + Add competency keyboard_arrow_right Yeah . So thank…" at bounding box center [990, 453] width 738 height 556
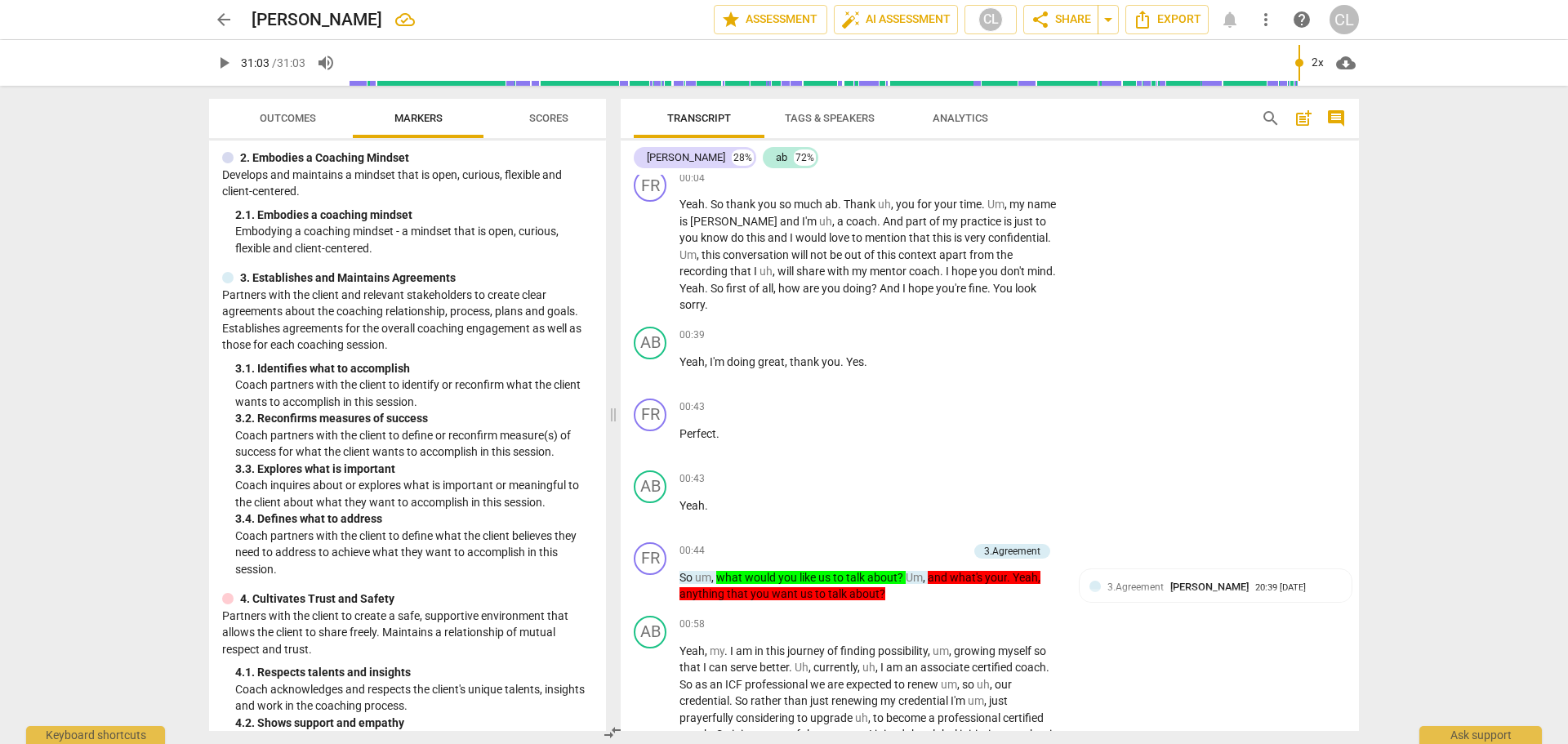
scroll to position [0, 0]
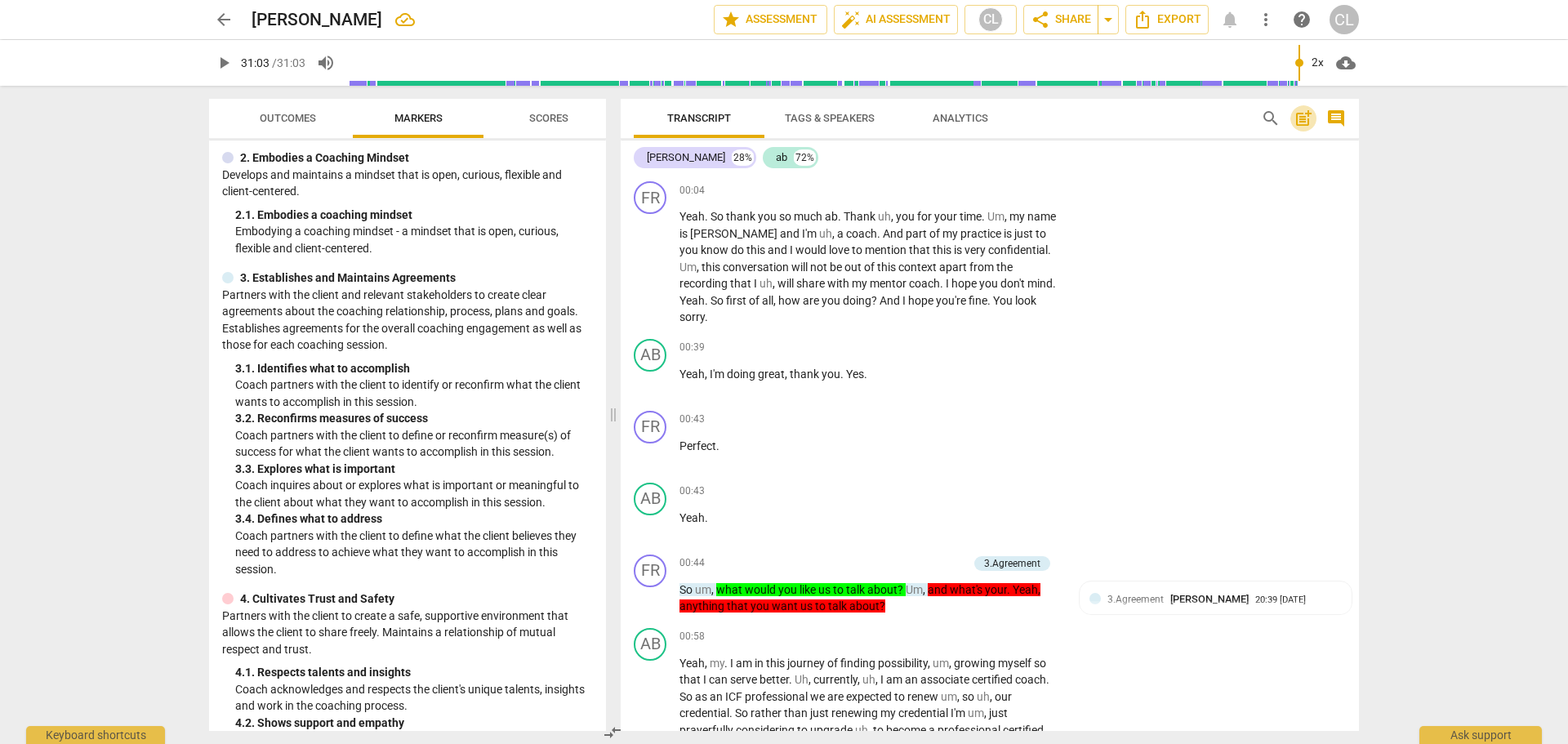
click at [1297, 119] on span "post_add" at bounding box center [1302, 118] width 19 height 19
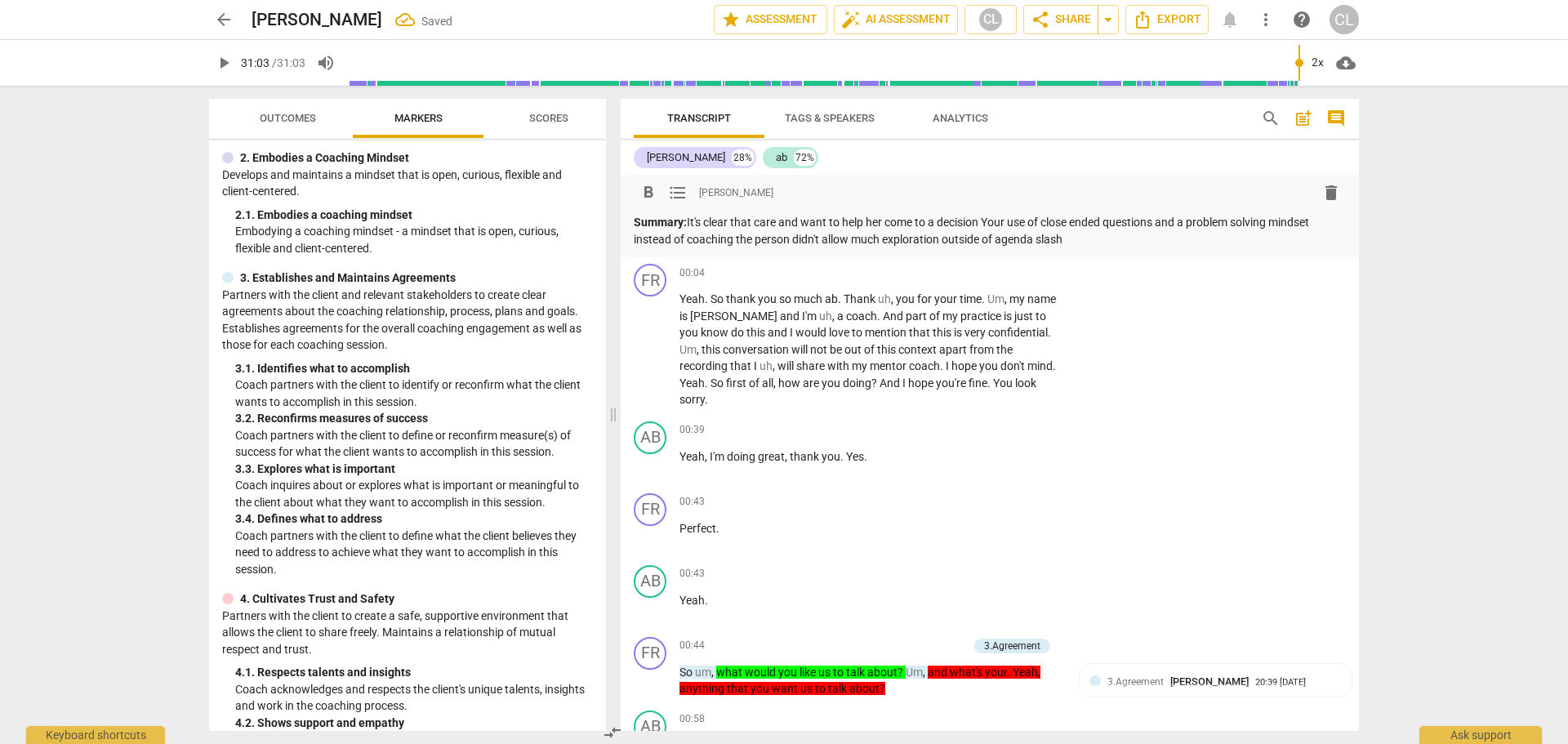
drag, startPoint x: 1039, startPoint y: 240, endPoint x: 1069, endPoint y: 242, distance: 30.1
click at [1069, 242] on p "Summary: It's clear that care and want to help her come to a decision Your use …" at bounding box center [990, 231] width 712 height 34
drag, startPoint x: 1001, startPoint y: 240, endPoint x: 1087, endPoint y: 244, distance: 86.1
click at [1074, 244] on p "Summary: It's clear that care and want to help her come to a decision Your use …" at bounding box center [990, 231] width 712 height 34
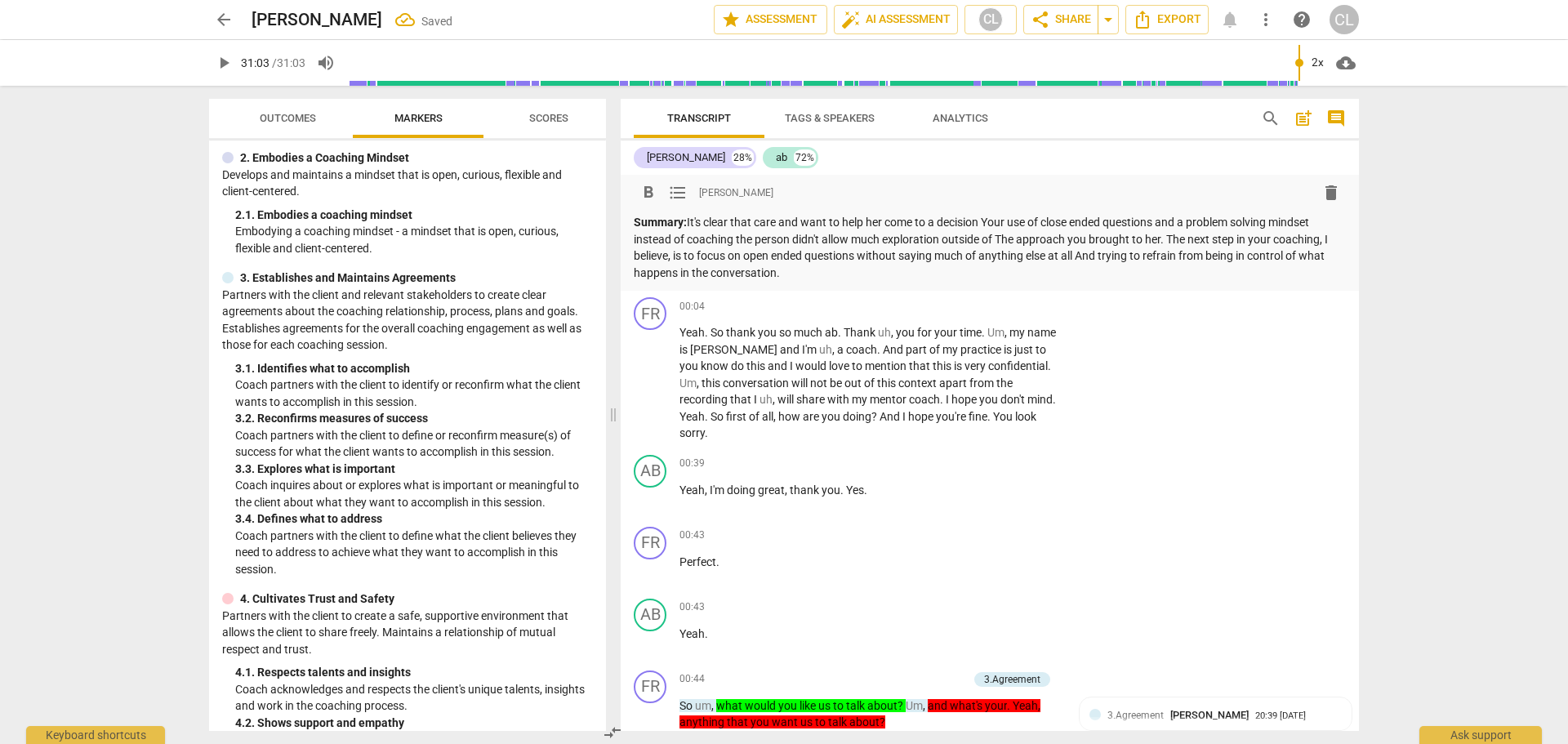
click at [864, 274] on p "Summary: It's clear that care and want to help her come to a decision Your use …" at bounding box center [990, 247] width 712 height 67
click at [986, 223] on p "Summary: It's clear that care and want to help her come to a decision Your use …" at bounding box center [990, 247] width 712 height 67
click at [1013, 155] on div "[PERSON_NAME] 28% ab 72%" at bounding box center [990, 157] width 712 height 28
